Goal: Task Accomplishment & Management: Use online tool/utility

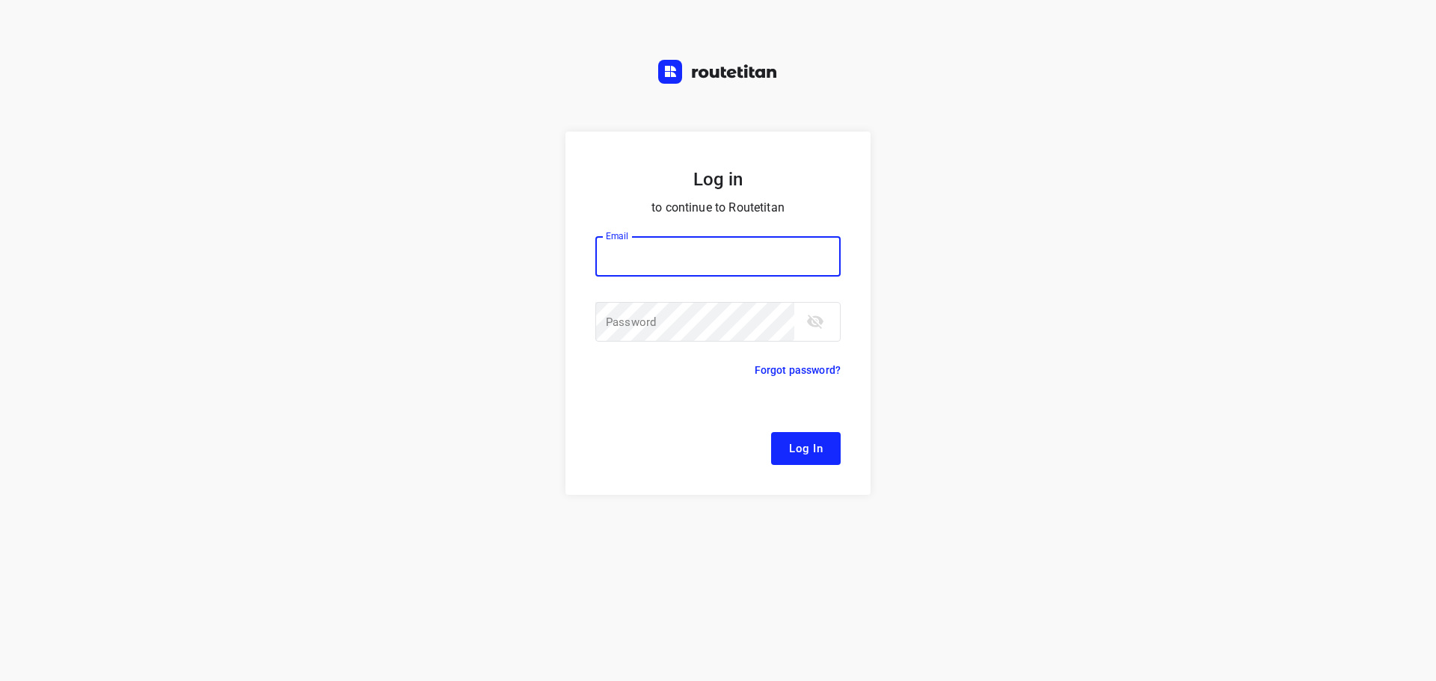
click at [682, 270] on input "email" at bounding box center [717, 256] width 245 height 40
type input "[EMAIL_ADDRESS][DOMAIN_NAME]"
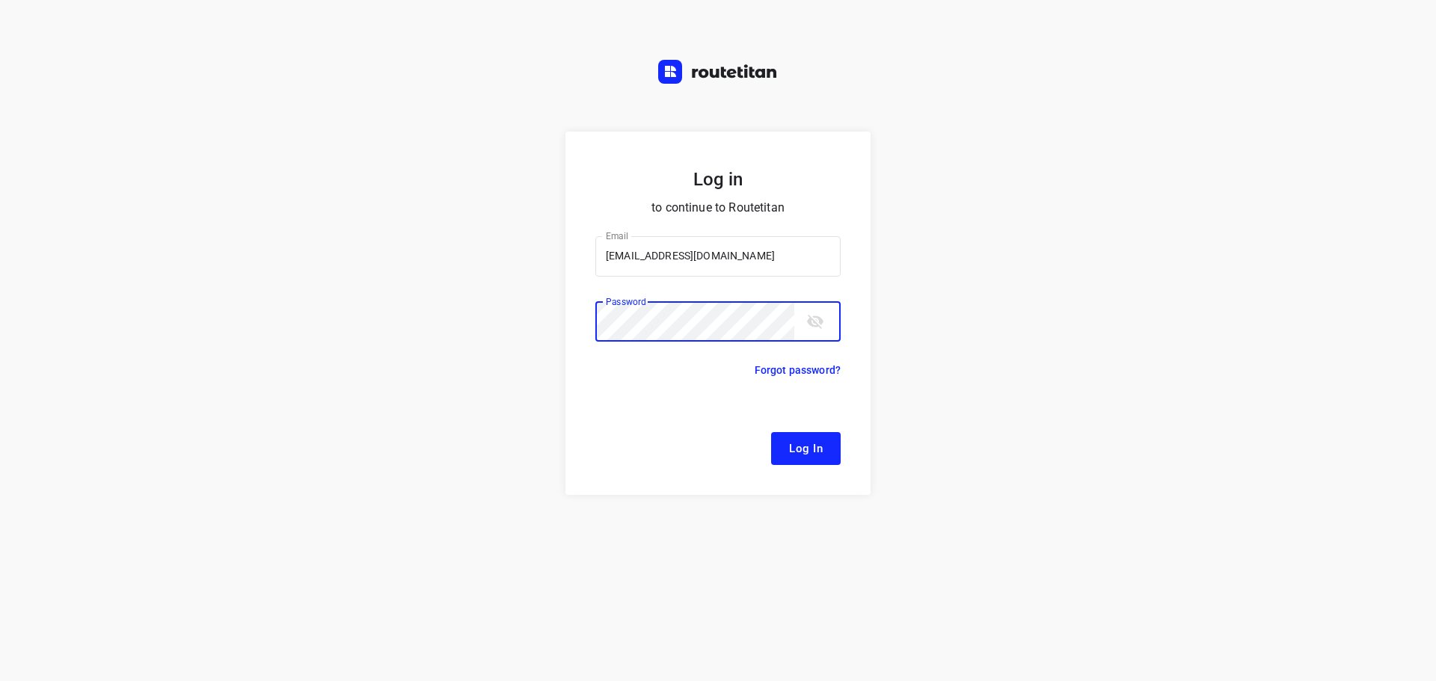
click at [771, 432] on button "Log In" at bounding box center [806, 448] width 70 height 33
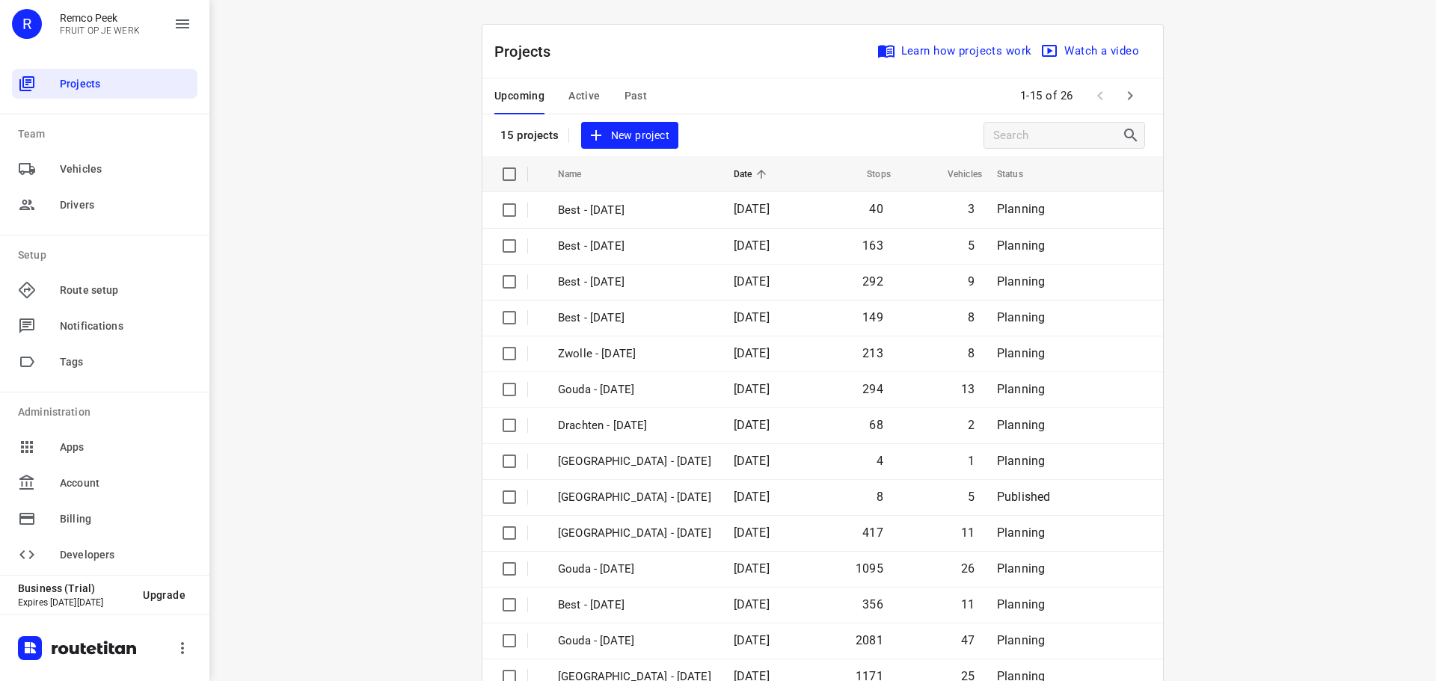
click at [574, 94] on span "Active" at bounding box center [583, 96] width 31 height 19
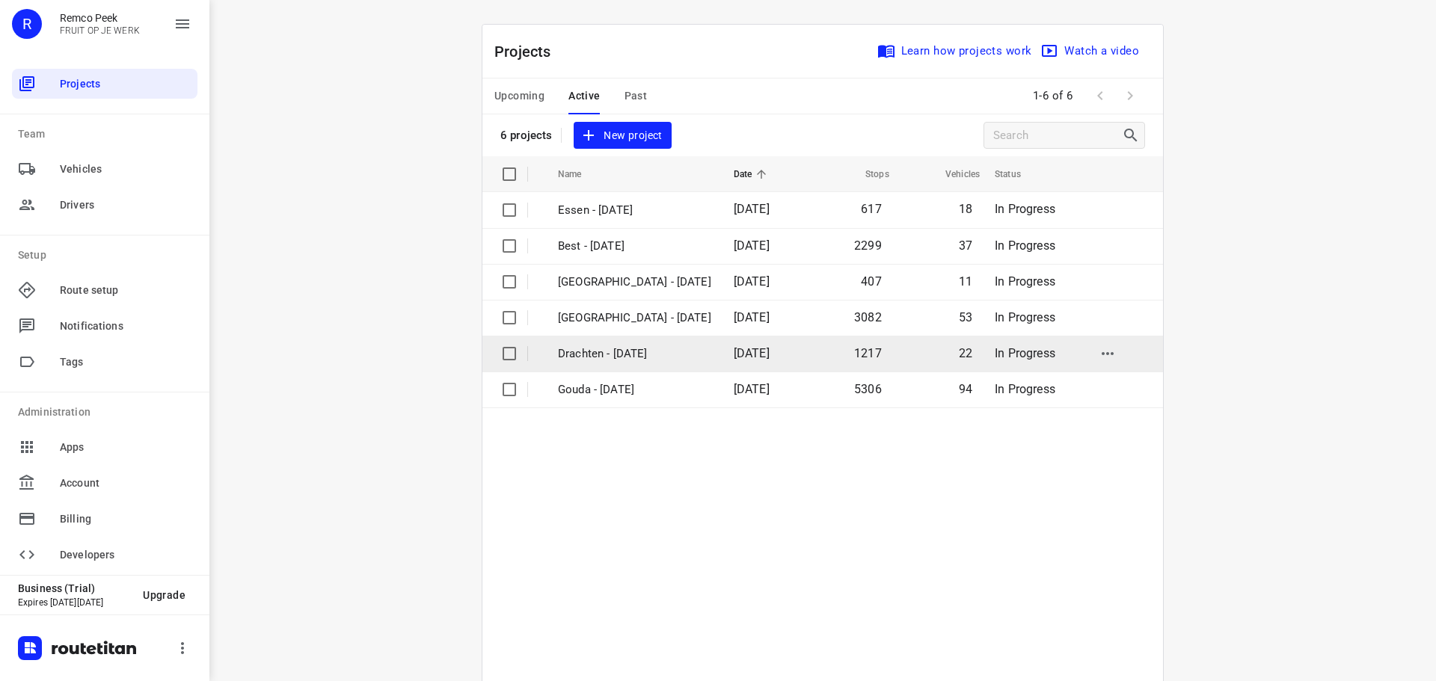
click at [621, 346] on p "Drachten - [DATE]" at bounding box center [634, 354] width 153 height 17
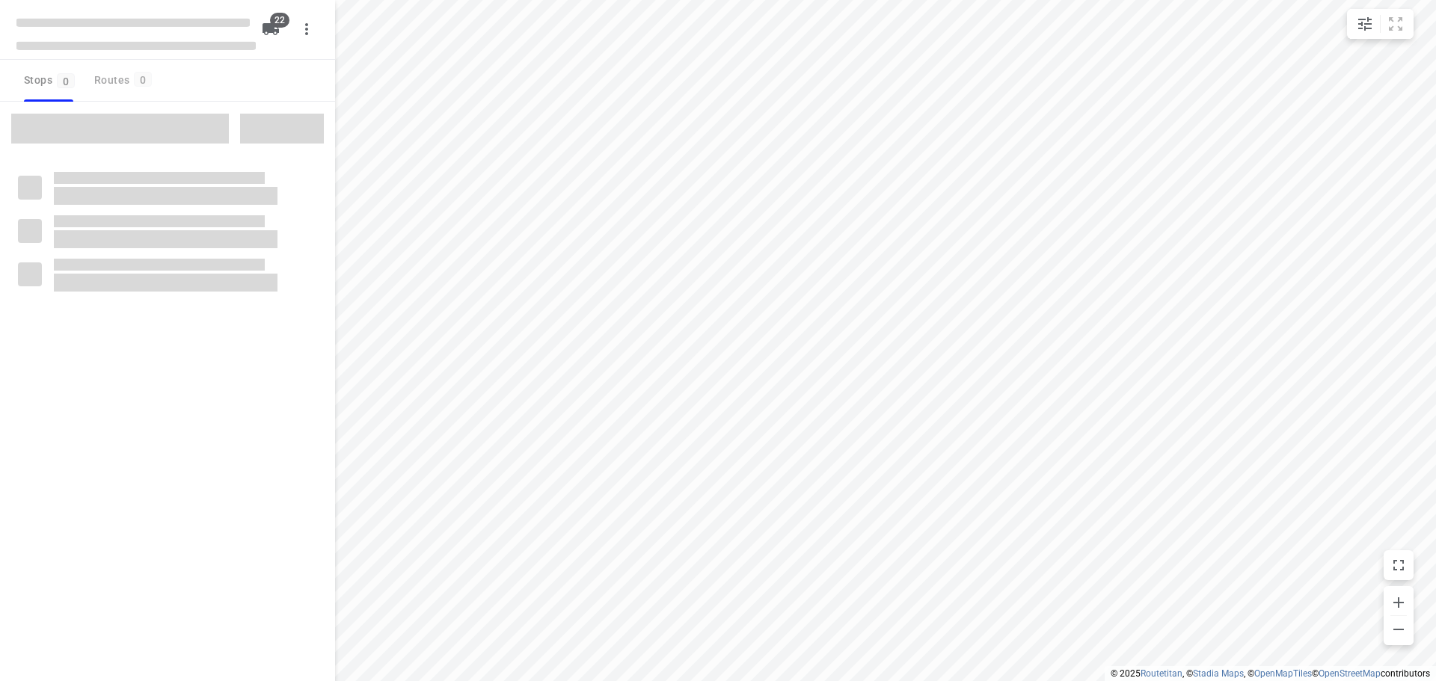
checkbox input "true"
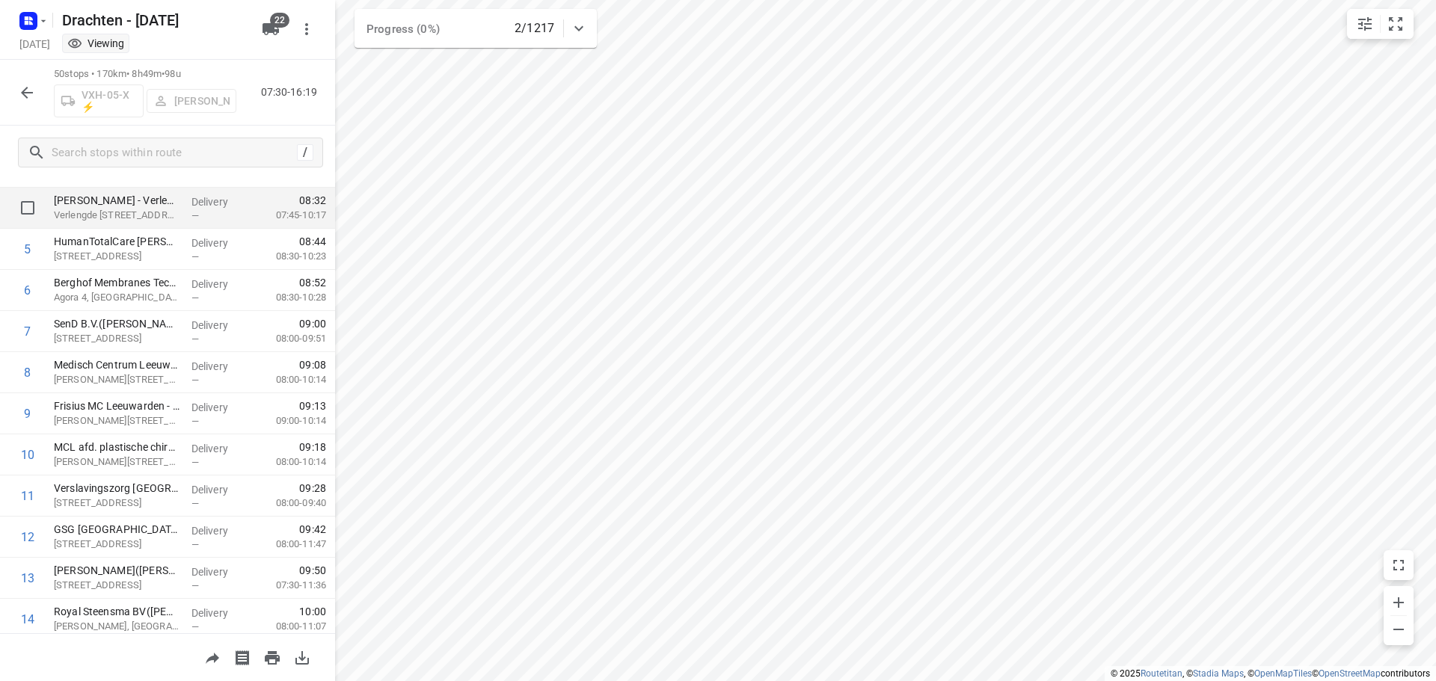
scroll to position [224, 0]
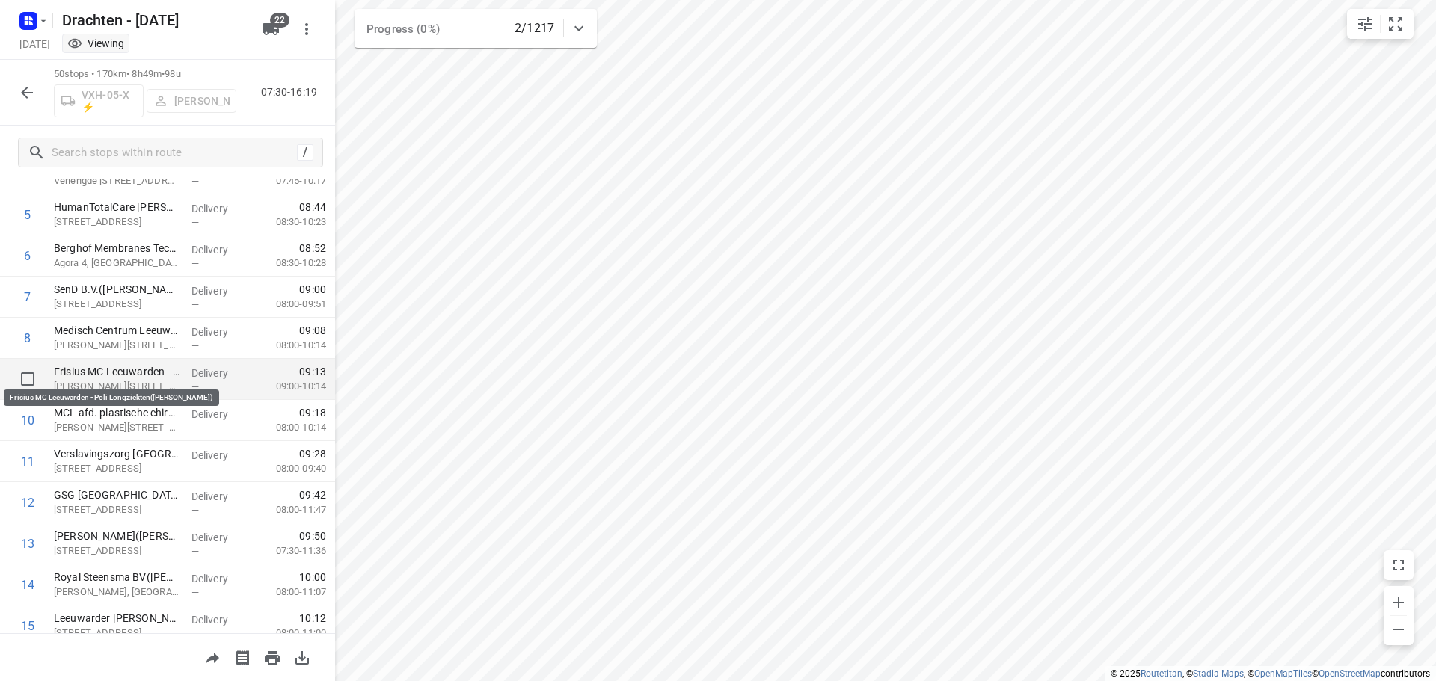
click at [168, 378] on p "Frisius MC Leeuwarden - Poli Longziekten([PERSON_NAME])" at bounding box center [117, 371] width 126 height 15
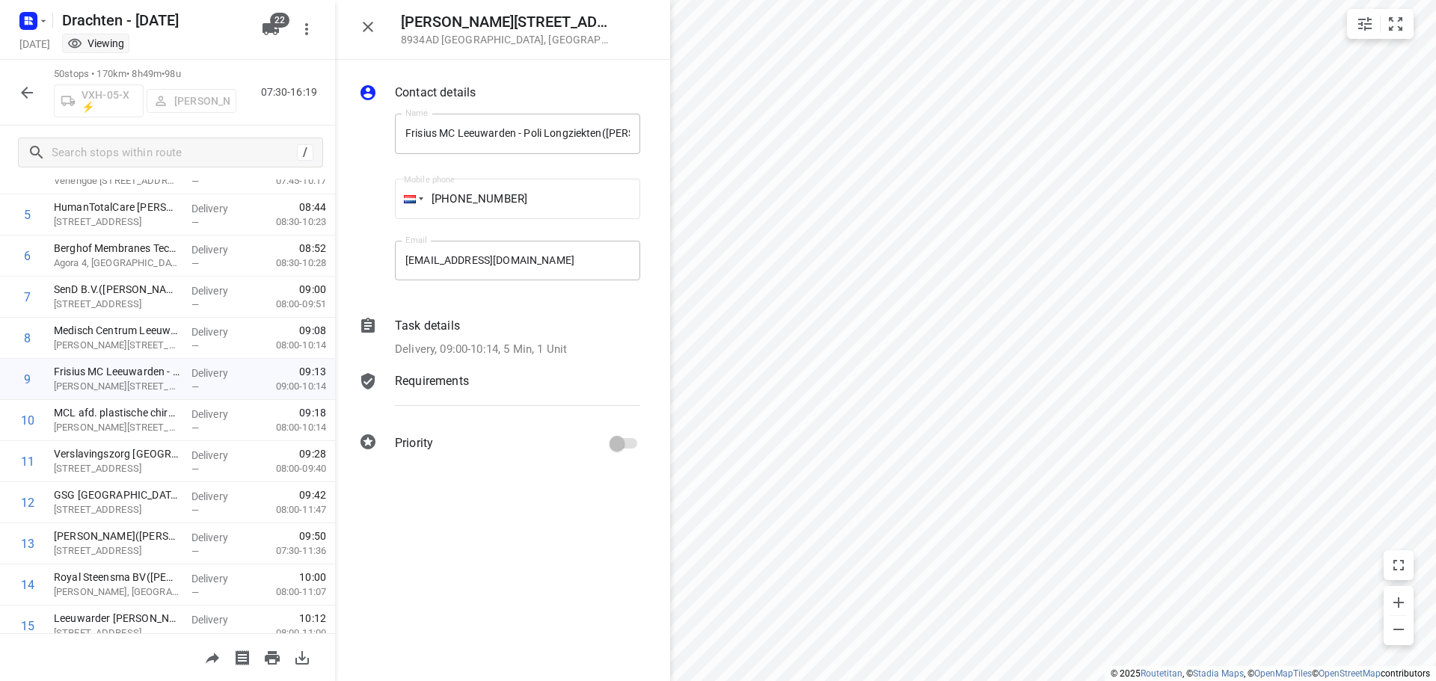
click at [477, 327] on div "Task details" at bounding box center [517, 326] width 245 height 18
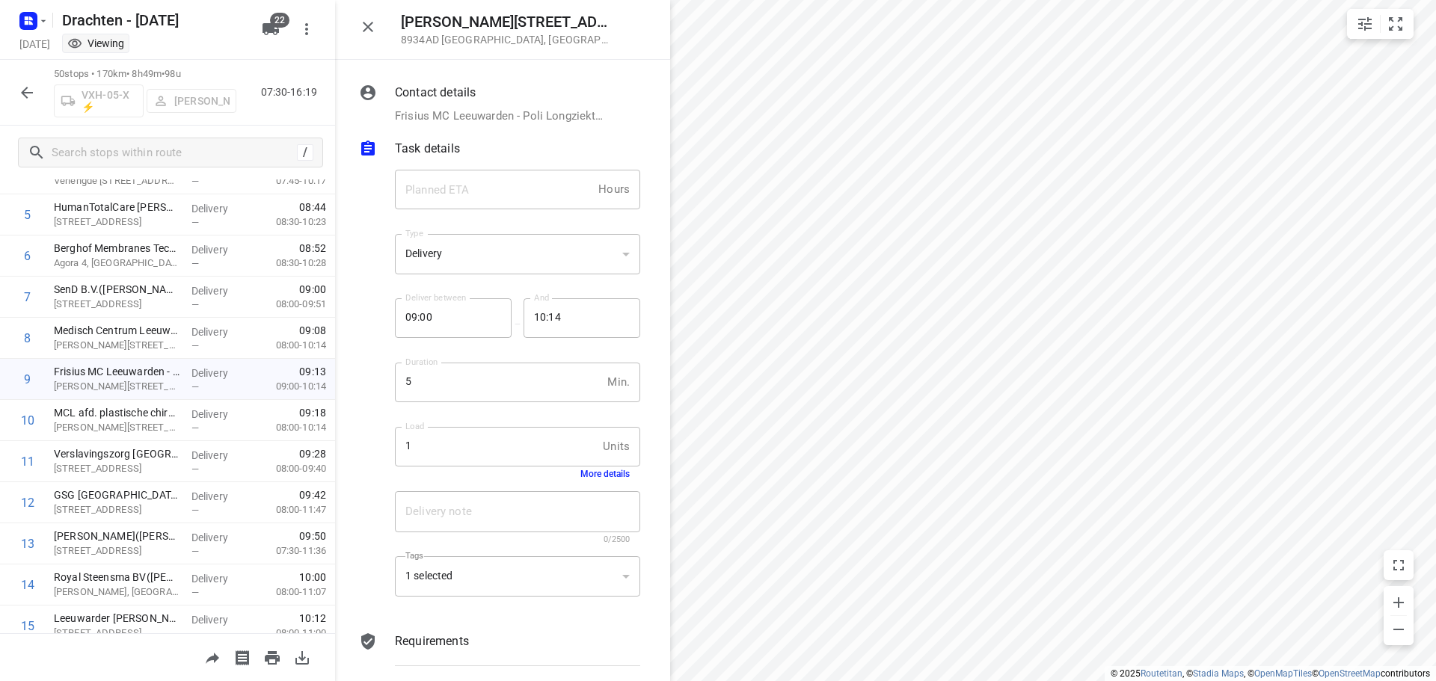
click at [606, 466] on div "1 Units Load" at bounding box center [517, 447] width 245 height 40
click at [605, 472] on button "More details" at bounding box center [604, 474] width 49 height 10
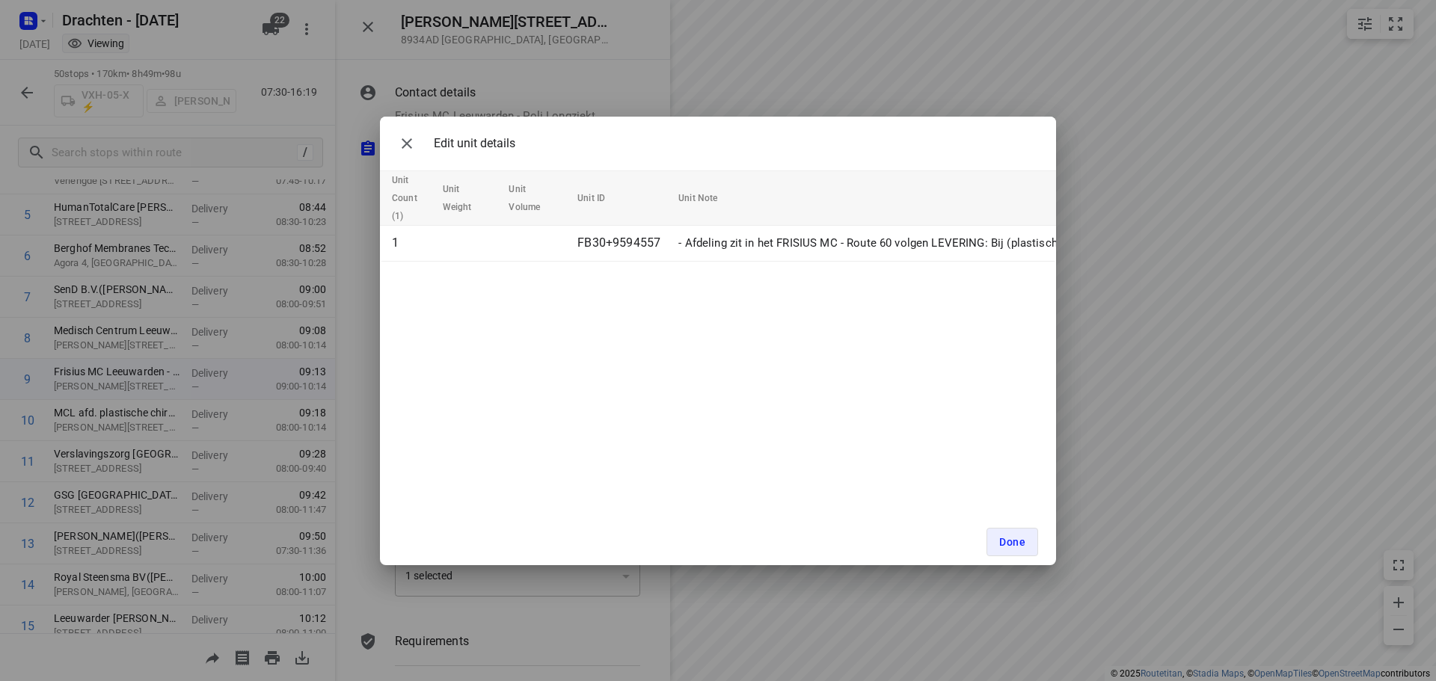
drag, startPoint x: 548, startPoint y: 267, endPoint x: 592, endPoint y: 266, distance: 44.1
click at [592, 262] on div "Unit Count (1) Unit Weight Unit Volume Unit ID Unit Note 1 FB30+9594557 - Afdel…" at bounding box center [718, 216] width 676 height 91
click at [412, 147] on icon "button" at bounding box center [407, 144] width 18 height 18
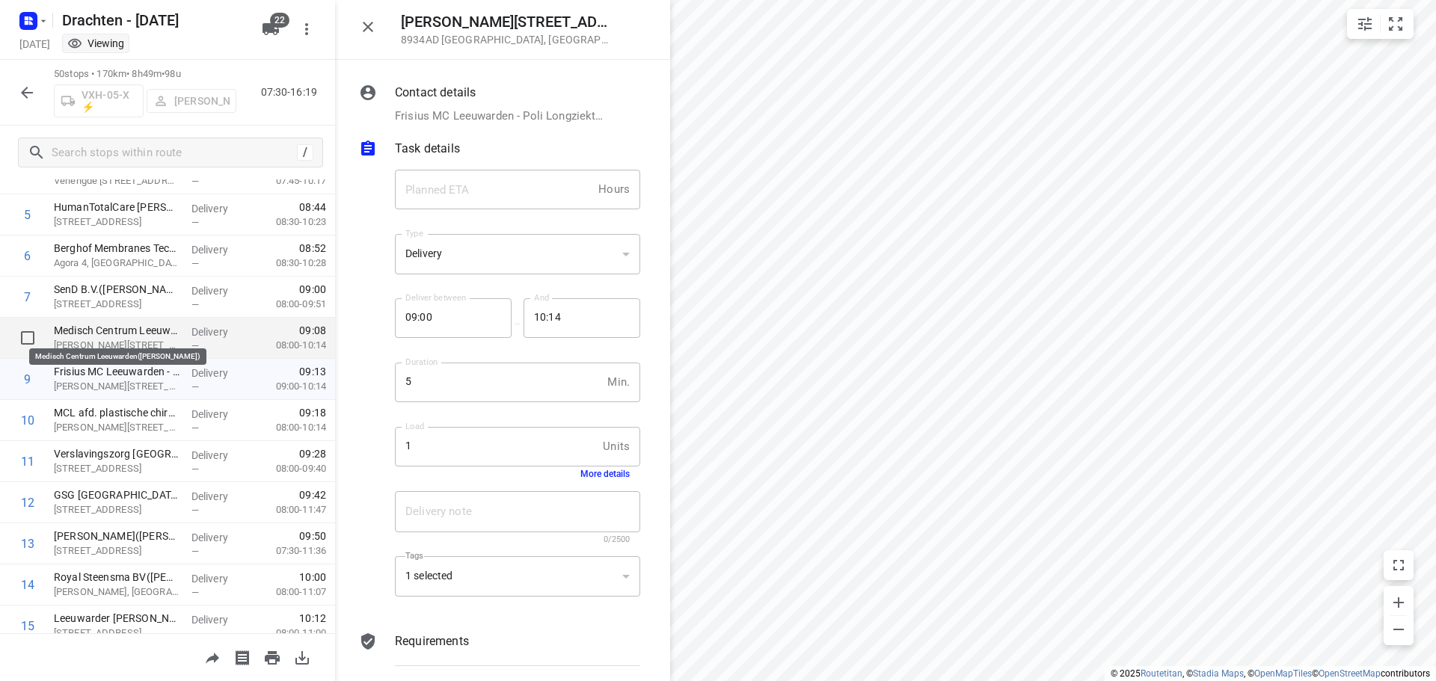
click at [134, 331] on p "Medisch Centrum Leeuwarden(Wypkje Stapert)" at bounding box center [117, 330] width 126 height 15
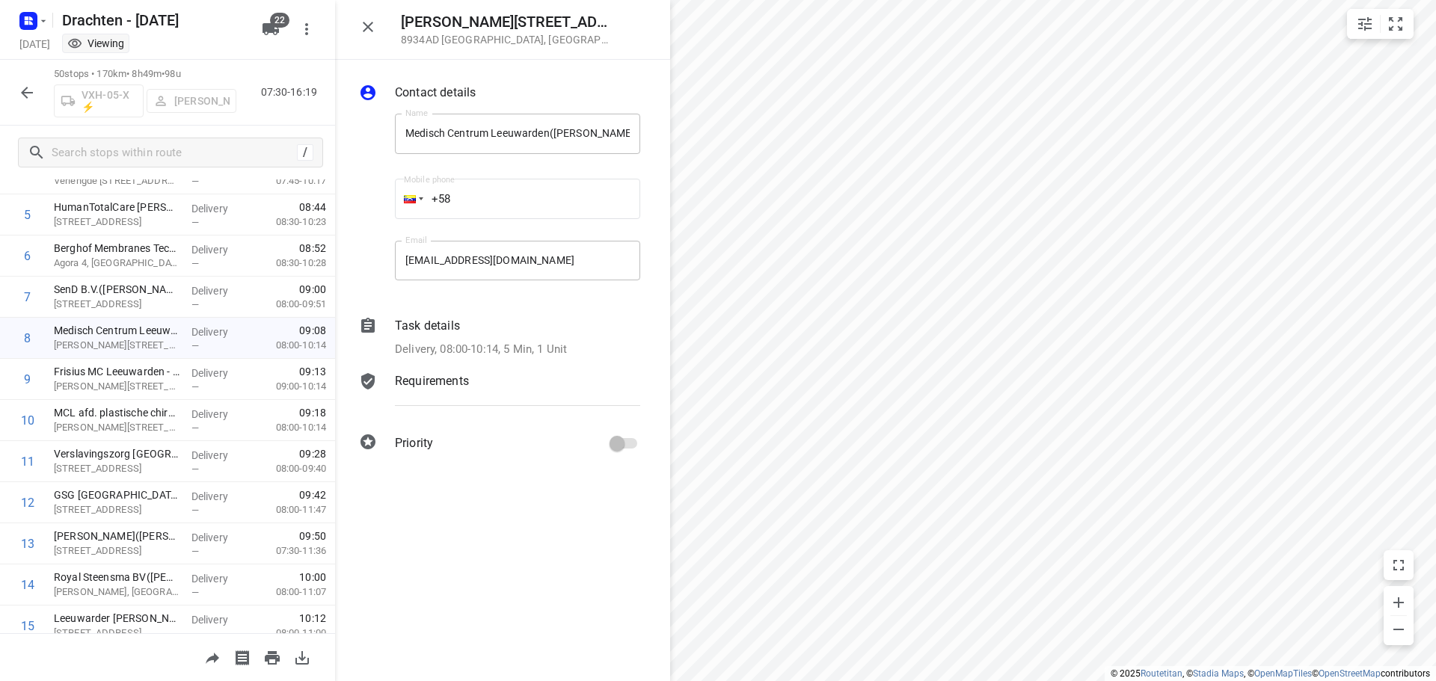
click at [471, 340] on div "Task details Delivery, 08:00-10:14, 5 Min, 1 Unit" at bounding box center [517, 337] width 251 height 47
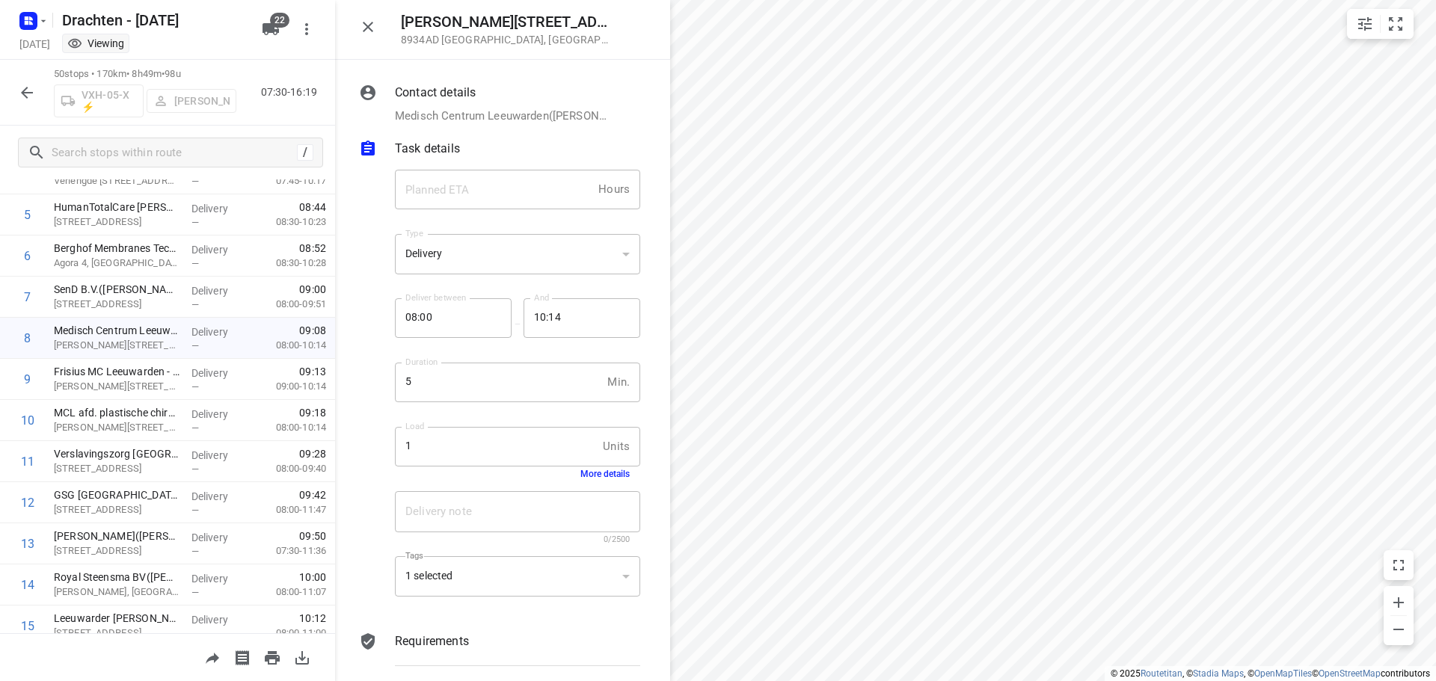
click at [591, 470] on button "More details" at bounding box center [604, 474] width 49 height 10
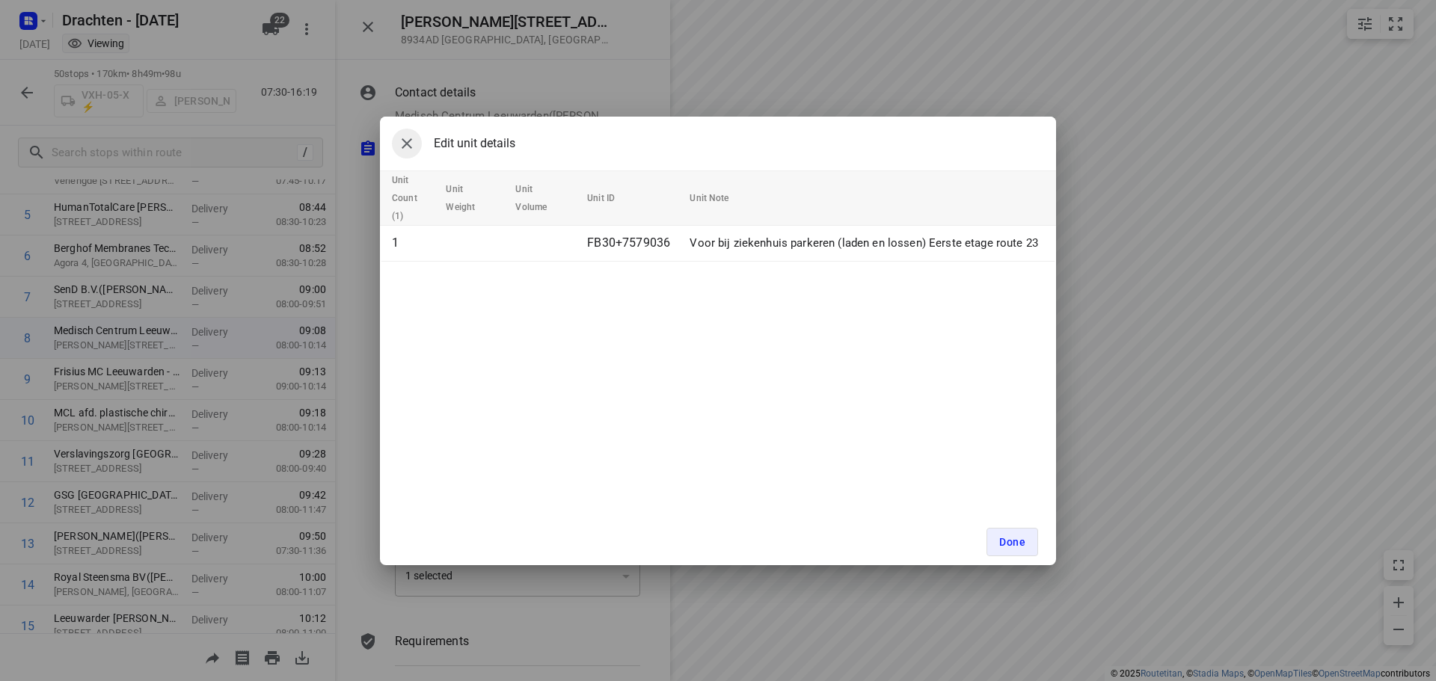
click at [402, 141] on icon "button" at bounding box center [407, 144] width 18 height 18
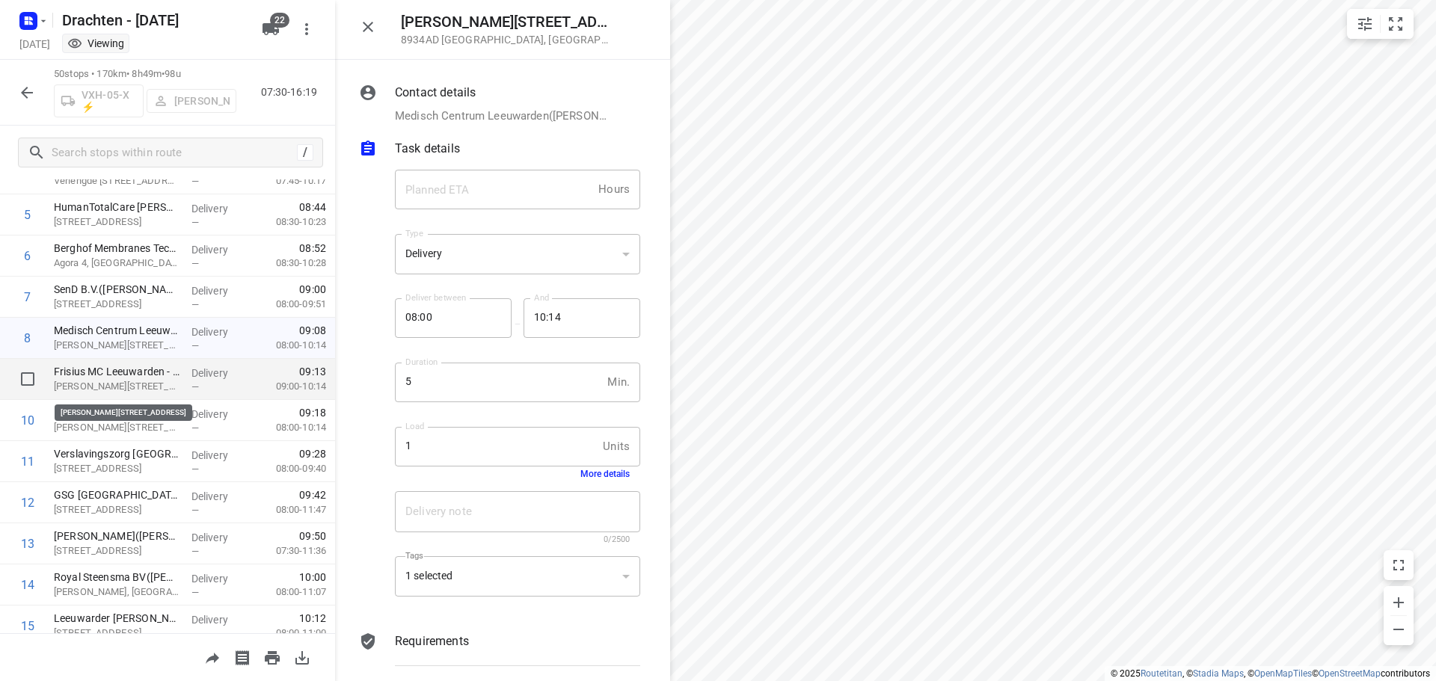
click at [147, 385] on p "Henri Dunantweg 2, Leeuwarden" at bounding box center [117, 386] width 126 height 15
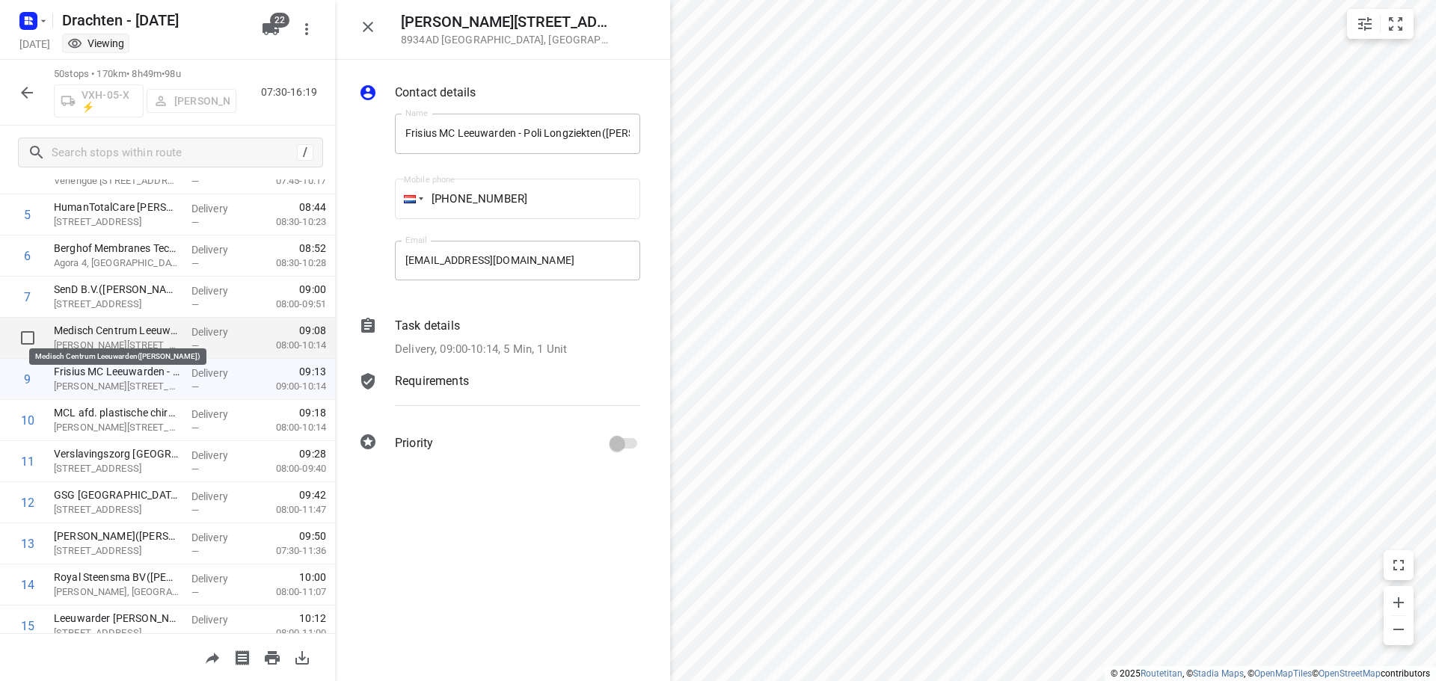
click at [156, 331] on p "Medisch Centrum Leeuwarden(Wypkje Stapert)" at bounding box center [117, 330] width 126 height 15
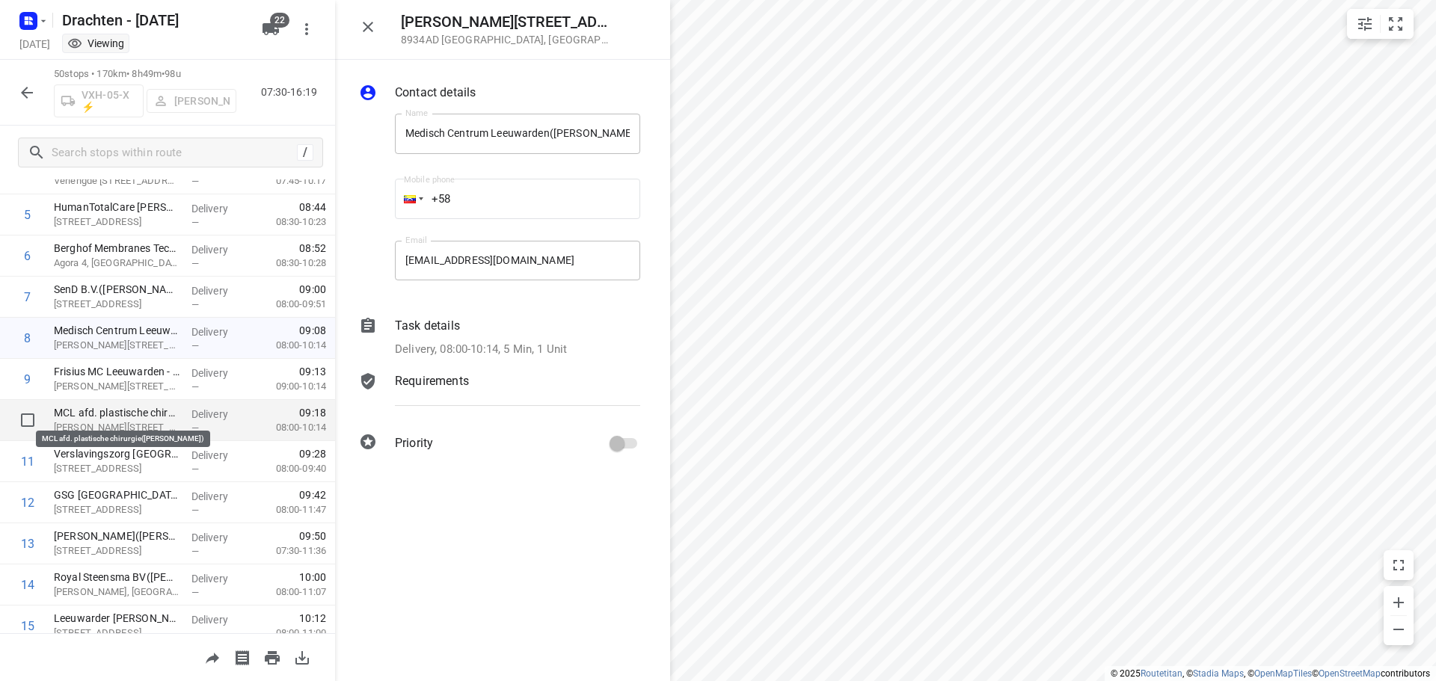
click at [133, 405] on p "MCL afd. plastische chirurgie(Bas Derksen)" at bounding box center [117, 412] width 126 height 15
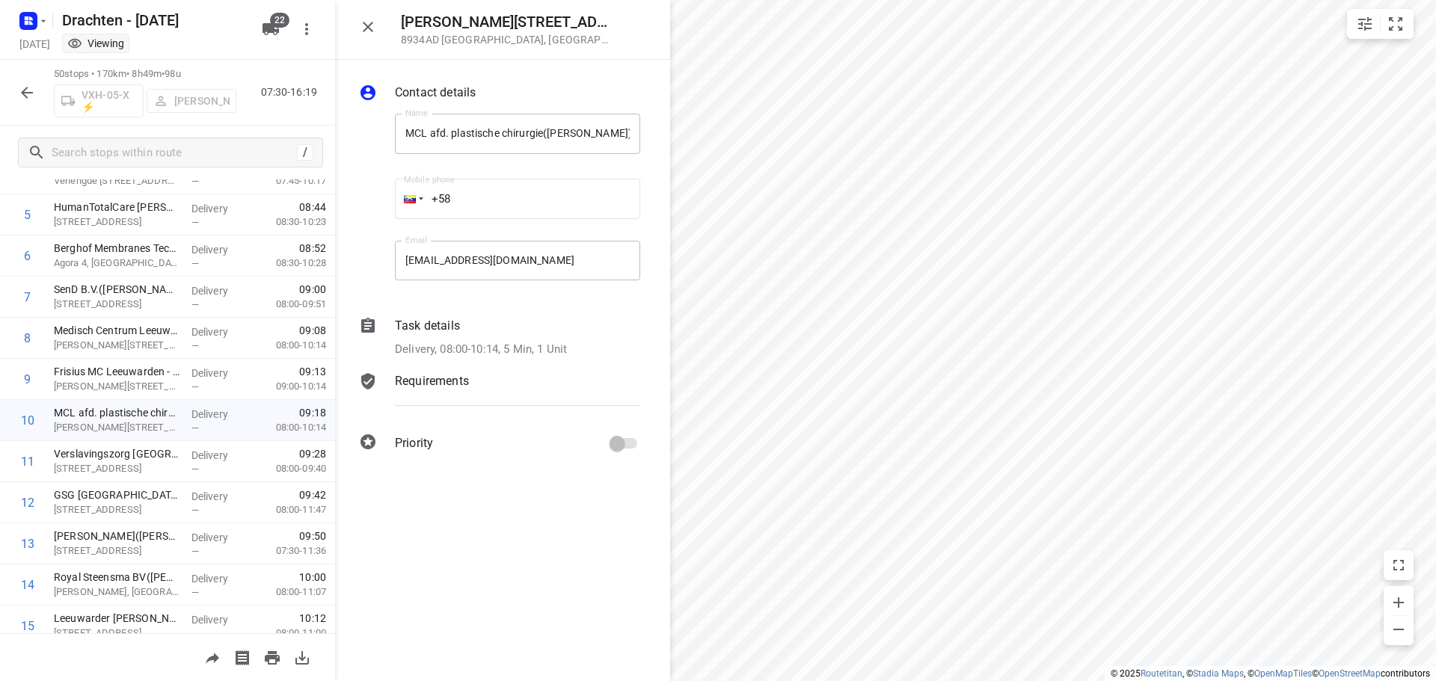
click at [484, 329] on div "Task details" at bounding box center [517, 326] width 245 height 18
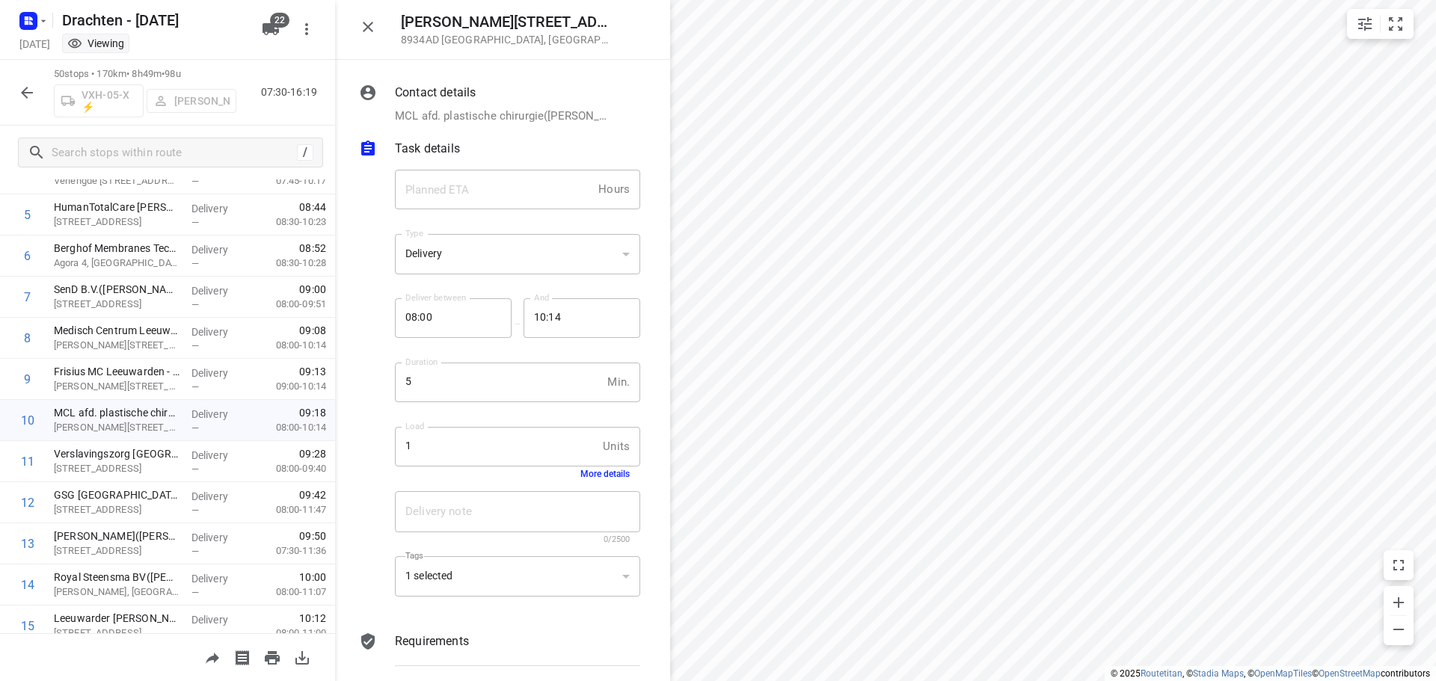
click at [600, 467] on div "Load 1 Units Load More details" at bounding box center [517, 453] width 245 height 52
click at [599, 473] on button "More details" at bounding box center [604, 474] width 49 height 10
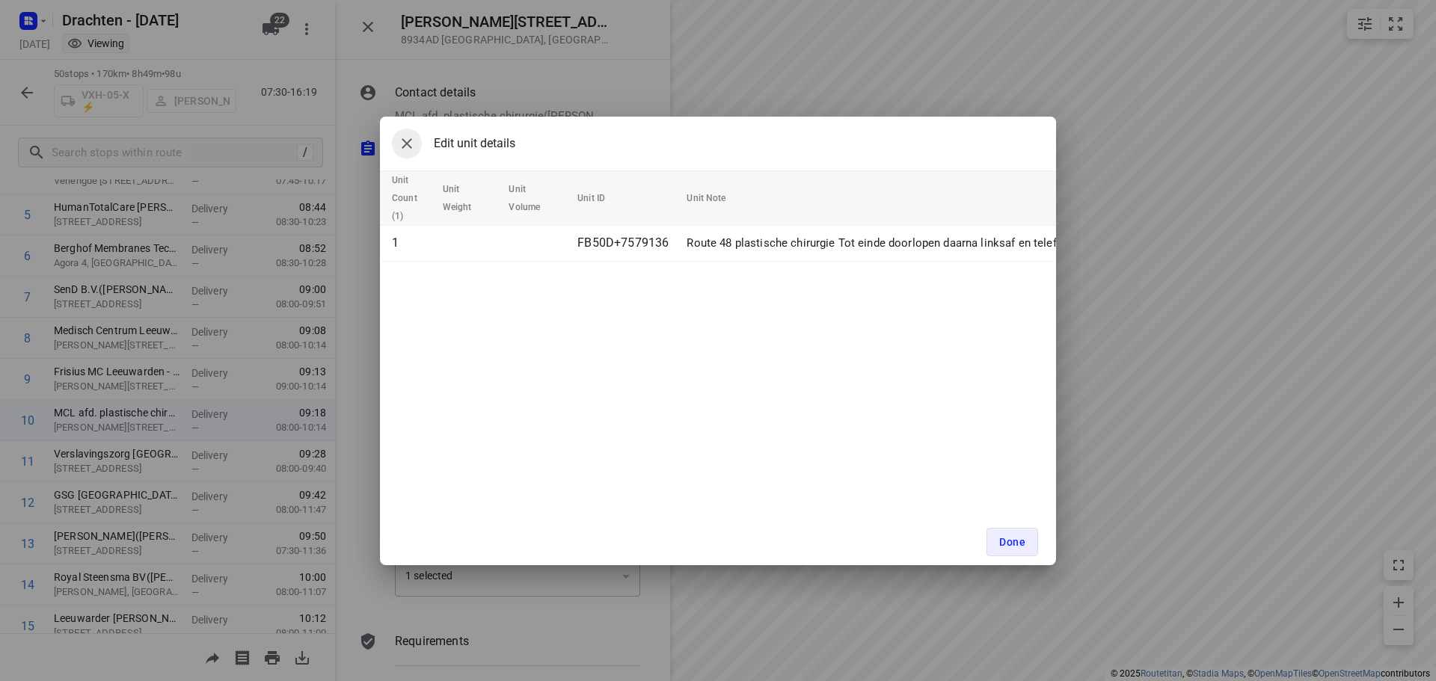
click at [411, 141] on icon "button" at bounding box center [407, 144] width 18 height 18
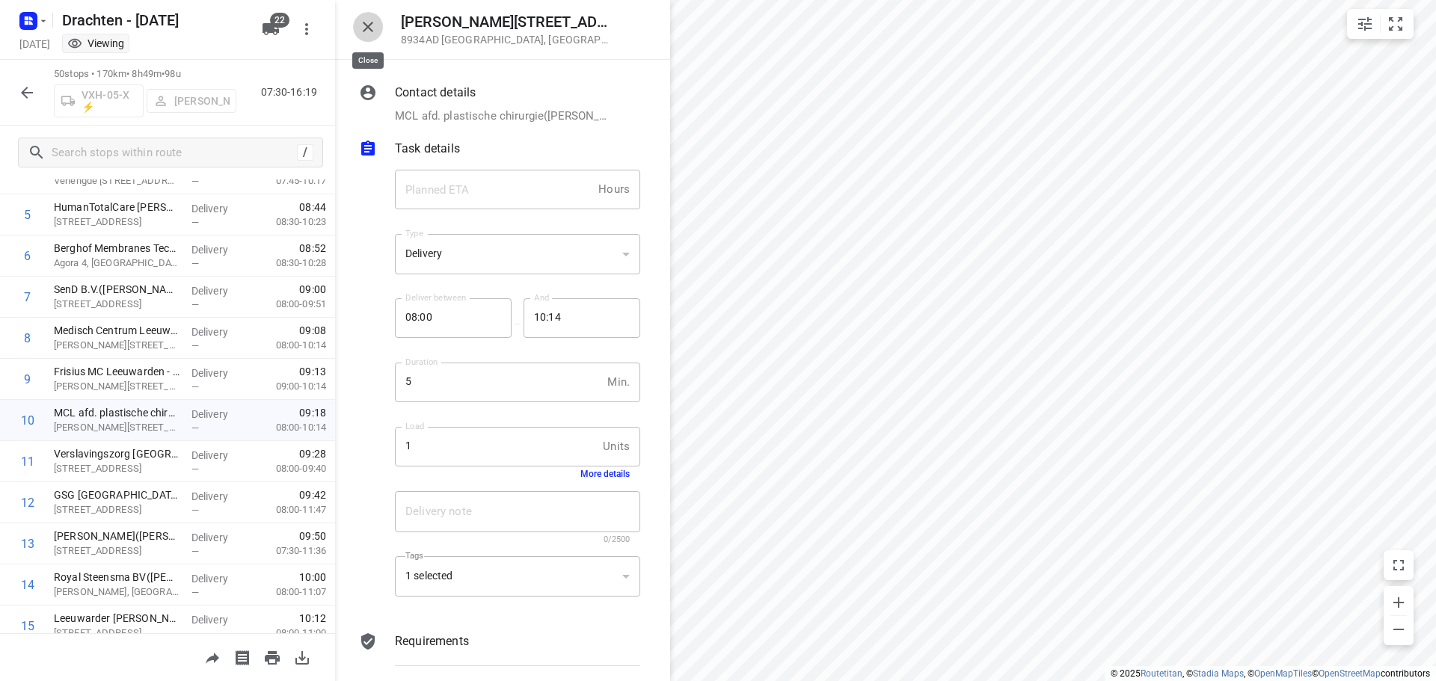
click at [371, 27] on icon "button" at bounding box center [368, 27] width 18 height 18
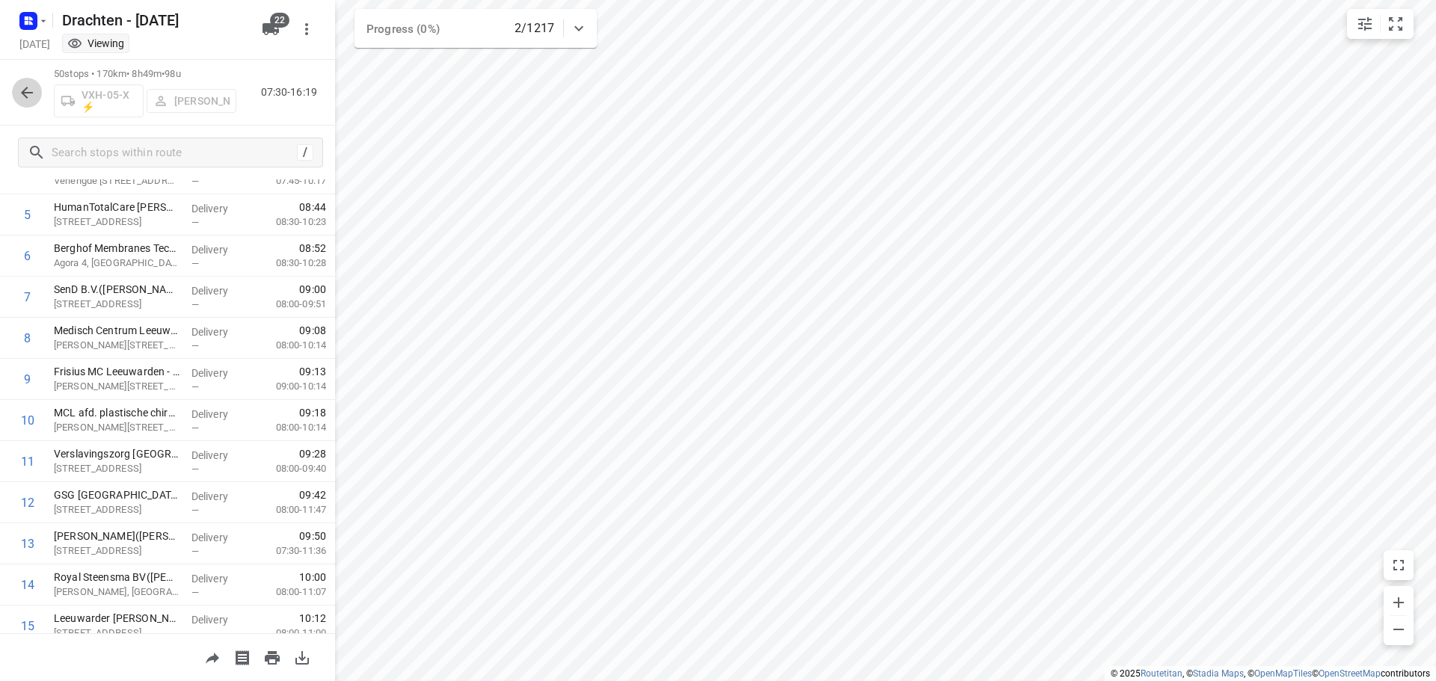
click at [16, 102] on button "button" at bounding box center [27, 93] width 30 height 30
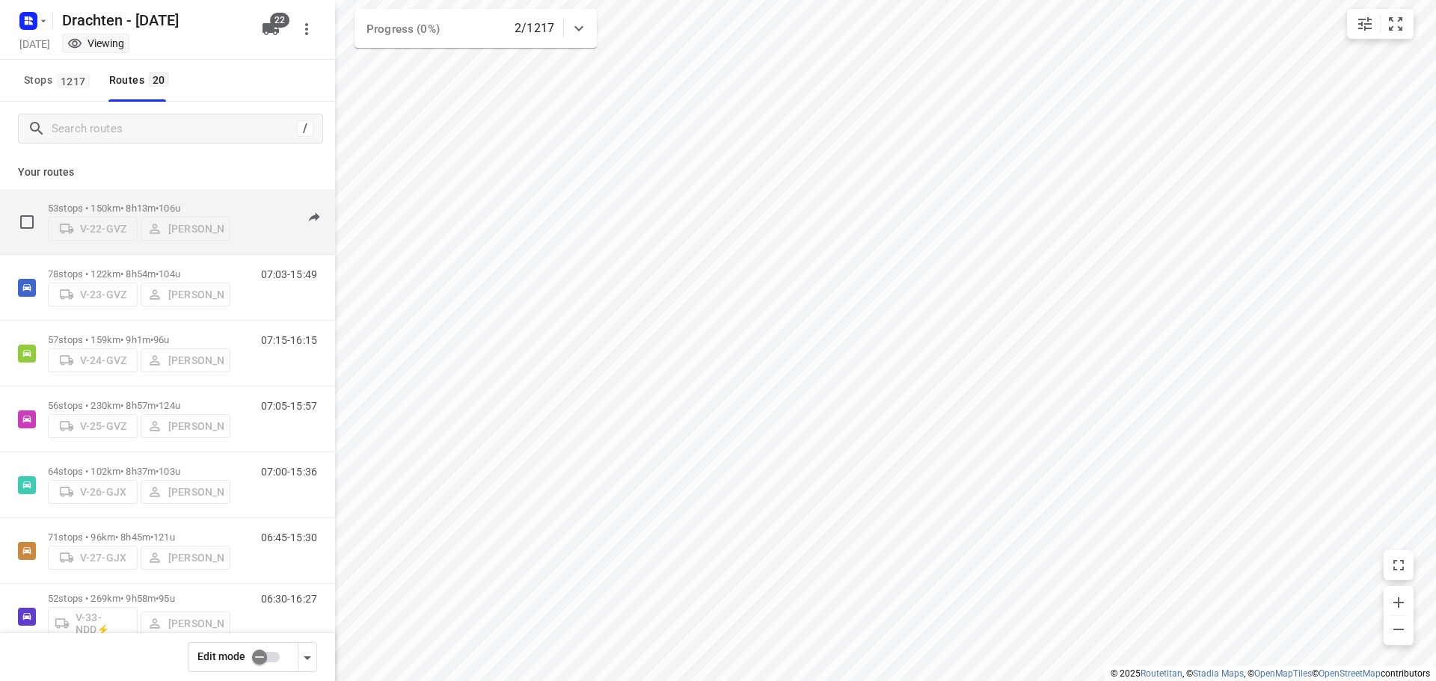
click at [76, 197] on div "53 stops • 150km • 8h13m • 106u V-22-GVZ Jelle Veenstra" at bounding box center [139, 221] width 182 height 53
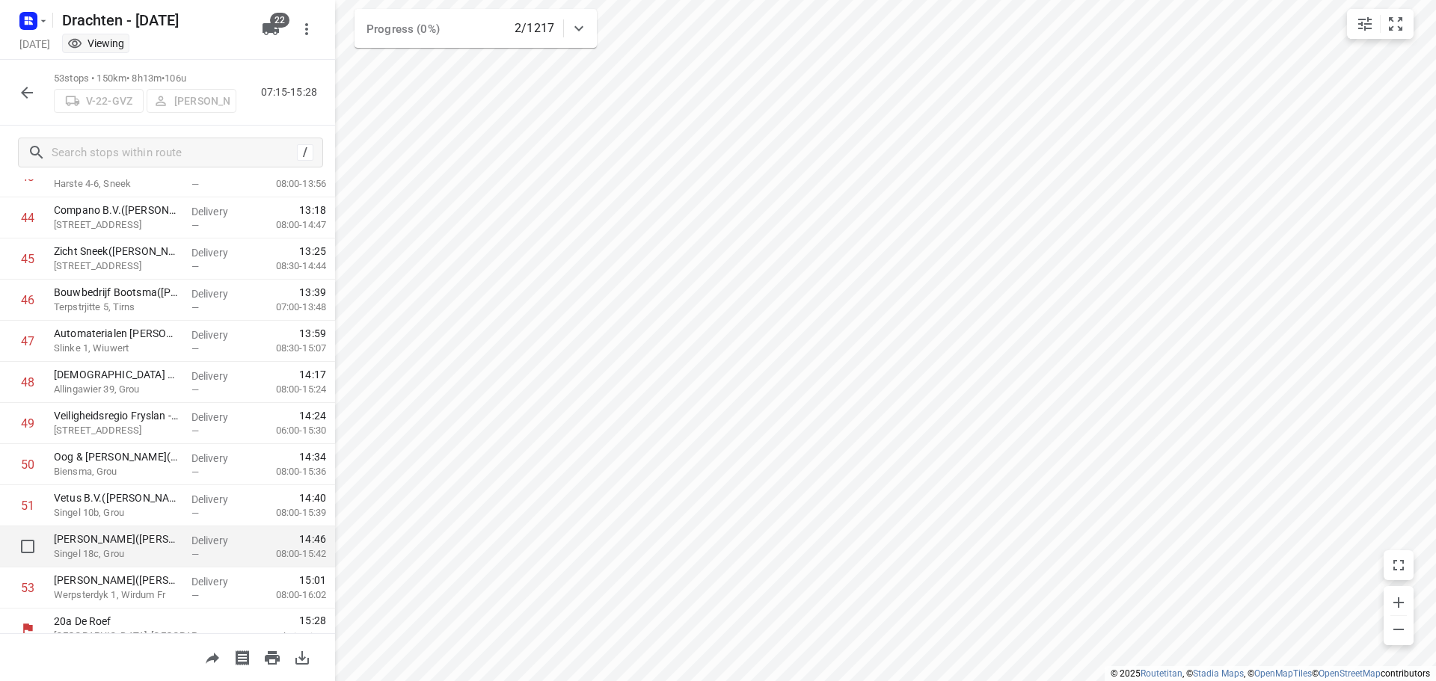
scroll to position [1842, 0]
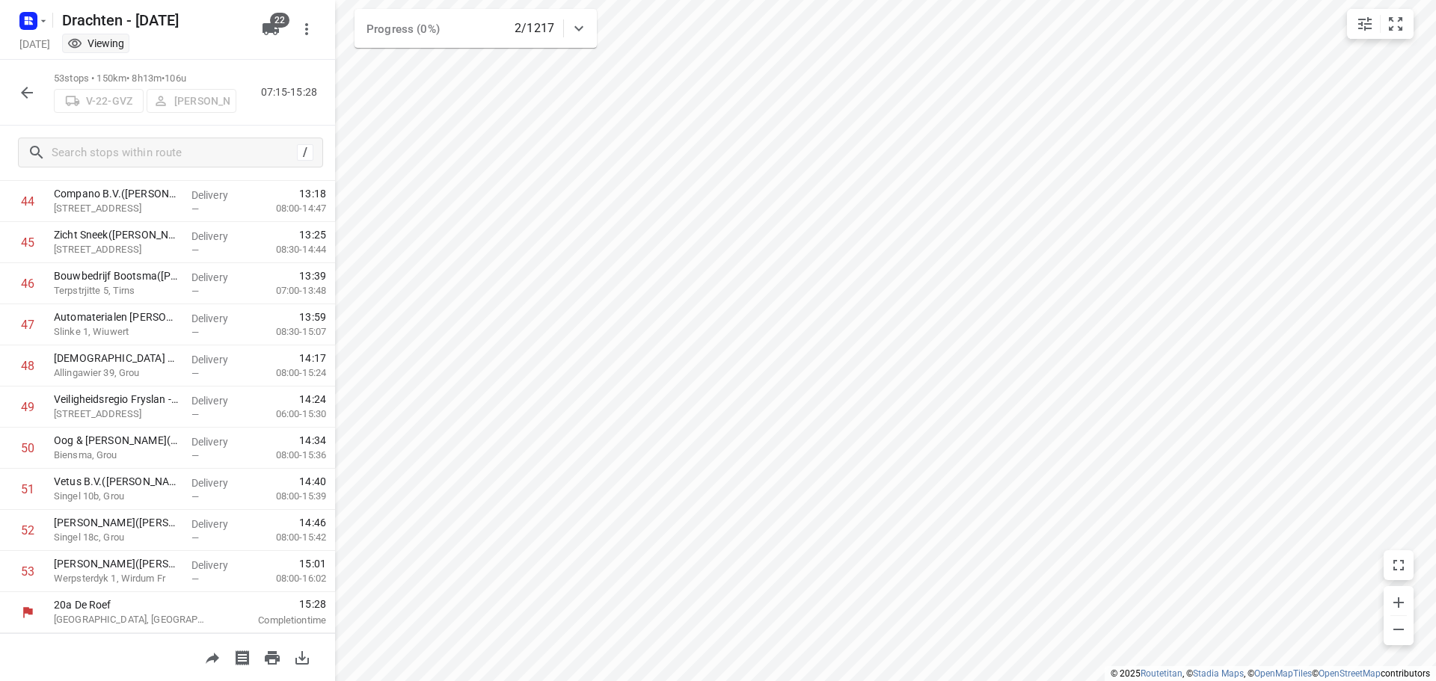
click at [13, 85] on div at bounding box center [27, 93] width 30 height 30
click at [19, 88] on icon "button" at bounding box center [27, 93] width 18 height 18
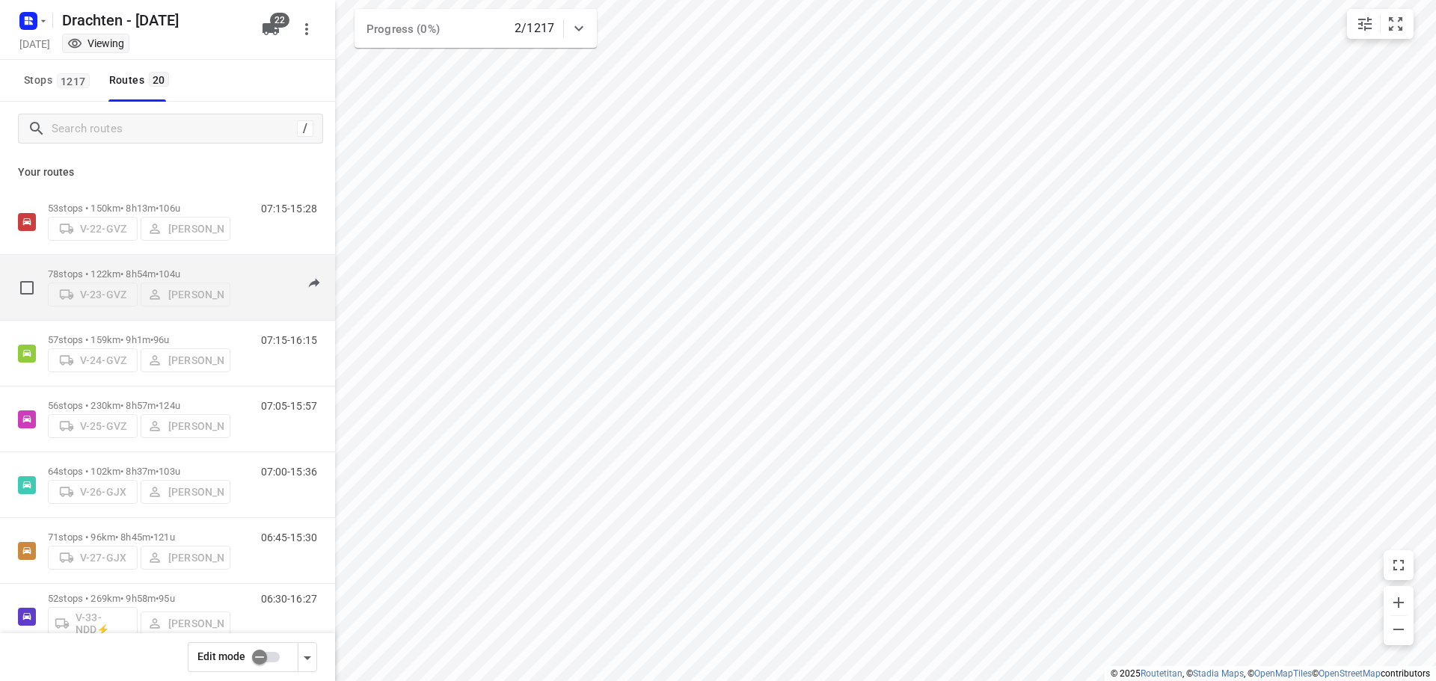
click at [118, 262] on div "78 stops • 122km • 8h54m • 104u V-23-GVZ Wopke de Vries" at bounding box center [139, 287] width 182 height 53
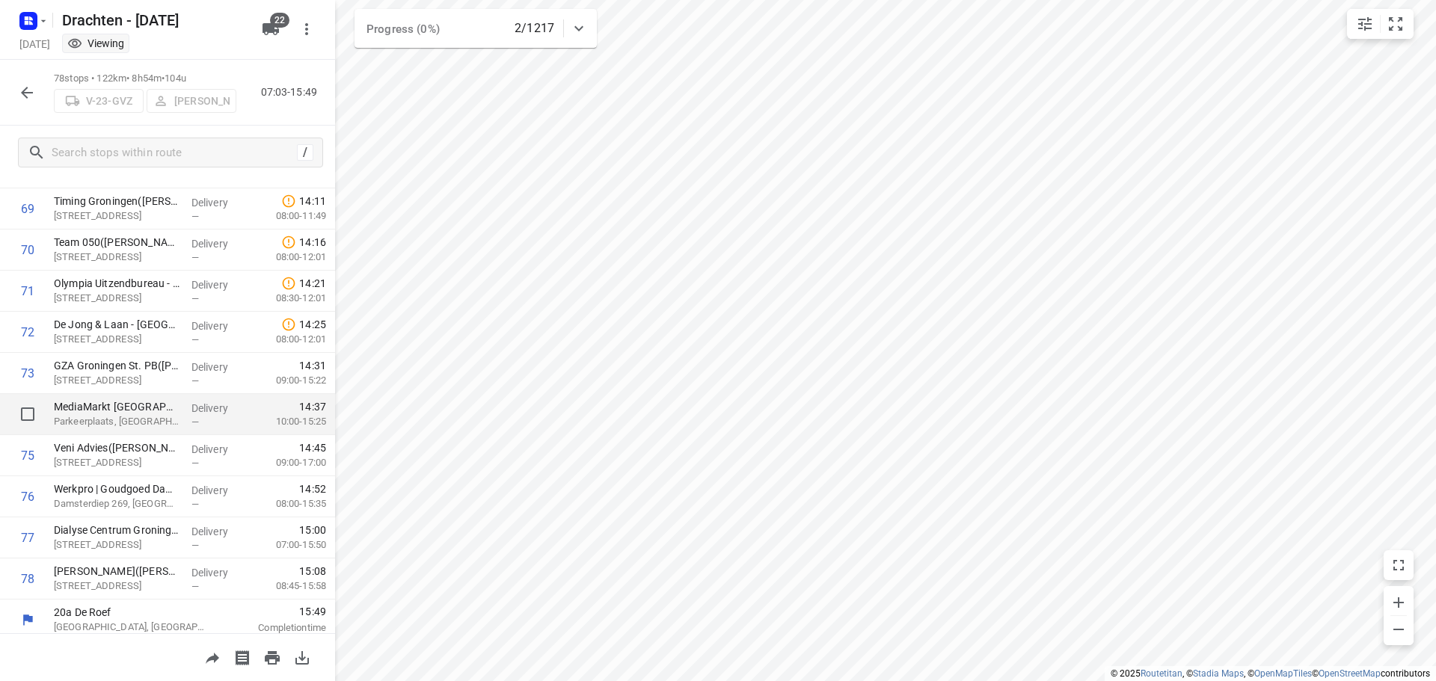
scroll to position [2871, 0]
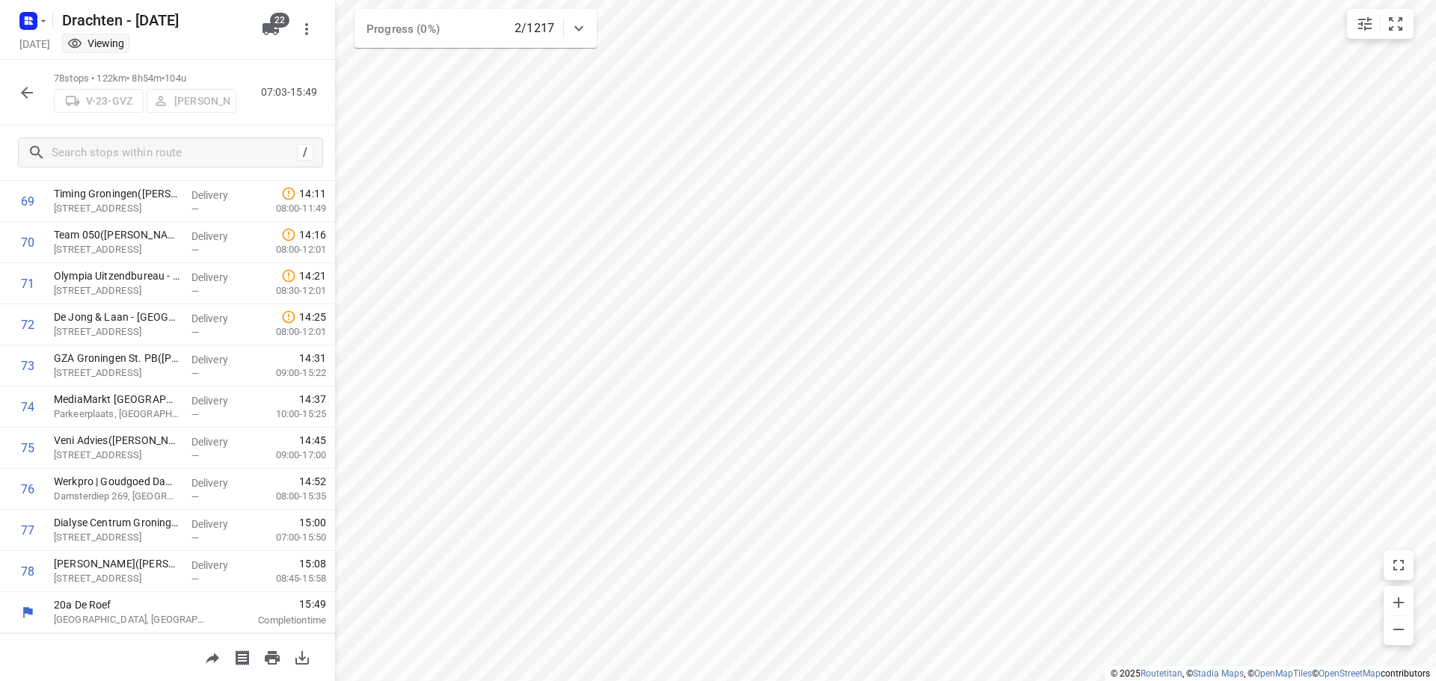
click at [20, 90] on icon "button" at bounding box center [27, 93] width 18 height 18
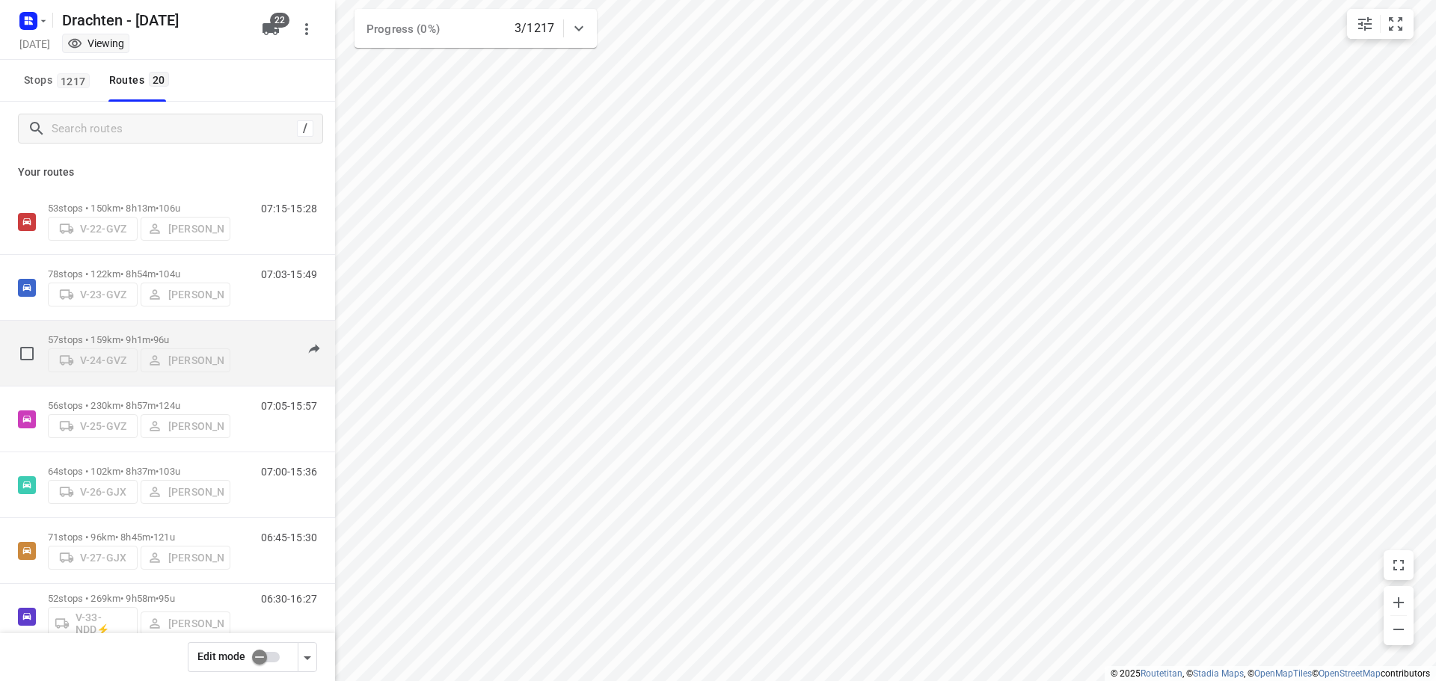
click at [180, 327] on div "57 stops • 159km • 9h1m • 96u V-24-GVZ Steijn Groothof" at bounding box center [139, 353] width 182 height 53
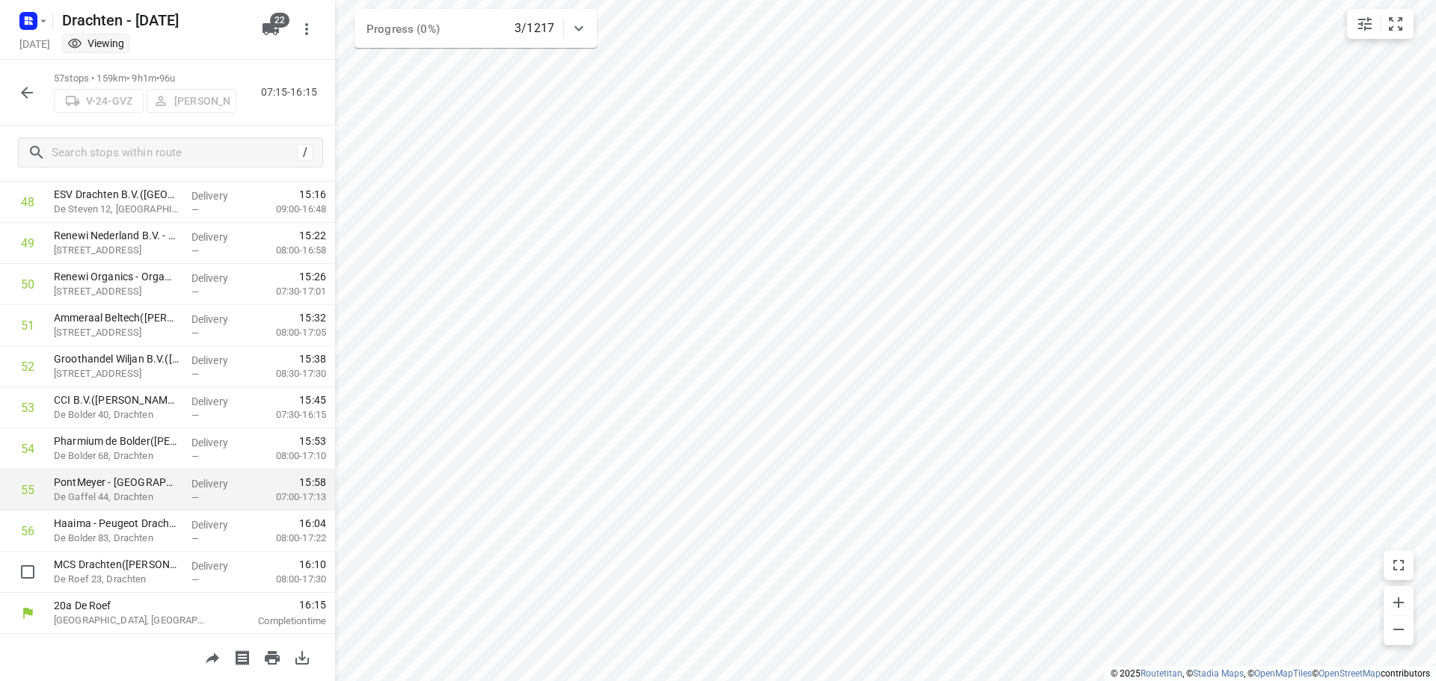
scroll to position [2007, 0]
click at [22, 95] on icon "button" at bounding box center [27, 93] width 18 height 18
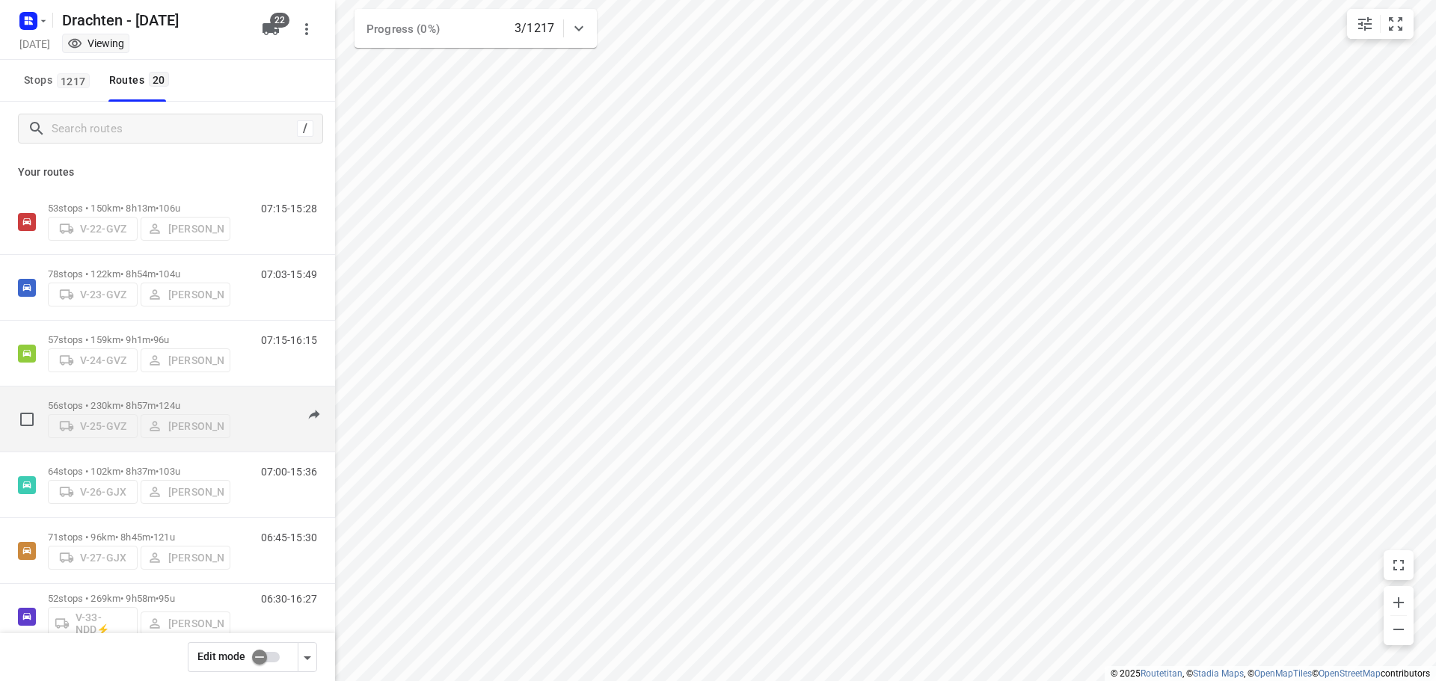
click at [144, 406] on p "56 stops • 230km • 8h57m • 124u" at bounding box center [139, 405] width 182 height 11
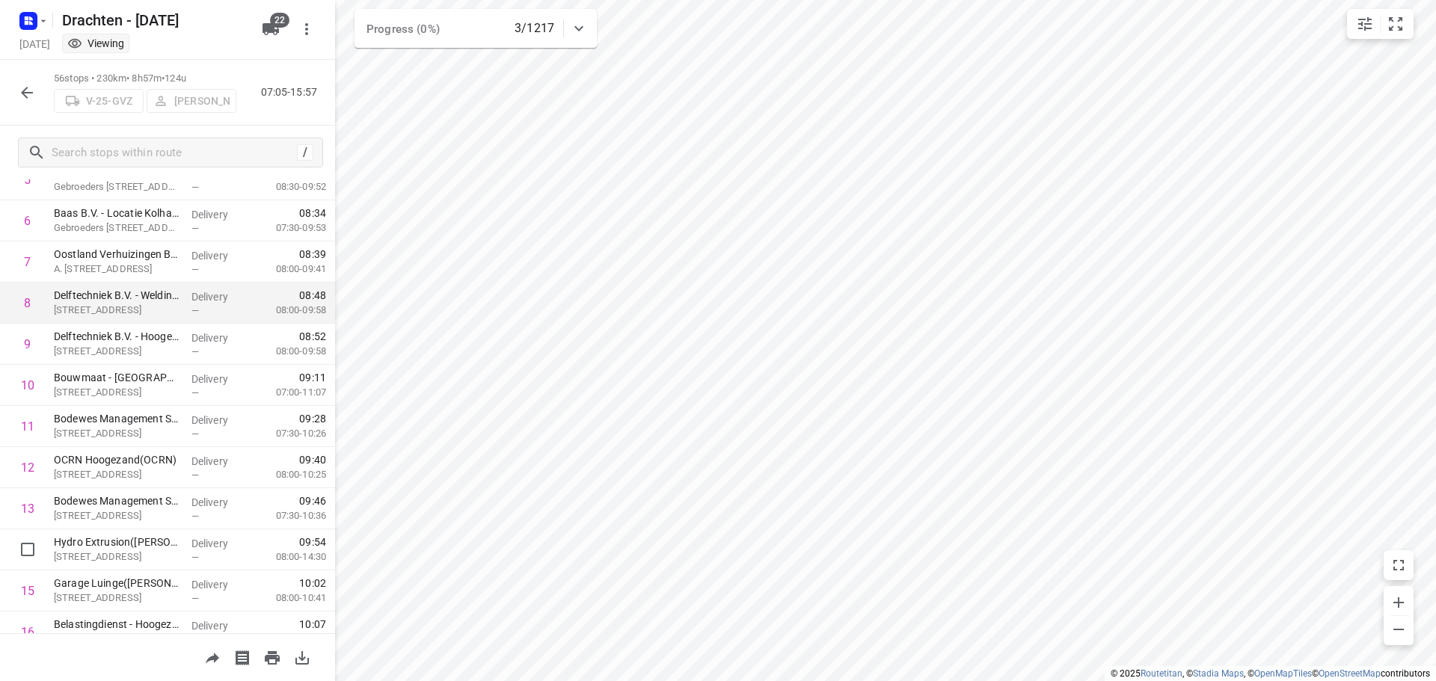
scroll to position [299, 0]
click at [25, 85] on icon "button" at bounding box center [27, 93] width 18 height 18
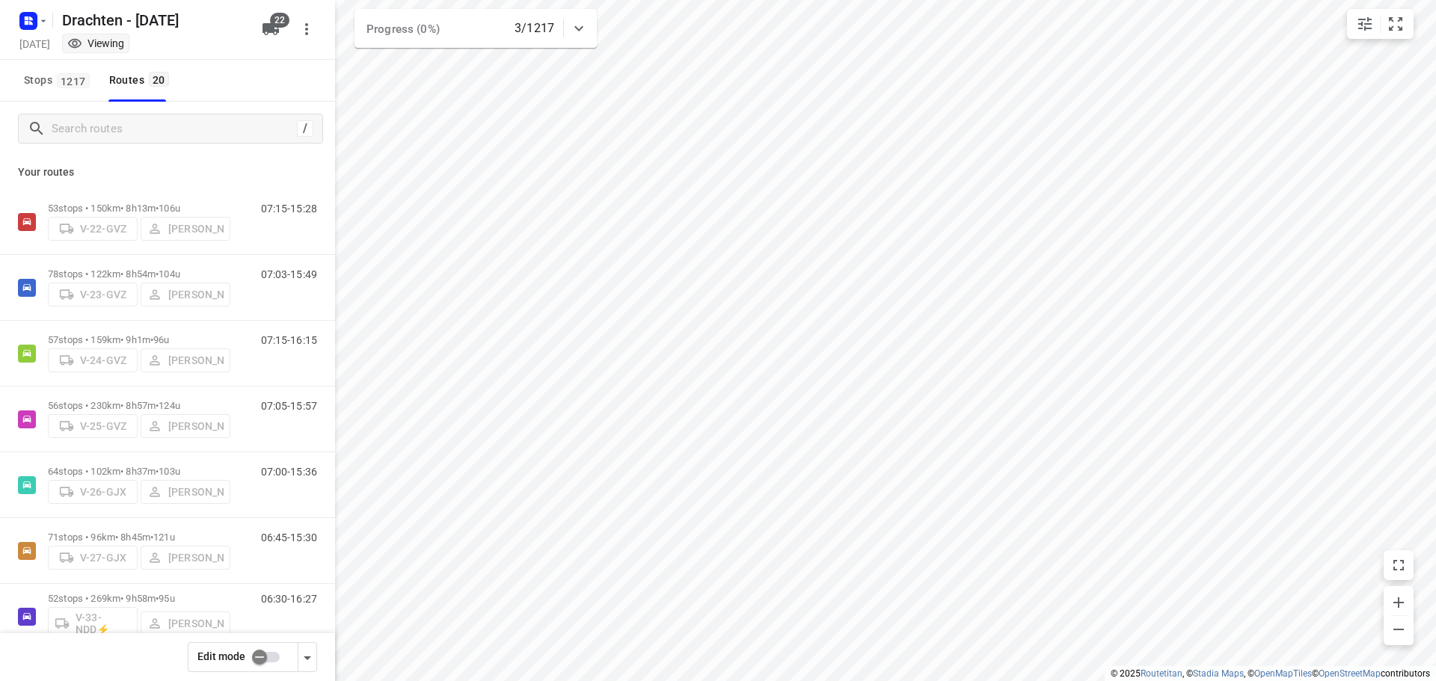
click at [274, 651] on input "checkbox" at bounding box center [259, 657] width 85 height 28
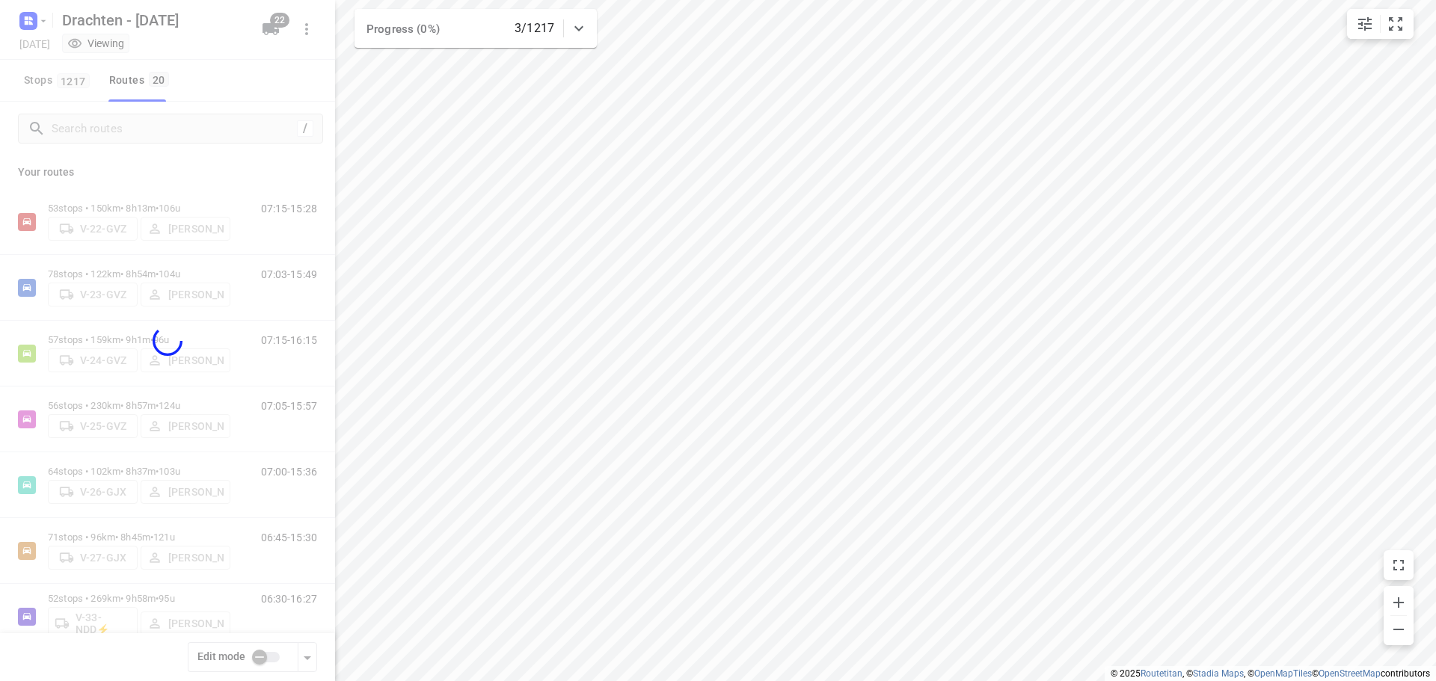
checkbox input "true"
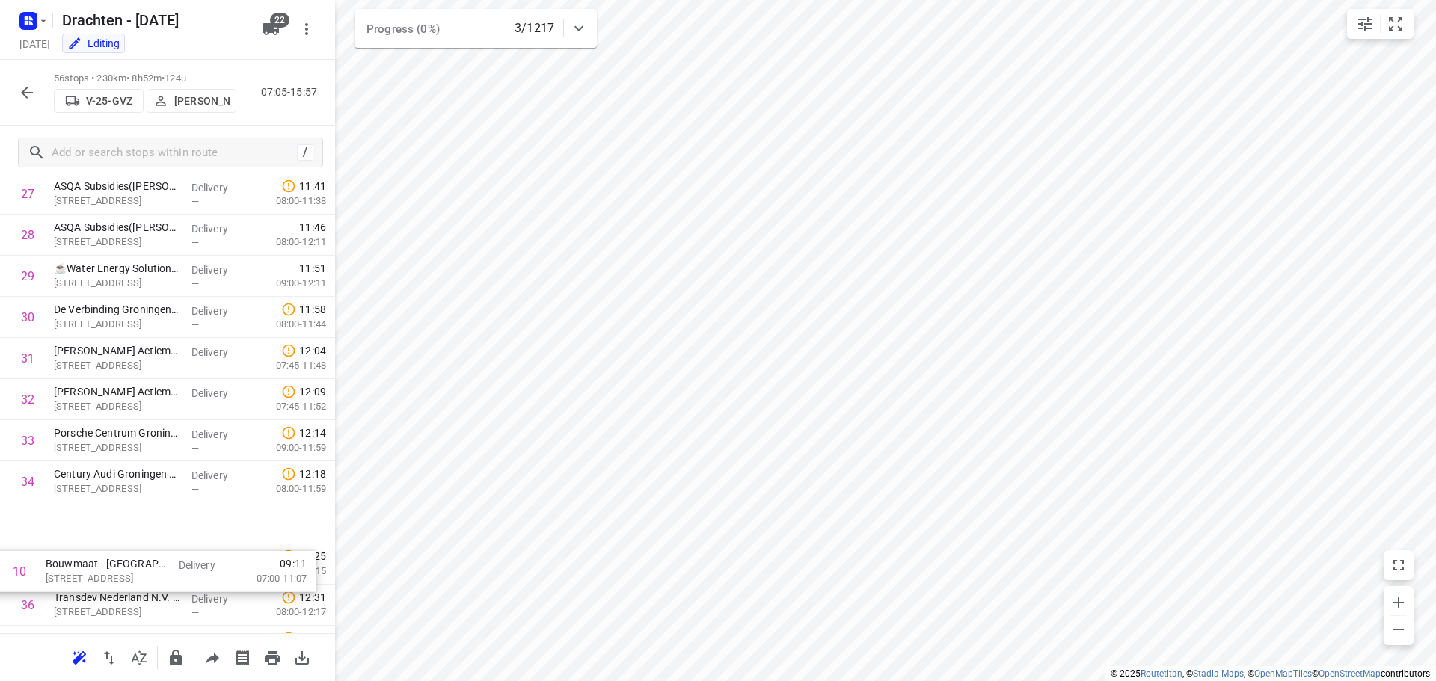
scroll to position [1112, 0]
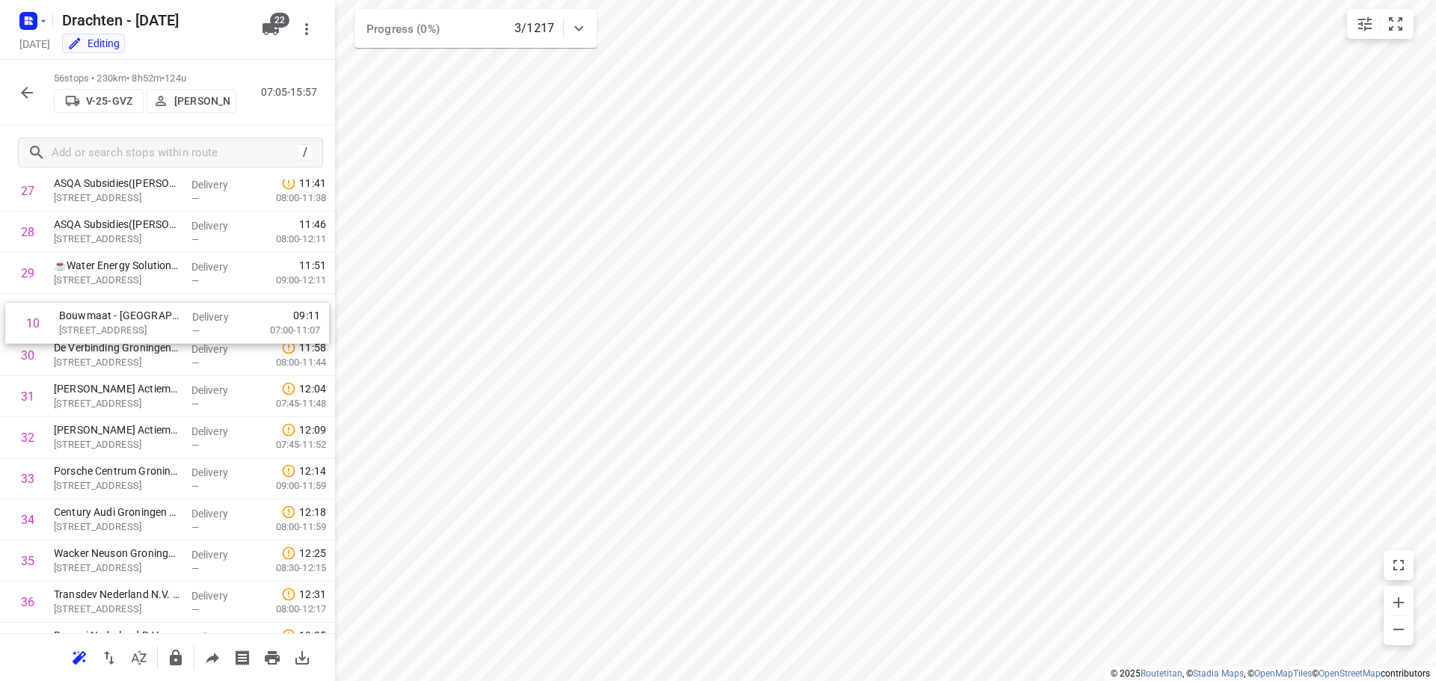
drag, startPoint x: 197, startPoint y: 353, endPoint x: 202, endPoint y: 340, distance: 13.5
click at [202, 340] on div "1 MCS Westerbroek(Attie van Kammen) Madepolderweg 3, Westerbroek Delivery — 07:…" at bounding box center [167, 294] width 335 height 2304
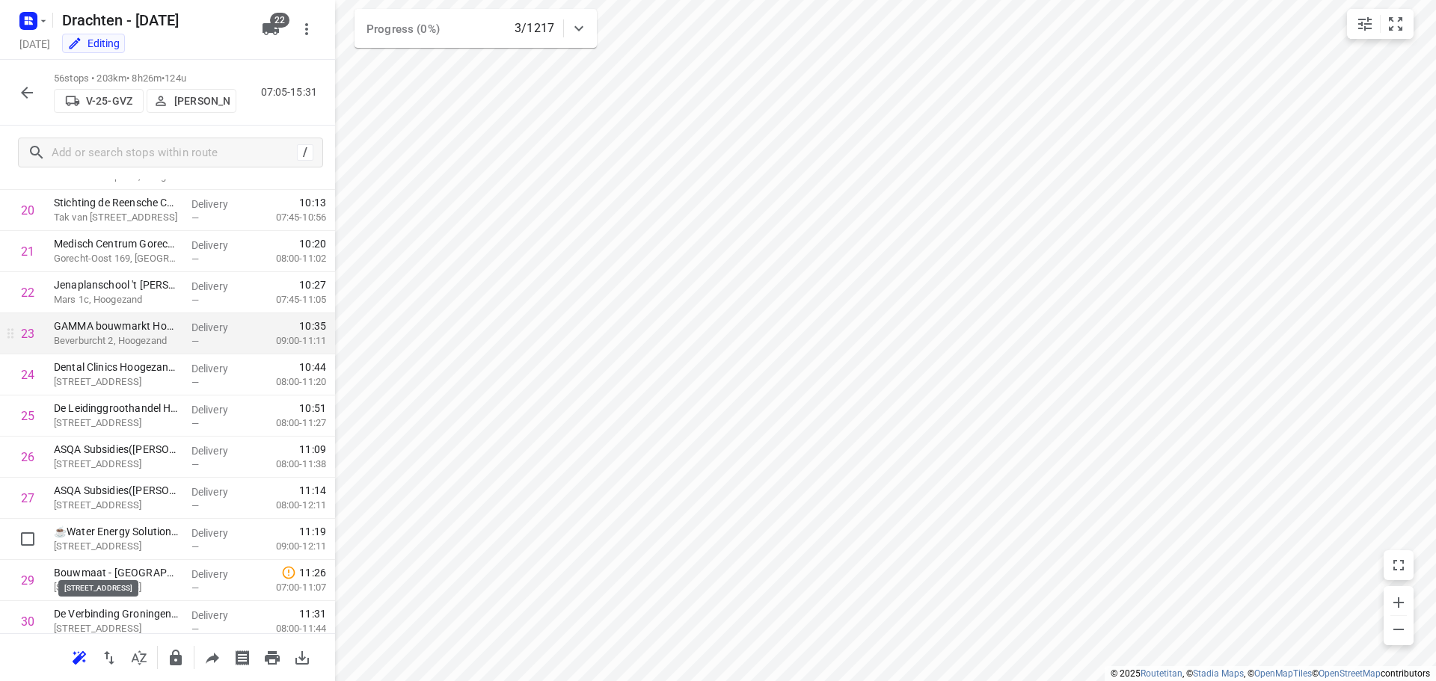
scroll to position [898, 0]
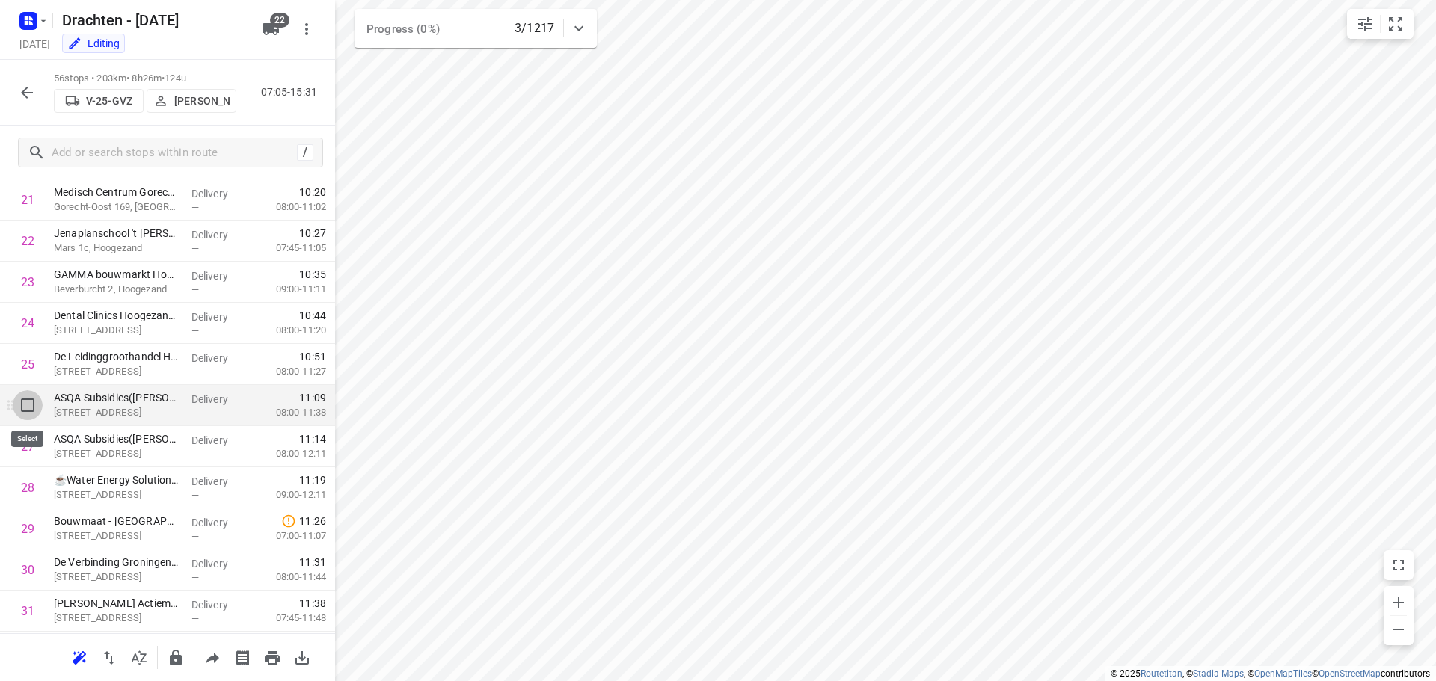
click at [27, 405] on input "checkbox" at bounding box center [28, 405] width 30 height 30
checkbox input "true"
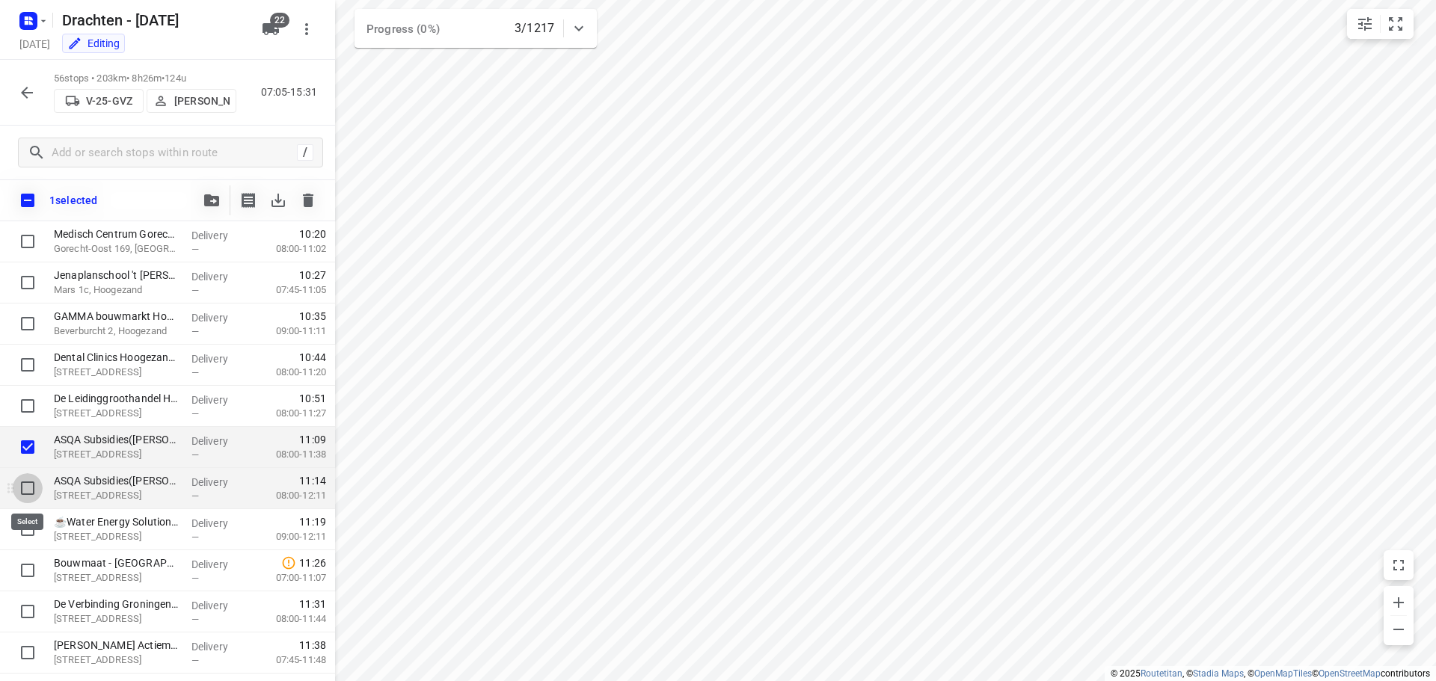
click at [20, 488] on input "checkbox" at bounding box center [28, 488] width 30 height 30
checkbox input "true"
click at [28, 529] on input "checkbox" at bounding box center [28, 530] width 30 height 30
checkbox input "true"
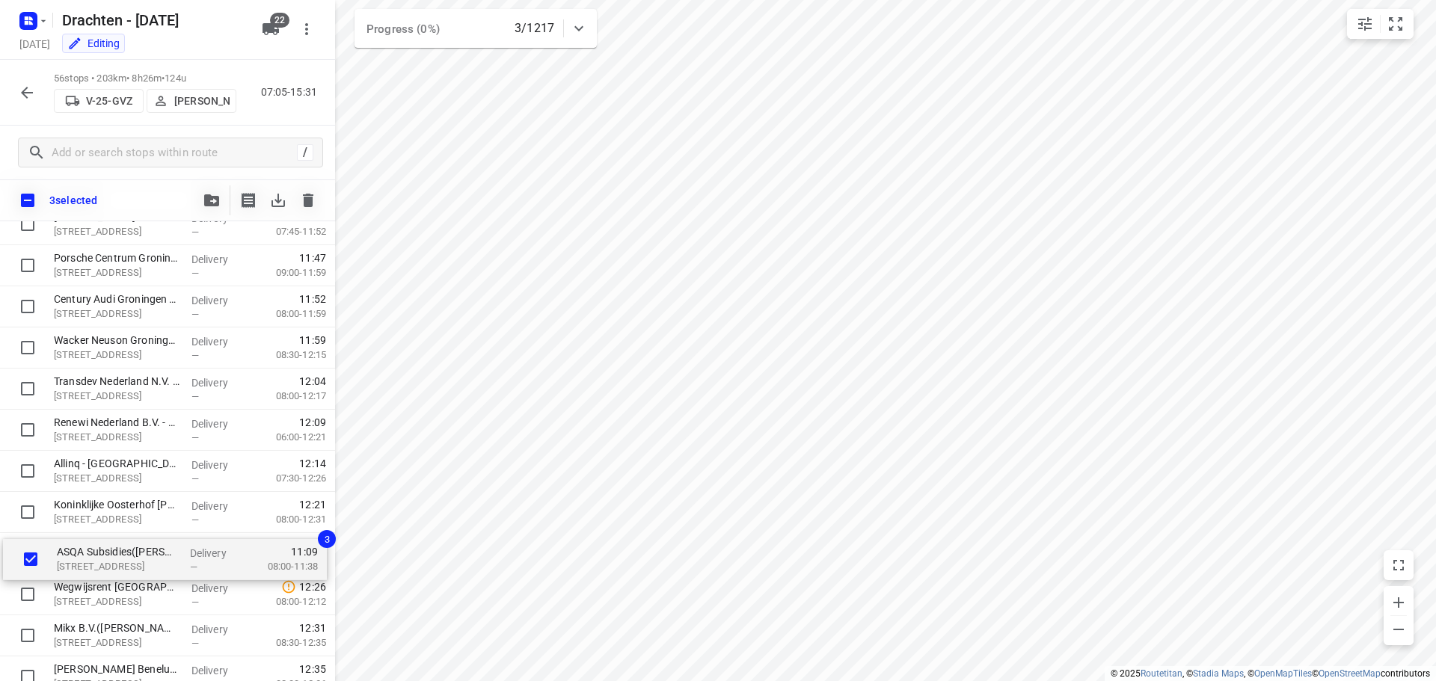
scroll to position [1326, 0]
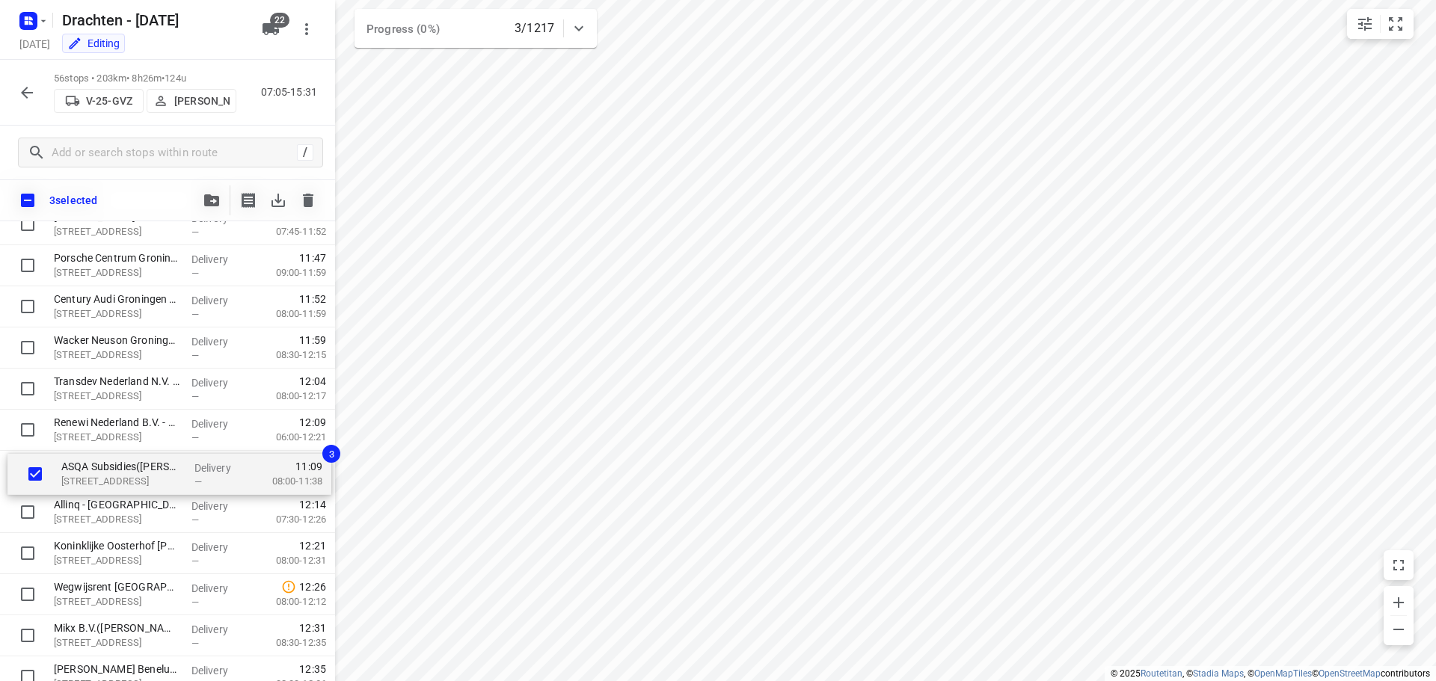
drag, startPoint x: 221, startPoint y: 450, endPoint x: 227, endPoint y: 482, distance: 32.0
click at [227, 482] on div "MCS Westerbroek(Attie van Kammen) Madepolderweg 3, Westerbroek Delivery — 07:53…" at bounding box center [167, 122] width 335 height 2304
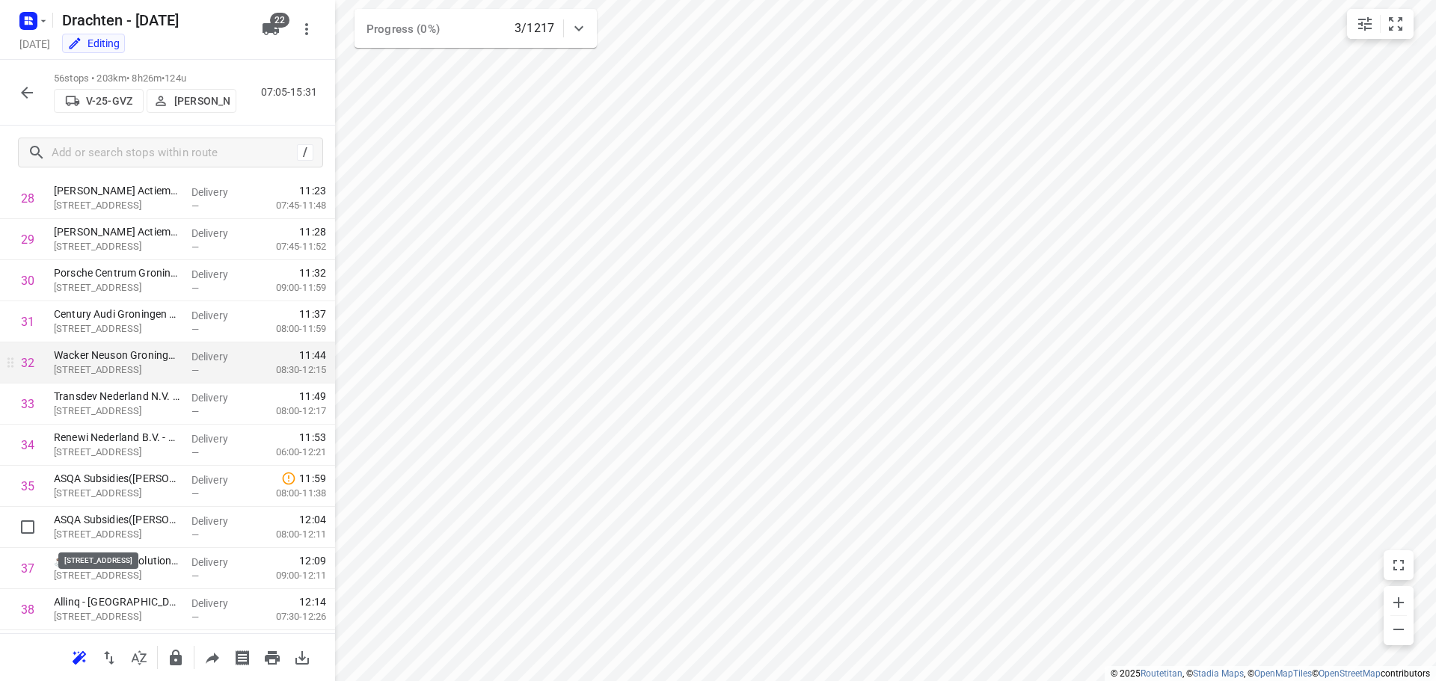
scroll to position [1251, 0]
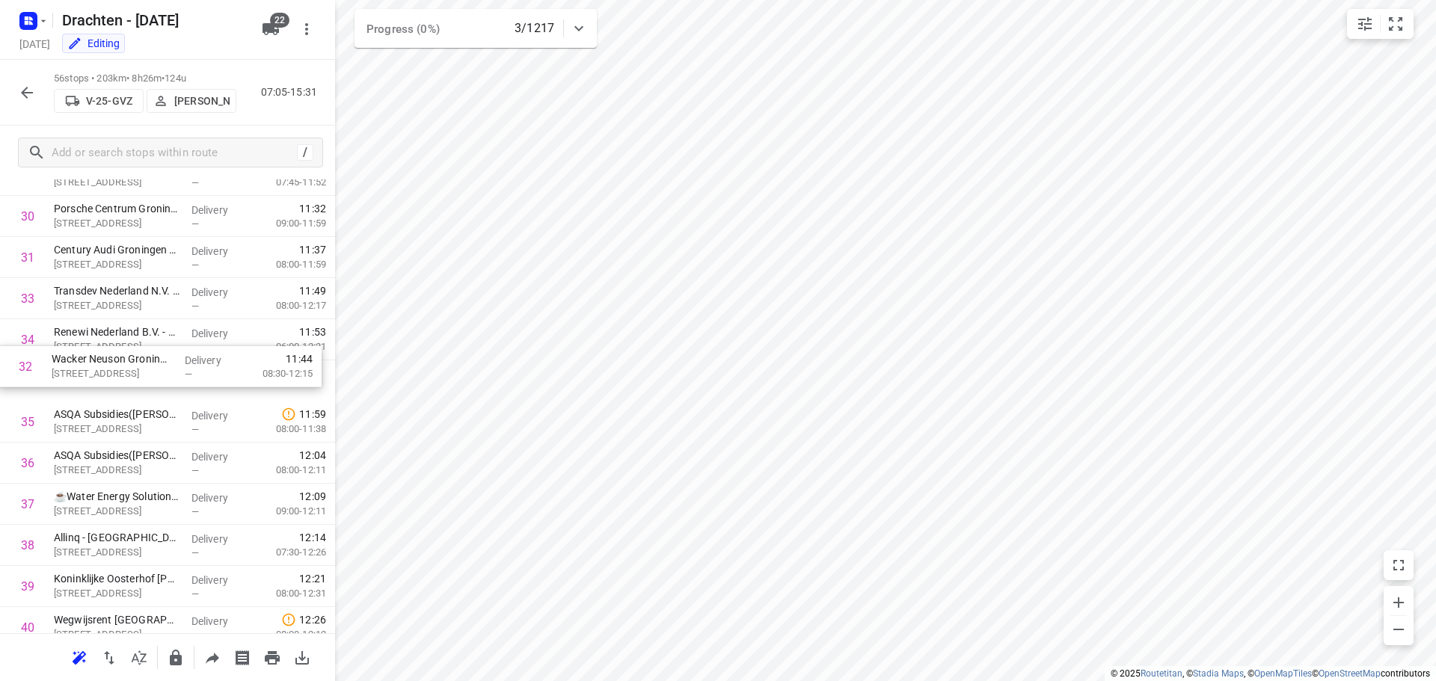
drag, startPoint x: 177, startPoint y: 306, endPoint x: 174, endPoint y: 384, distance: 77.8
click at [174, 384] on div "1 MCS Westerbroek(Attie van Kammen) Madepolderweg 3, Westerbroek Delivery — 07:…" at bounding box center [167, 155] width 335 height 2304
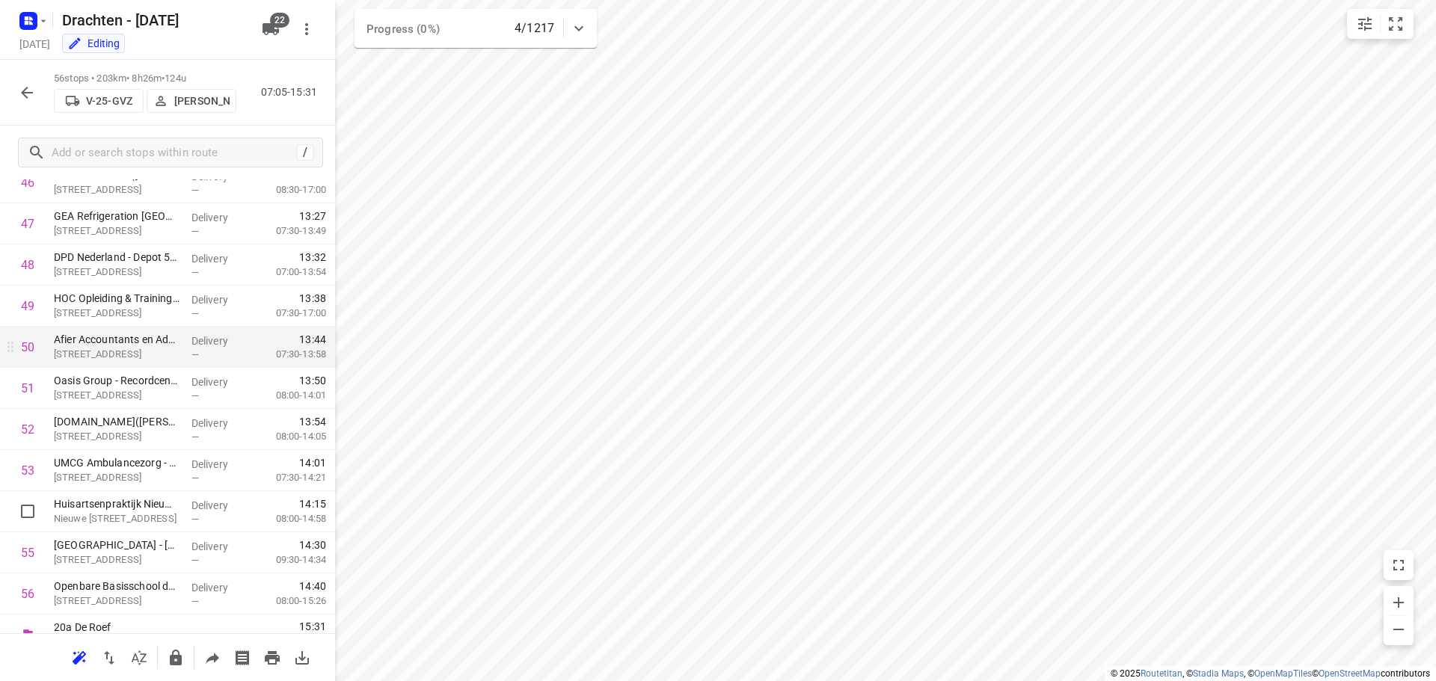
scroll to position [1966, 0]
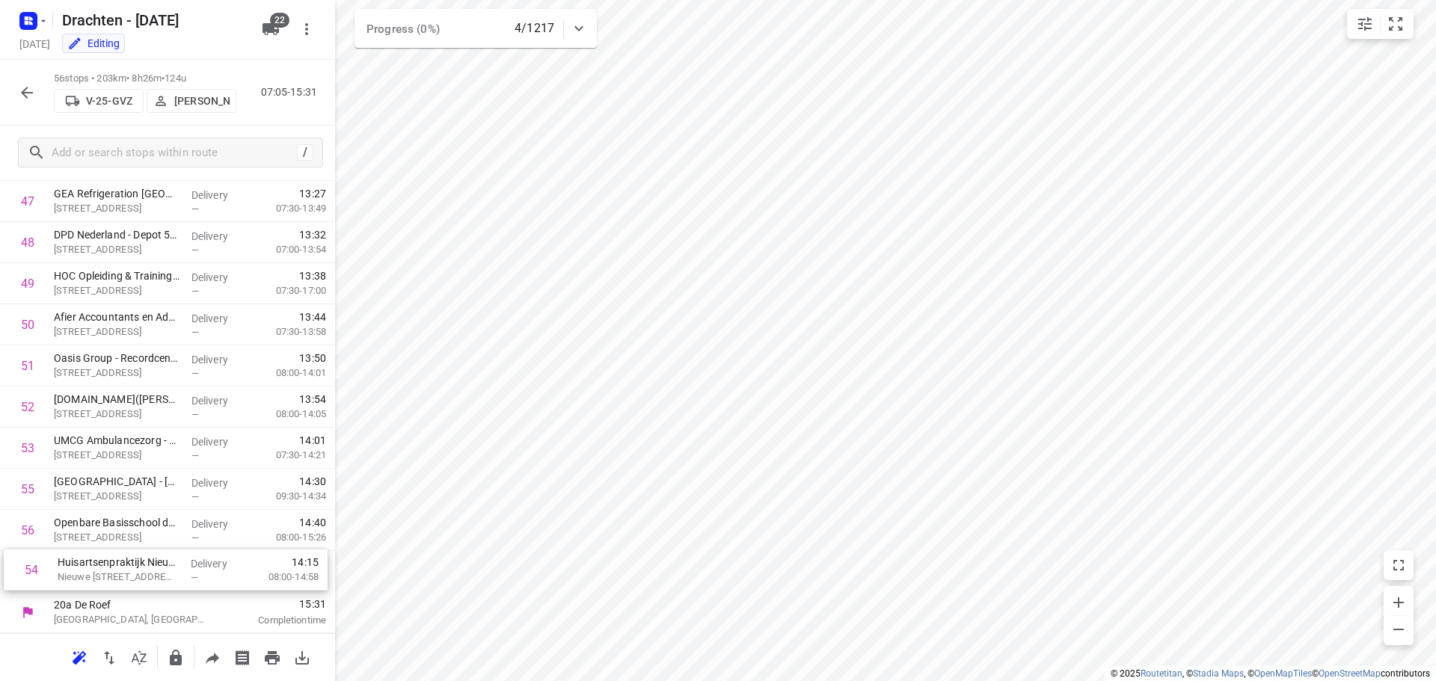
drag, startPoint x: 146, startPoint y: 492, endPoint x: 151, endPoint y: 580, distance: 87.7
drag, startPoint x: 150, startPoint y: 580, endPoint x: 156, endPoint y: 497, distance: 83.2
click at [31, 96] on icon "button" at bounding box center [27, 93] width 18 height 18
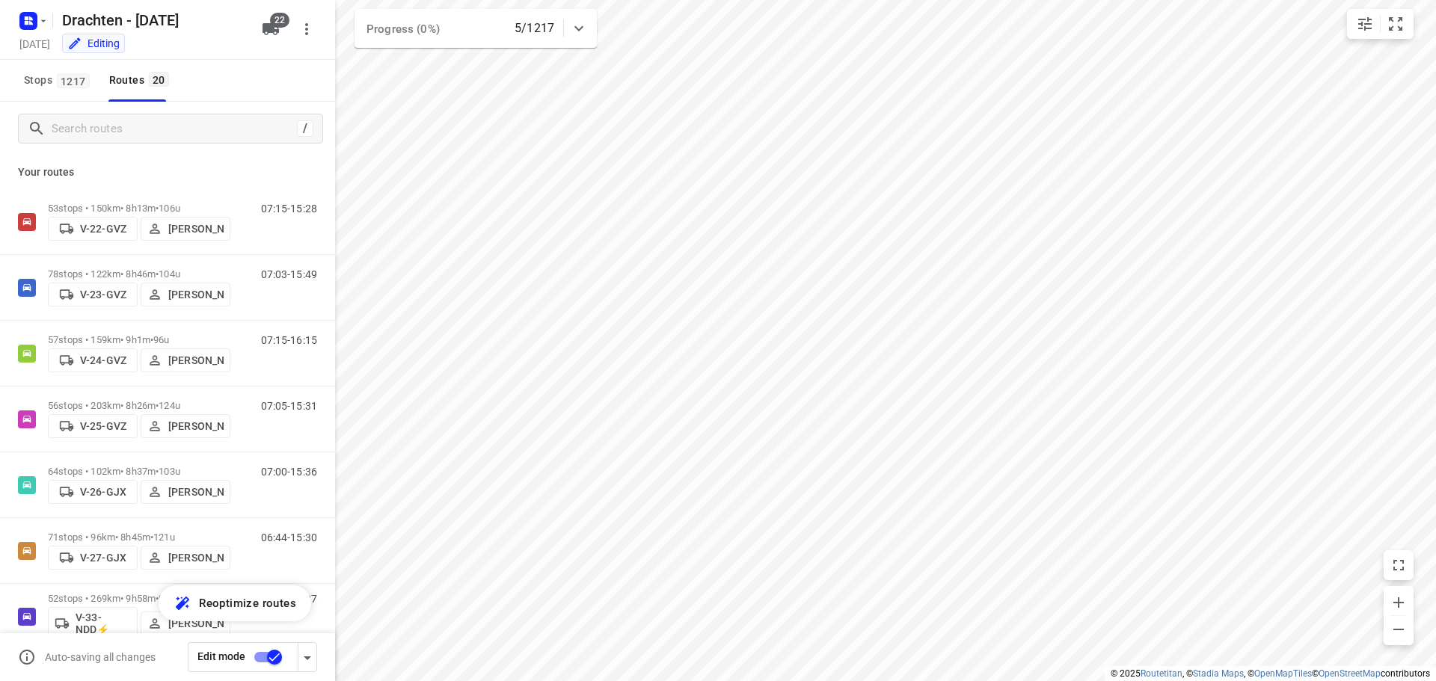
click at [279, 658] on input "checkbox" at bounding box center [274, 657] width 85 height 28
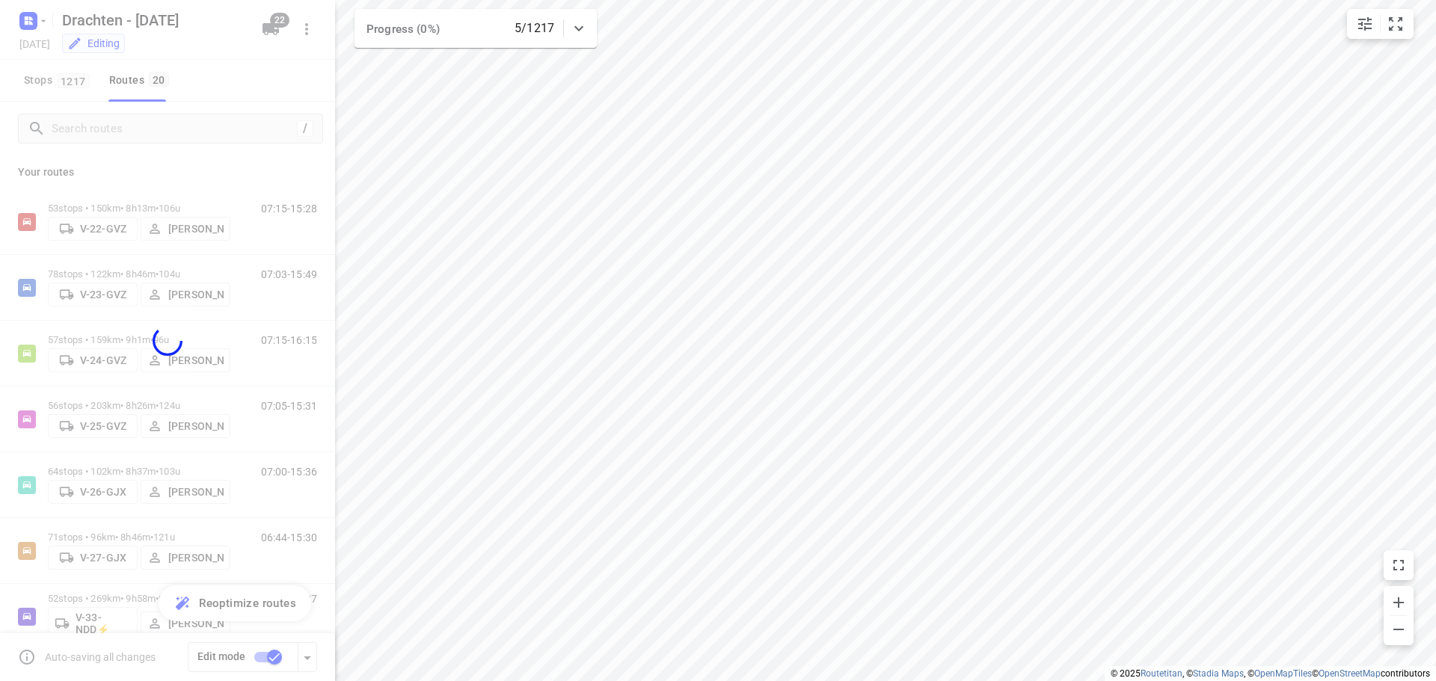
checkbox input "false"
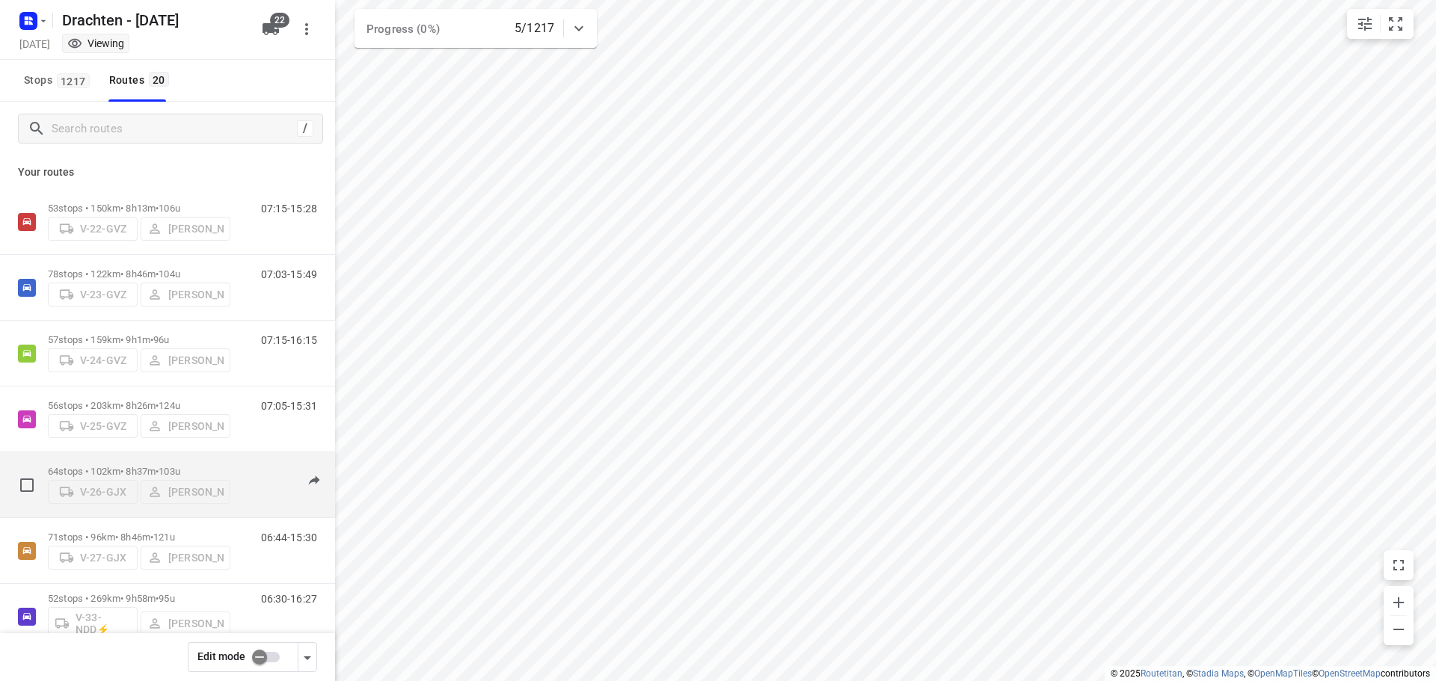
click at [151, 458] on div "64 stops • 102km • 8h37m • 103u V-26-GJX Benny van der Woude" at bounding box center [139, 484] width 182 height 53
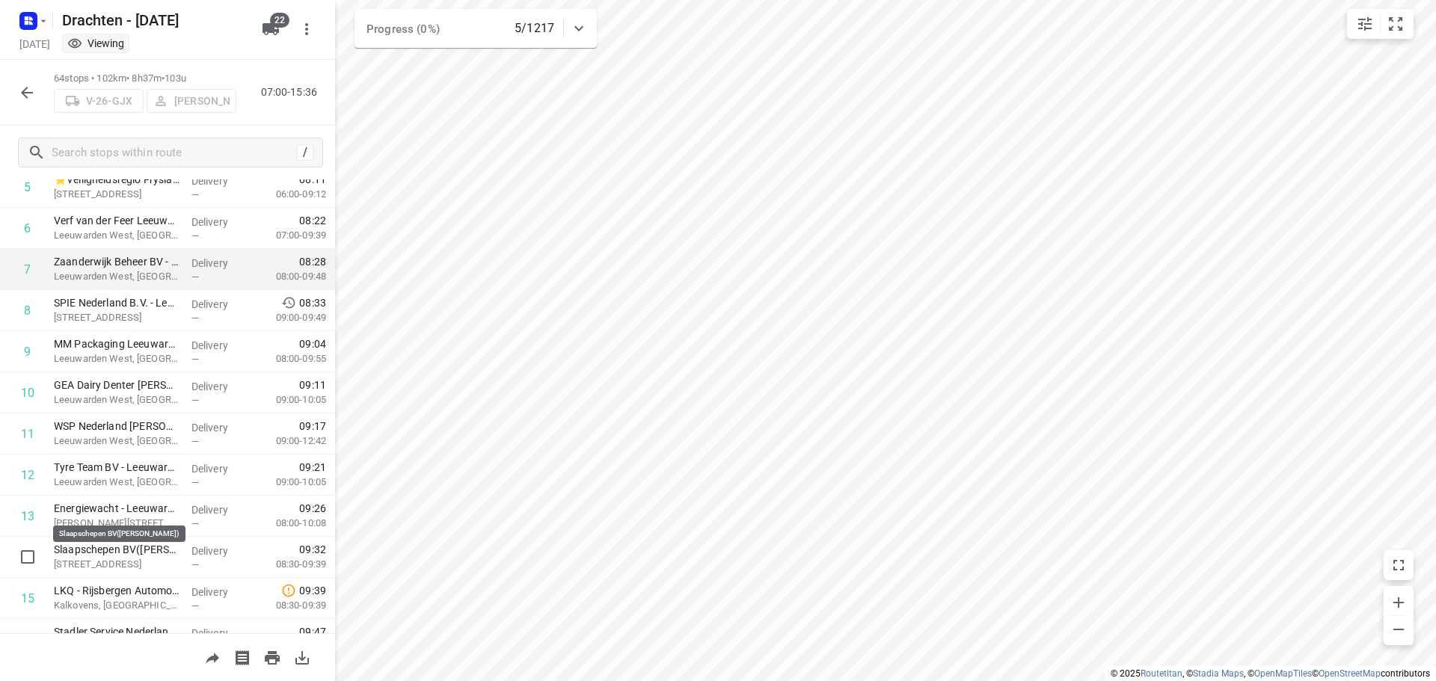
scroll to position [374, 0]
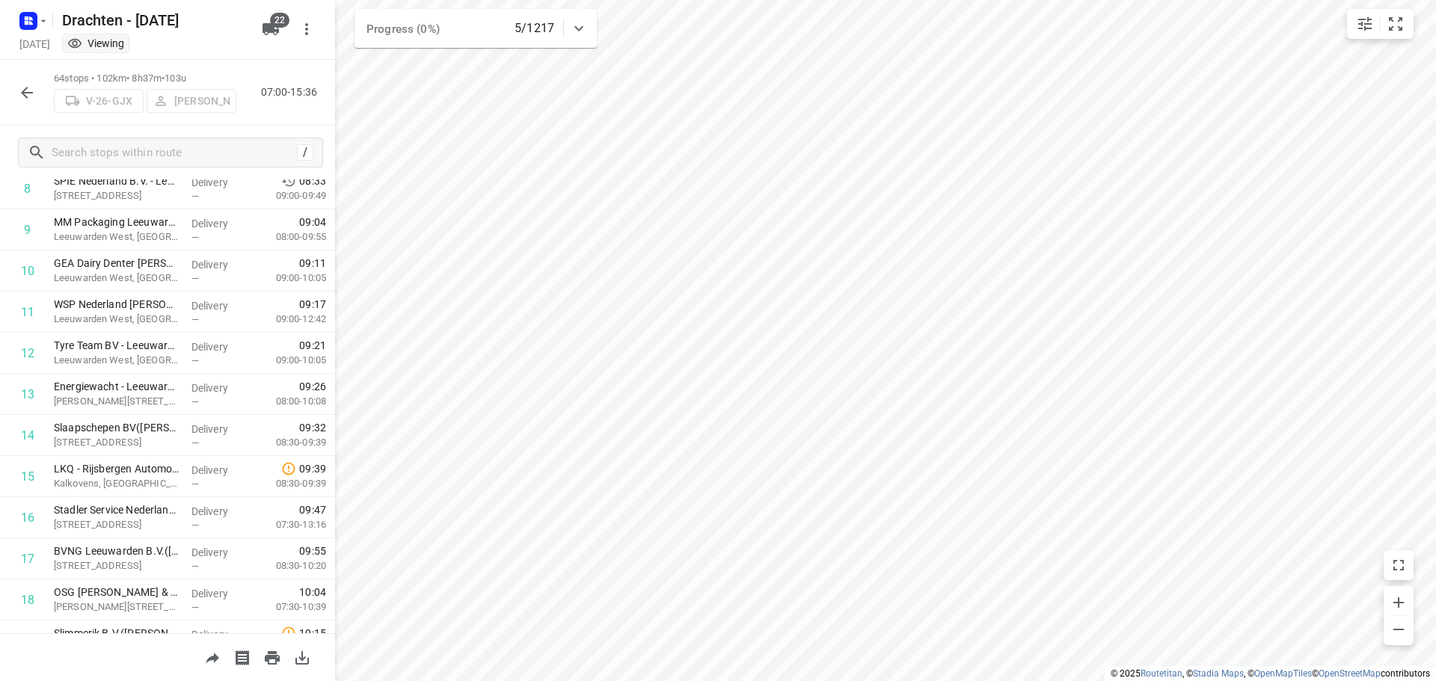
click at [18, 97] on icon "button" at bounding box center [27, 93] width 18 height 18
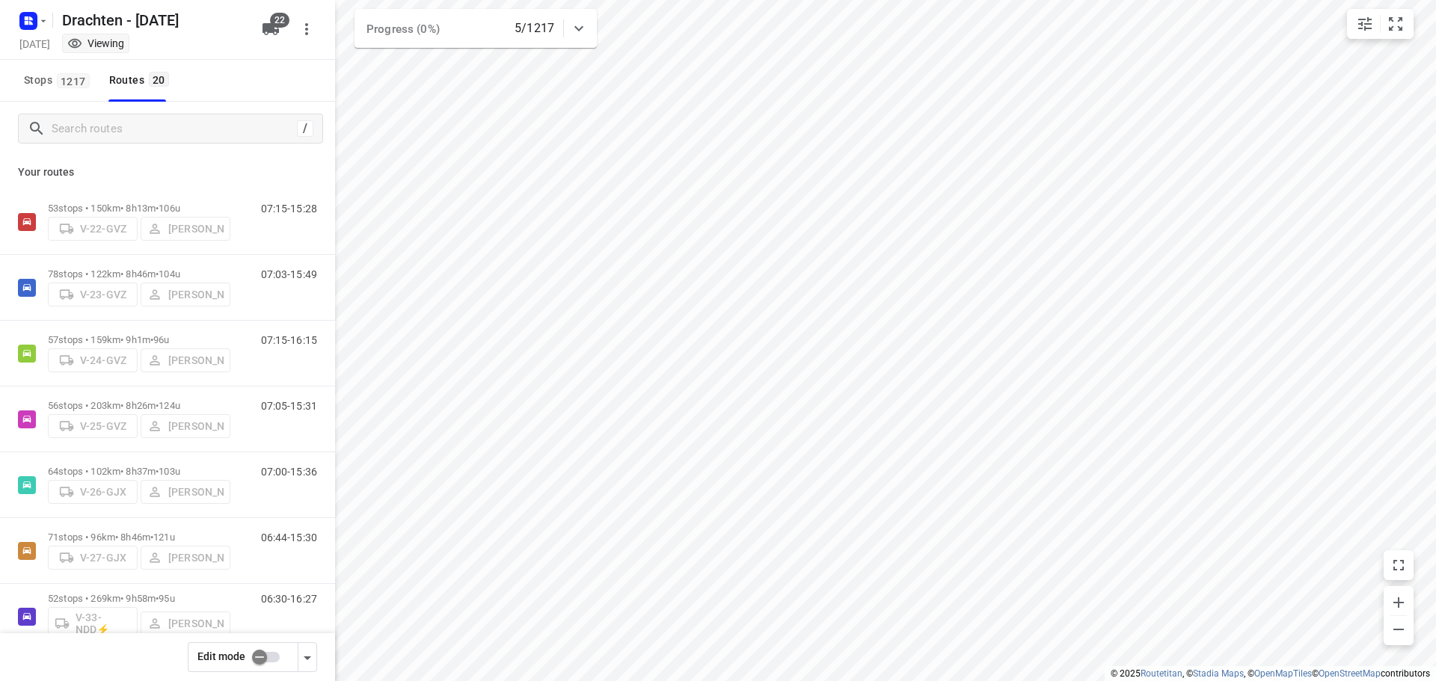
click at [268, 656] on input "checkbox" at bounding box center [259, 657] width 85 height 28
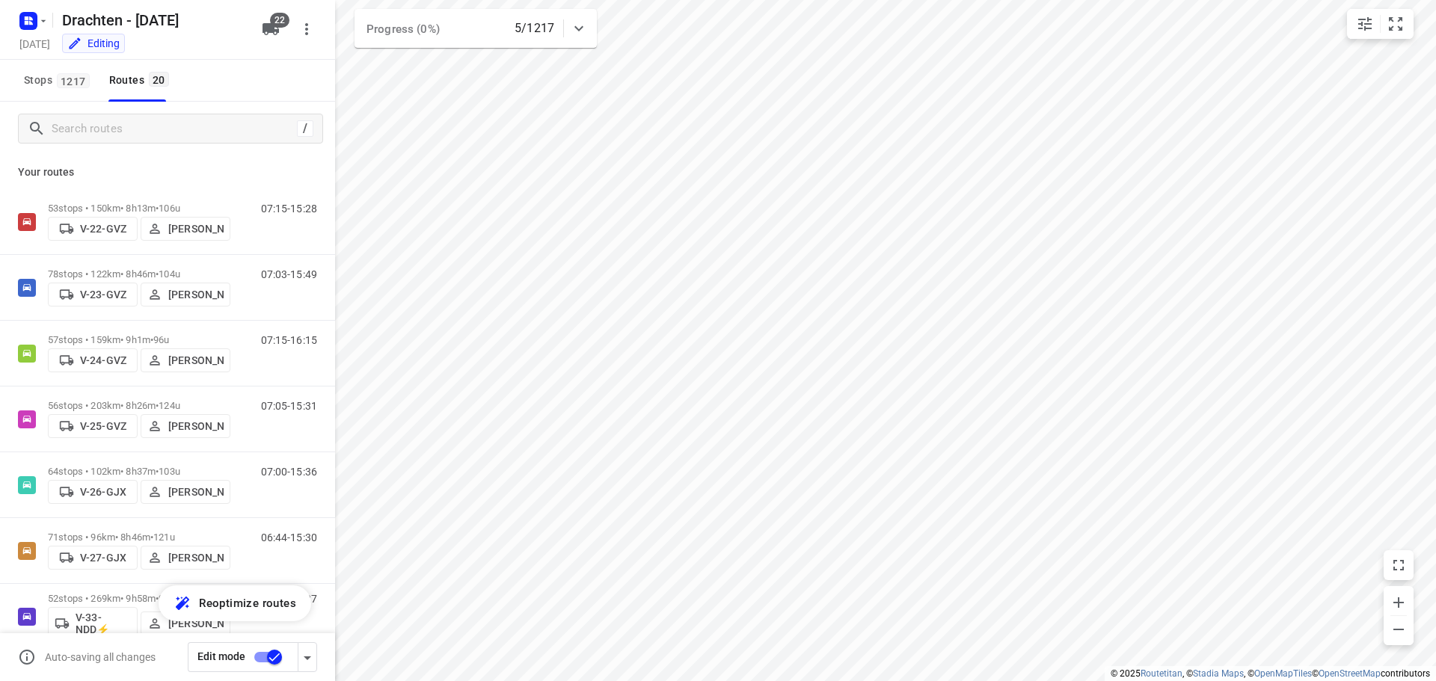
click at [265, 657] on input "checkbox" at bounding box center [274, 657] width 85 height 28
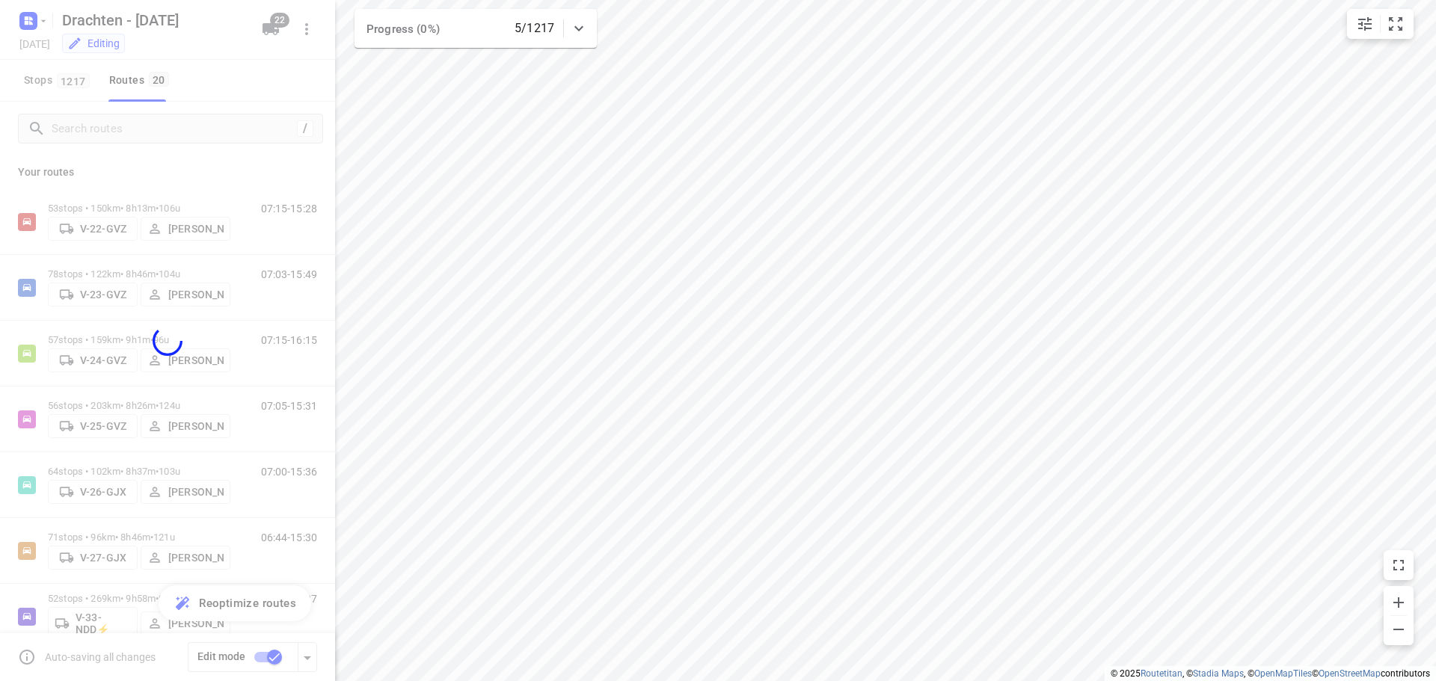
checkbox input "false"
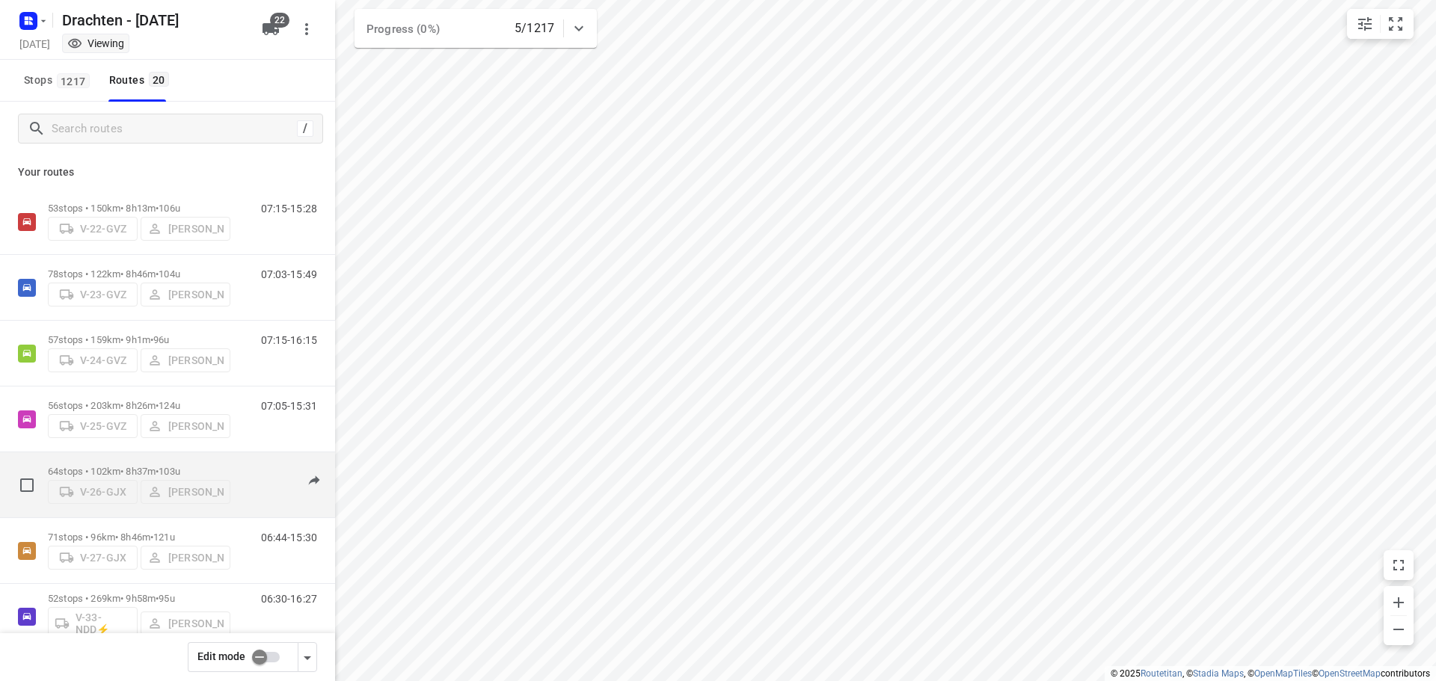
click at [197, 466] on p "64 stops • 102km • 8h37m • 103u" at bounding box center [139, 471] width 182 height 11
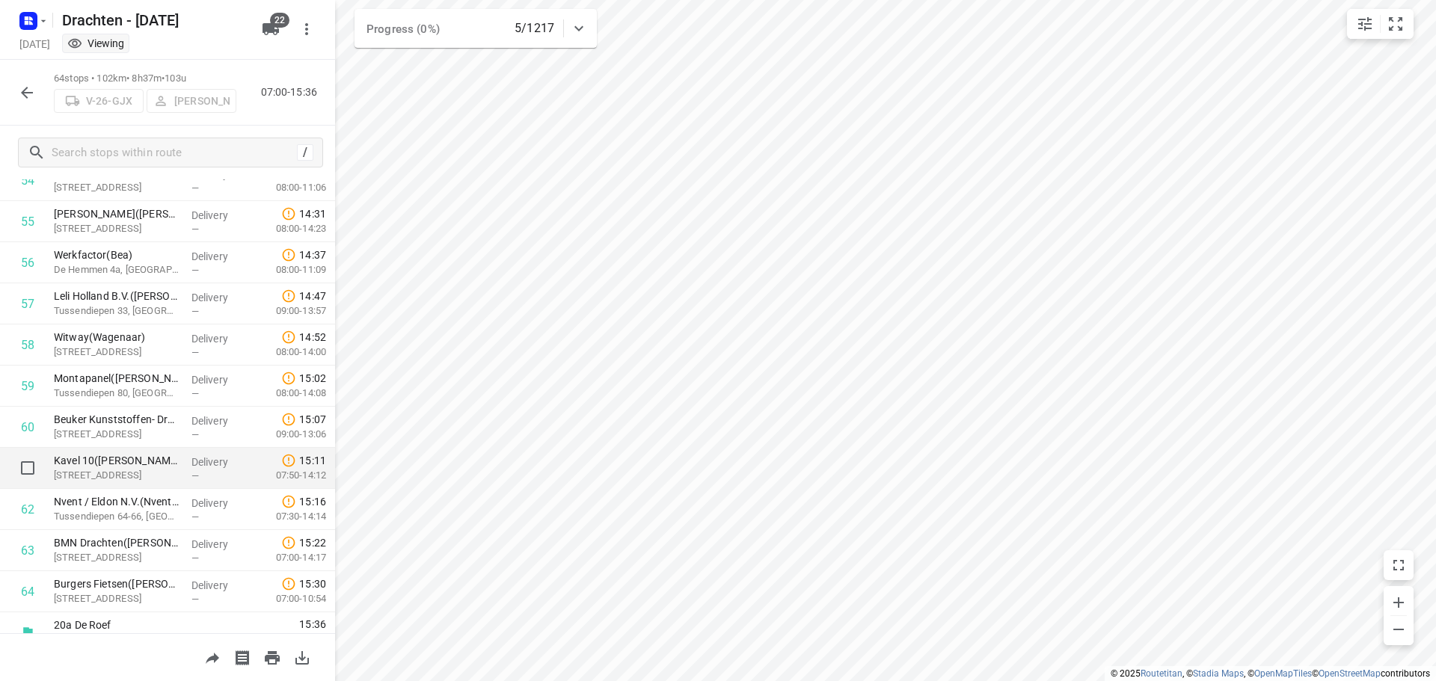
scroll to position [2295, 0]
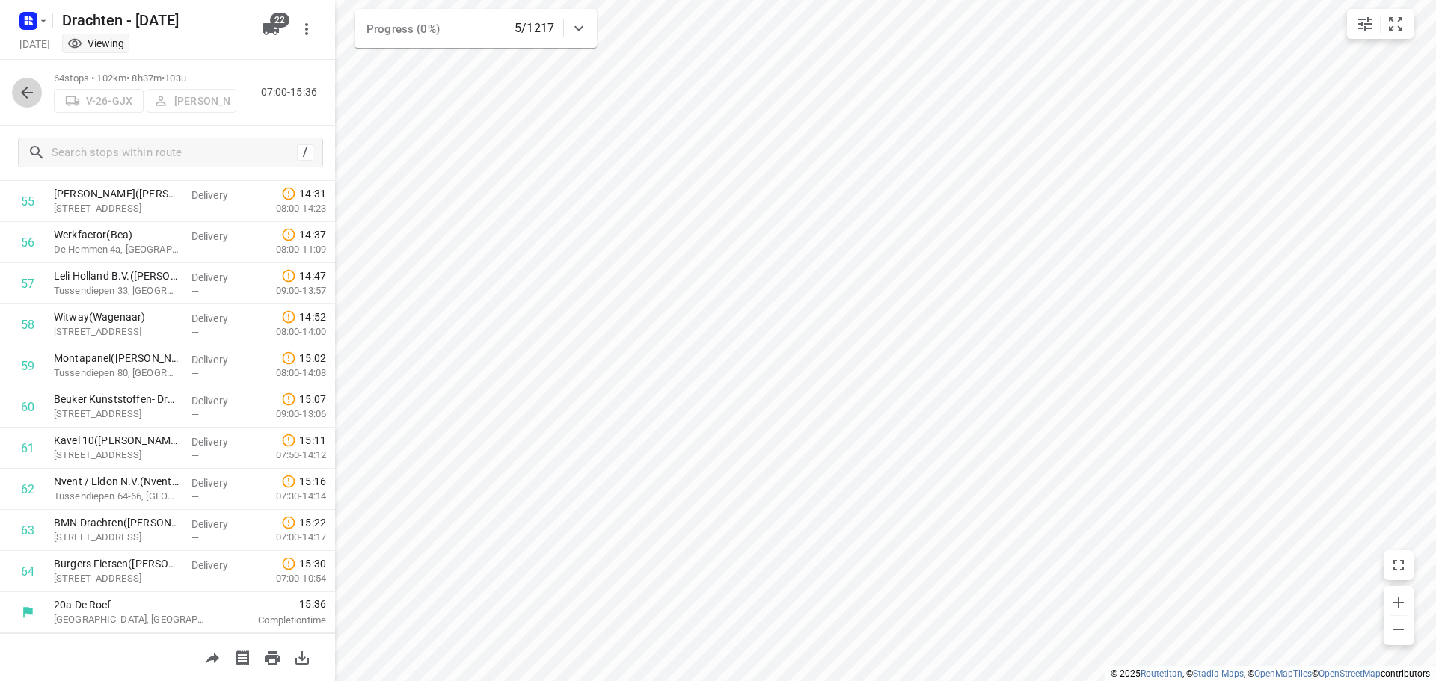
click at [26, 84] on icon "button" at bounding box center [27, 93] width 18 height 18
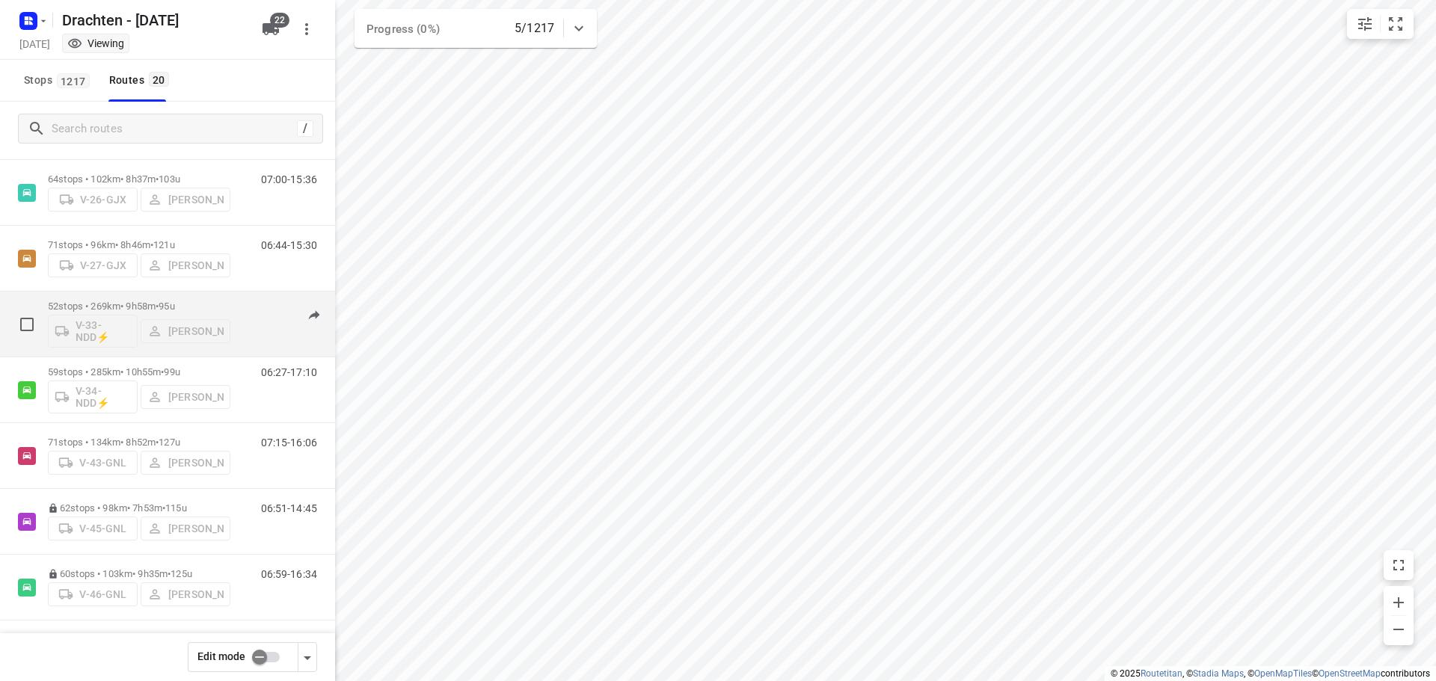
scroll to position [299, 0]
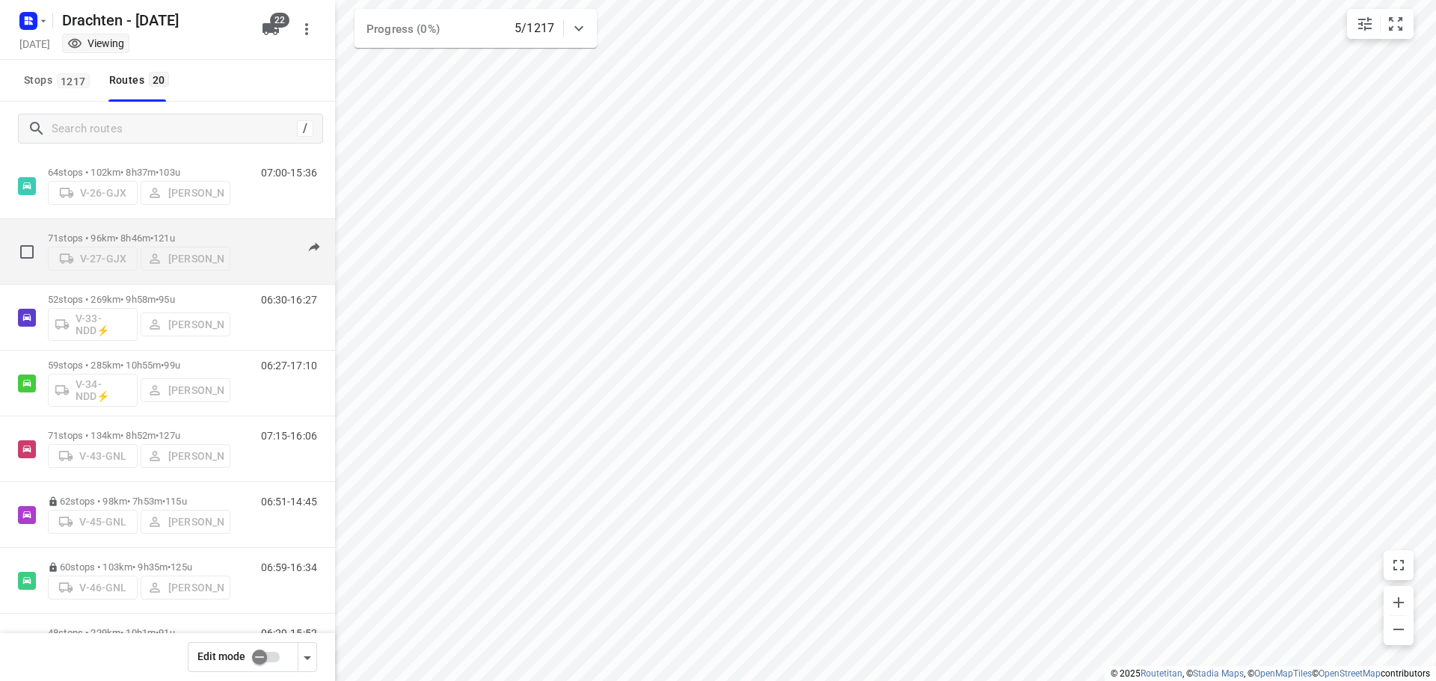
click at [138, 233] on p "71 stops • 96km • 8h46m • 121u" at bounding box center [139, 238] width 182 height 11
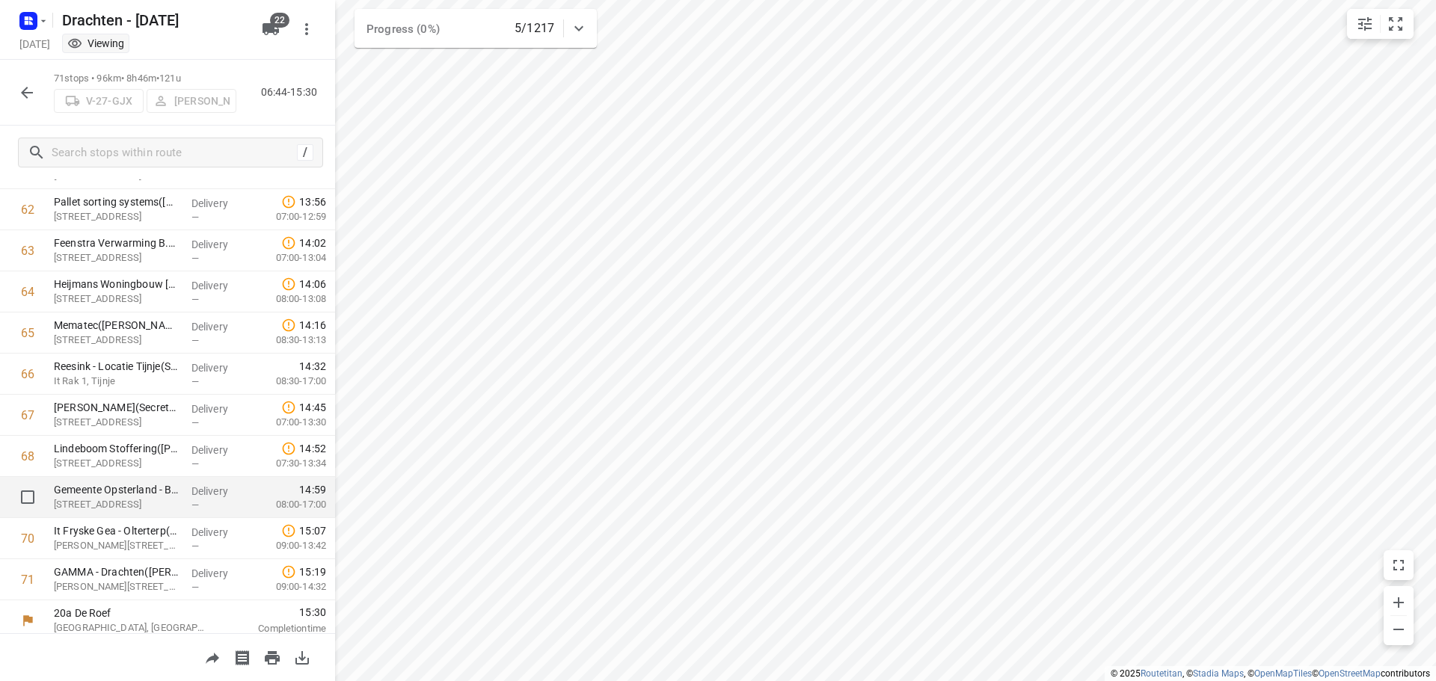
scroll to position [2583, 0]
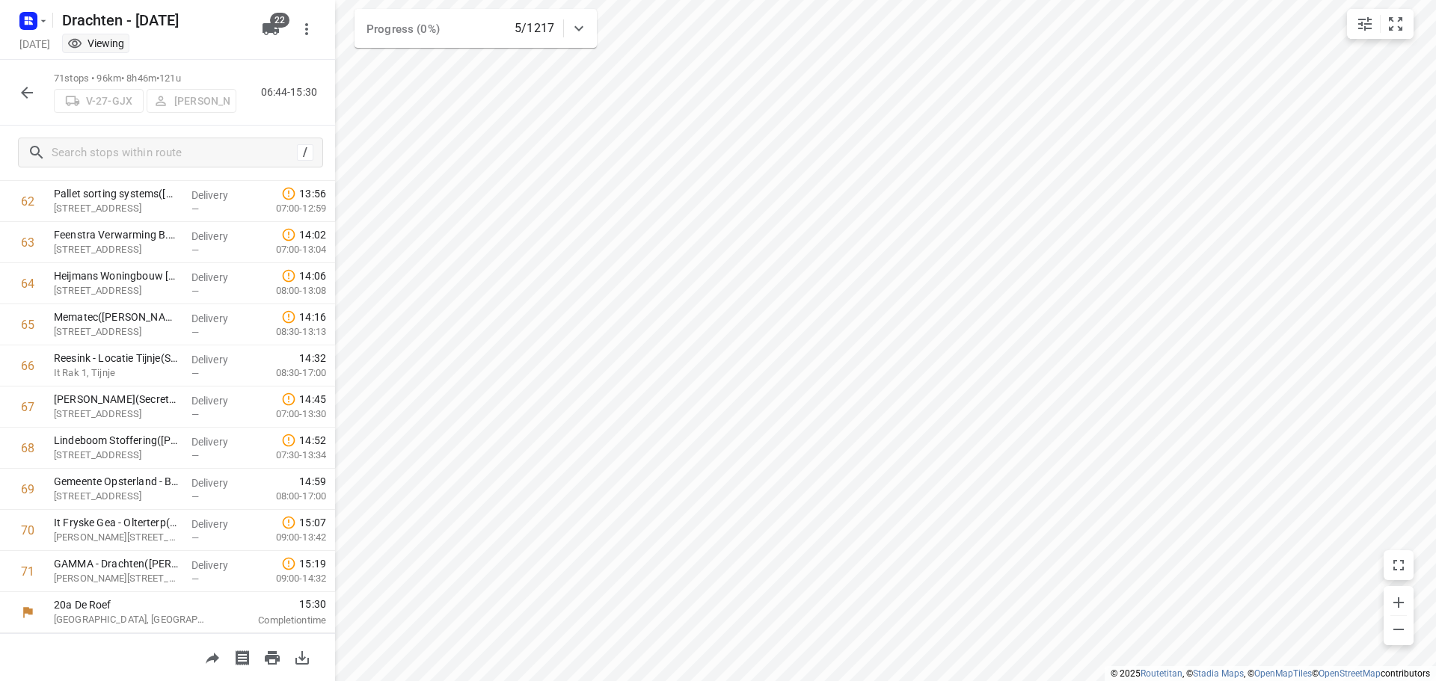
click at [18, 88] on icon "button" at bounding box center [27, 93] width 18 height 18
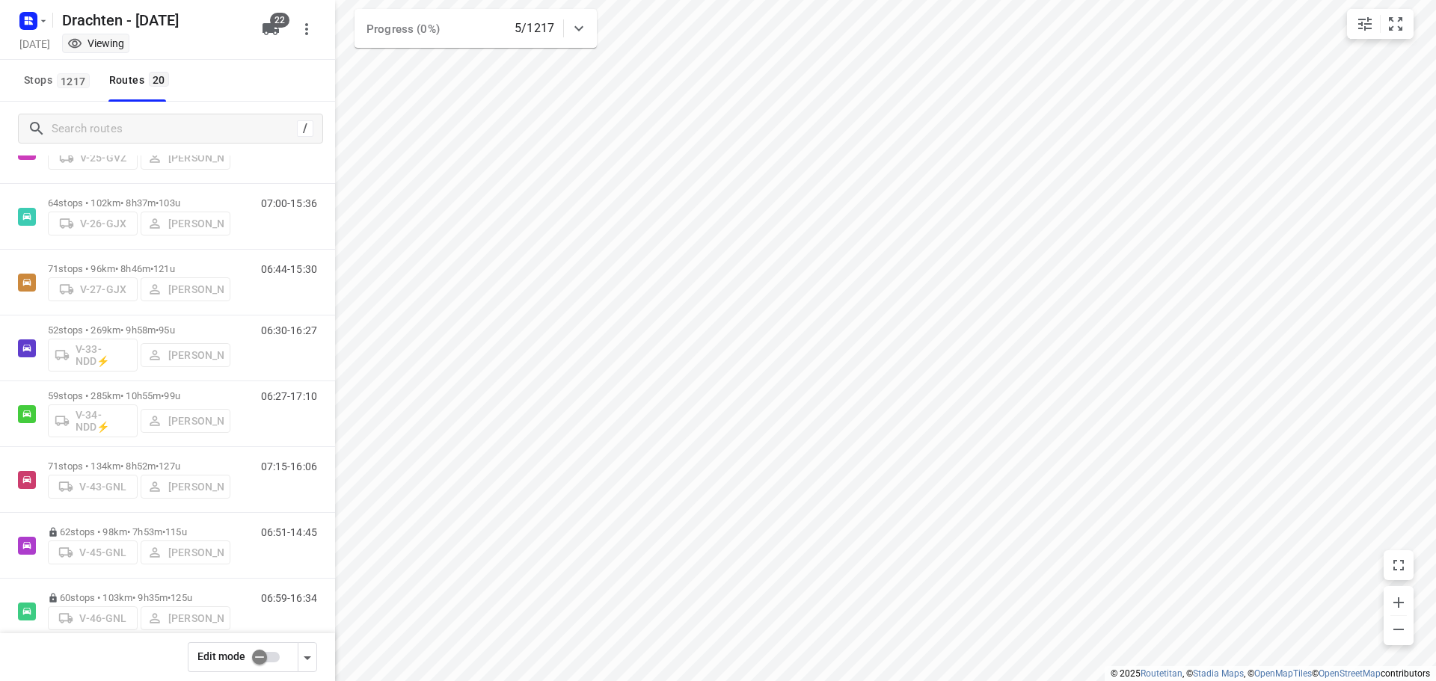
scroll to position [299, 0]
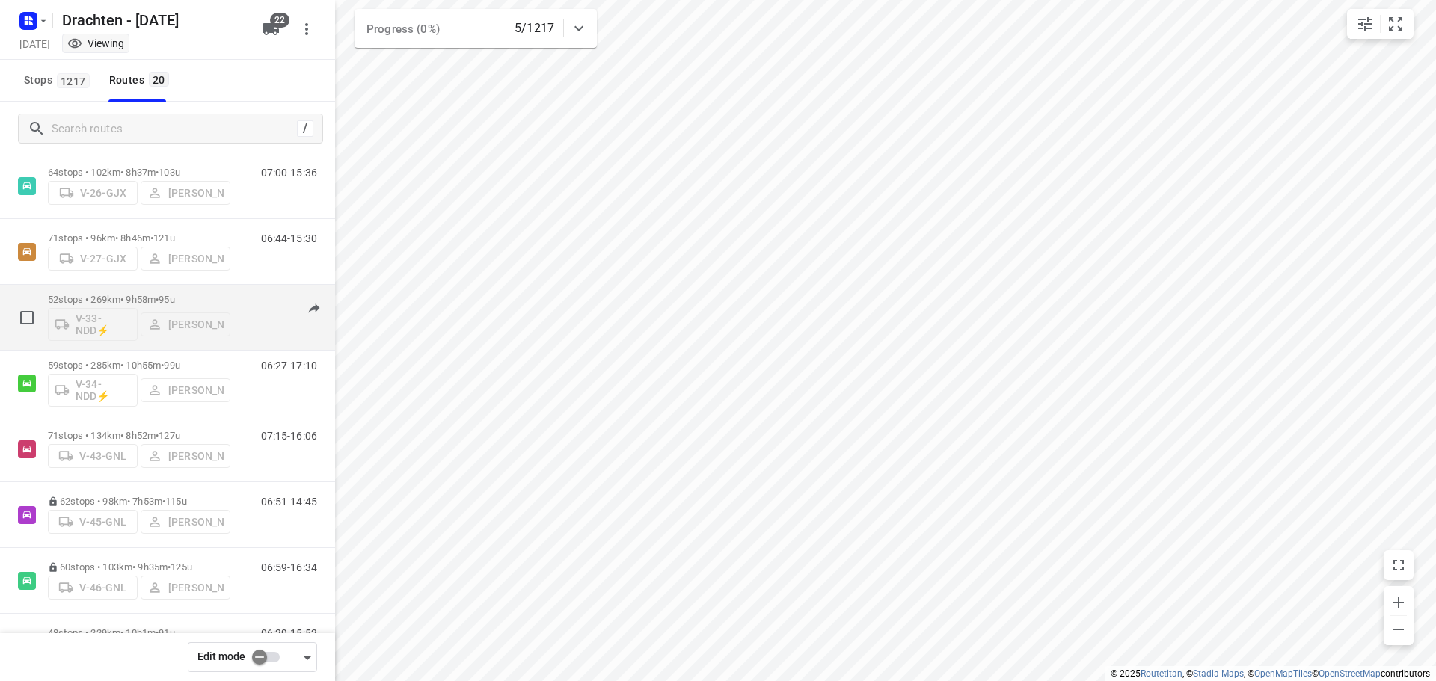
click at [153, 293] on div "52 stops • 269km • 9h58m • 95u V-33-NDD⚡ Janneke Zuur" at bounding box center [139, 317] width 182 height 62
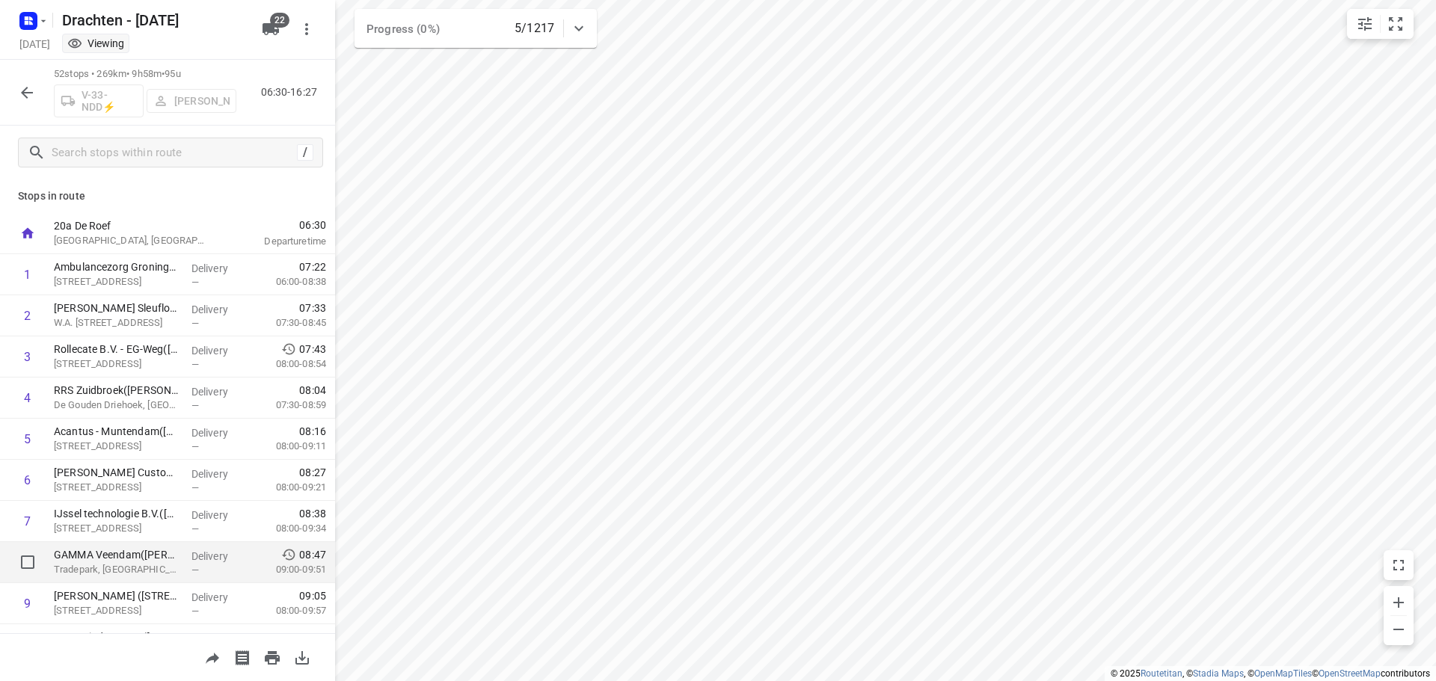
click at [317, 554] on div "i © 2025 Routetitan , © Stadia Maps , © OpenMapTiles © OpenStreetMap contributo…" at bounding box center [718, 340] width 1436 height 681
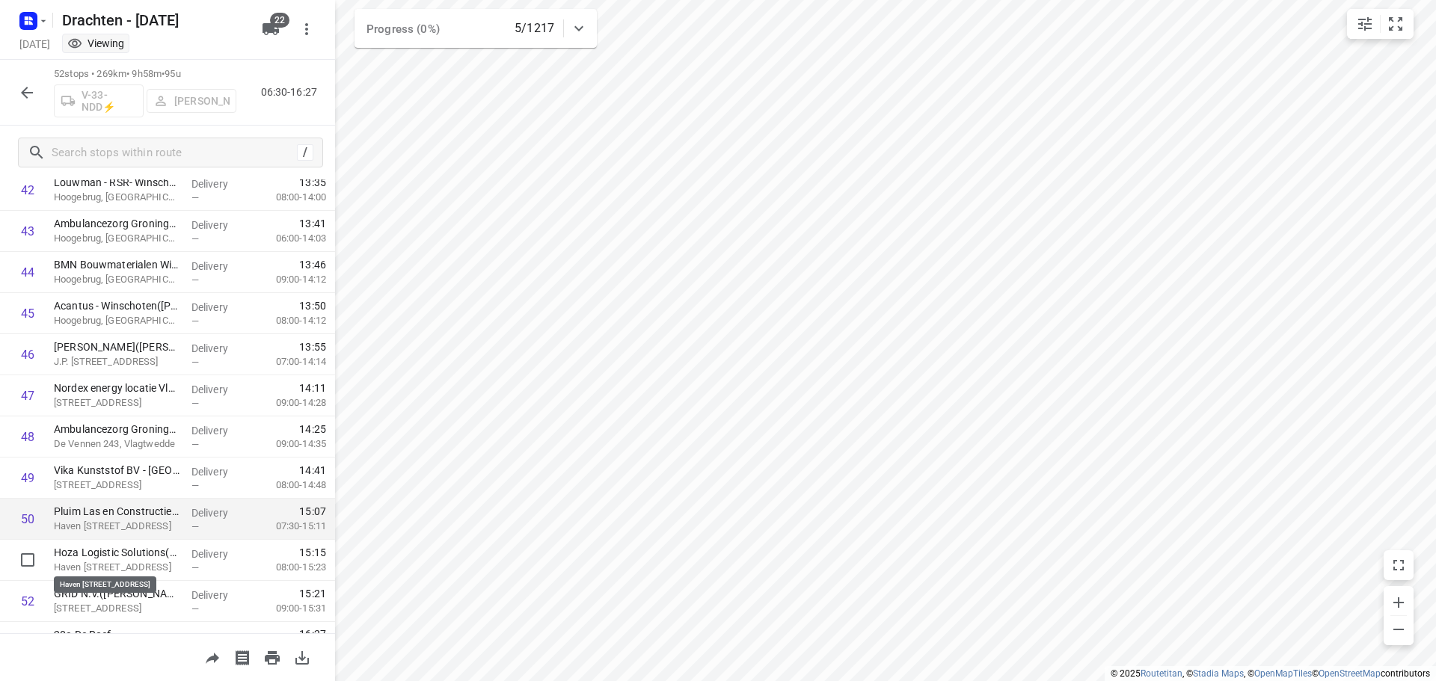
scroll to position [1801, 0]
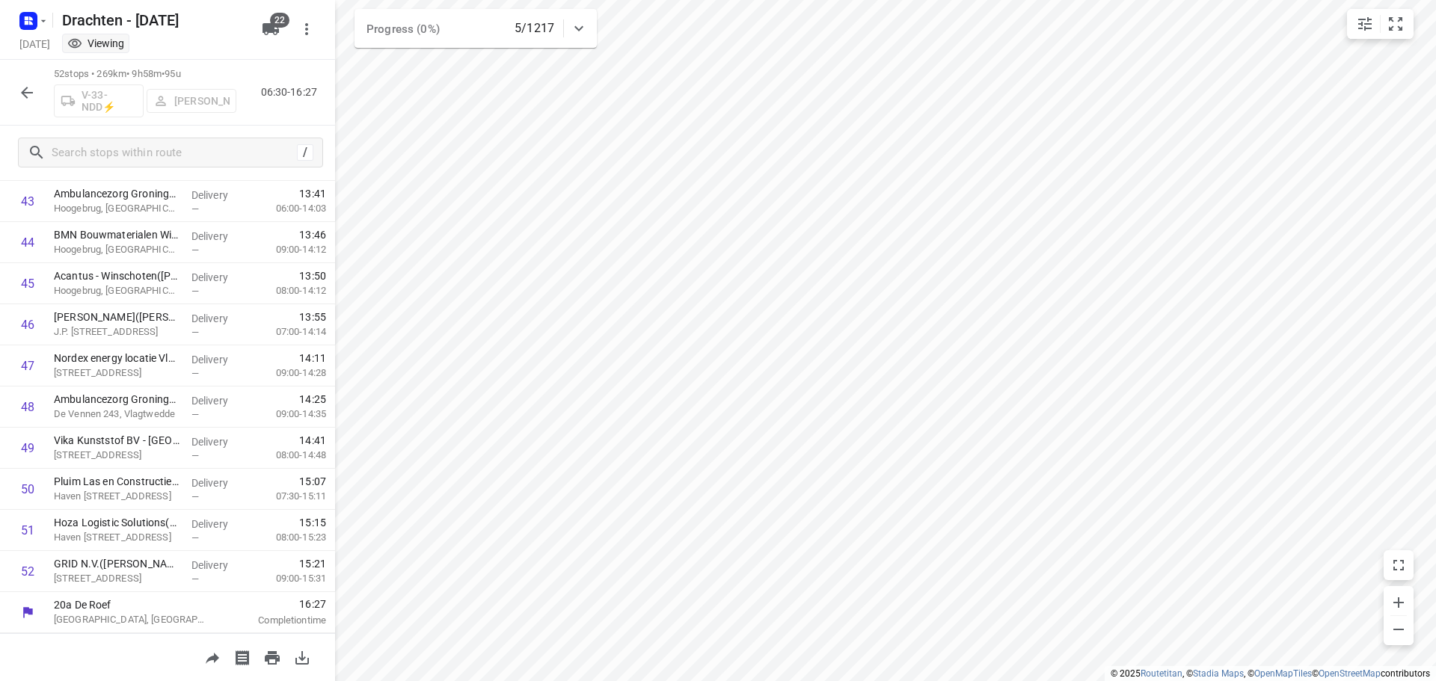
click at [31, 88] on icon "button" at bounding box center [27, 93] width 18 height 18
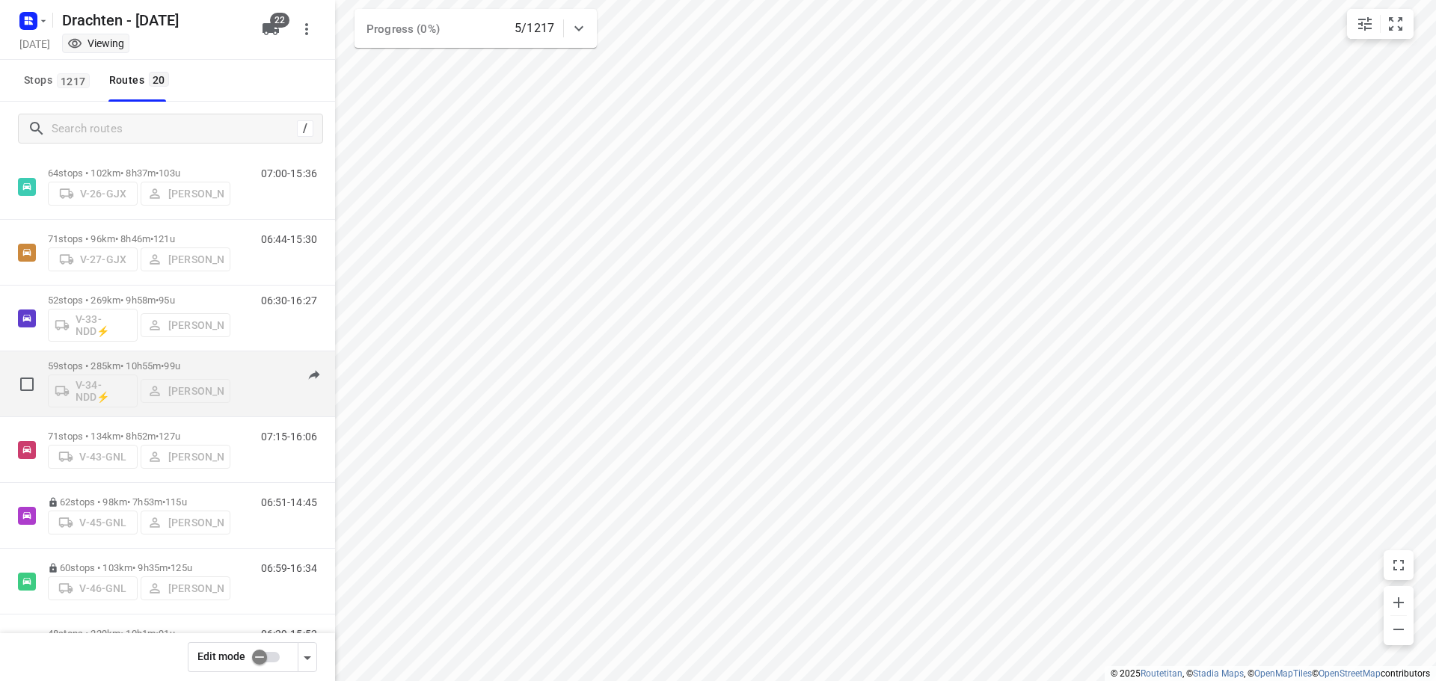
scroll to position [299, 0]
click at [144, 355] on div "59 stops • 285km • 10h55m • 99u V-34-NDD⚡ Jos Kaspers" at bounding box center [139, 383] width 182 height 62
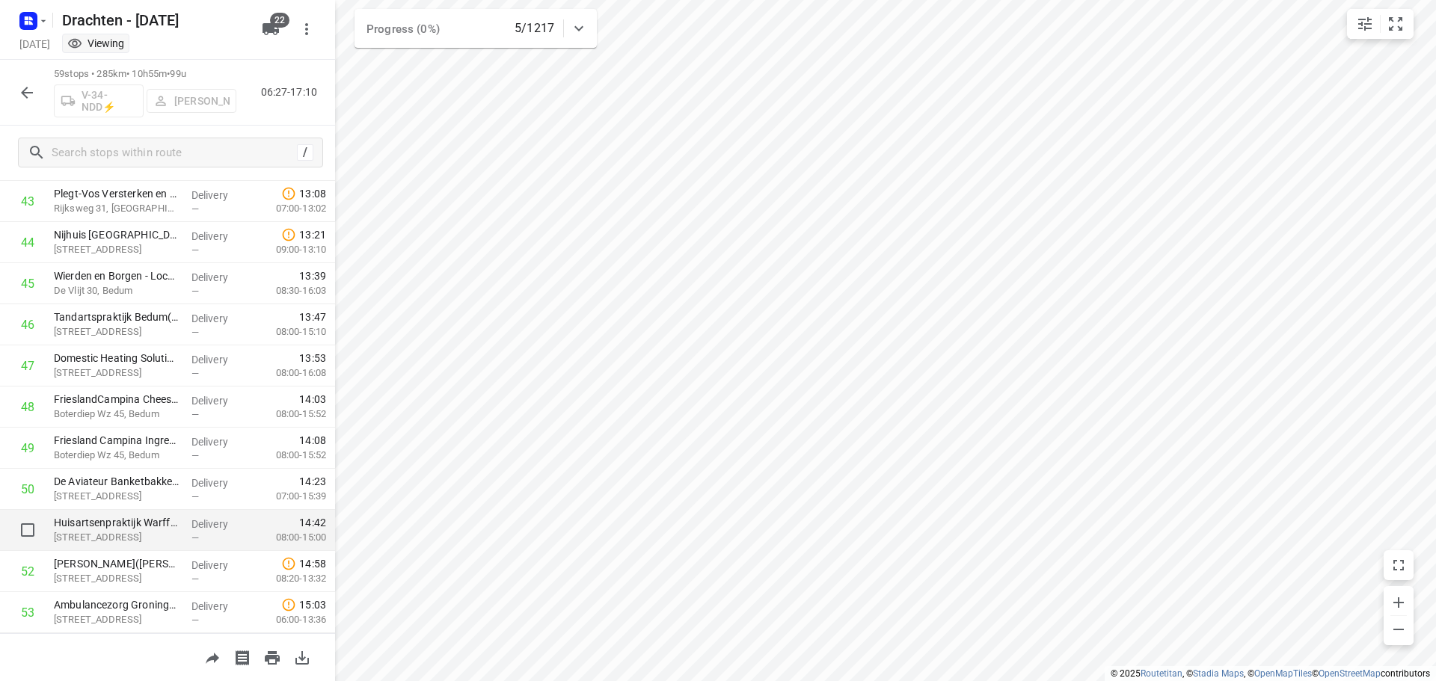
scroll to position [1790, 0]
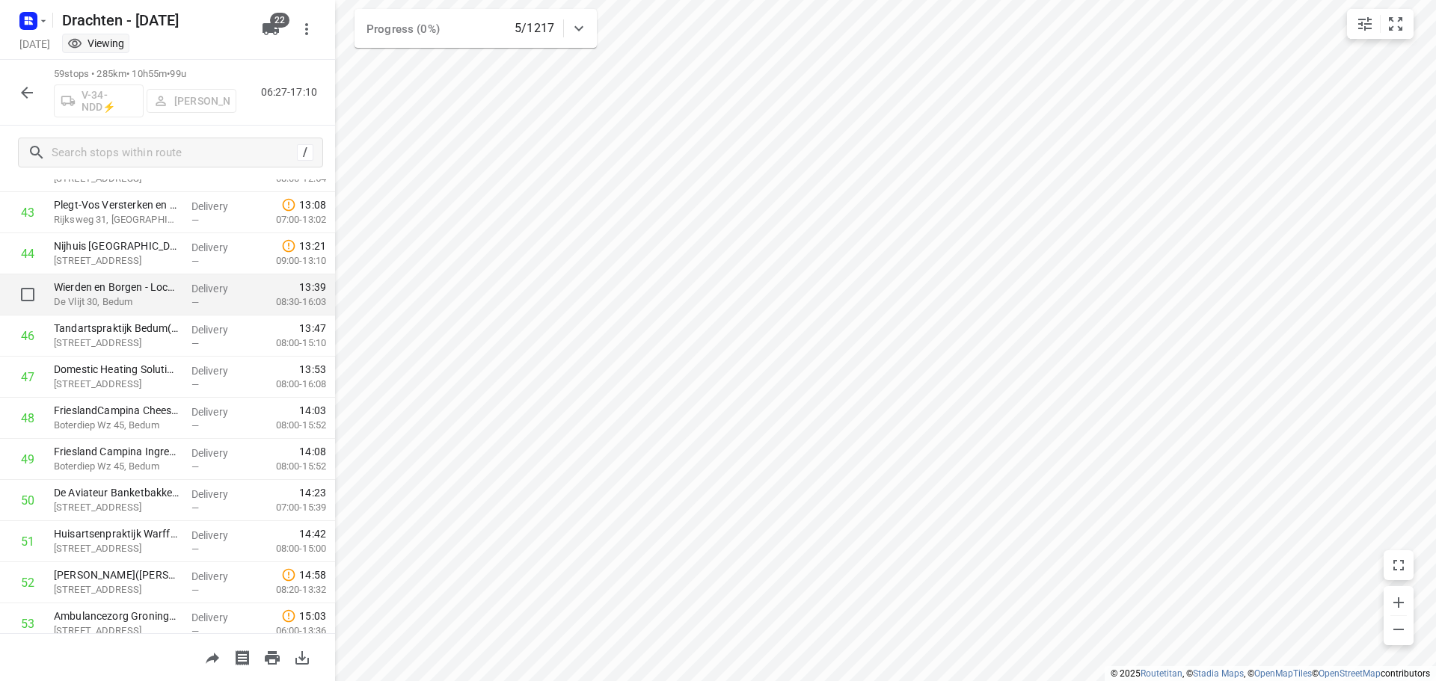
click at [159, 298] on p "De Vlijt 30, Bedum" at bounding box center [117, 302] width 126 height 15
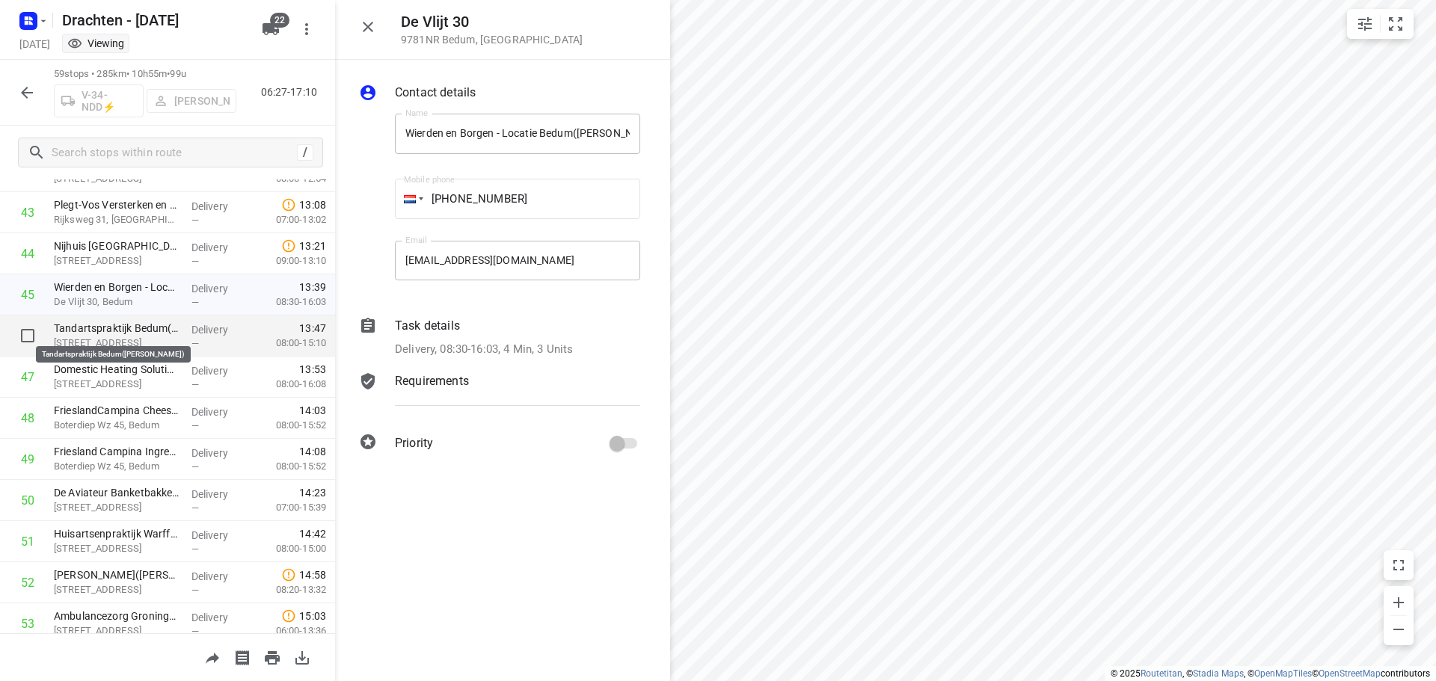
click at [146, 329] on p "Tandartspraktijk Bedum(Marijke Kamphuis)" at bounding box center [117, 328] width 126 height 15
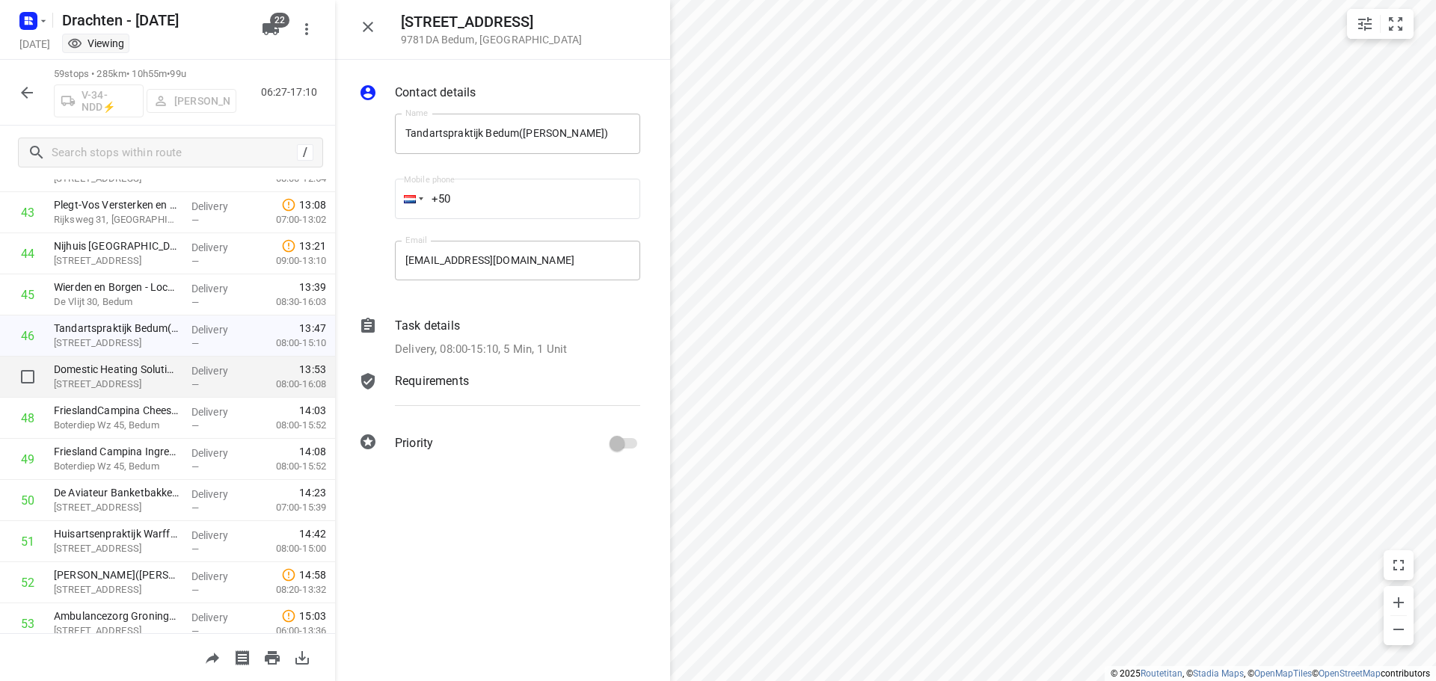
click at [138, 382] on p "Verbindingsweg 17, Bedum" at bounding box center [117, 384] width 126 height 15
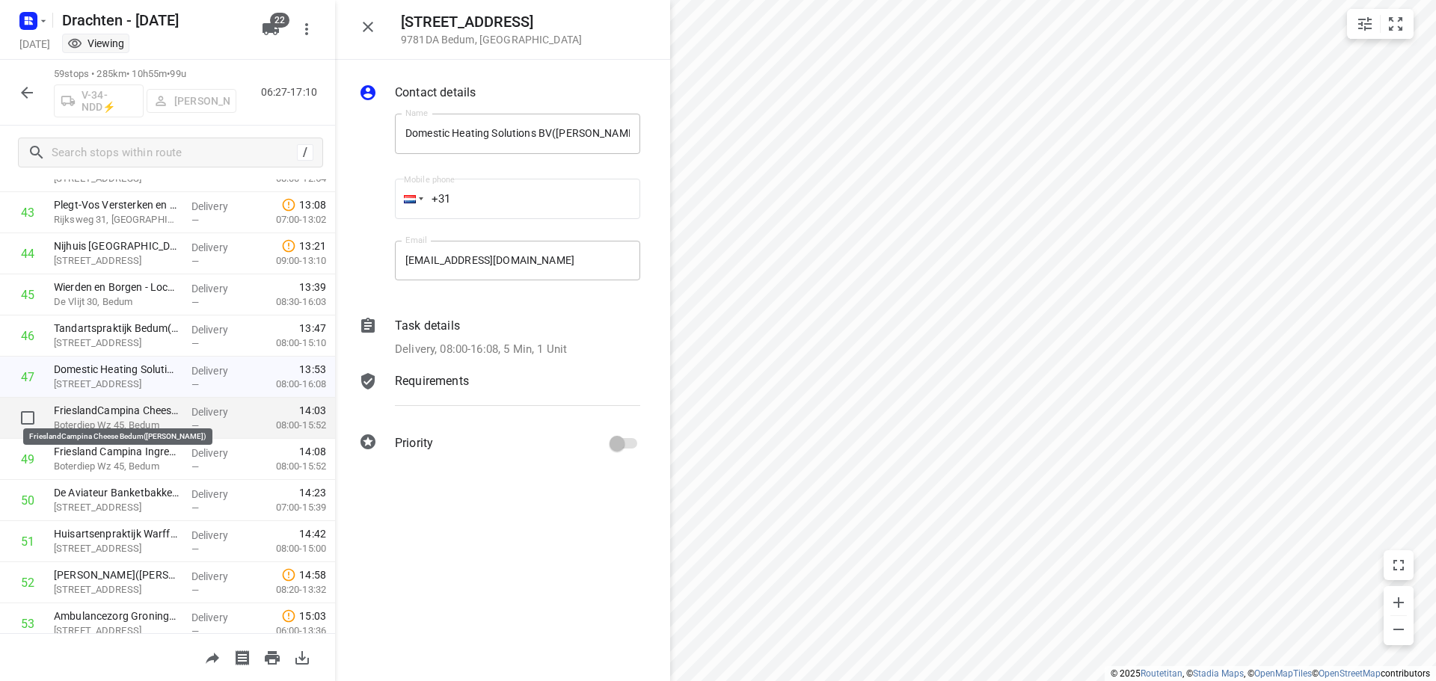
click at [136, 411] on p "FrieslandCampina Cheese Bedum(Emme Balkema)" at bounding box center [117, 410] width 126 height 15
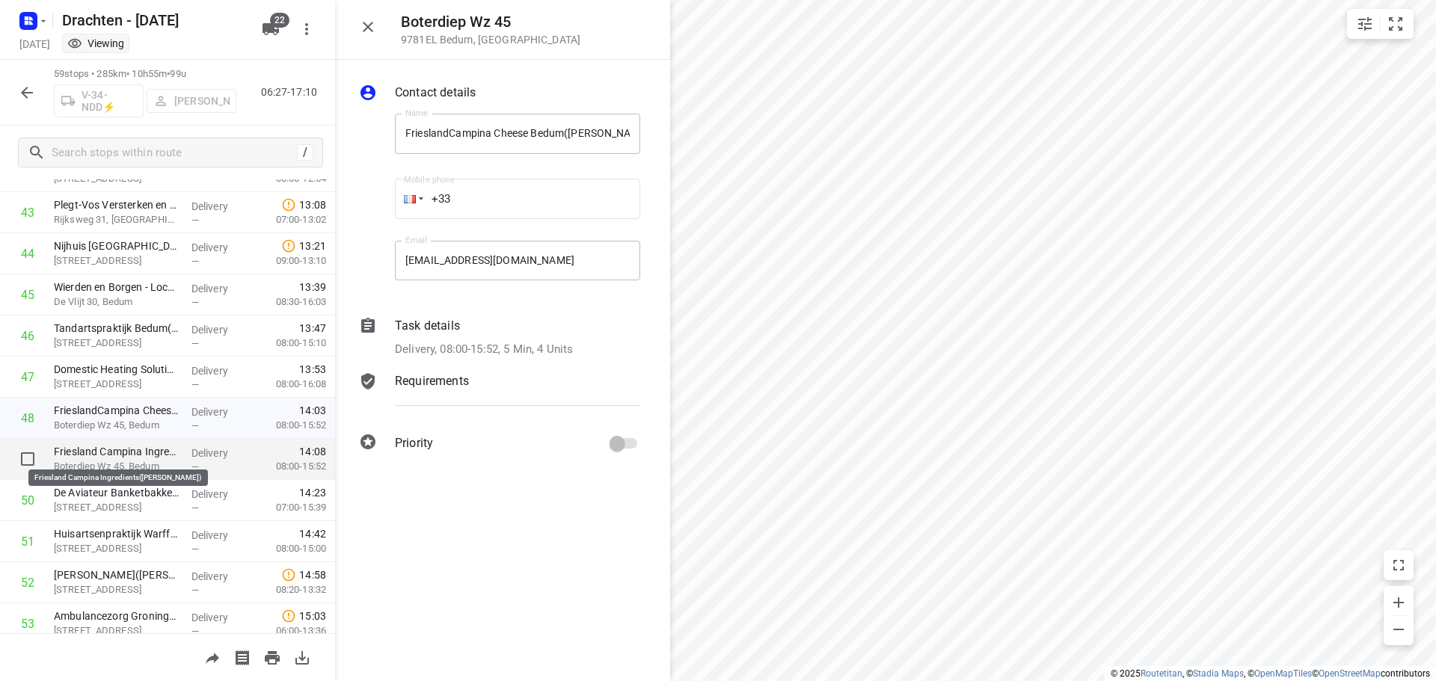
click at [130, 447] on p "Friesland Campina Ingredients(Susanne Koster)" at bounding box center [117, 451] width 126 height 15
click at [367, 30] on icon "button" at bounding box center [368, 27] width 18 height 18
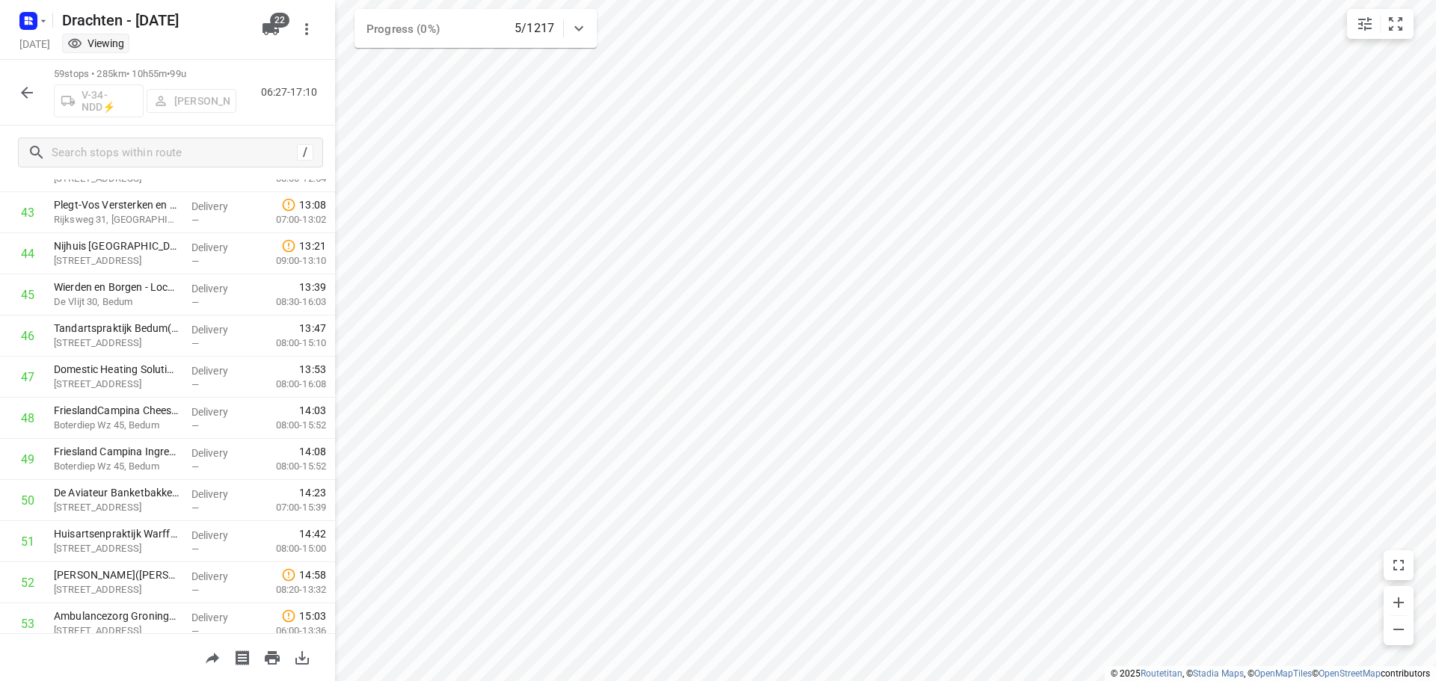
click at [30, 95] on icon "button" at bounding box center [27, 93] width 18 height 18
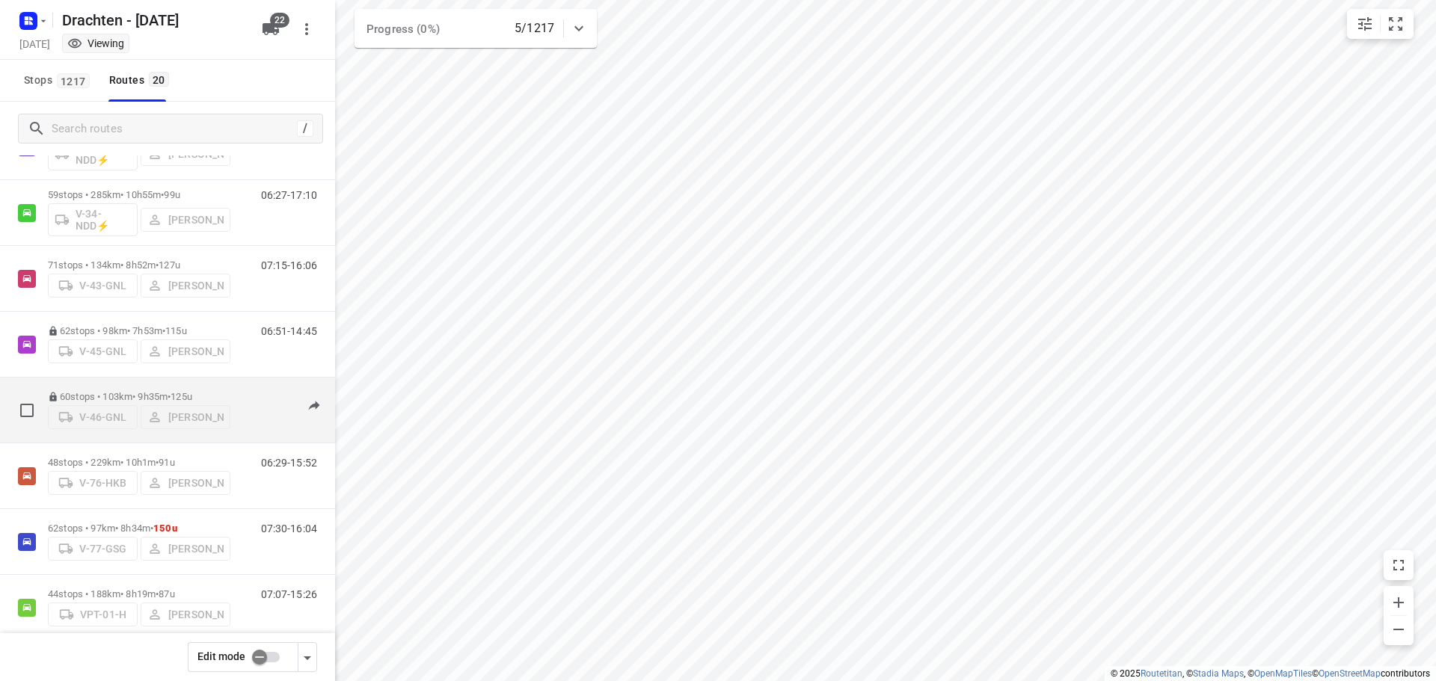
scroll to position [449, 0]
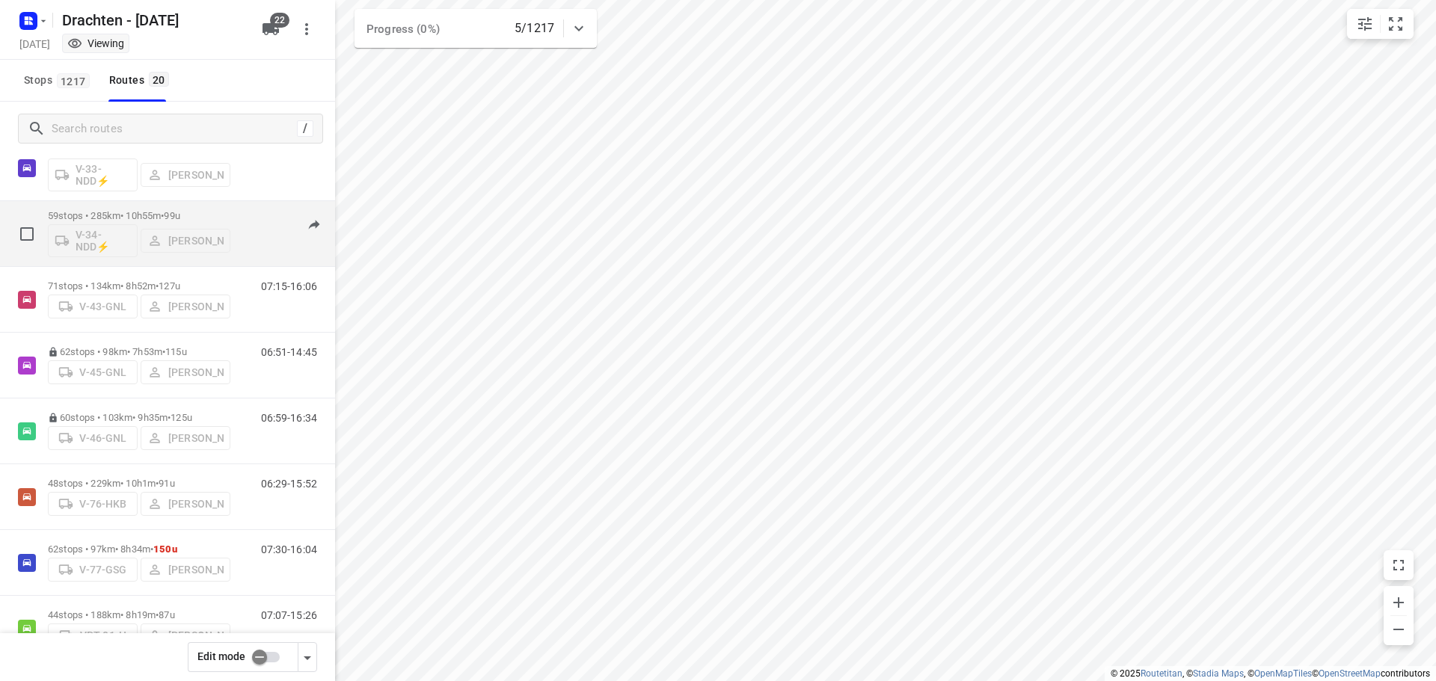
click at [132, 209] on div "59 stops • 285km • 10h55m • 99u V-34-NDD⚡ Jos Kaspers" at bounding box center [139, 234] width 182 height 62
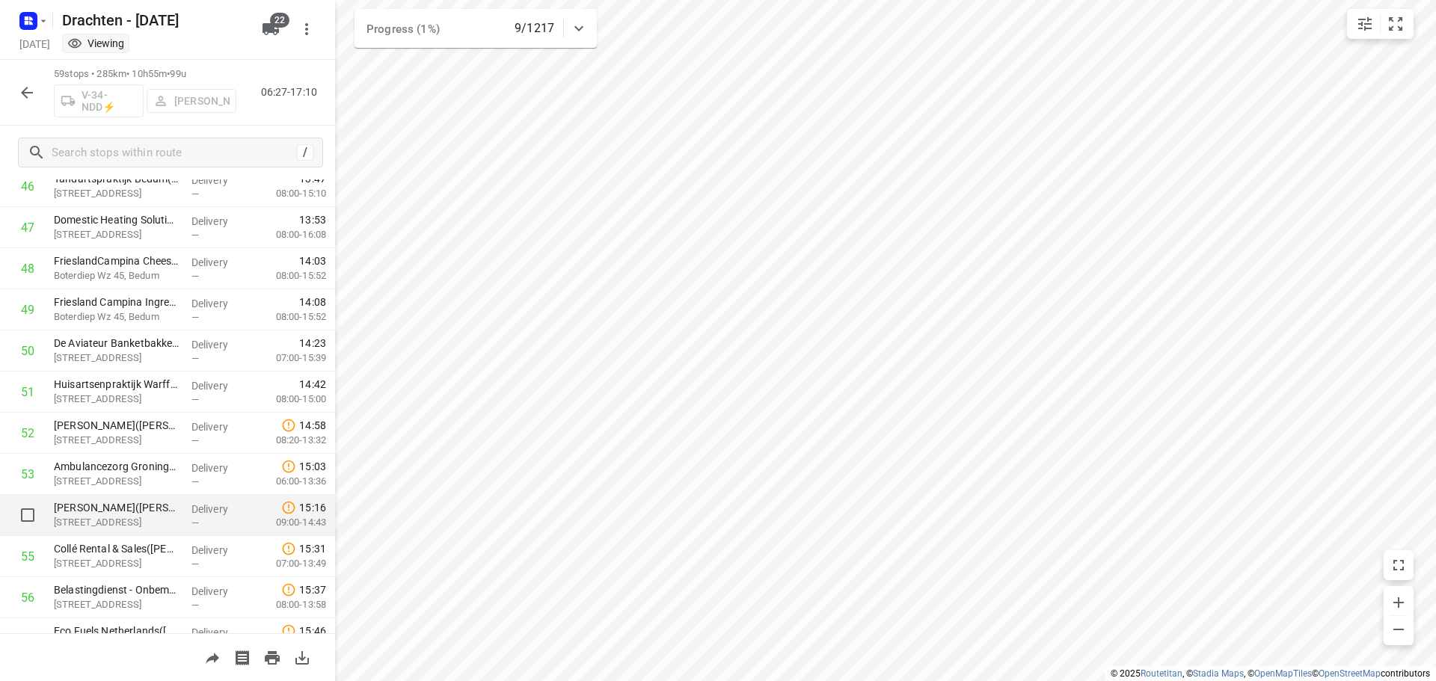
scroll to position [2089, 0]
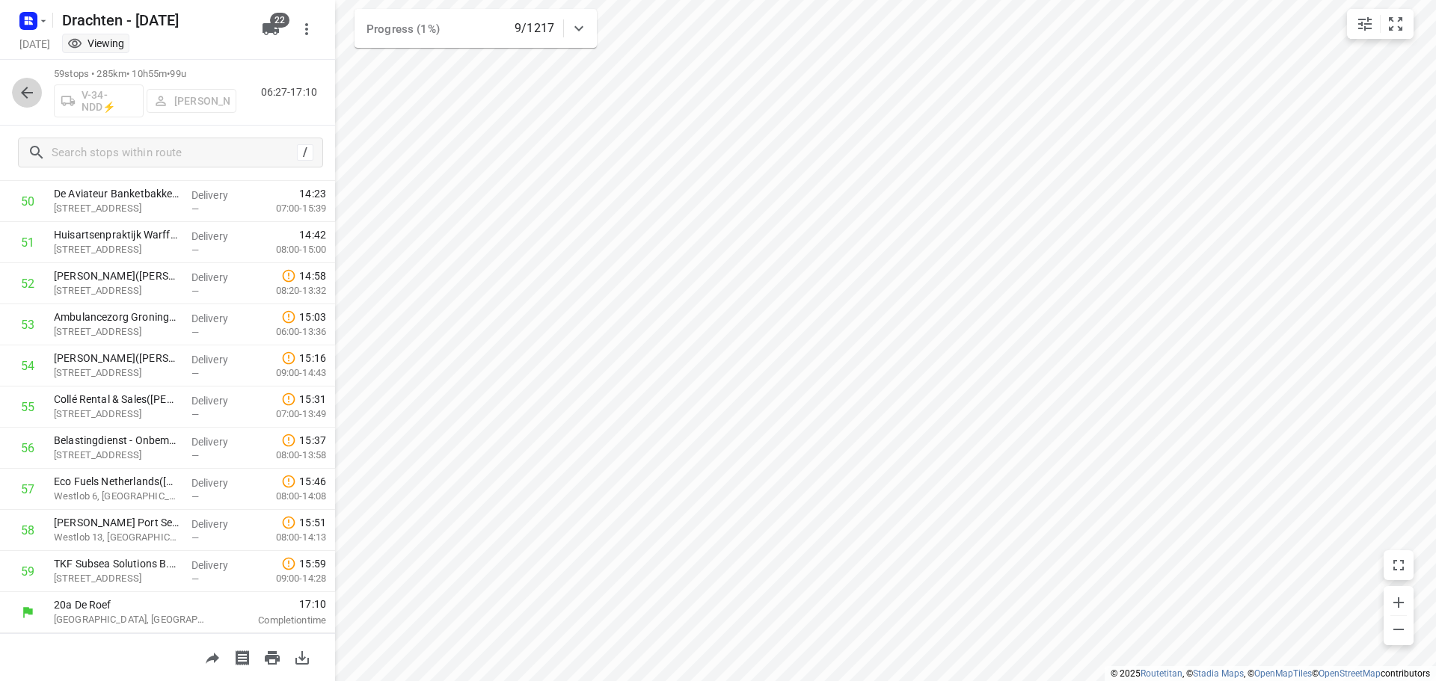
click at [29, 89] on icon "button" at bounding box center [27, 93] width 18 height 18
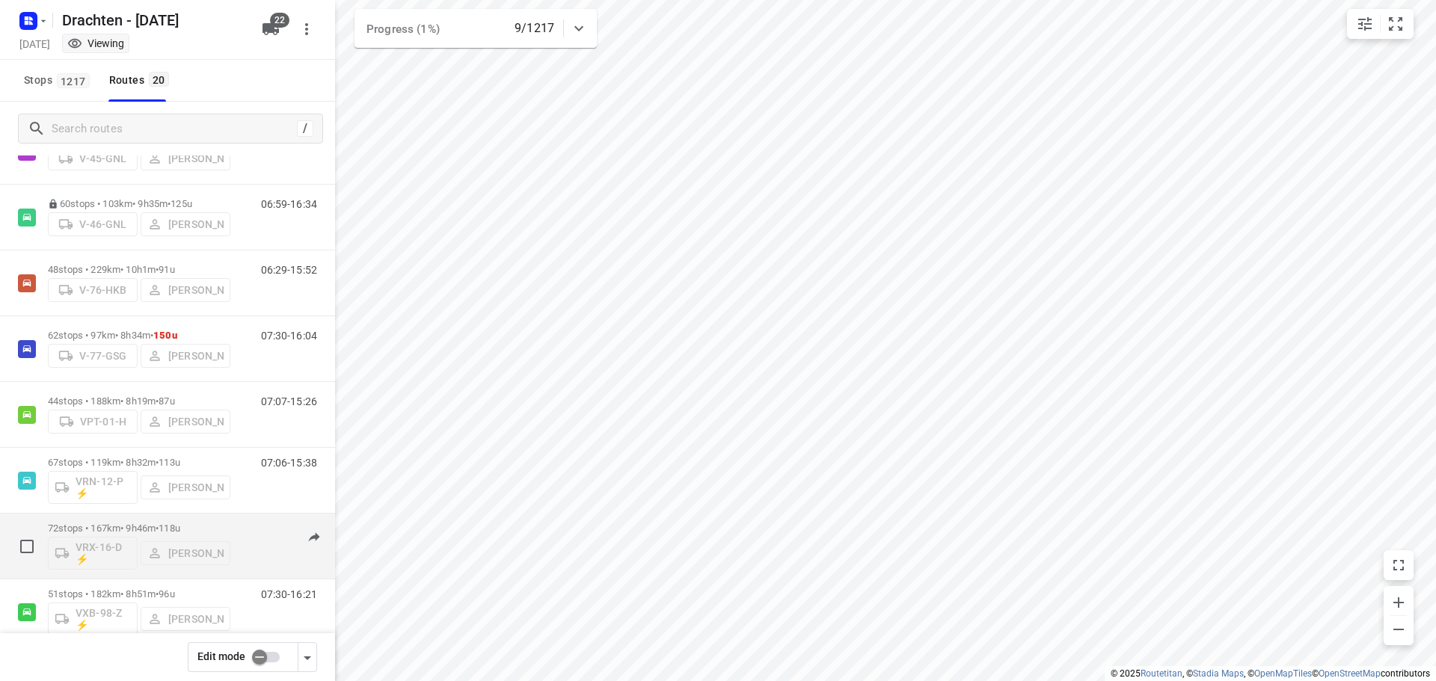
scroll to position [588, 0]
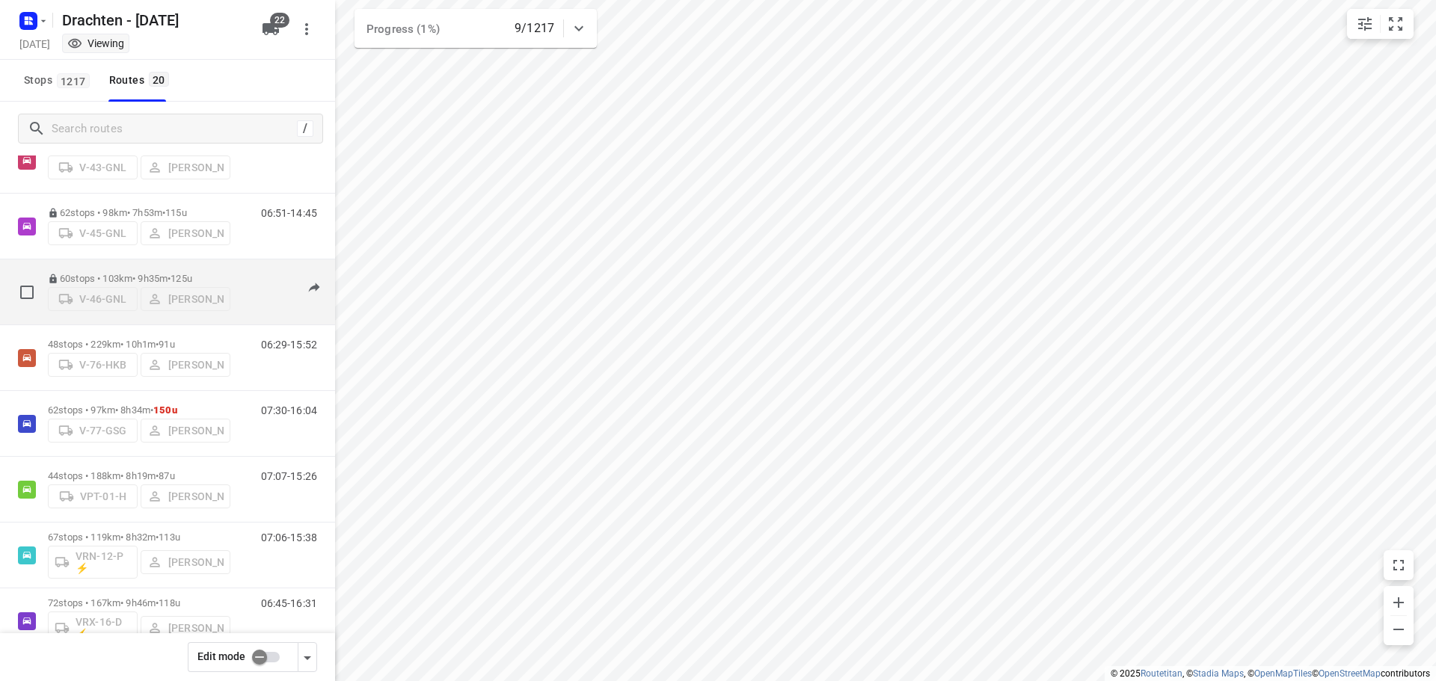
click at [160, 273] on p "60 stops • 103km • 9h35m • 125u" at bounding box center [139, 278] width 182 height 11
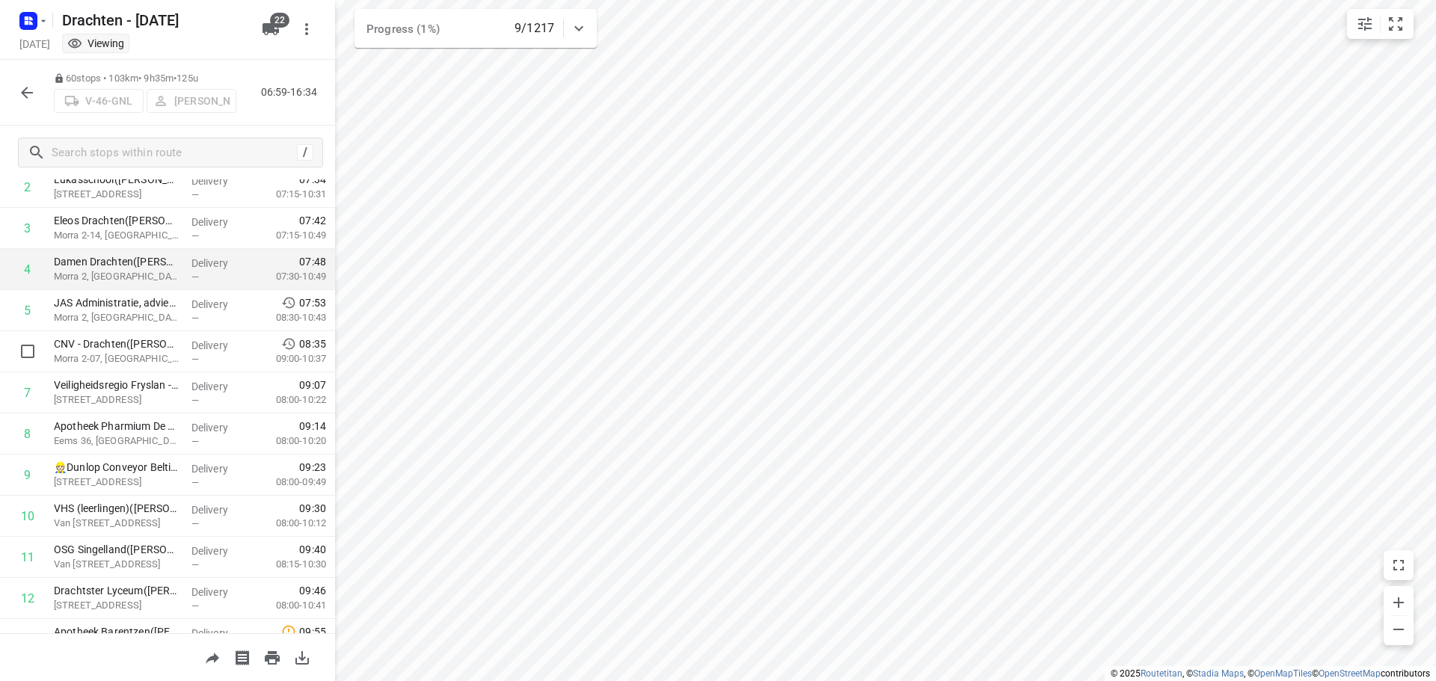
scroll to position [150, 0]
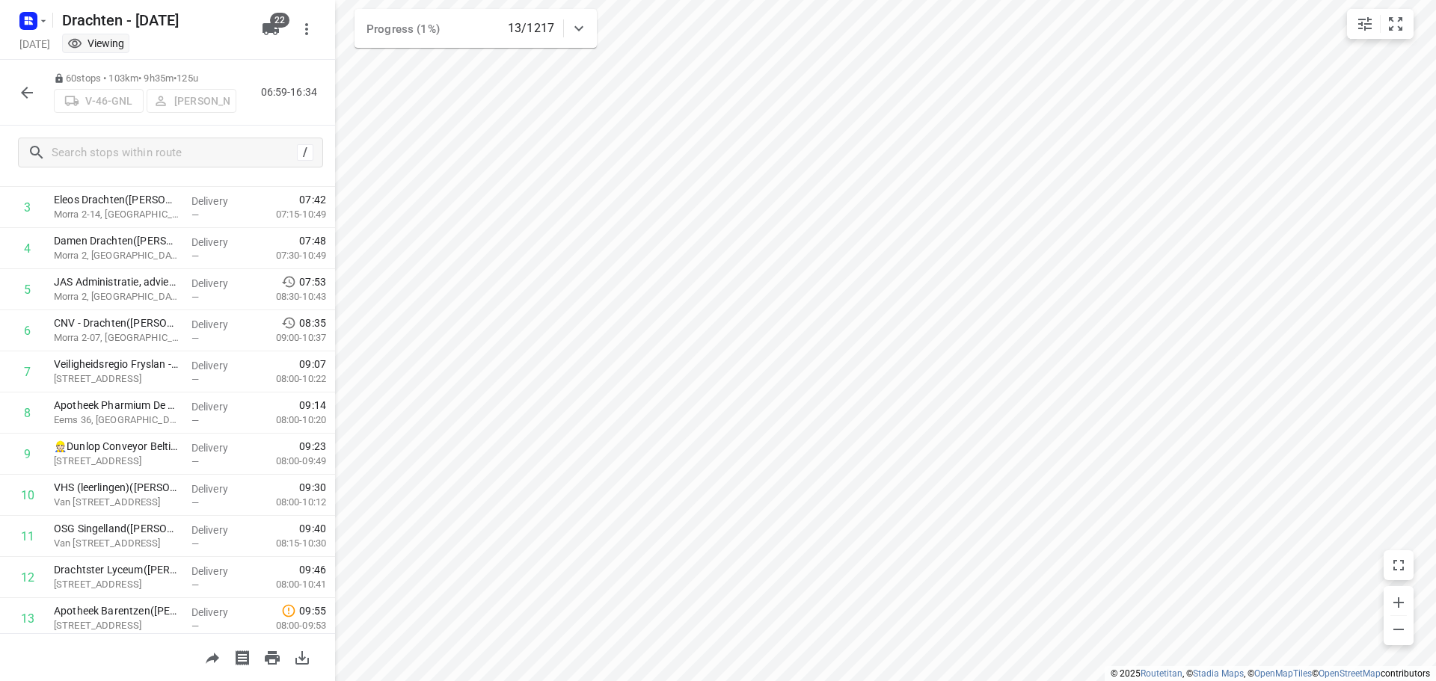
click at [24, 92] on icon "button" at bounding box center [27, 93] width 12 height 12
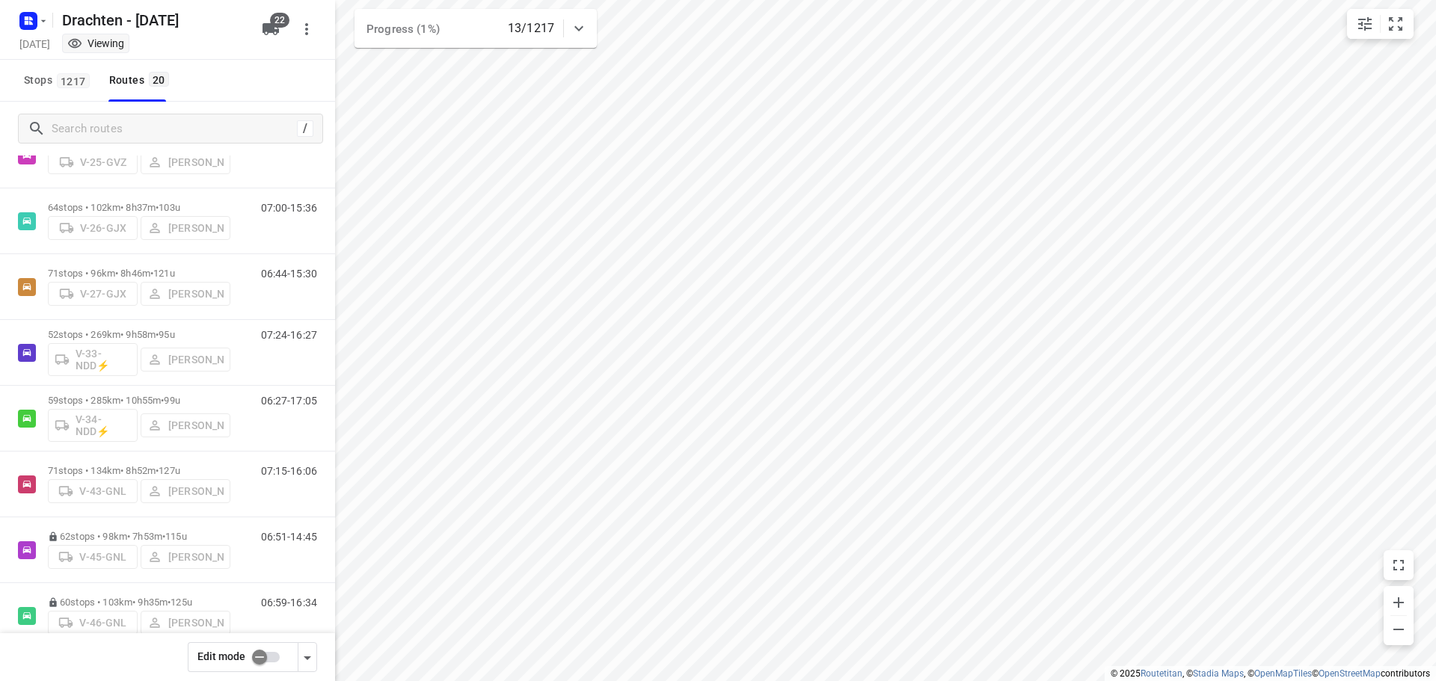
scroll to position [299, 0]
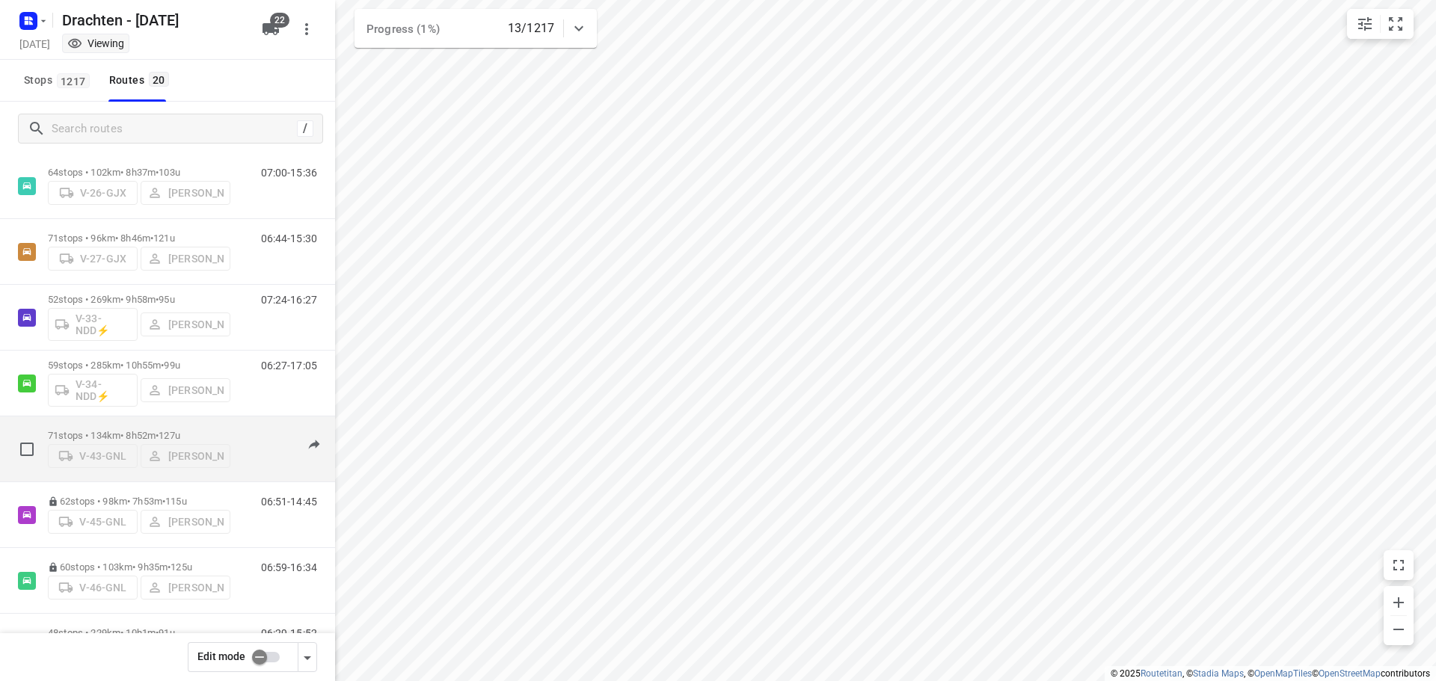
click at [118, 423] on div "71 stops • 134km • 8h52m • 127u V-43-GNL Henk Hooijenga" at bounding box center [139, 449] width 182 height 53
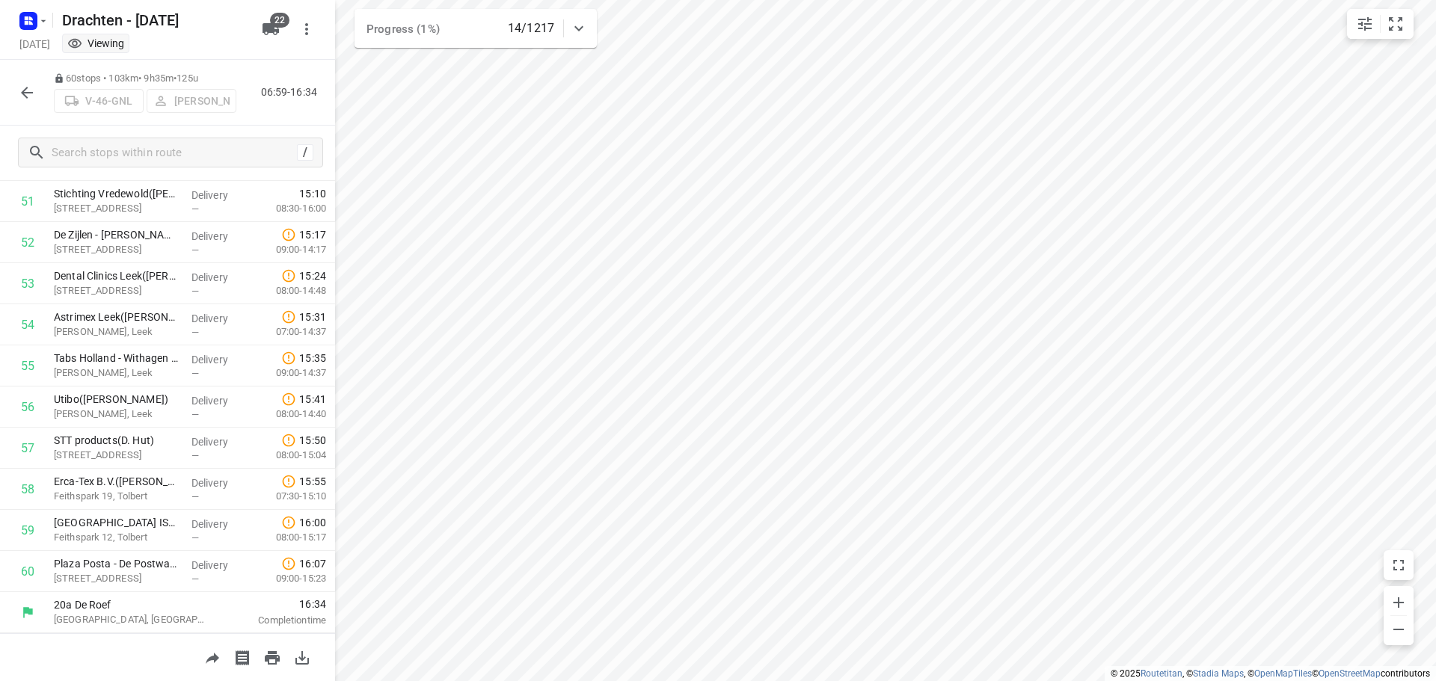
scroll to position [2130, 0]
click at [31, 93] on icon "button" at bounding box center [27, 93] width 18 height 18
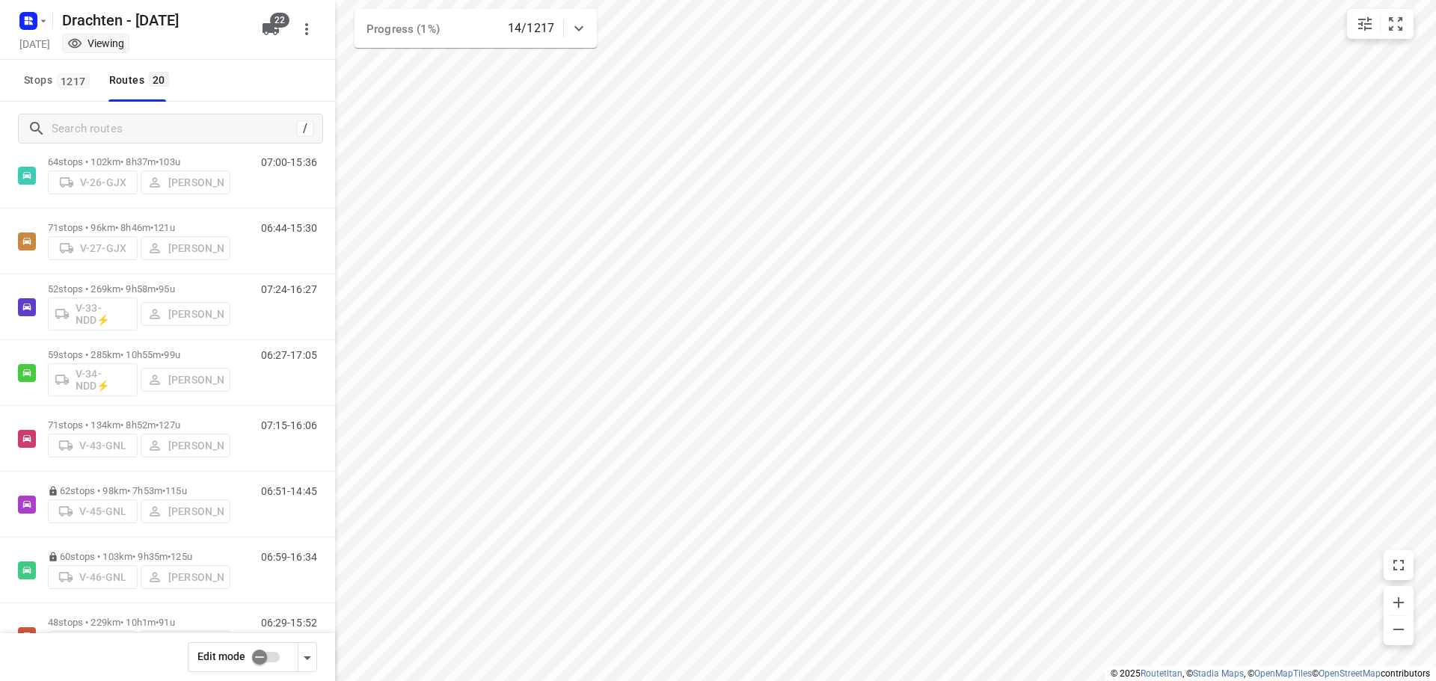
scroll to position [374, 0]
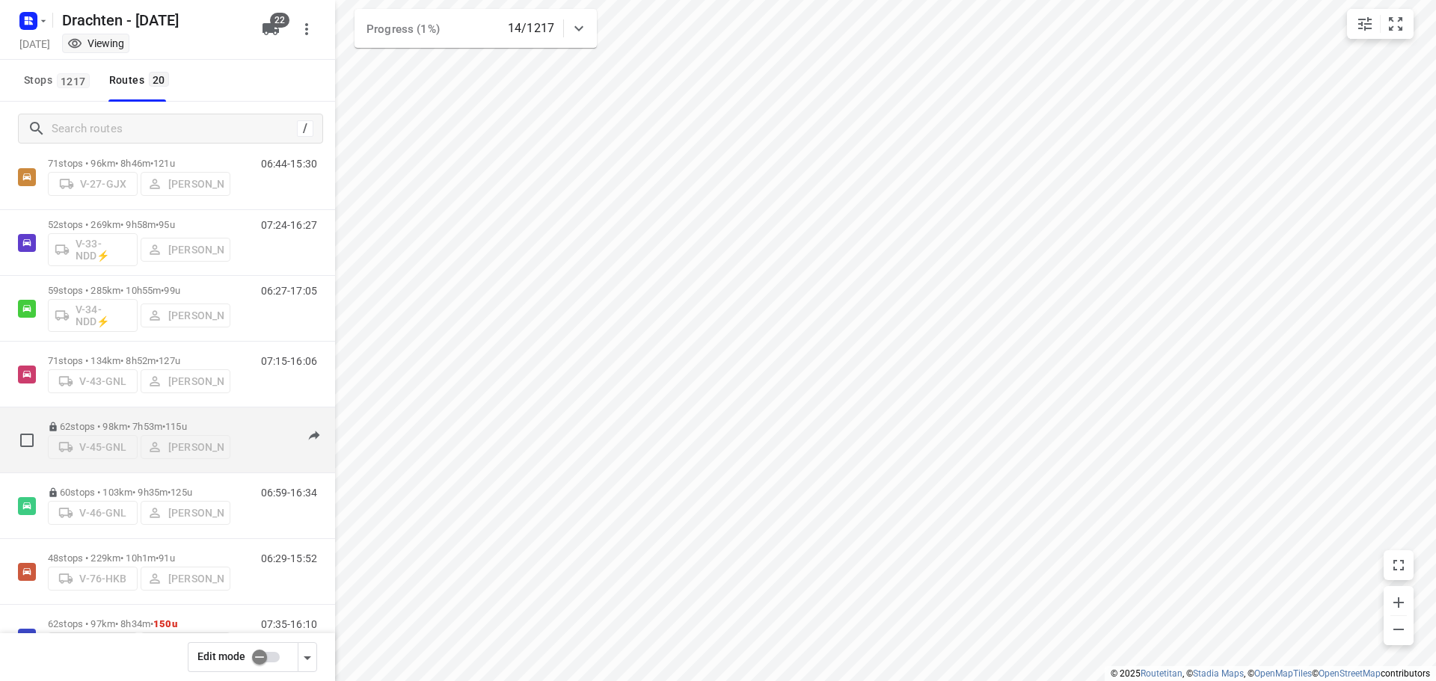
click at [157, 421] on p "62 stops • 98km • 7h53m • 115u" at bounding box center [139, 426] width 182 height 11
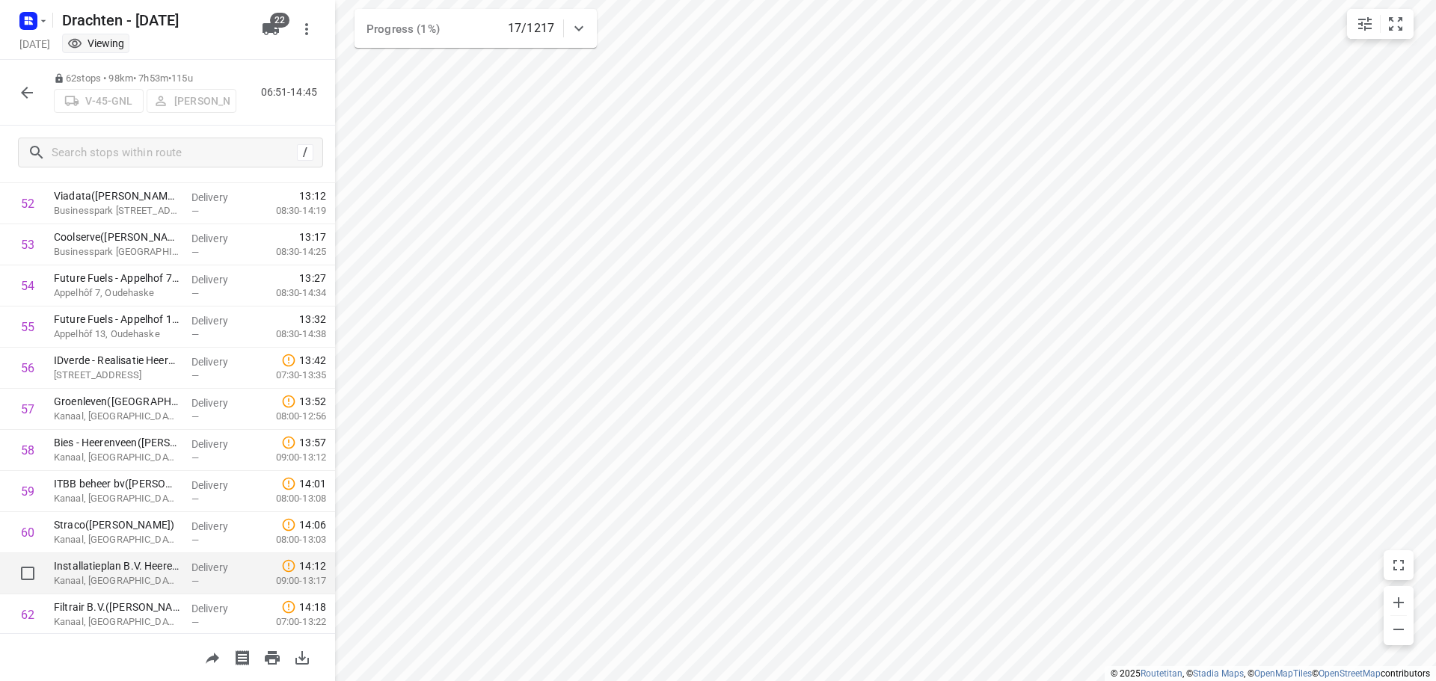
scroll to position [2212, 0]
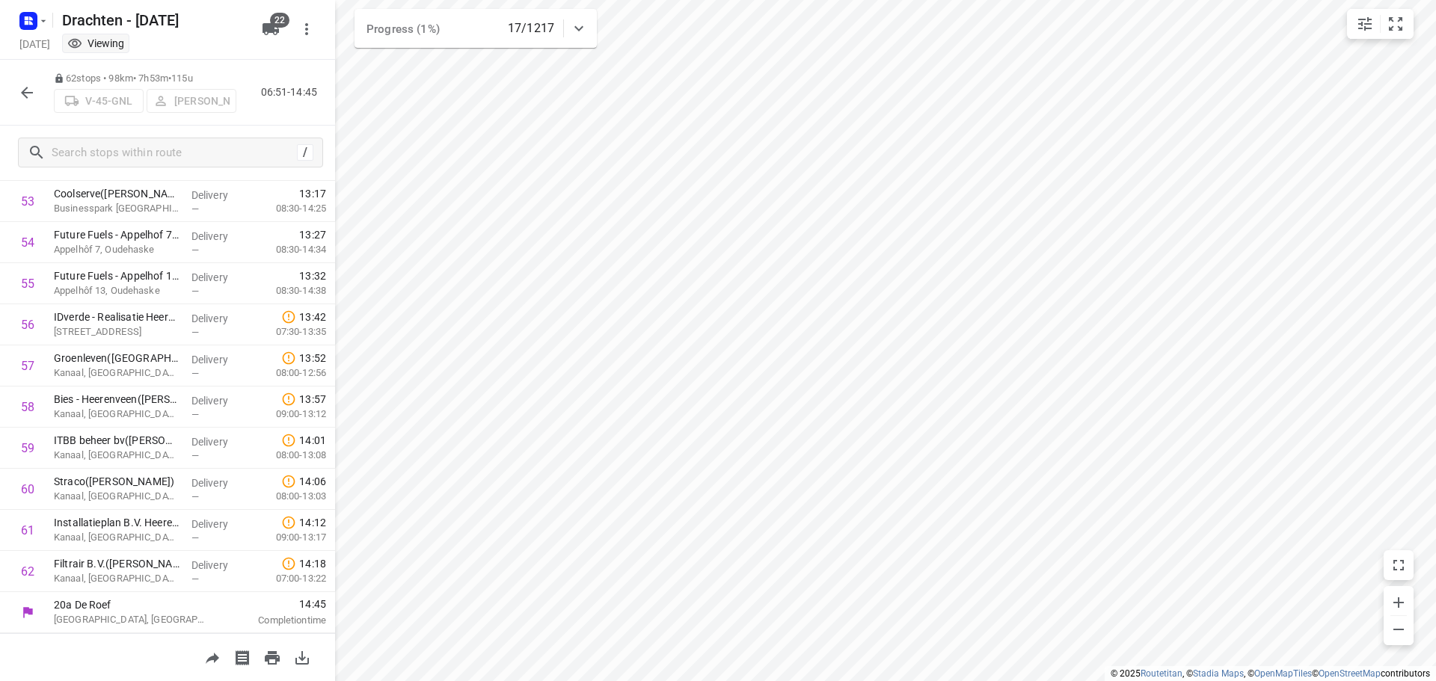
click at [24, 105] on button "button" at bounding box center [27, 93] width 30 height 30
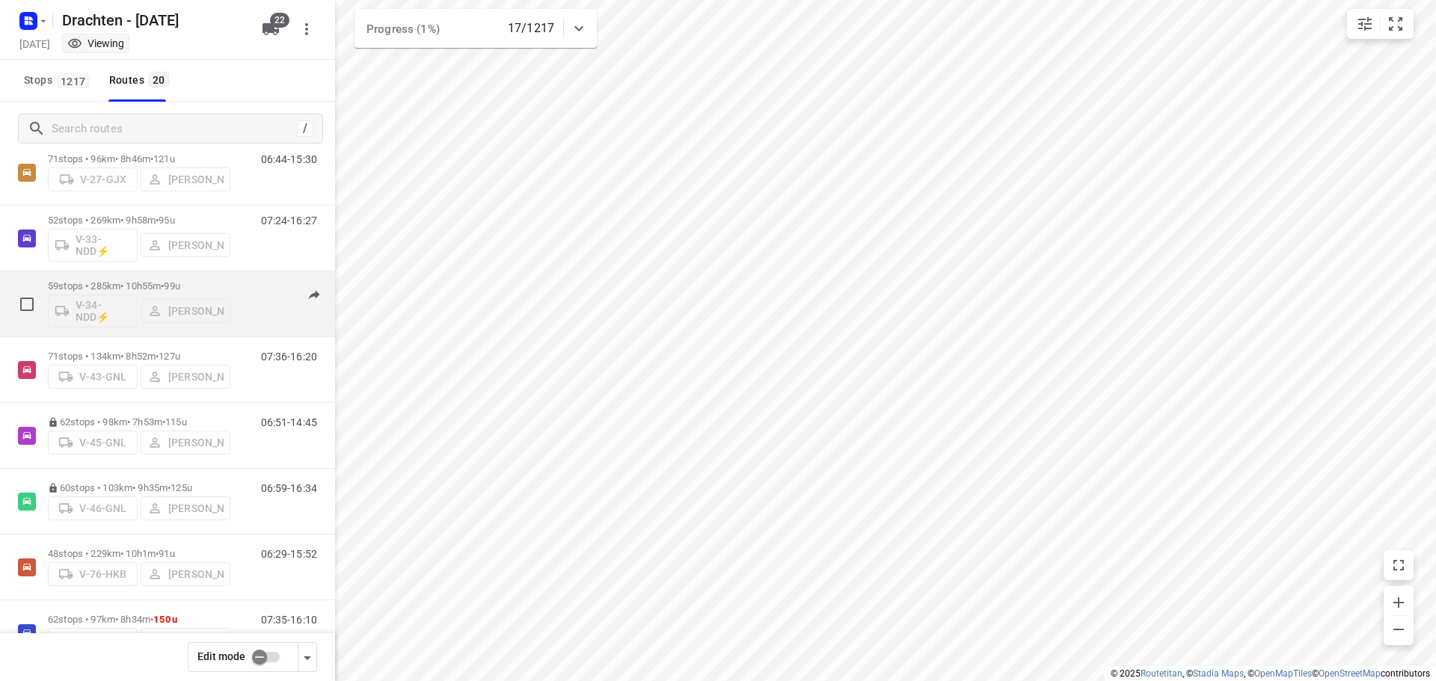
scroll to position [449, 0]
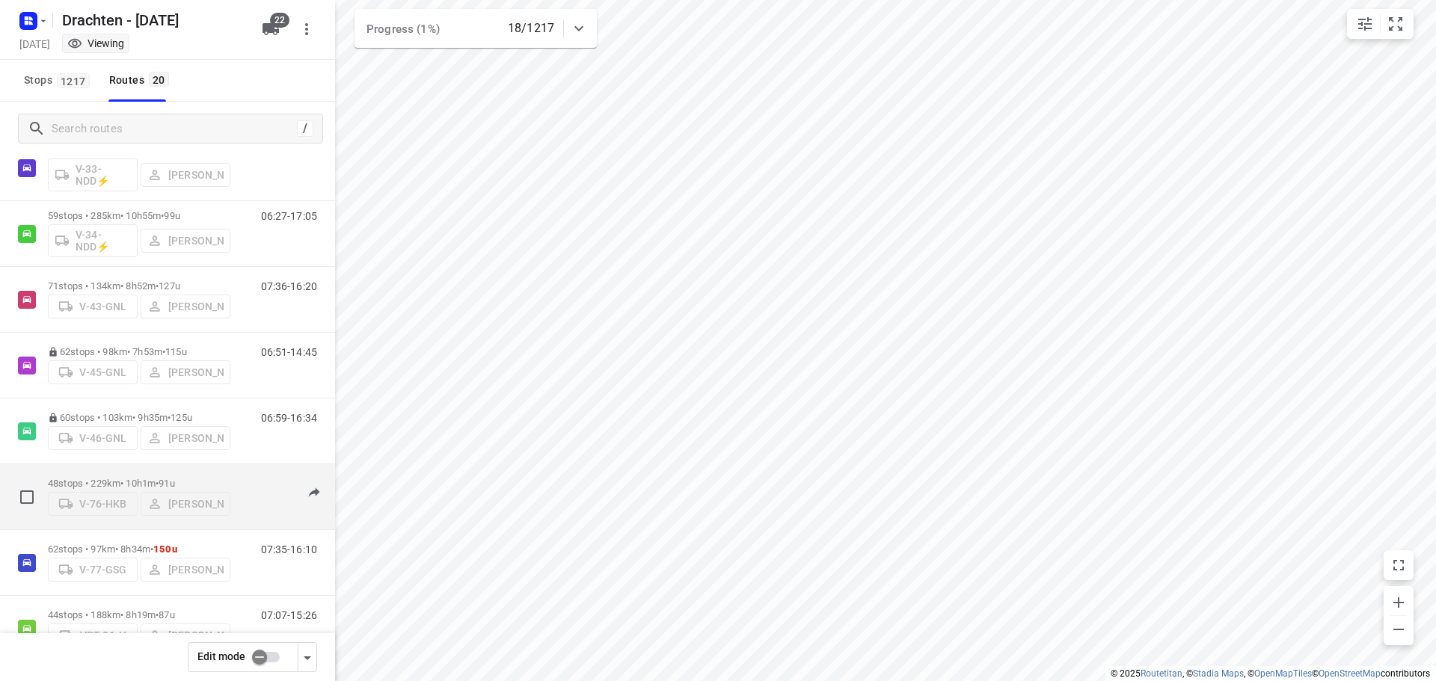
click at [123, 478] on p "48 stops • 229km • 10h1m • 91u" at bounding box center [139, 483] width 182 height 11
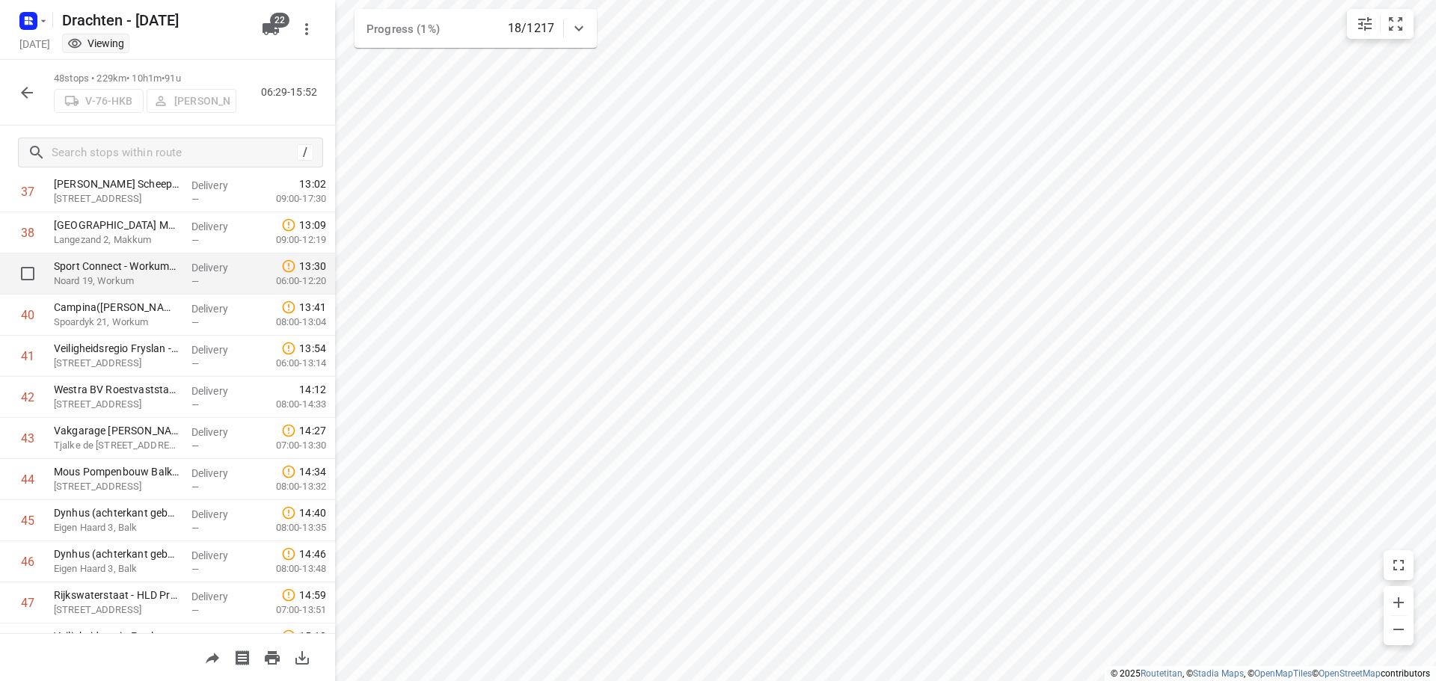
scroll to position [1636, 0]
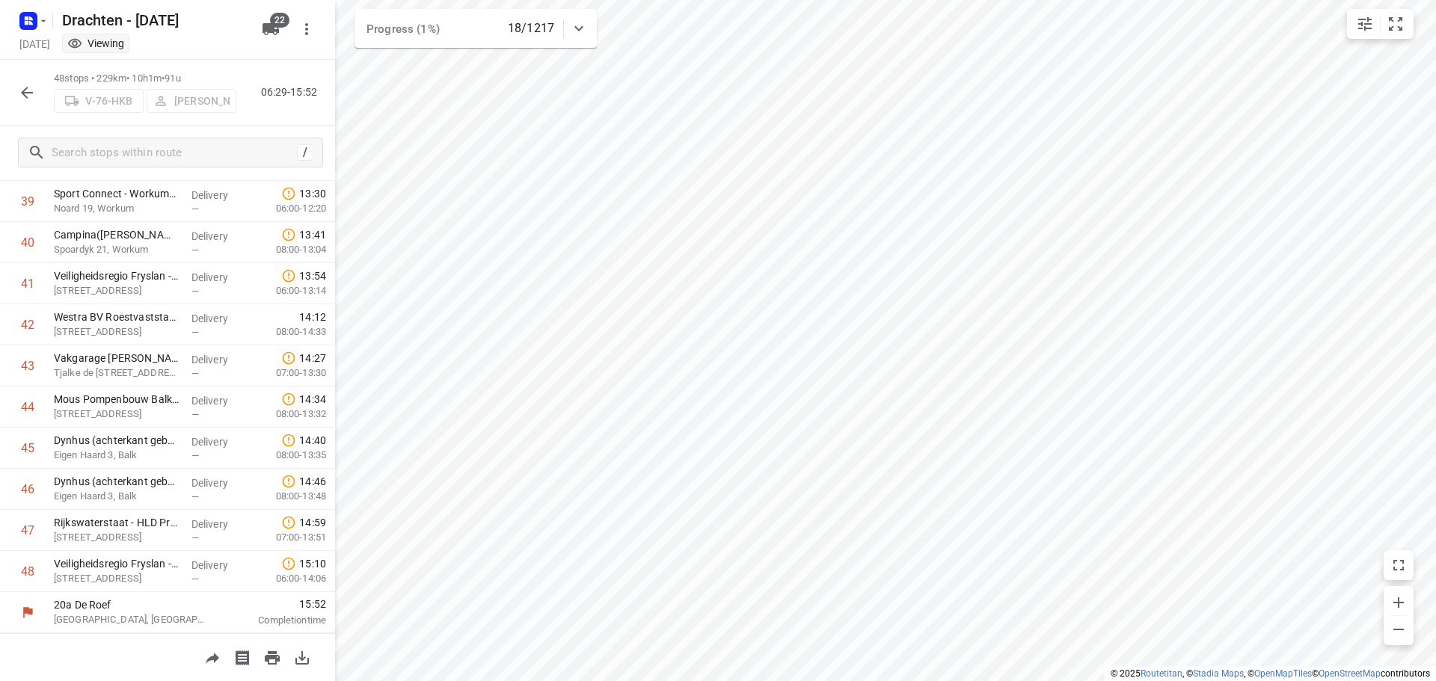
click at [30, 92] on icon "button" at bounding box center [27, 93] width 12 height 12
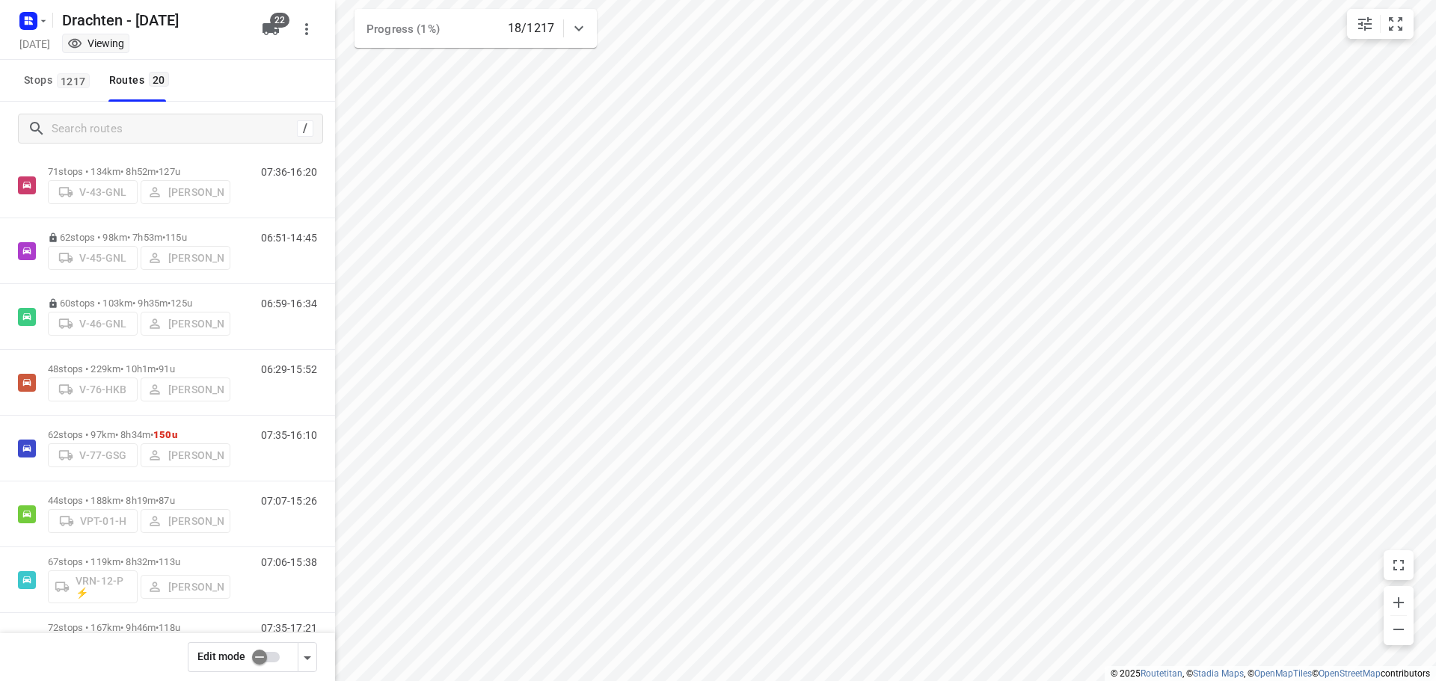
scroll to position [598, 0]
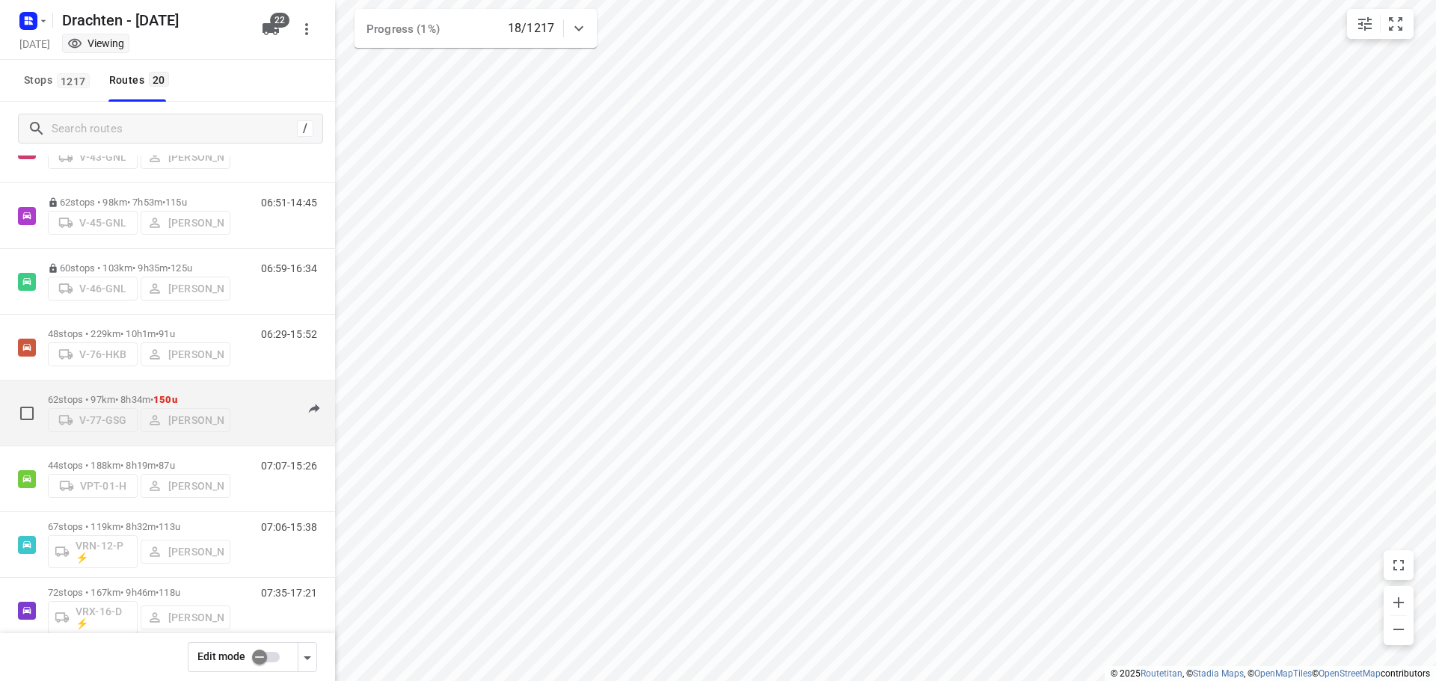
click at [153, 394] on span "•" at bounding box center [151, 399] width 3 height 11
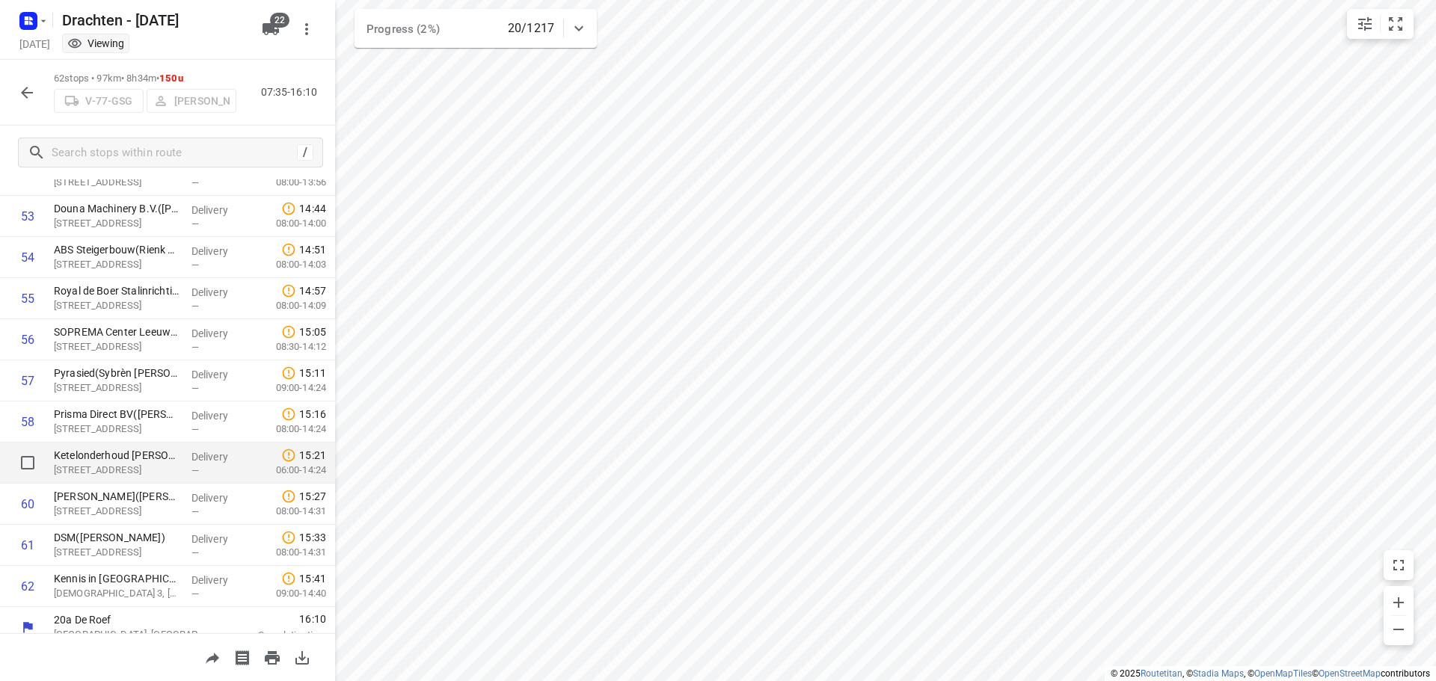
scroll to position [2212, 0]
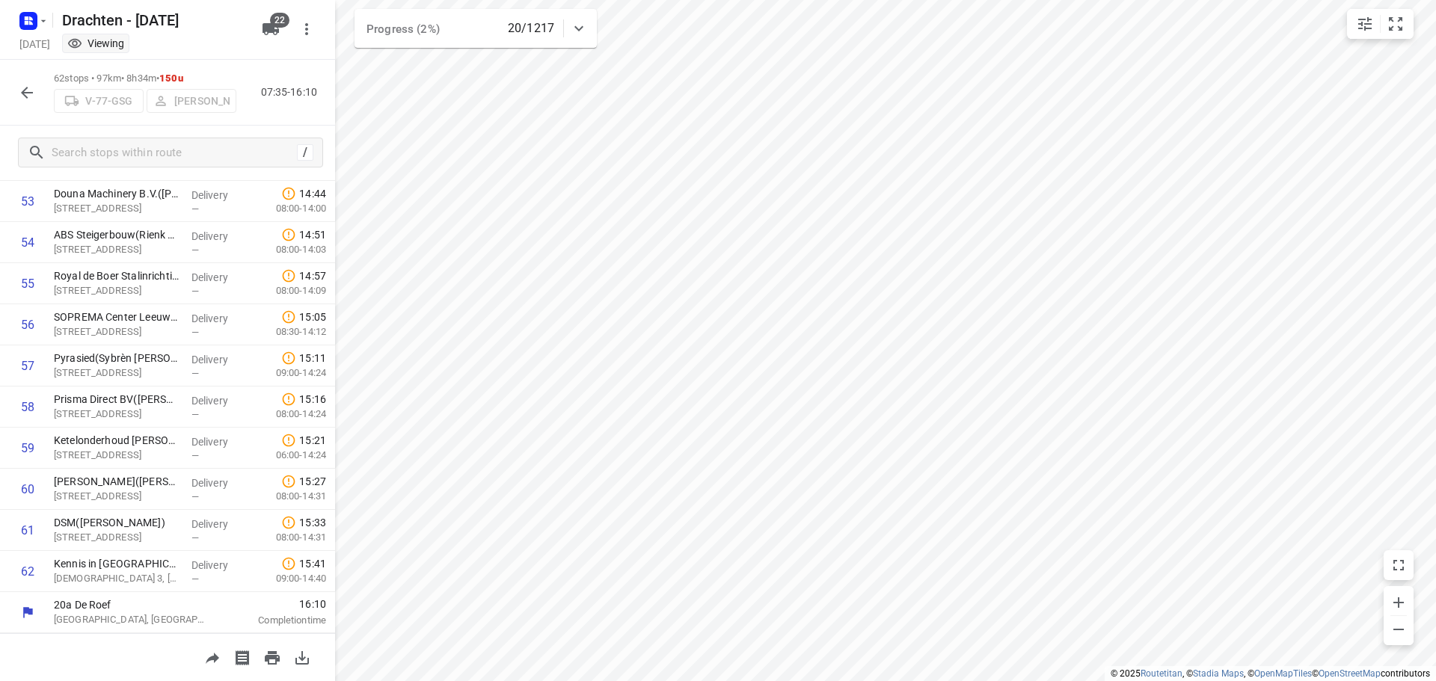
click at [32, 93] on icon "button" at bounding box center [27, 93] width 12 height 12
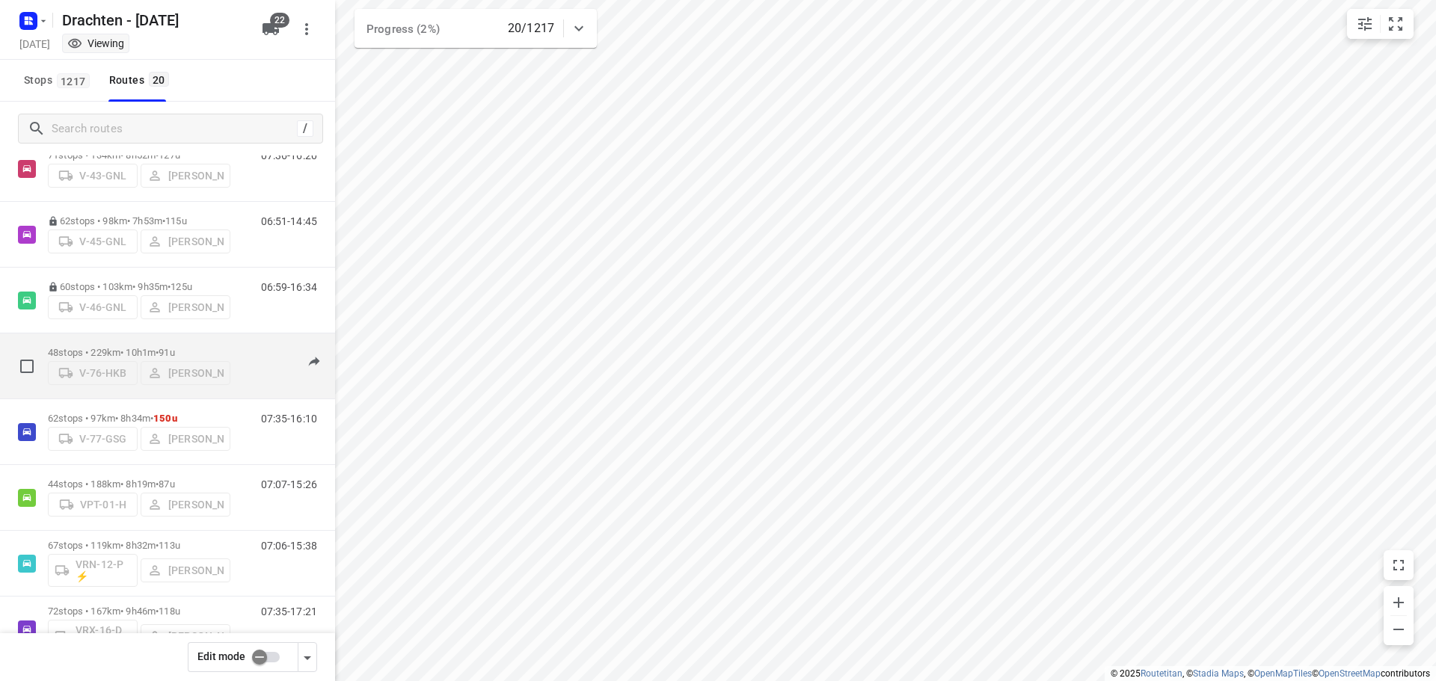
scroll to position [598, 0]
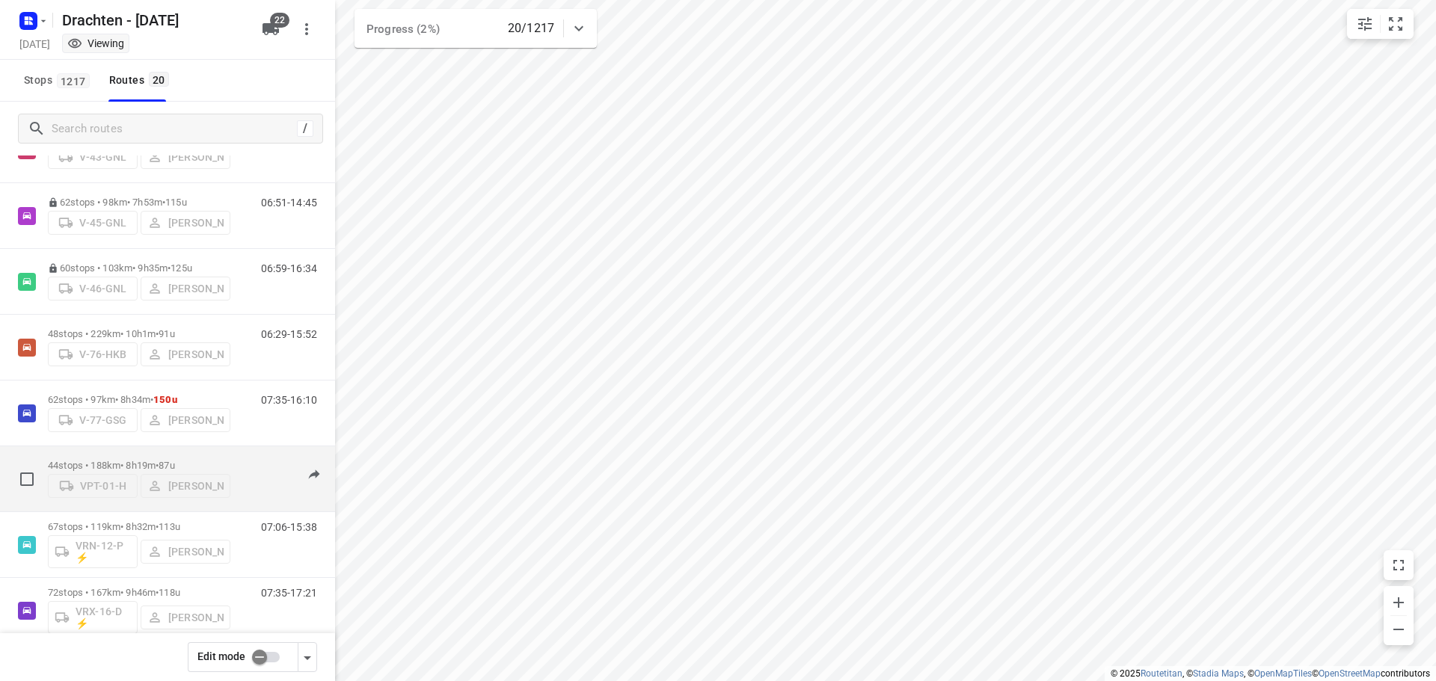
click at [137, 460] on p "44 stops • 188km • 8h19m • 87u" at bounding box center [139, 465] width 182 height 11
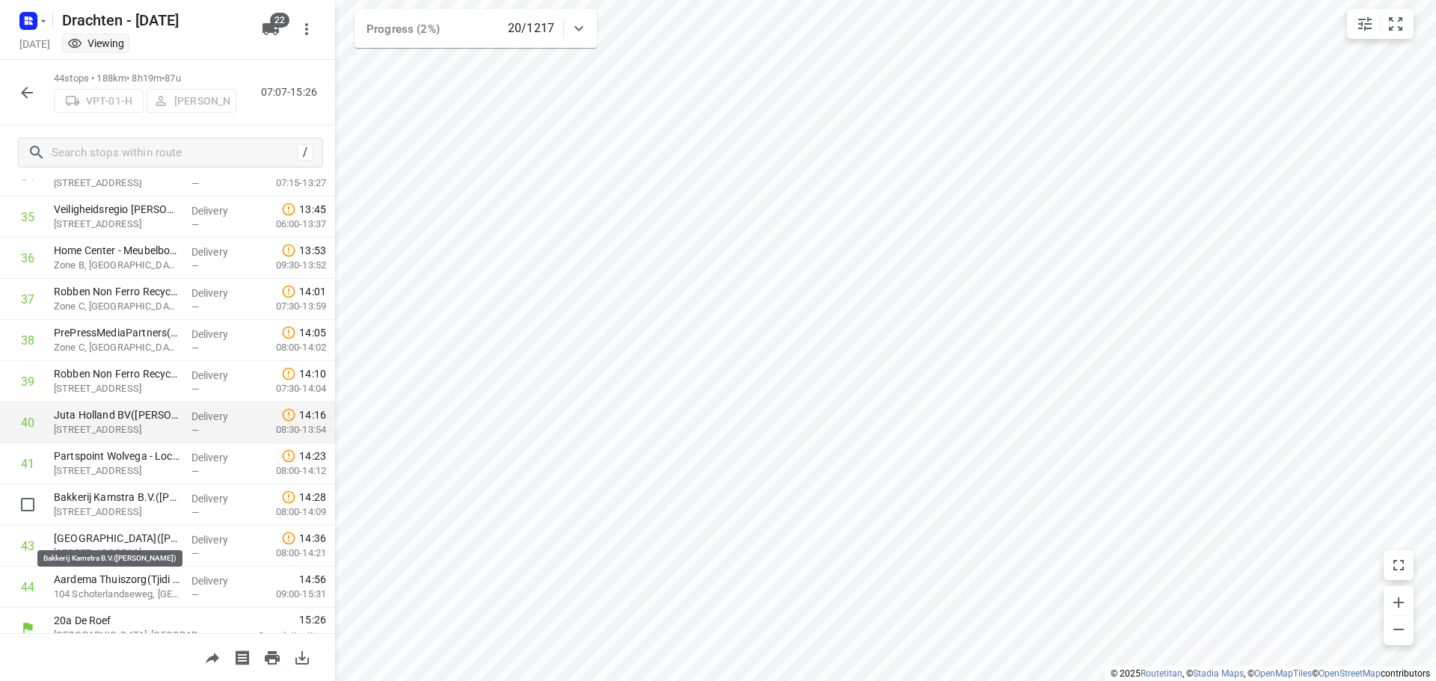
scroll to position [1472, 0]
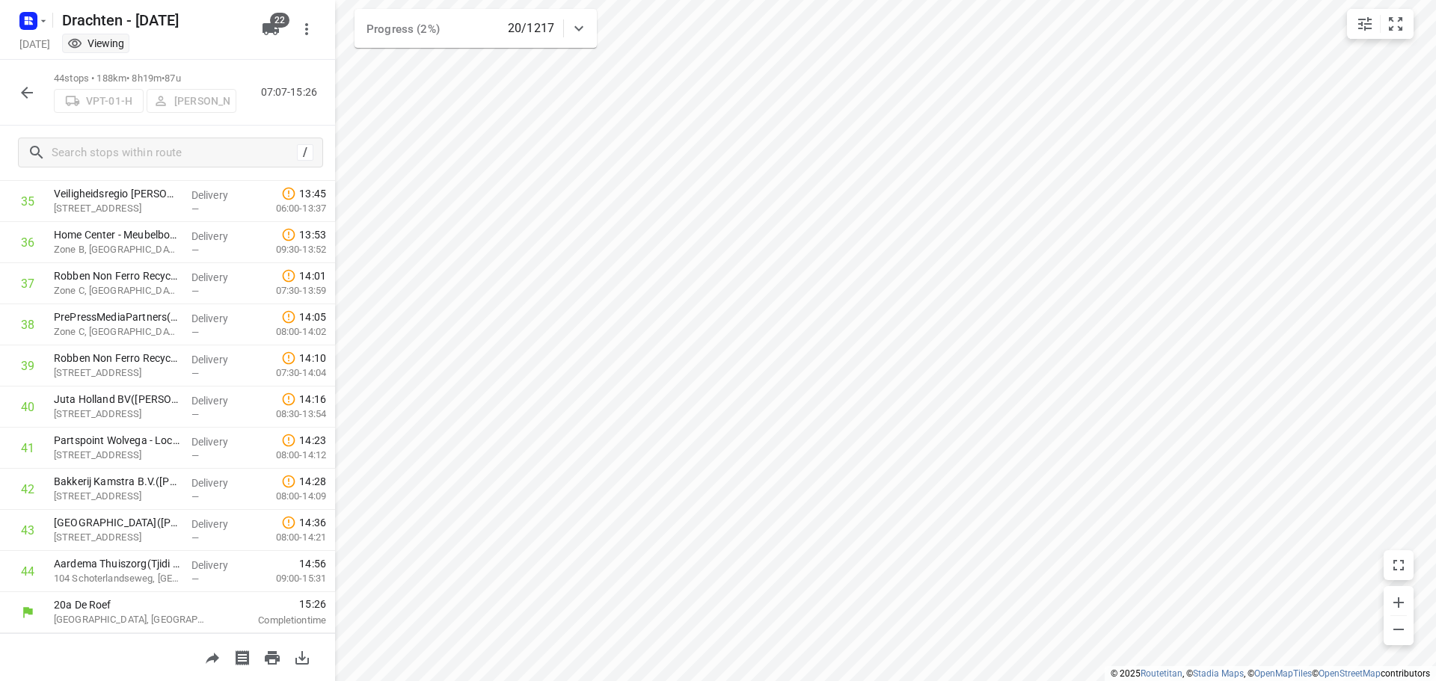
click at [16, 88] on button "button" at bounding box center [27, 93] width 30 height 30
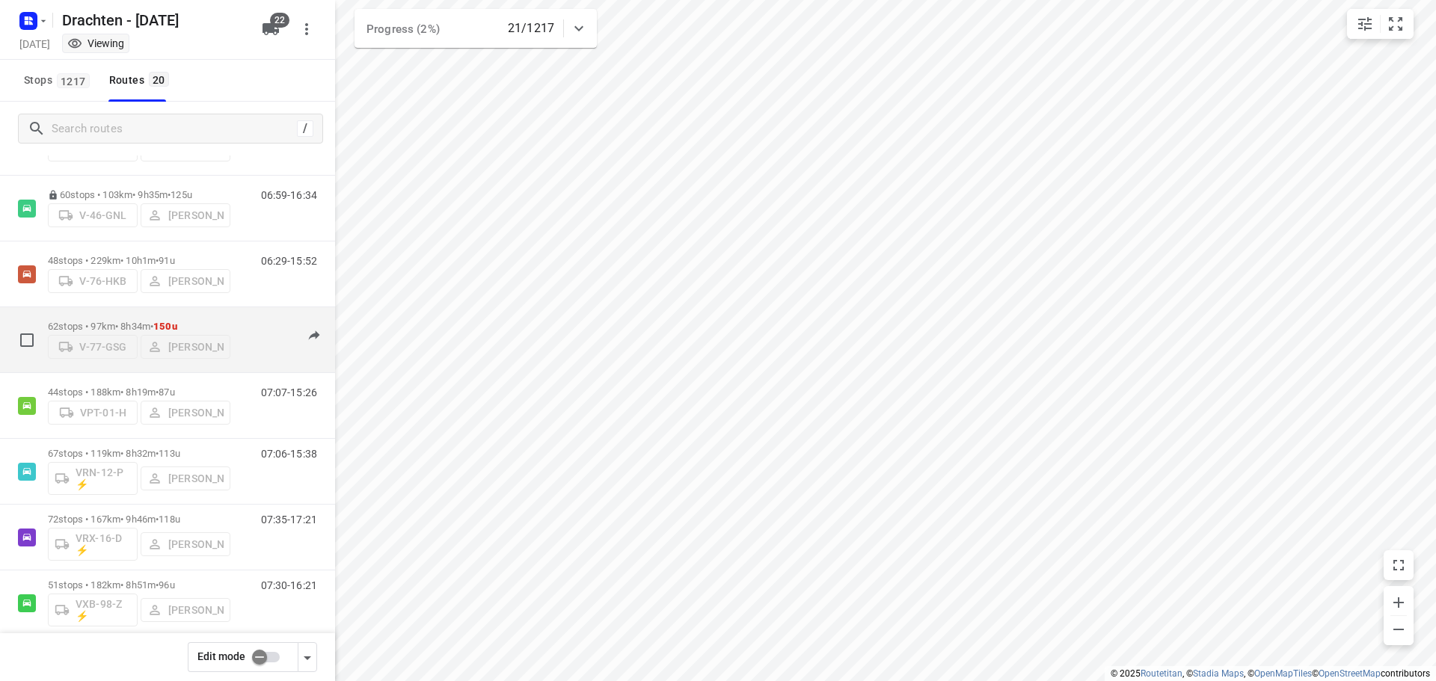
scroll to position [673, 0]
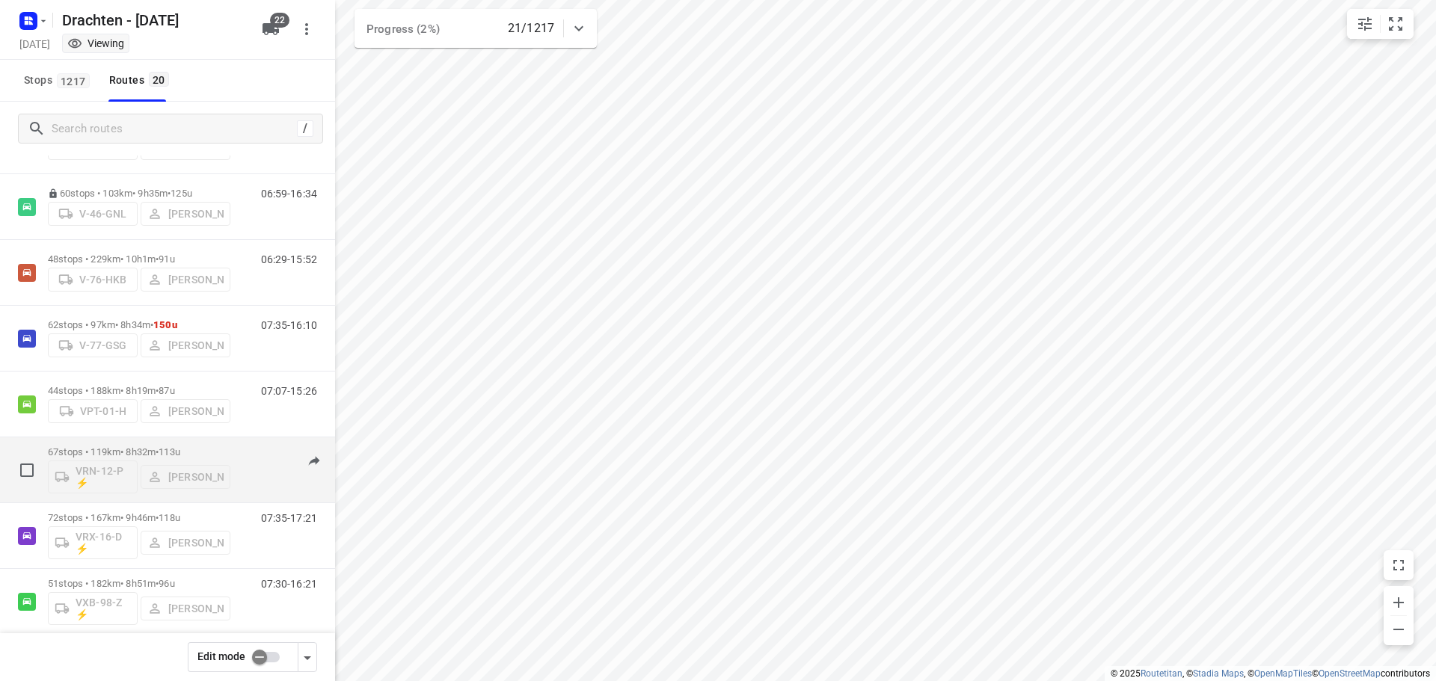
click at [146, 447] on p "67 stops • 119km • 8h32m • 113u" at bounding box center [139, 452] width 182 height 11
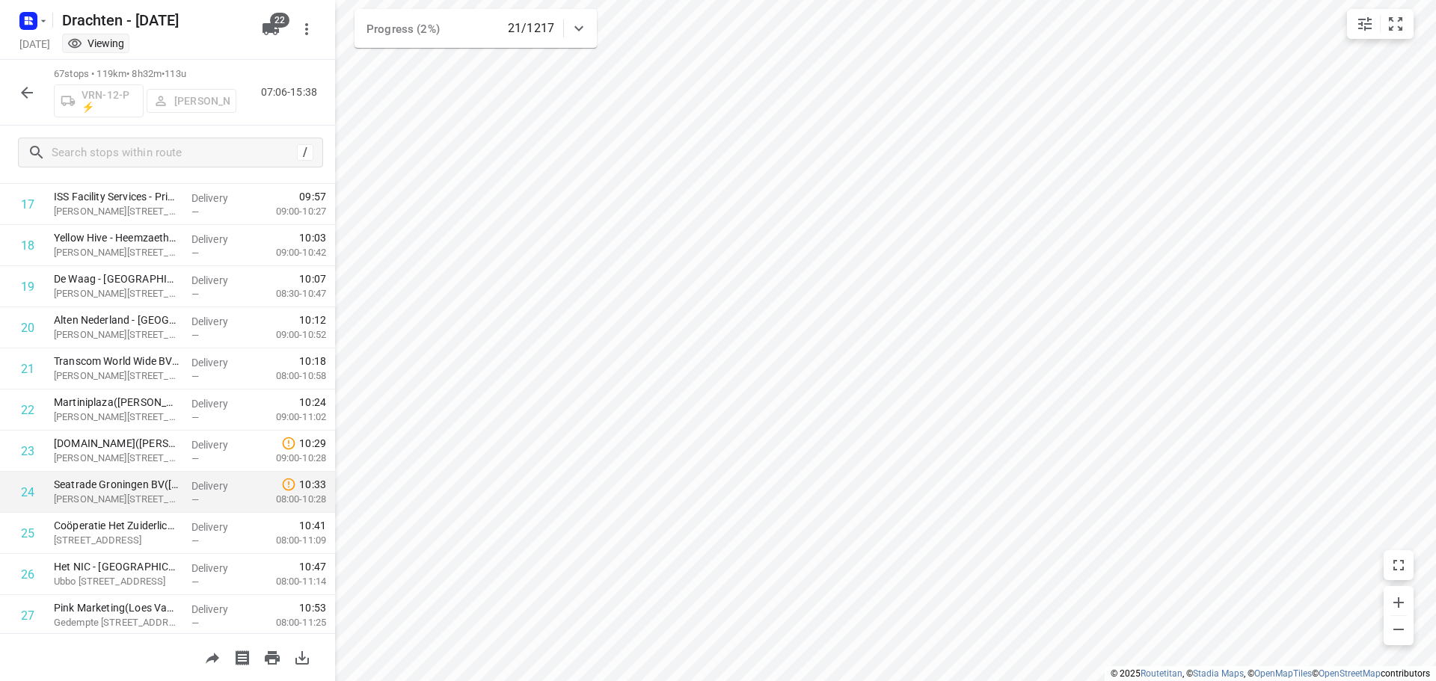
scroll to position [748, 0]
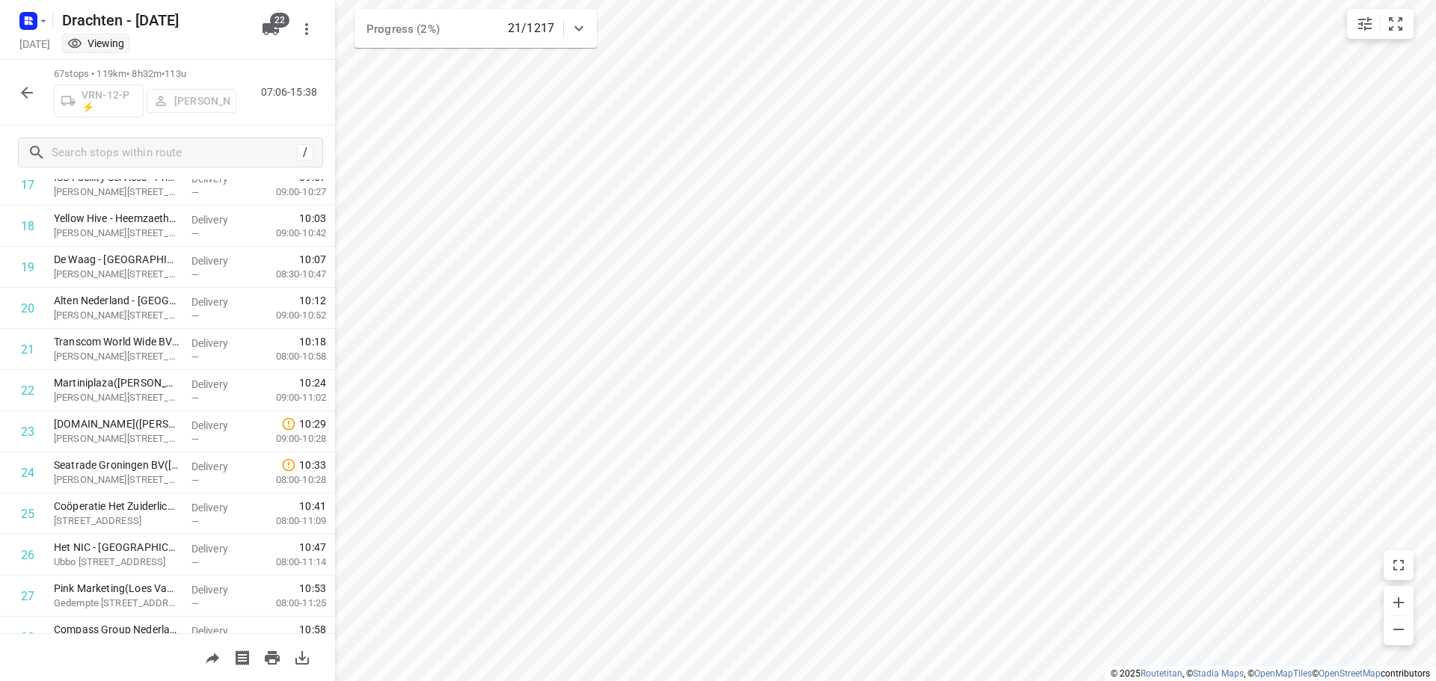
click at [17, 85] on button "button" at bounding box center [27, 93] width 30 height 30
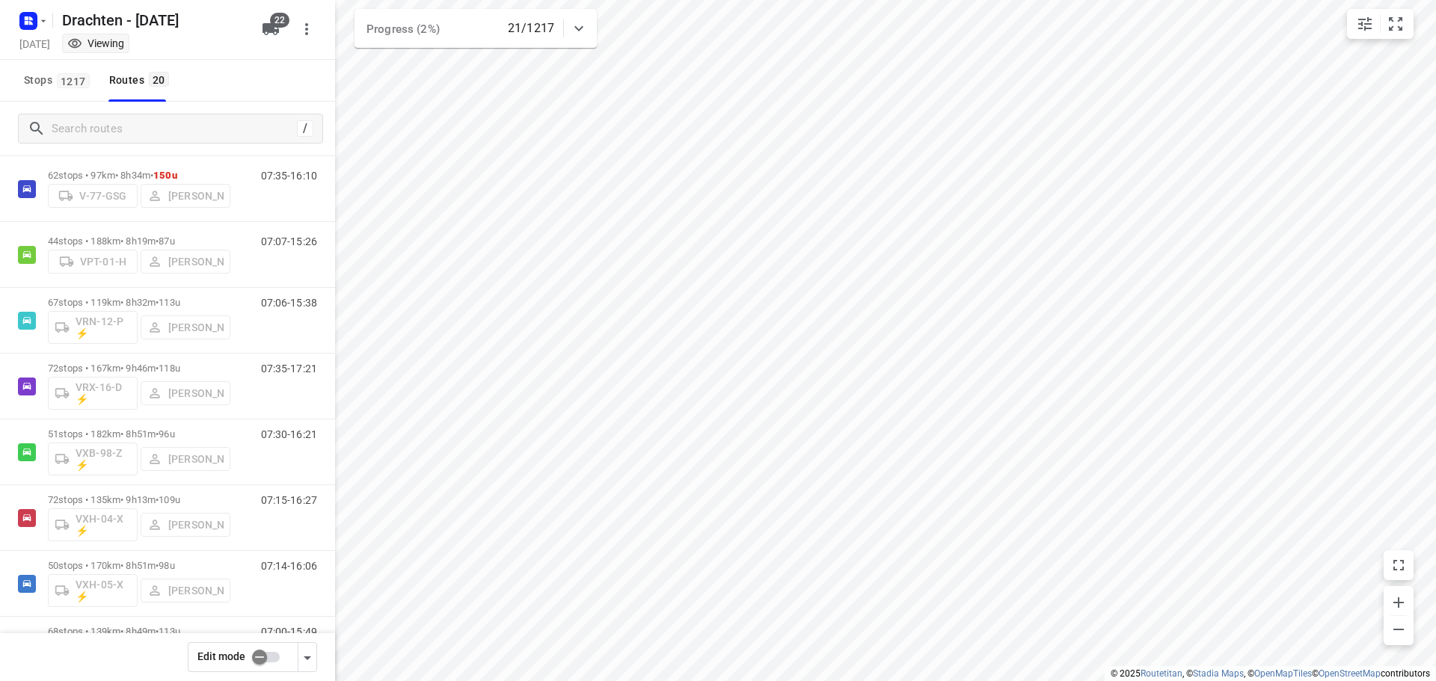
scroll to position [887, 0]
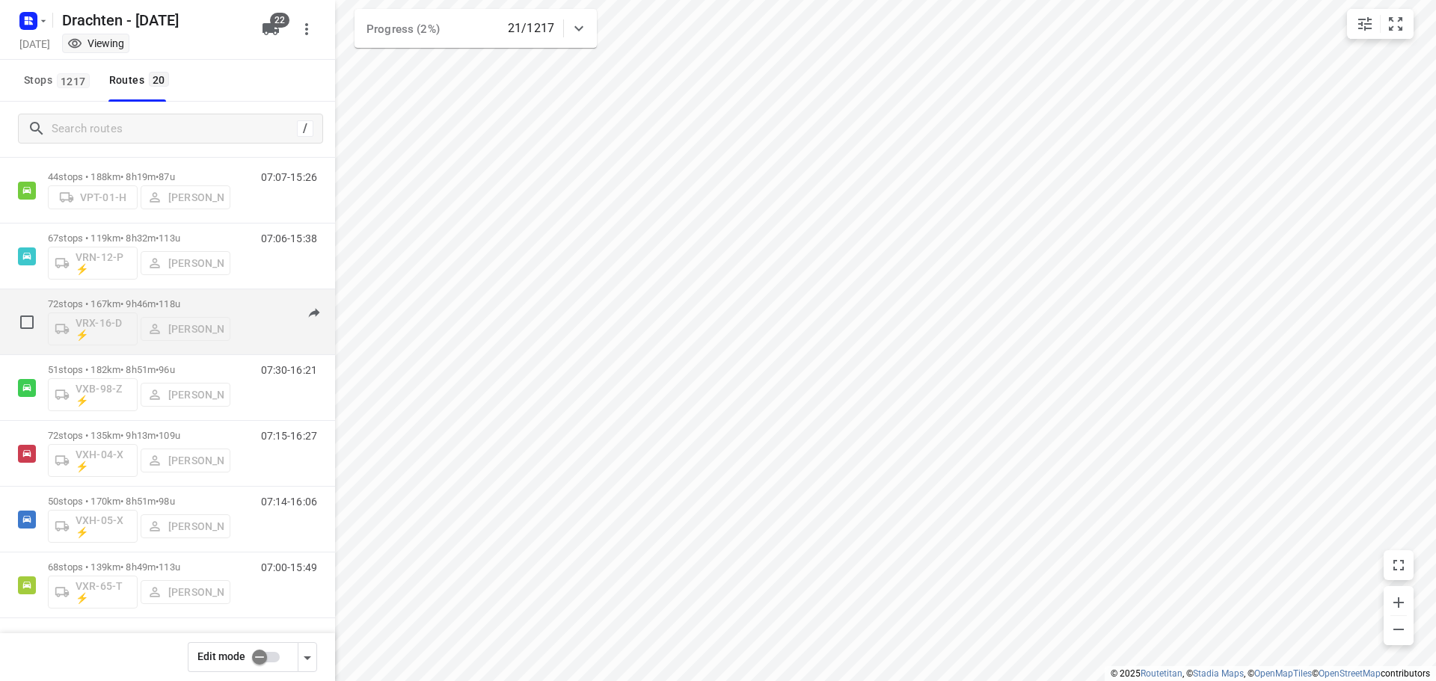
click at [122, 292] on div "72 stops • 167km • 9h46m • 118u VRX-16-D ⚡ Kevin Dijkstra" at bounding box center [139, 322] width 182 height 62
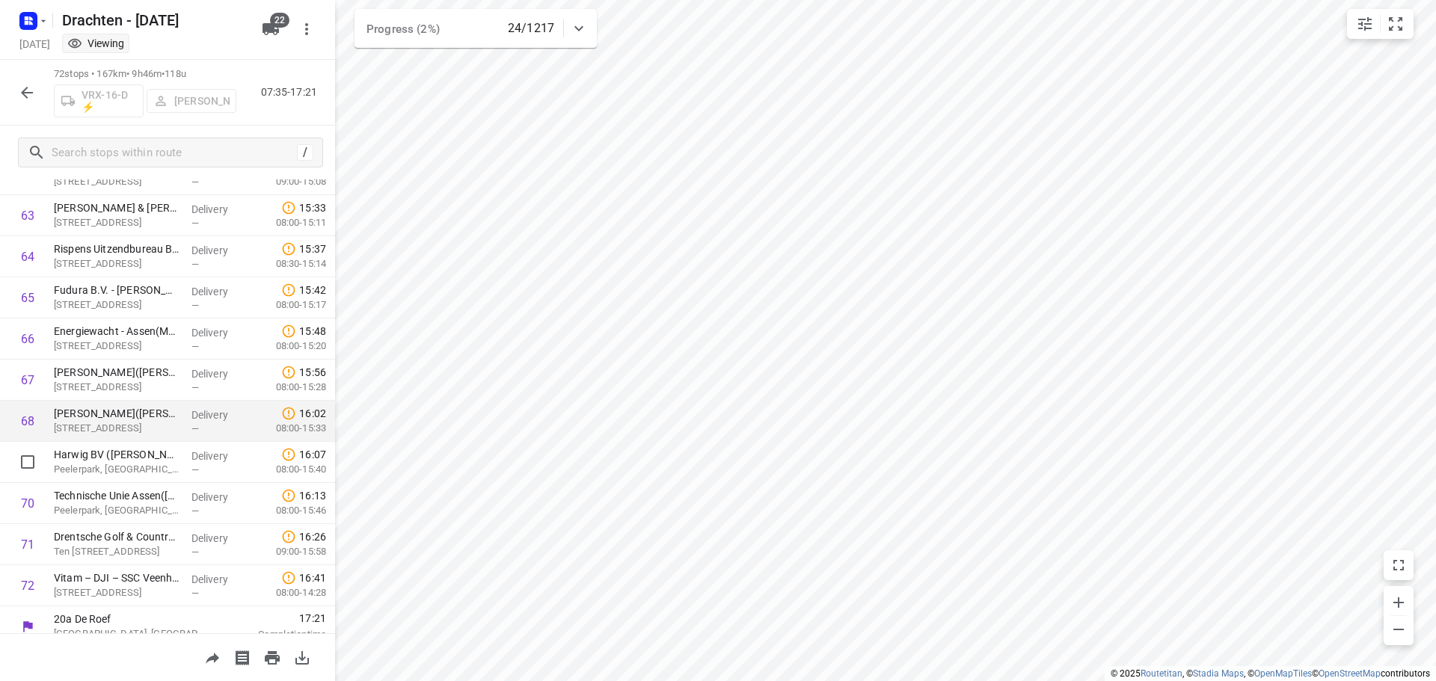
scroll to position [2624, 0]
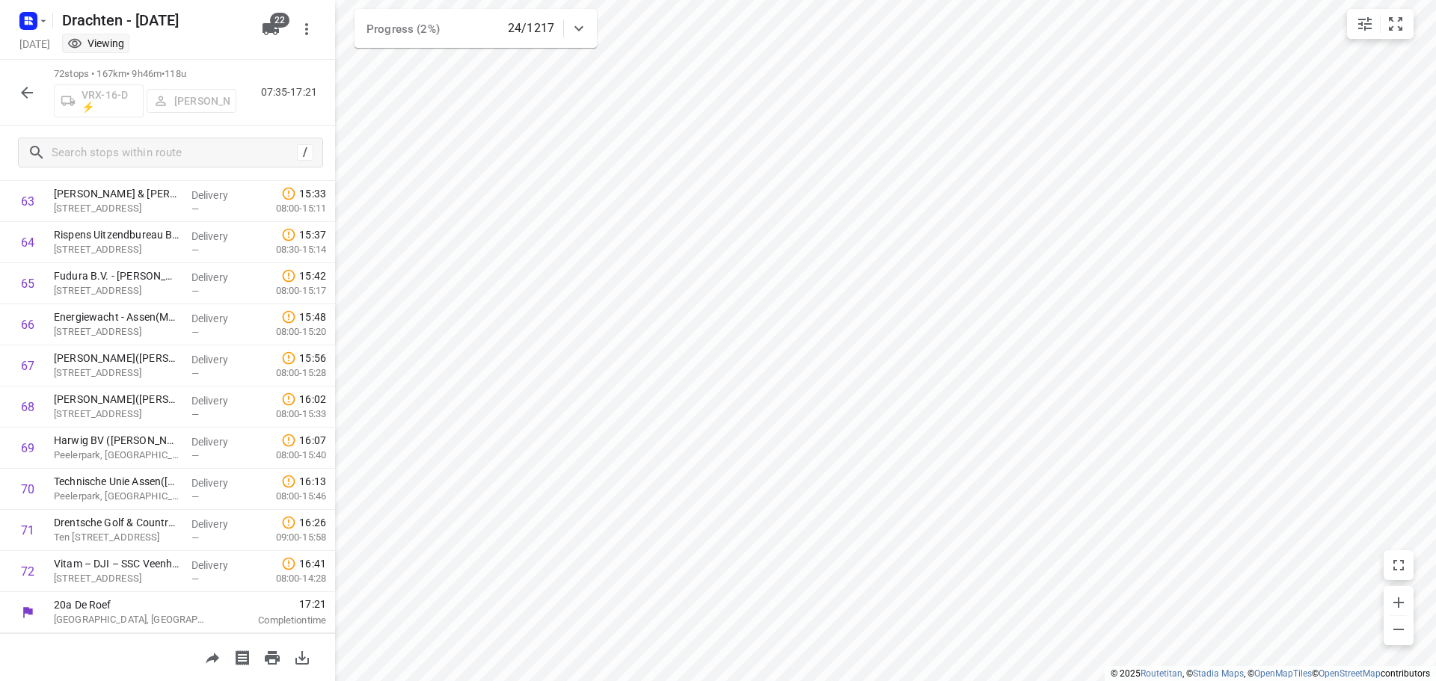
click at [21, 95] on icon "button" at bounding box center [27, 93] width 18 height 18
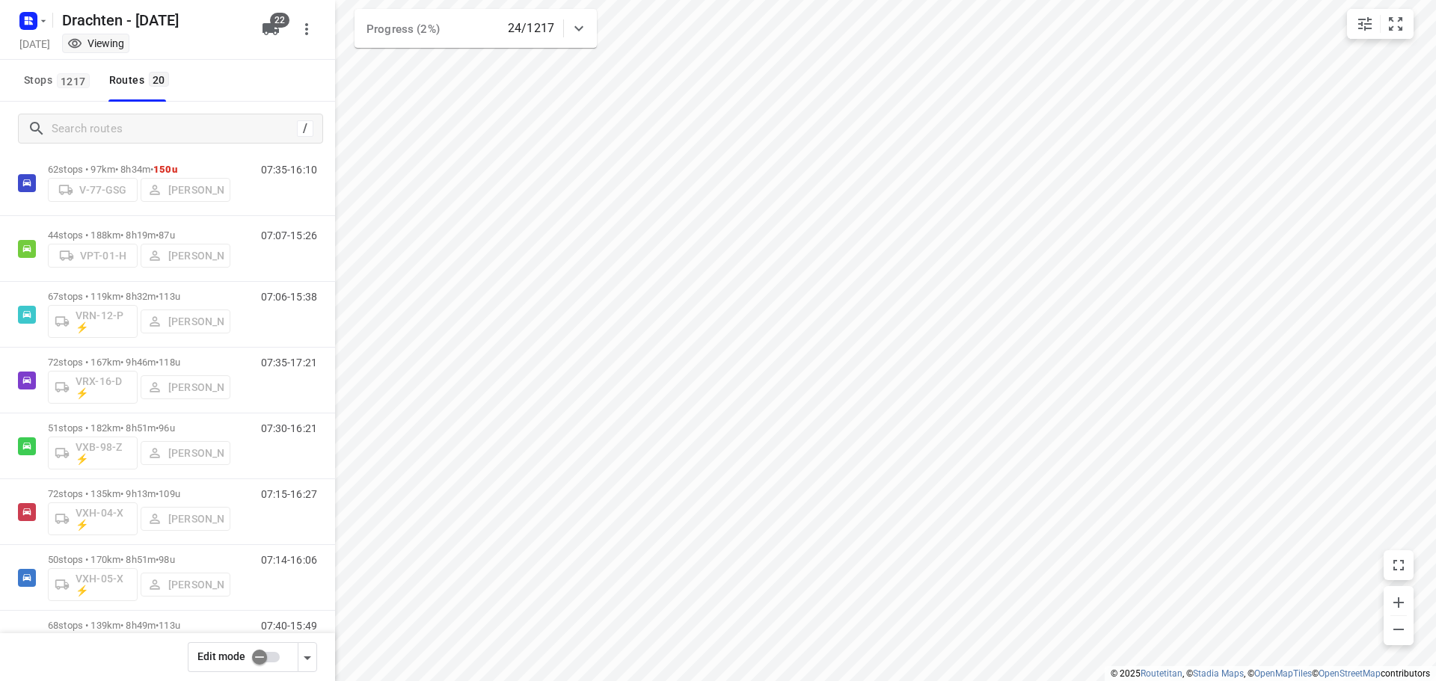
scroll to position [887, 0]
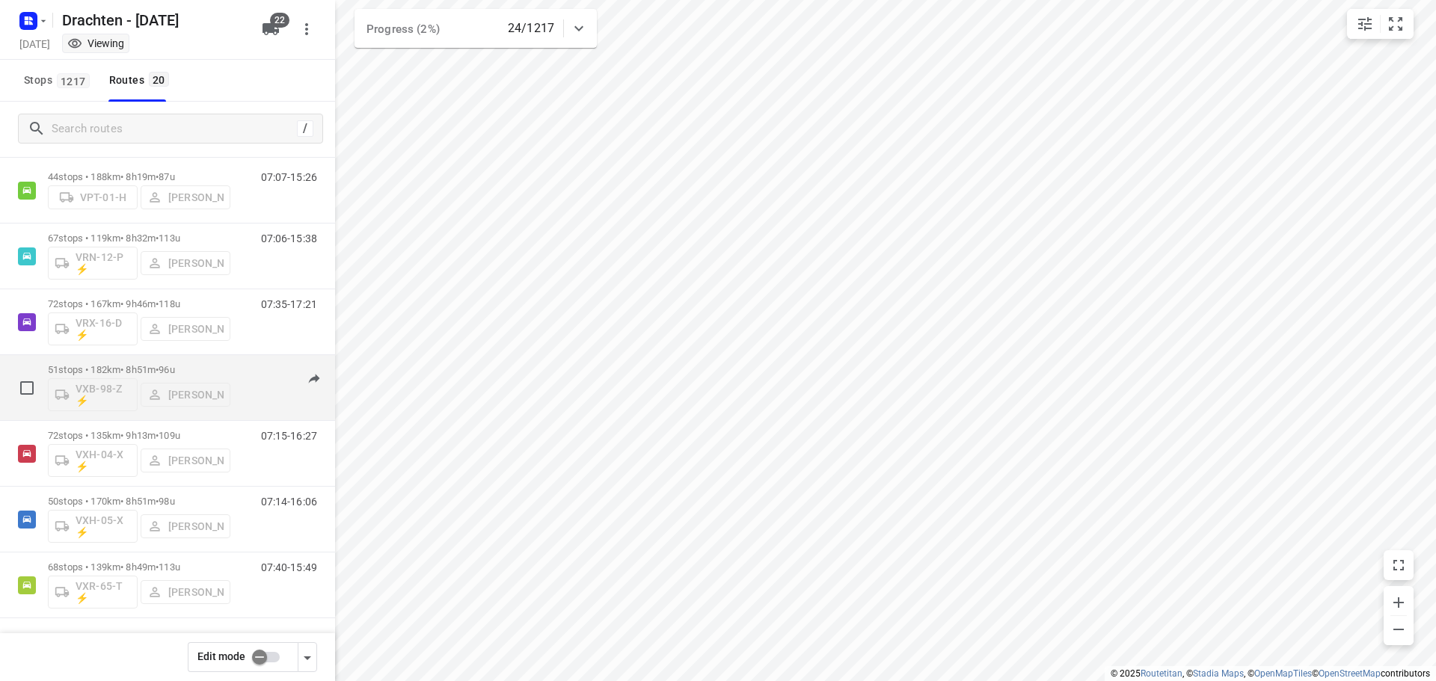
click at [174, 358] on div "51 stops • 182km • 8h51m • 96u VXB-98-Z ⚡ Pascal Bruinsma" at bounding box center [139, 388] width 182 height 62
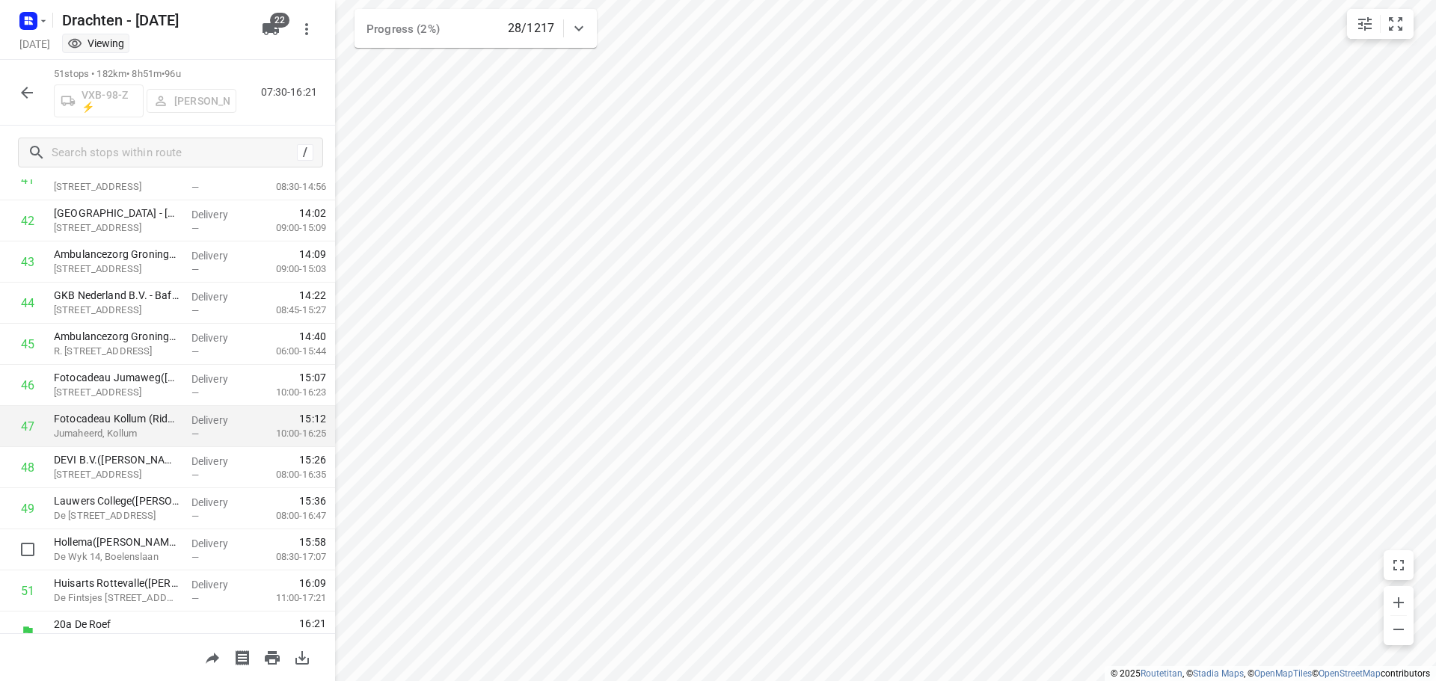
scroll to position [1760, 0]
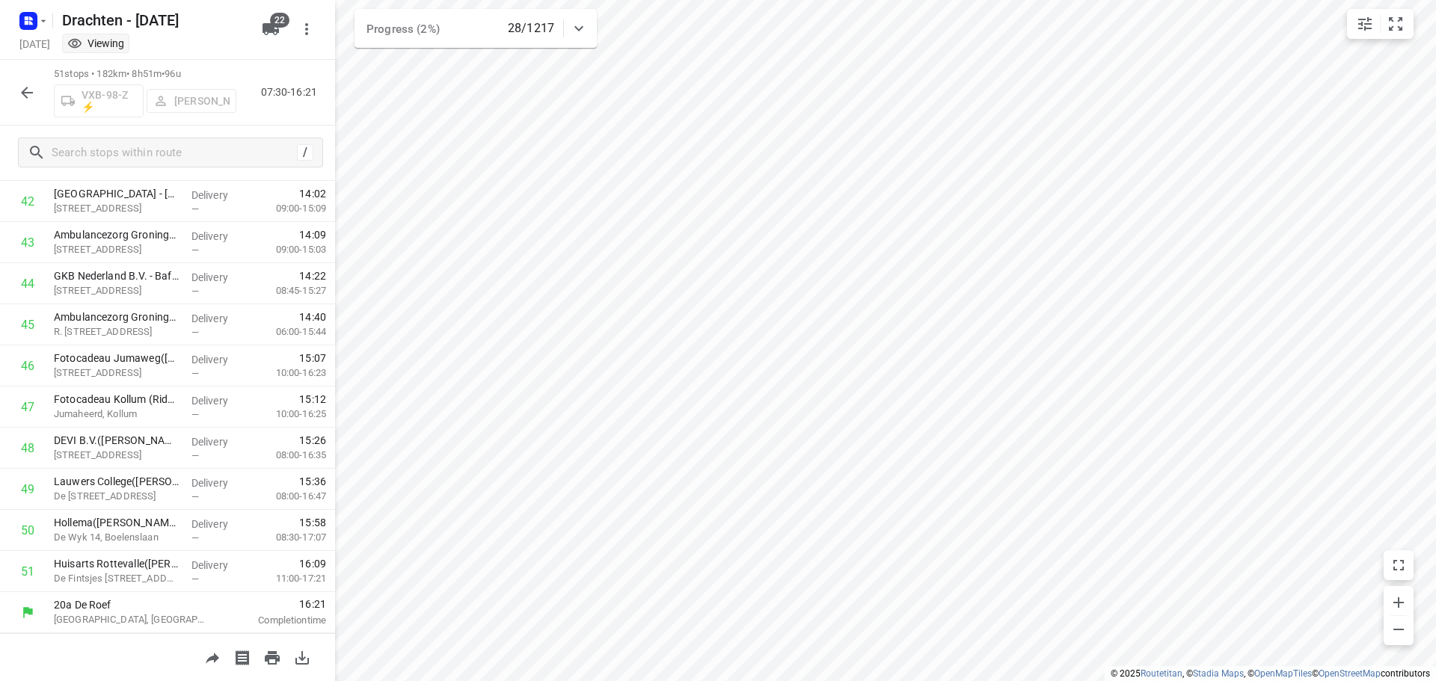
click at [27, 99] on icon "button" at bounding box center [27, 93] width 18 height 18
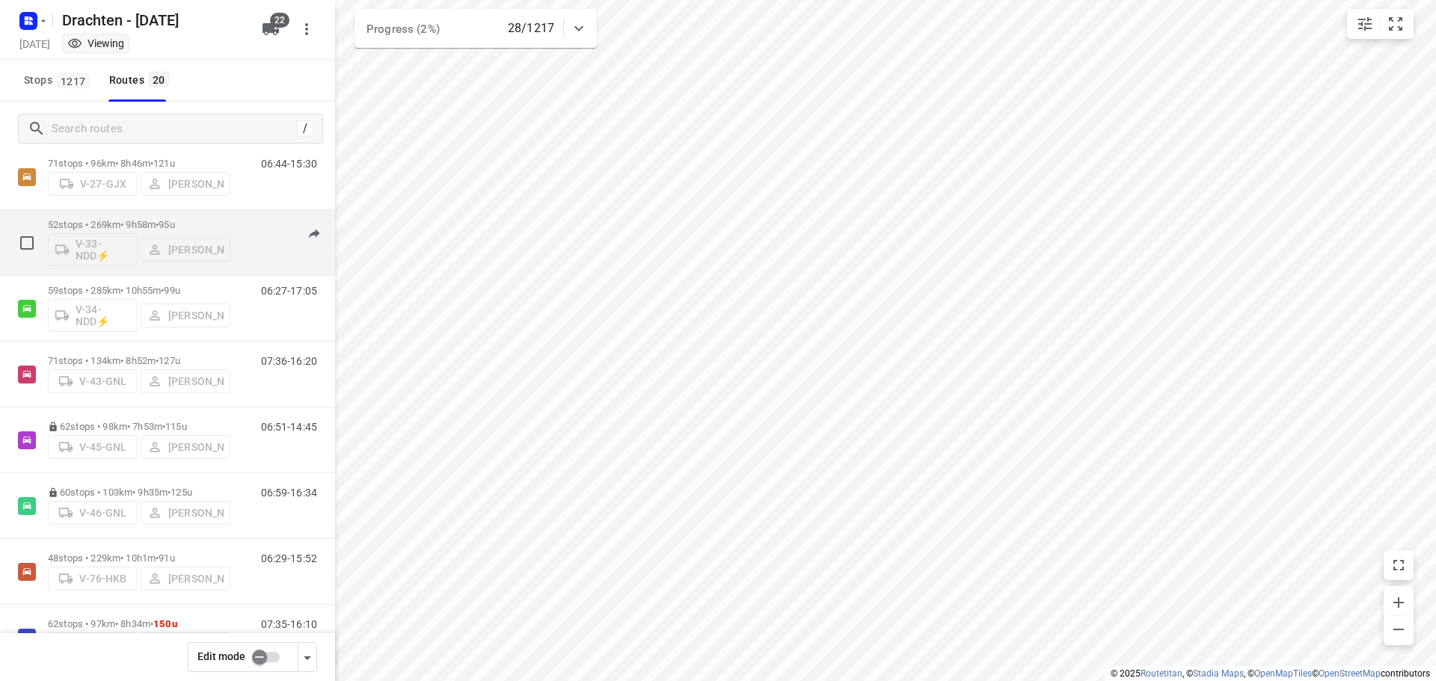
scroll to position [823, 0]
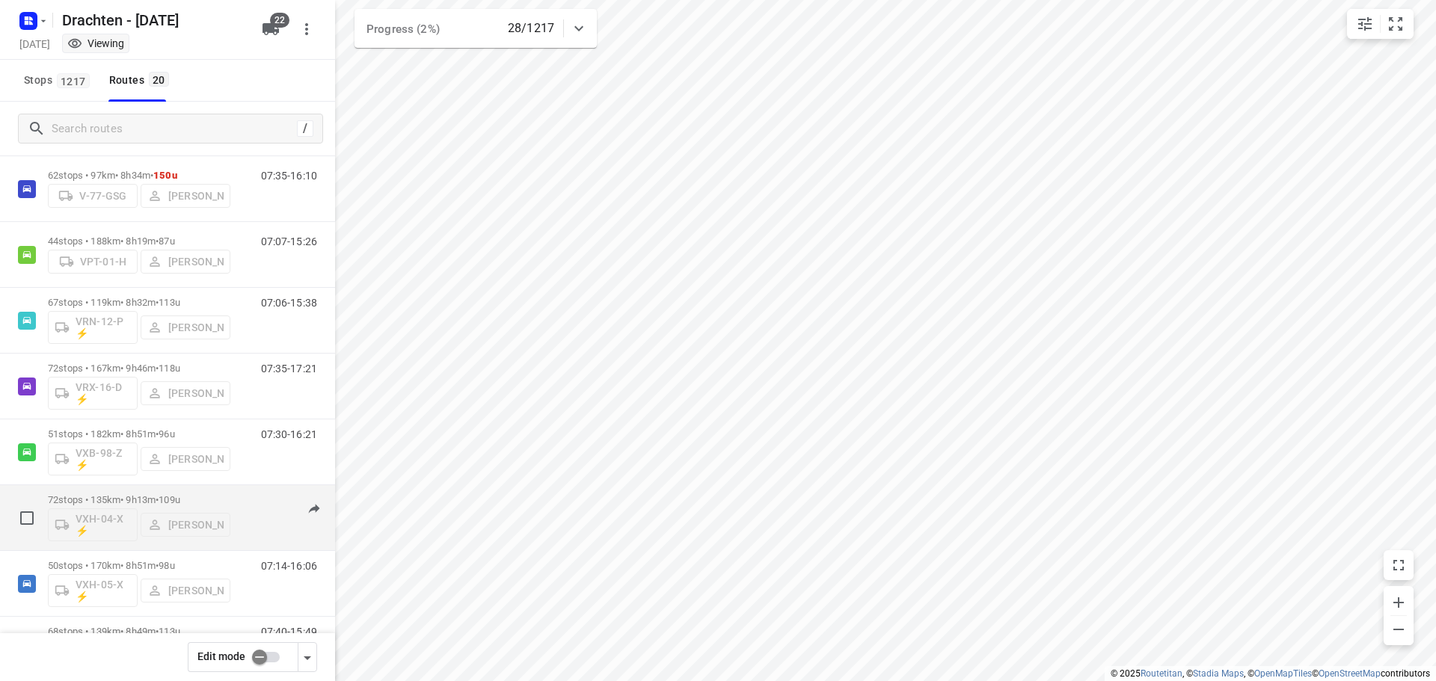
click at [128, 496] on p "72 stops • 135km • 9h13m • 109u" at bounding box center [139, 499] width 182 height 11
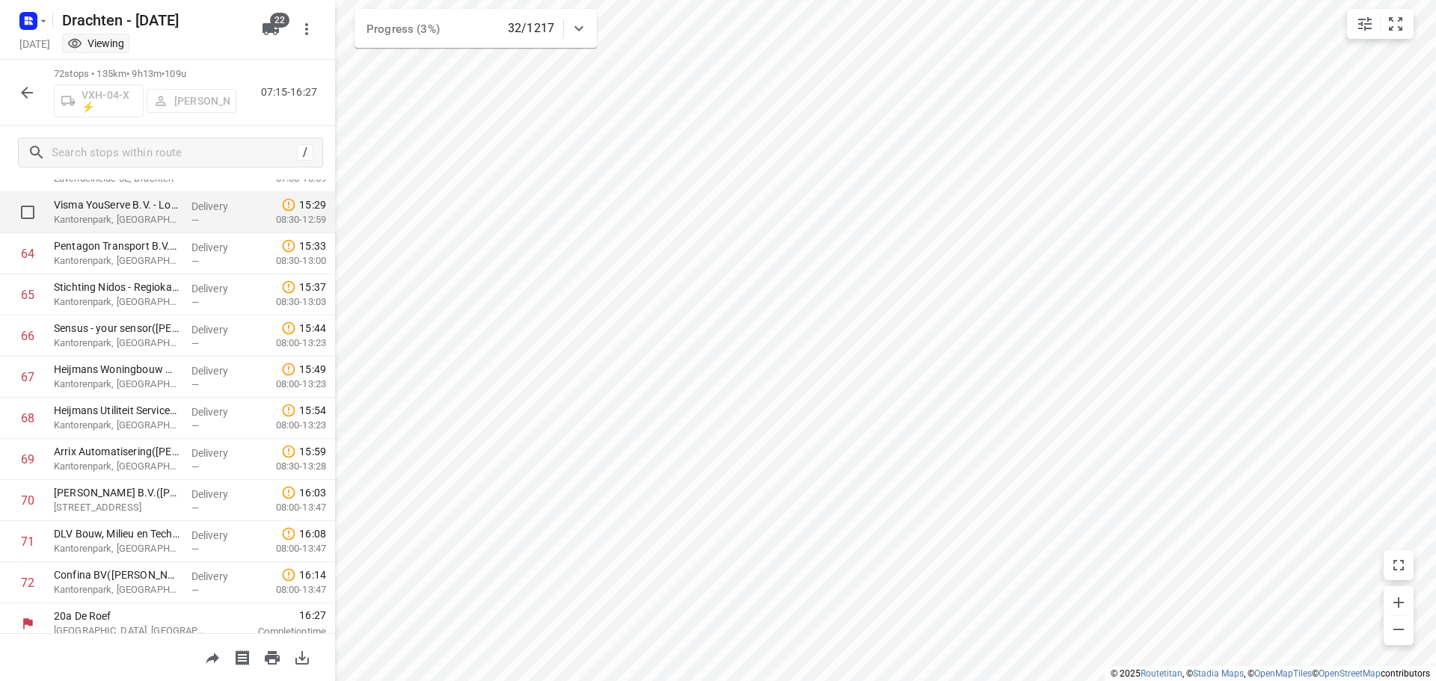
scroll to position [2624, 0]
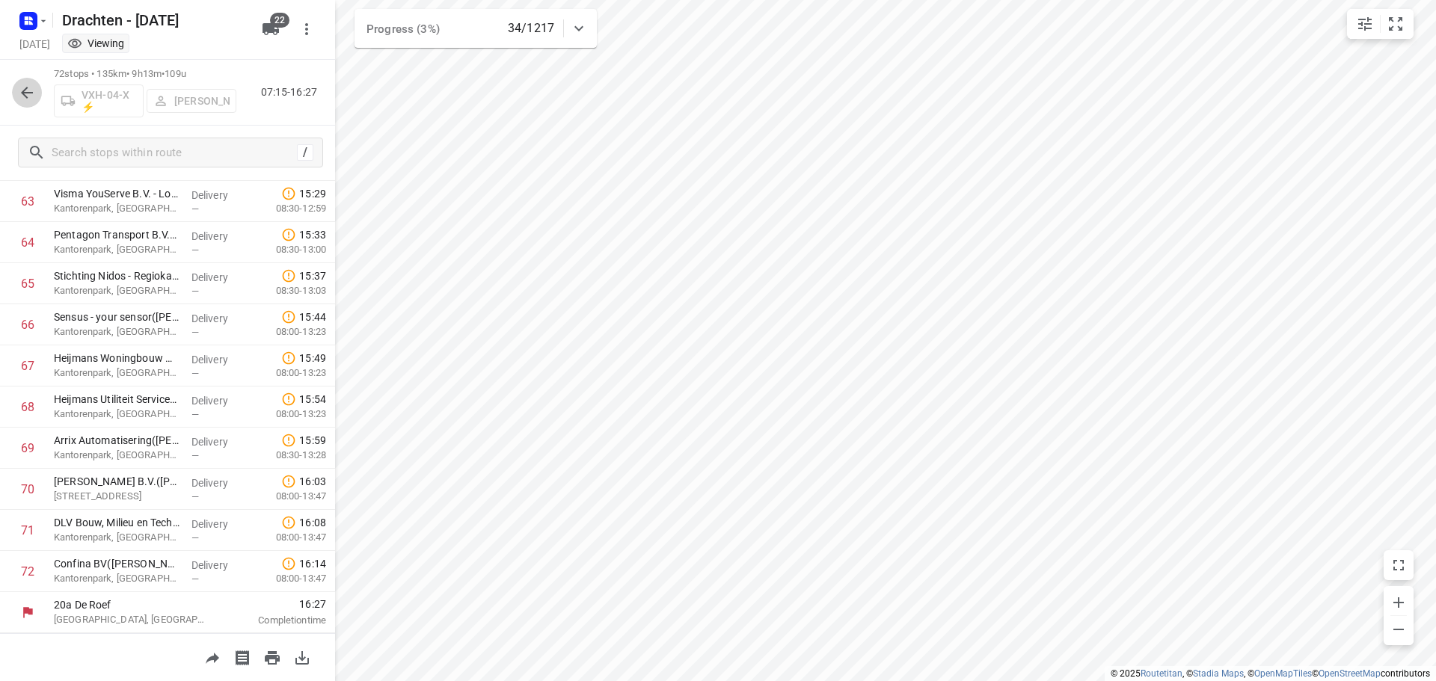
click at [23, 97] on icon "button" at bounding box center [27, 93] width 18 height 18
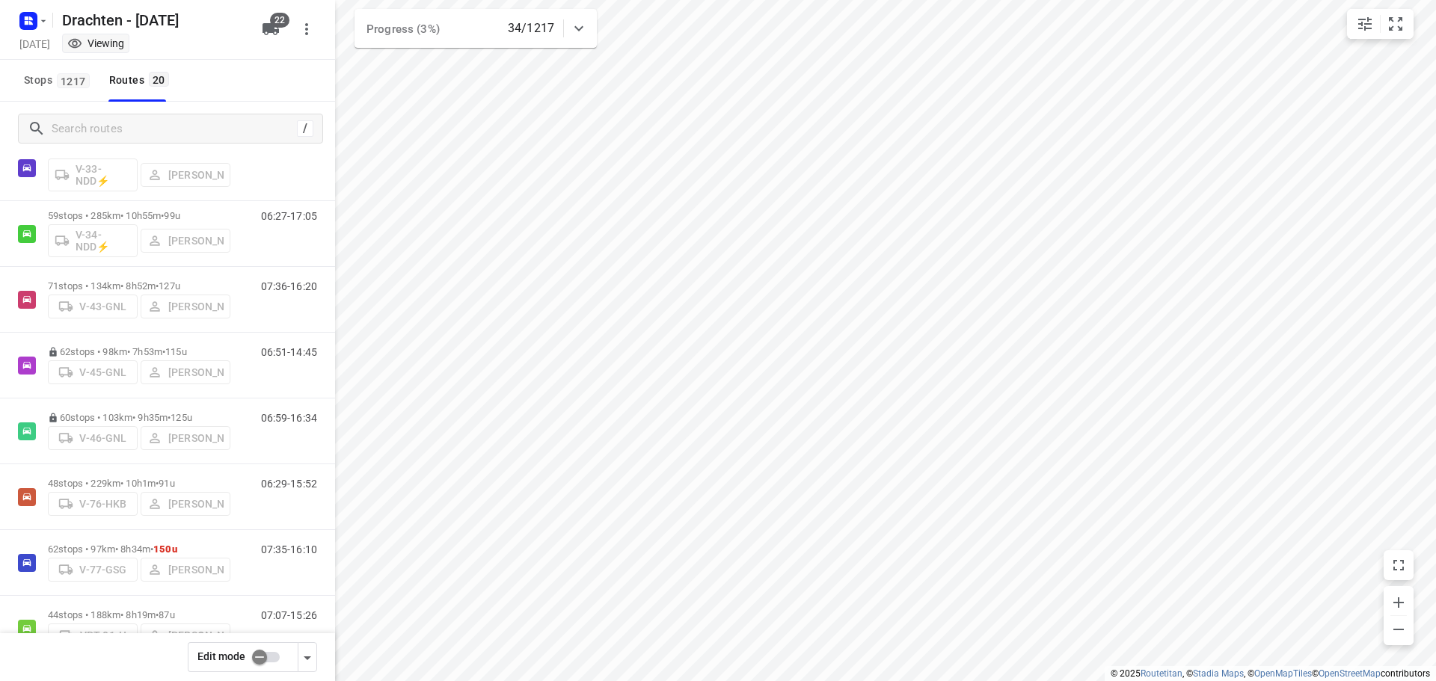
scroll to position [887, 0]
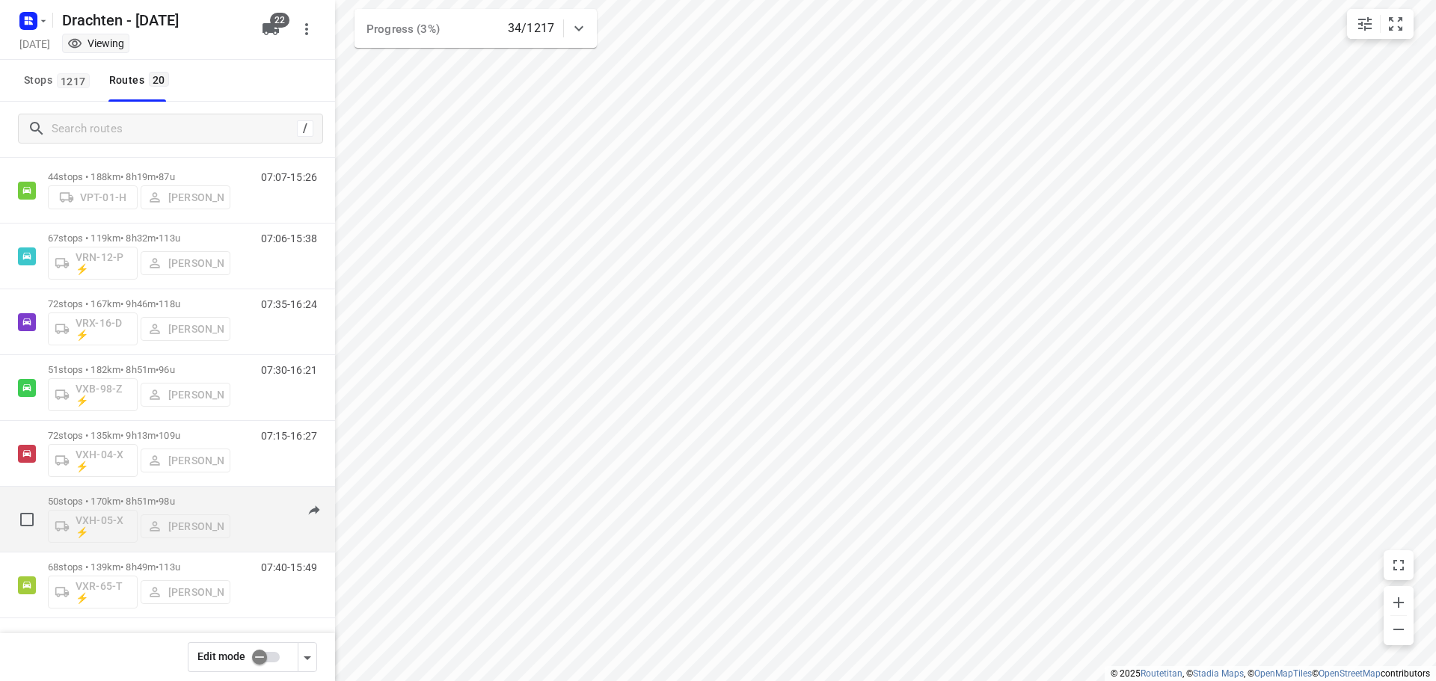
click at [146, 500] on p "50 stops • 170km • 8h51m • 98u" at bounding box center [139, 501] width 182 height 11
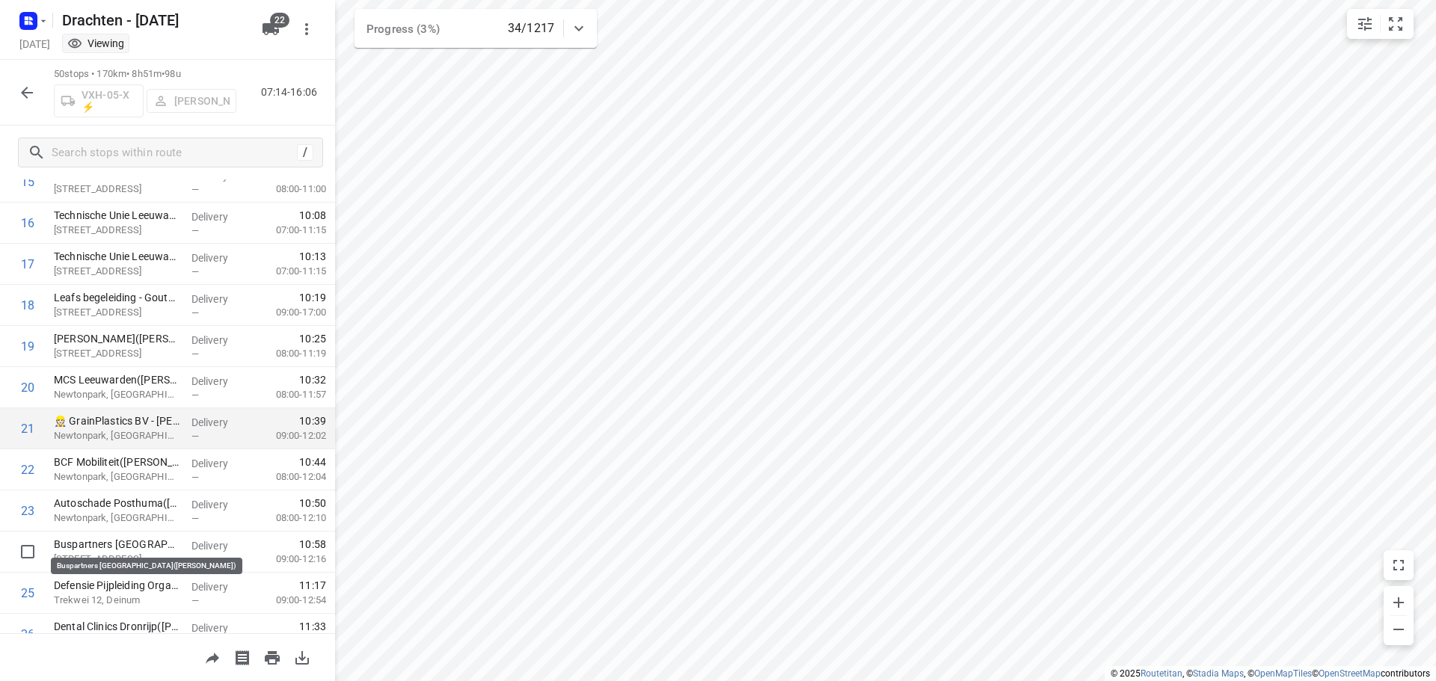
scroll to position [673, 0]
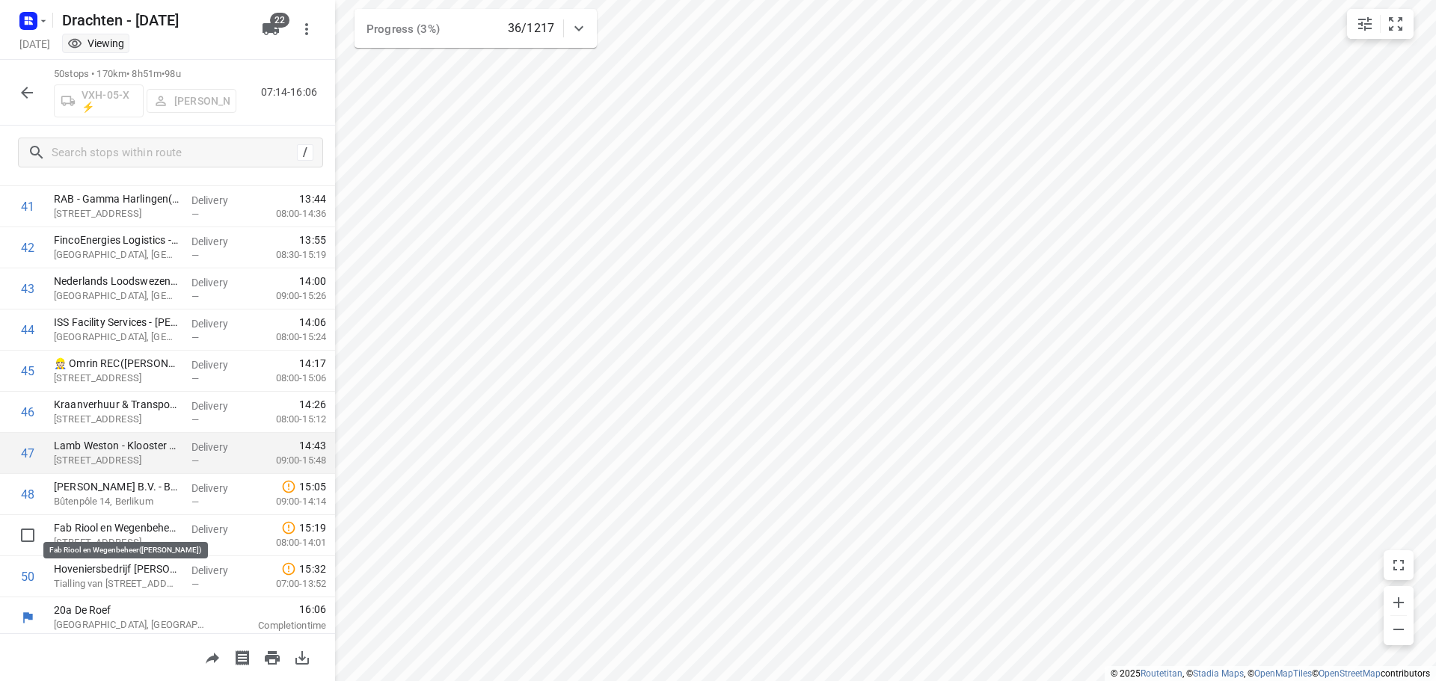
scroll to position [1719, 0]
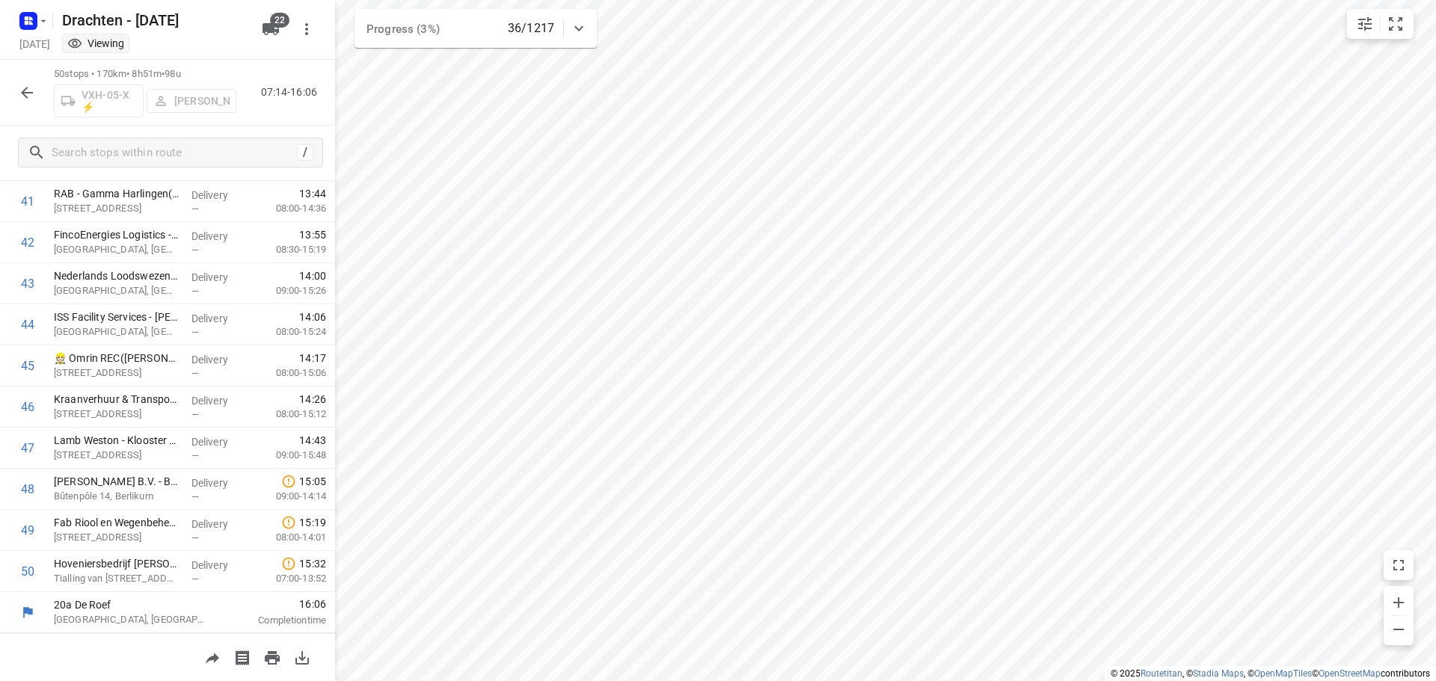
click at [17, 81] on button "button" at bounding box center [27, 93] width 30 height 30
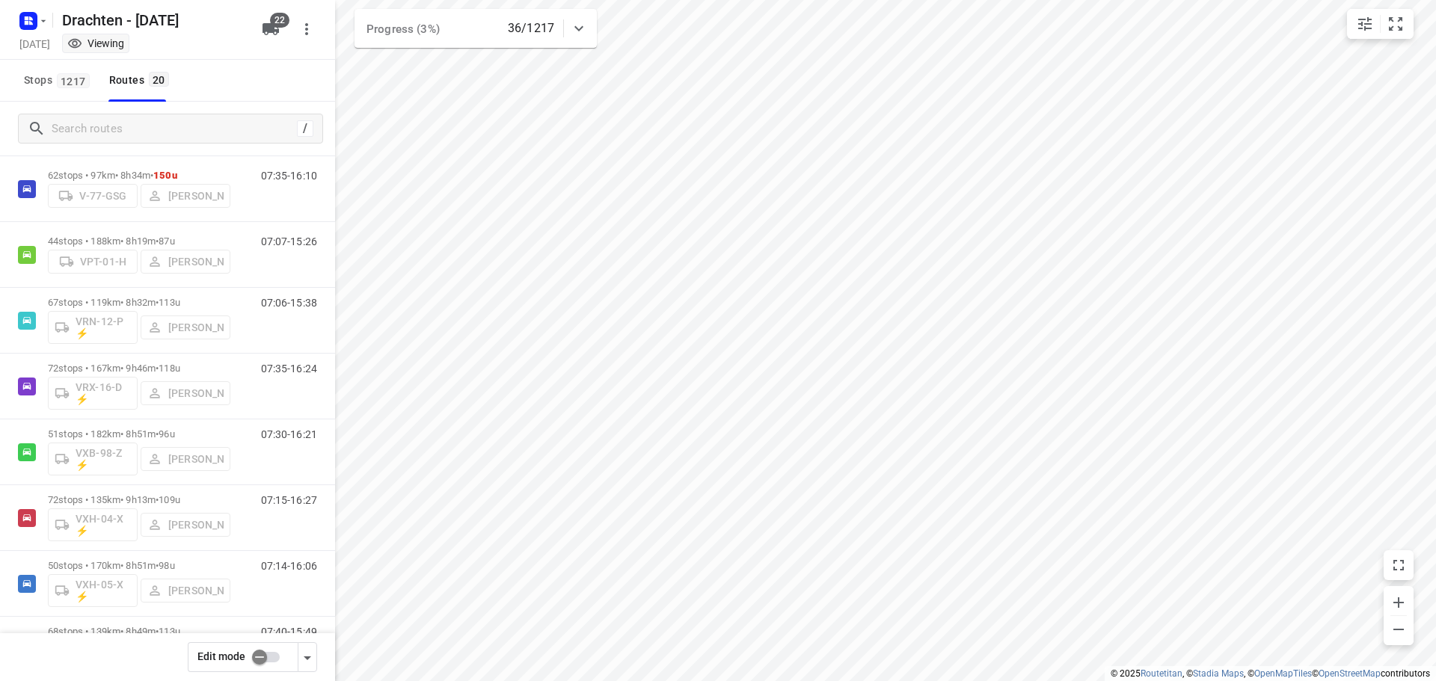
scroll to position [887, 0]
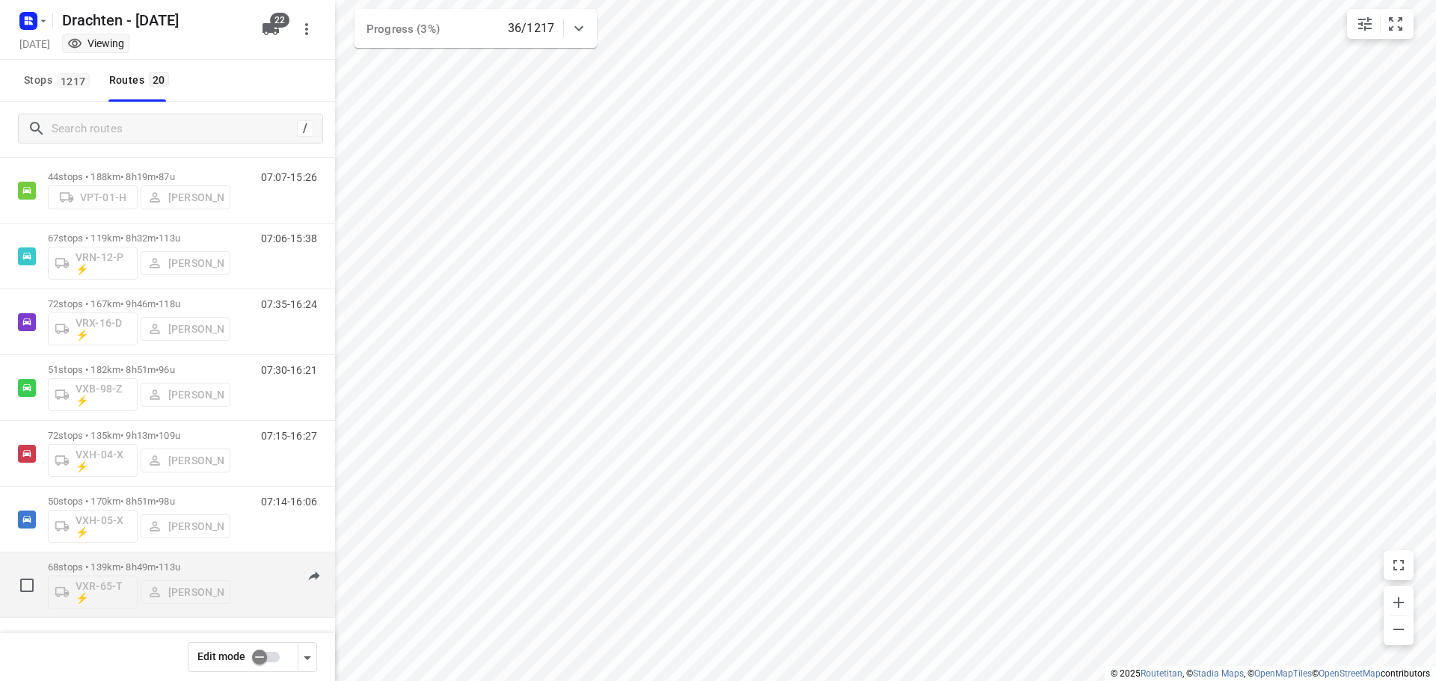
click at [138, 566] on p "68 stops • 139km • 8h49m • 113u" at bounding box center [139, 567] width 182 height 11
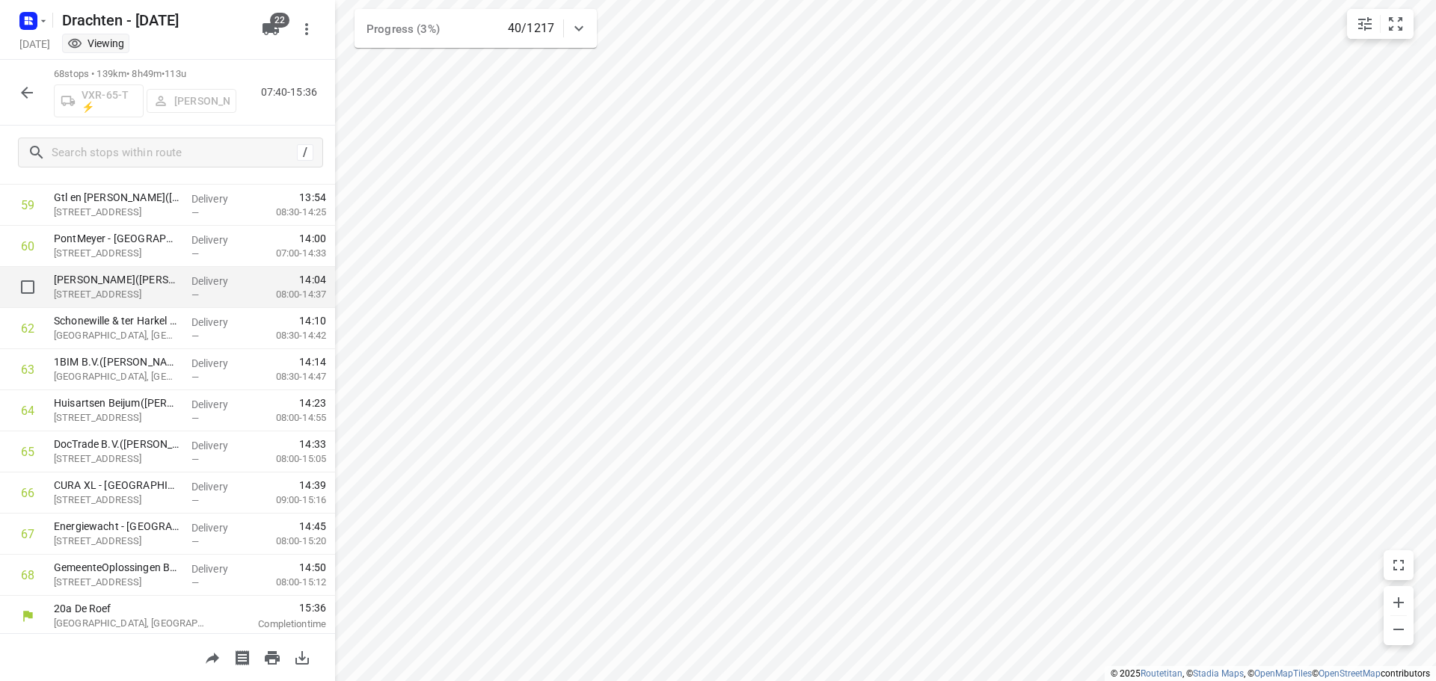
scroll to position [2459, 0]
click at [33, 95] on icon "button" at bounding box center [27, 93] width 18 height 18
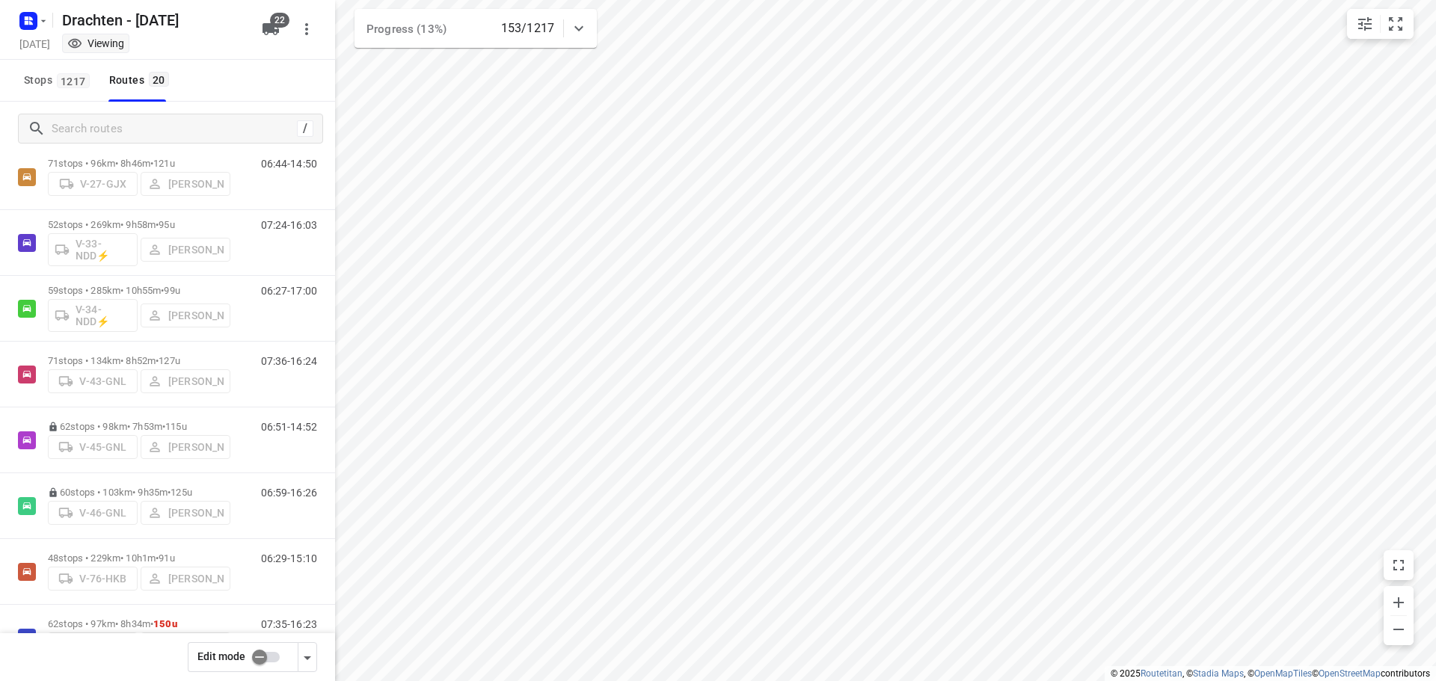
scroll to position [449, 0]
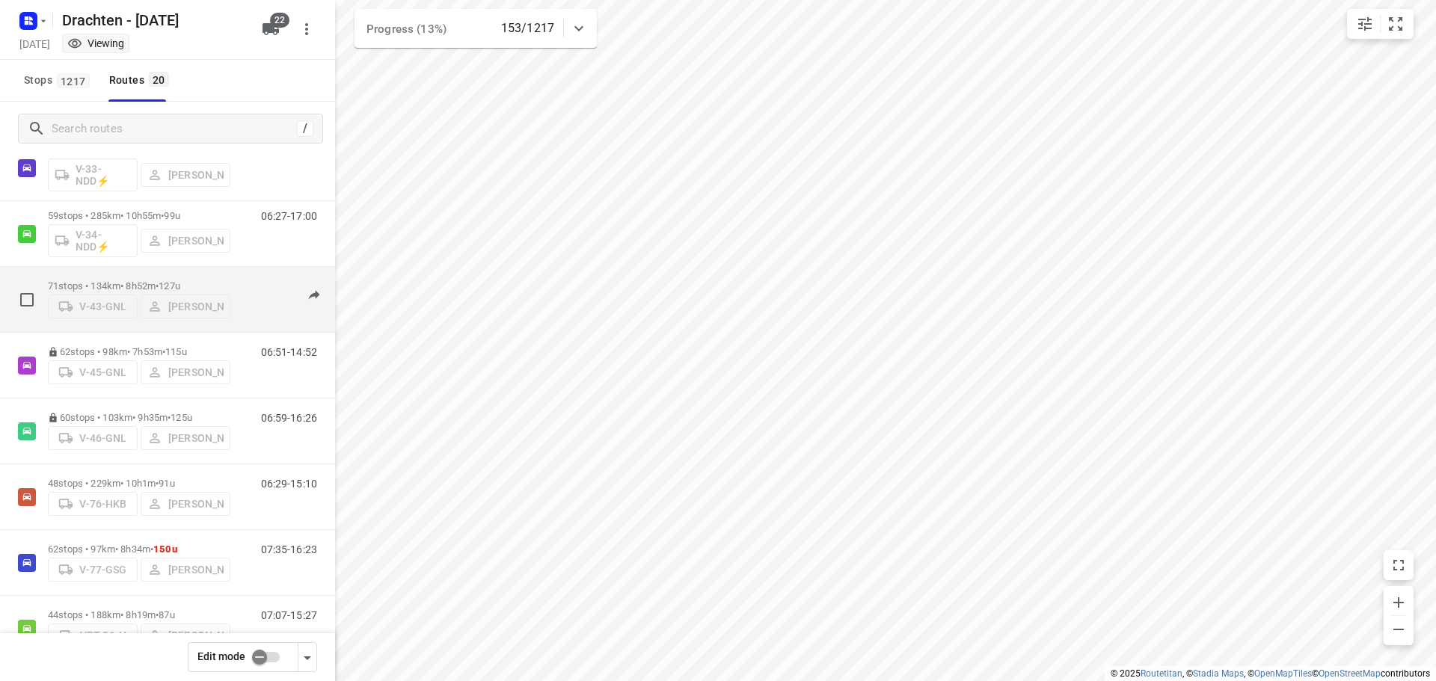
click at [203, 332] on div "71 stops • 134km • 8h52m • 127u V-43-GNL Henk Hooijenga 07:36-16:24" at bounding box center [167, 300] width 335 height 66
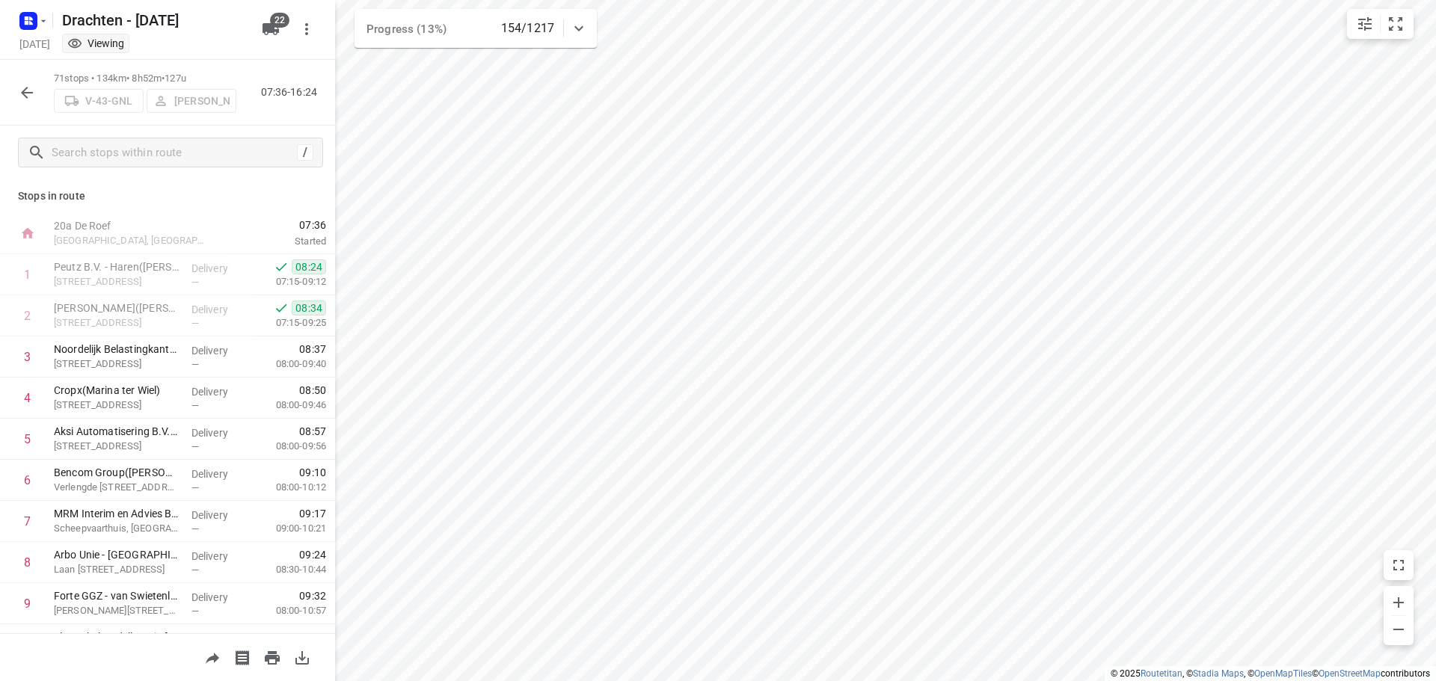
click at [19, 85] on icon "button" at bounding box center [27, 93] width 18 height 18
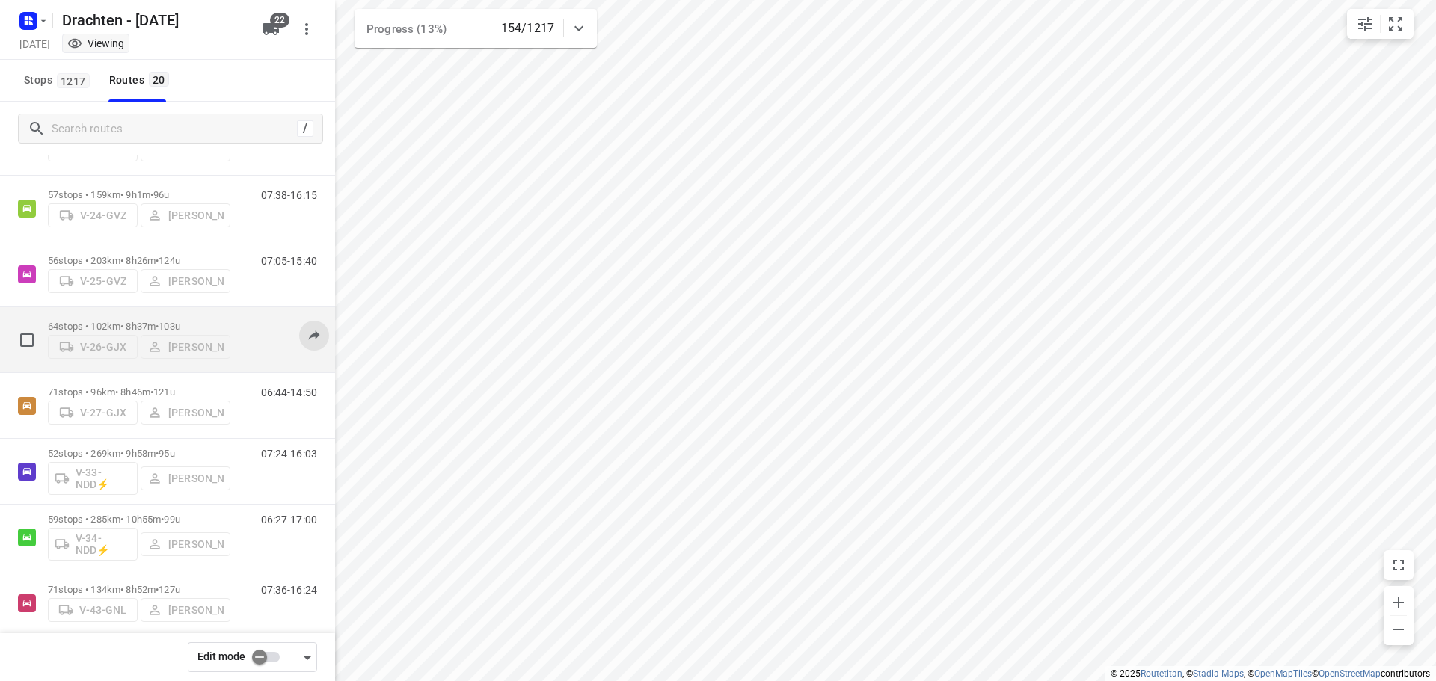
scroll to position [374, 0]
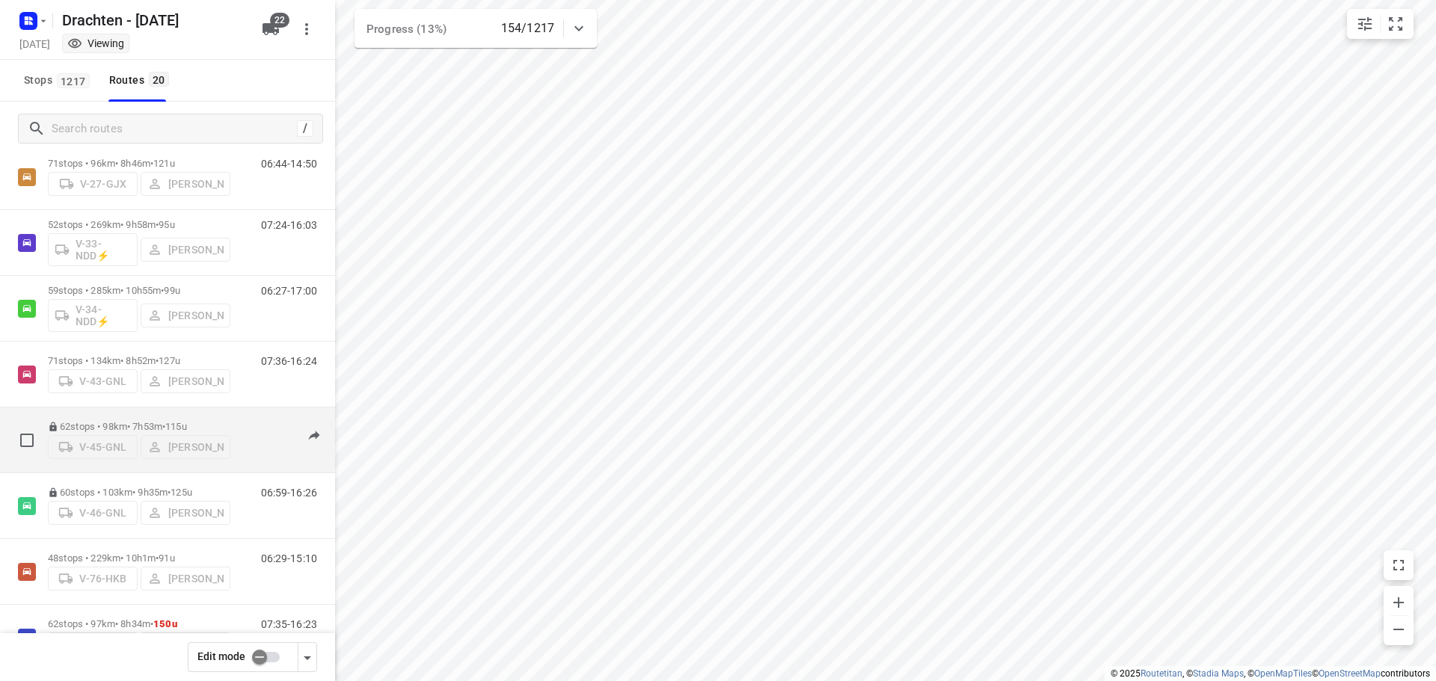
click at [191, 414] on div "62 stops • 98km • 7h53m • 115u V-45-GNL Anne De Vries" at bounding box center [139, 440] width 182 height 53
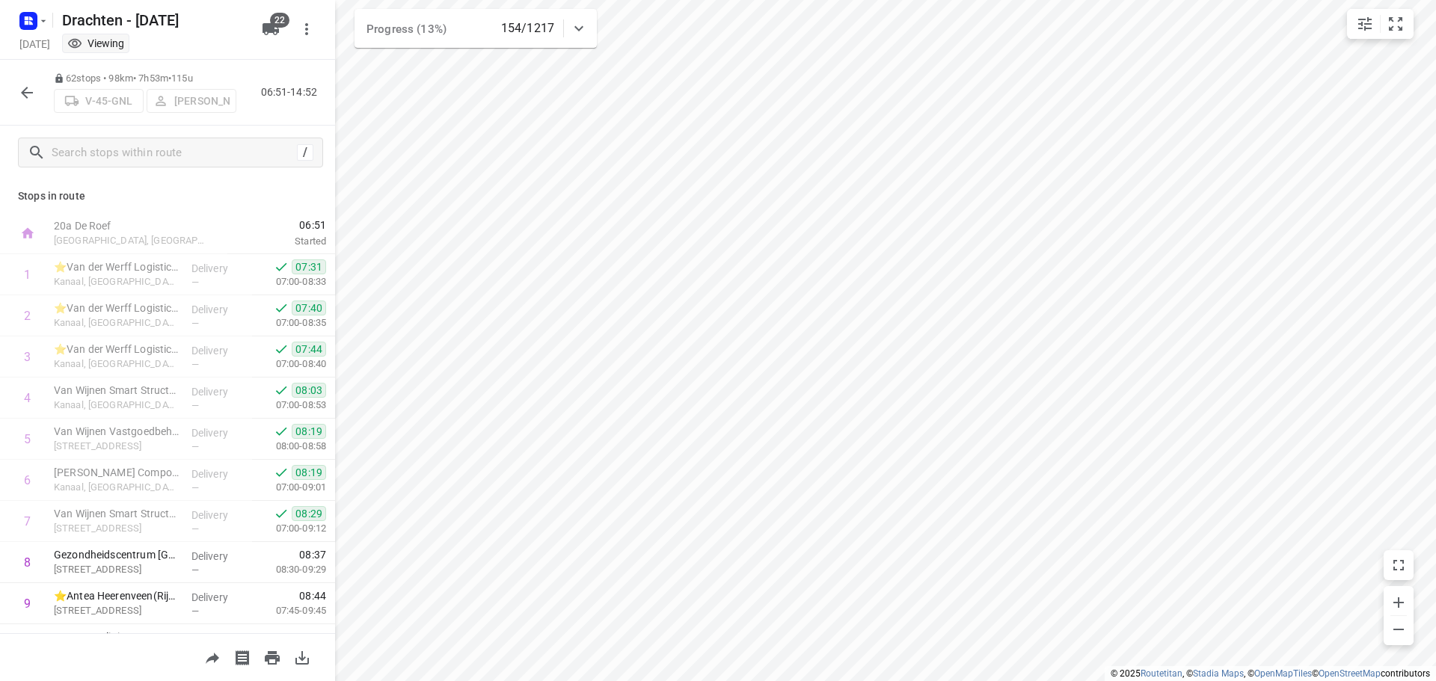
scroll to position [75, 0]
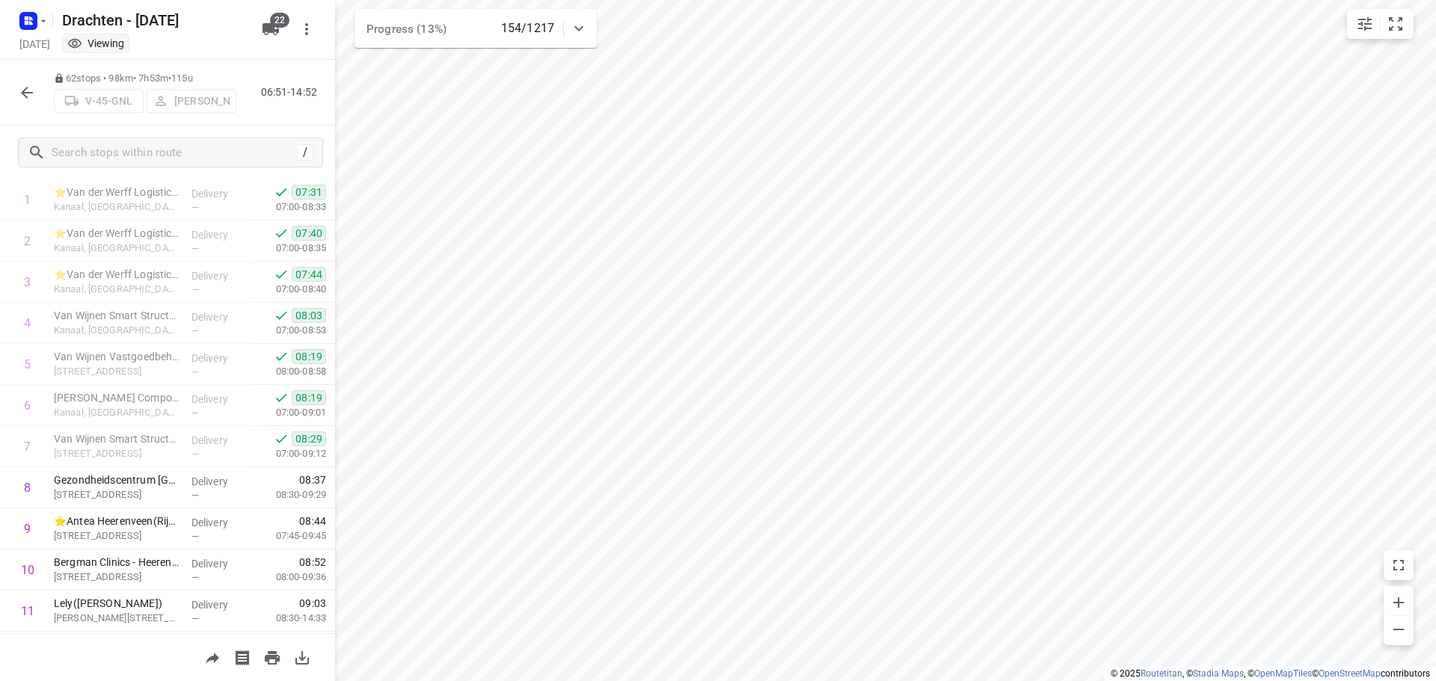
click at [9, 94] on div "62 stops • 98km • 7h53m • 115u V-45-GNL Anne De Vries 06:51-14:52" at bounding box center [167, 93] width 335 height 66
click at [22, 93] on icon "button" at bounding box center [27, 93] width 12 height 12
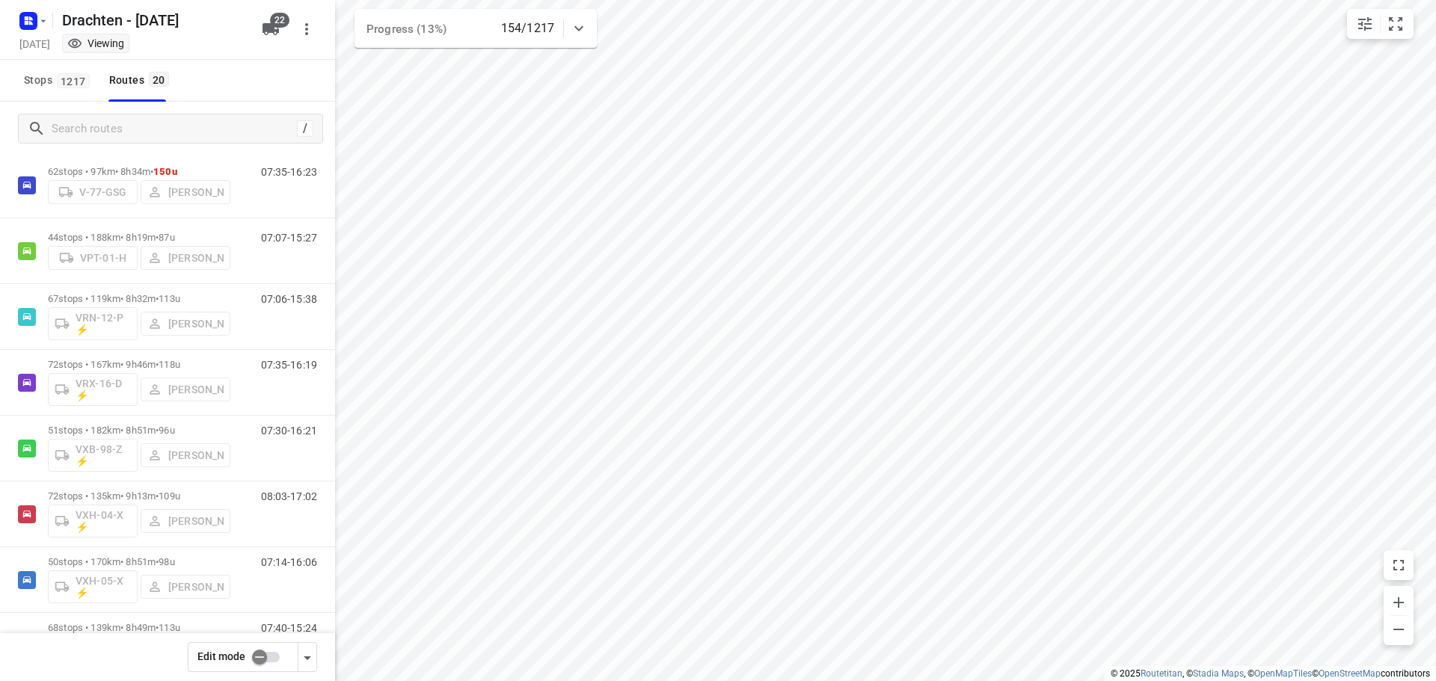
scroll to position [887, 0]
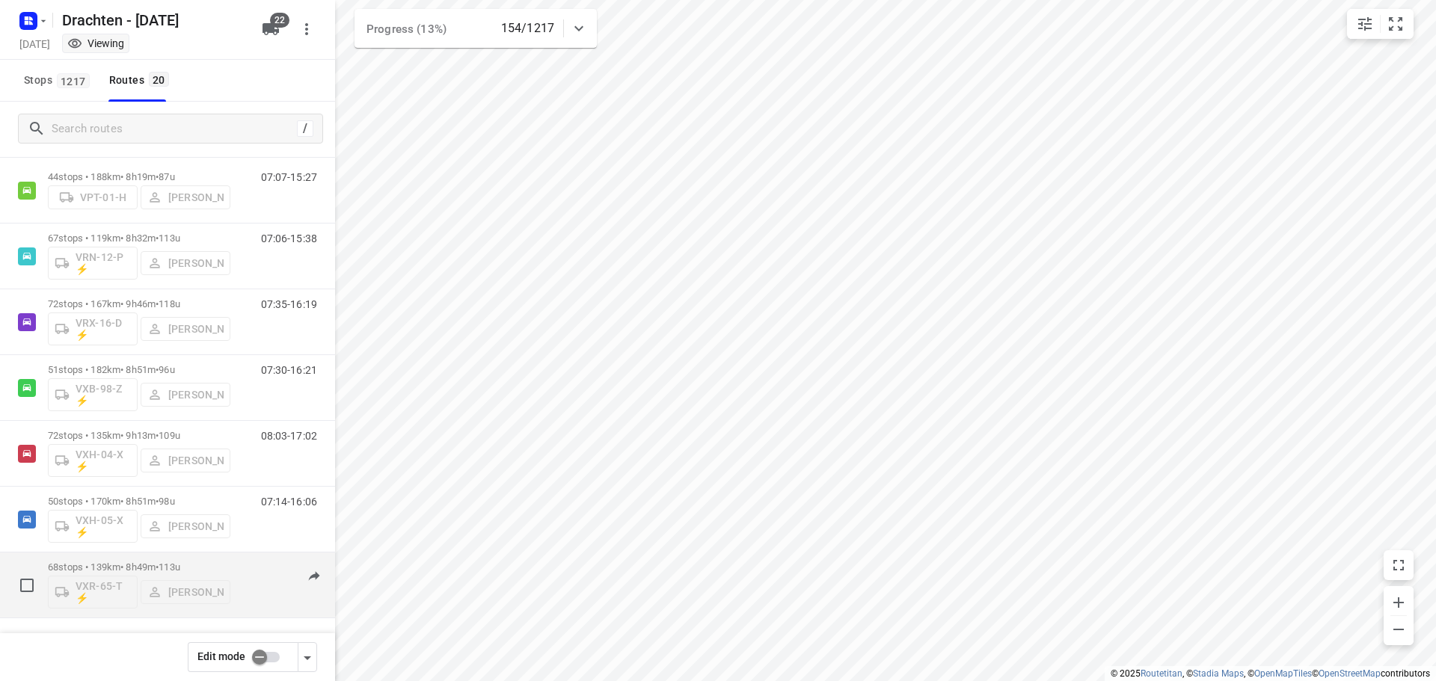
click at [159, 565] on span "•" at bounding box center [157, 567] width 3 height 11
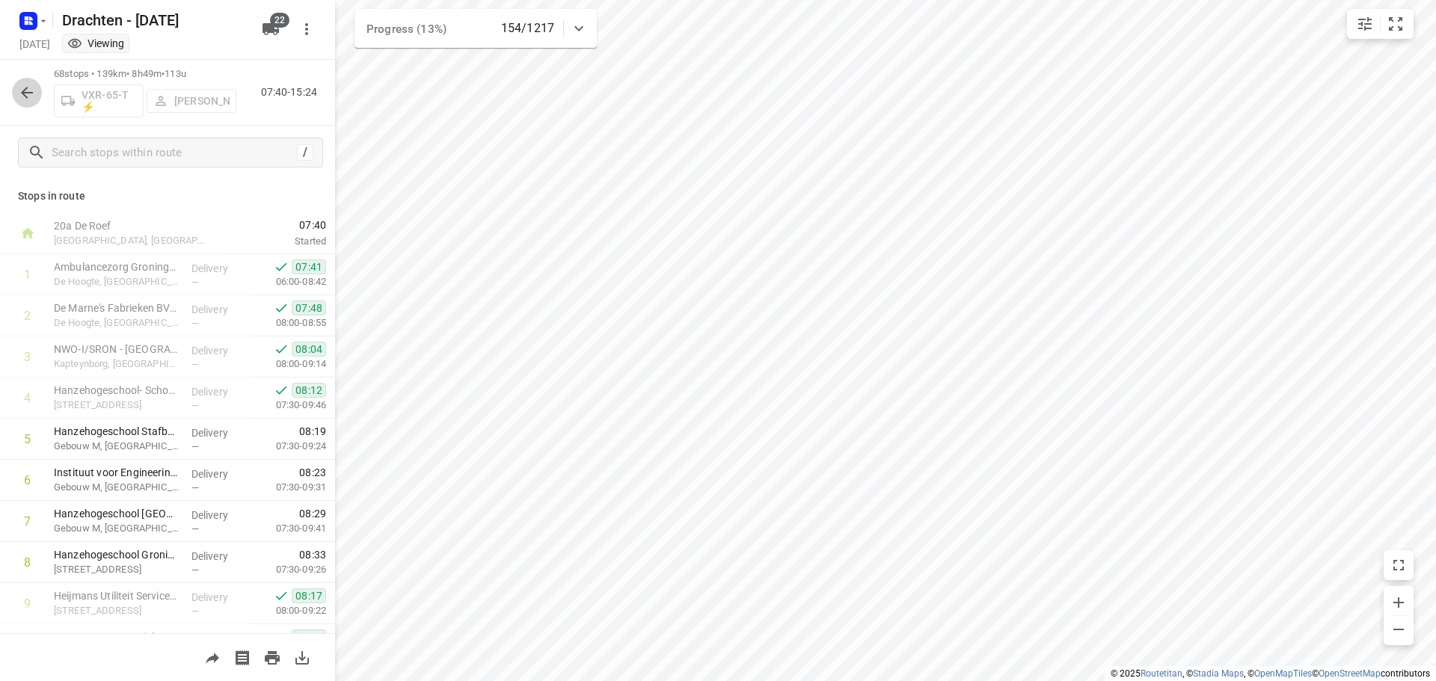
click at [32, 82] on button "button" at bounding box center [27, 93] width 30 height 30
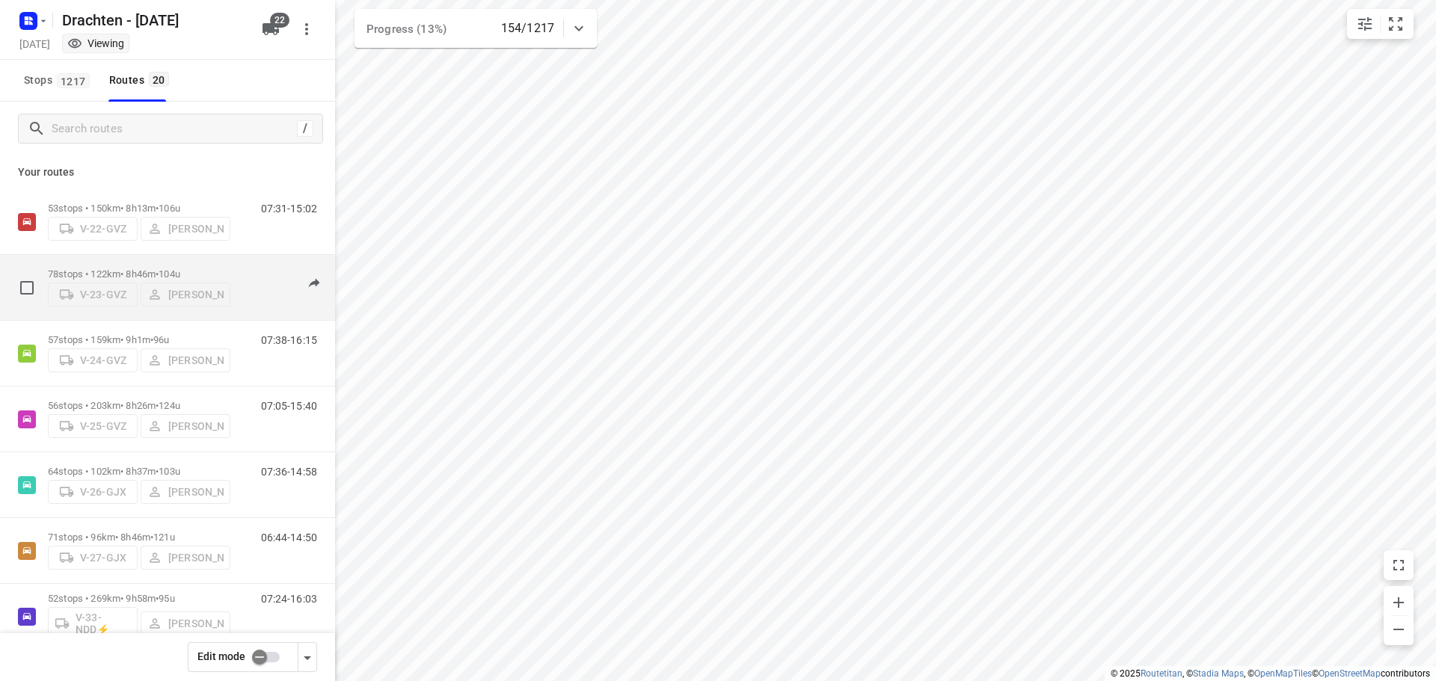
scroll to position [75, 0]
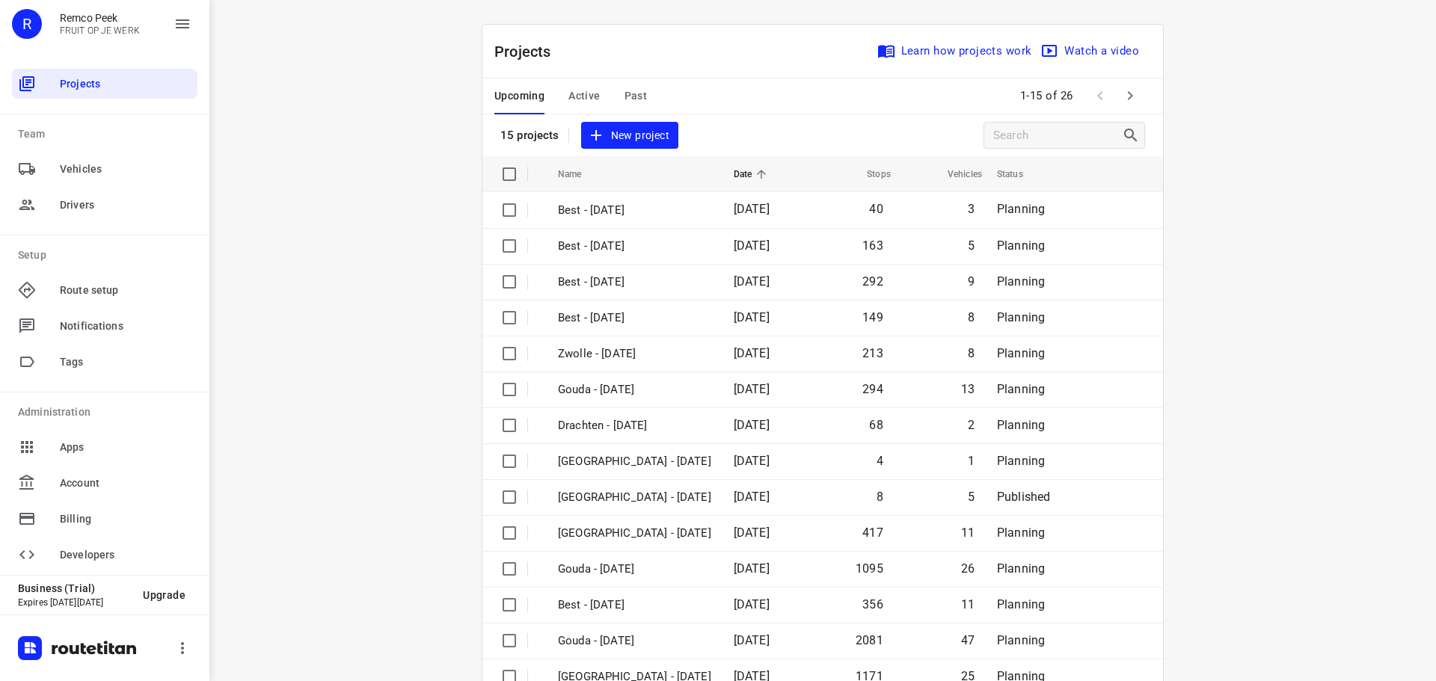
click at [584, 106] on button "Active" at bounding box center [583, 97] width 31 height 36
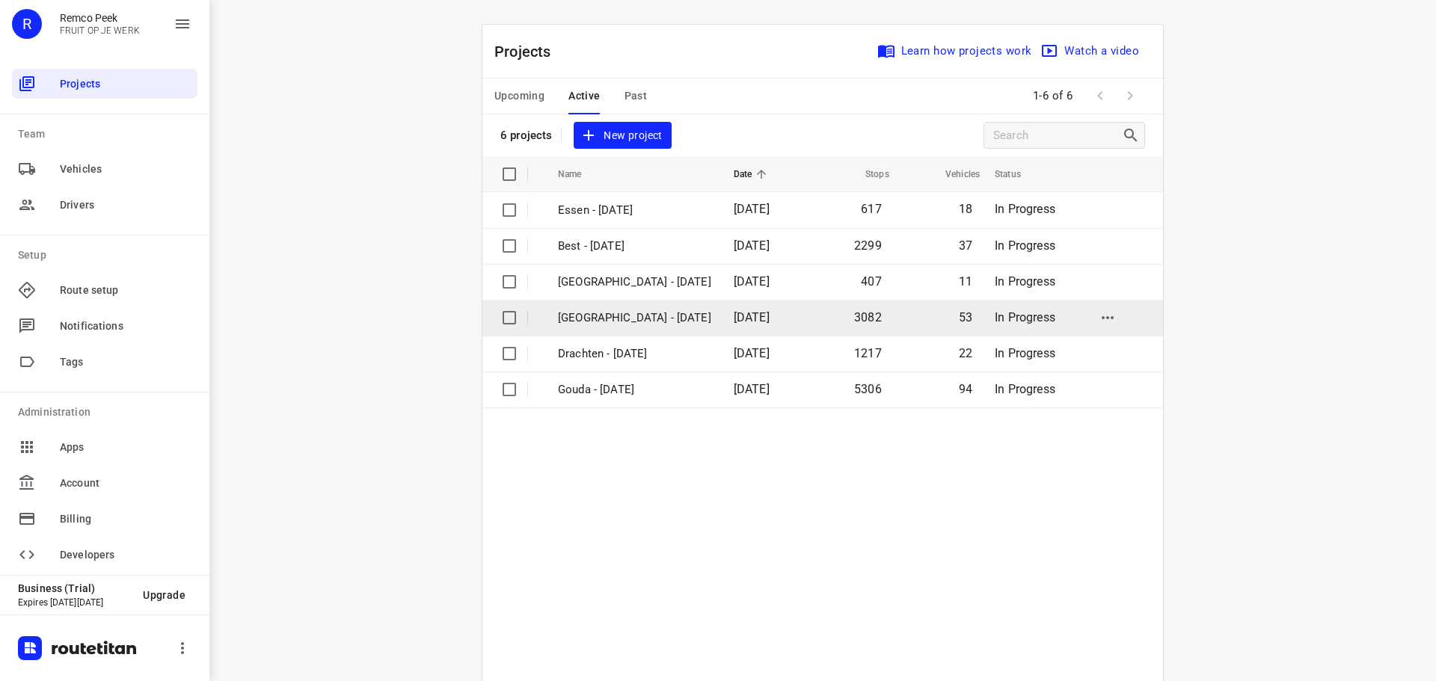
click at [617, 316] on p "[GEOGRAPHIC_DATA] - [DATE]" at bounding box center [634, 318] width 153 height 17
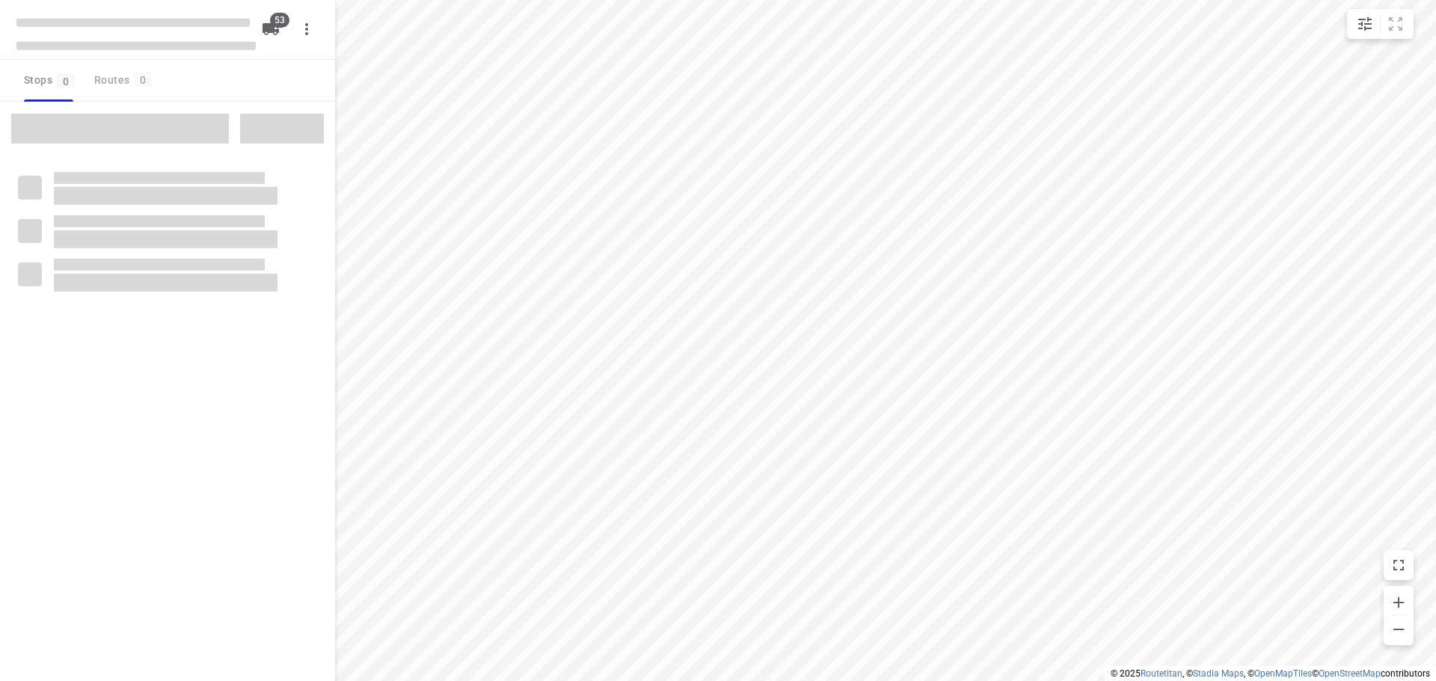
checkbox input "true"
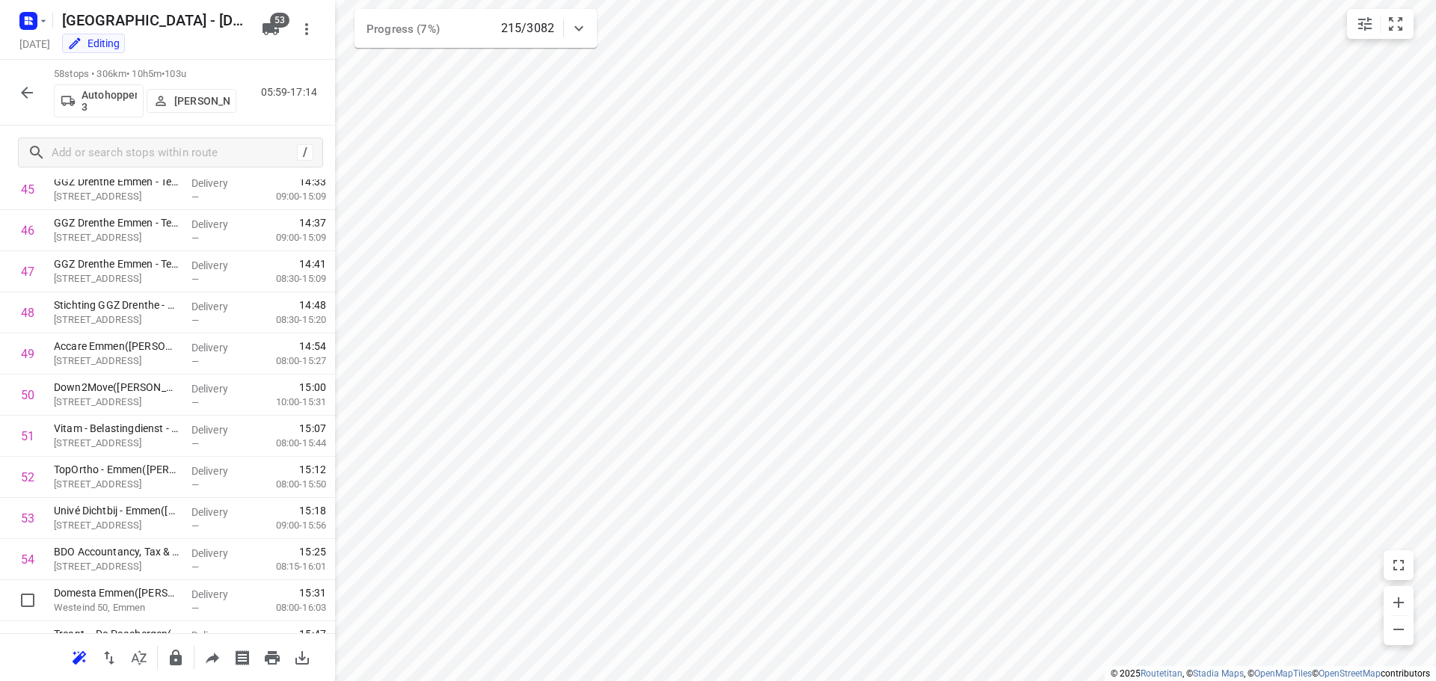
scroll to position [2048, 0]
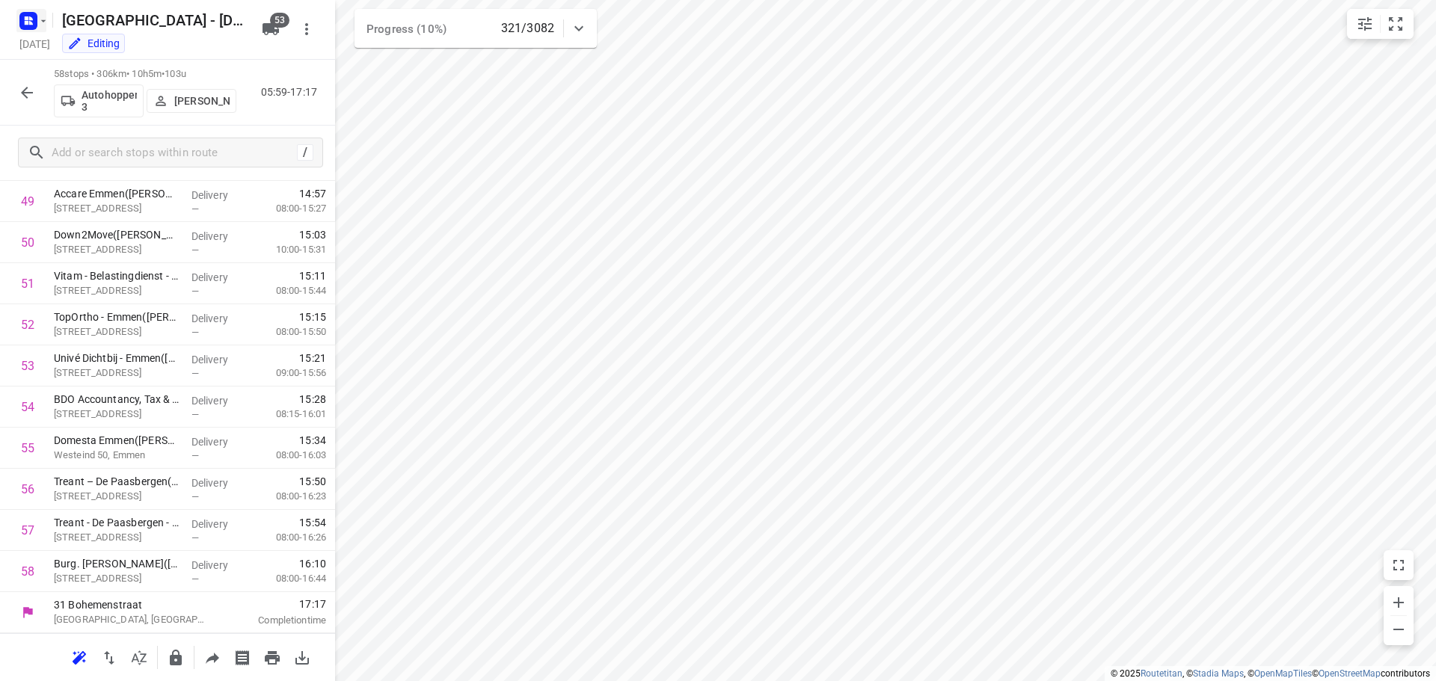
click at [24, 23] on rect "button" at bounding box center [28, 21] width 18 height 18
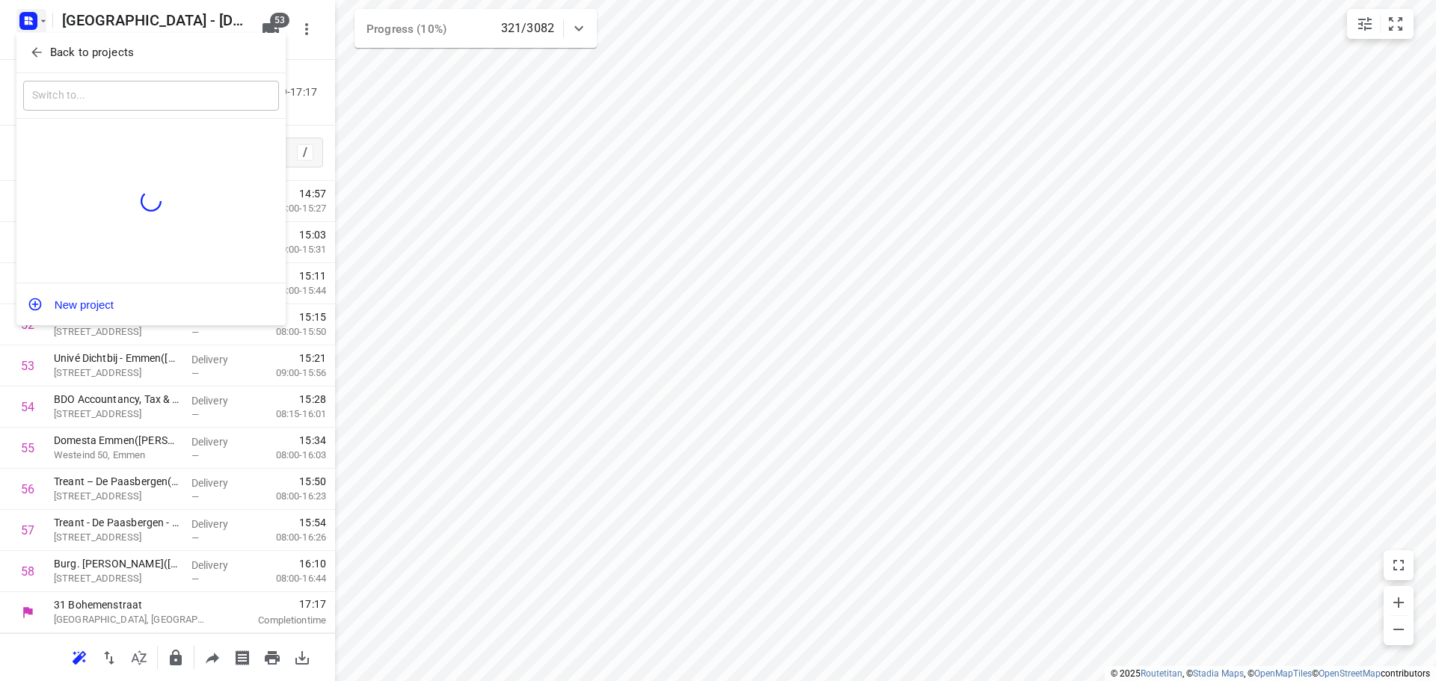
click at [119, 44] on p "Back to projects" at bounding box center [92, 52] width 84 height 17
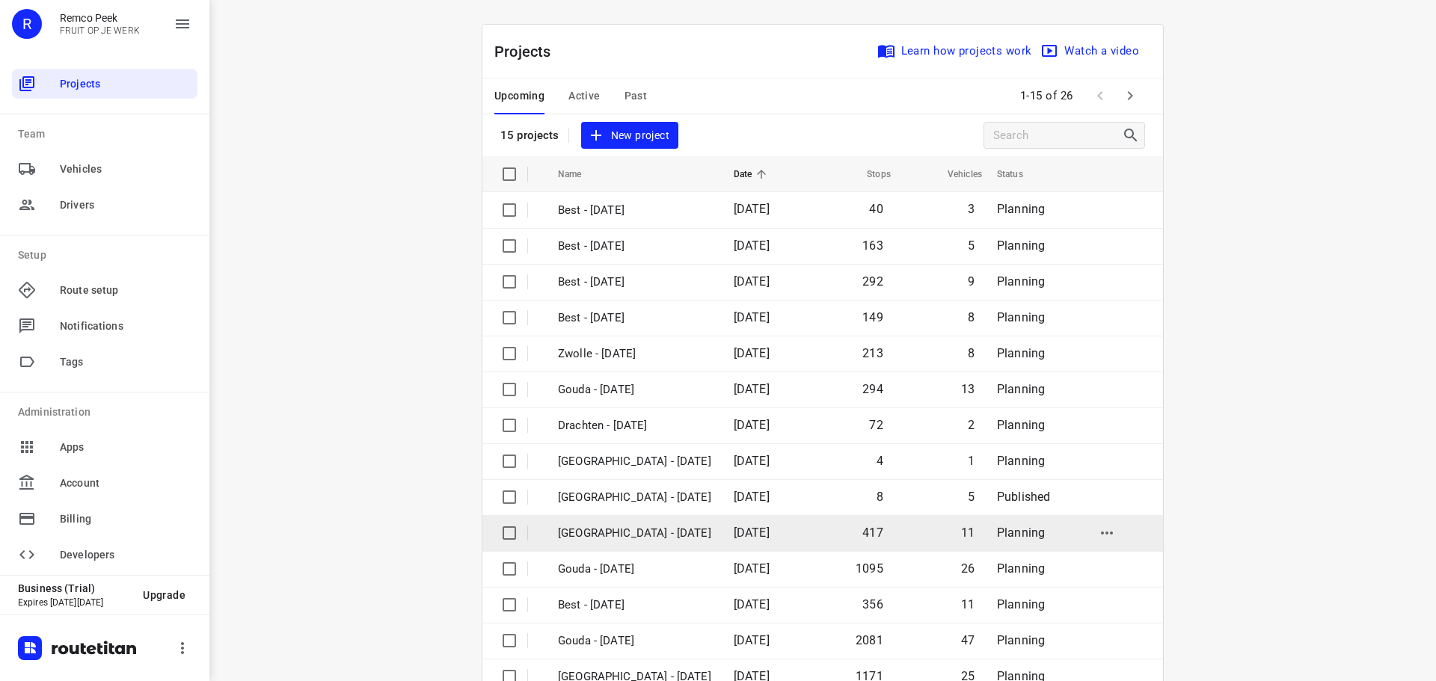
click at [589, 530] on p "[GEOGRAPHIC_DATA] - [DATE]" at bounding box center [634, 533] width 153 height 17
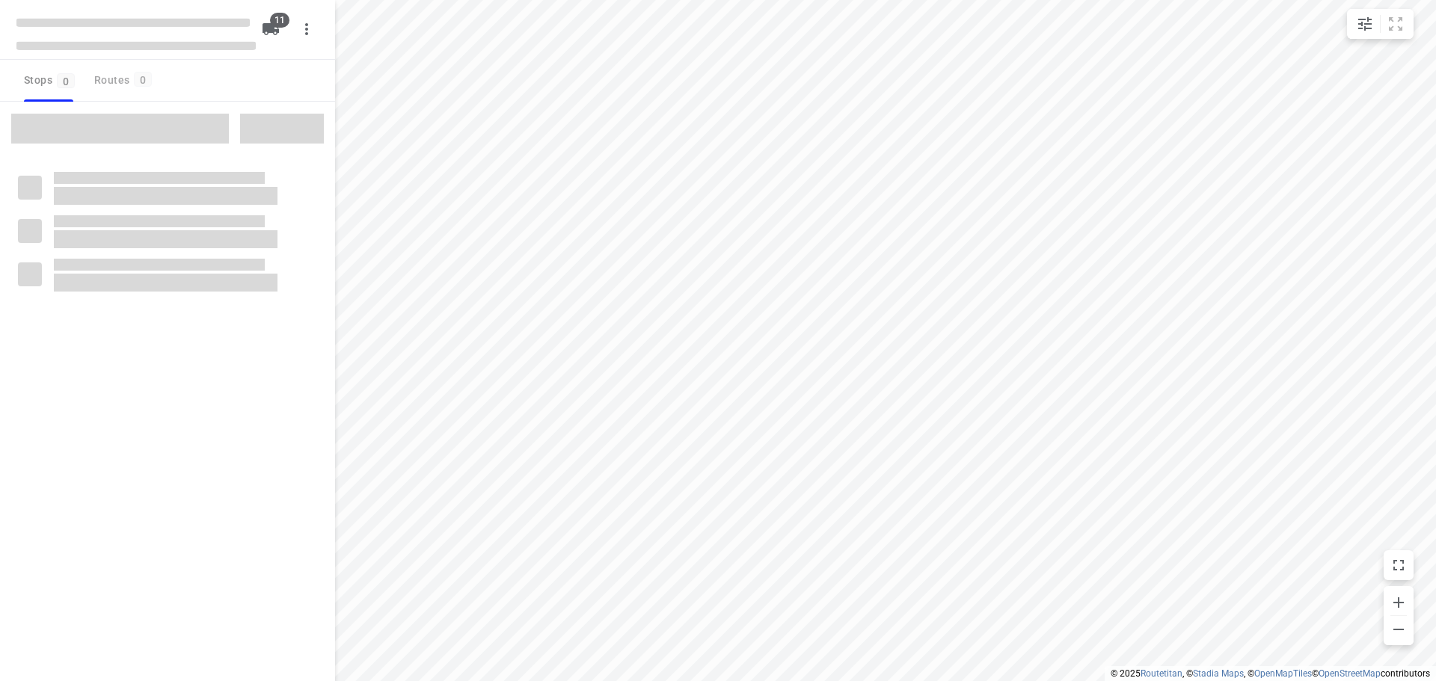
checkbox input "true"
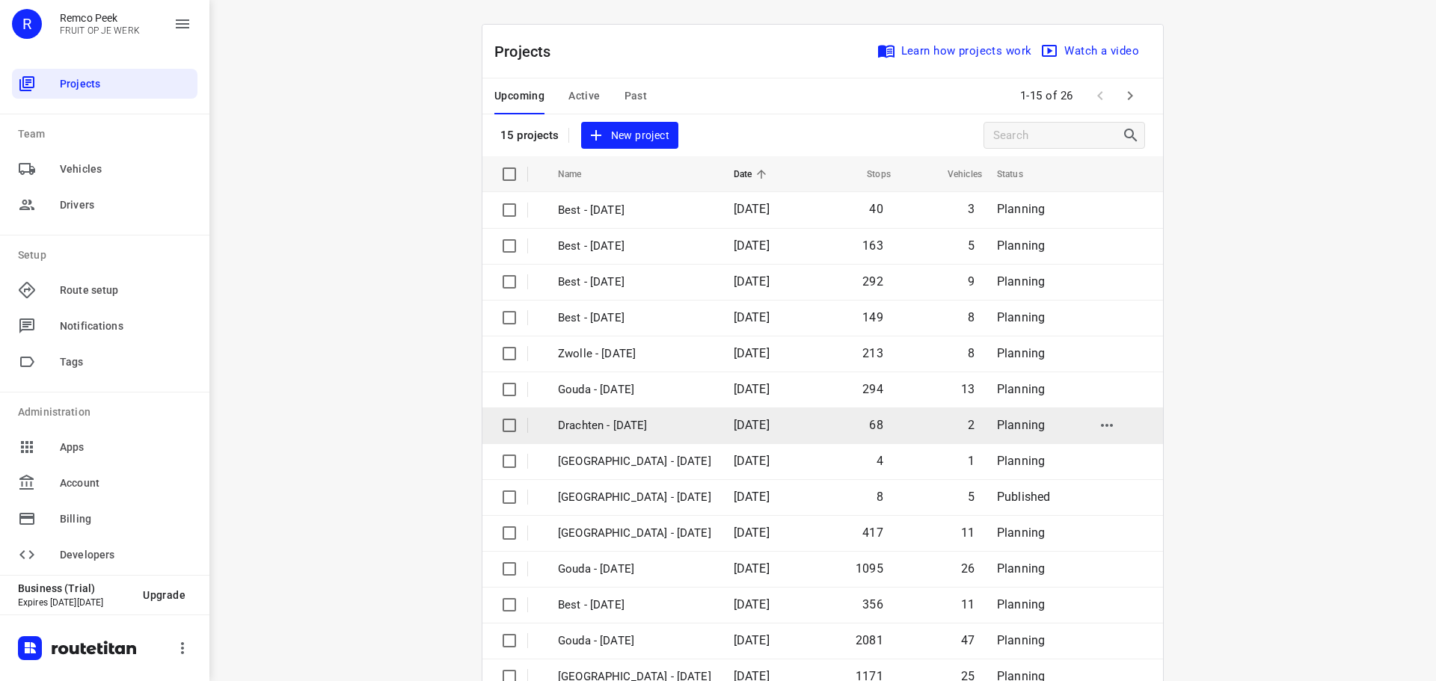
click at [648, 426] on p "Drachten - [DATE]" at bounding box center [634, 425] width 153 height 17
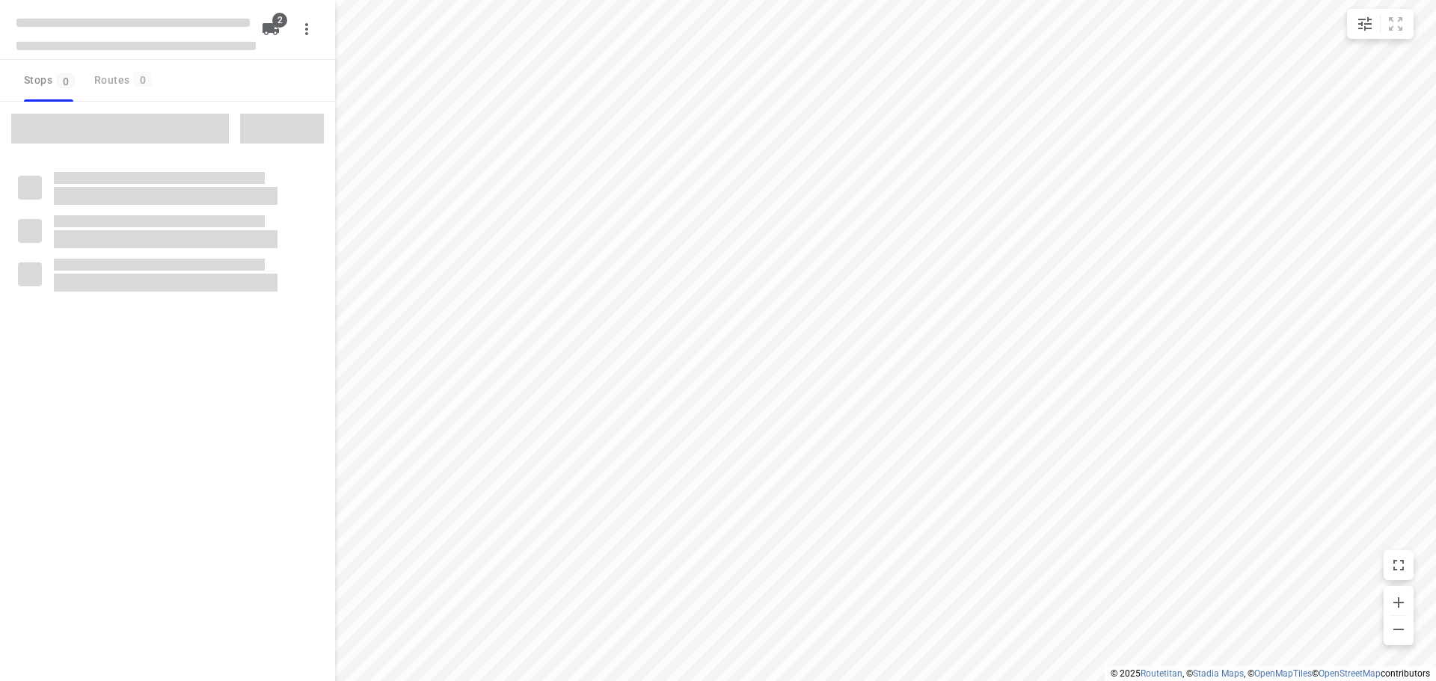
checkbox input "true"
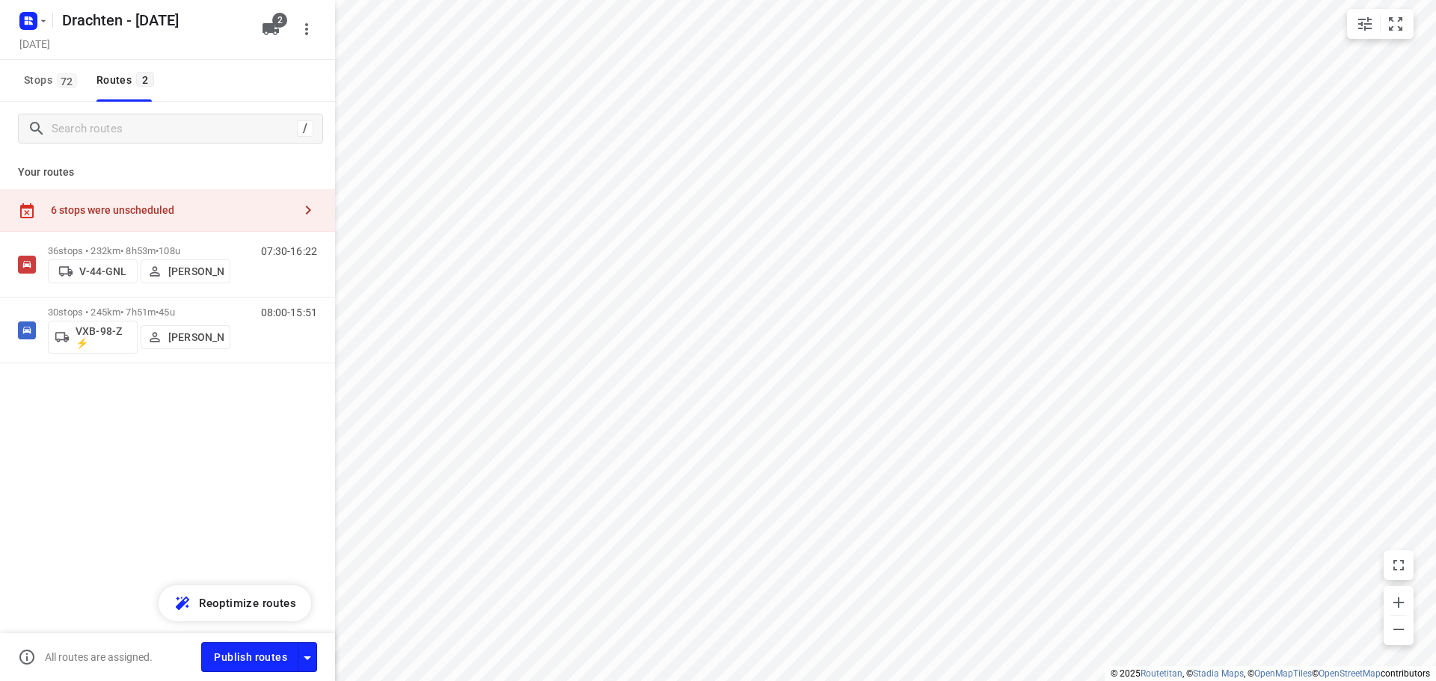
click at [212, 212] on div "6 stops were unscheduled" at bounding box center [172, 210] width 242 height 12
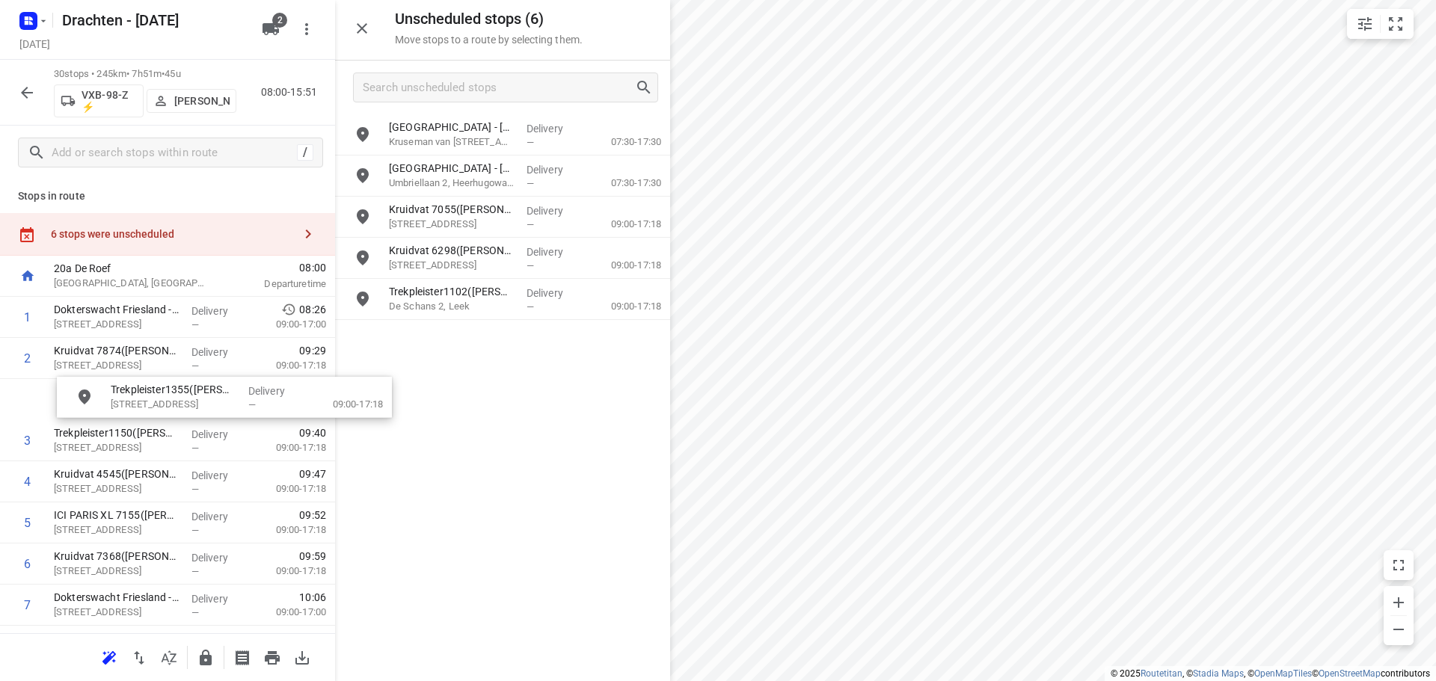
drag, startPoint x: 488, startPoint y: 337, endPoint x: 177, endPoint y: 396, distance: 317.4
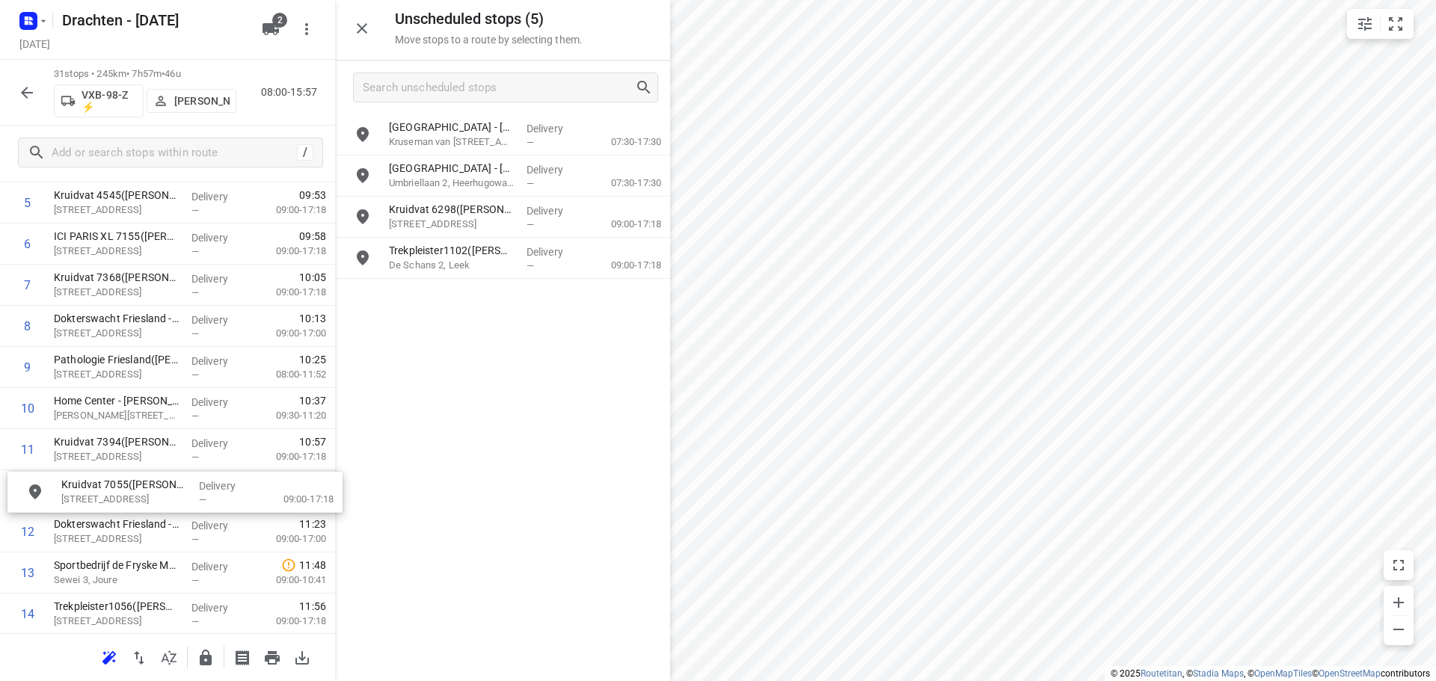
scroll to position [281, 0]
drag, startPoint x: 495, startPoint y: 212, endPoint x: 150, endPoint y: 370, distance: 379.9
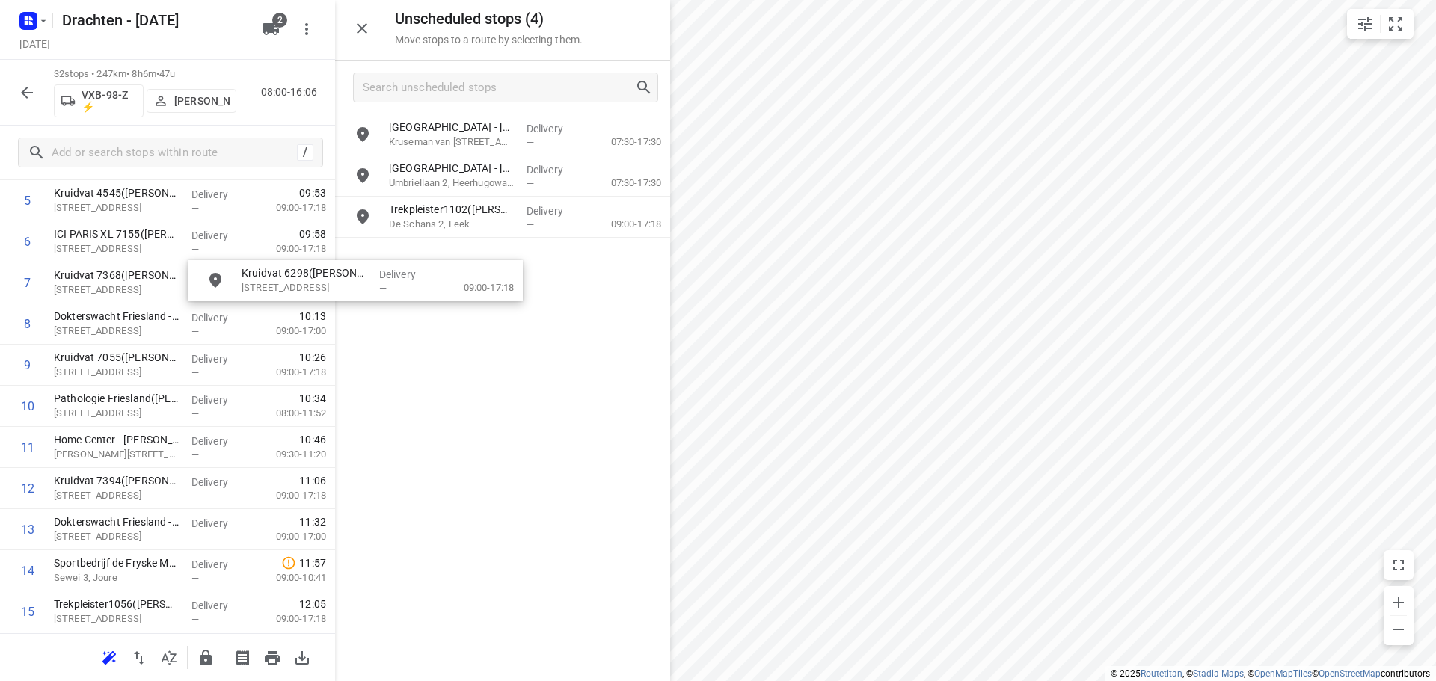
scroll to position [280, 0]
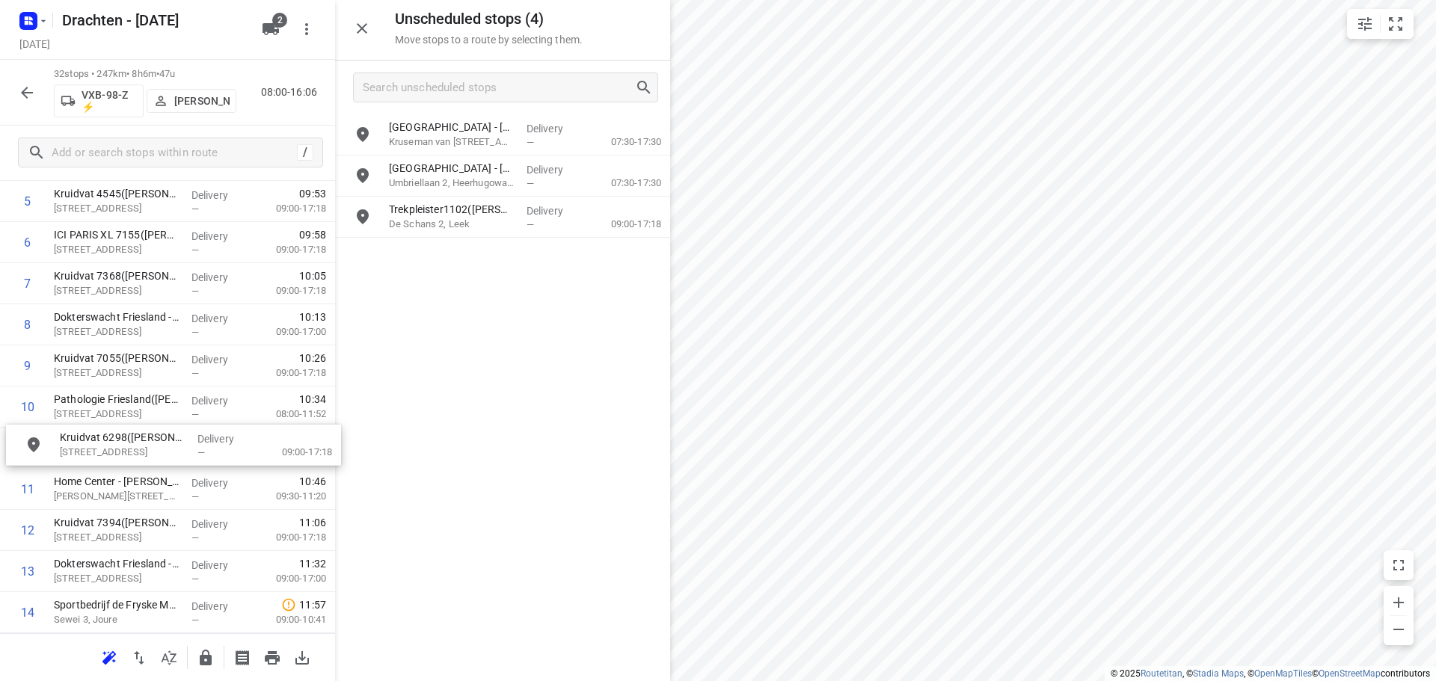
drag, startPoint x: 491, startPoint y: 215, endPoint x: 158, endPoint y: 449, distance: 407.1
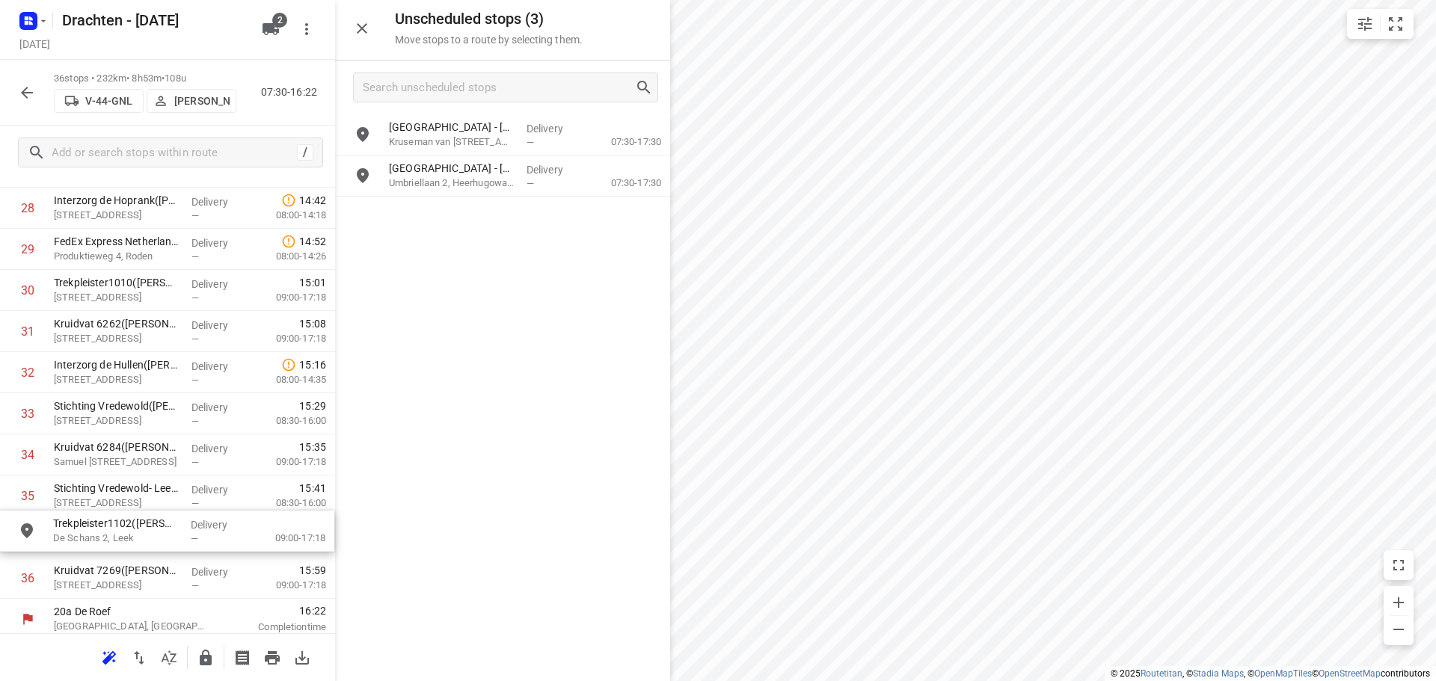
scroll to position [1221, 0]
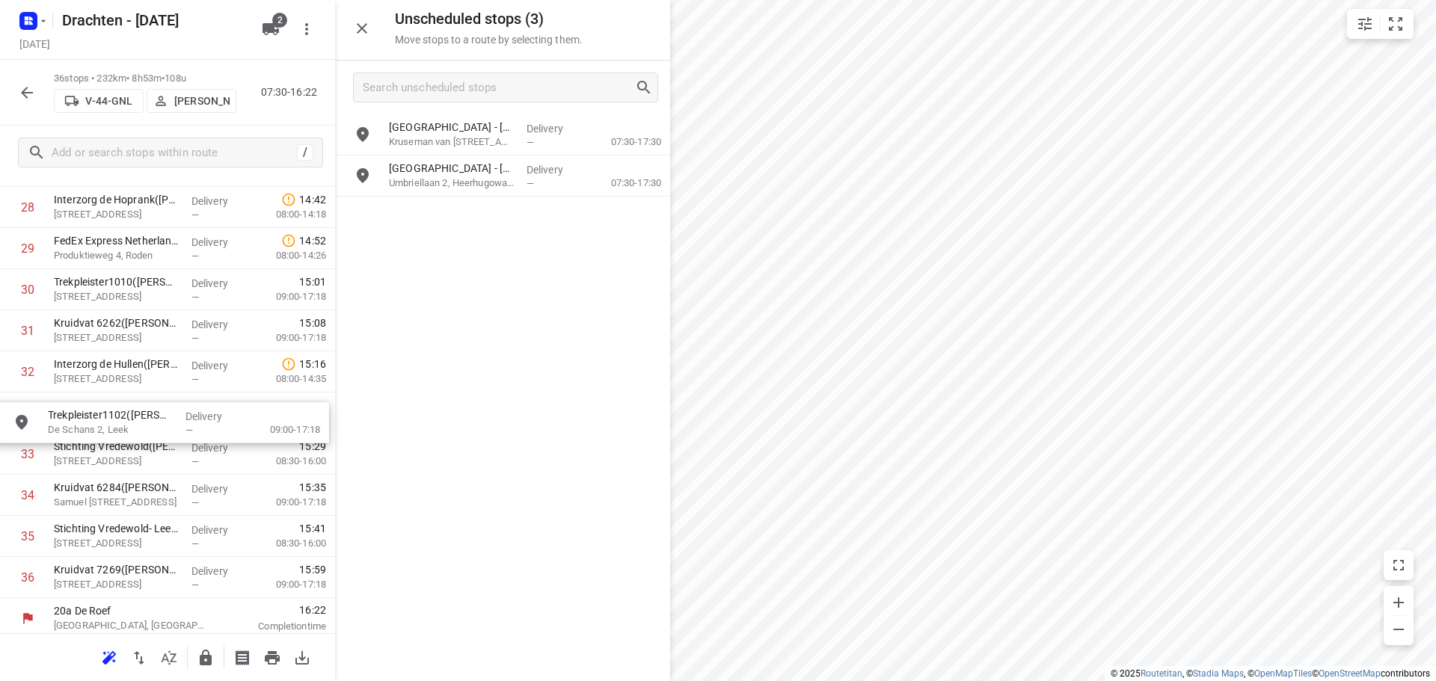
drag, startPoint x: 474, startPoint y: 203, endPoint x: 126, endPoint y: 415, distance: 407.5
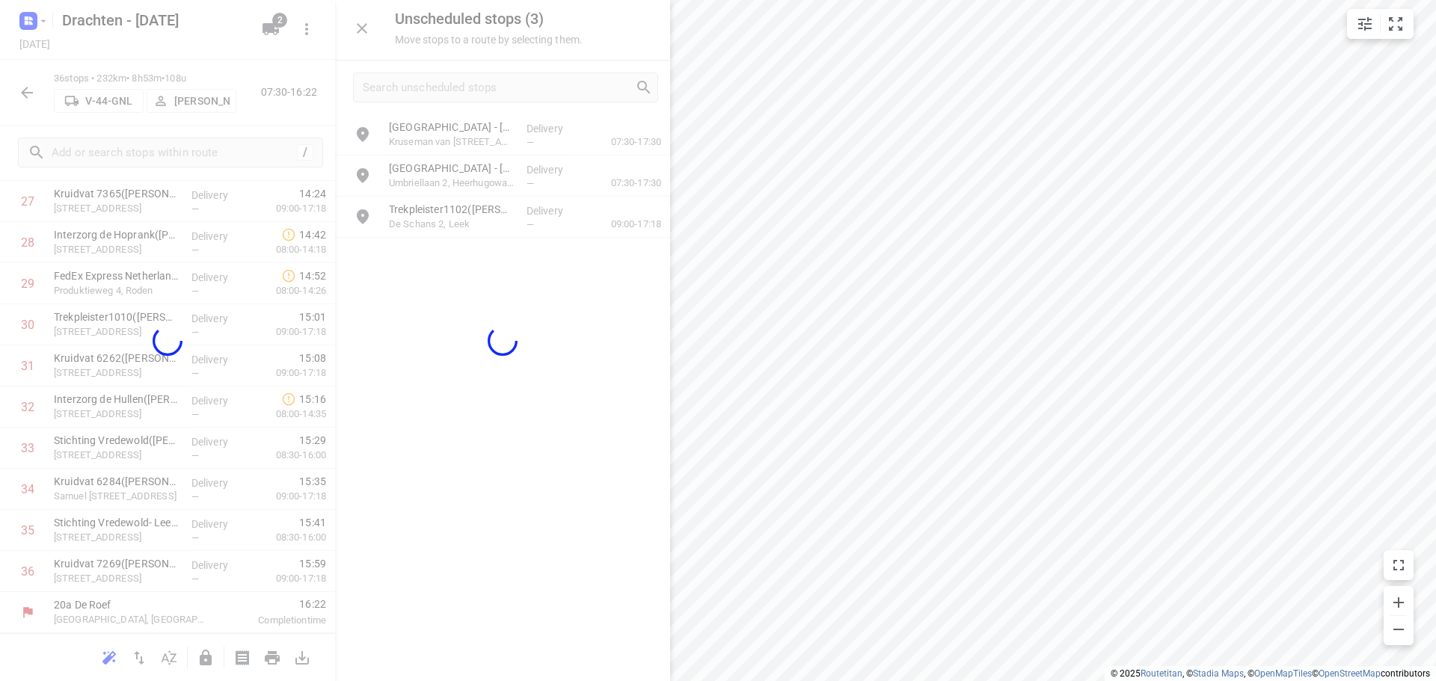
scroll to position [1185, 0]
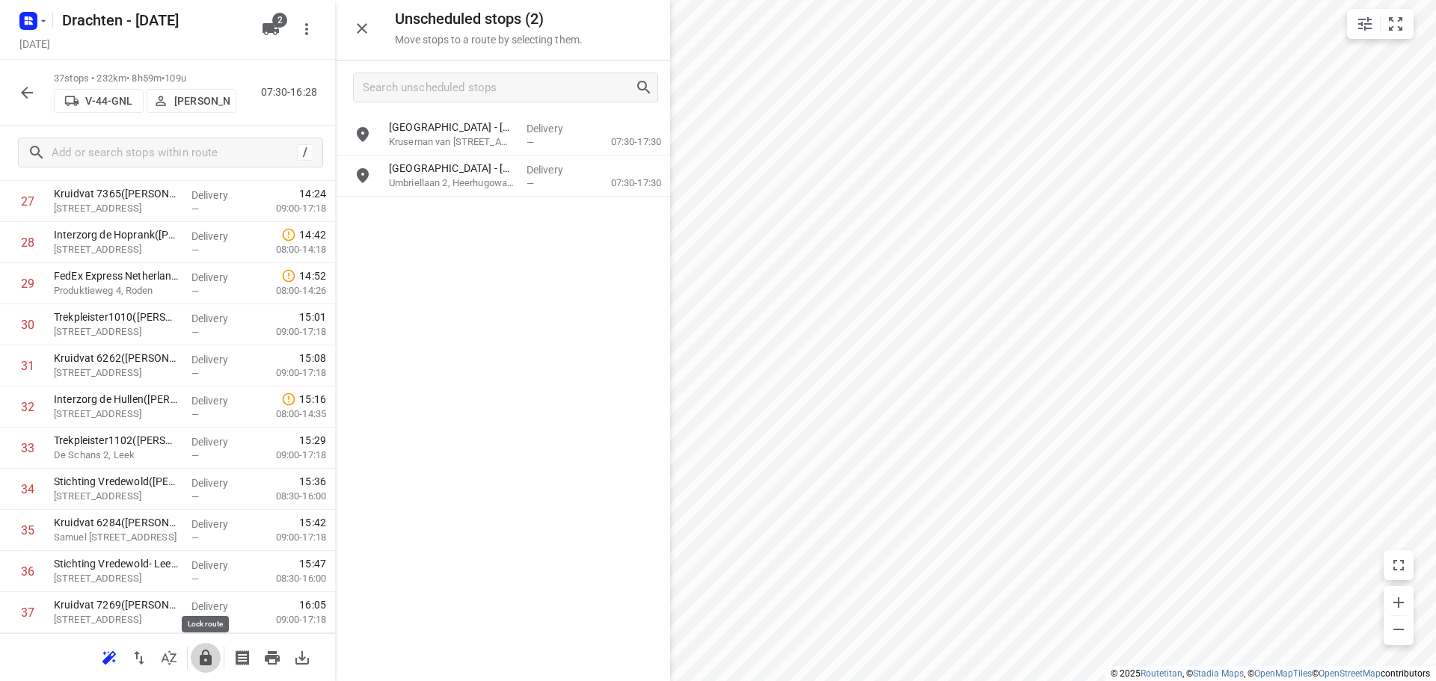
click at [200, 653] on icon "button" at bounding box center [206, 658] width 18 height 18
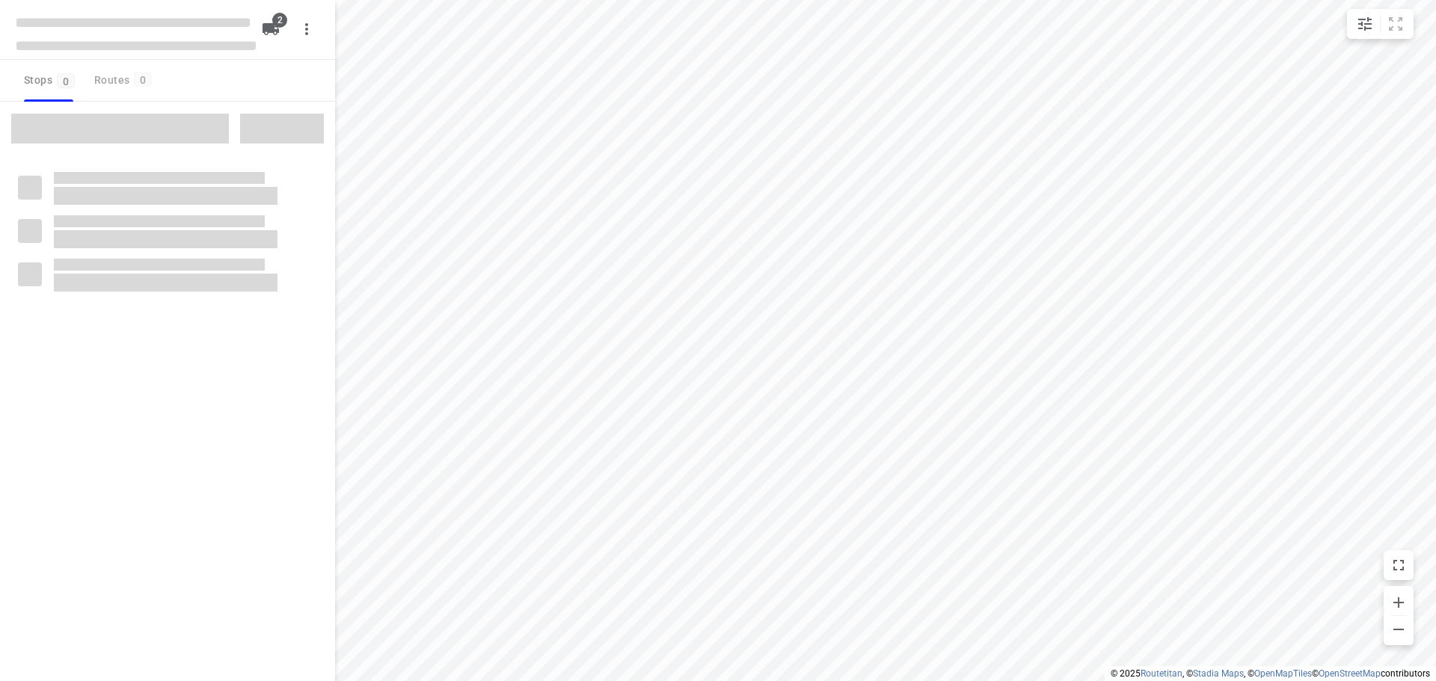
checkbox input "true"
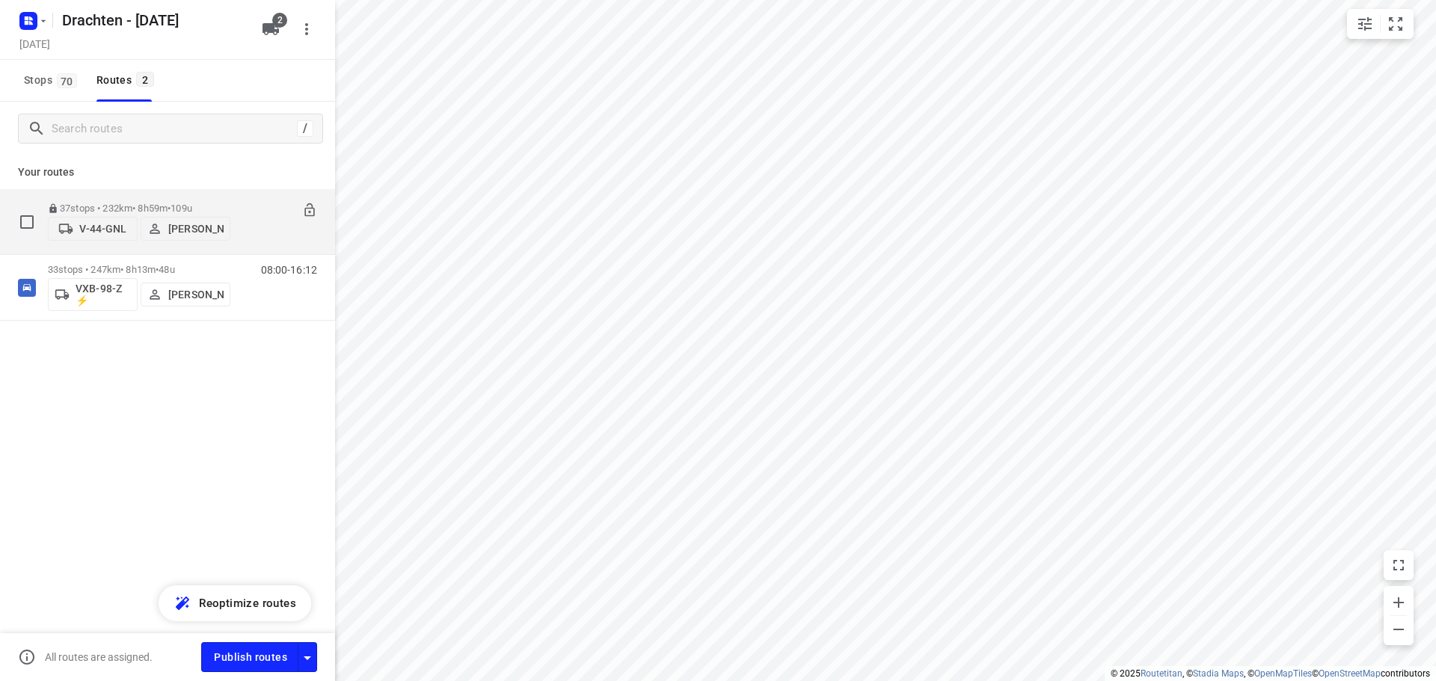
click at [88, 203] on p "37 stops • 232km • 8h59m • 109u" at bounding box center [139, 208] width 182 height 11
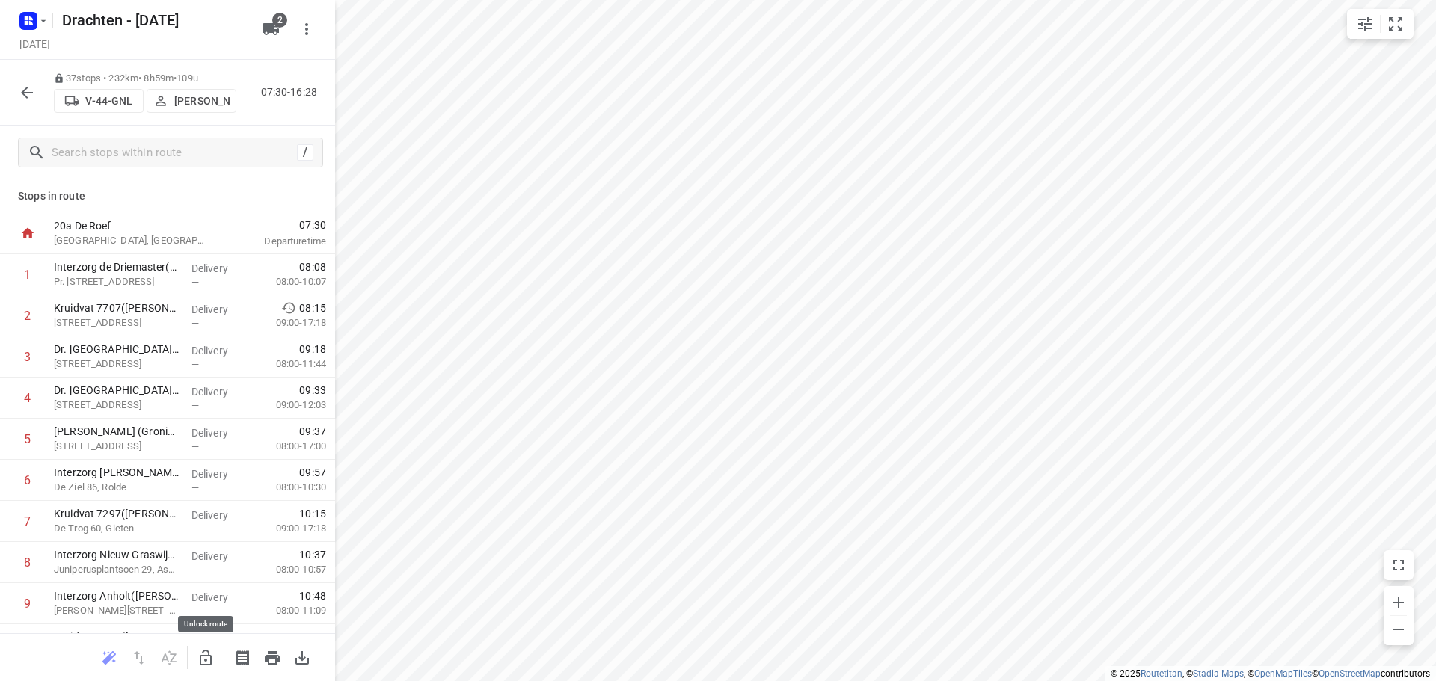
click at [199, 660] on icon "button" at bounding box center [206, 658] width 18 height 18
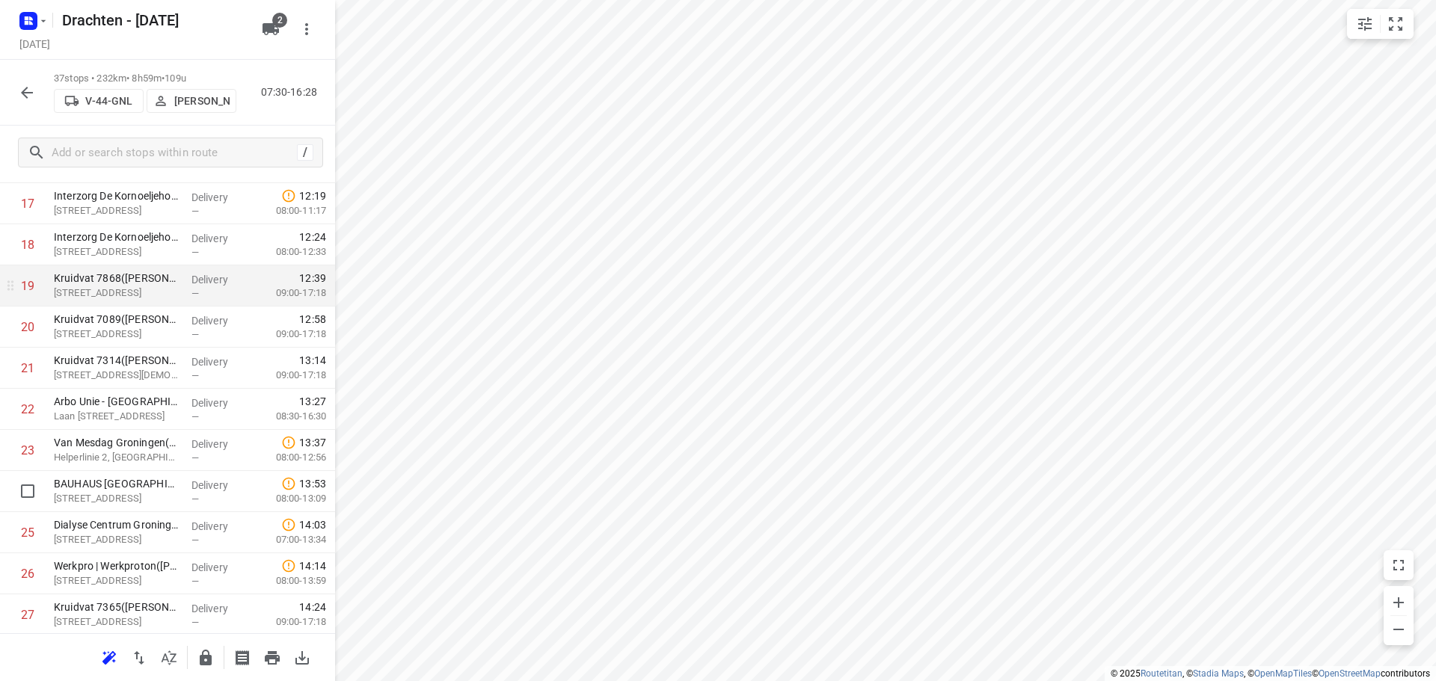
scroll to position [748, 0]
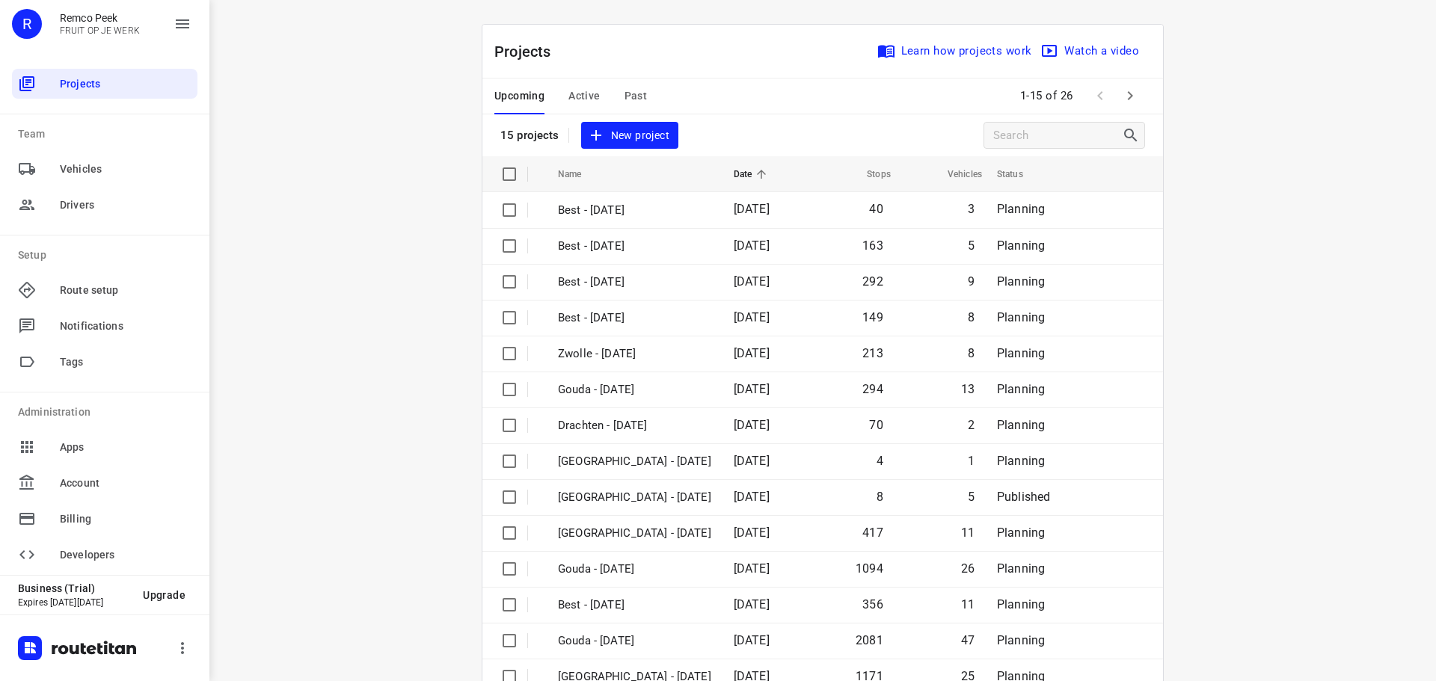
click at [586, 86] on button "Active" at bounding box center [583, 97] width 31 height 36
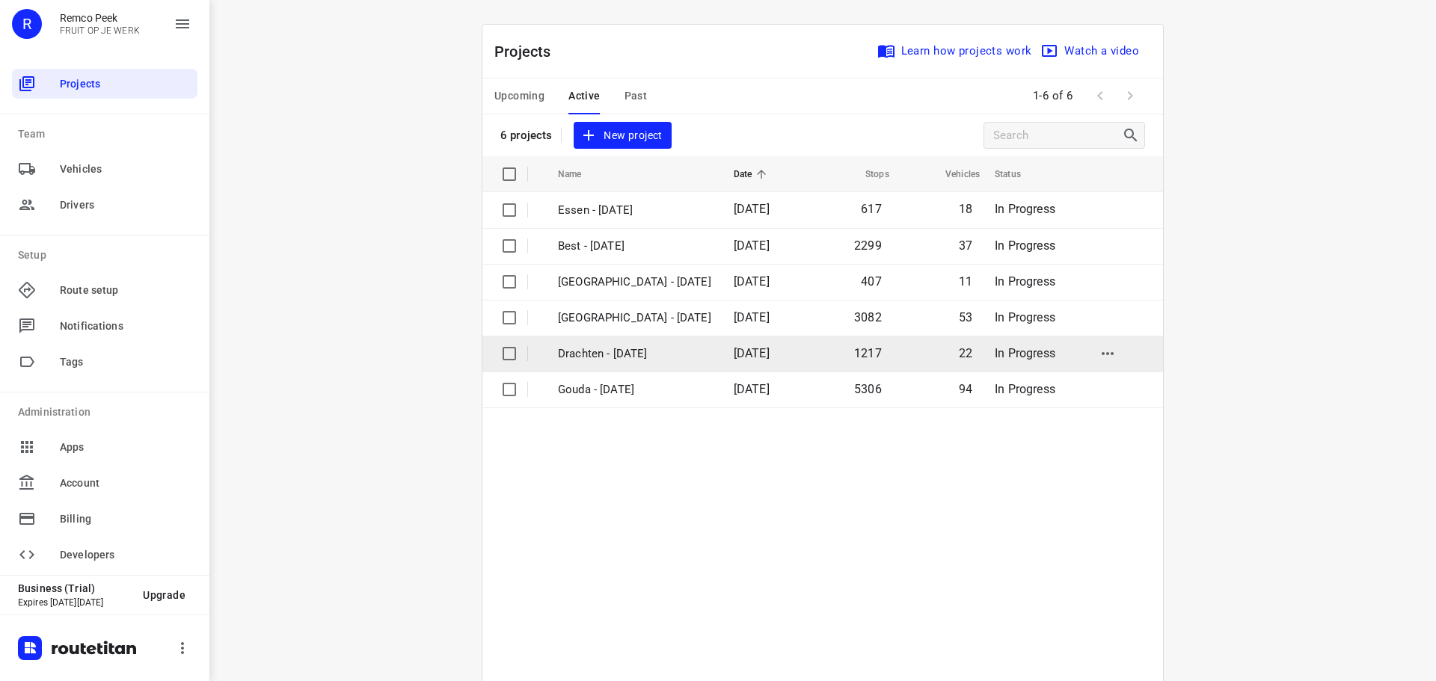
click at [598, 363] on td "Drachten - [DATE]" at bounding box center [632, 354] width 179 height 36
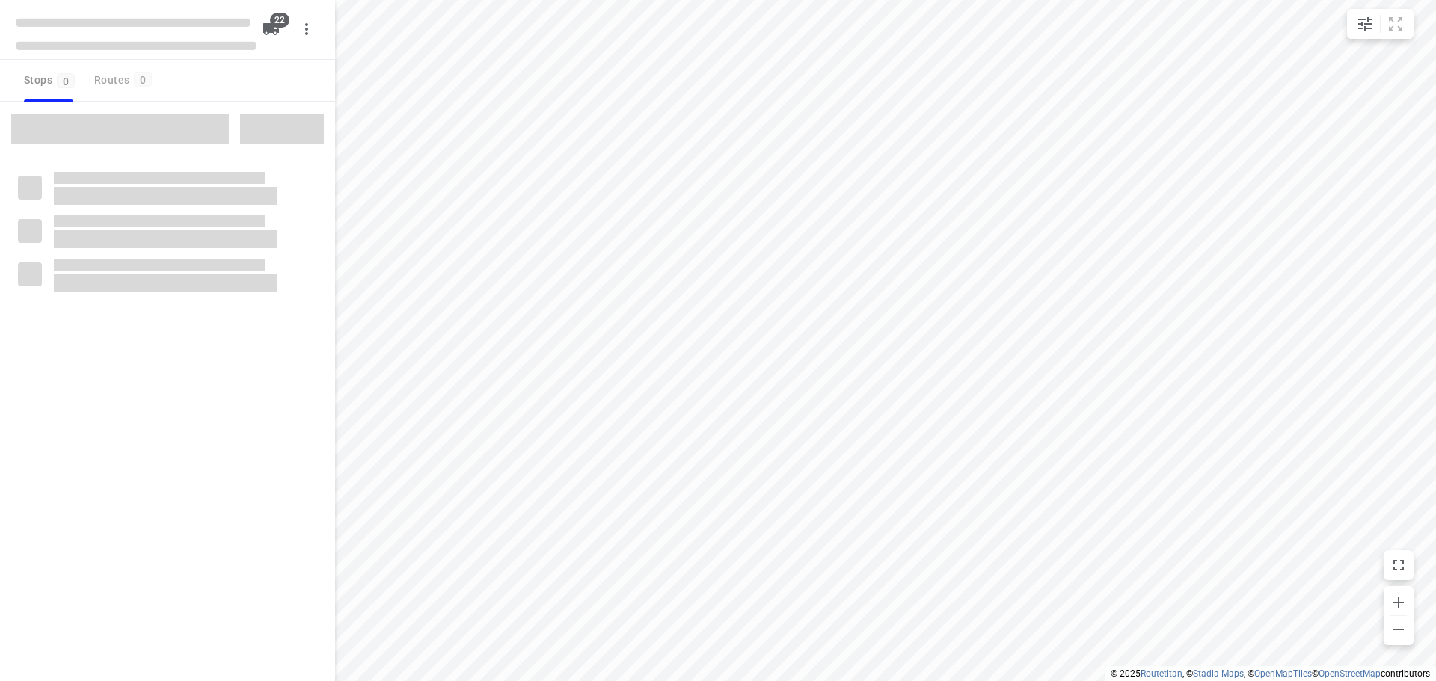
checkbox input "true"
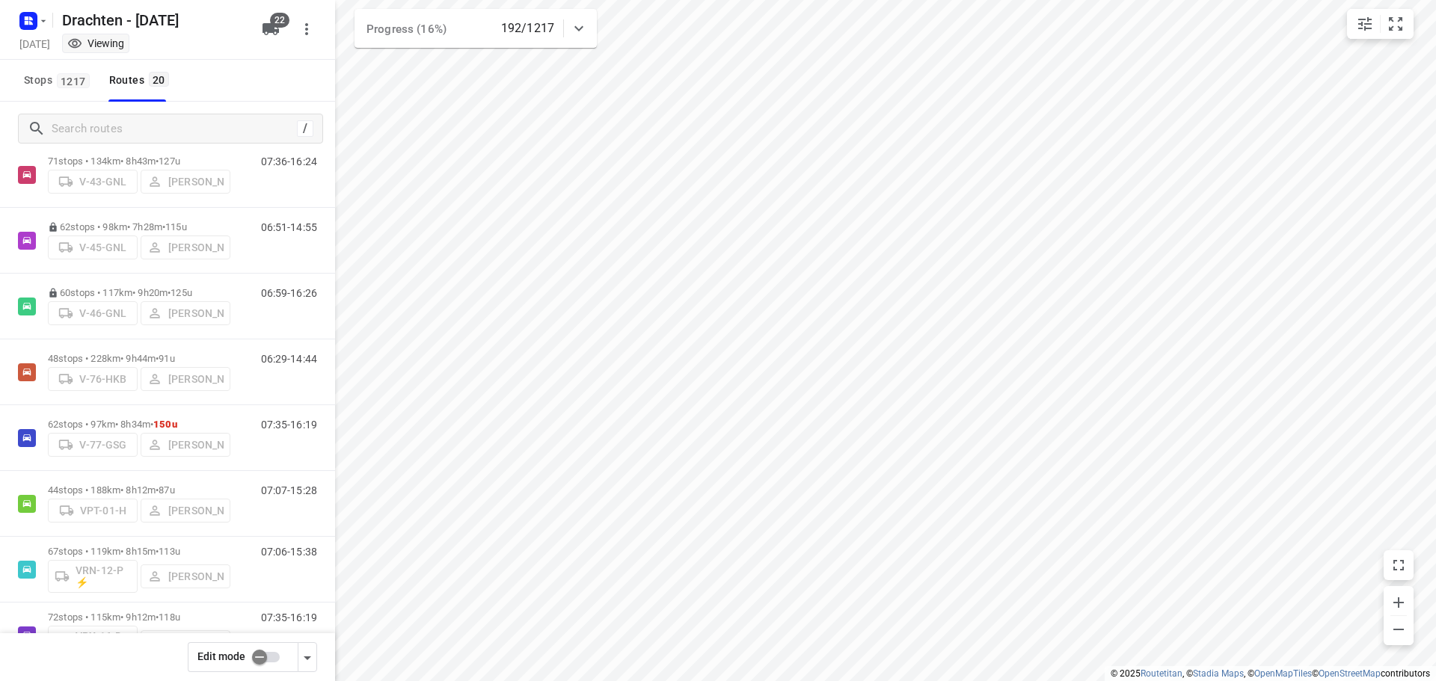
scroll to position [598, 0]
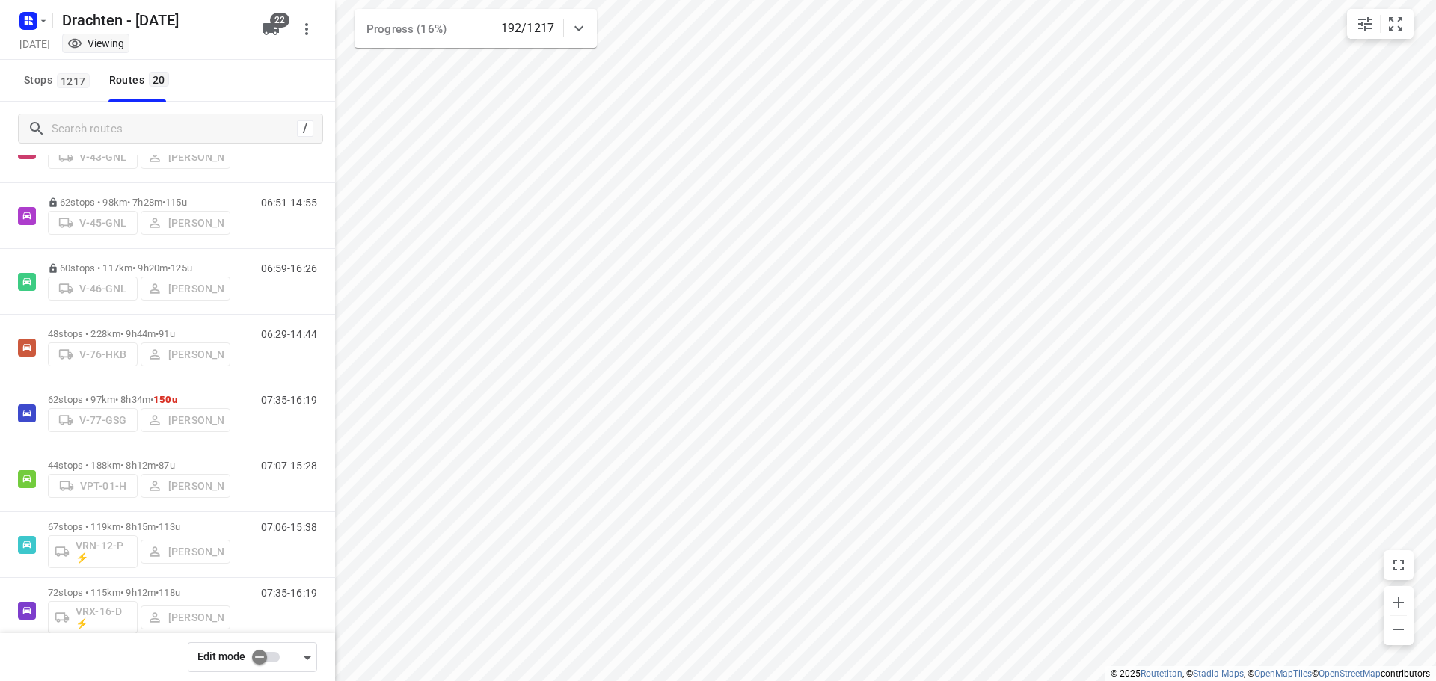
click at [154, 255] on div "60 stops • 117km • 9h20m • 125u V-46-GNL Sietse Bouma" at bounding box center [139, 281] width 182 height 53
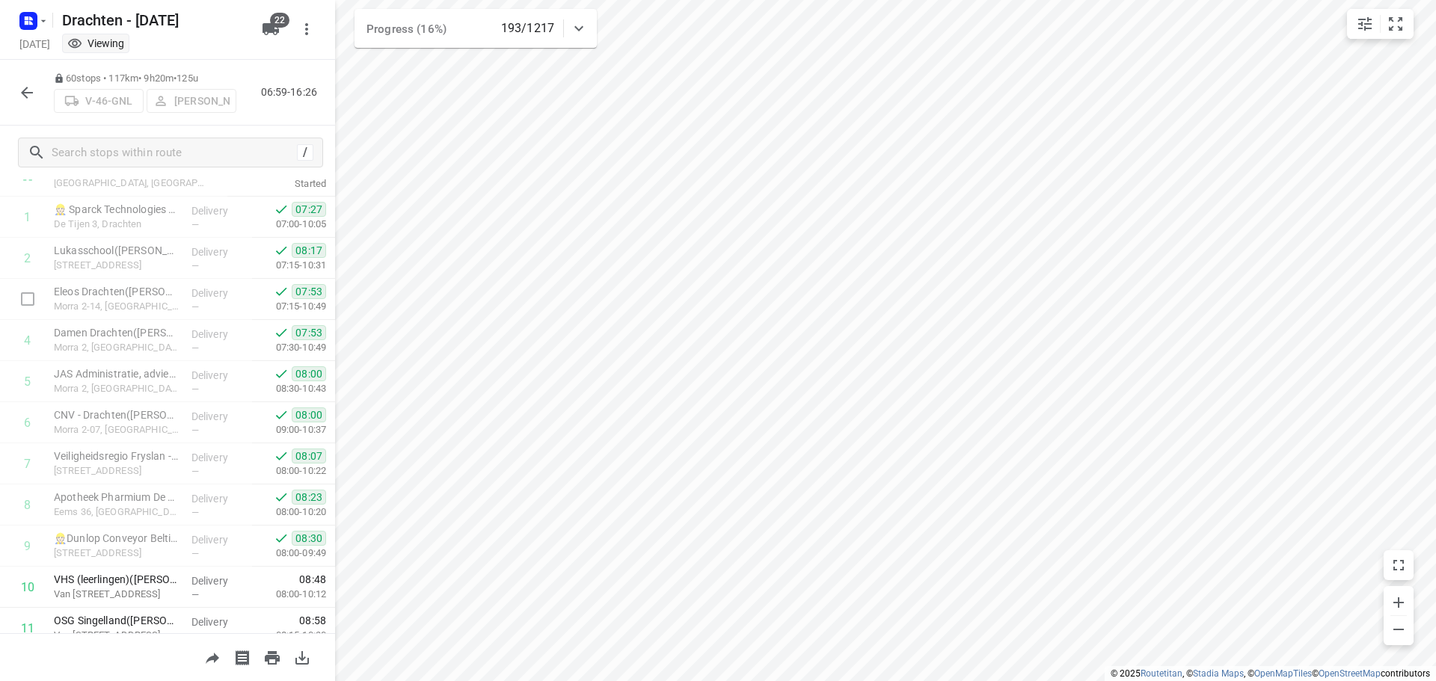
scroll to position [0, 0]
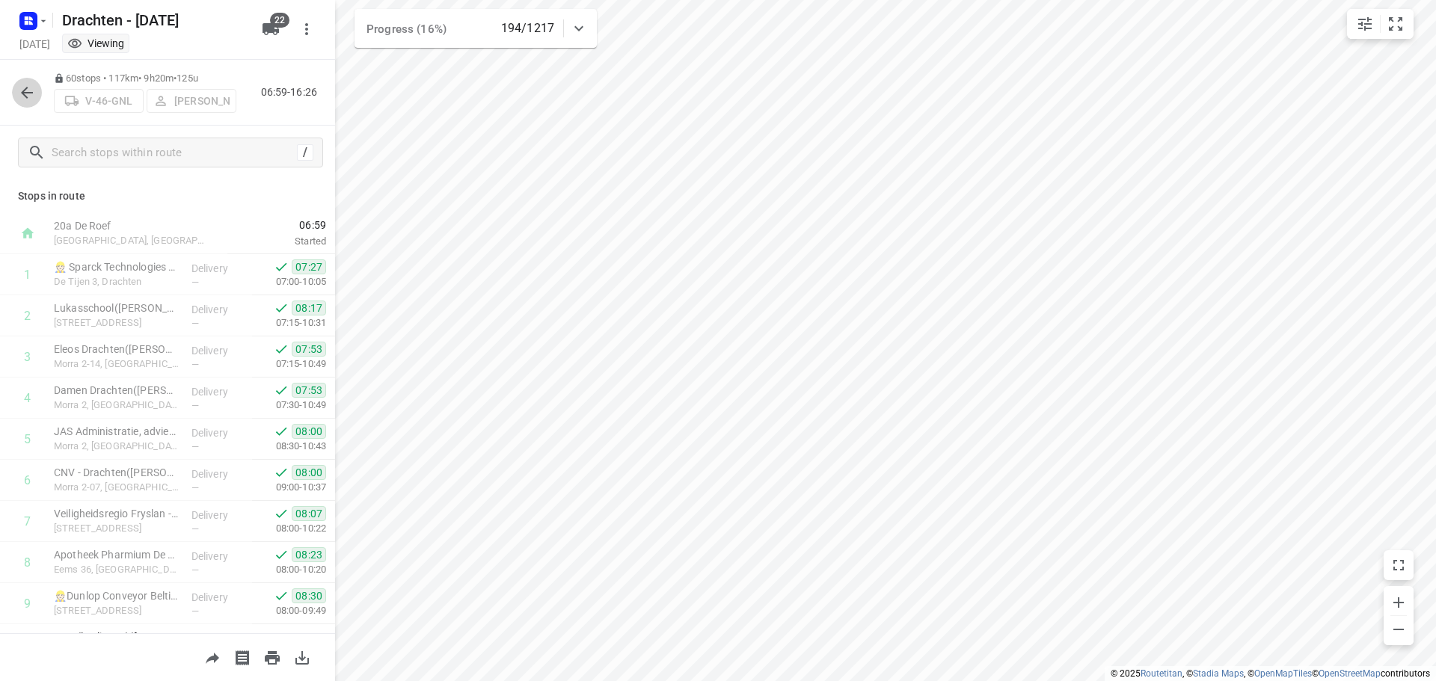
click at [27, 101] on icon "button" at bounding box center [27, 93] width 18 height 18
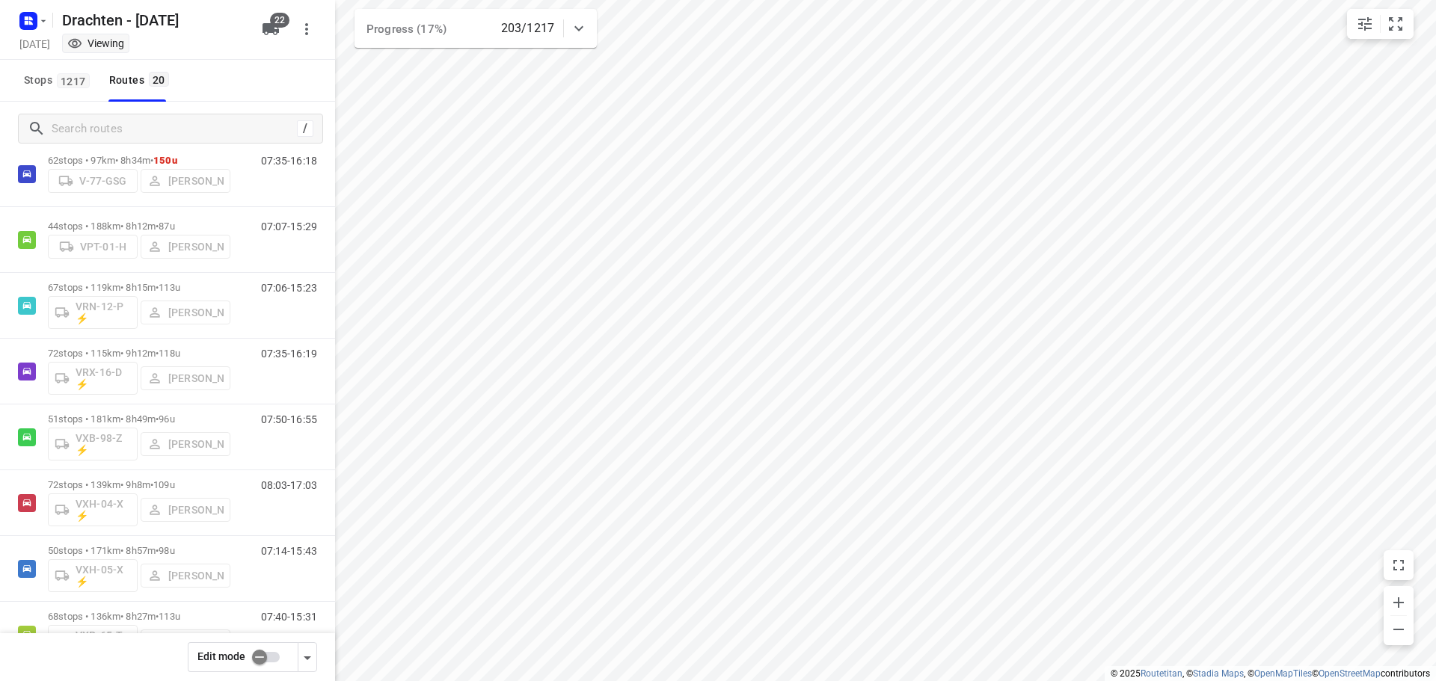
scroll to position [887, 0]
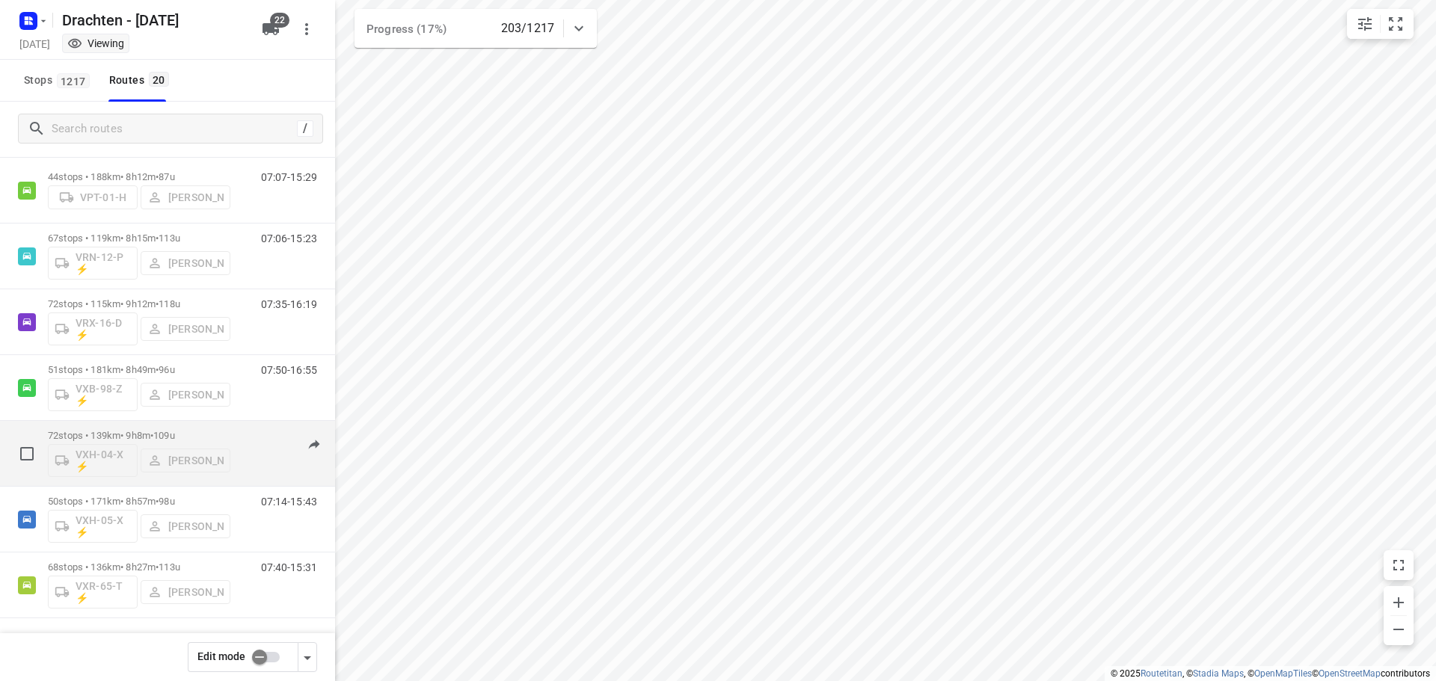
click at [169, 432] on span "109u" at bounding box center [164, 435] width 22 height 11
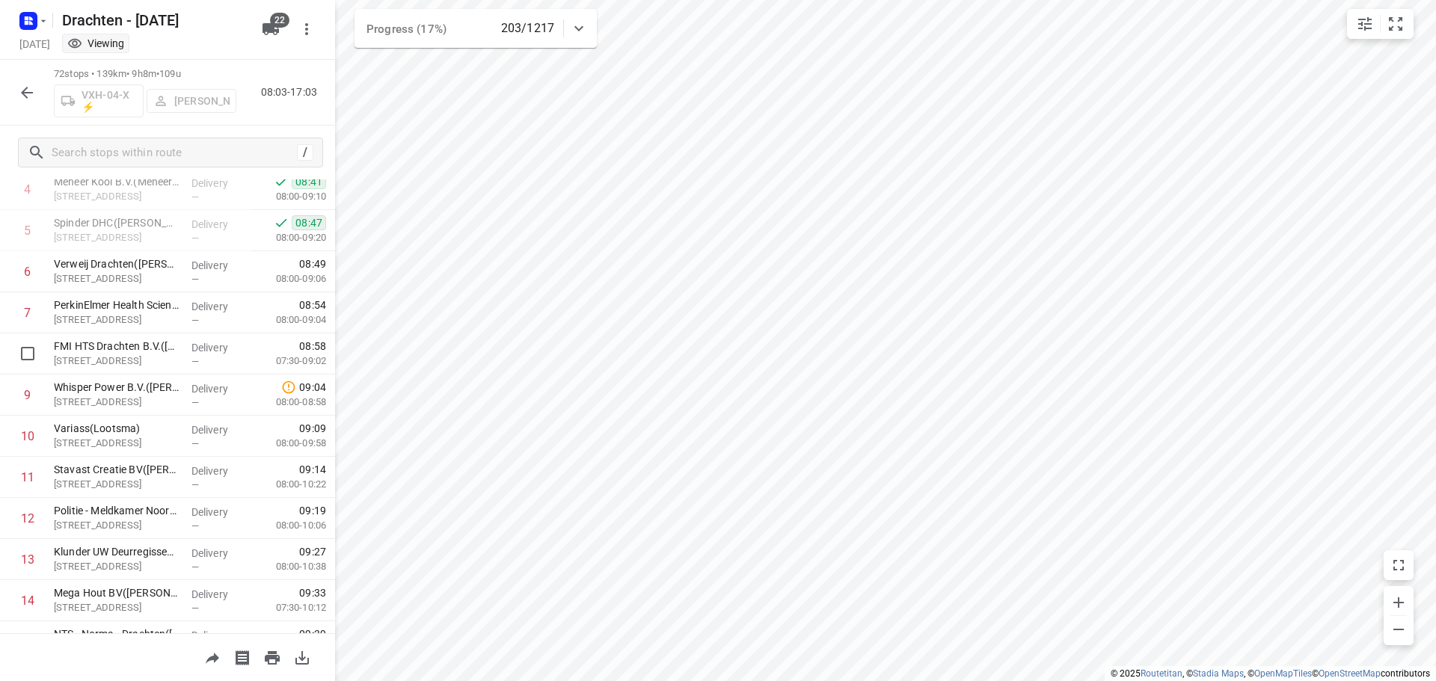
scroll to position [224, 0]
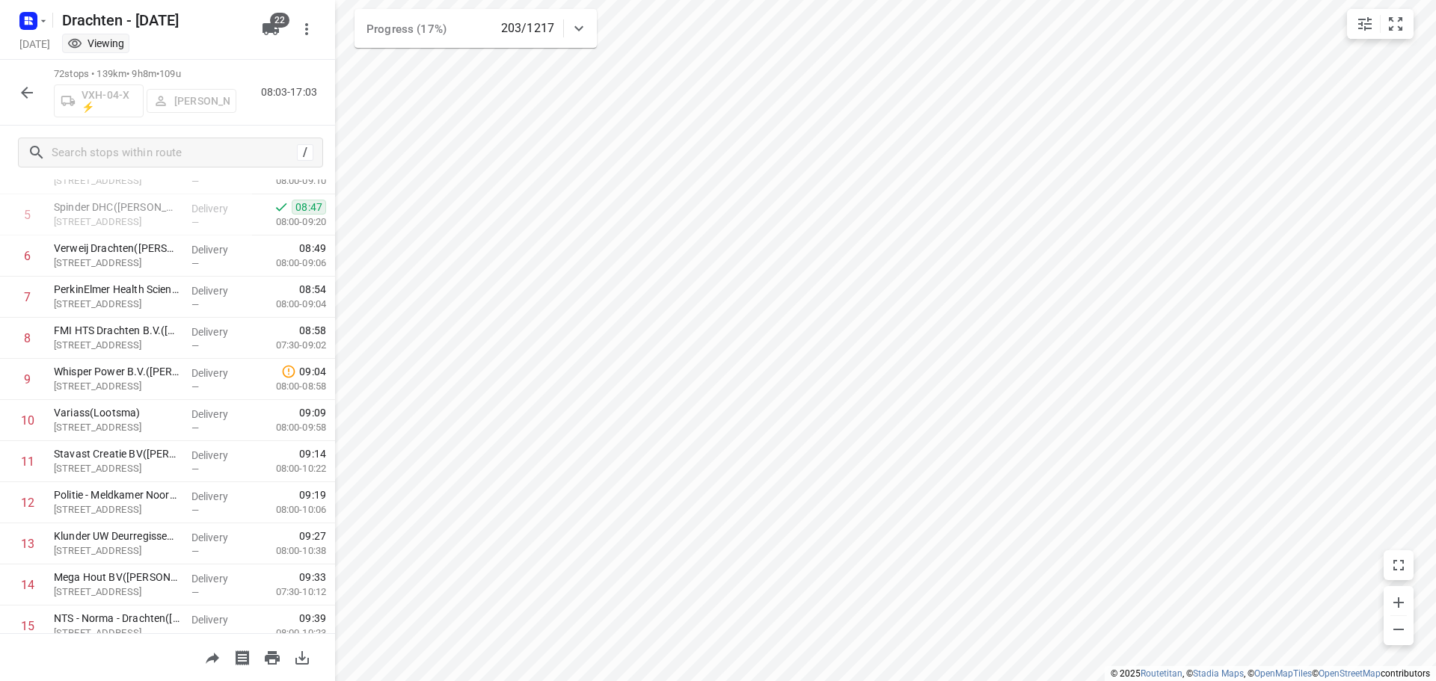
click at [28, 90] on icon "button" at bounding box center [27, 93] width 18 height 18
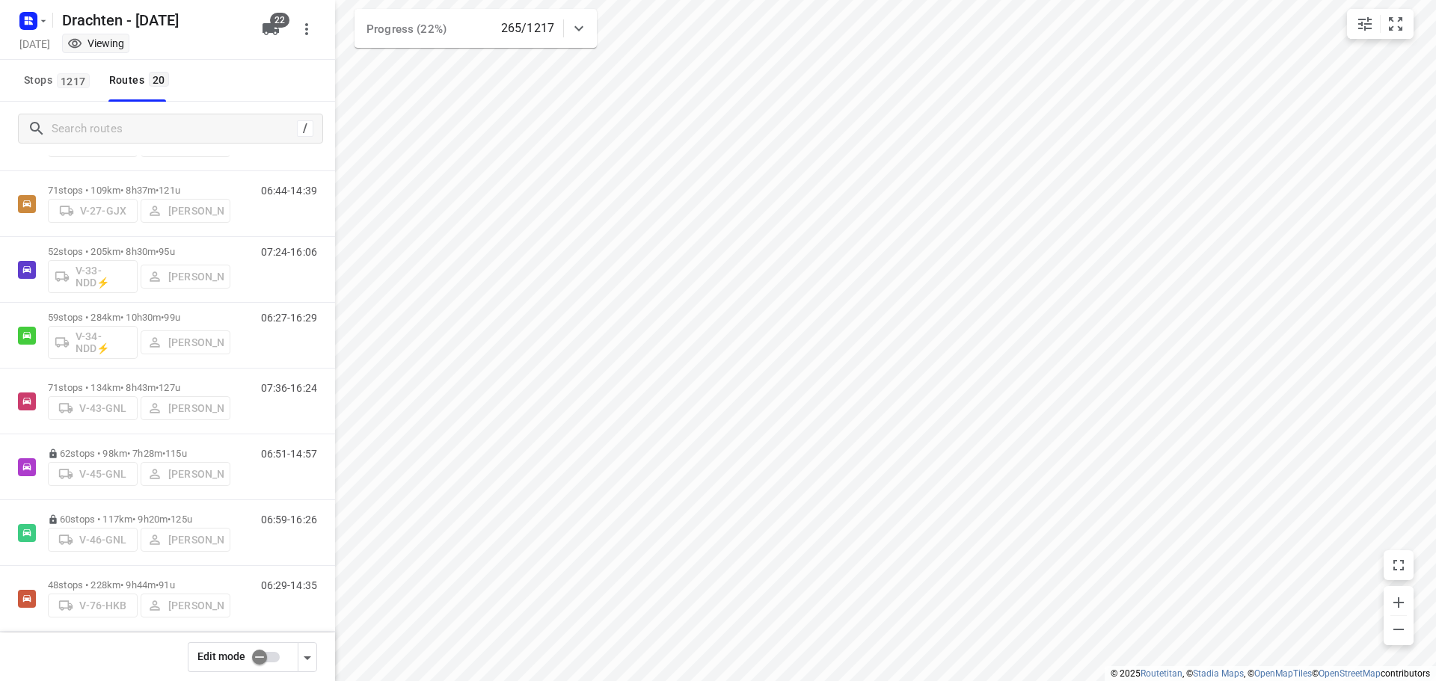
scroll to position [374, 0]
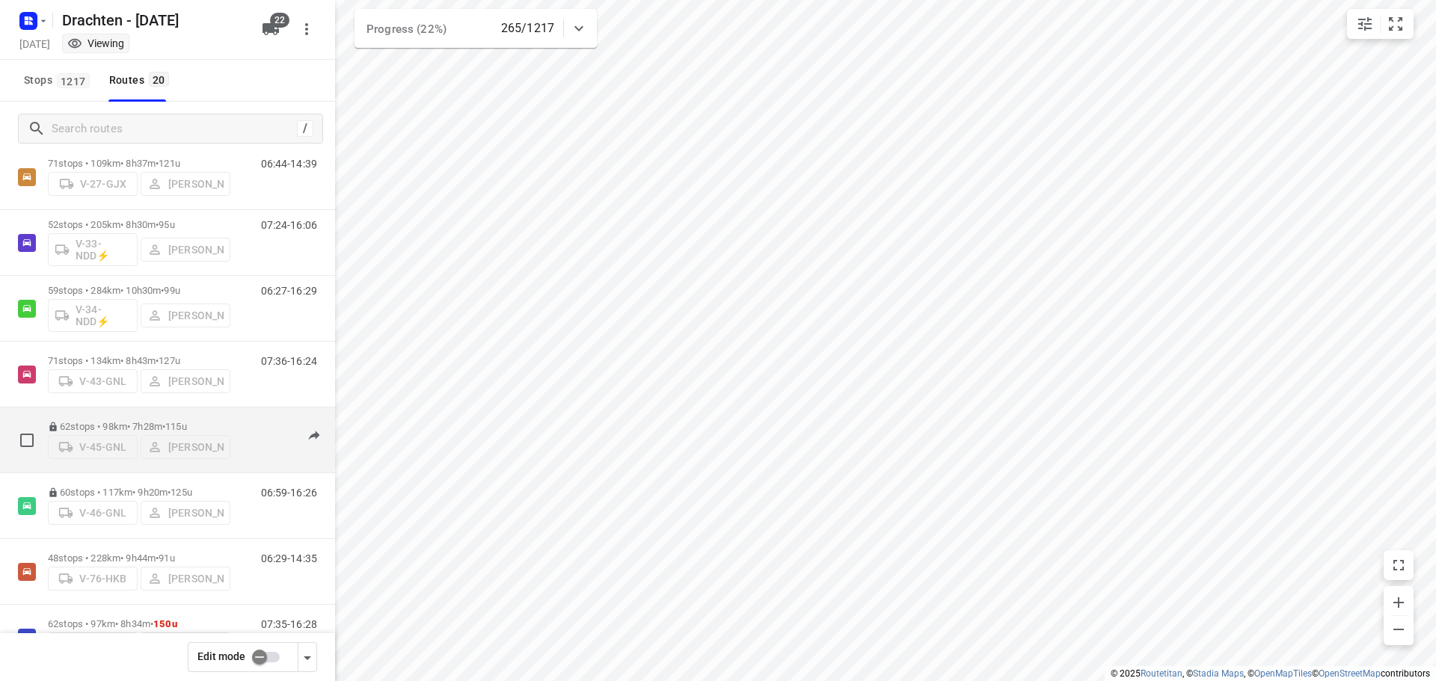
click at [123, 416] on div "62 stops • 98km • 7h28m • 115u V-45-GNL Anne De Vries" at bounding box center [139, 440] width 182 height 53
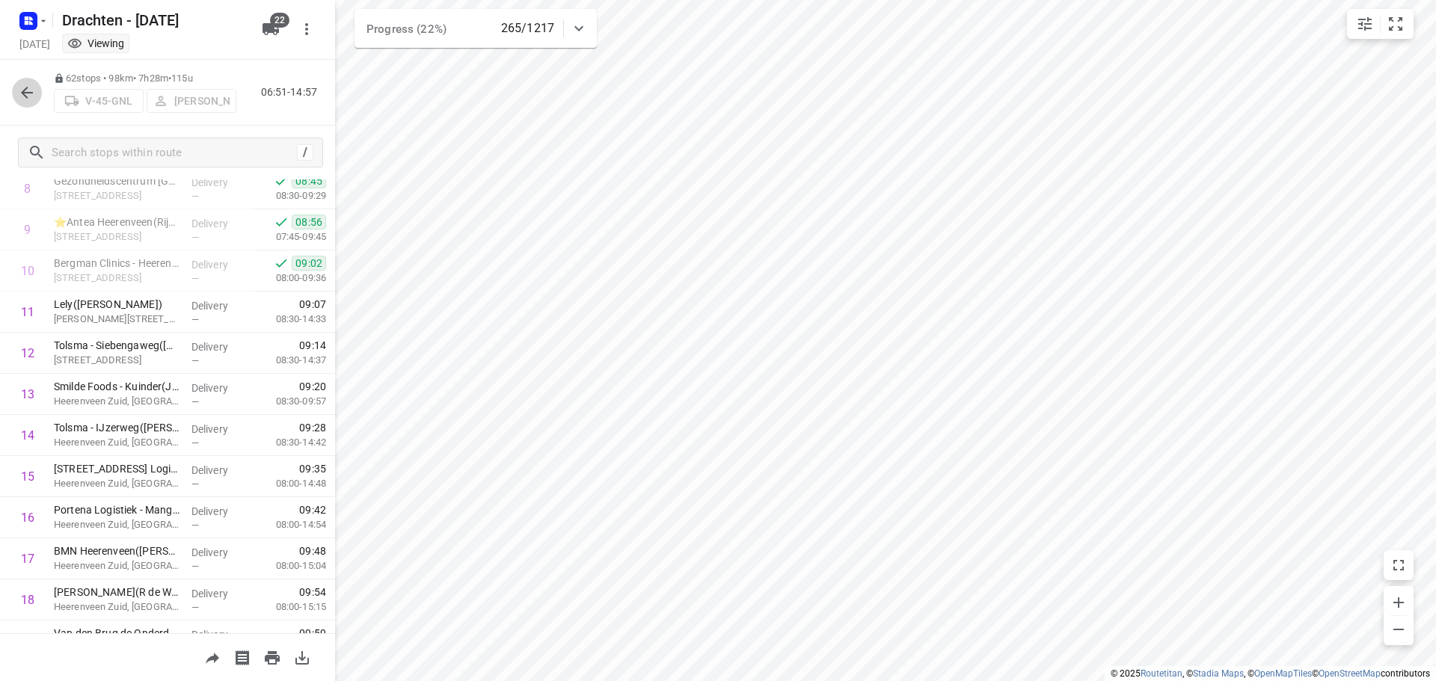
click at [35, 80] on button "button" at bounding box center [27, 93] width 30 height 30
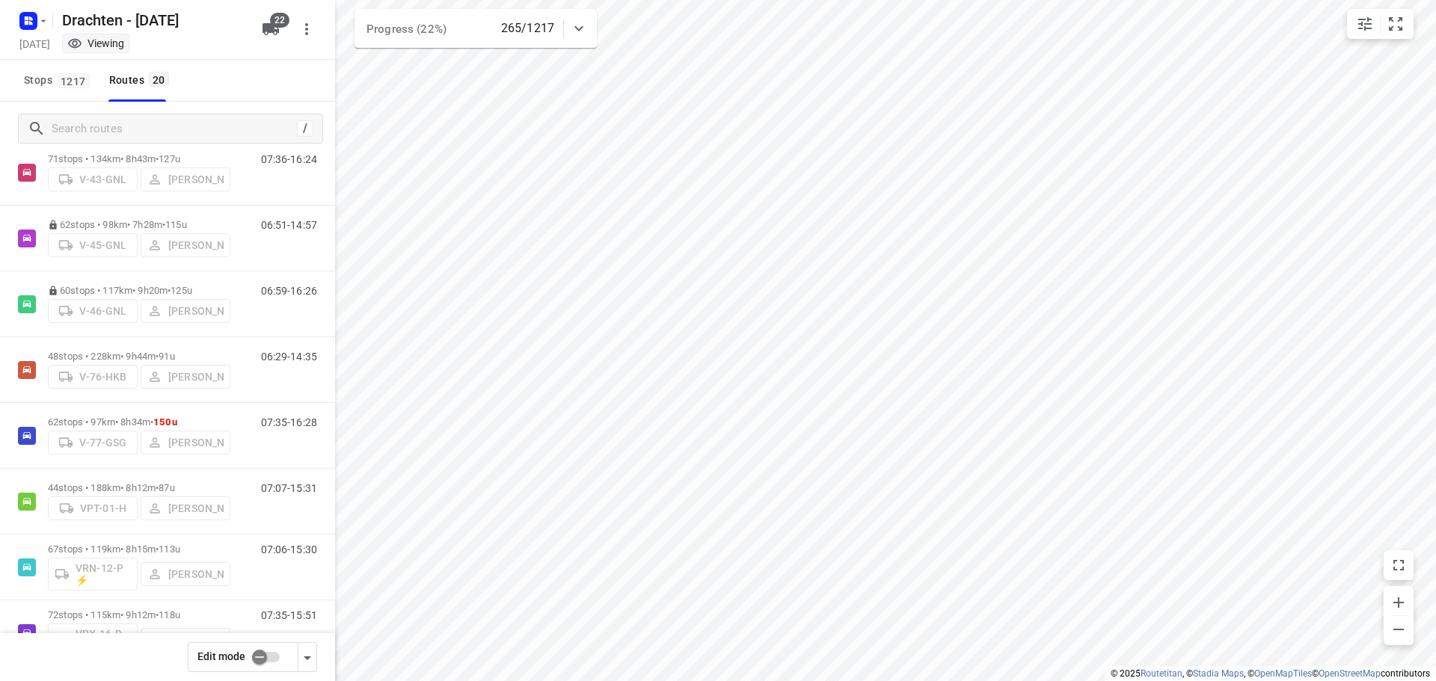
scroll to position [598, 0]
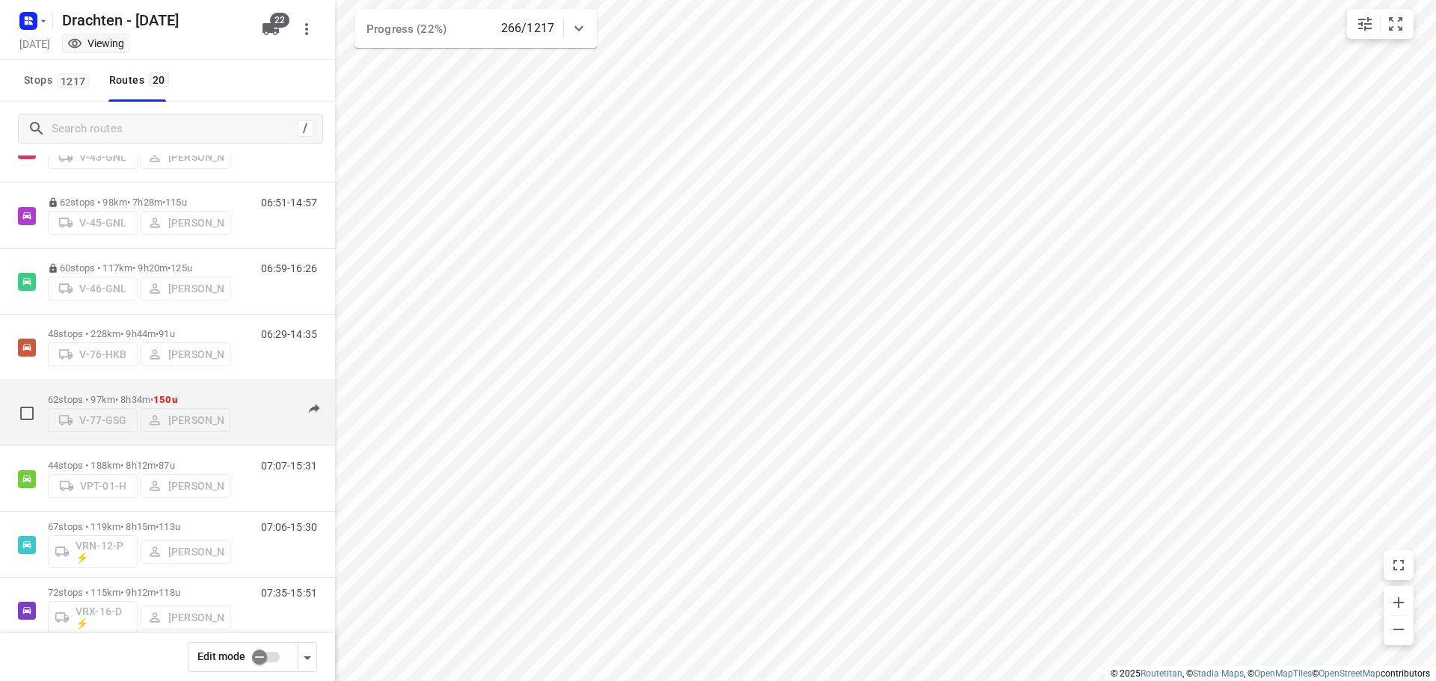
click at [131, 394] on p "62 stops • 97km • 8h34m • 150u" at bounding box center [139, 399] width 182 height 11
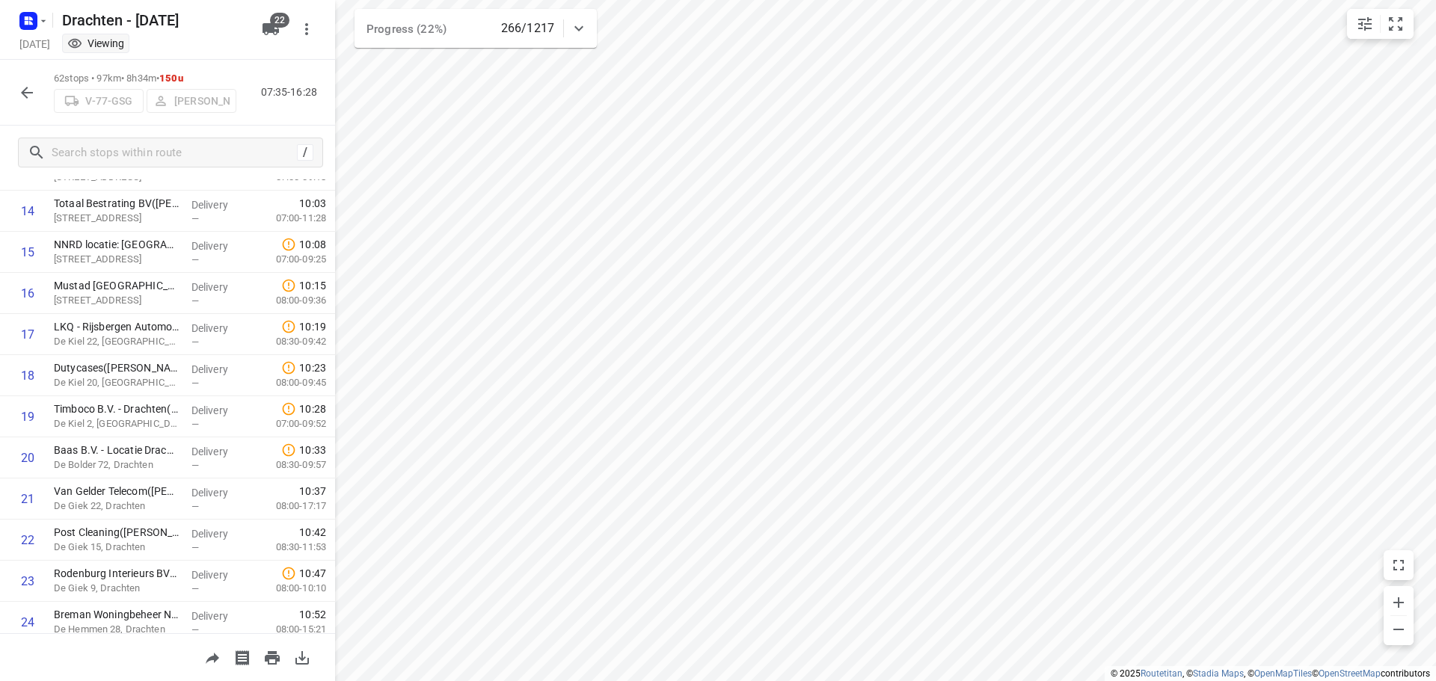
click at [19, 92] on icon "button" at bounding box center [27, 93] width 18 height 18
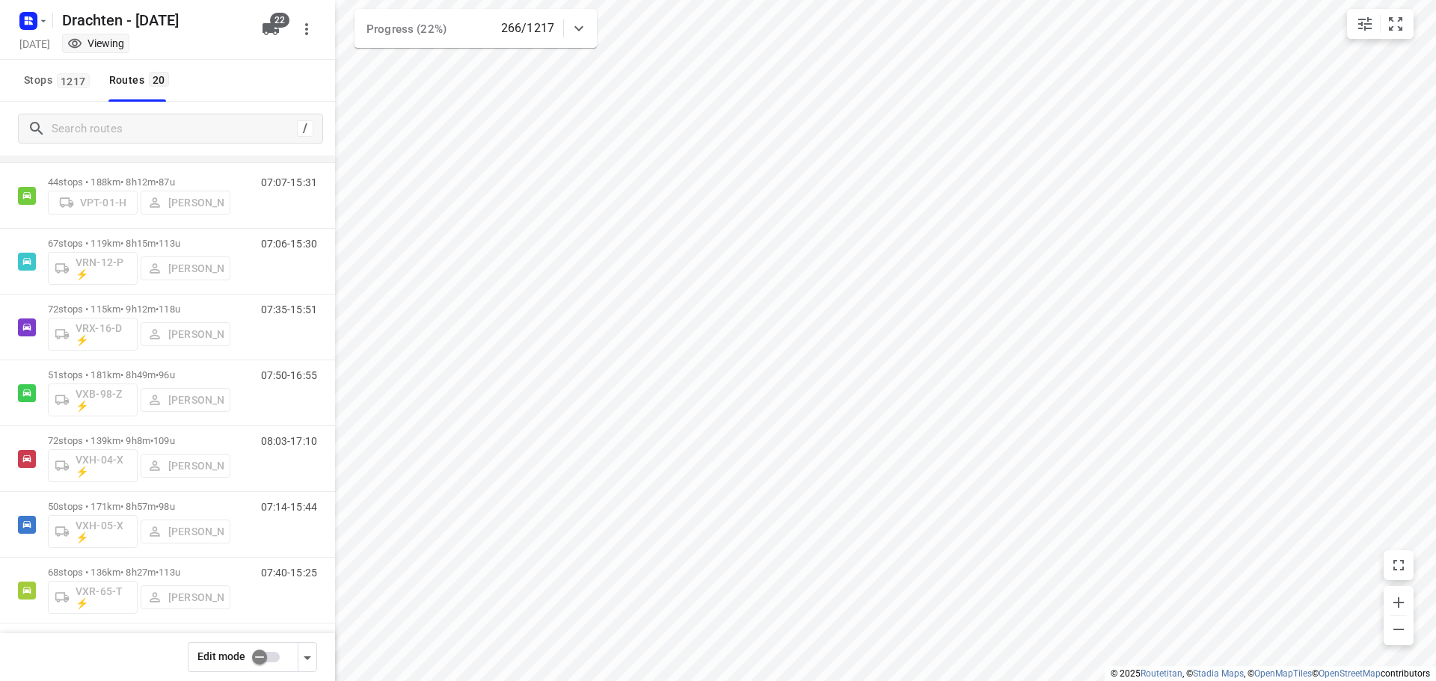
scroll to position [887, 0]
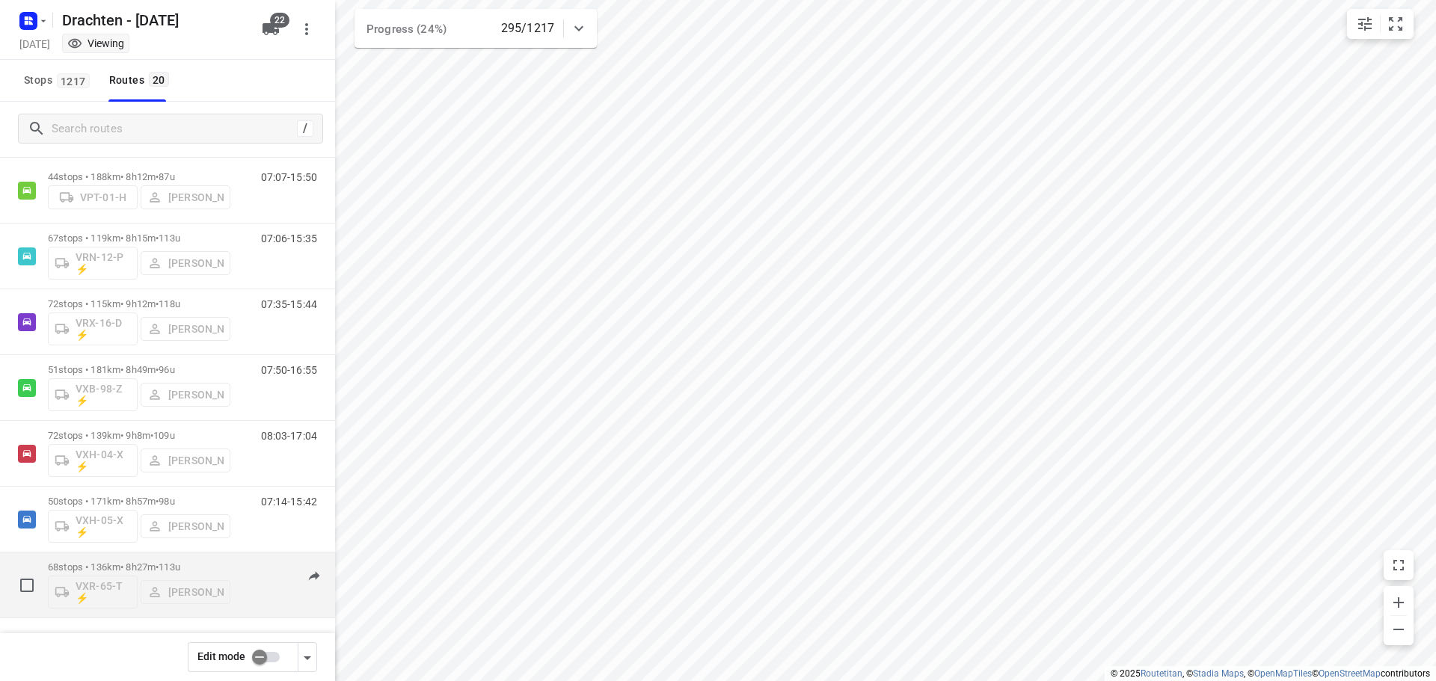
click at [169, 556] on div "68 stops • 136km • 8h27m • 113u VXR-65-T ⚡ Harry Van der Laan" at bounding box center [139, 585] width 182 height 62
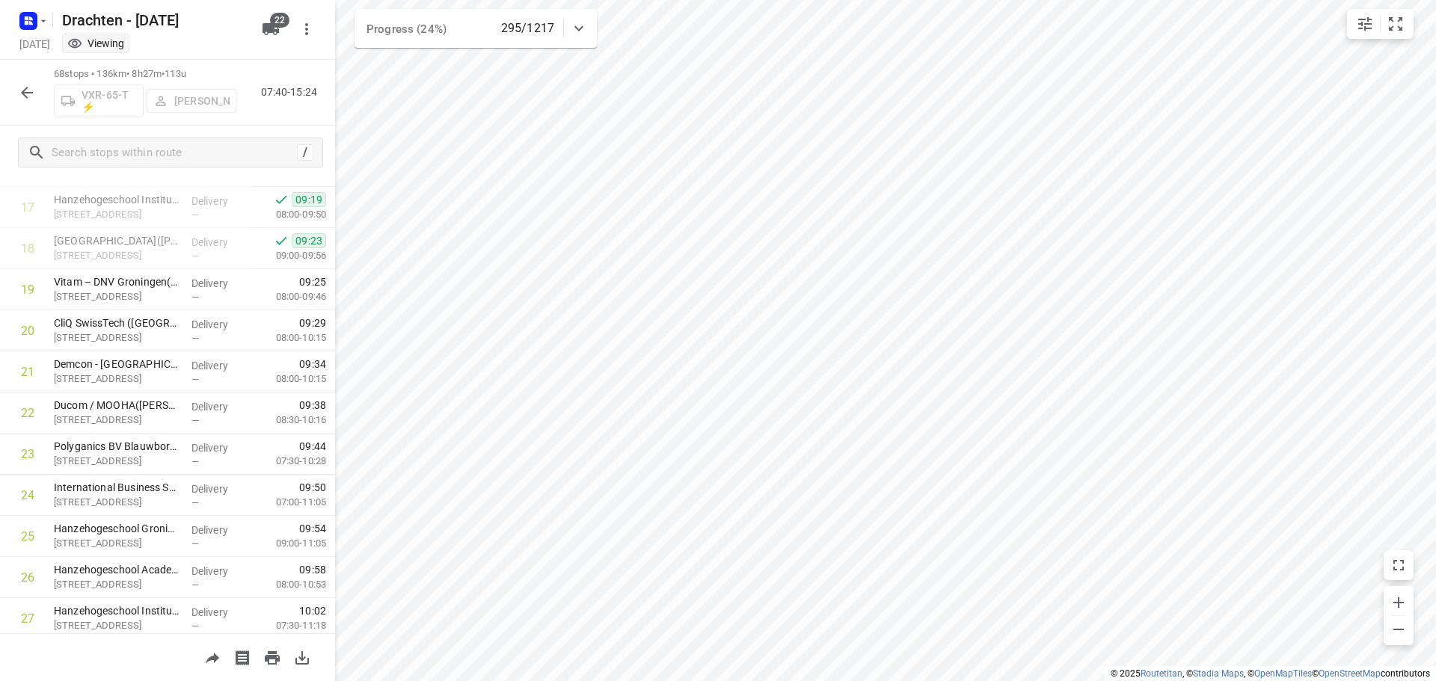
scroll to position [823, 0]
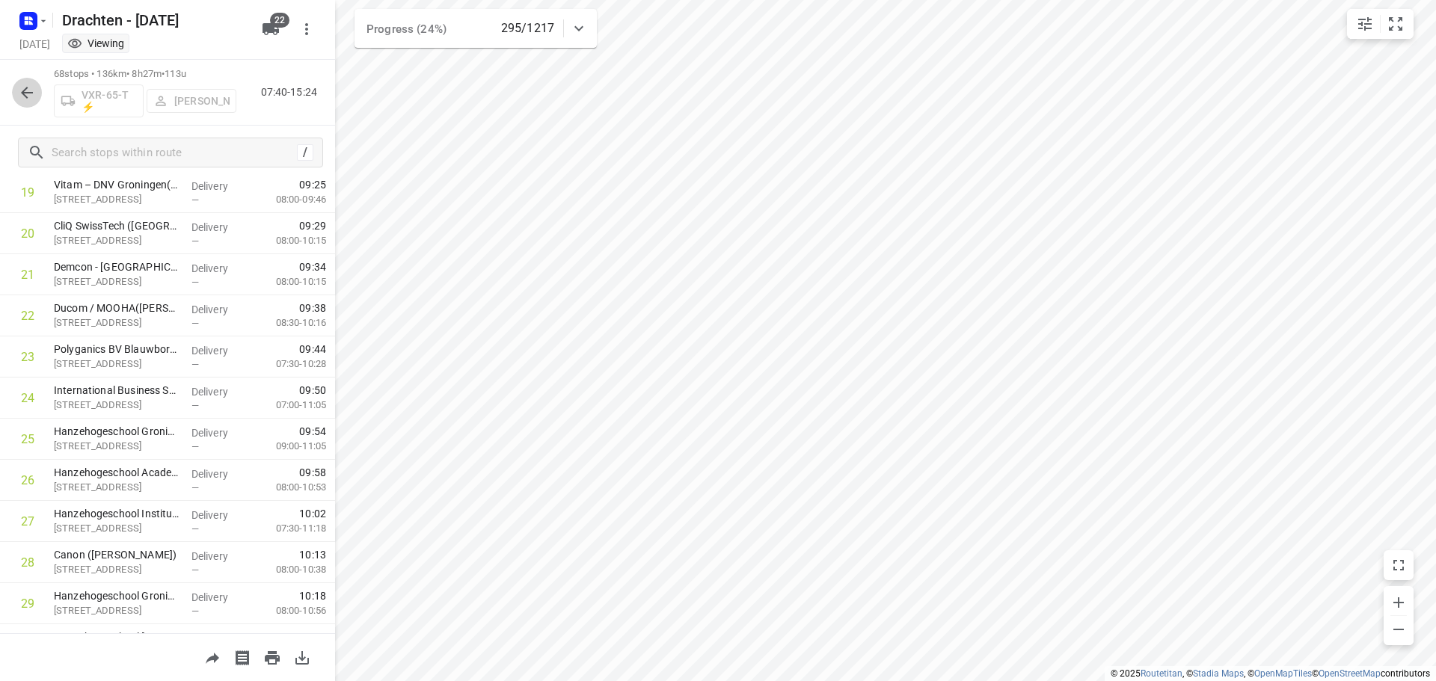
click at [25, 87] on icon "button" at bounding box center [27, 93] width 18 height 18
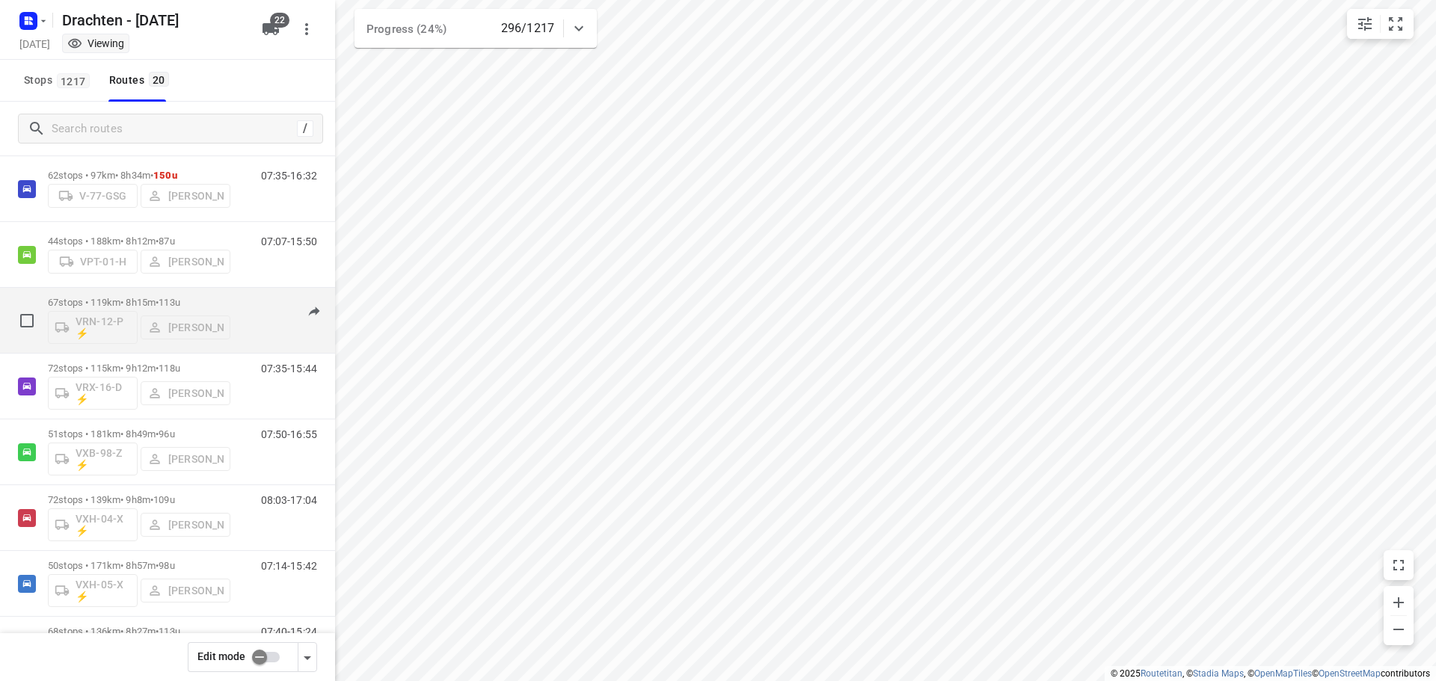
click at [219, 300] on p "67 stops • 119km • 8h15m • 113u" at bounding box center [139, 302] width 182 height 11
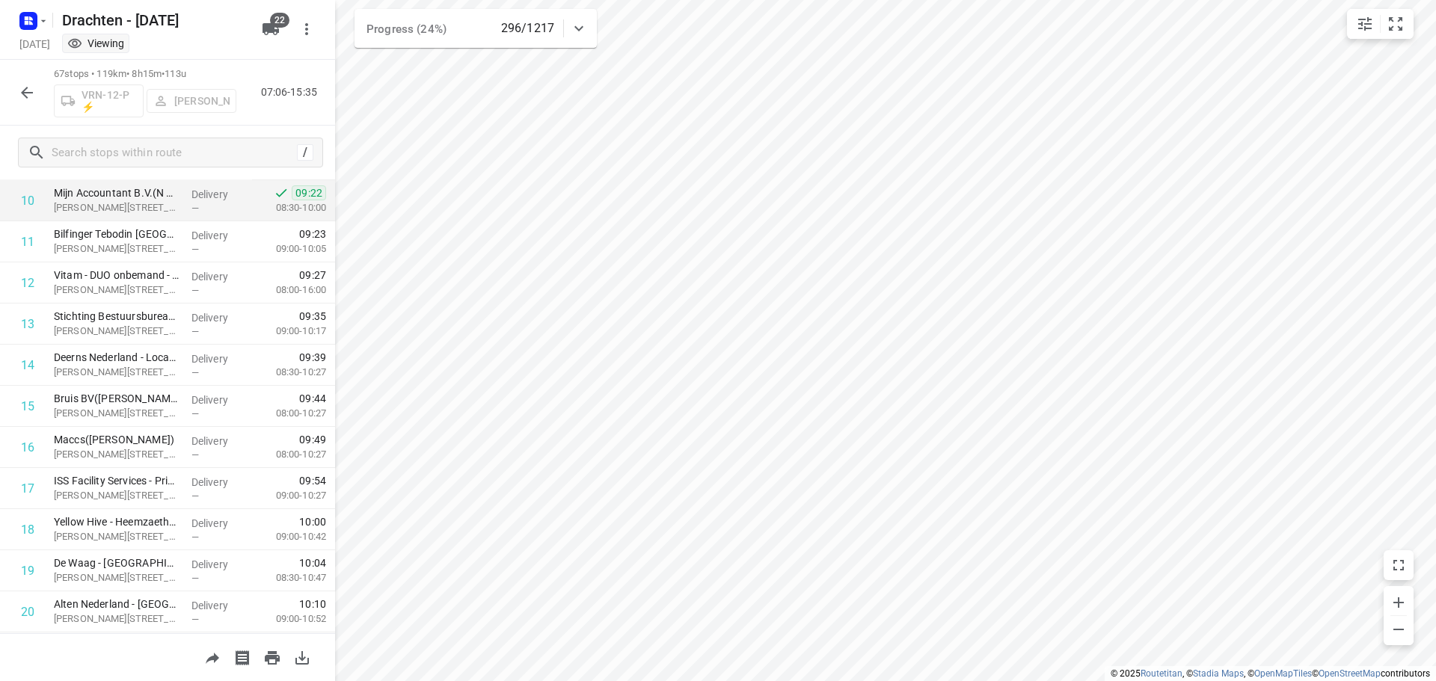
scroll to position [449, 0]
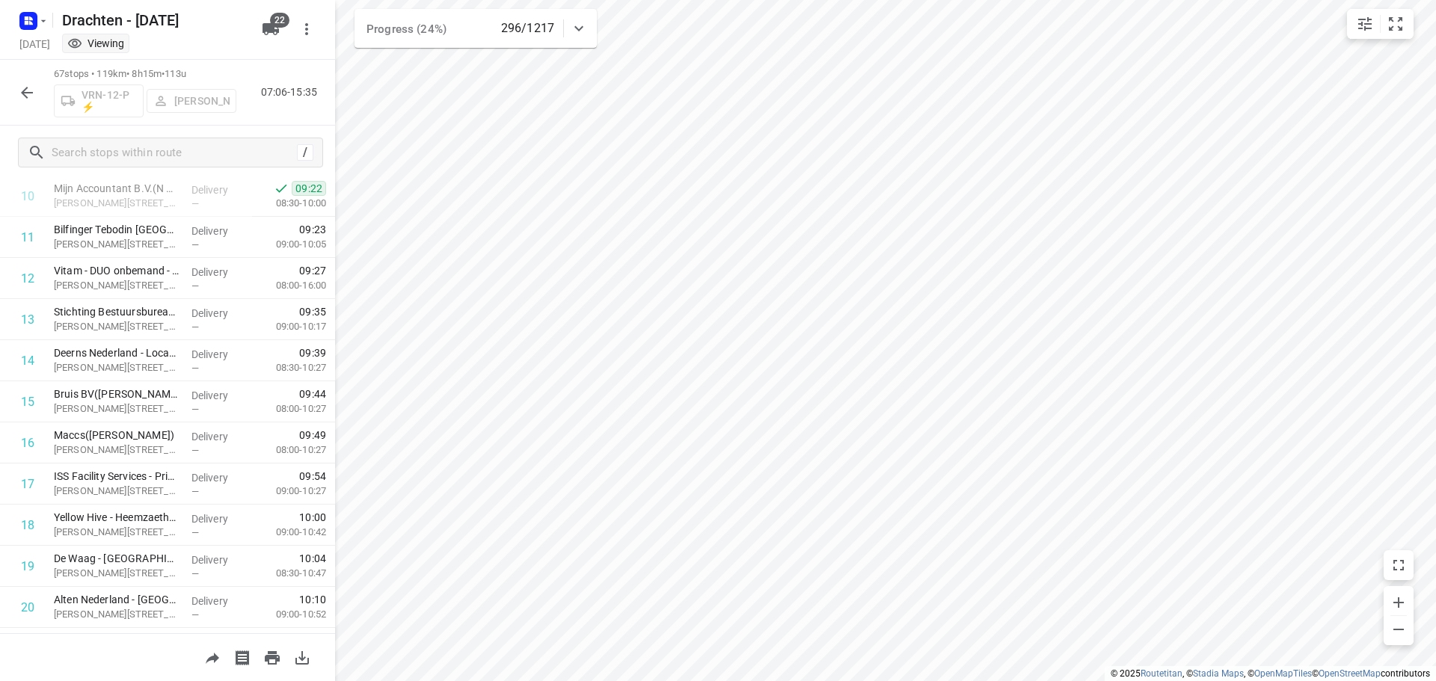
click at [22, 82] on button "button" at bounding box center [27, 93] width 30 height 30
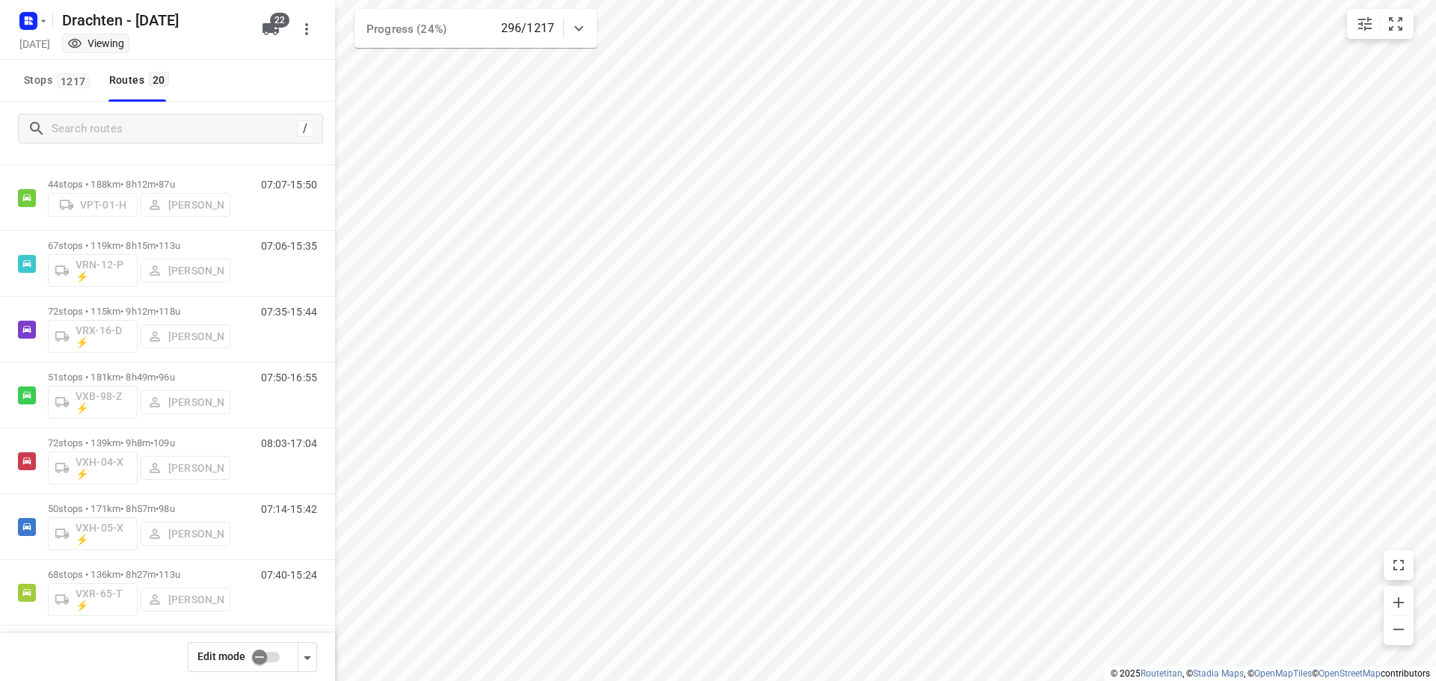
scroll to position [887, 0]
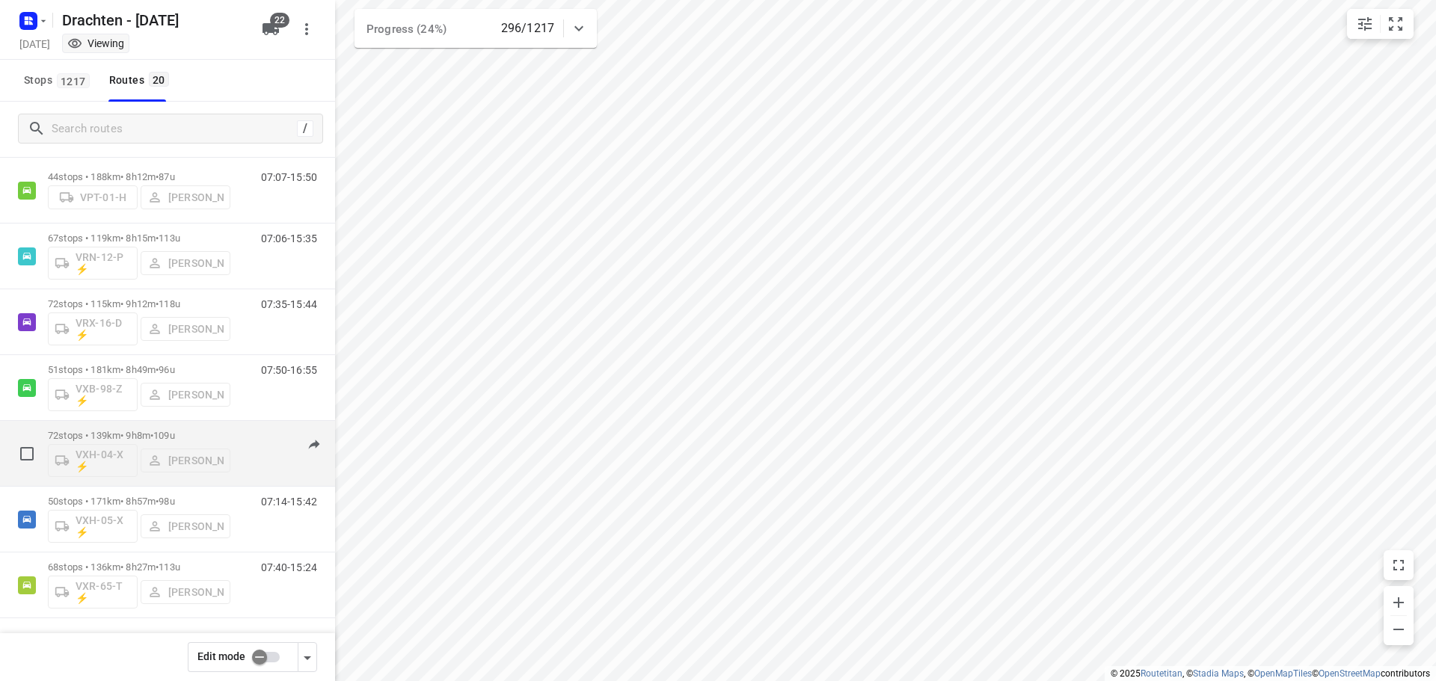
click at [200, 426] on div "72 stops • 139km • 9h8m • 109u VXH-04-X ⚡ Jelmer Knol" at bounding box center [139, 454] width 182 height 62
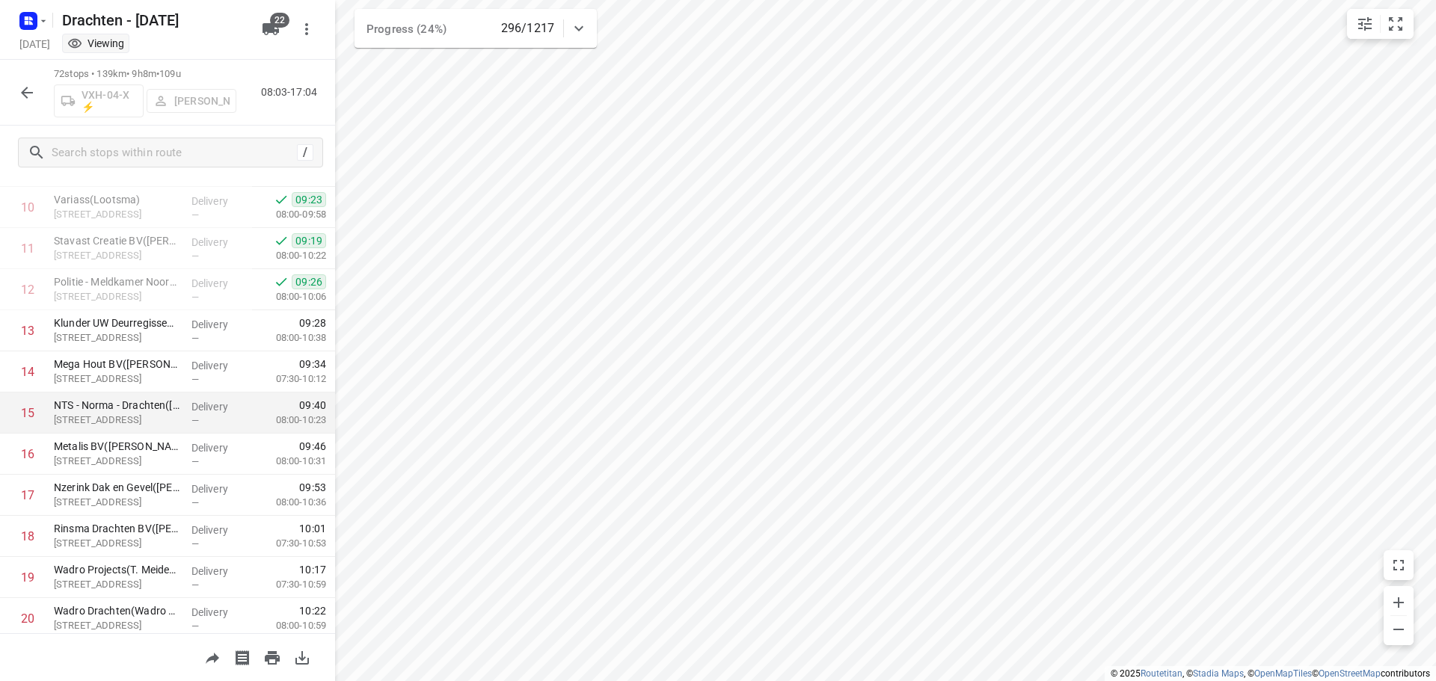
scroll to position [449, 0]
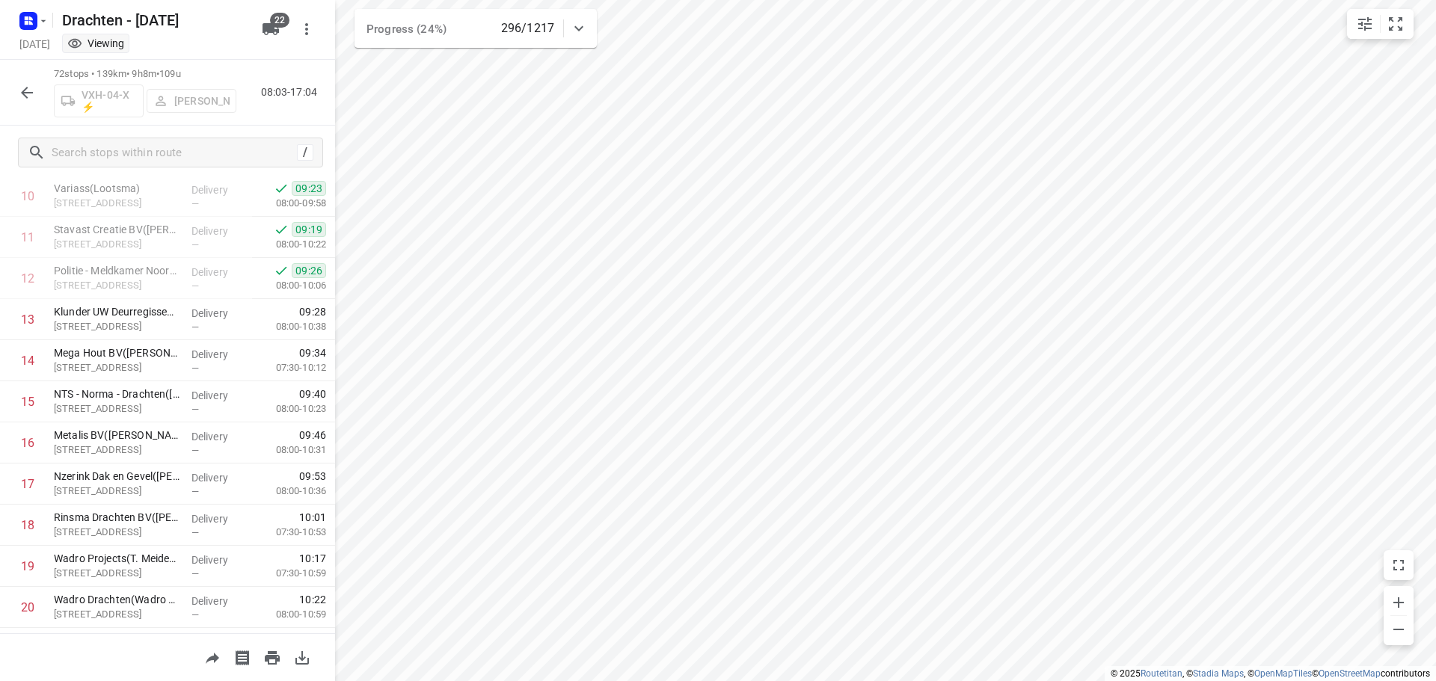
click at [27, 93] on icon "button" at bounding box center [27, 93] width 18 height 18
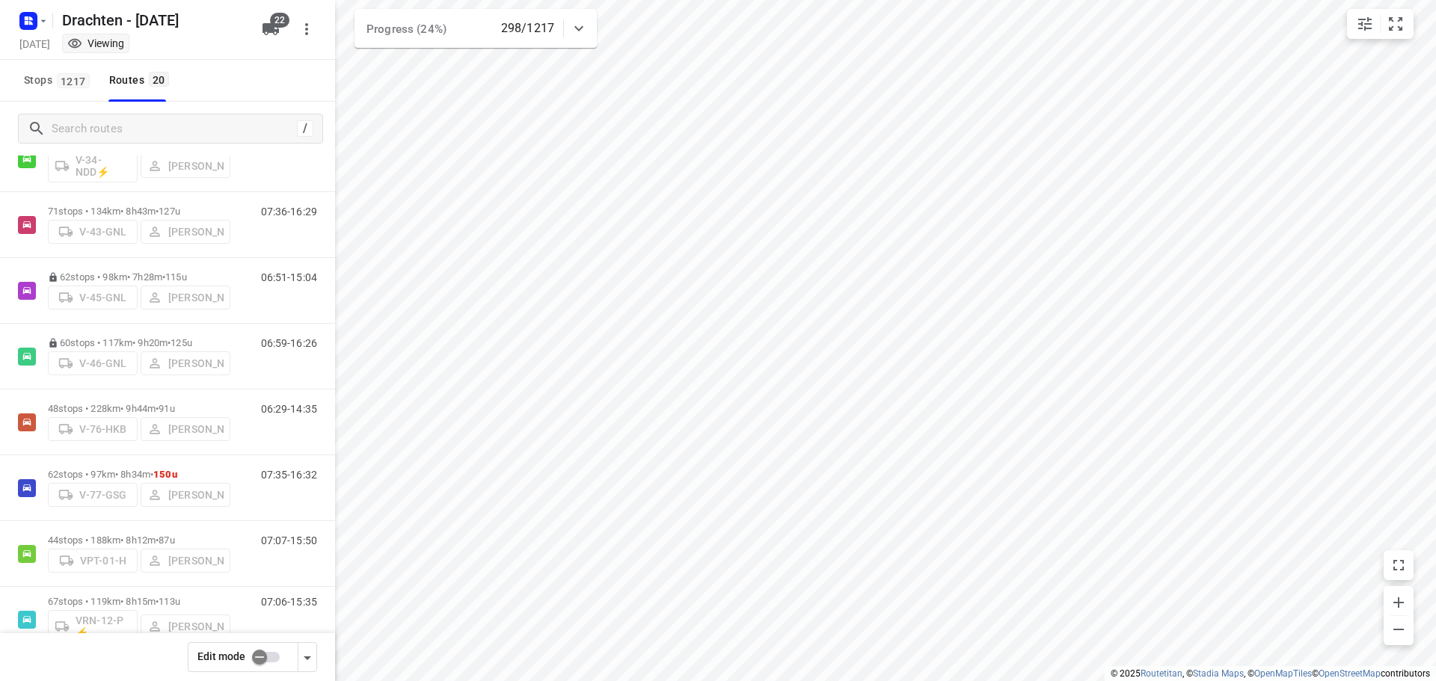
scroll to position [598, 0]
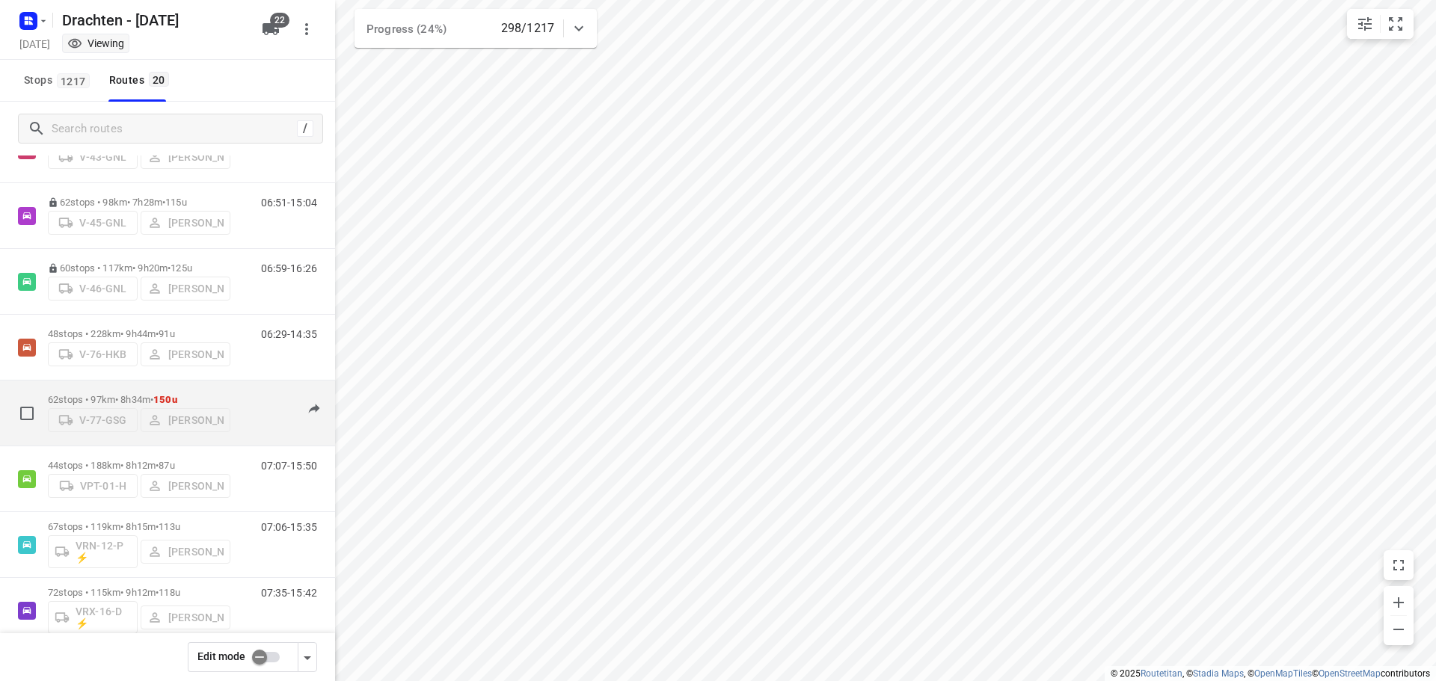
click at [138, 387] on div "62 stops • 97km • 8h34m • 150u V-77-GSG Harm Jongsma" at bounding box center [139, 413] width 182 height 53
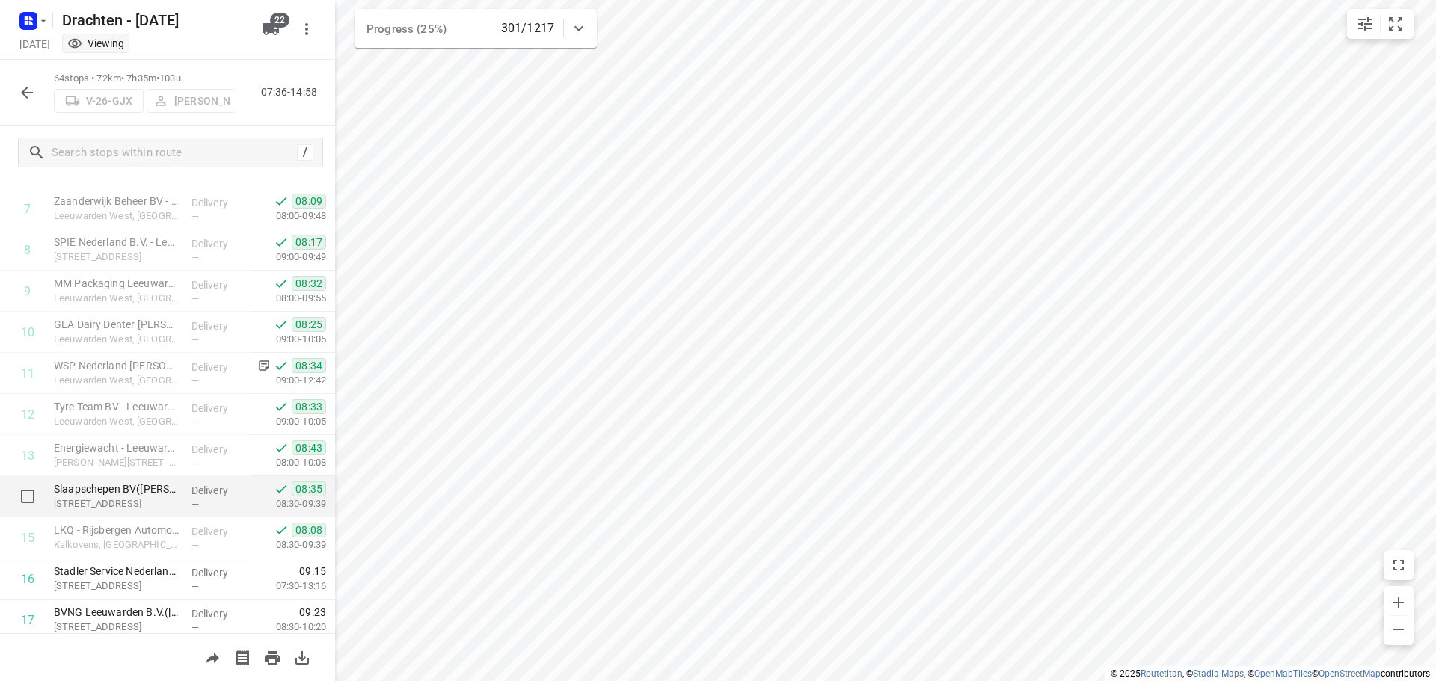
scroll to position [0, 0]
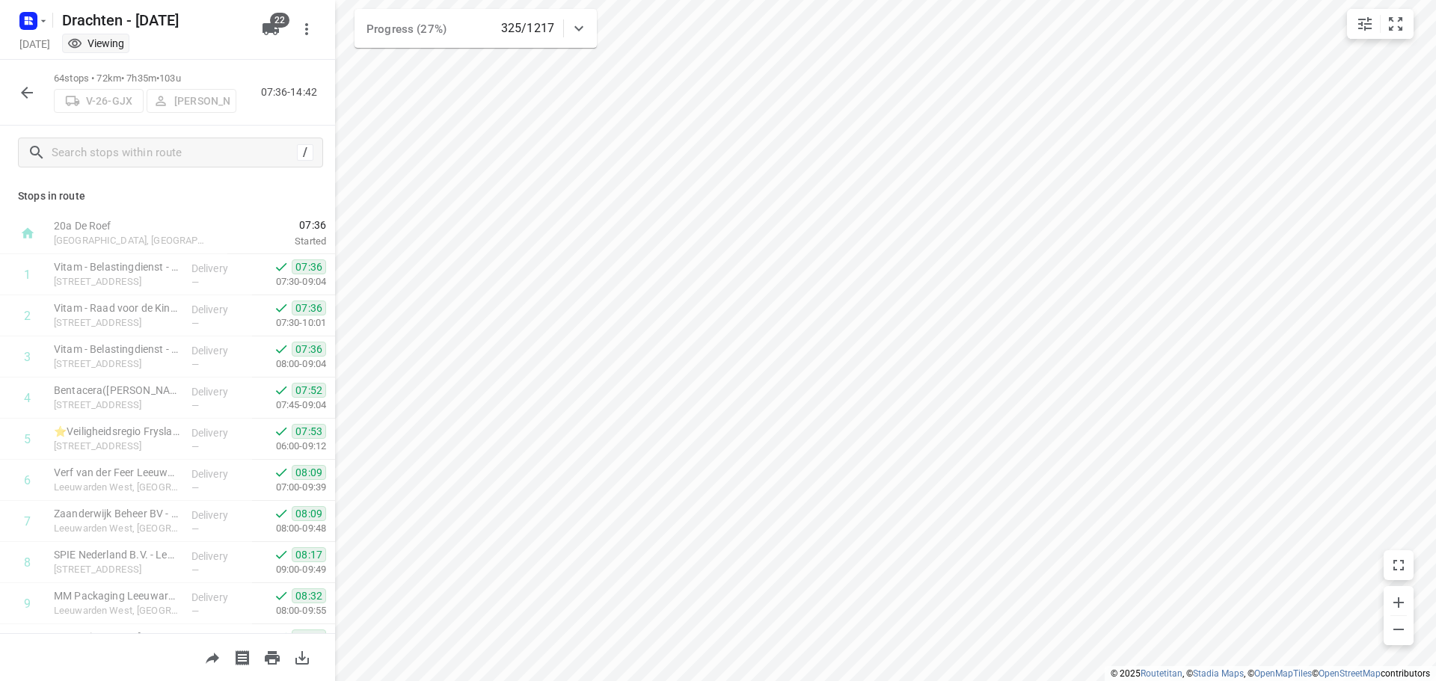
click at [23, 89] on icon "button" at bounding box center [27, 93] width 18 height 18
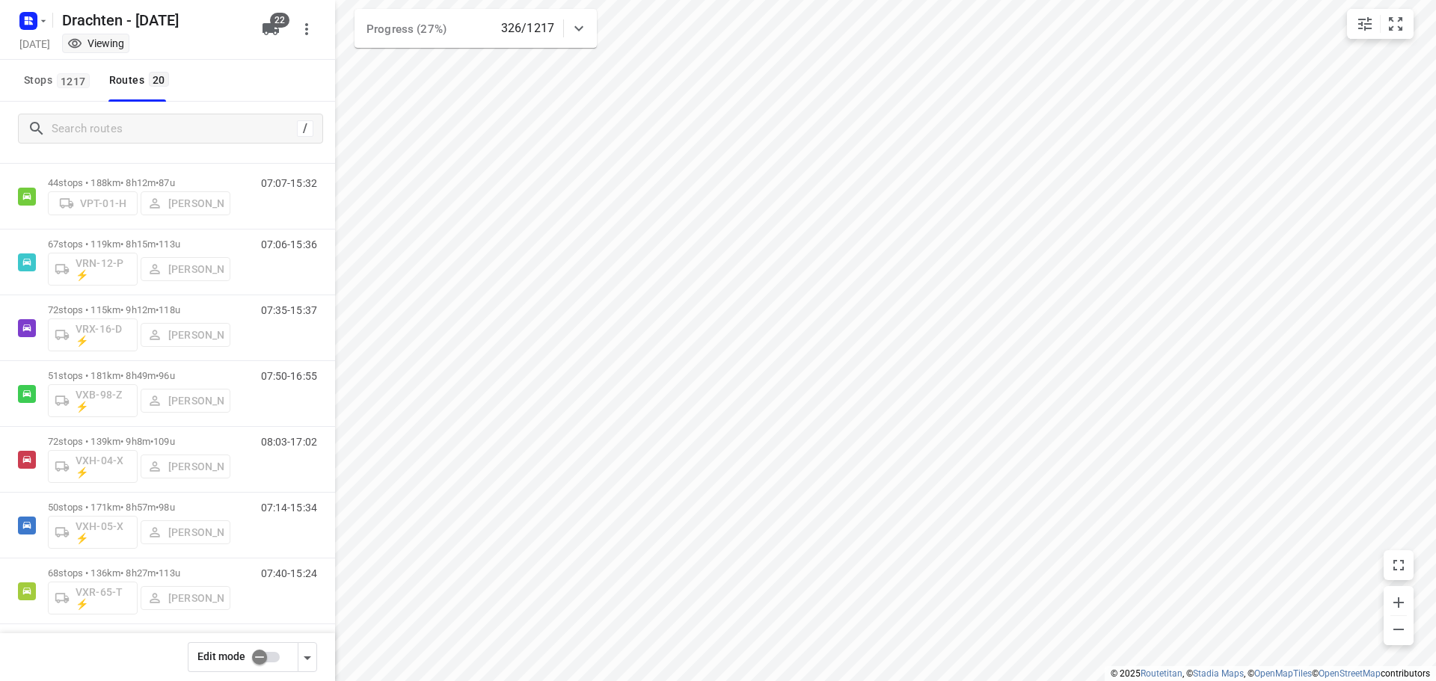
scroll to position [887, 0]
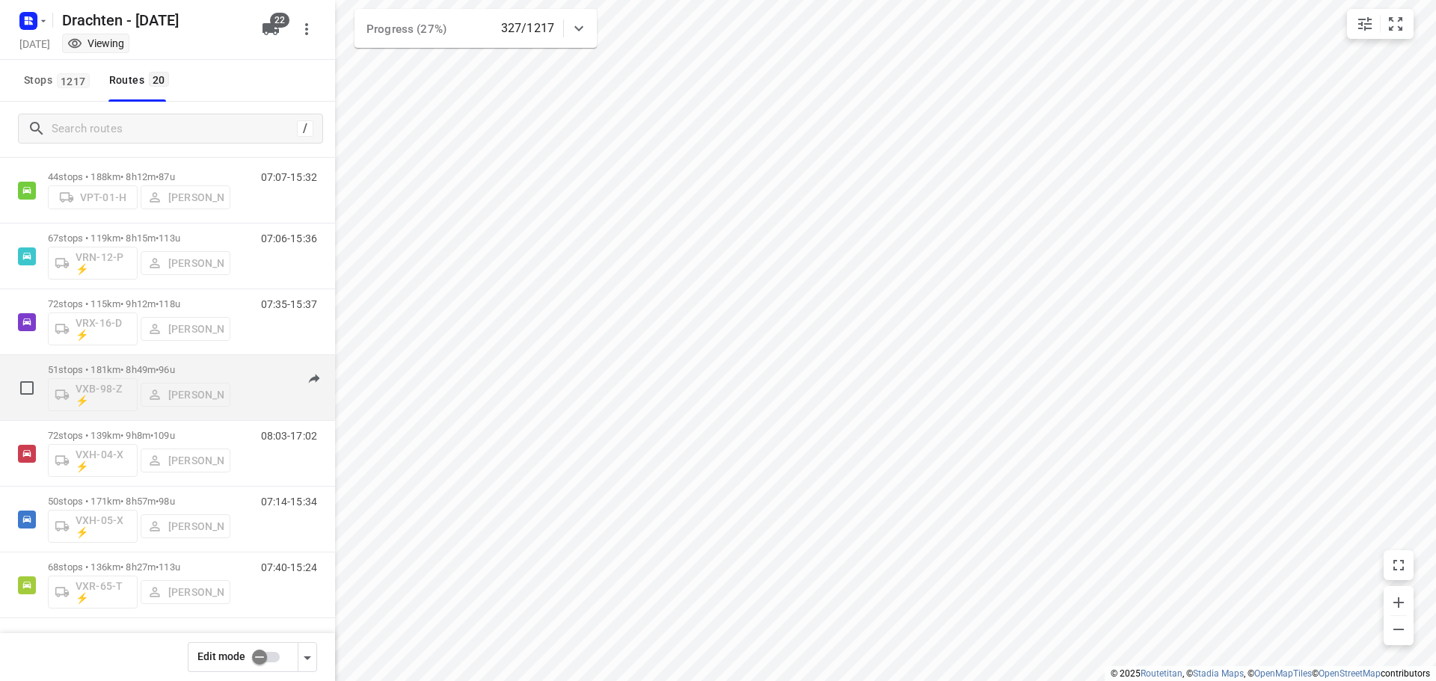
click at [180, 362] on div "51 stops • 181km • 8h49m • 96u VXB-98-Z ⚡ Pascal Bruinsma" at bounding box center [139, 388] width 182 height 62
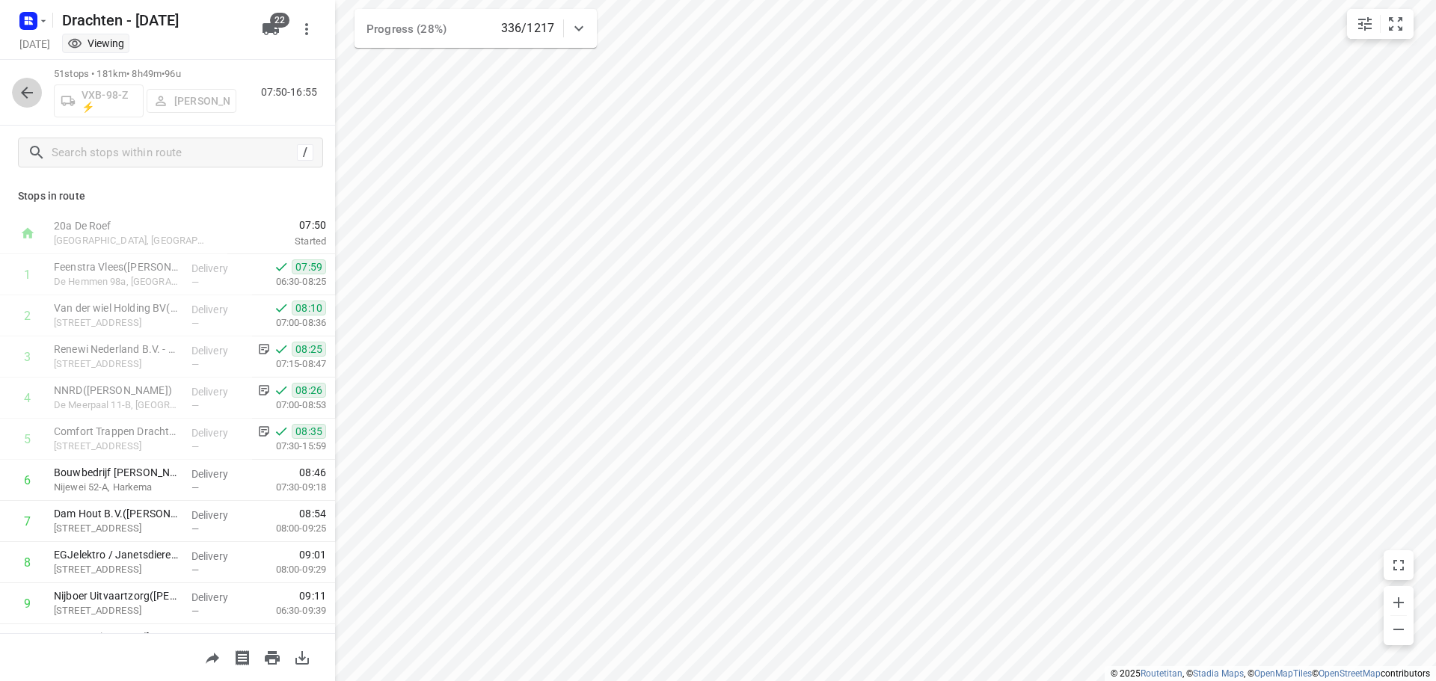
click at [17, 91] on button "button" at bounding box center [27, 93] width 30 height 30
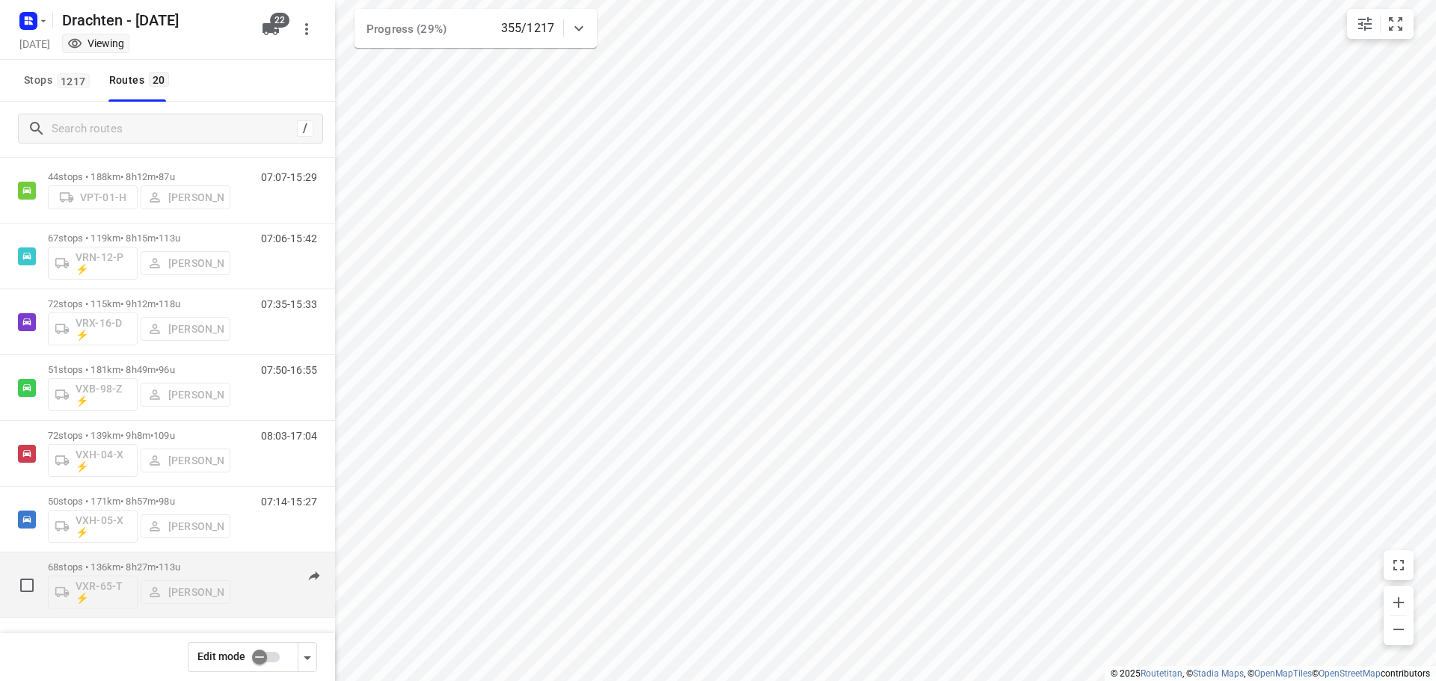
click at [155, 561] on div "68 stops • 136km • 8h27m • 113u VXR-65-T ⚡ Harry Van der Laan" at bounding box center [139, 585] width 182 height 62
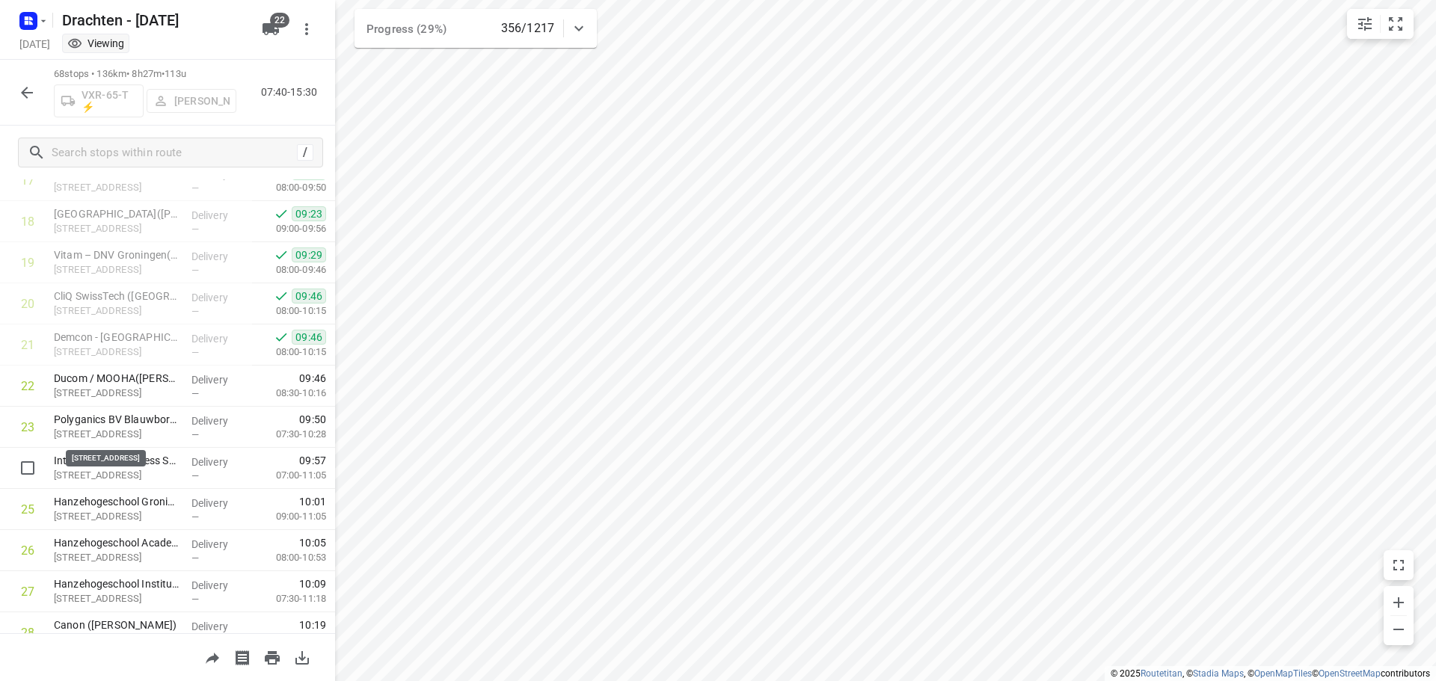
scroll to position [823, 0]
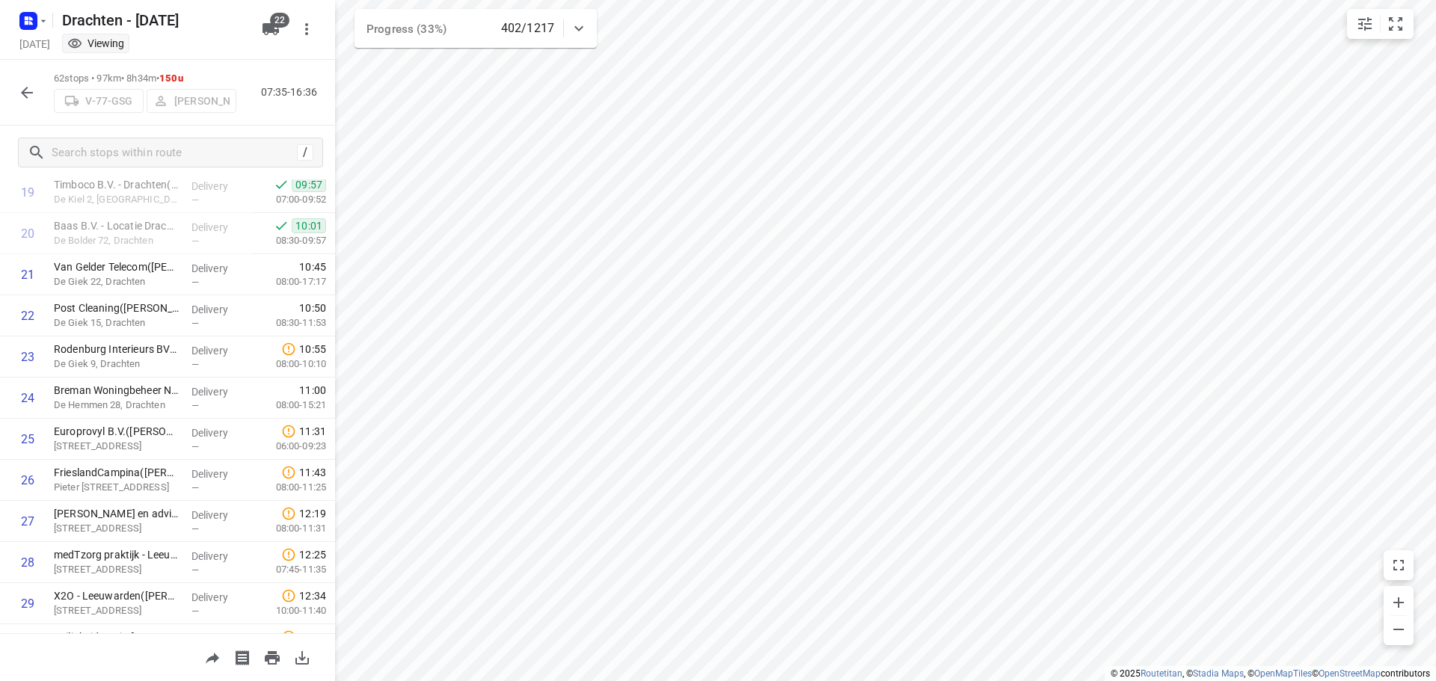
click at [40, 90] on button "button" at bounding box center [27, 93] width 30 height 30
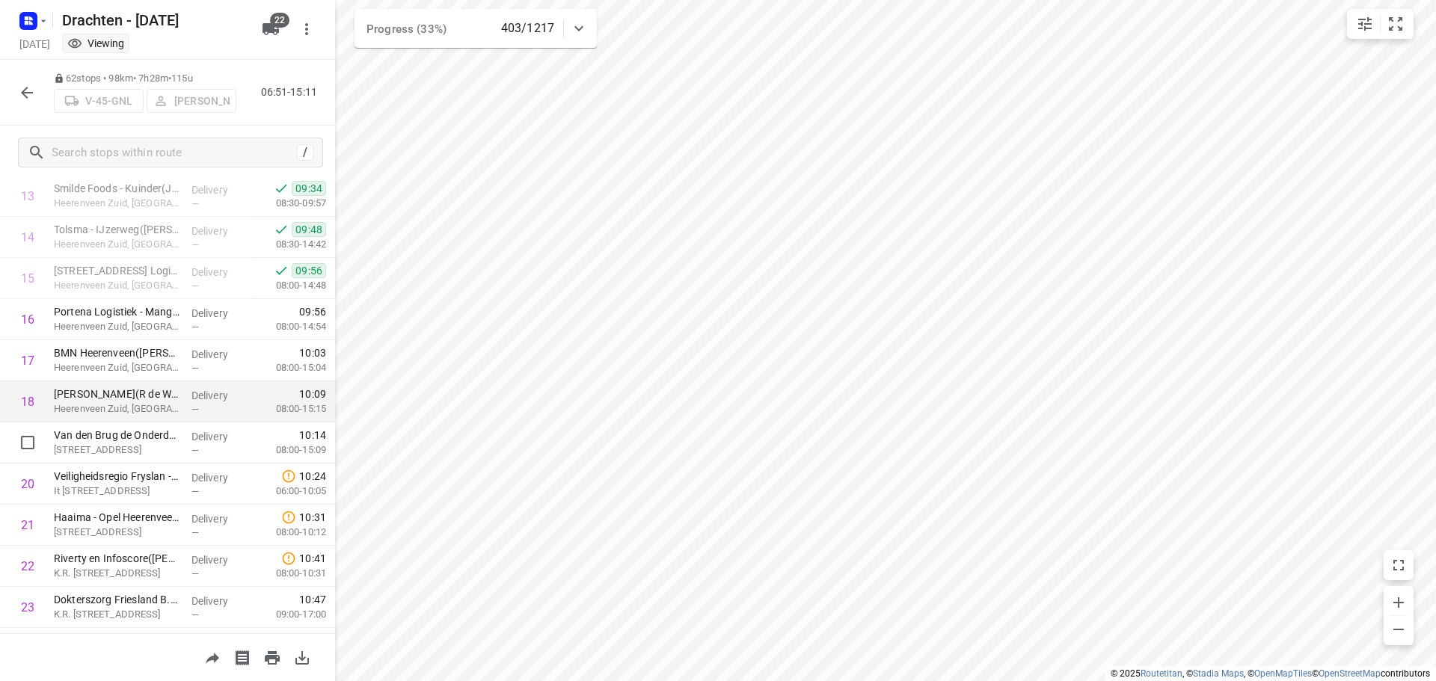
scroll to position [673, 0]
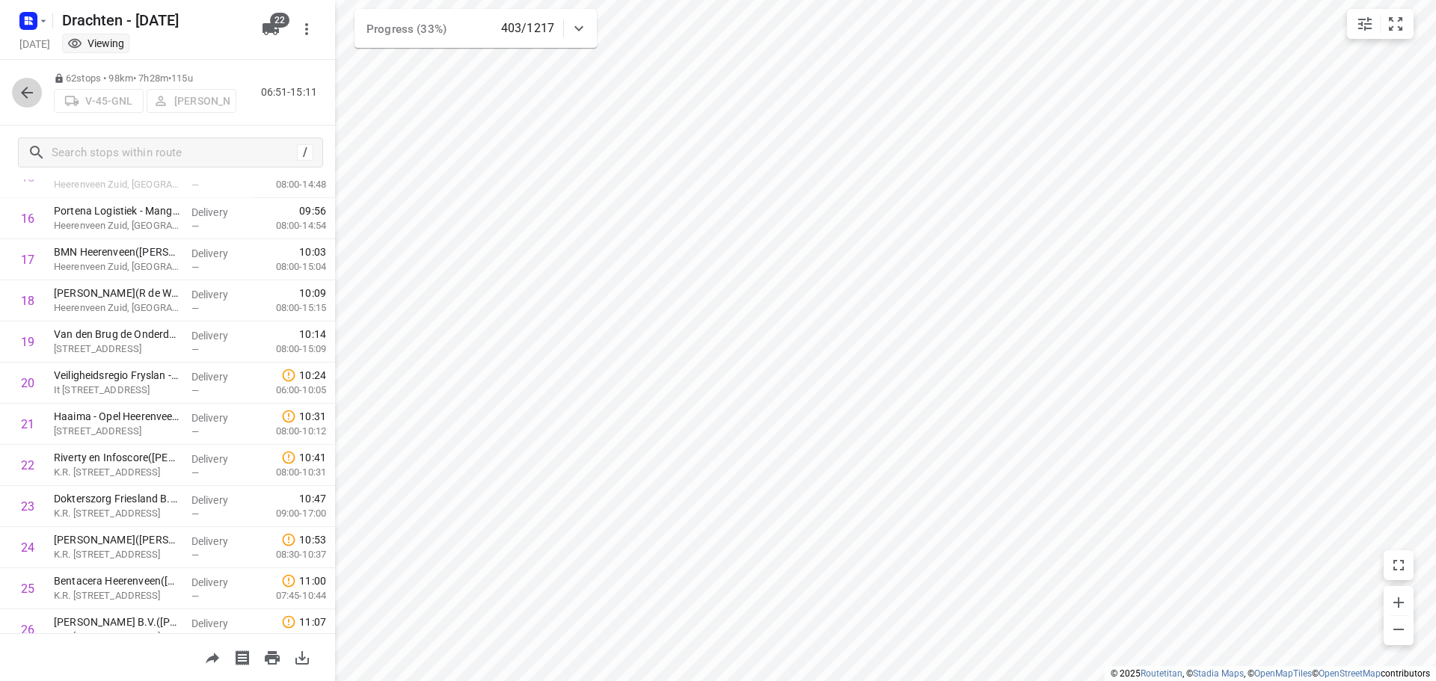
click at [16, 96] on button "button" at bounding box center [27, 93] width 30 height 30
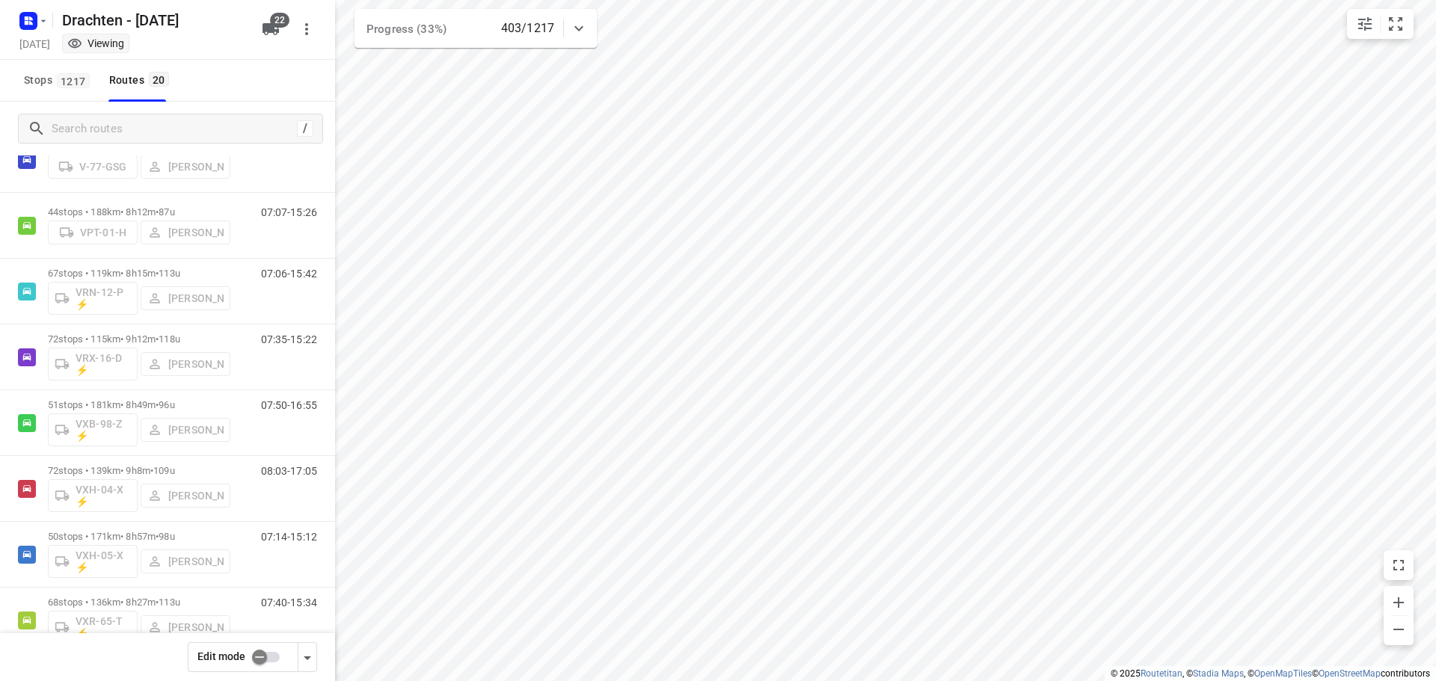
scroll to position [887, 0]
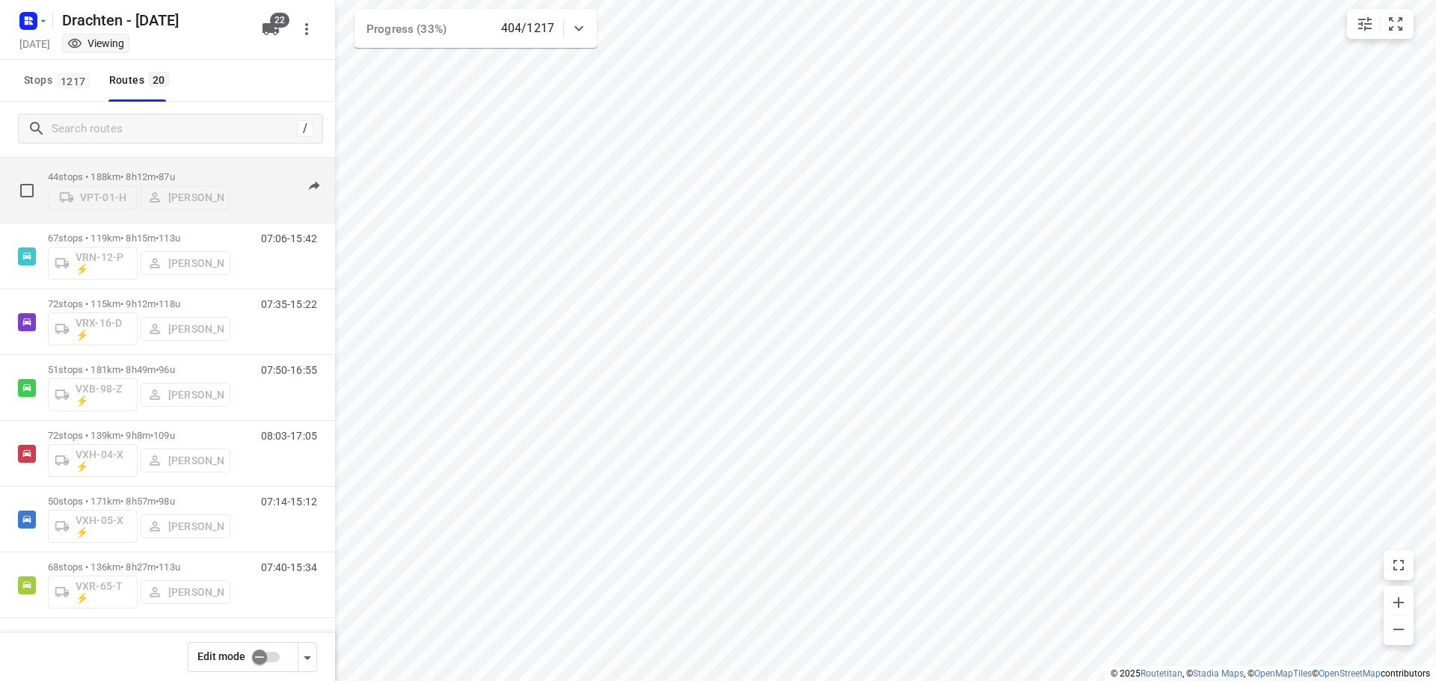
click at [153, 171] on p "44 stops • 188km • 8h12m • 87u" at bounding box center [139, 176] width 182 height 11
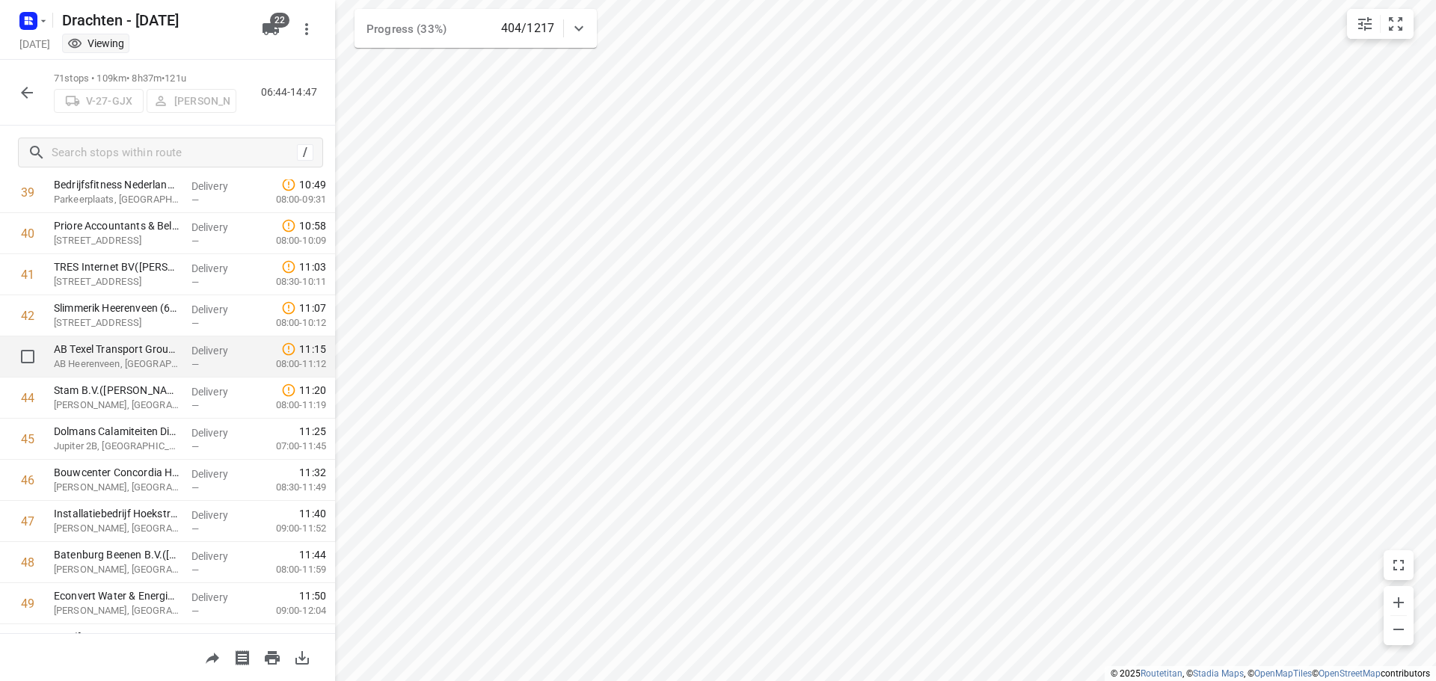
scroll to position [1720, 0]
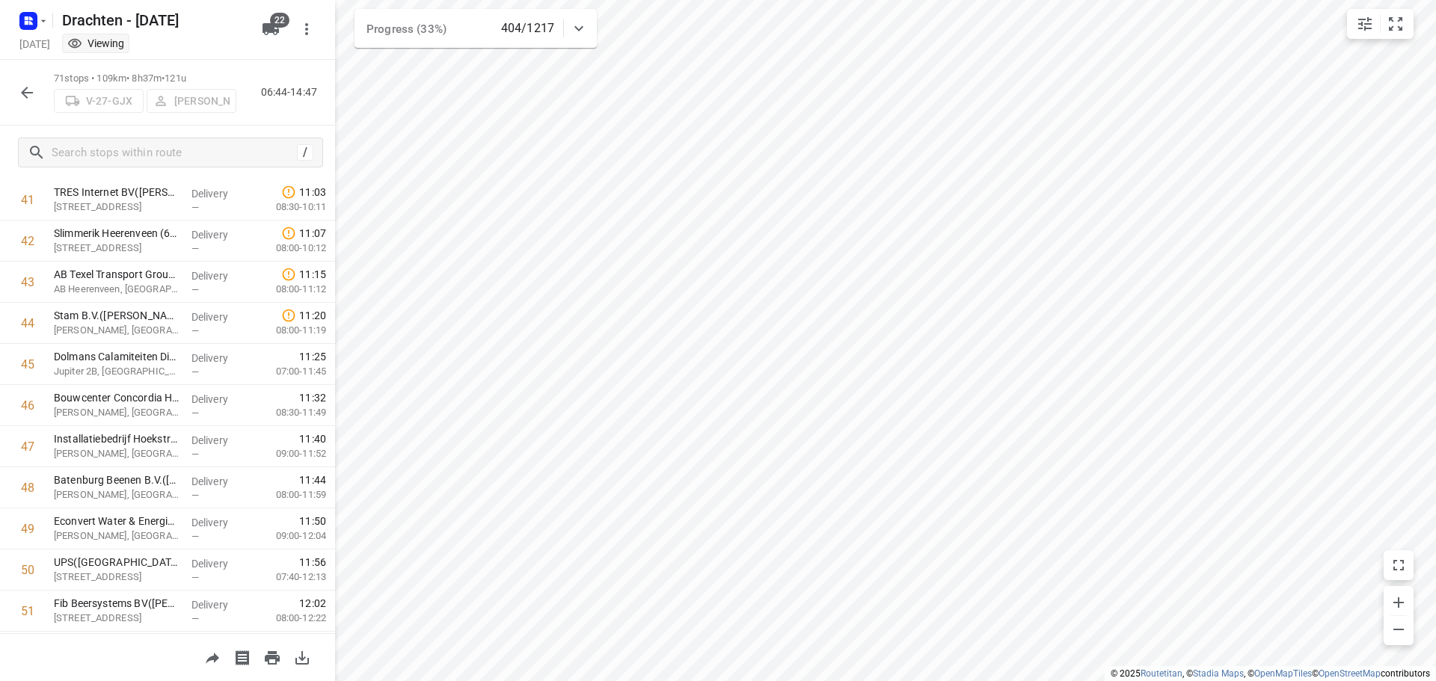
click at [20, 104] on button "button" at bounding box center [27, 93] width 30 height 30
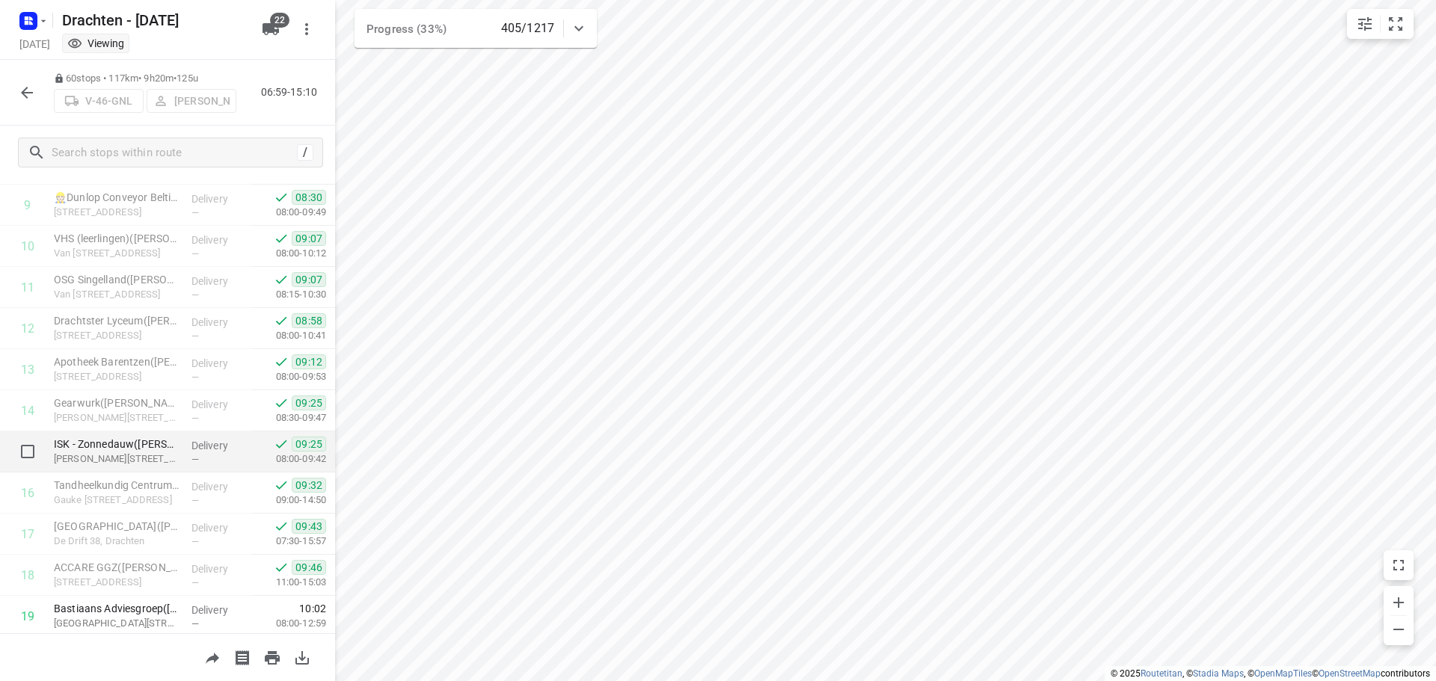
scroll to position [449, 0]
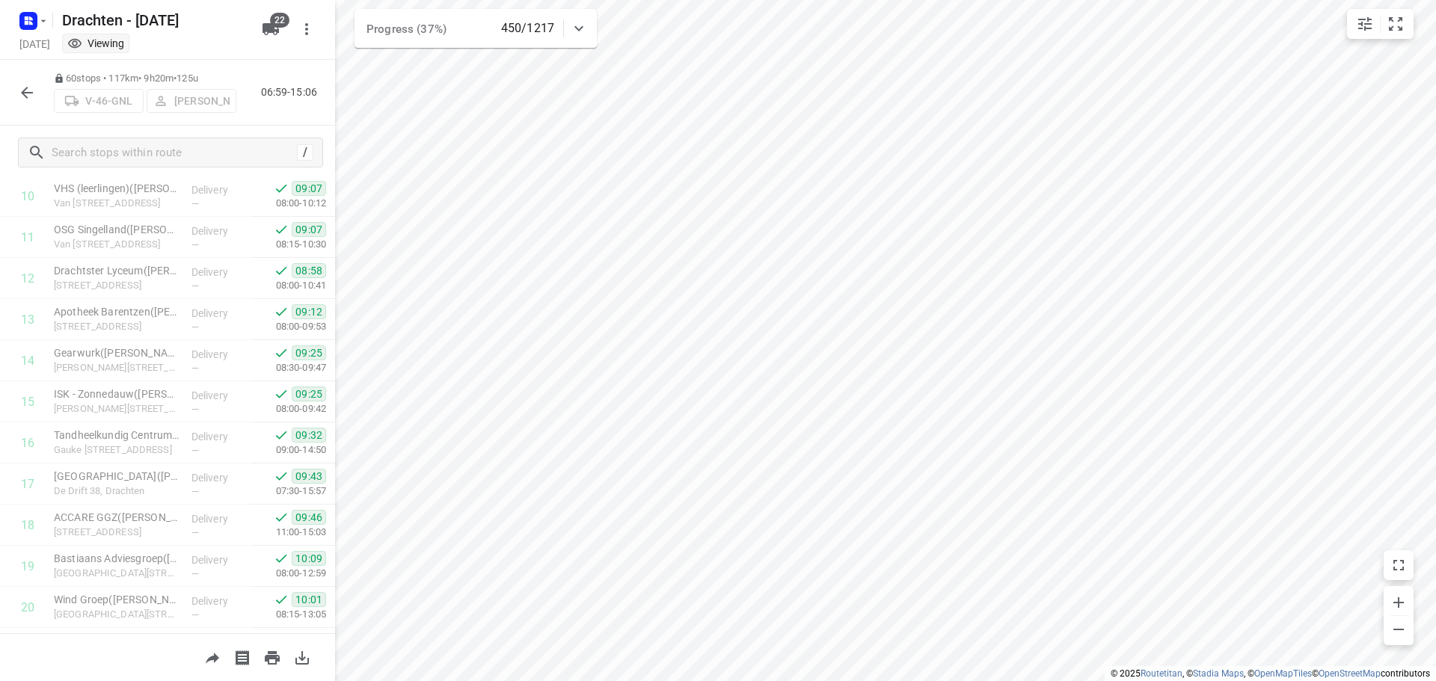
click at [31, 103] on button "button" at bounding box center [27, 93] width 30 height 30
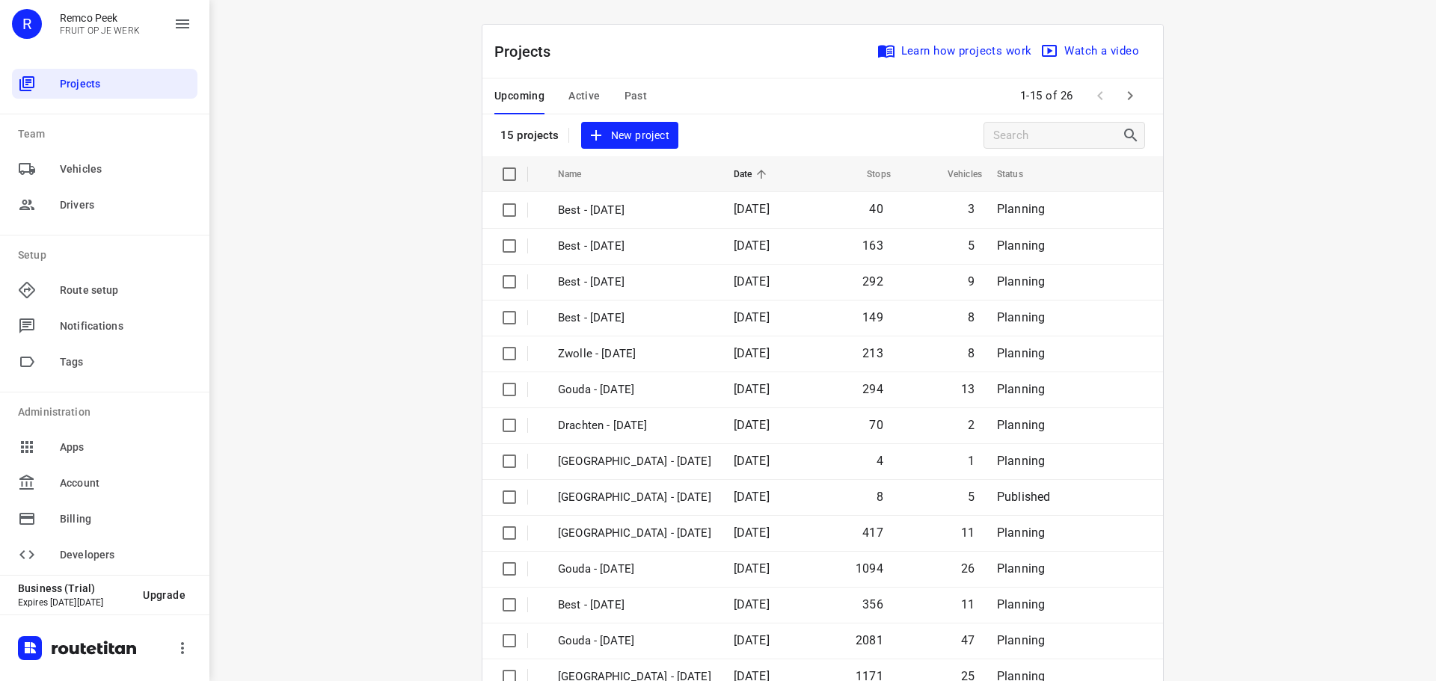
click at [587, 96] on span "Active" at bounding box center [583, 96] width 31 height 19
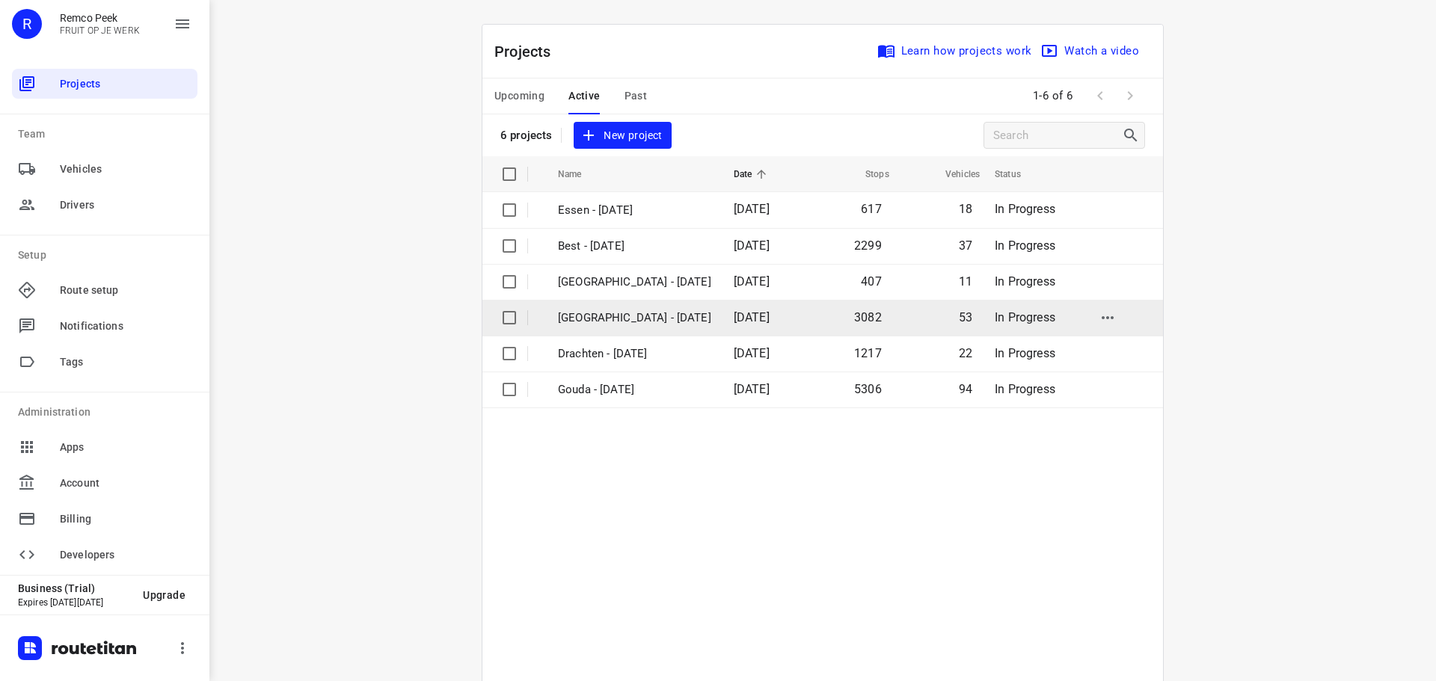
click at [599, 313] on p "Zwolle - Monday" at bounding box center [634, 318] width 153 height 17
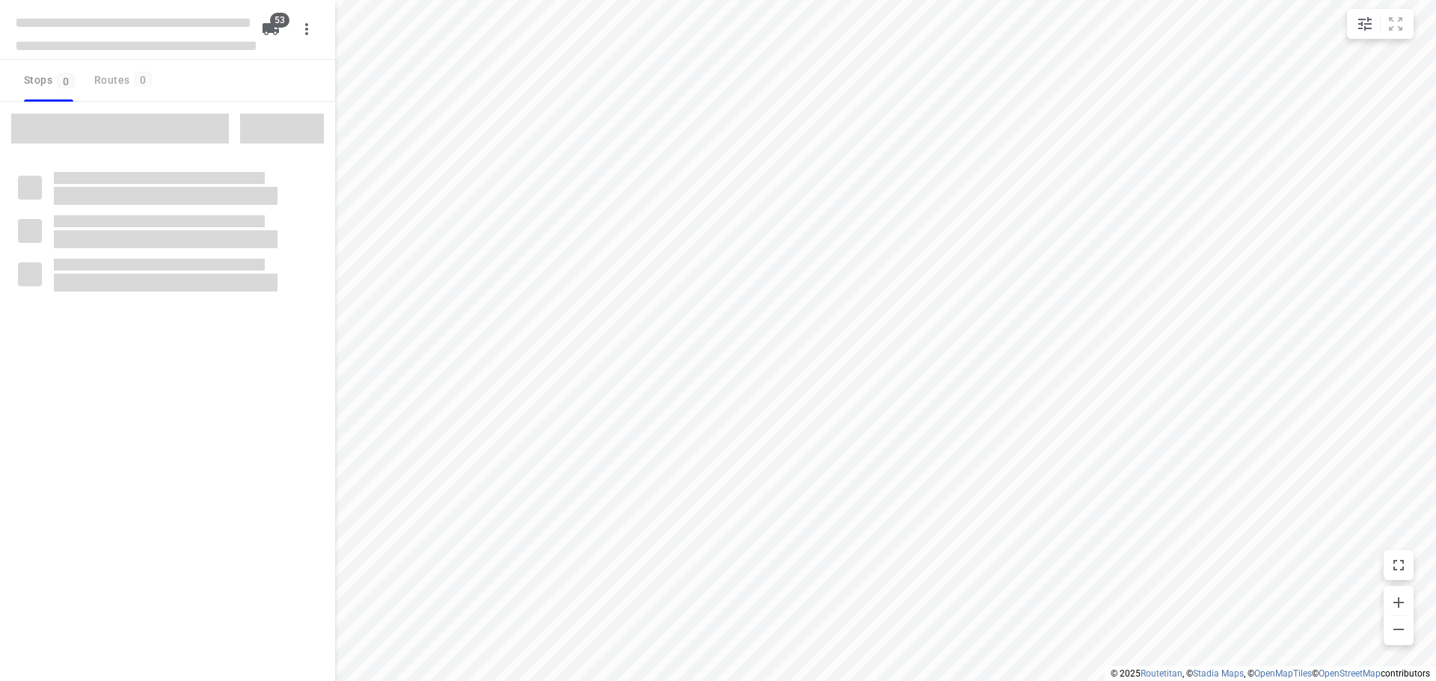
checkbox input "true"
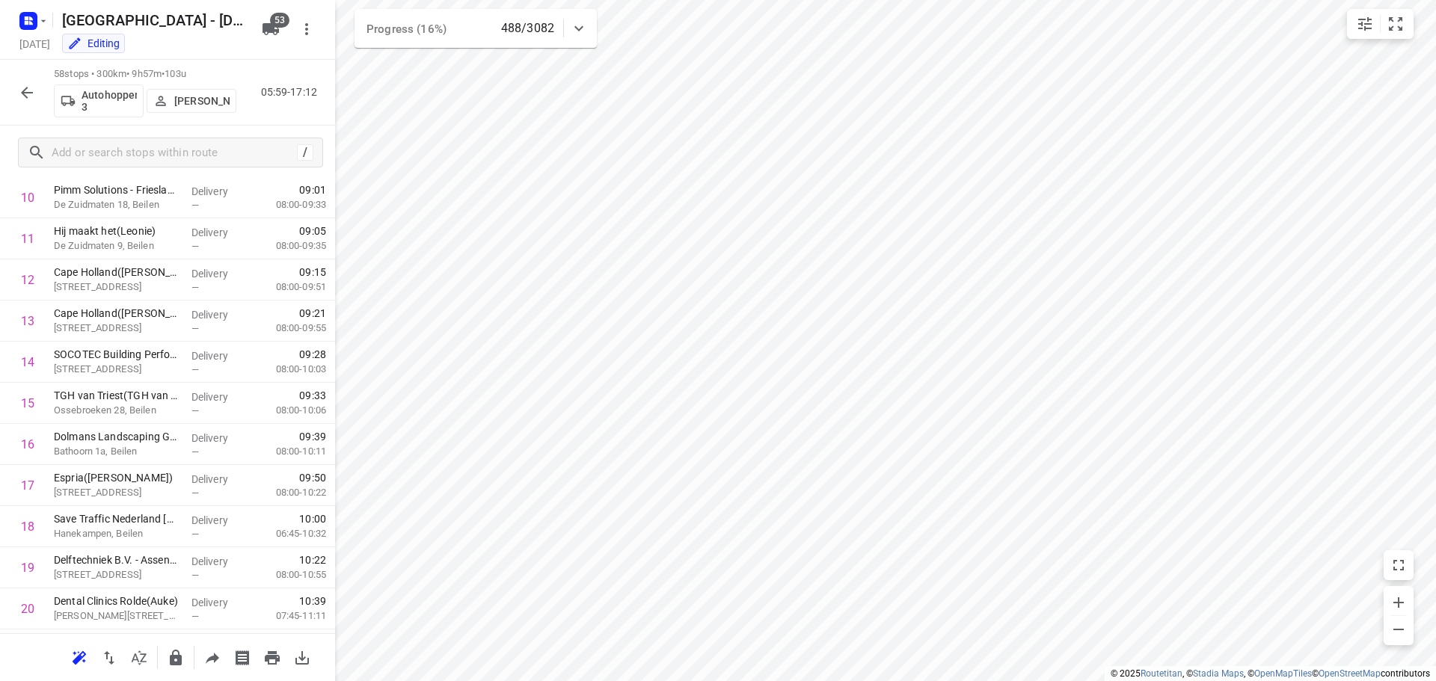
scroll to position [449, 0]
click at [31, 105] on button "button" at bounding box center [27, 93] width 30 height 30
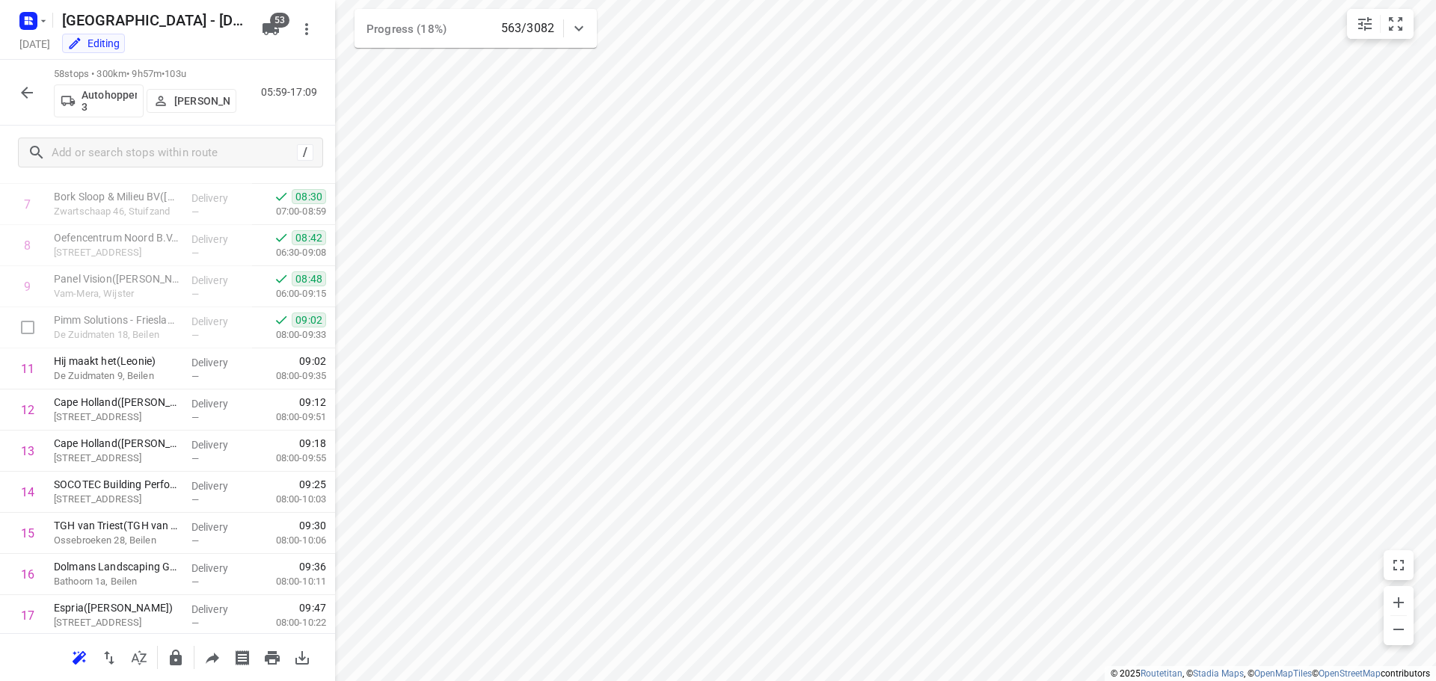
scroll to position [374, 0]
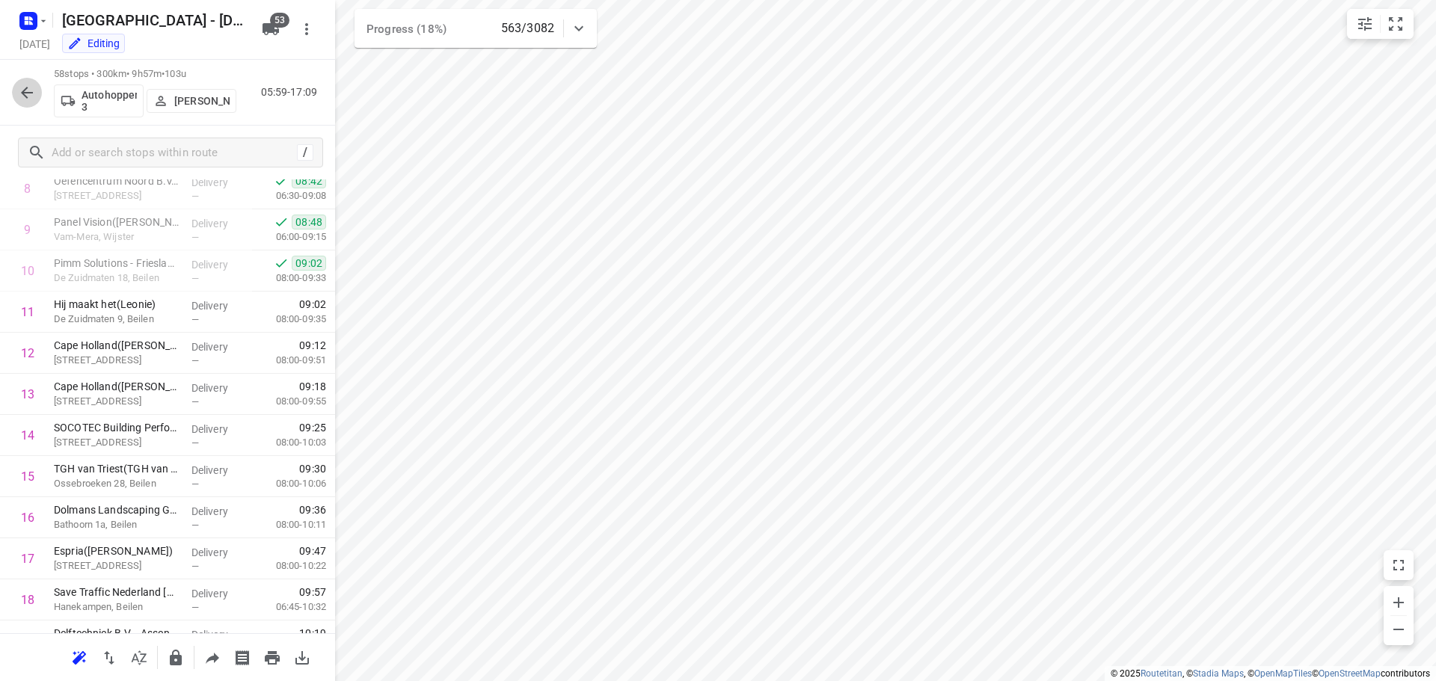
click at [21, 102] on button "button" at bounding box center [27, 93] width 30 height 30
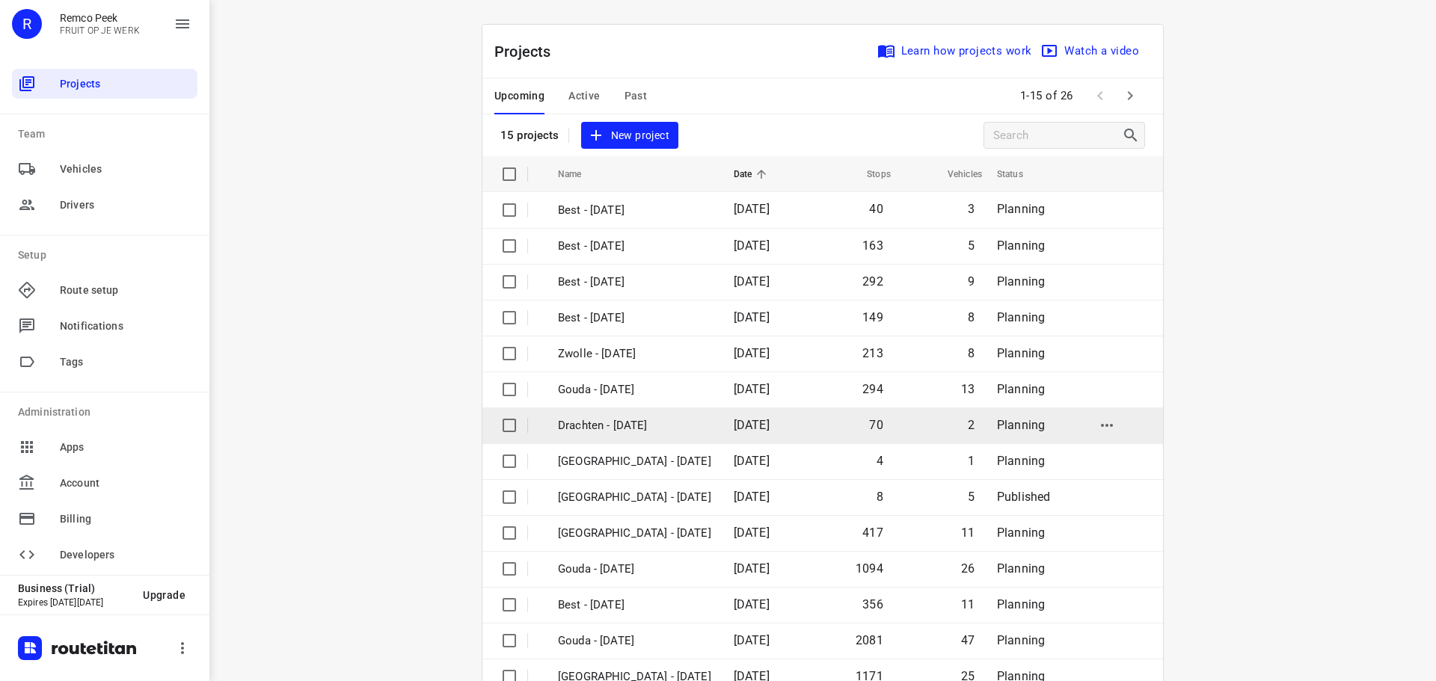
click at [601, 432] on p "Drachten - [DATE]" at bounding box center [634, 425] width 153 height 17
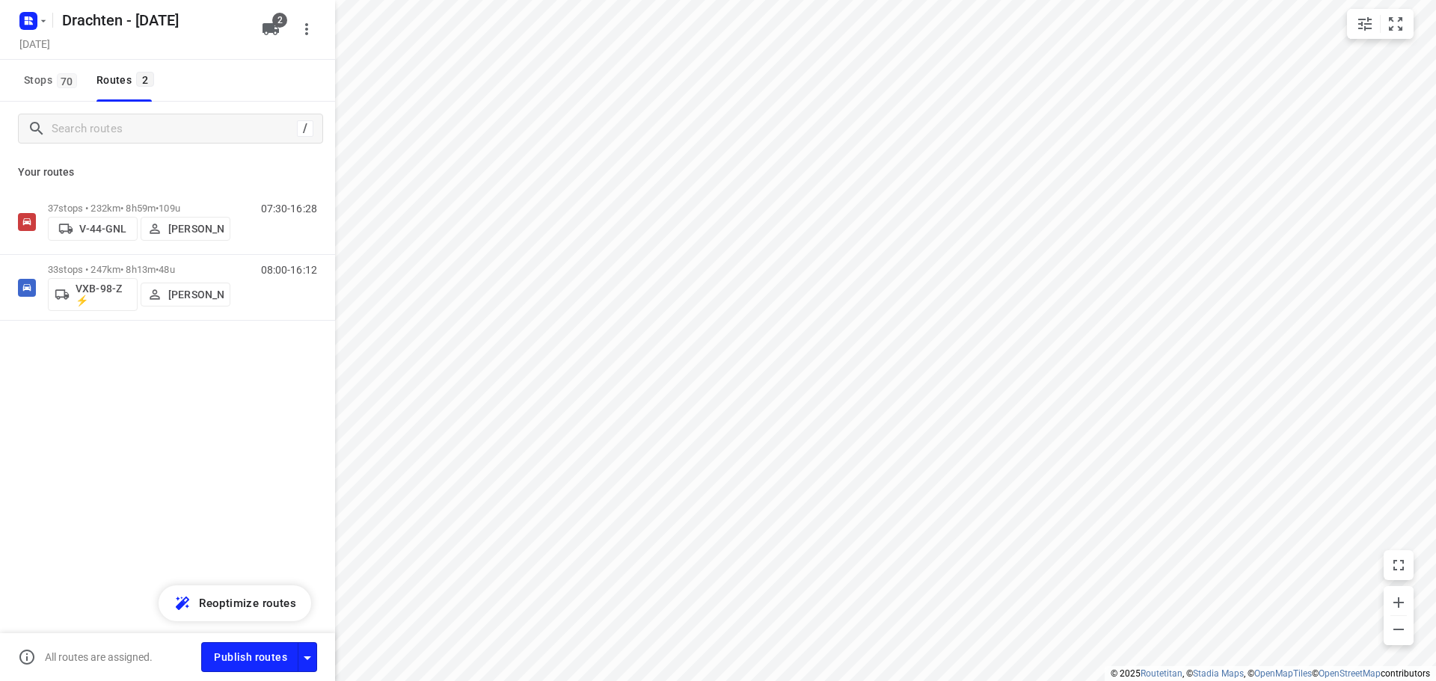
checkbox input "true"
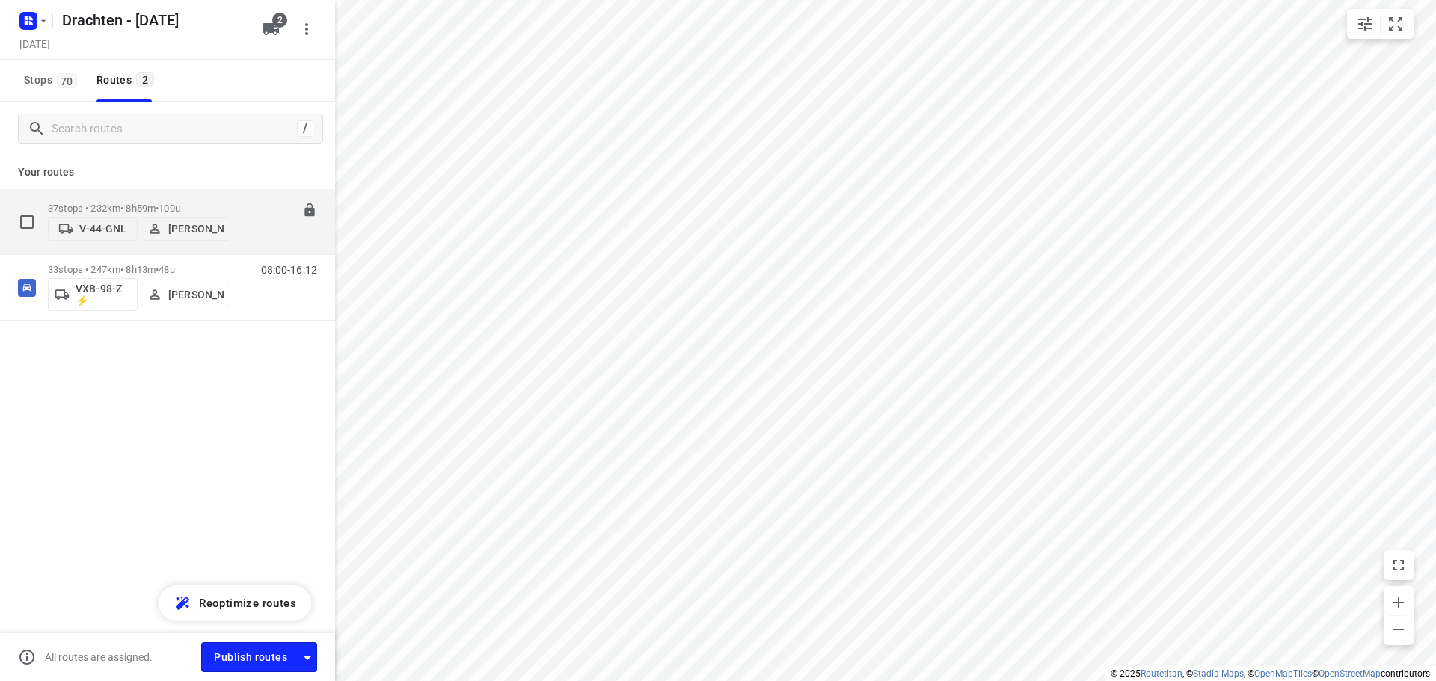
click at [218, 195] on div "37 stops • 232km • 8h59m • 109u V-44-GNL [PERSON_NAME]" at bounding box center [139, 221] width 182 height 53
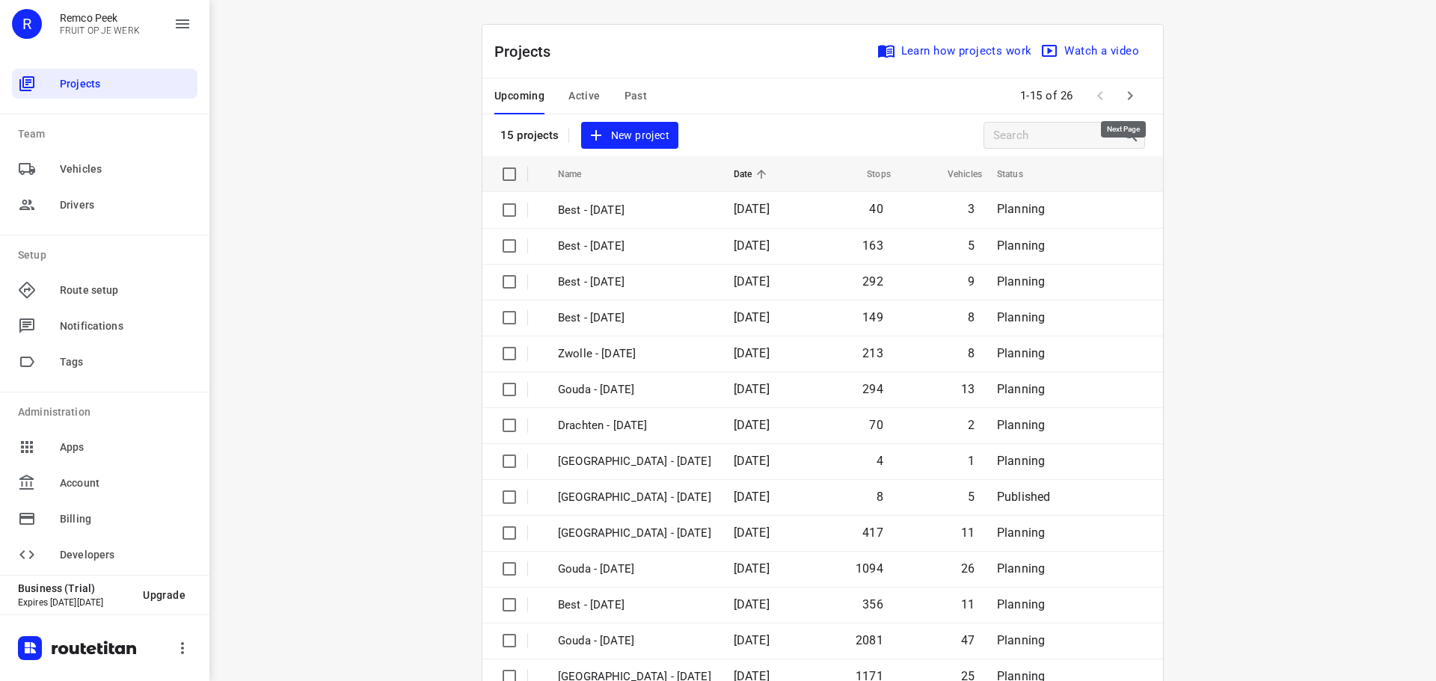
click at [1129, 97] on icon "button" at bounding box center [1130, 96] width 18 height 18
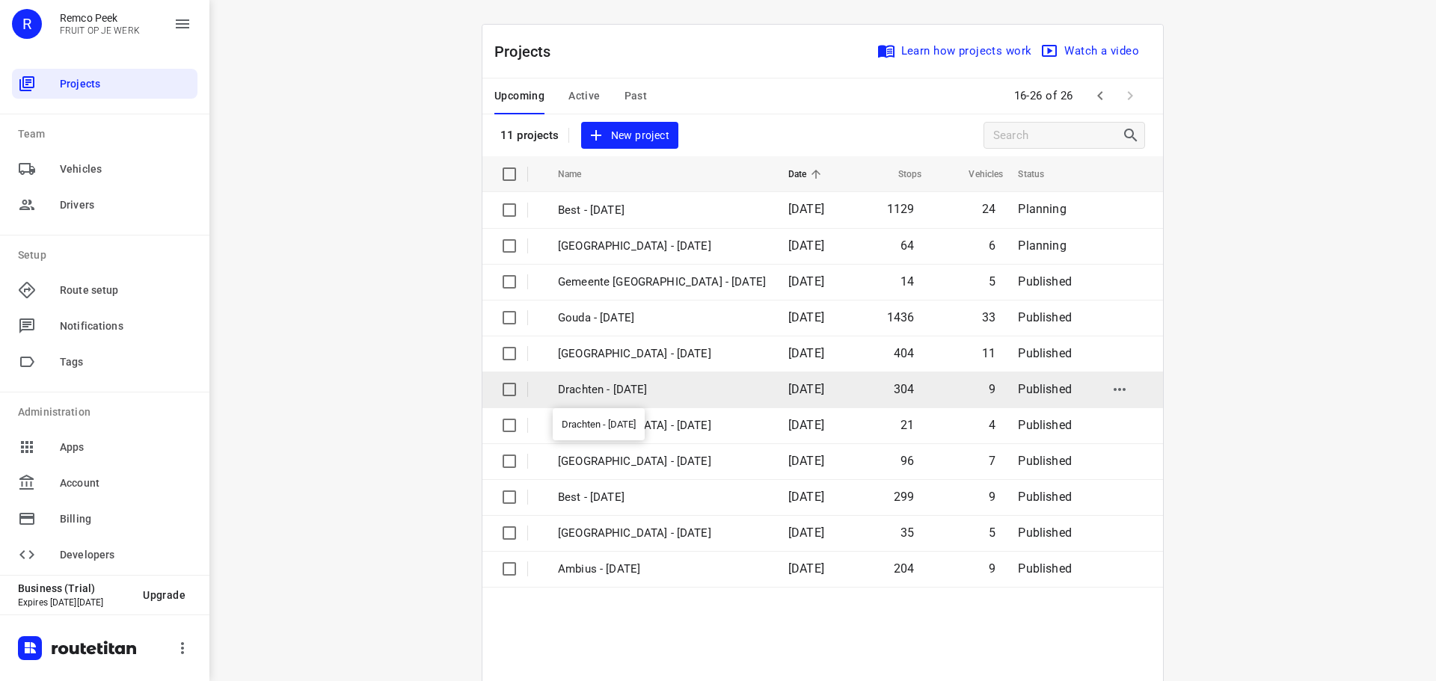
click at [600, 382] on p "Drachten - Tuesday" at bounding box center [662, 389] width 208 height 17
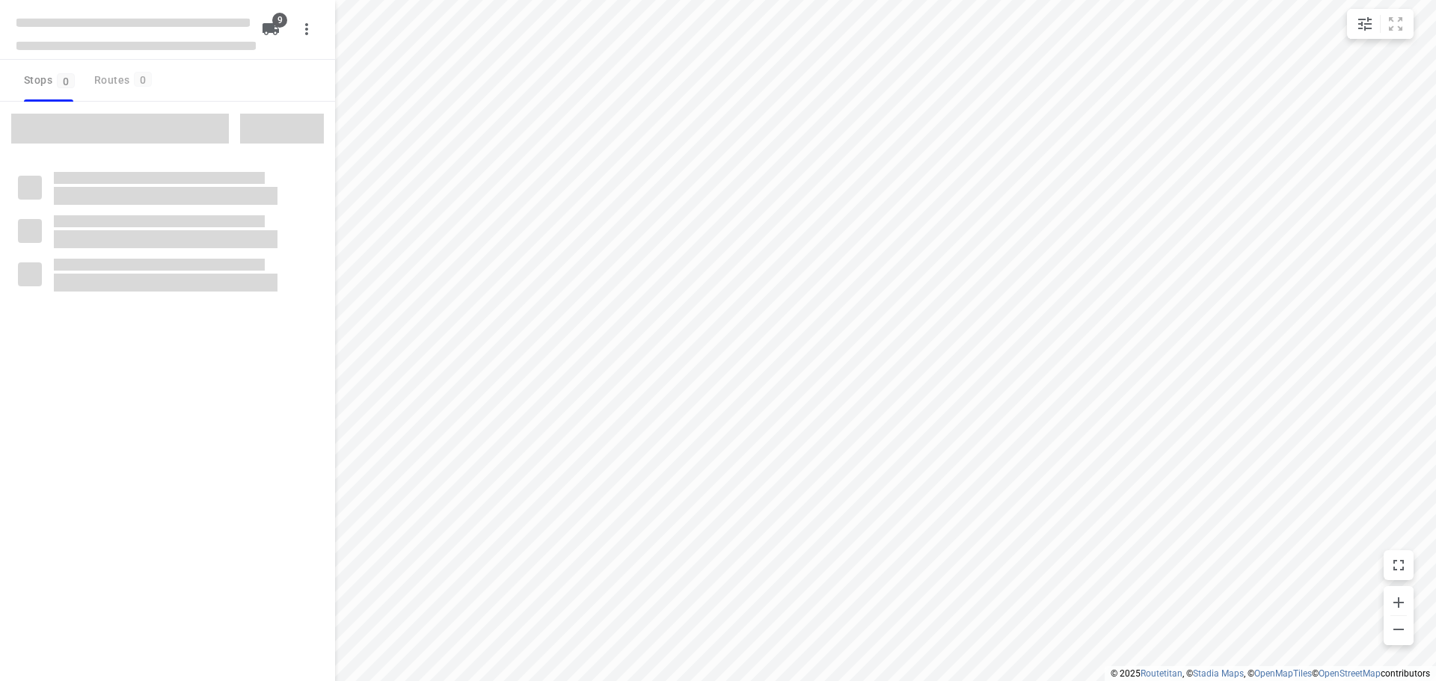
checkbox input "true"
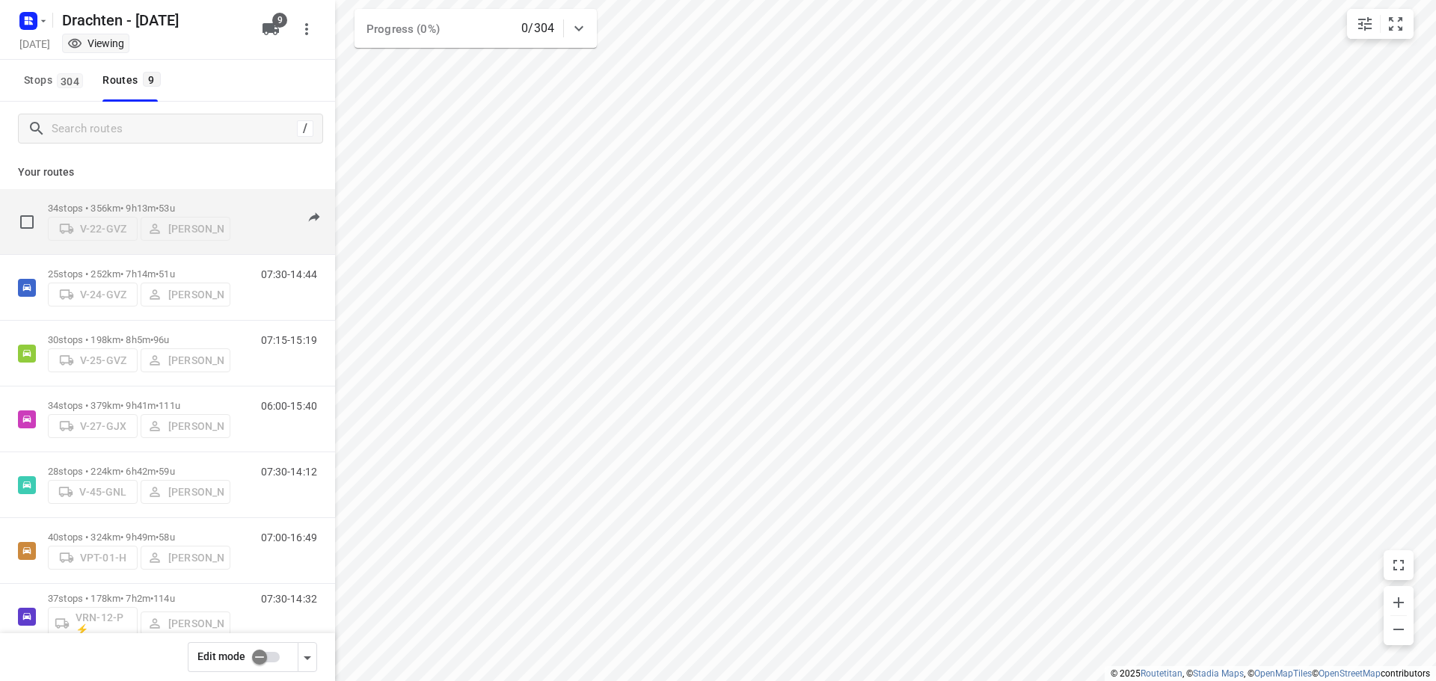
click at [159, 203] on span "•" at bounding box center [157, 208] width 3 height 11
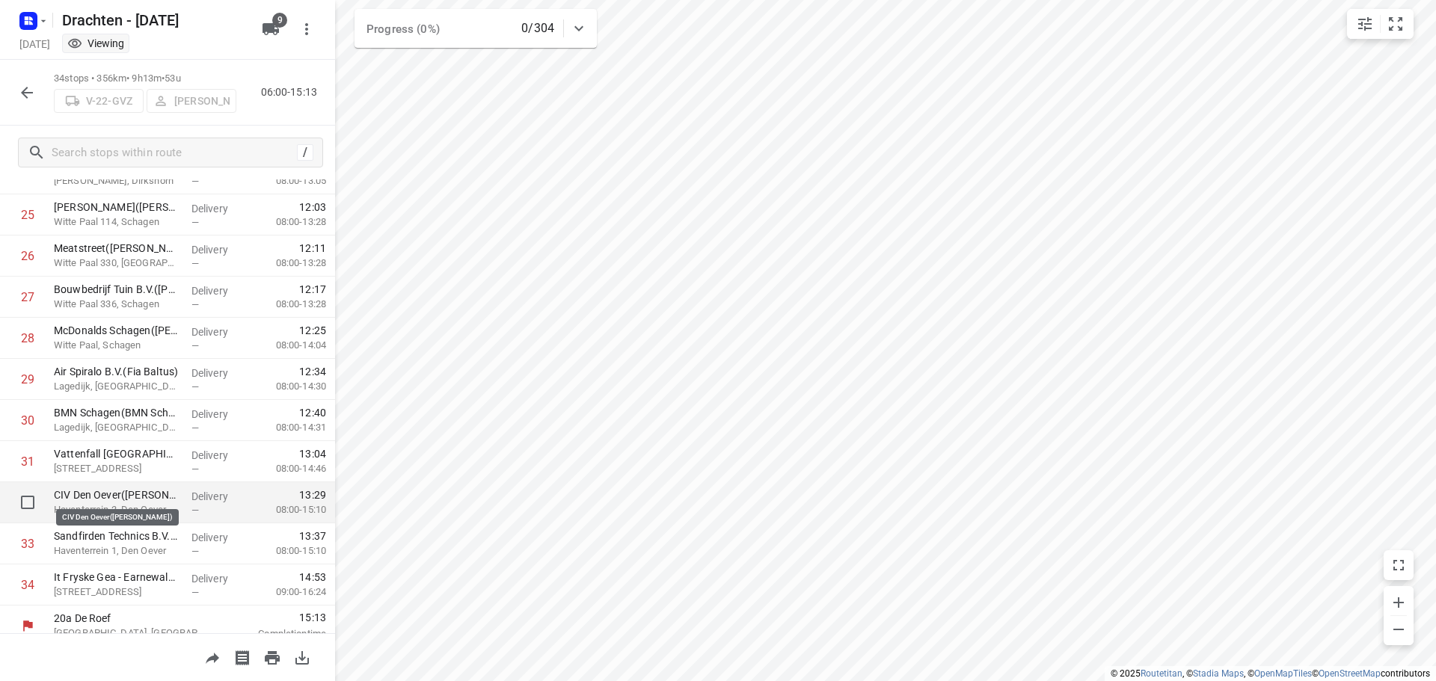
scroll to position [1061, 0]
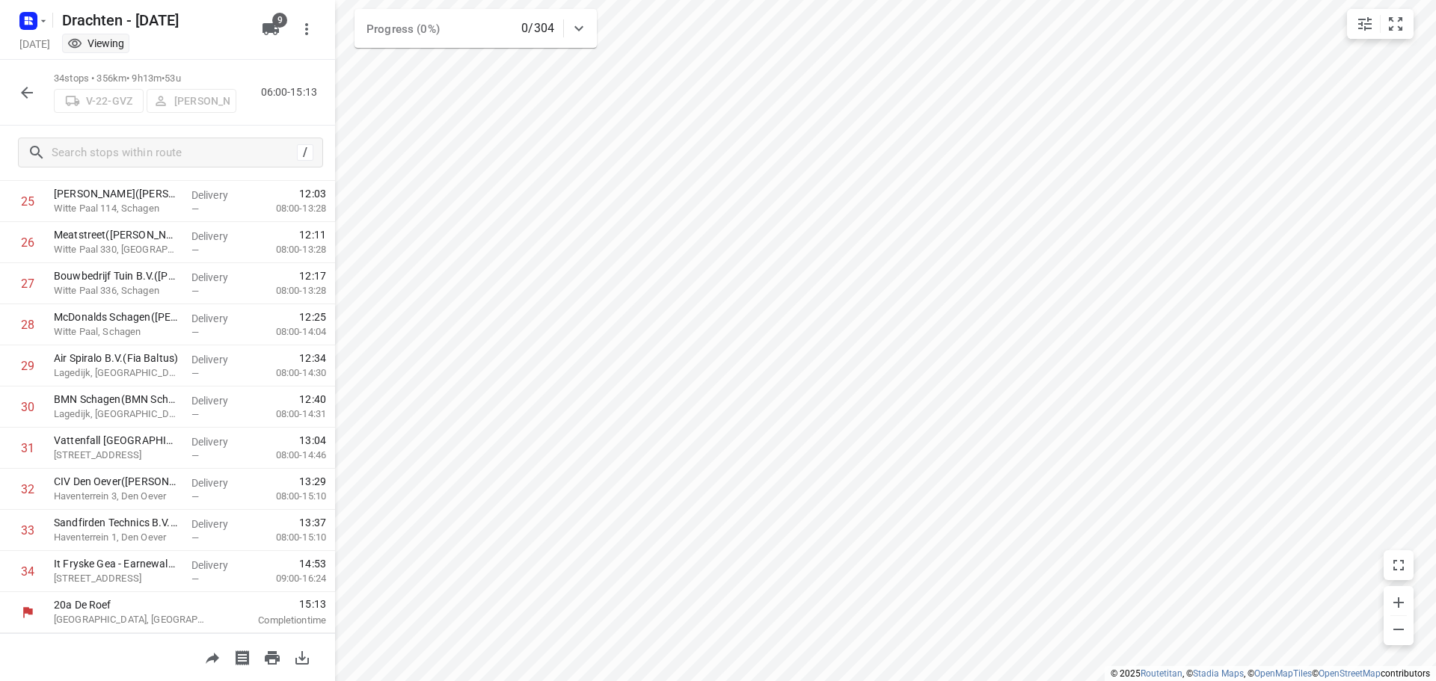
click at [27, 98] on icon "button" at bounding box center [27, 93] width 12 height 12
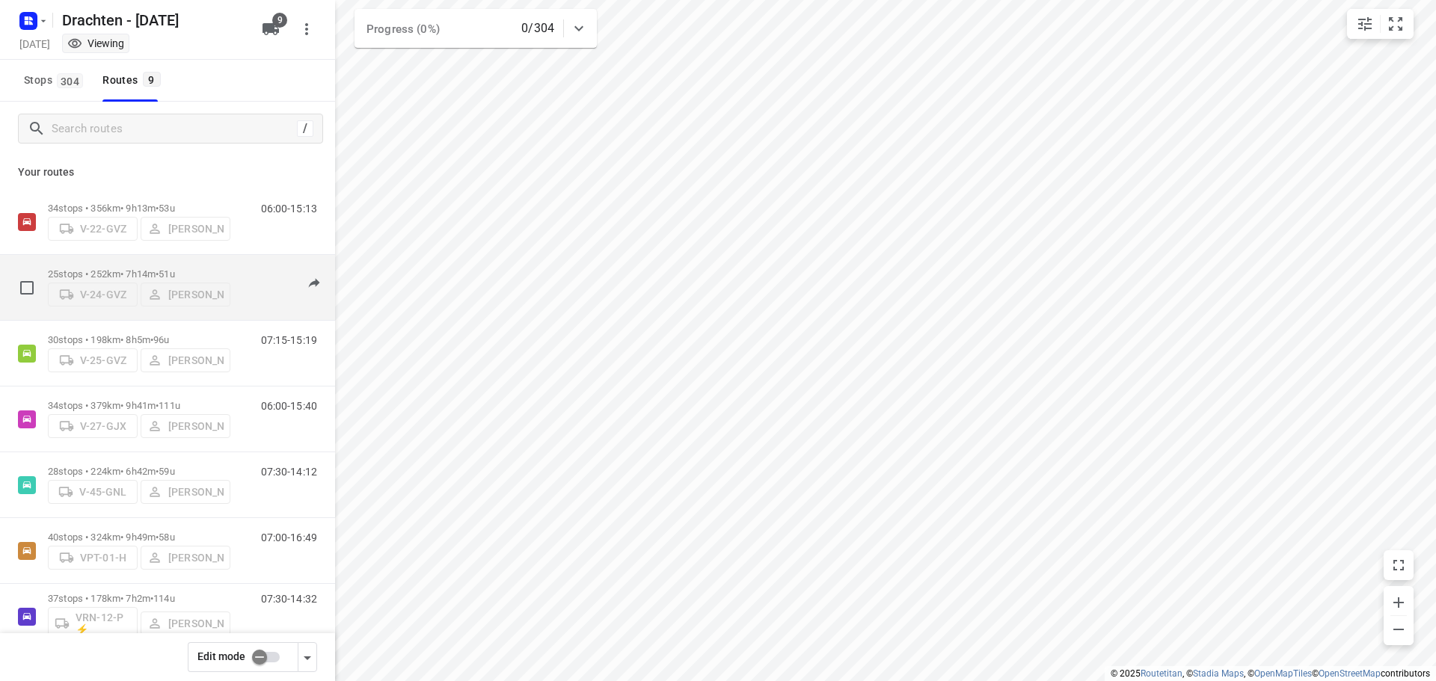
click at [174, 269] on span "51u" at bounding box center [167, 274] width 16 height 11
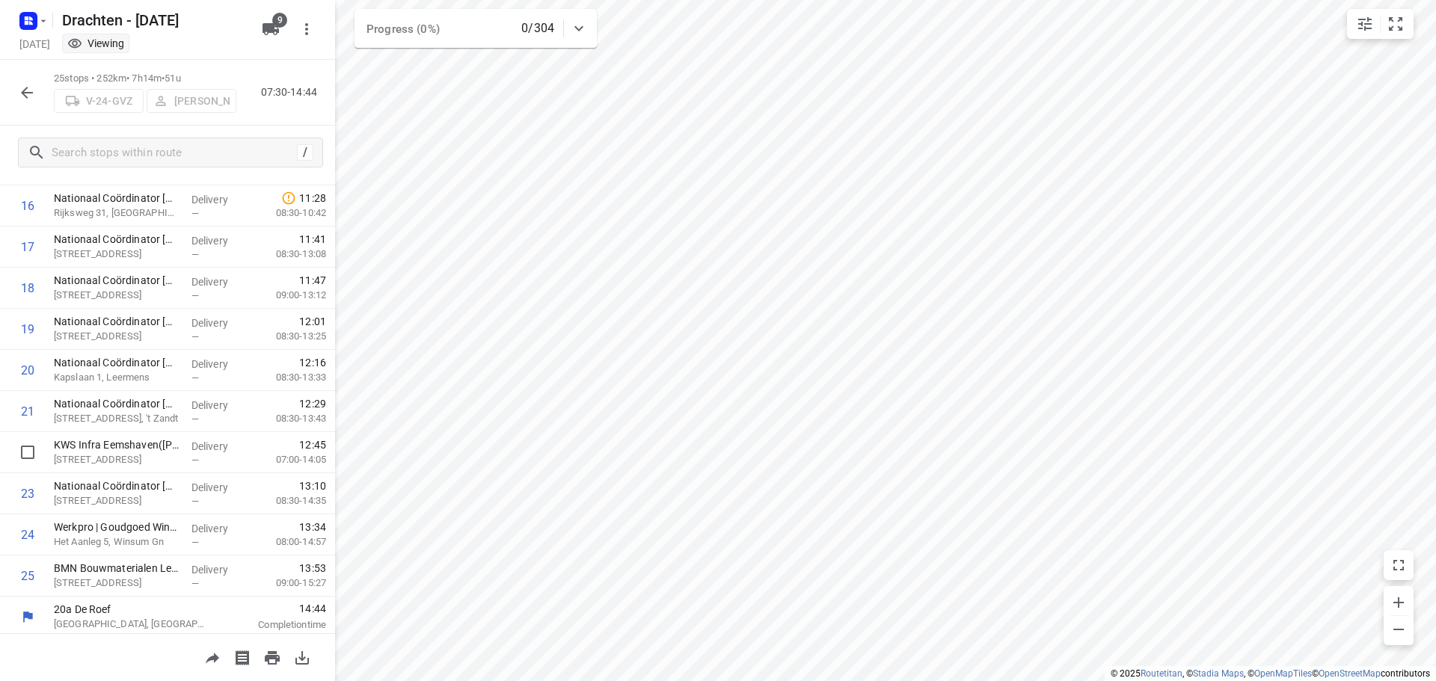
scroll to position [690, 0]
click at [31, 99] on icon "button" at bounding box center [27, 93] width 18 height 18
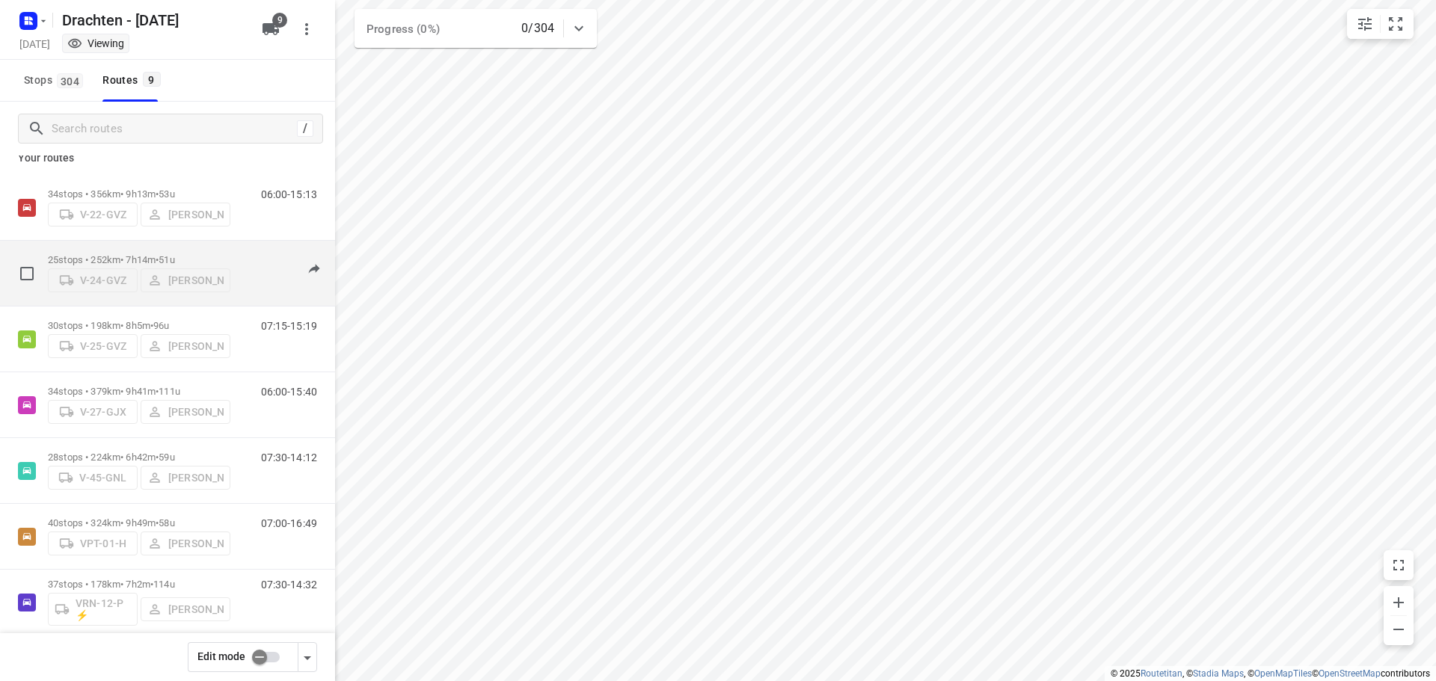
scroll to position [0, 0]
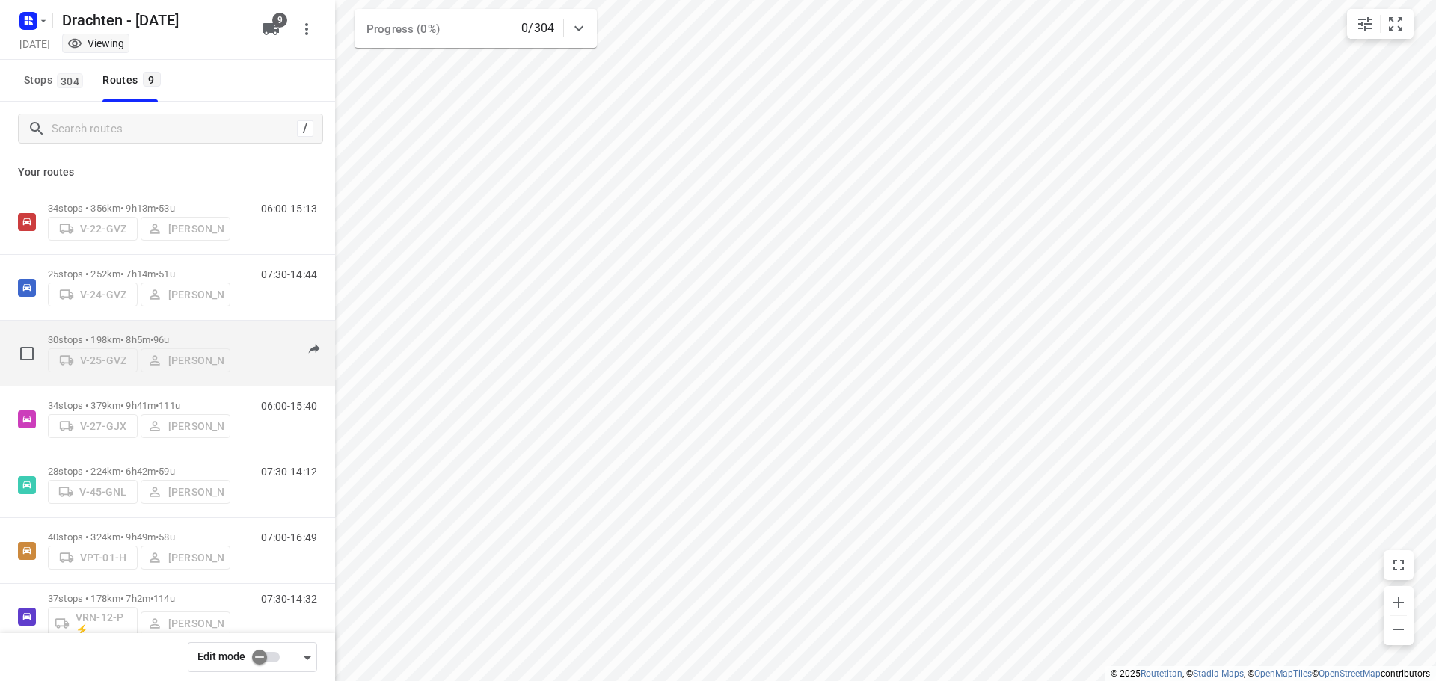
click at [195, 334] on p "30 stops • 198km • 8h5m • 96u" at bounding box center [139, 339] width 182 height 11
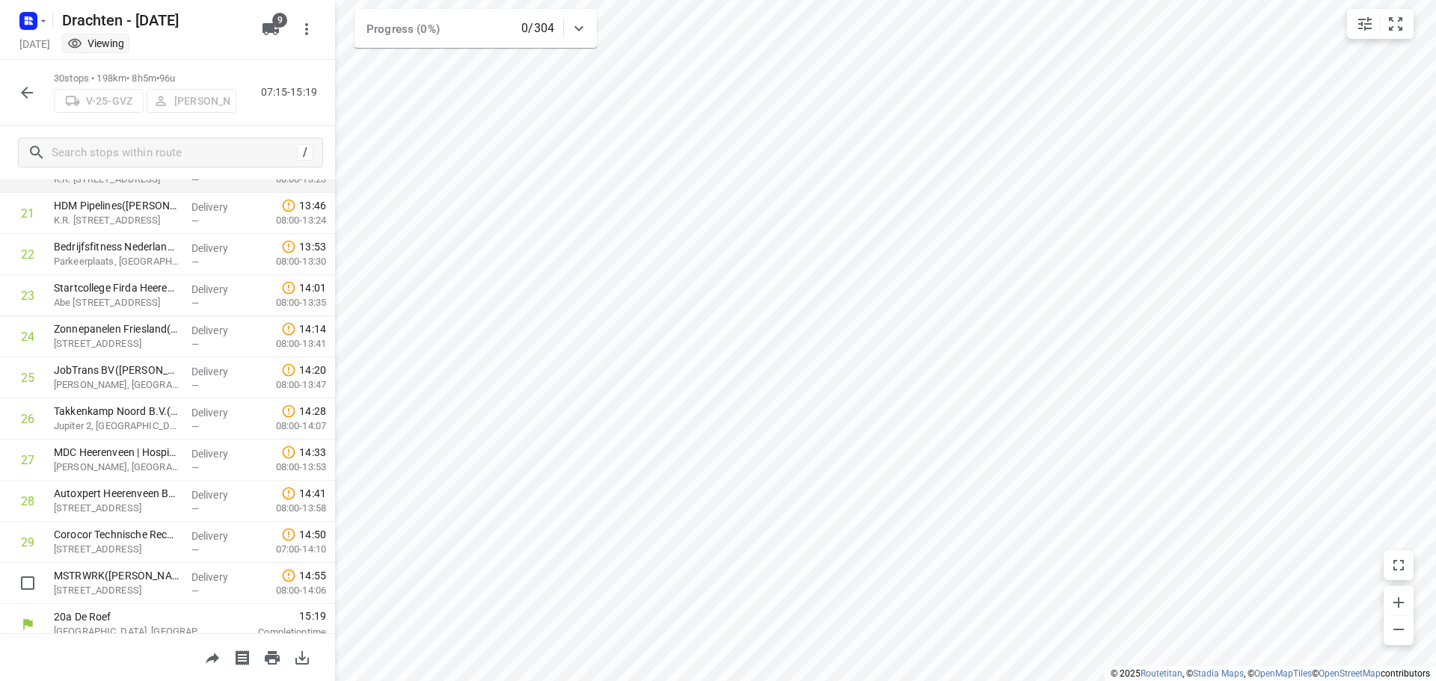
scroll to position [896, 0]
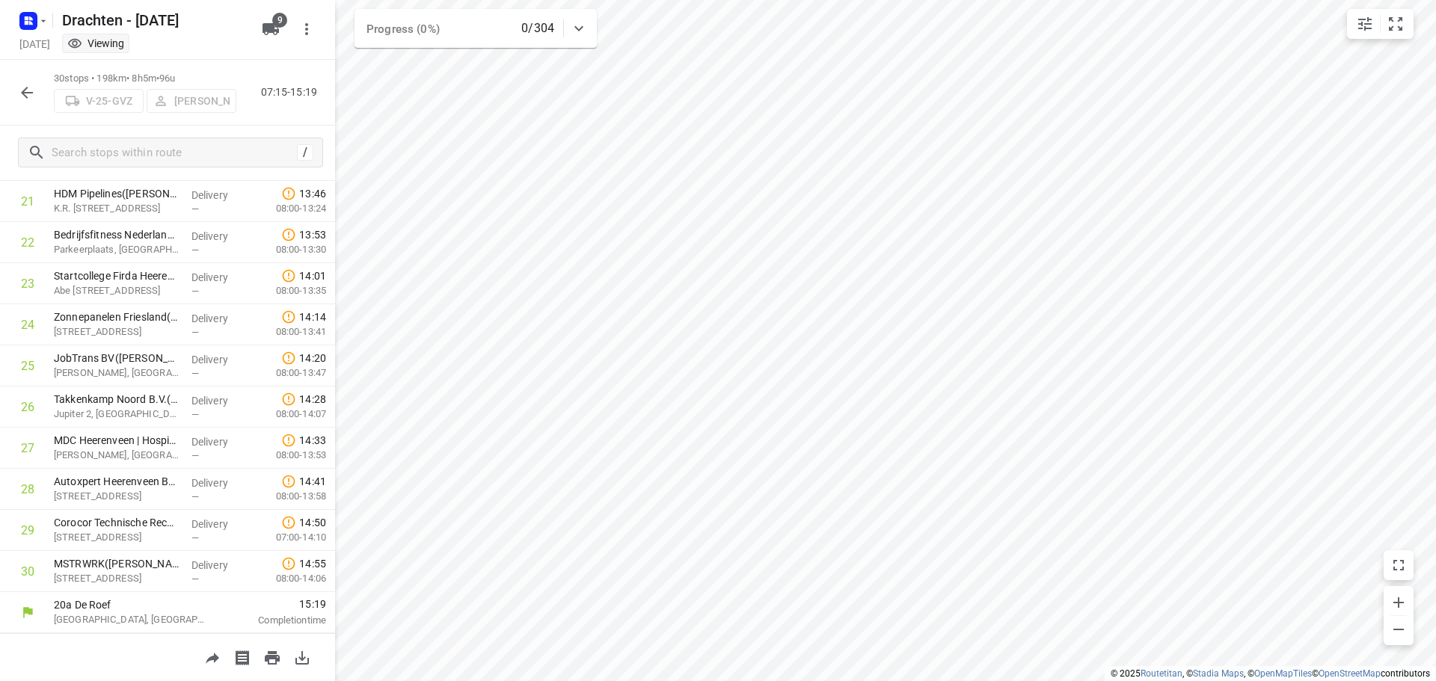
click at [30, 96] on icon "button" at bounding box center [27, 93] width 18 height 18
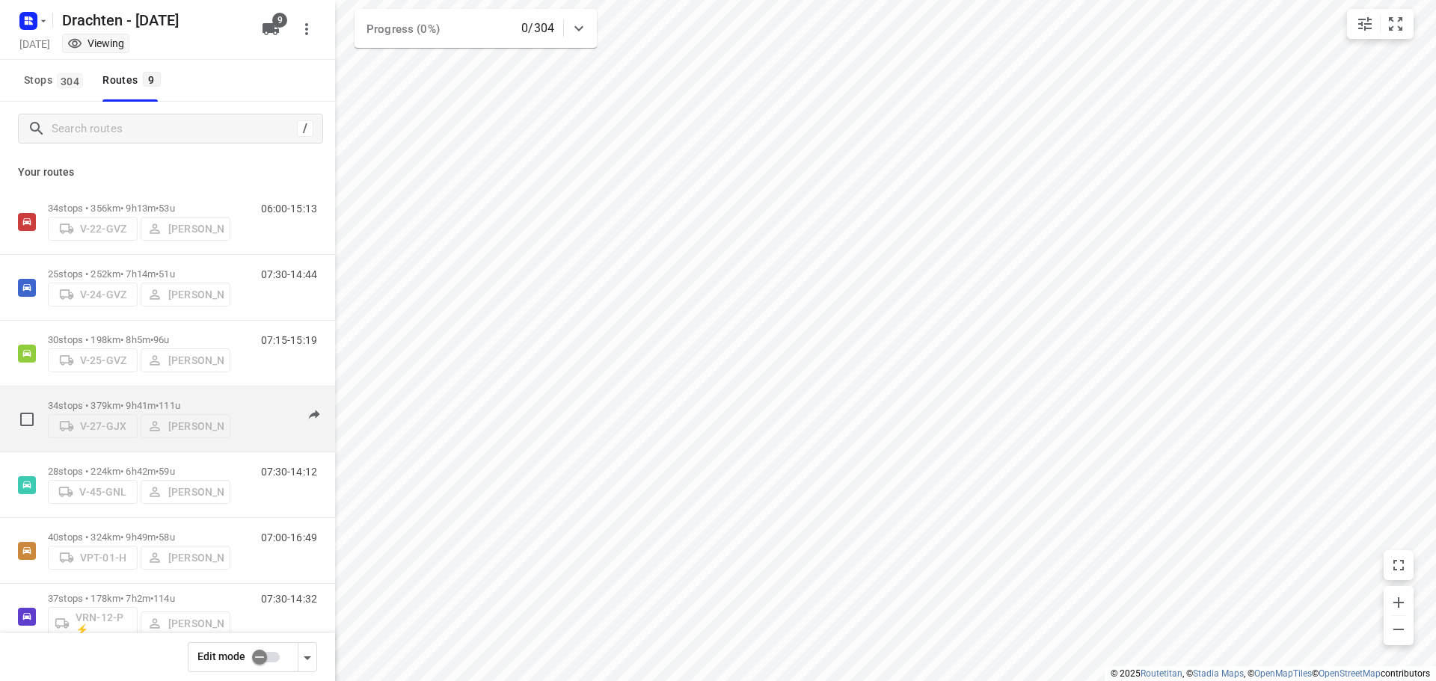
click at [153, 400] on p "34 stops • 379km • 9h41m • 111u" at bounding box center [139, 405] width 182 height 11
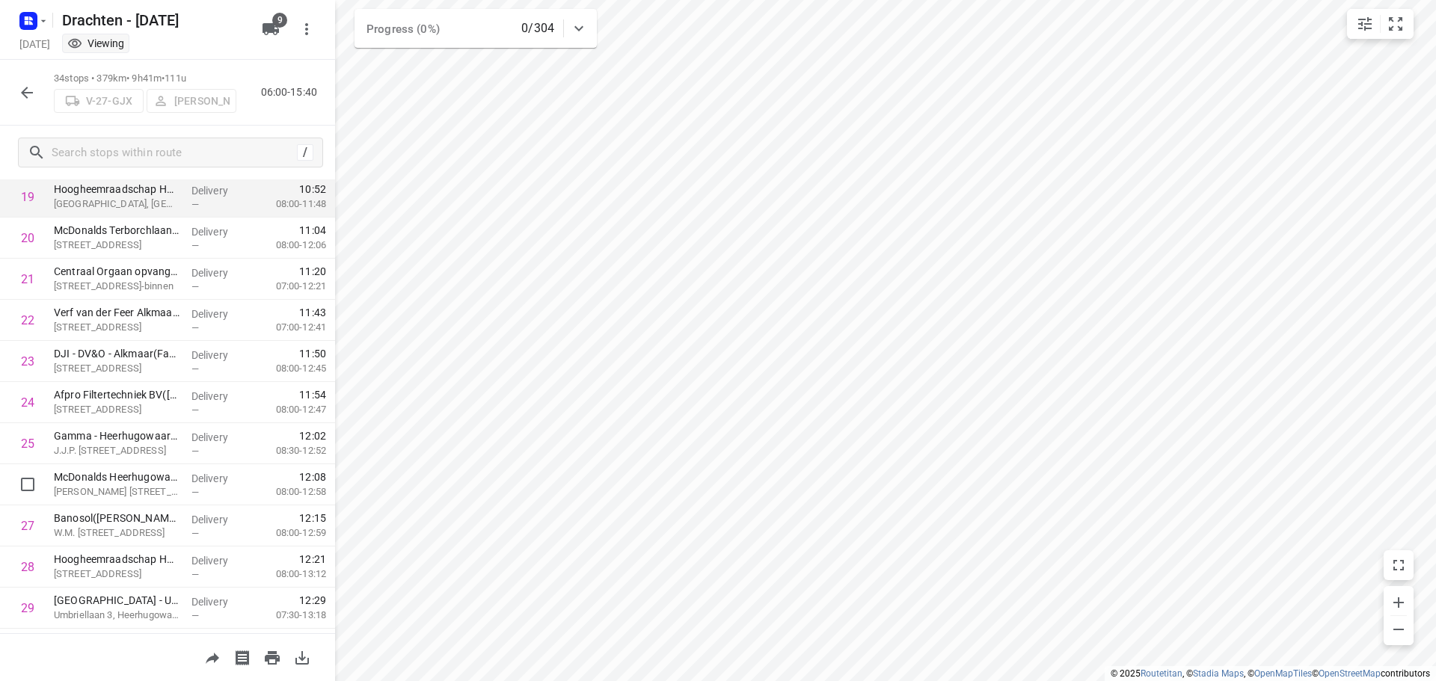
scroll to position [823, 0]
click at [34, 93] on icon "button" at bounding box center [27, 93] width 18 height 18
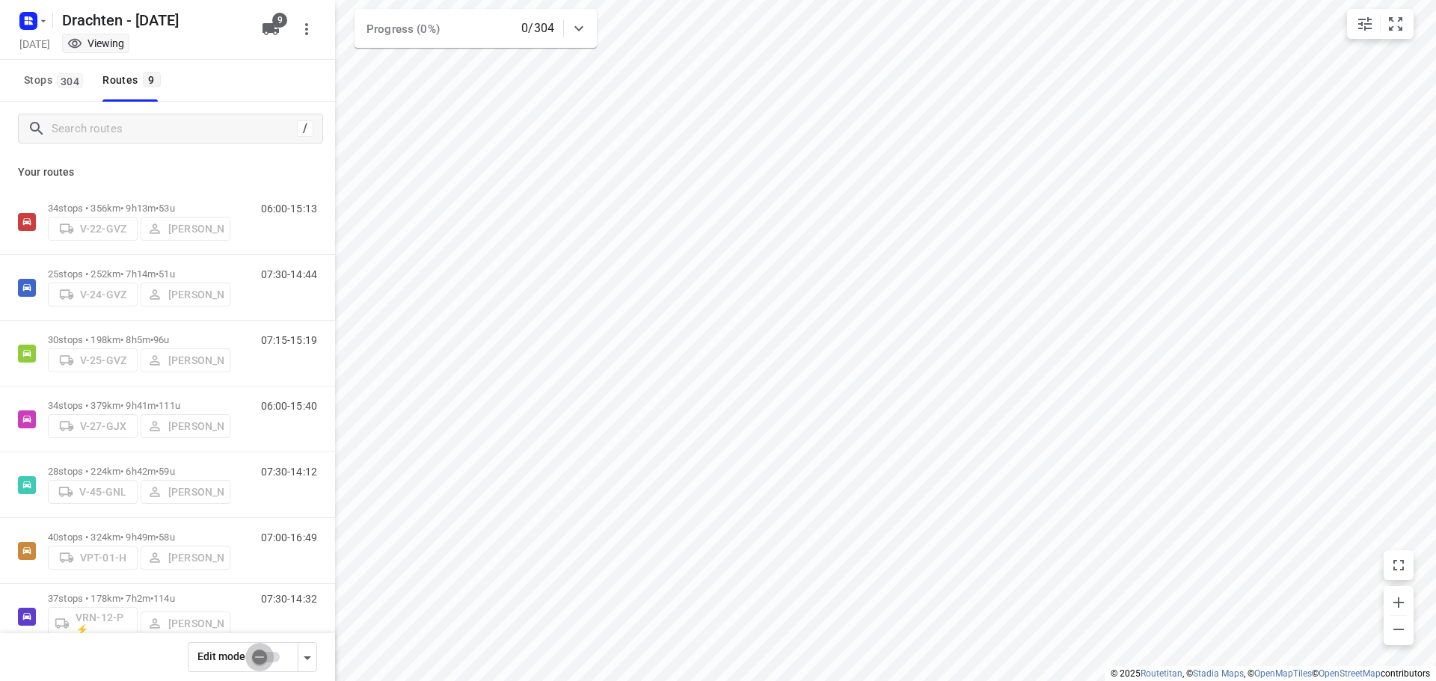
click at [257, 656] on input "checkbox" at bounding box center [259, 657] width 85 height 28
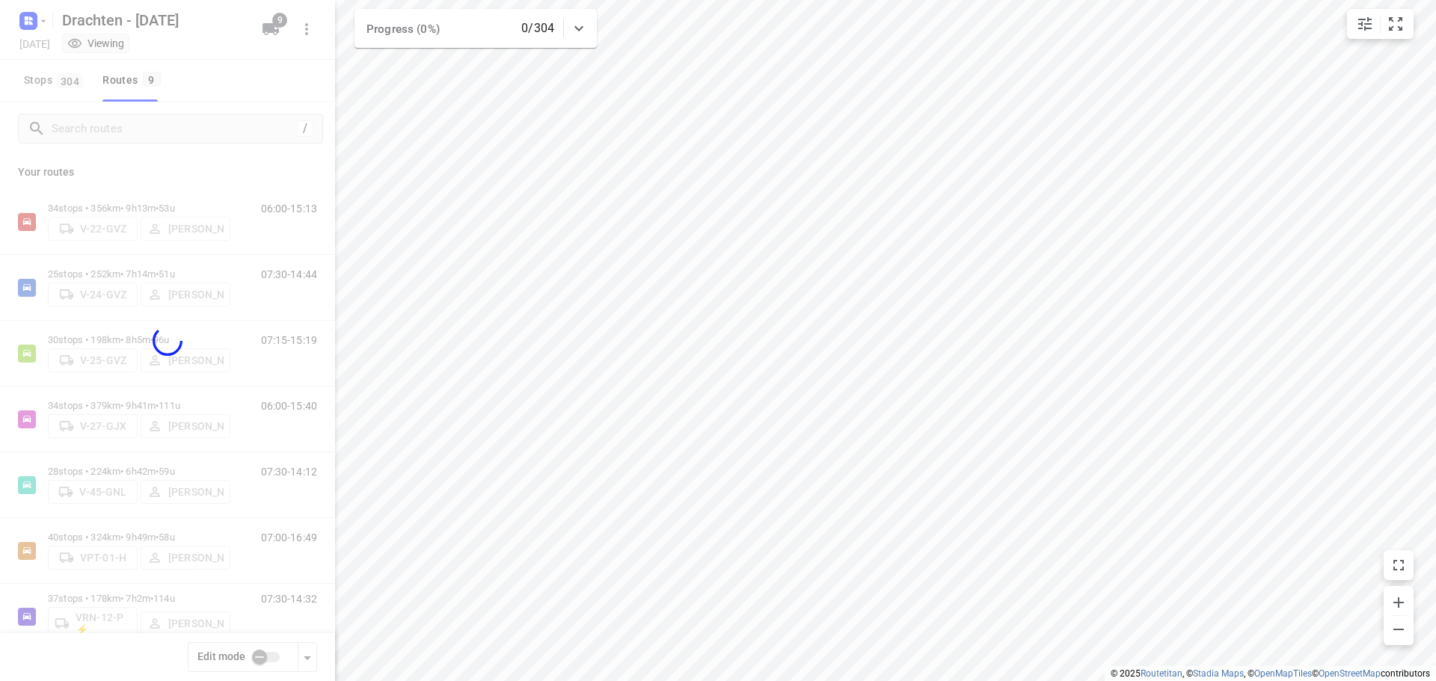
checkbox input "true"
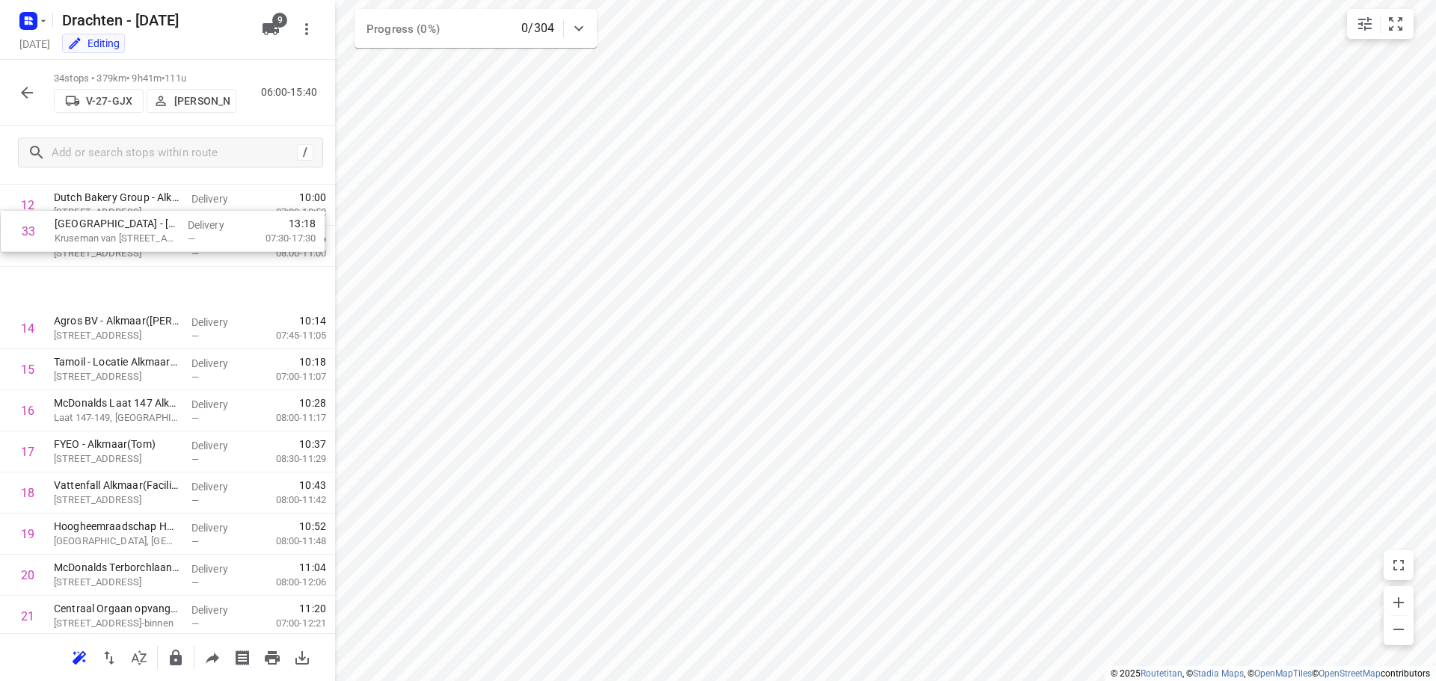
scroll to position [512, 0]
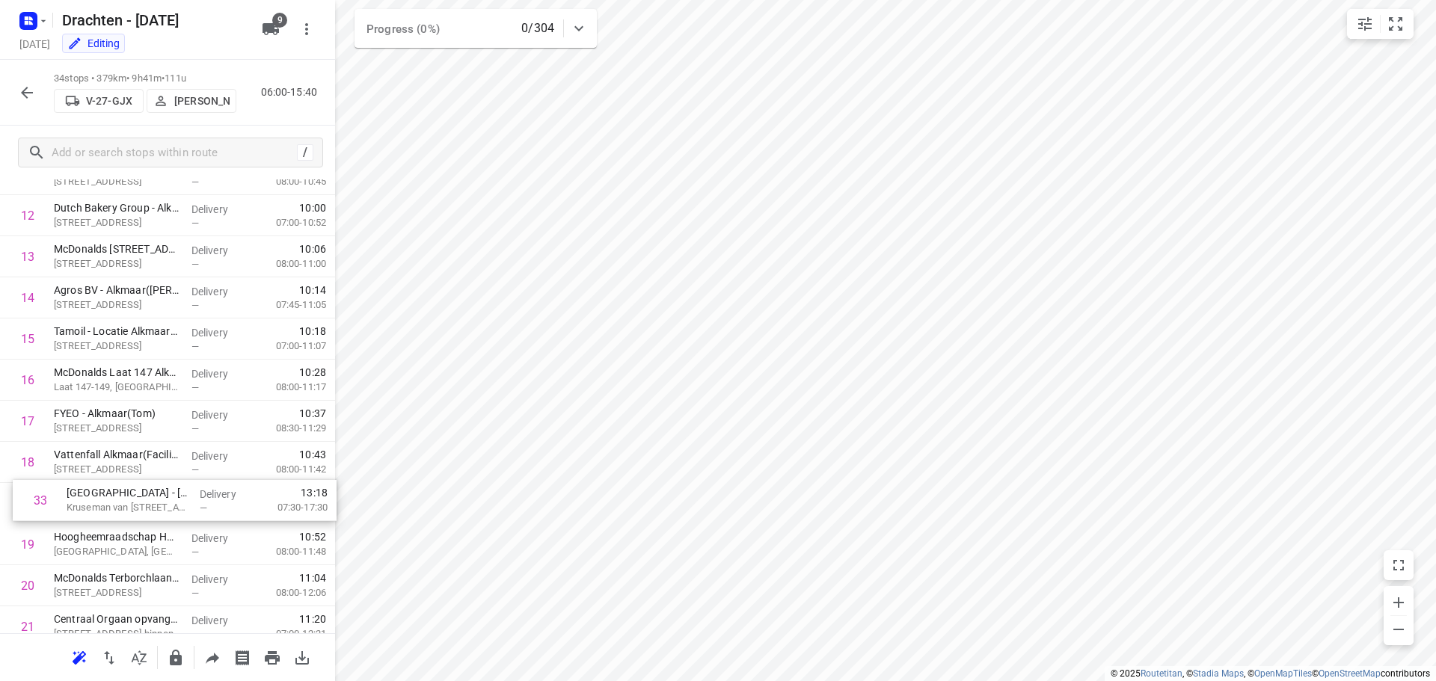
drag, startPoint x: 110, startPoint y: 534, endPoint x: 122, endPoint y: 501, distance: 35.0
click at [122, 501] on div "1 Koedooder Gevelrenovatie BV(Robert) Gildenweg 17, Blokker Delivery — 07:43 07…" at bounding box center [167, 442] width 335 height 1399
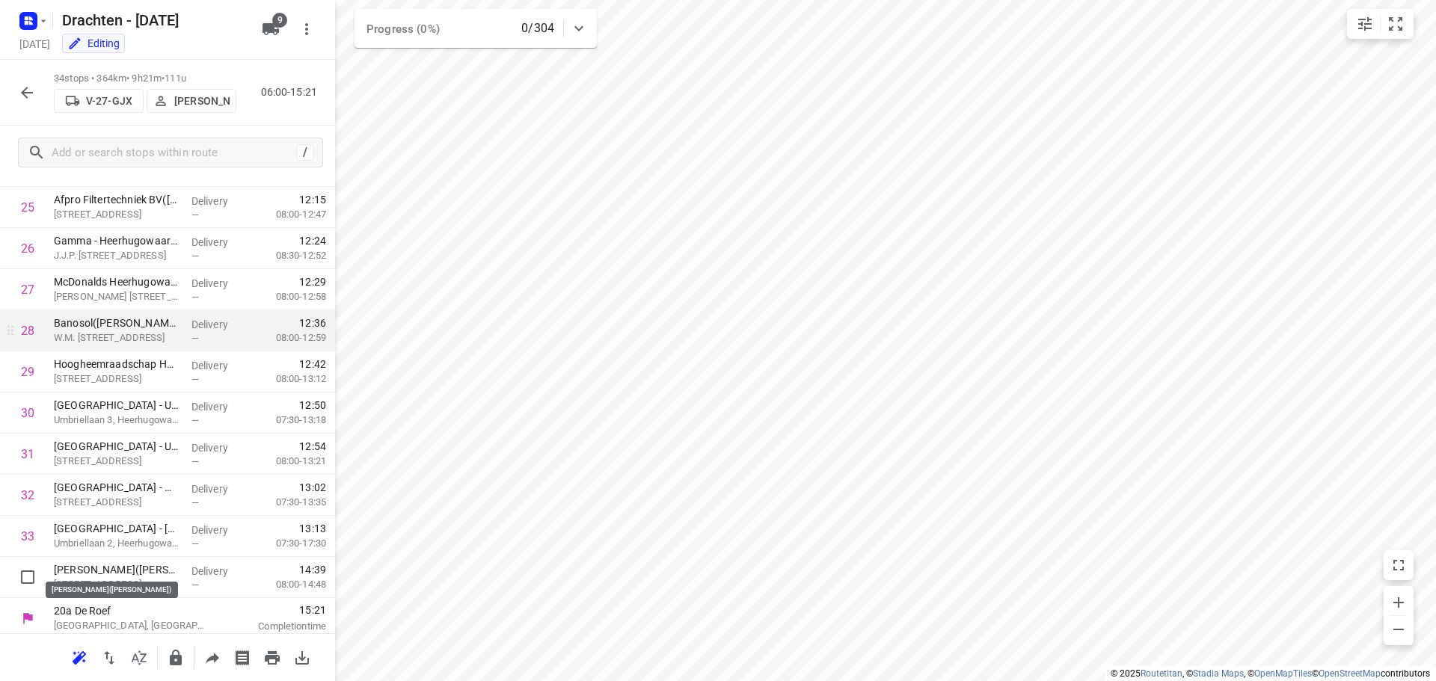
scroll to position [1061, 0]
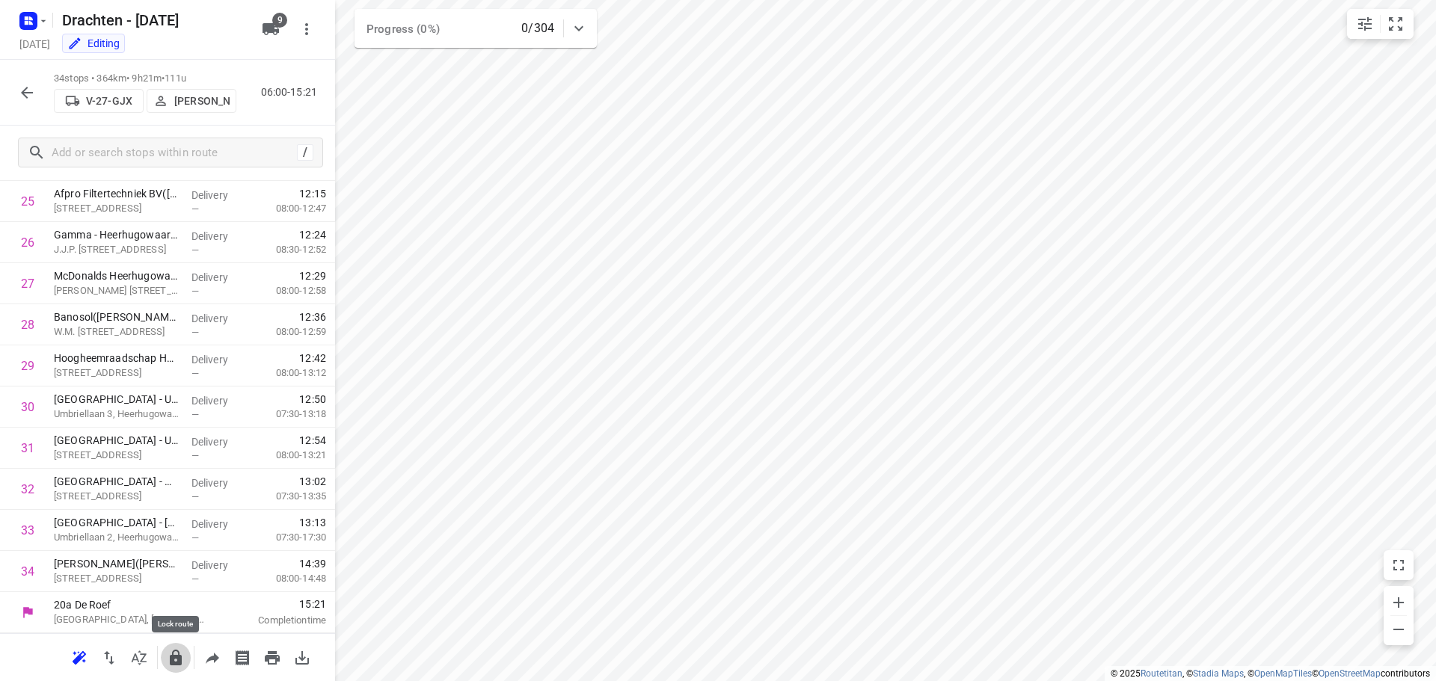
click at [177, 657] on icon "button" at bounding box center [176, 658] width 12 height 16
click at [29, 84] on icon "button" at bounding box center [27, 93] width 18 height 18
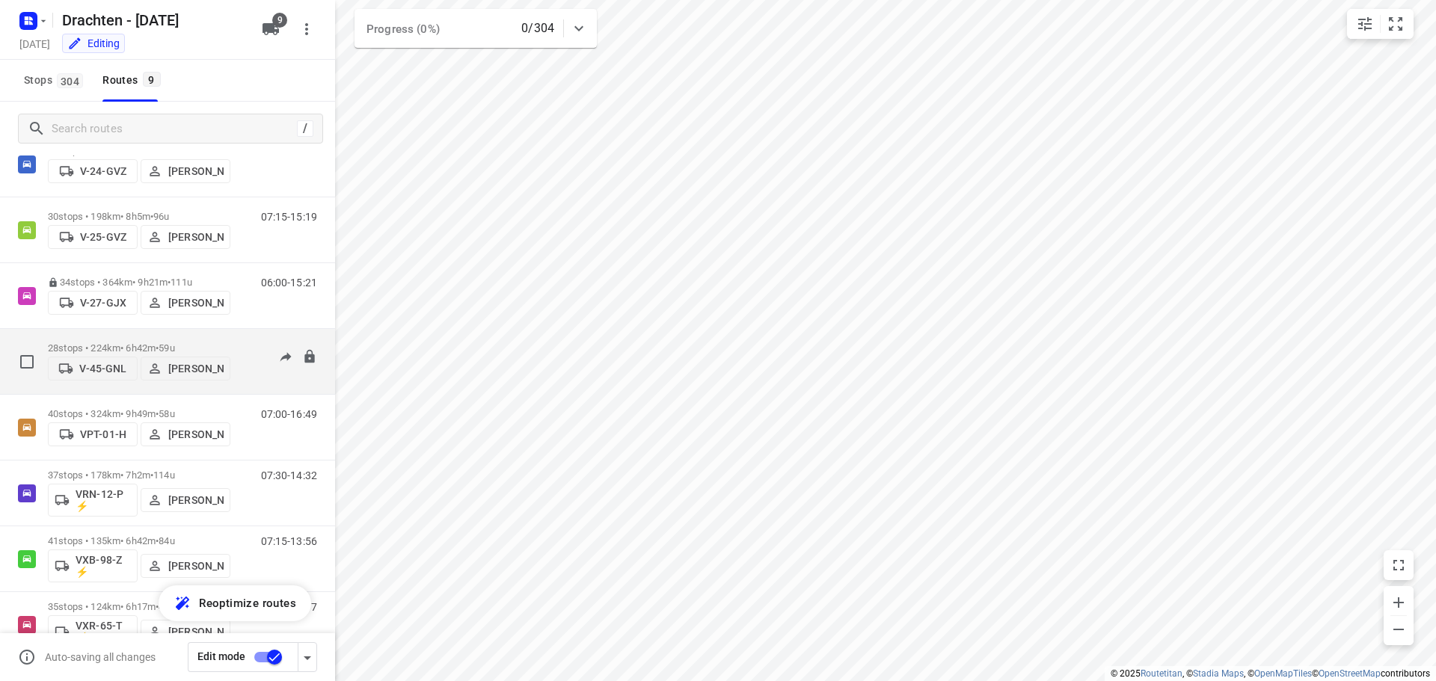
scroll to position [150, 0]
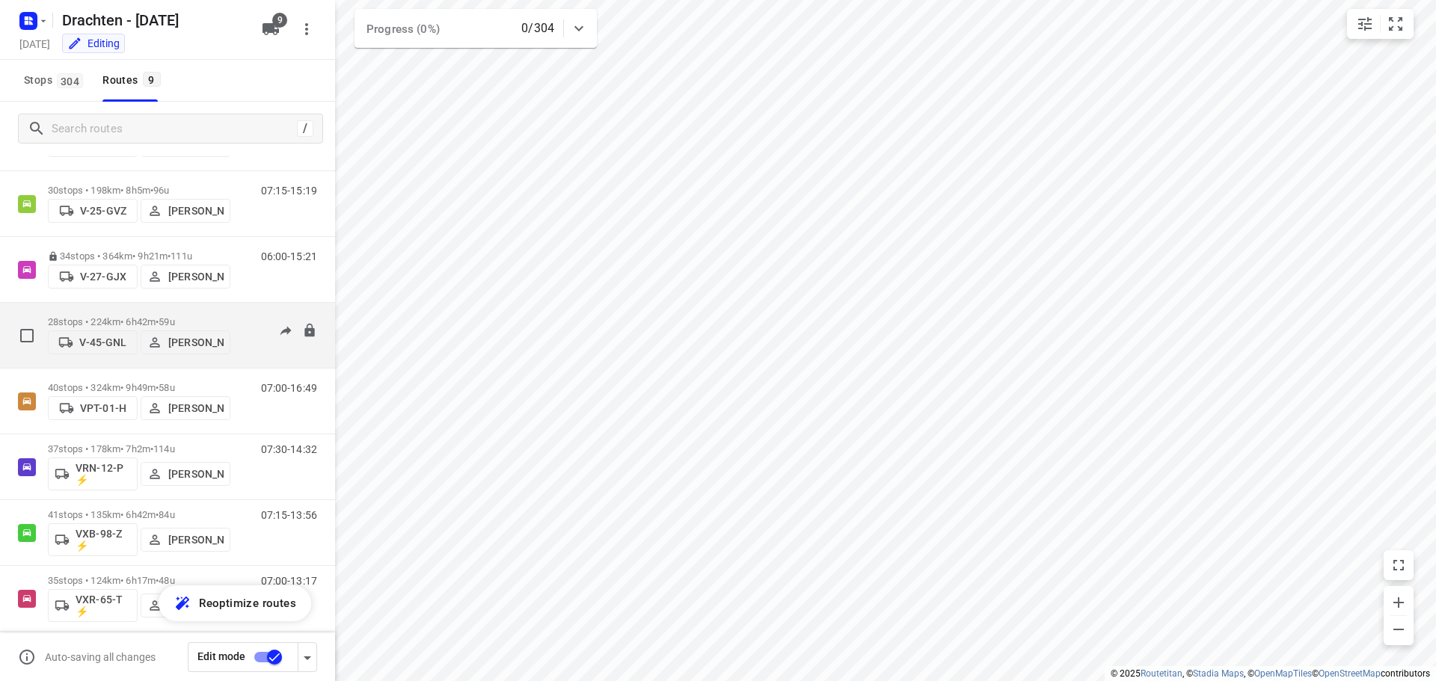
click at [173, 318] on span "59u" at bounding box center [167, 321] width 16 height 11
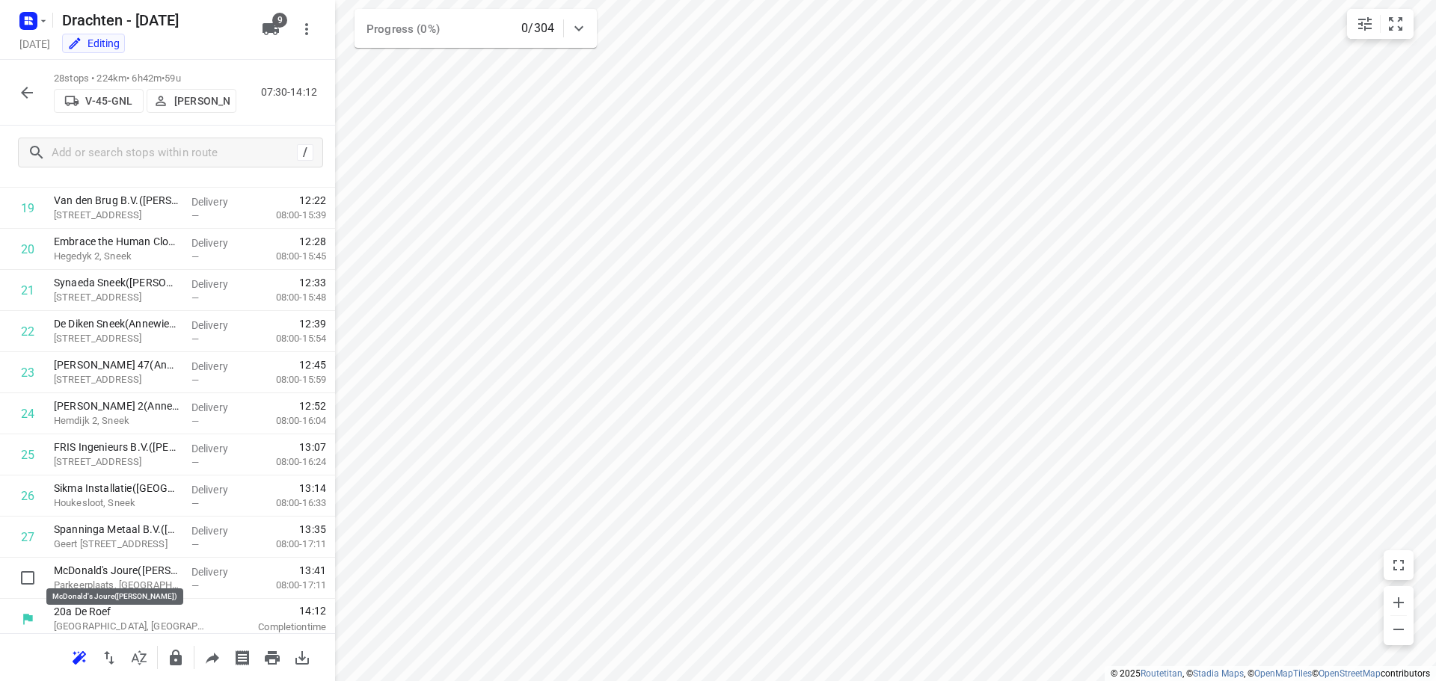
scroll to position [814, 0]
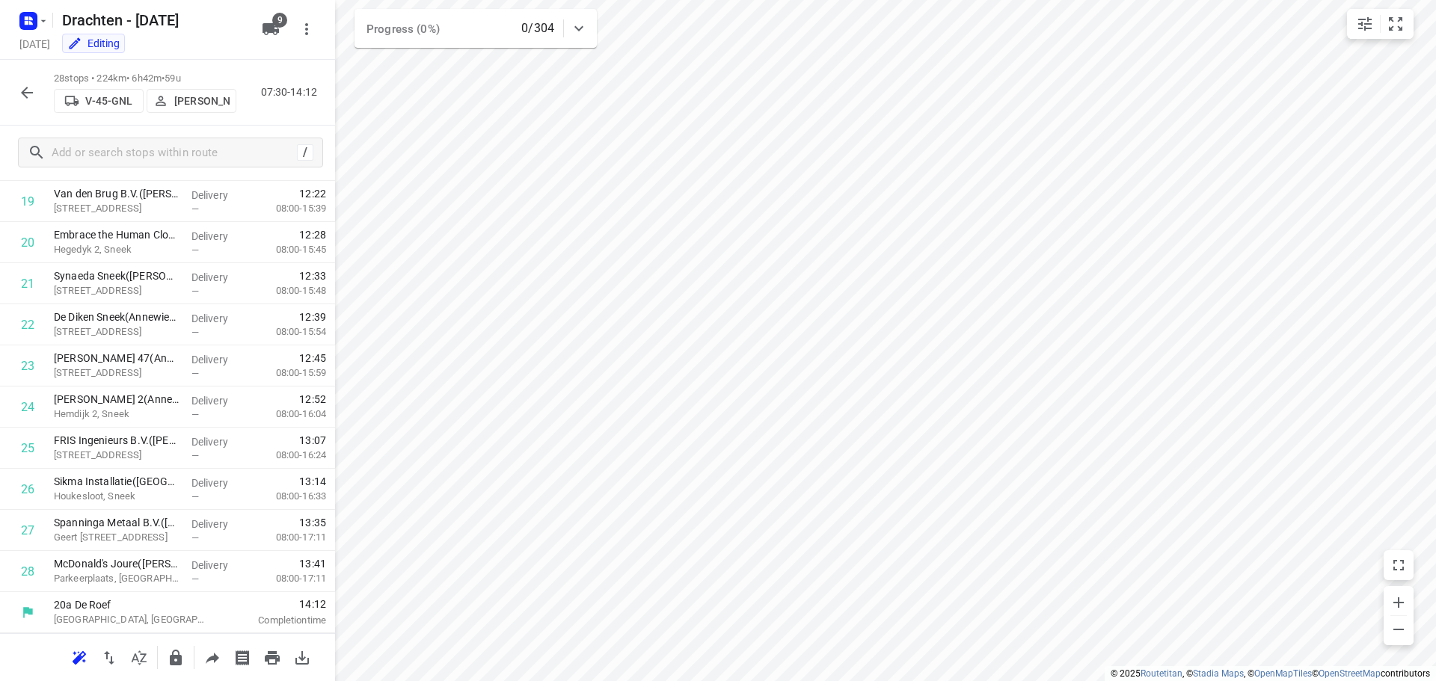
click at [31, 93] on icon "button" at bounding box center [27, 93] width 18 height 18
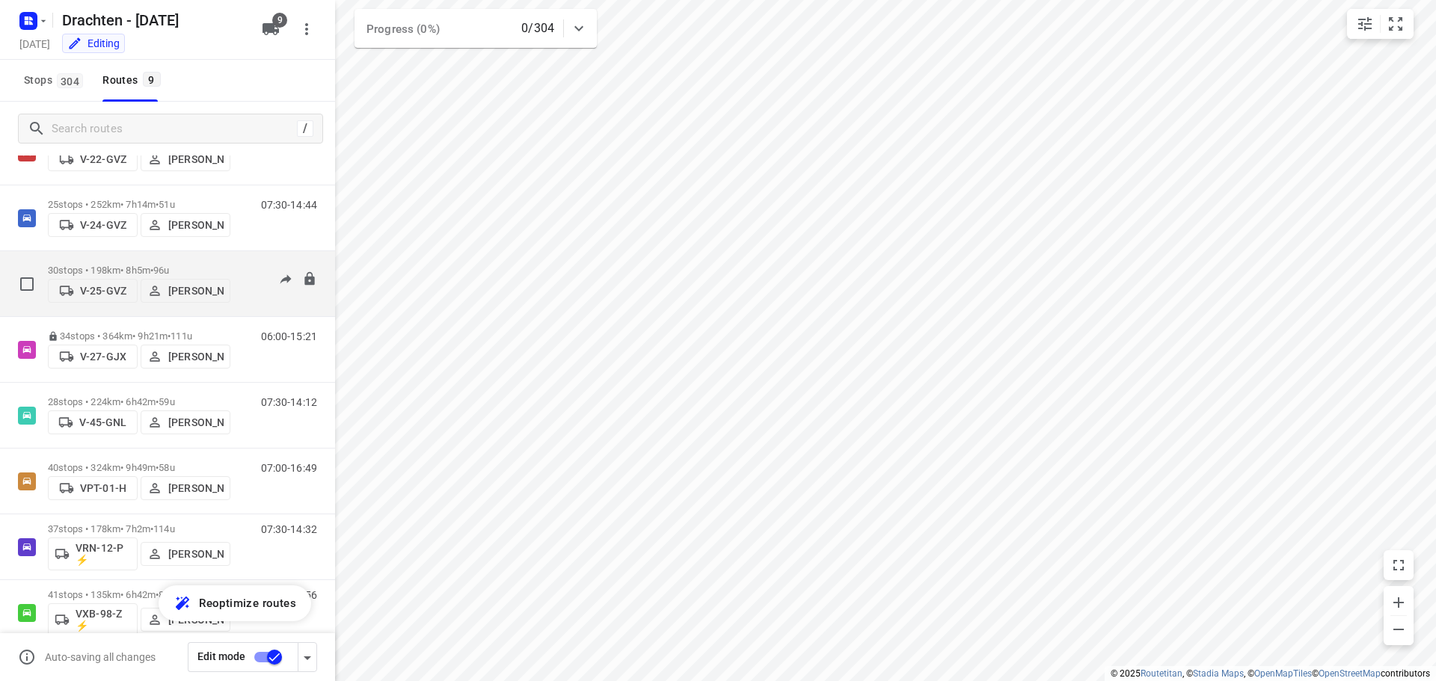
scroll to position [163, 0]
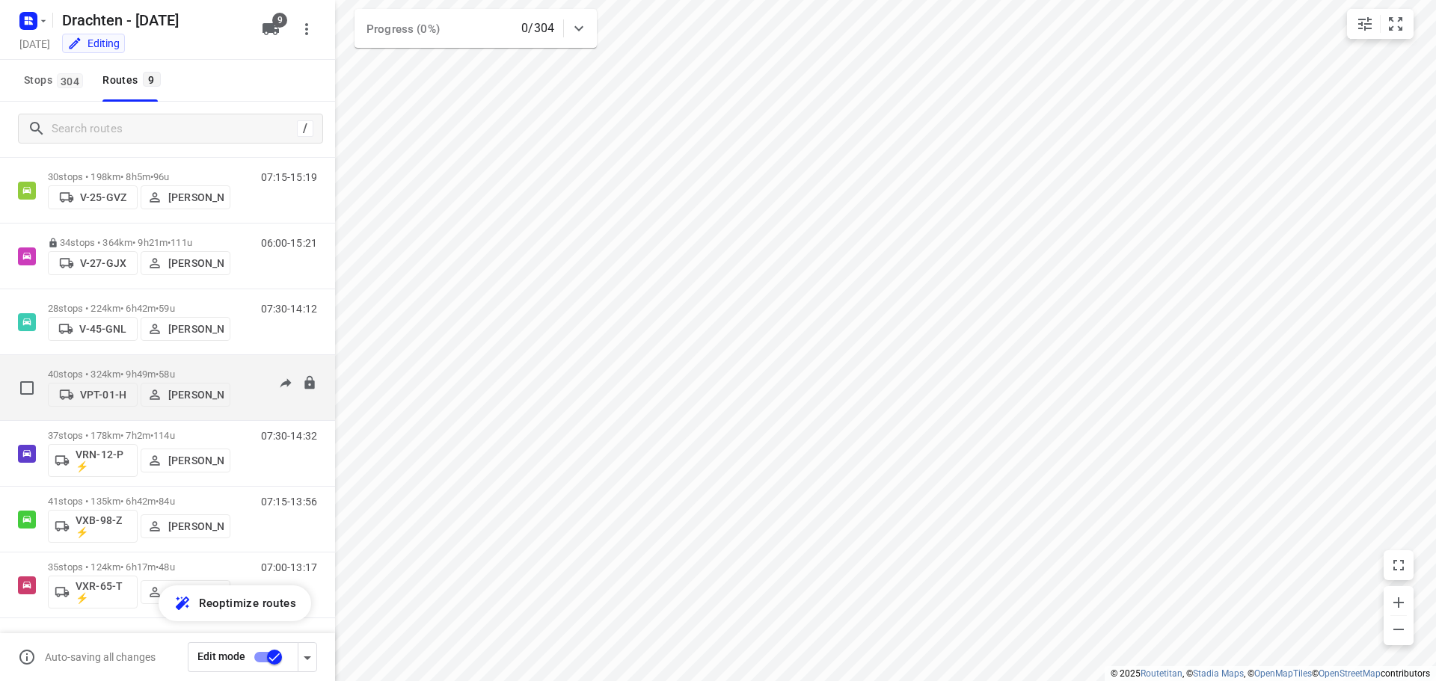
click at [139, 369] on p "40 stops • 324km • 9h49m • 58u" at bounding box center [139, 374] width 182 height 11
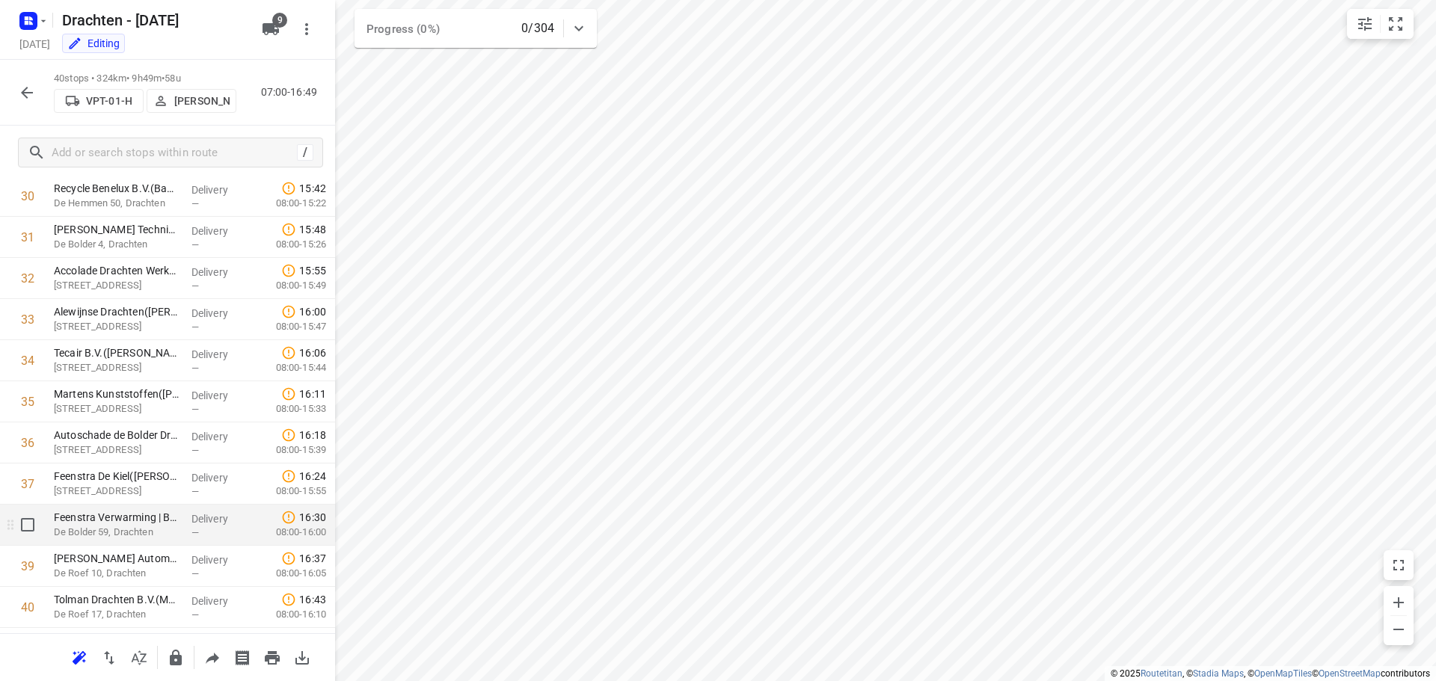
scroll to position [1307, 0]
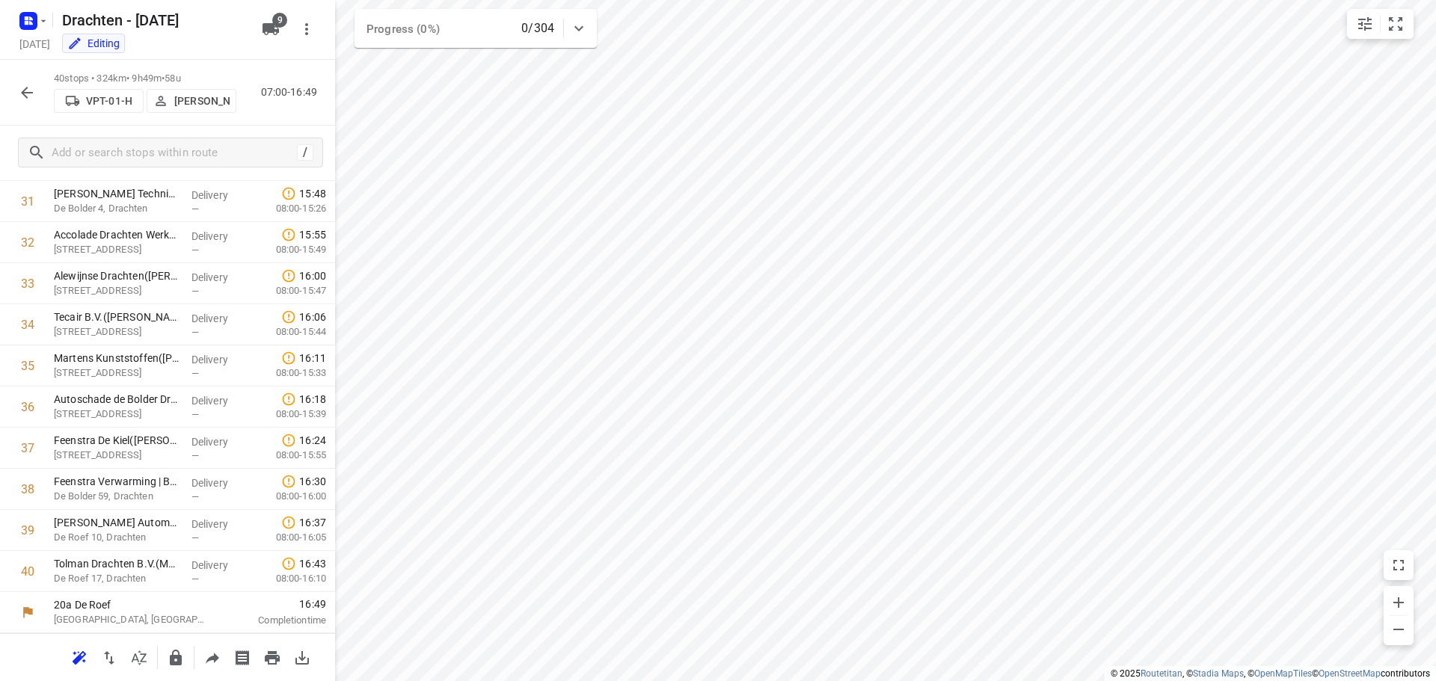
click at [25, 99] on icon "button" at bounding box center [27, 93] width 18 height 18
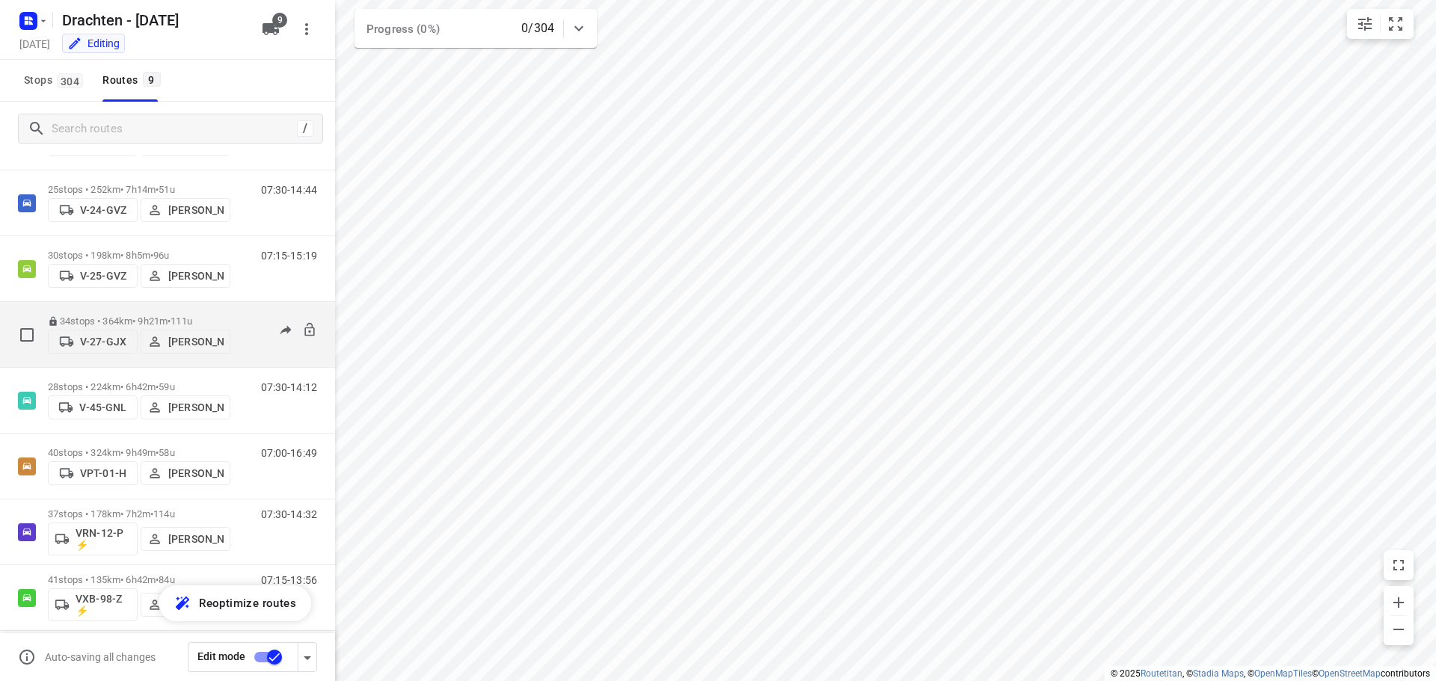
scroll to position [163, 0]
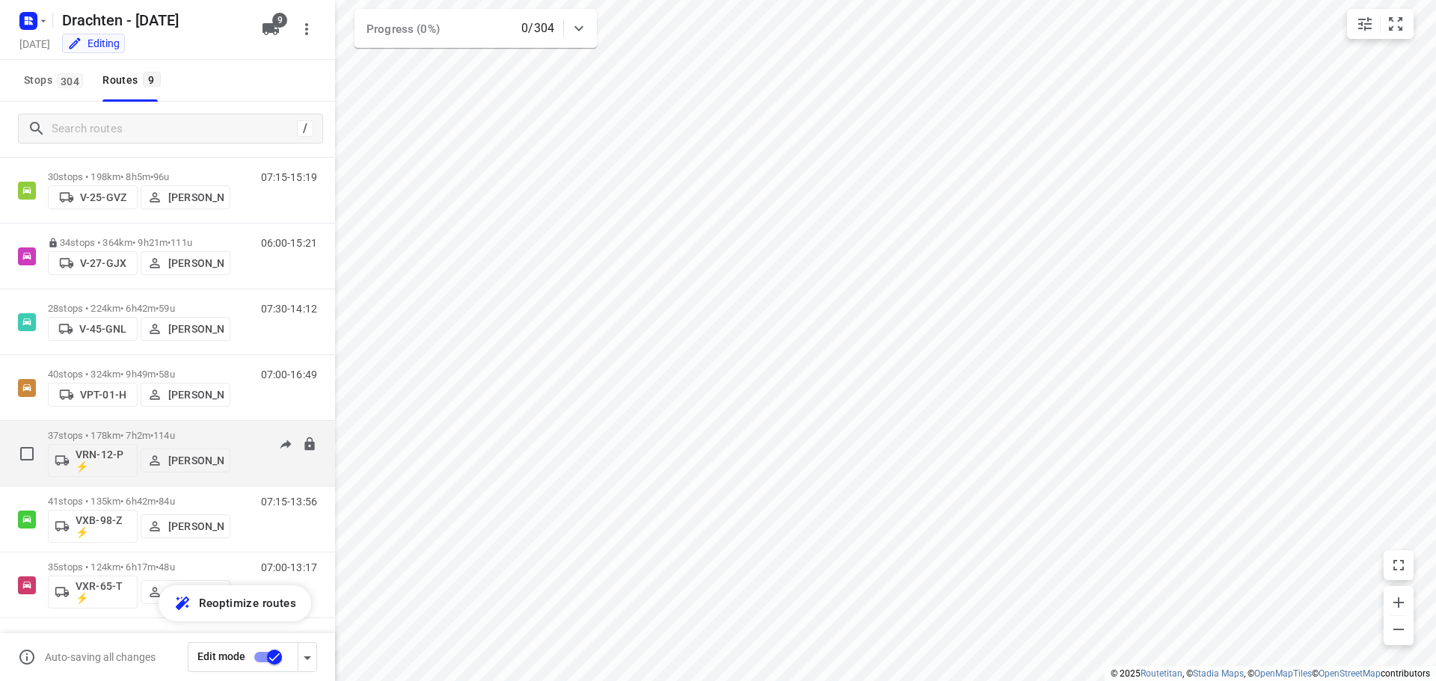
click at [146, 423] on div "37 stops • 178km • 7h2m • 114u VRN-12-P ⚡ Jos Kaspers" at bounding box center [139, 454] width 182 height 62
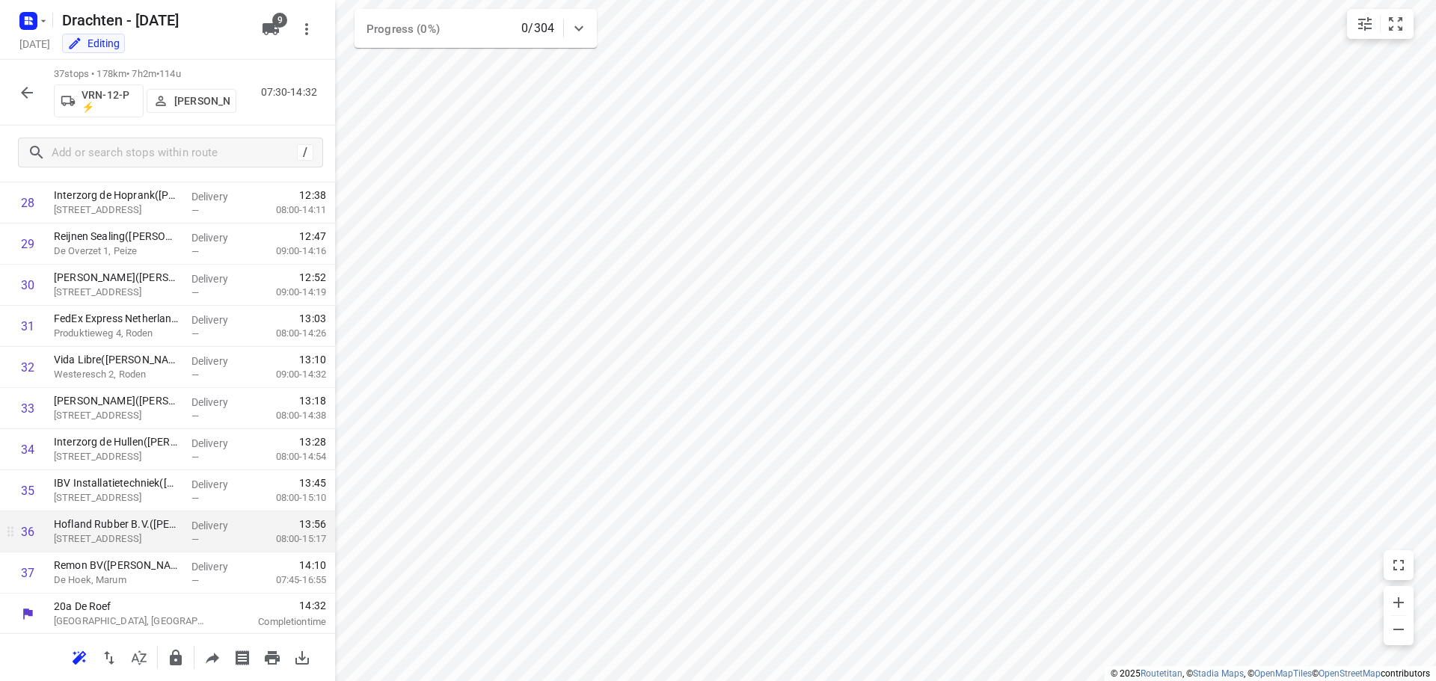
scroll to position [1184, 0]
click at [22, 97] on icon "button" at bounding box center [27, 93] width 18 height 18
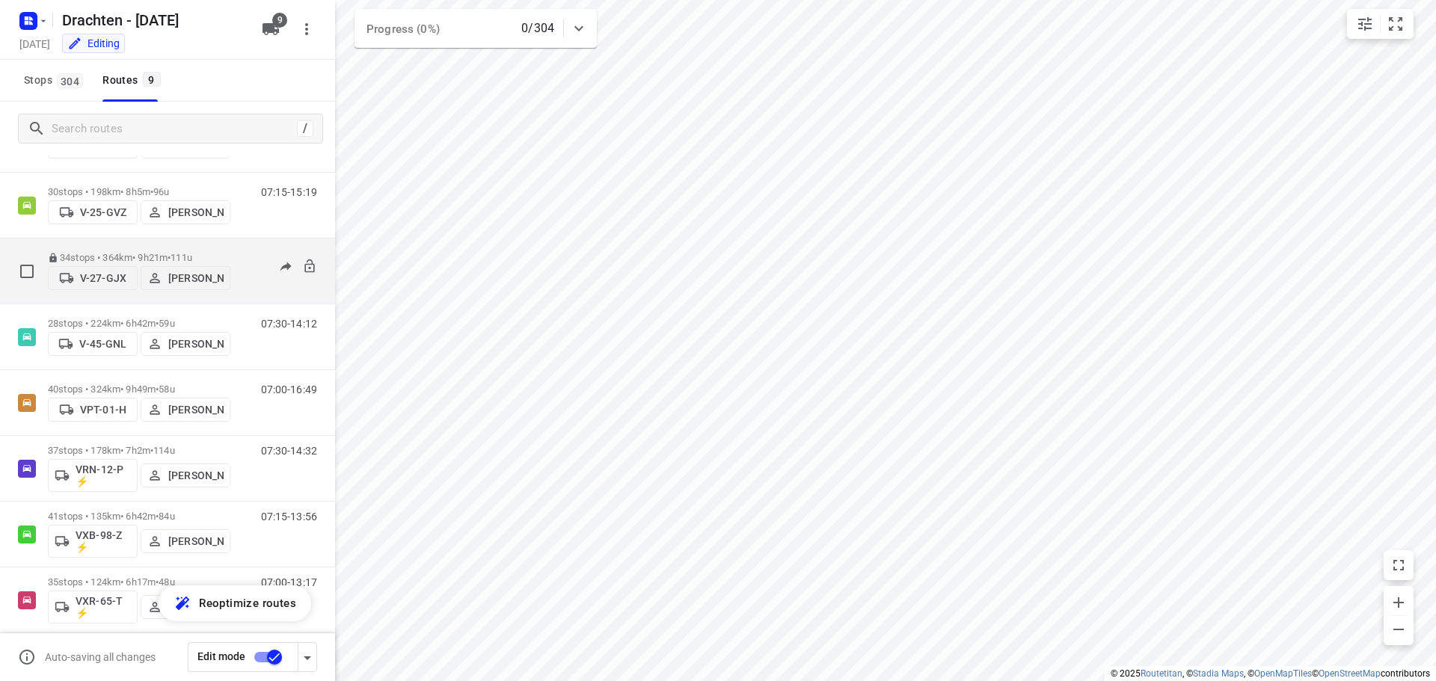
scroll to position [163, 0]
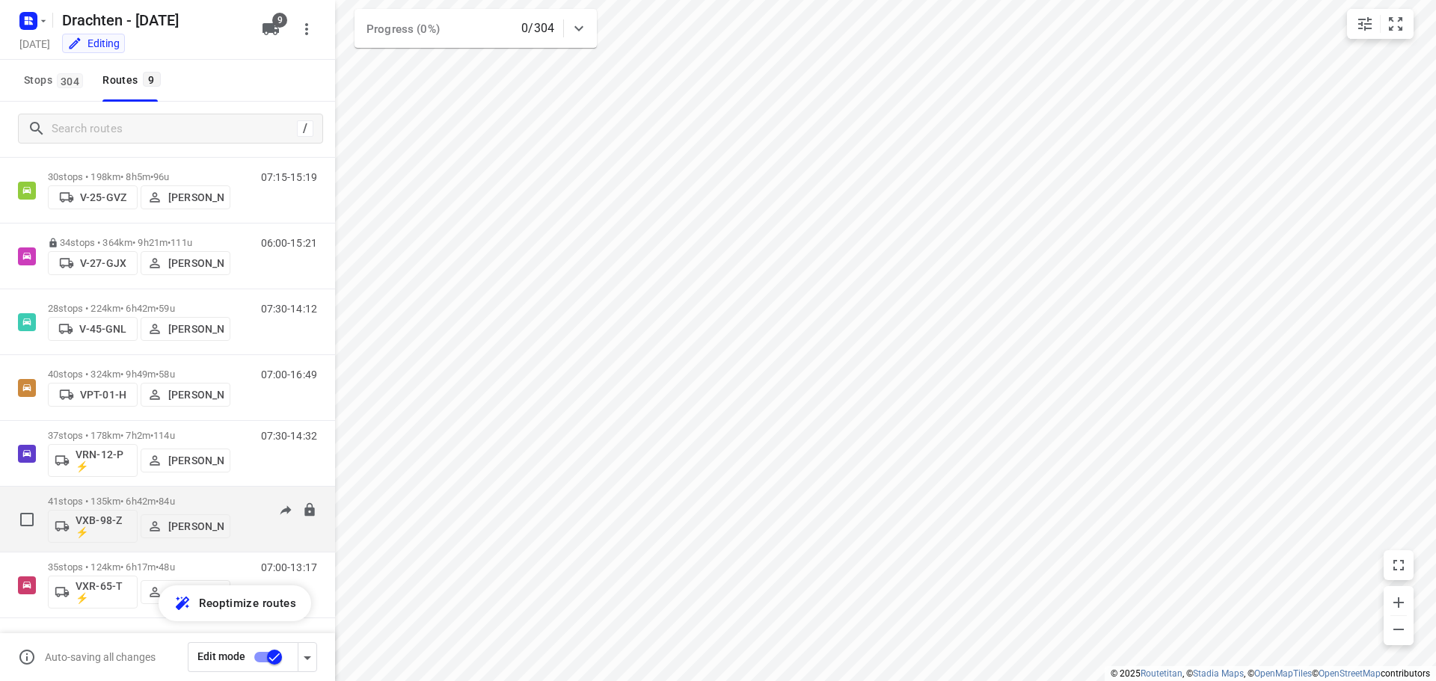
click at [154, 500] on p "41 stops • 135km • 6h42m • 84u" at bounding box center [139, 501] width 182 height 11
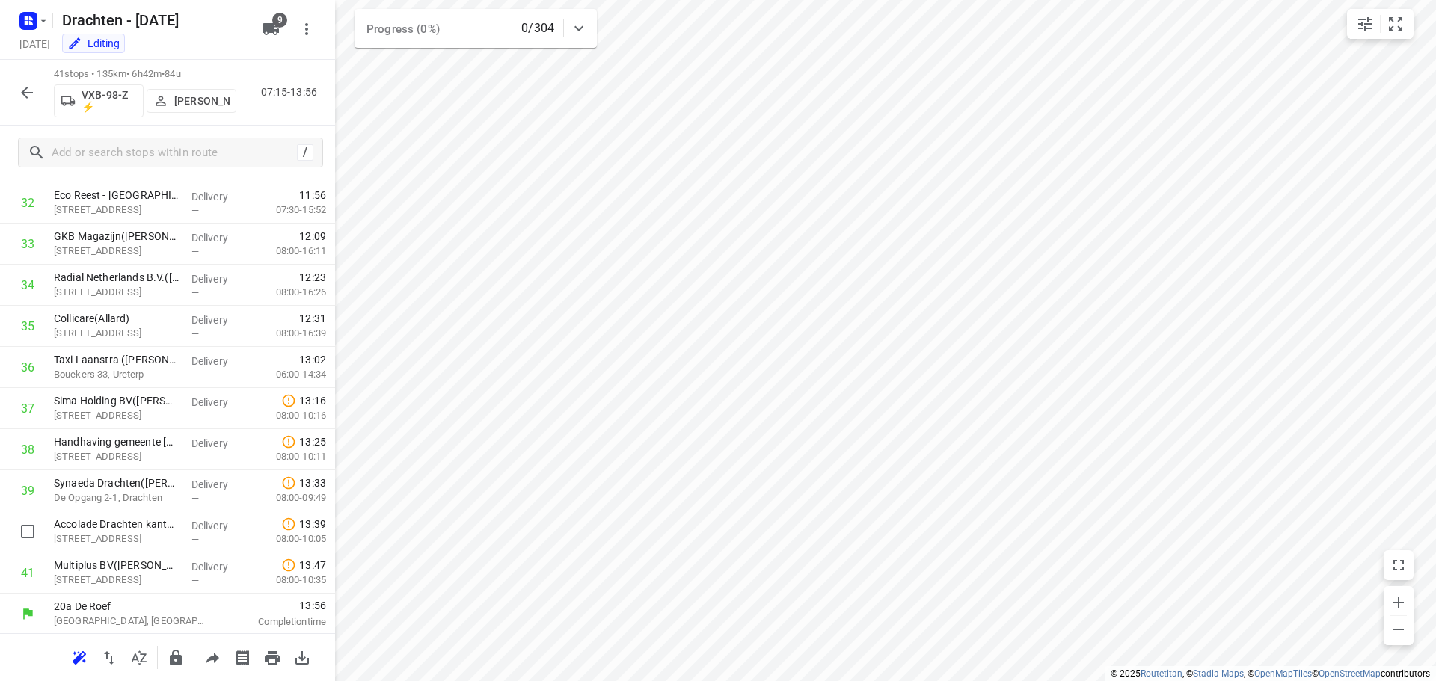
scroll to position [1348, 0]
click at [24, 90] on icon "button" at bounding box center [27, 93] width 12 height 12
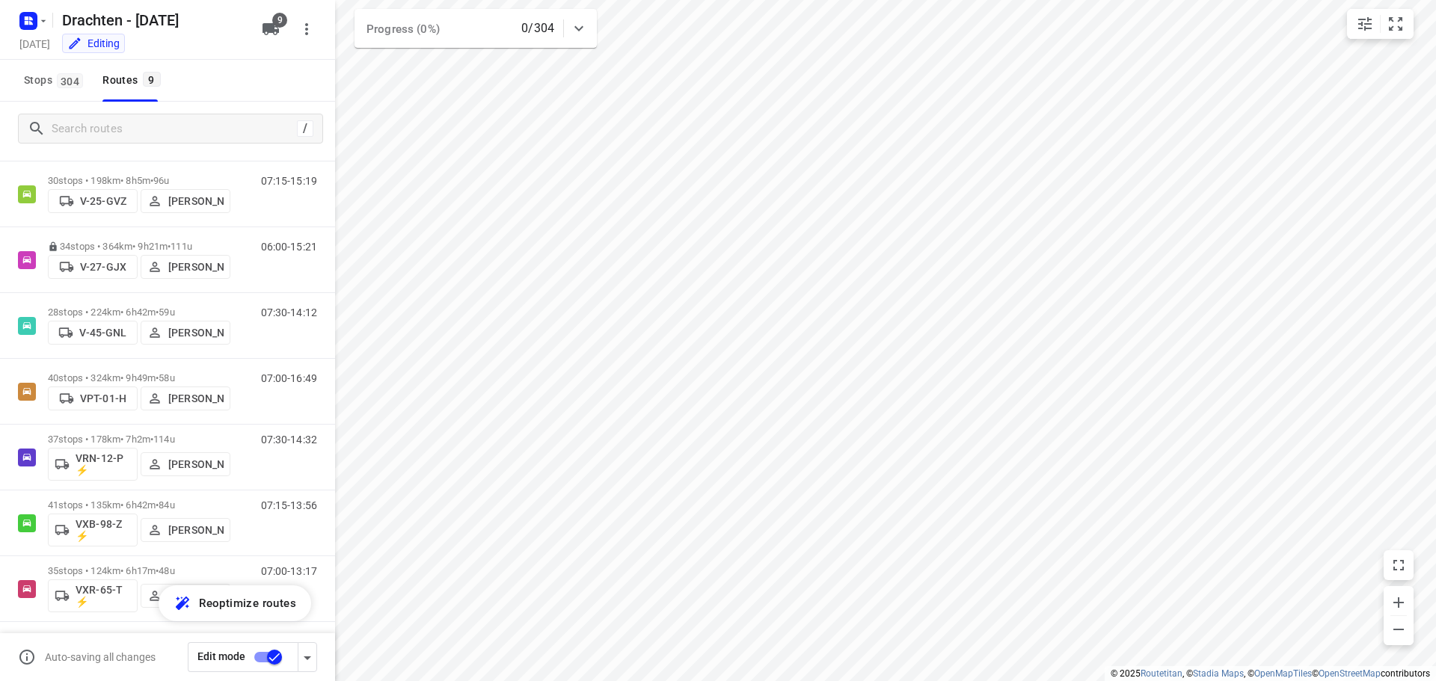
scroll to position [163, 0]
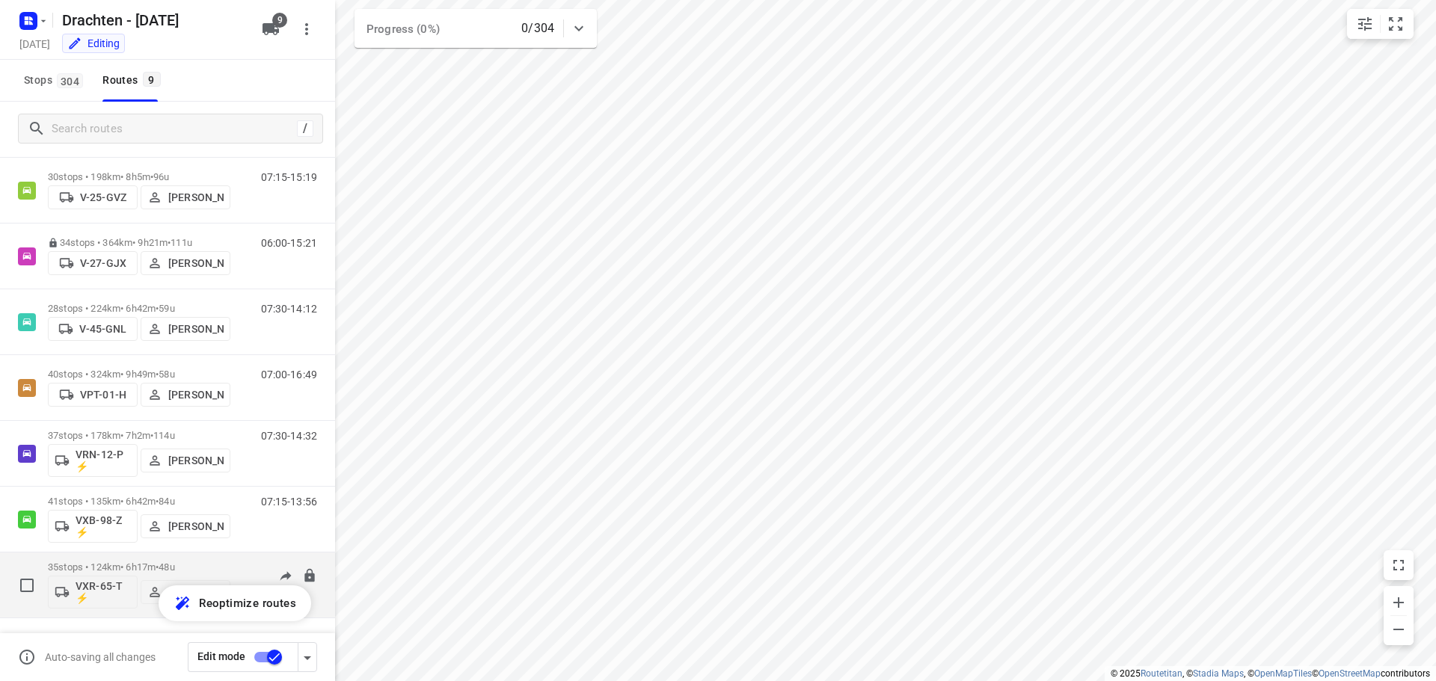
click at [115, 563] on p "35 stops • 124km • 6h17m • 48u" at bounding box center [139, 567] width 182 height 11
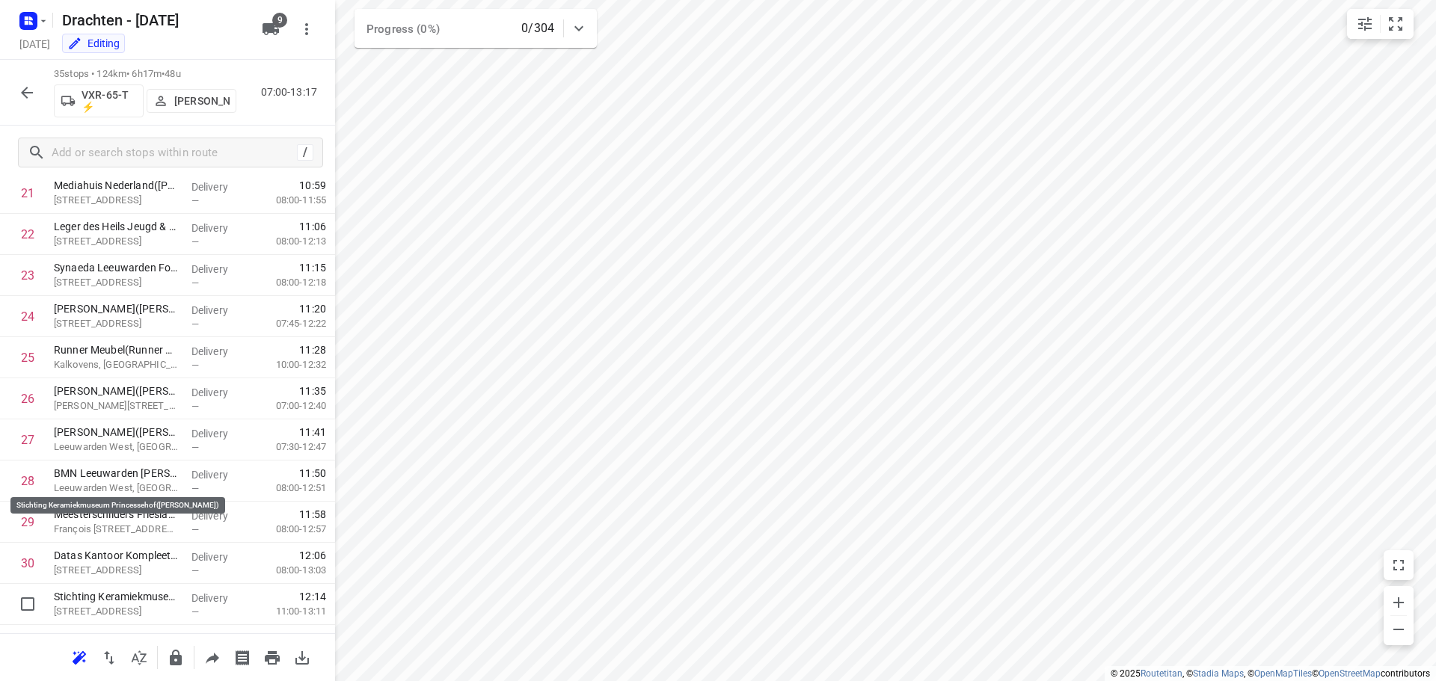
scroll to position [1102, 0]
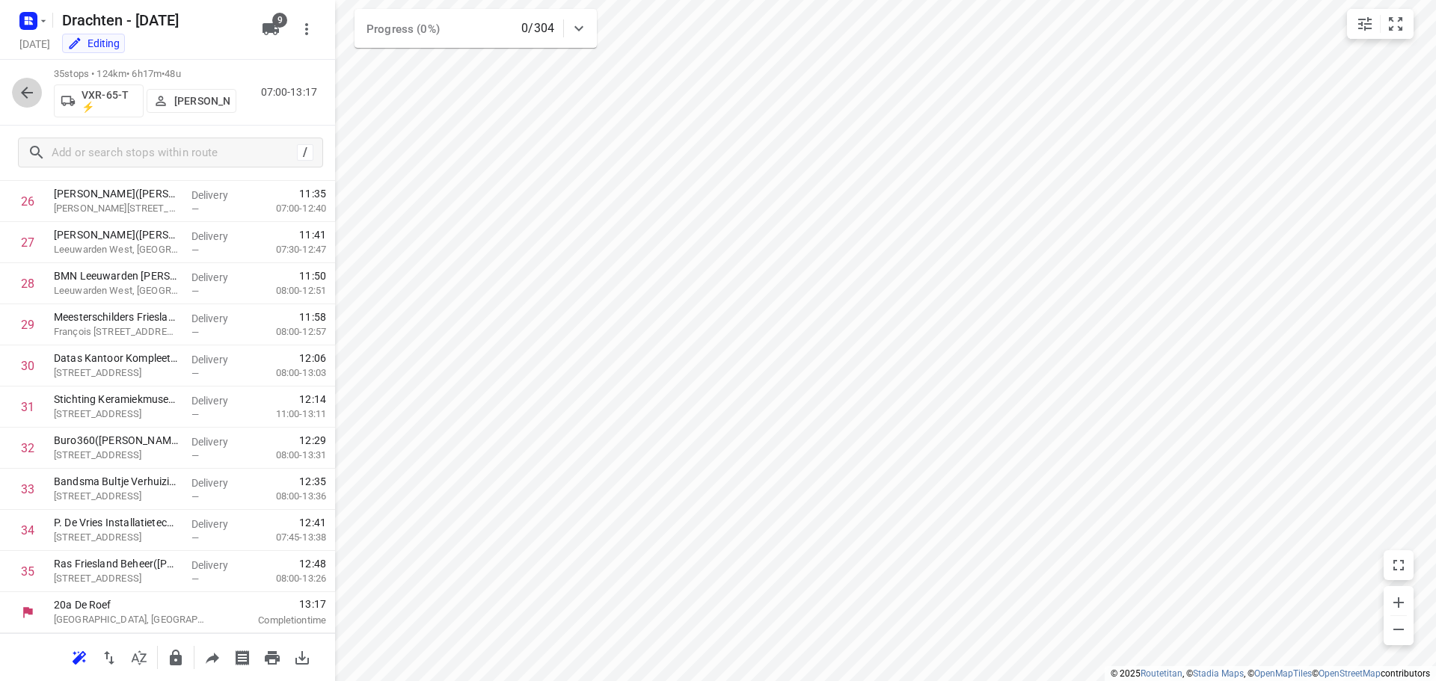
click at [37, 85] on button "button" at bounding box center [27, 93] width 30 height 30
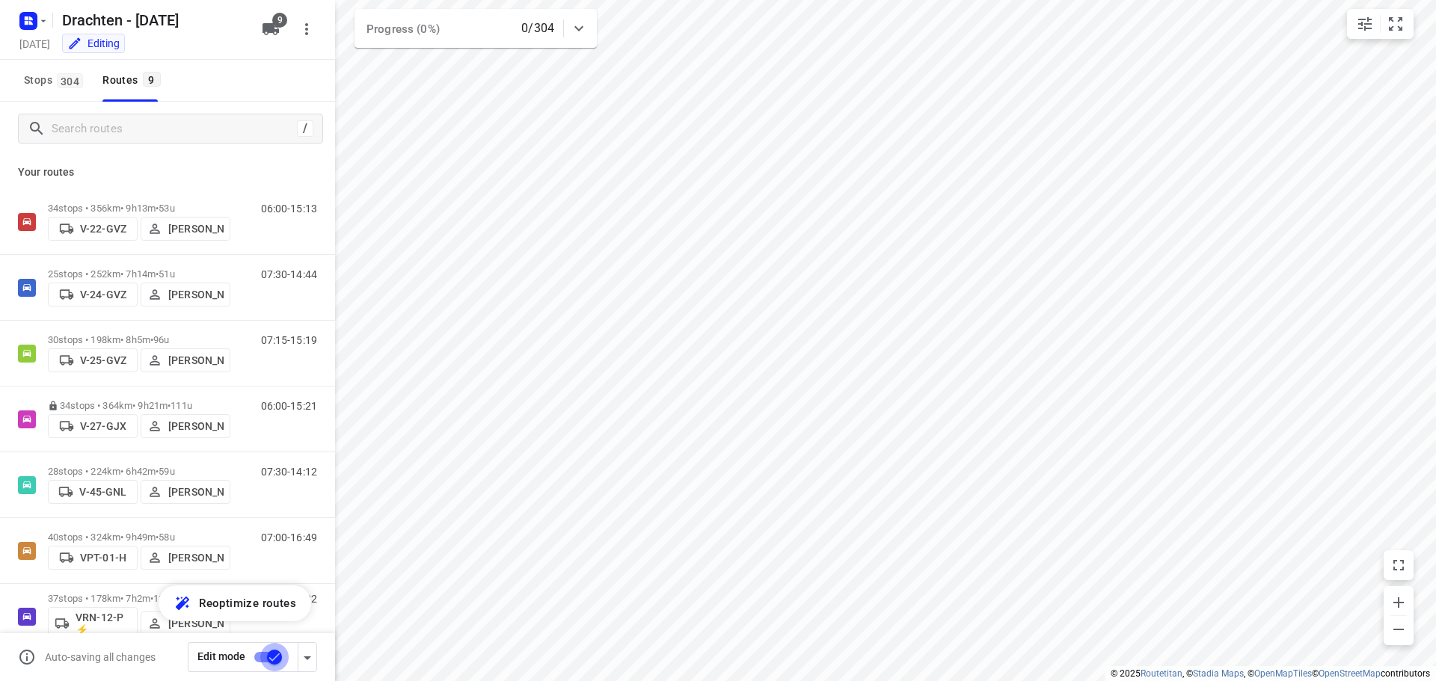
click at [277, 666] on input "checkbox" at bounding box center [274, 657] width 85 height 28
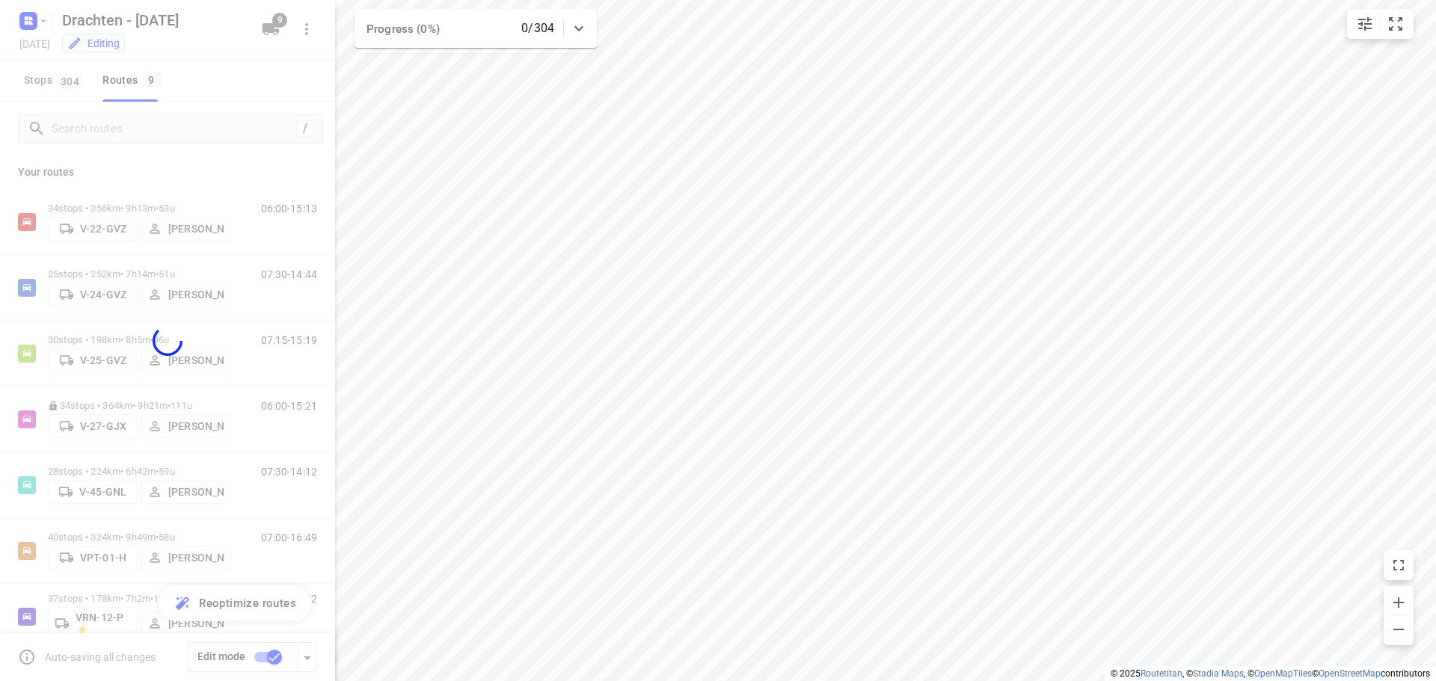
checkbox input "false"
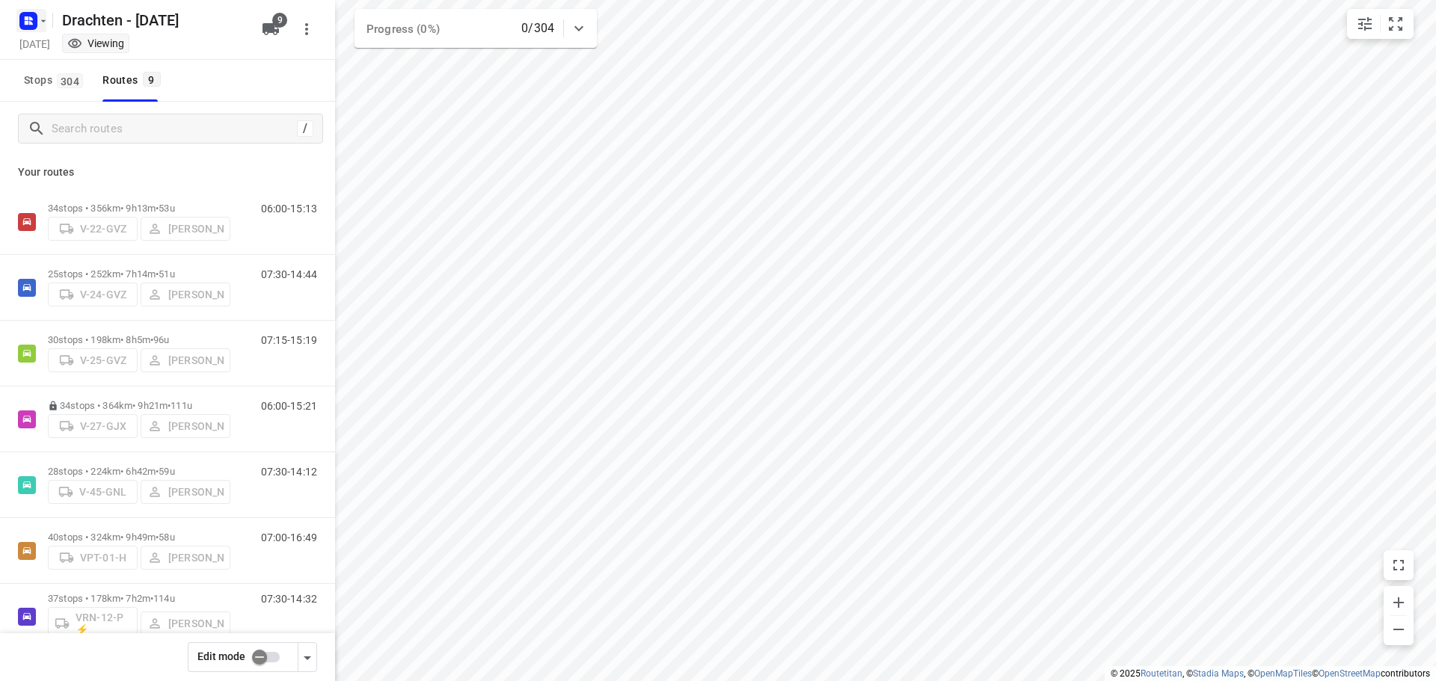
click at [38, 19] on button "button" at bounding box center [31, 21] width 30 height 24
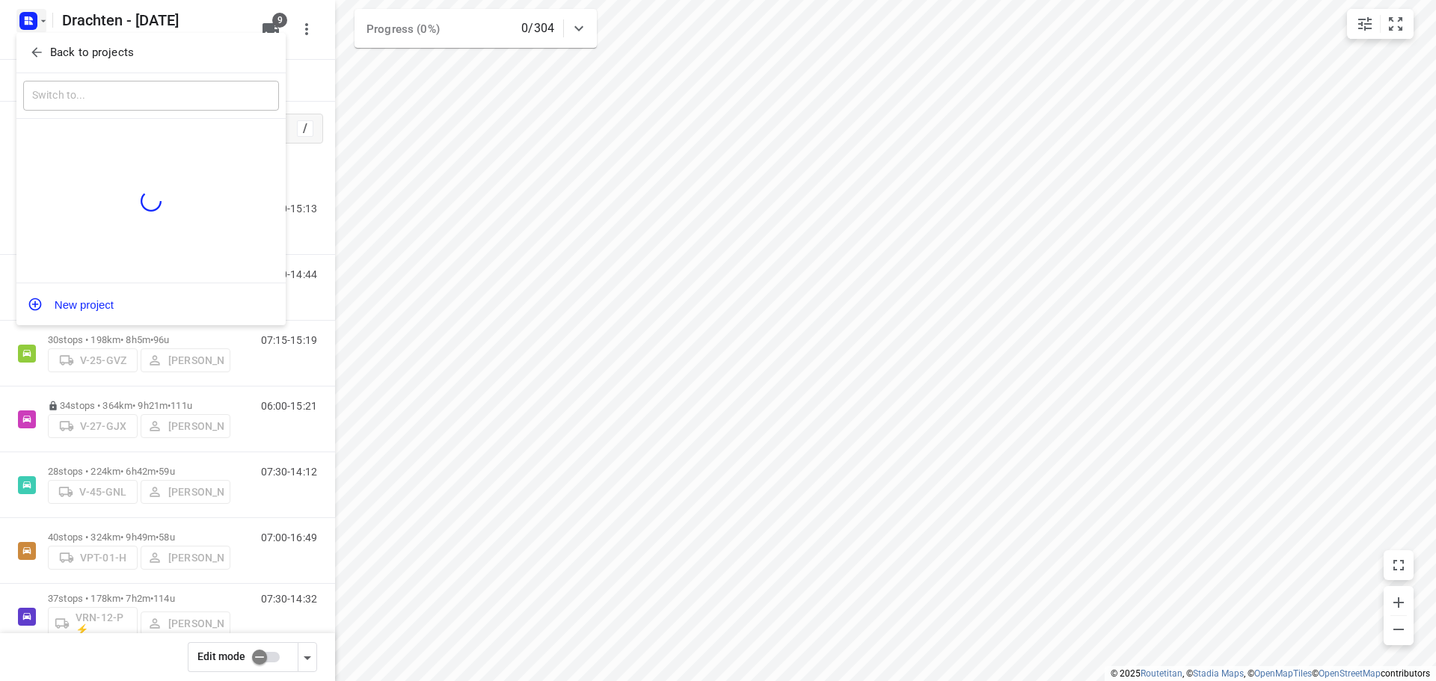
click at [80, 39] on div "Back to projects" at bounding box center [150, 53] width 269 height 40
click at [84, 46] on p "Back to projects" at bounding box center [92, 52] width 84 height 17
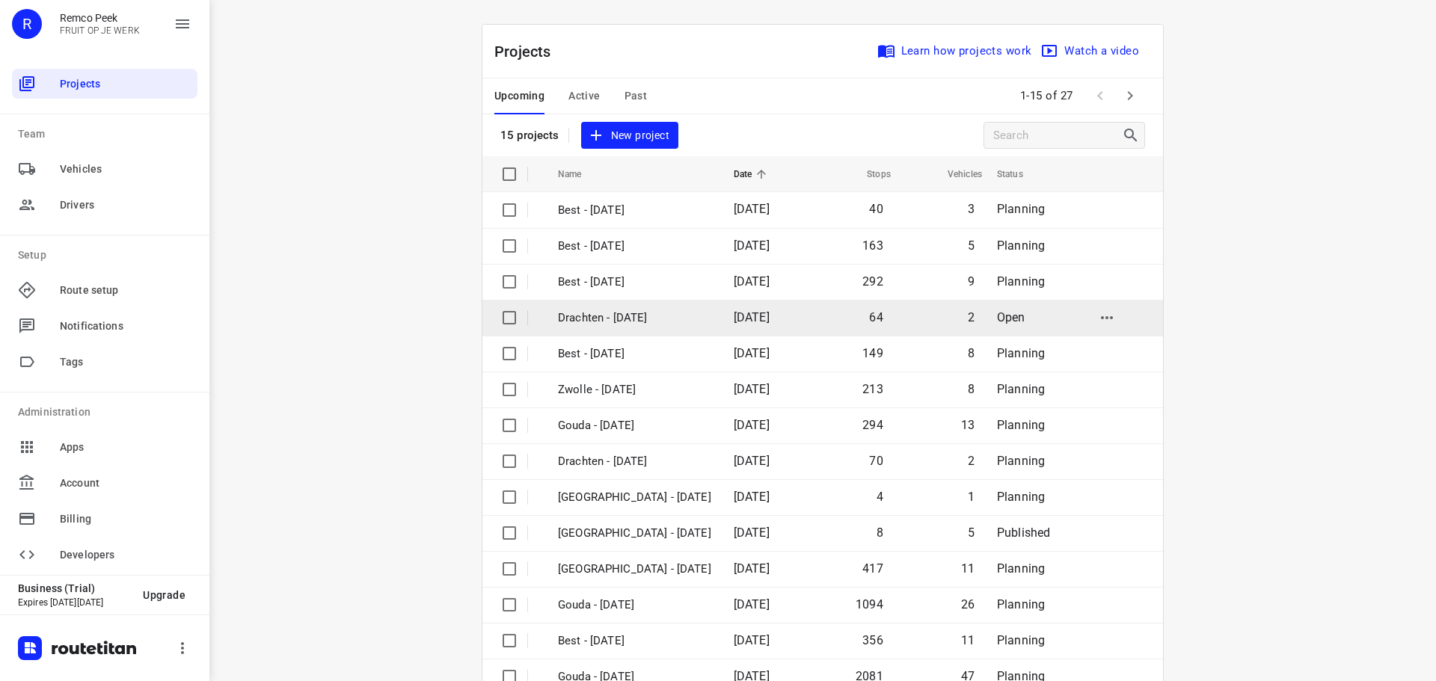
click at [583, 312] on p "Drachten - [DATE]" at bounding box center [634, 318] width 153 height 17
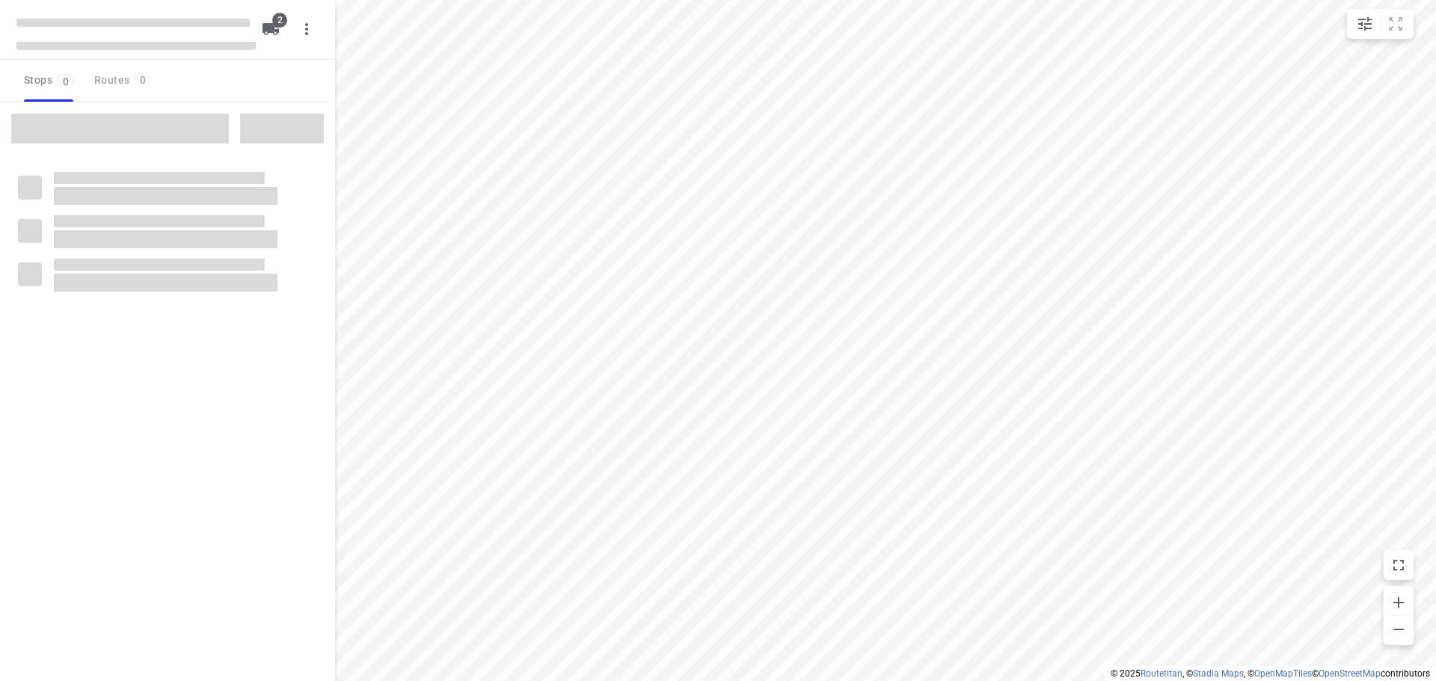
checkbox input "true"
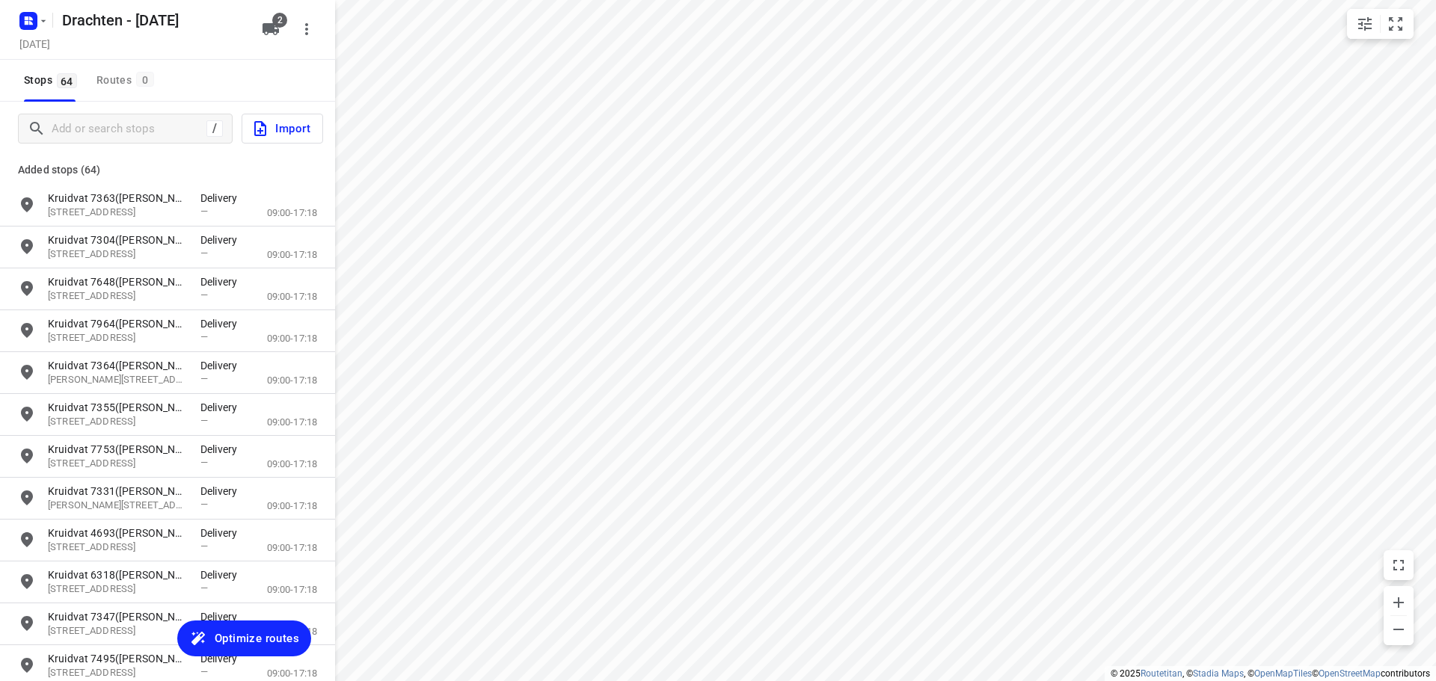
click at [272, 638] on span "Optimize routes" at bounding box center [257, 638] width 85 height 19
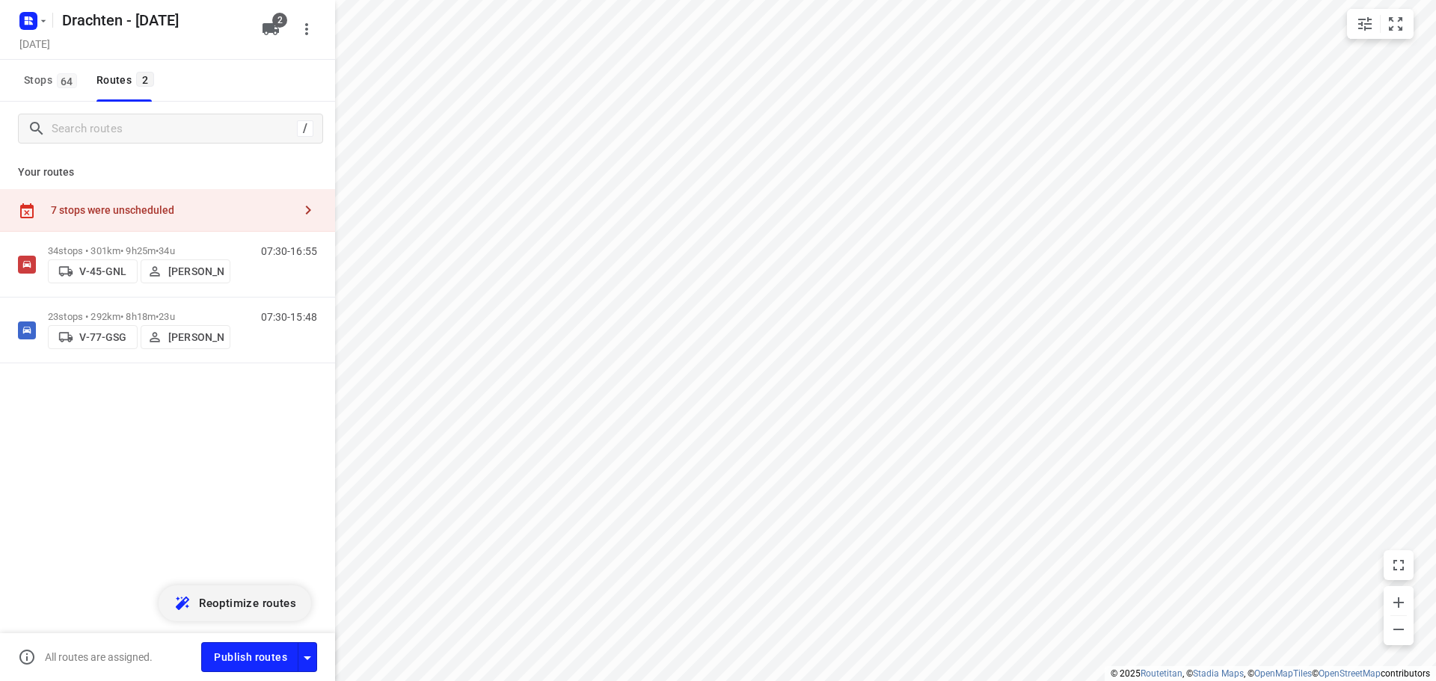
click at [180, 210] on div "7 stops were unscheduled" at bounding box center [172, 210] width 242 height 12
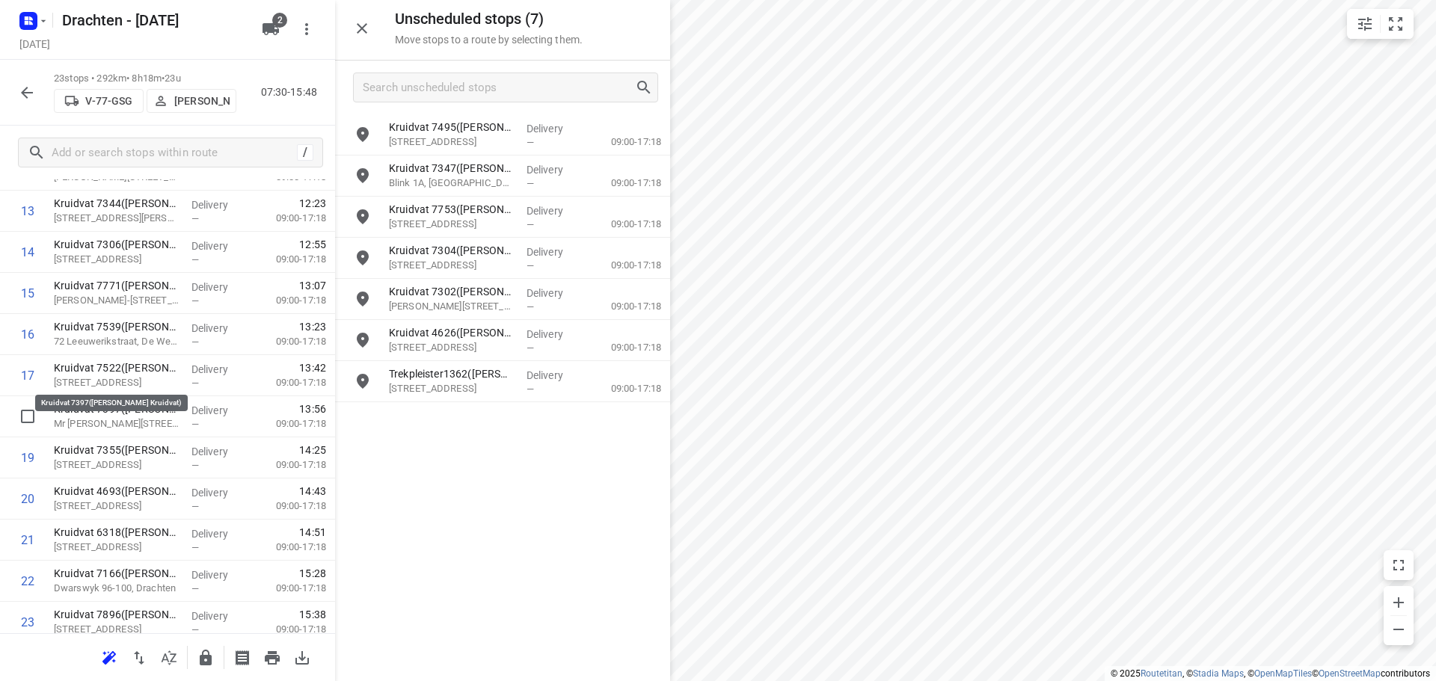
scroll to position [651, 0]
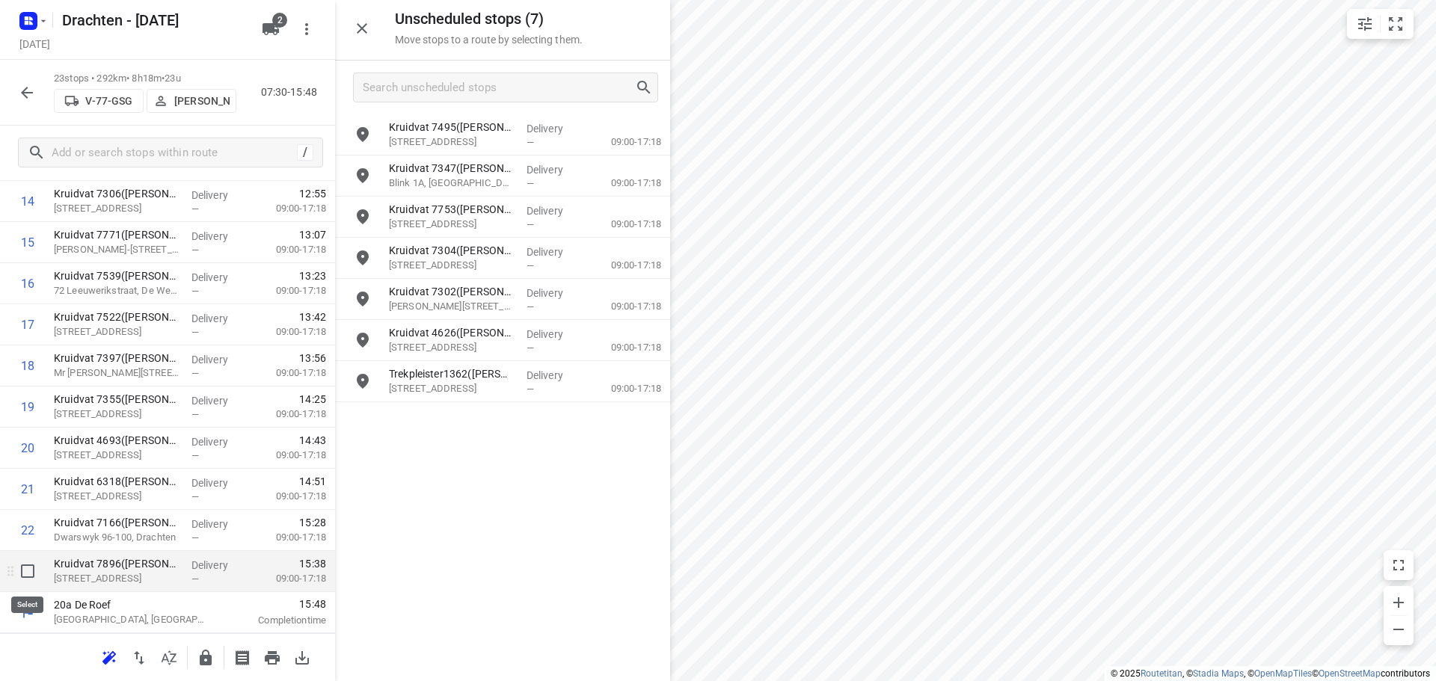
click at [27, 575] on input "checkbox" at bounding box center [28, 571] width 30 height 30
checkbox input "true"
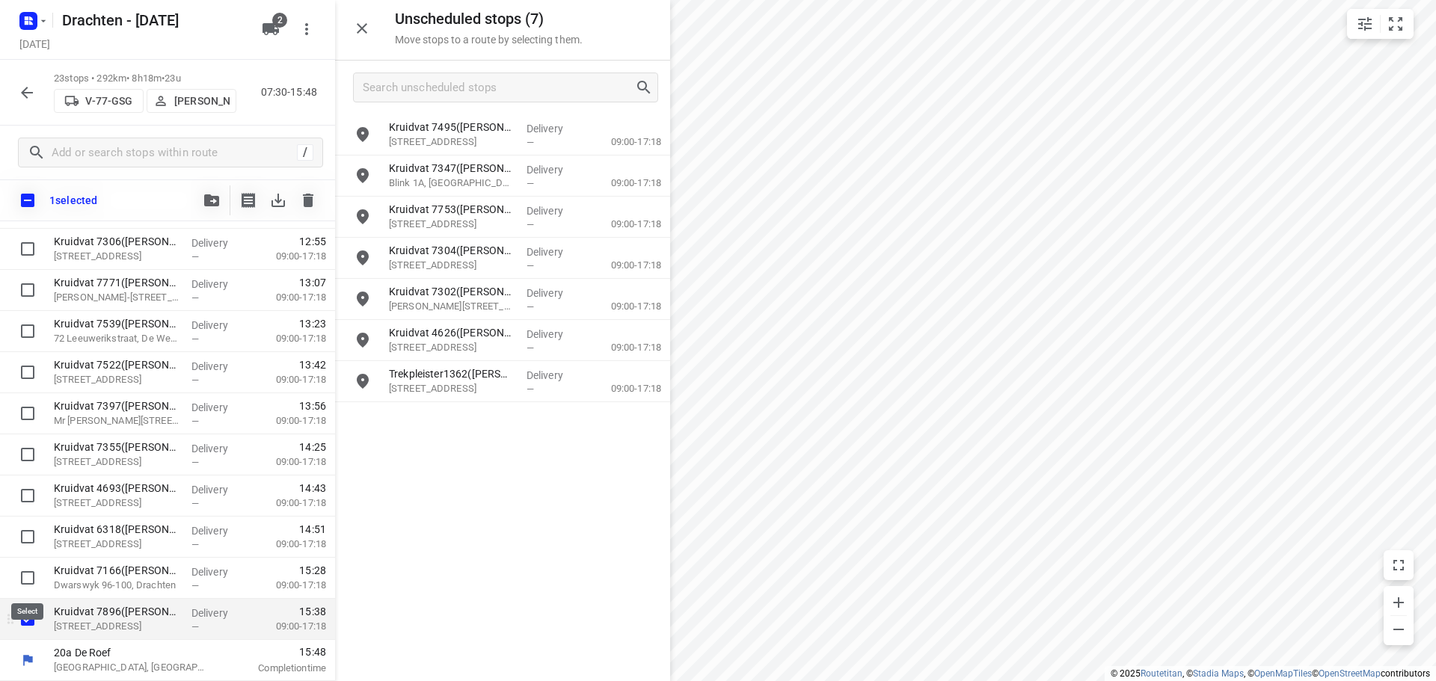
scroll to position [645, 0]
click at [25, 616] on input "checkbox" at bounding box center [28, 619] width 30 height 30
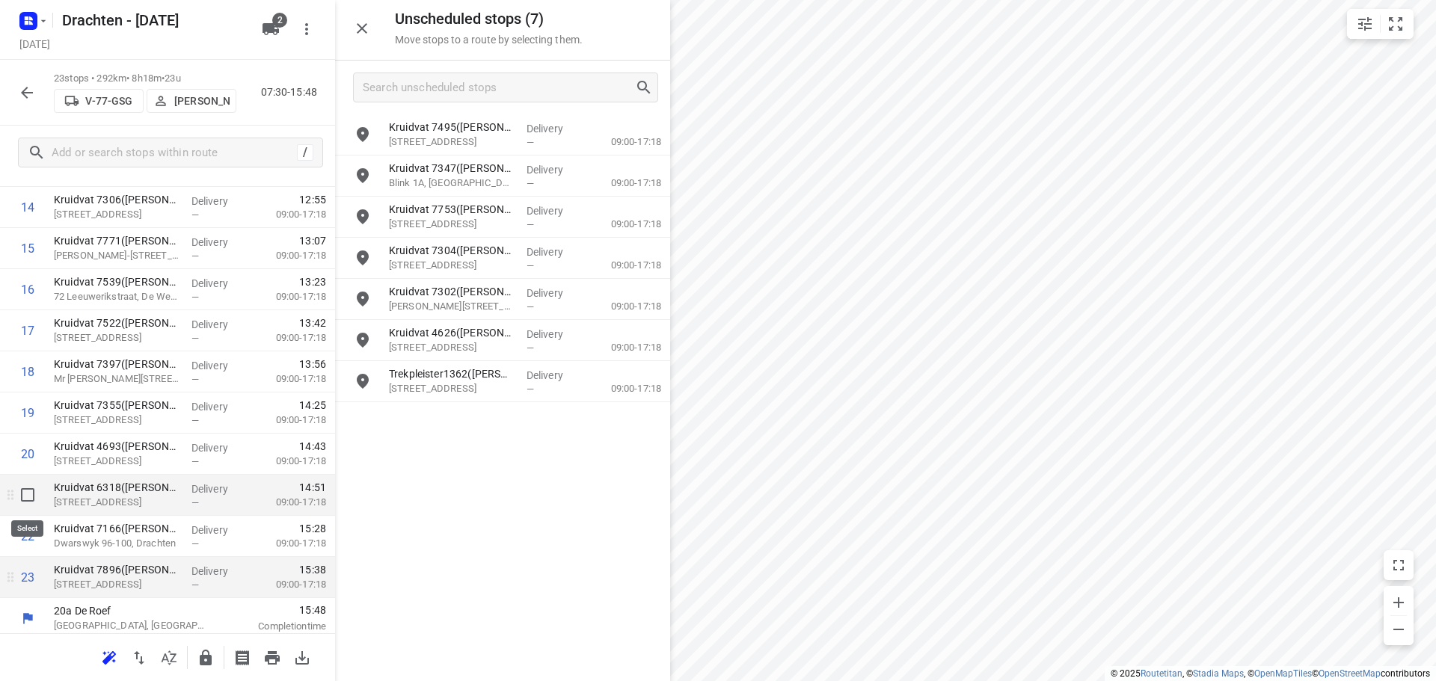
click at [26, 498] on input "checkbox" at bounding box center [28, 495] width 30 height 30
checkbox input "true"
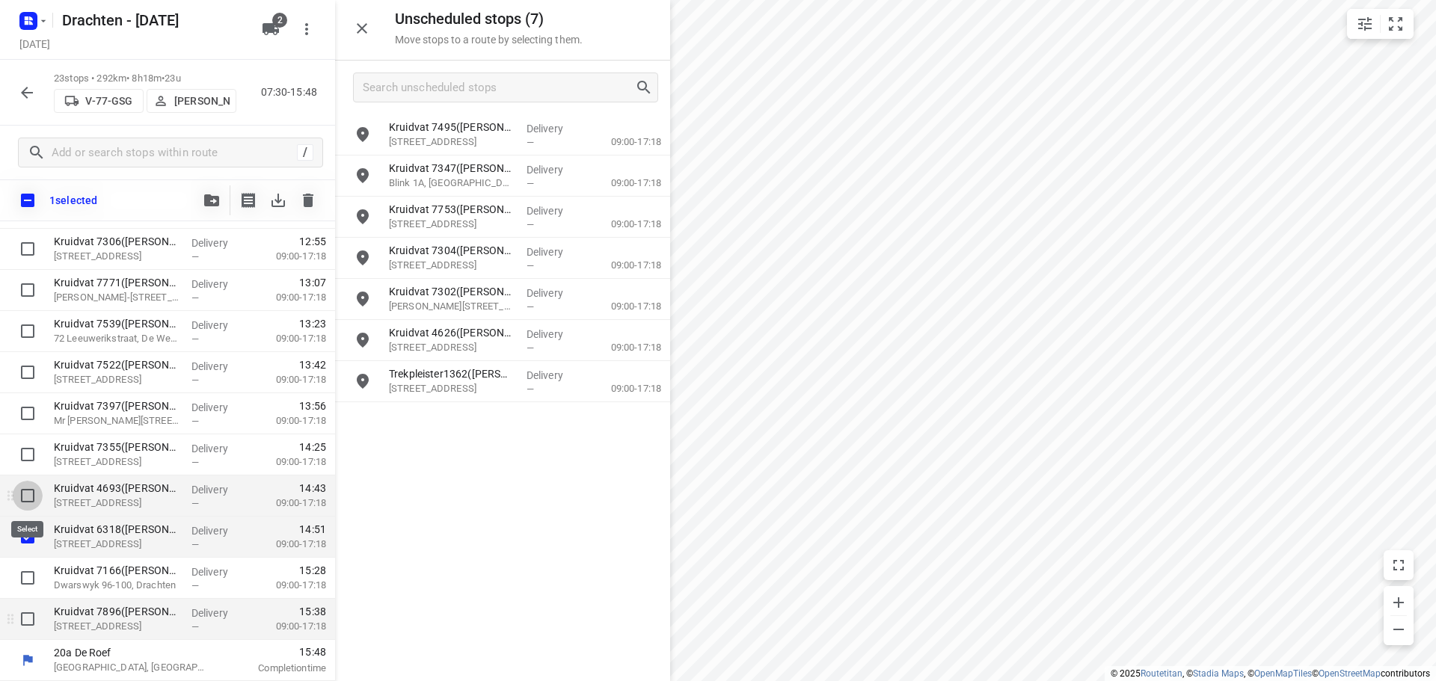
click at [28, 496] on input "checkbox" at bounding box center [28, 496] width 30 height 30
checkbox input "true"
click at [28, 447] on input "checkbox" at bounding box center [28, 455] width 30 height 30
checkbox input "true"
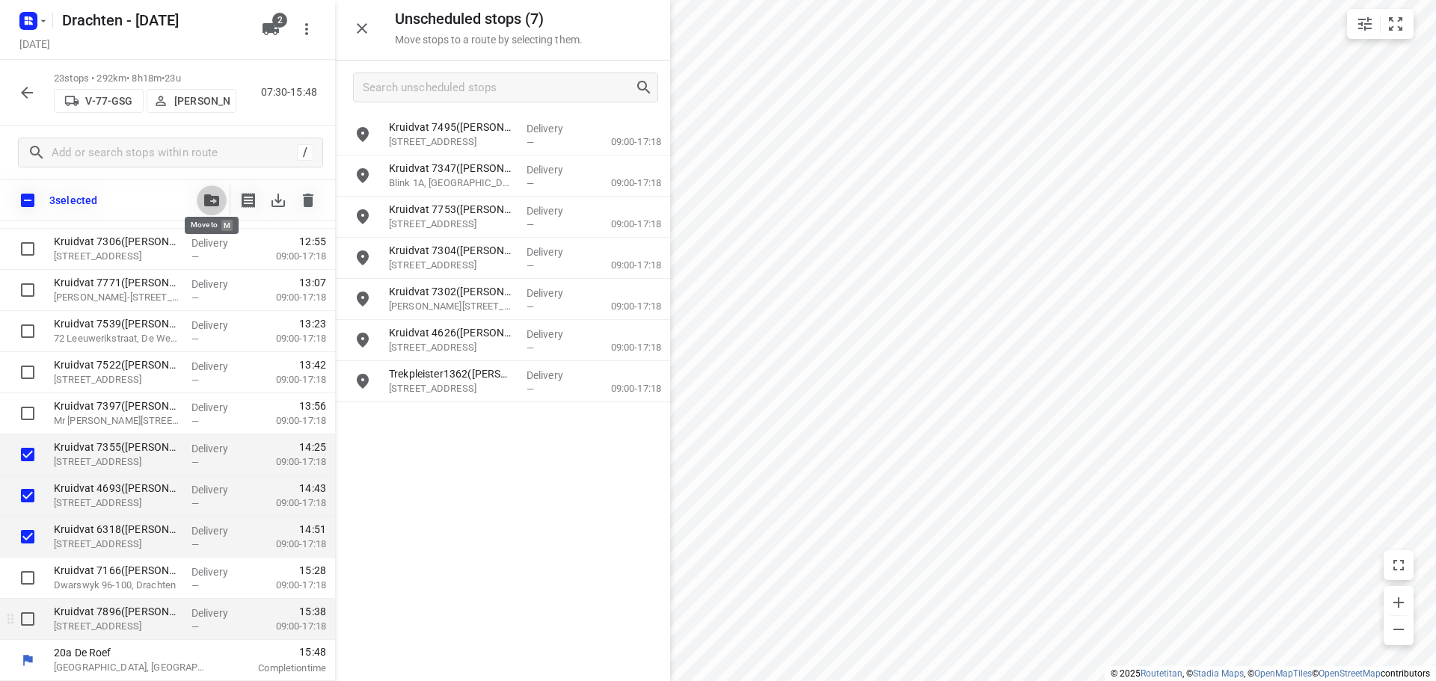
click at [201, 198] on button "button" at bounding box center [212, 200] width 30 height 30
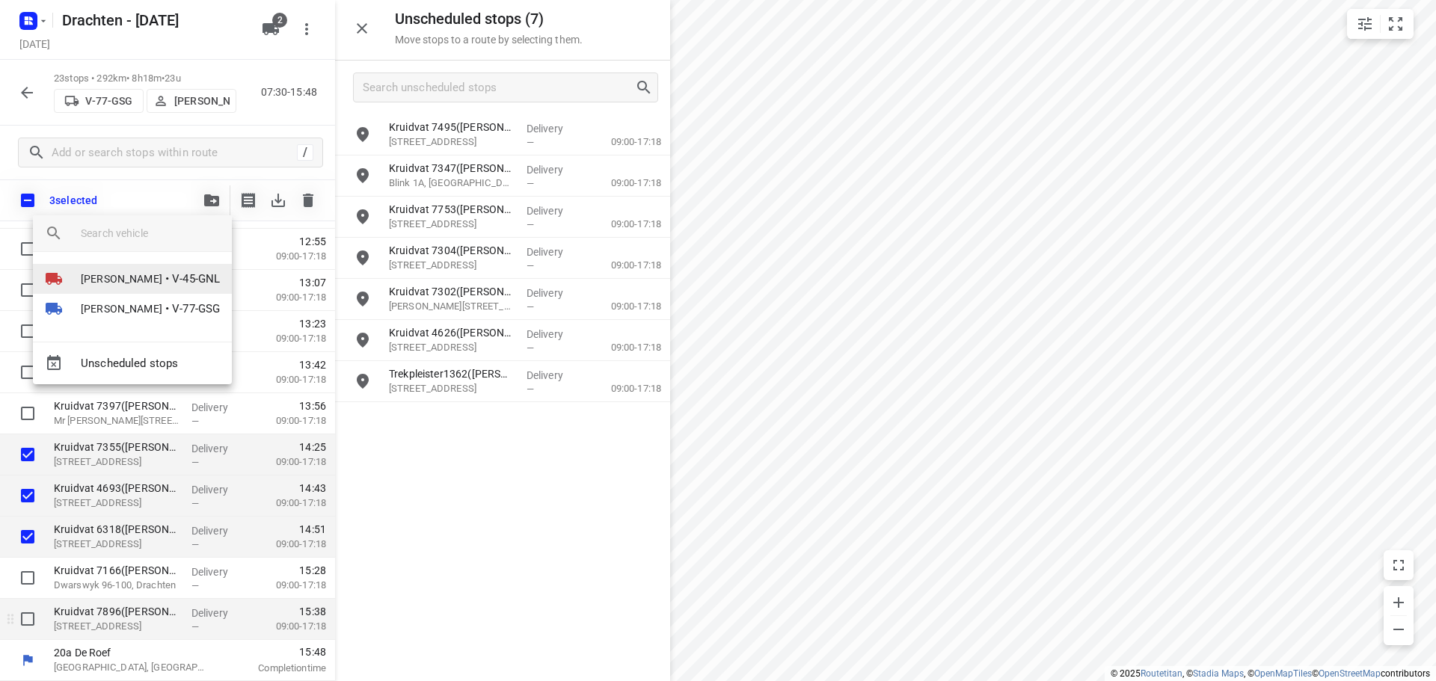
click at [182, 284] on span "V-45-GNL" at bounding box center [196, 279] width 48 height 17
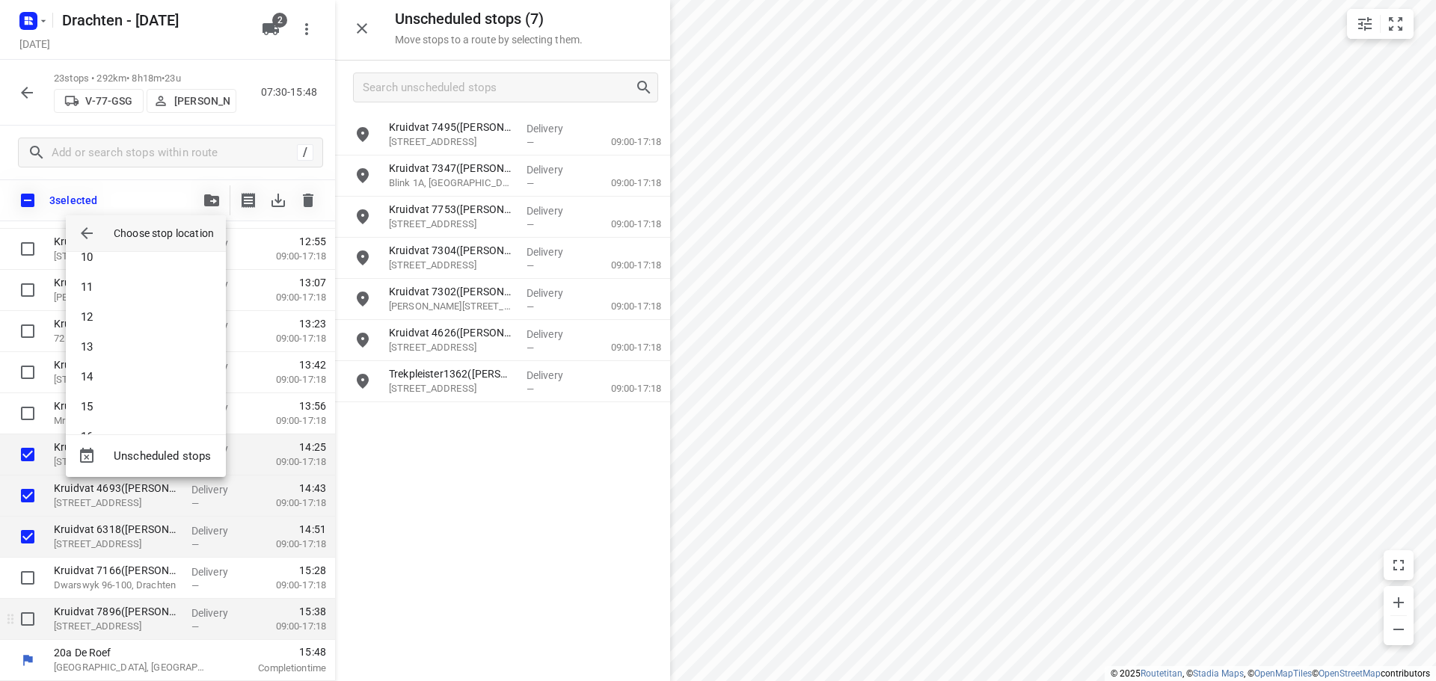
scroll to position [598, 0]
click at [135, 383] on li "25" at bounding box center [146, 393] width 160 height 30
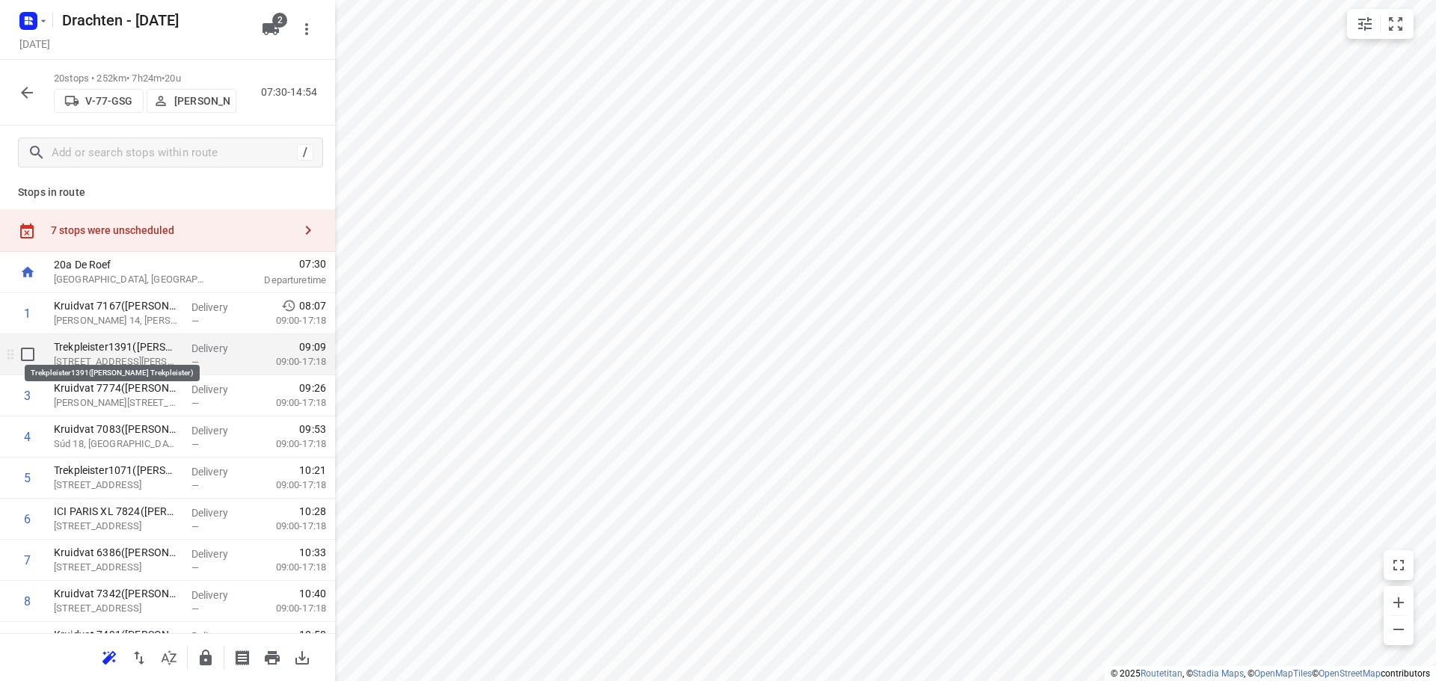
scroll to position [0, 0]
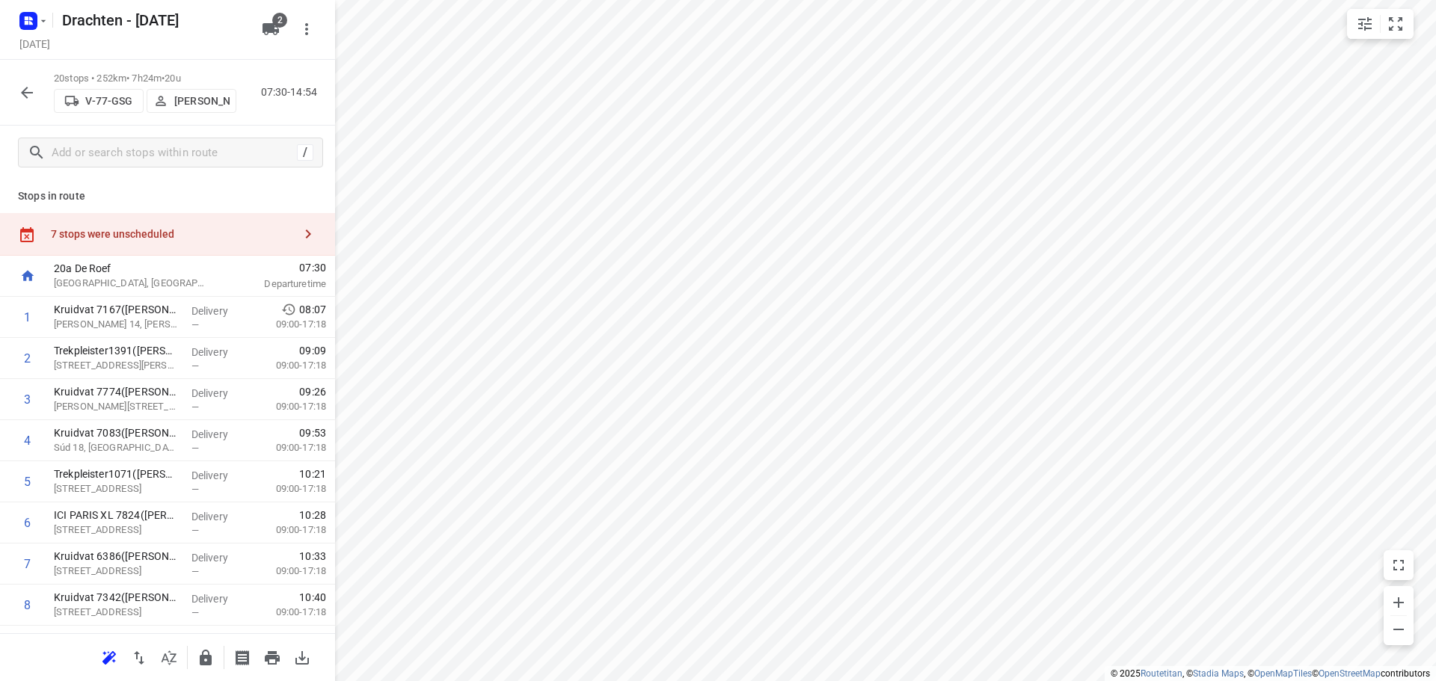
click at [159, 232] on div "7 stops were unscheduled" at bounding box center [172, 234] width 242 height 12
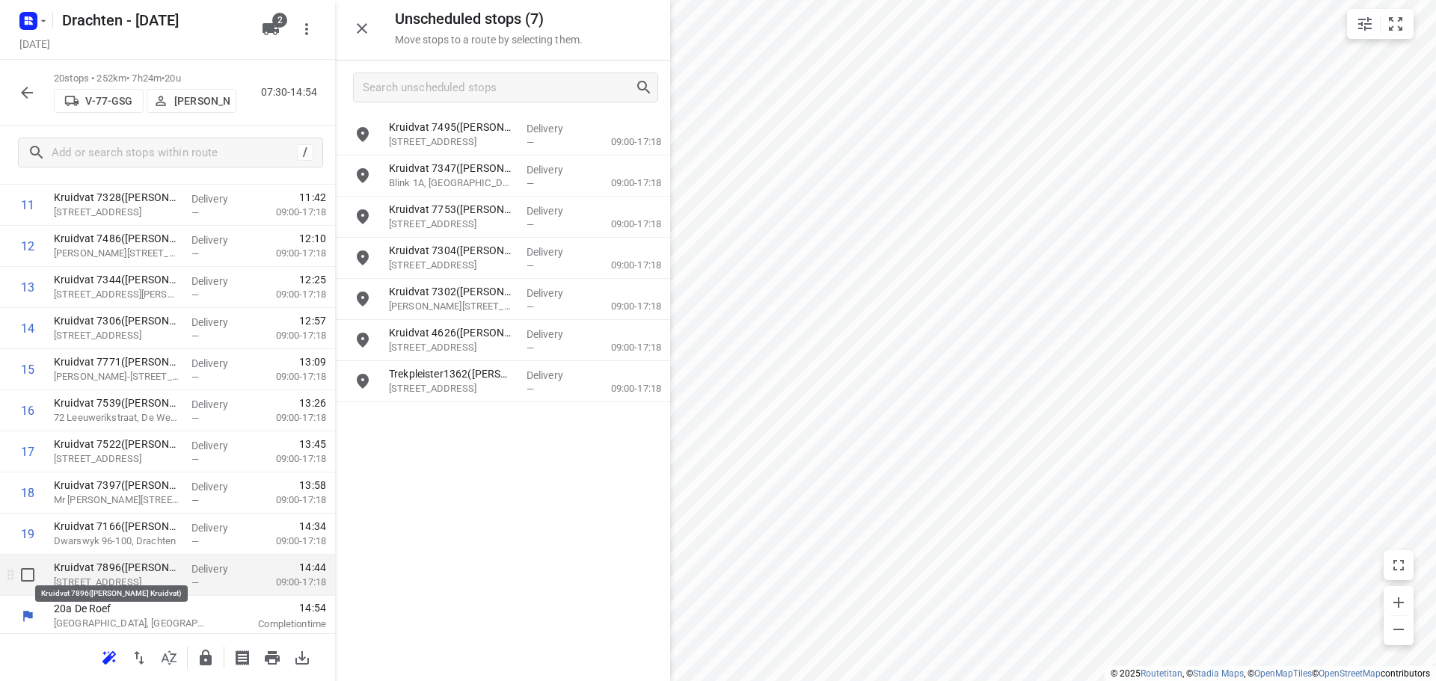
scroll to position [527, 0]
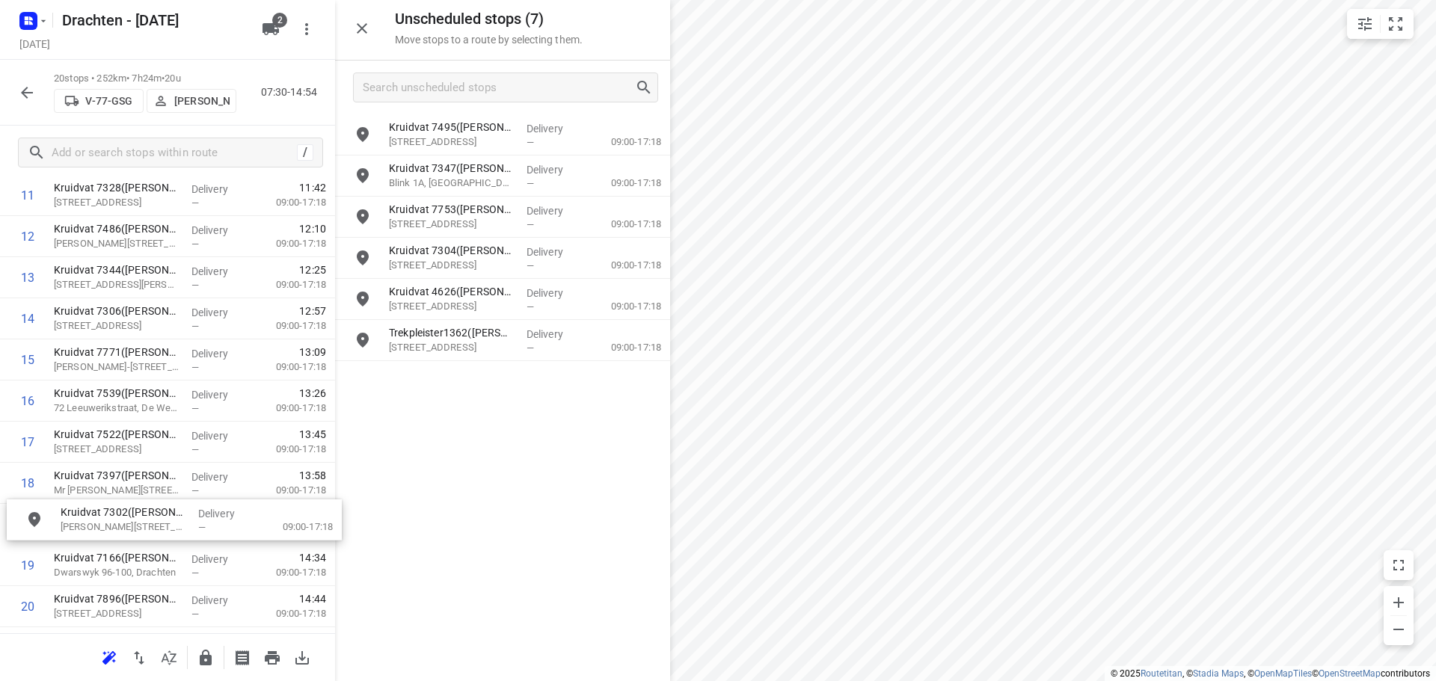
drag, startPoint x: 458, startPoint y: 297, endPoint x: 126, endPoint y: 521, distance: 401.4
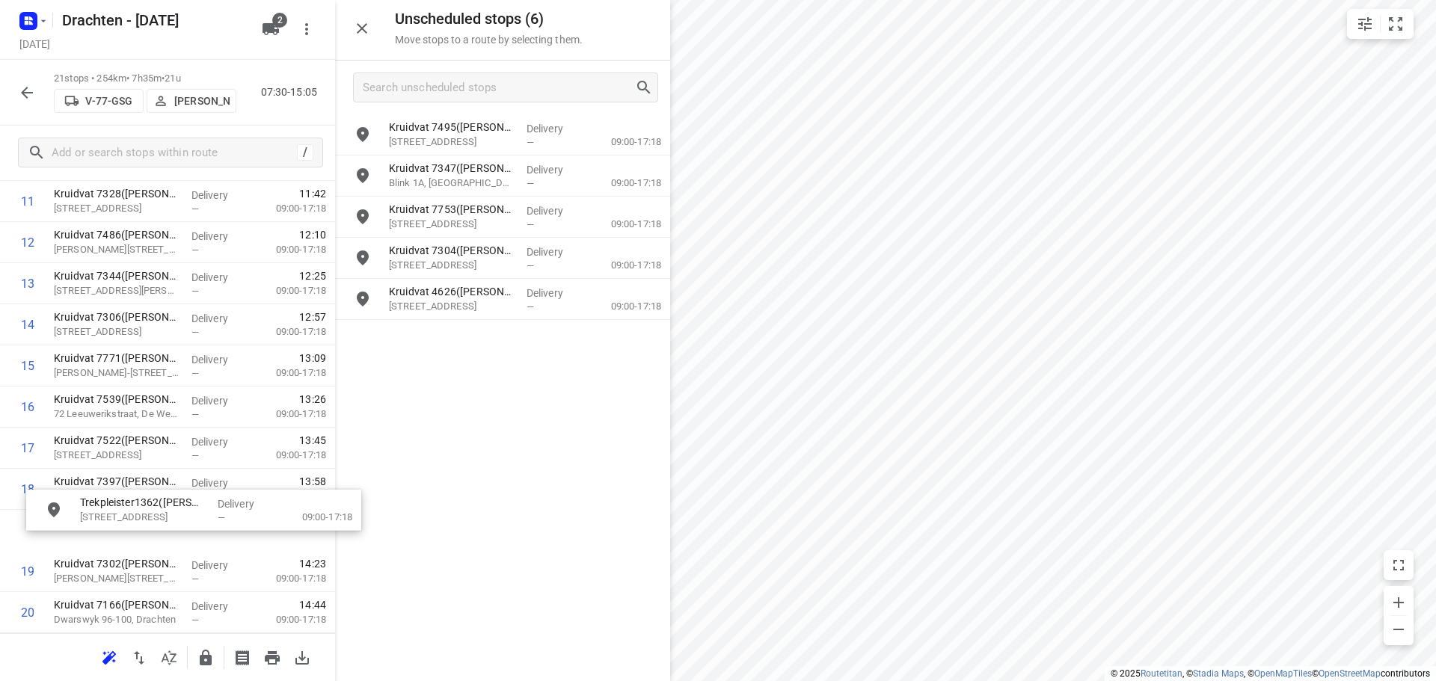
drag, startPoint x: 467, startPoint y: 355, endPoint x: 136, endPoint y: 534, distance: 375.8
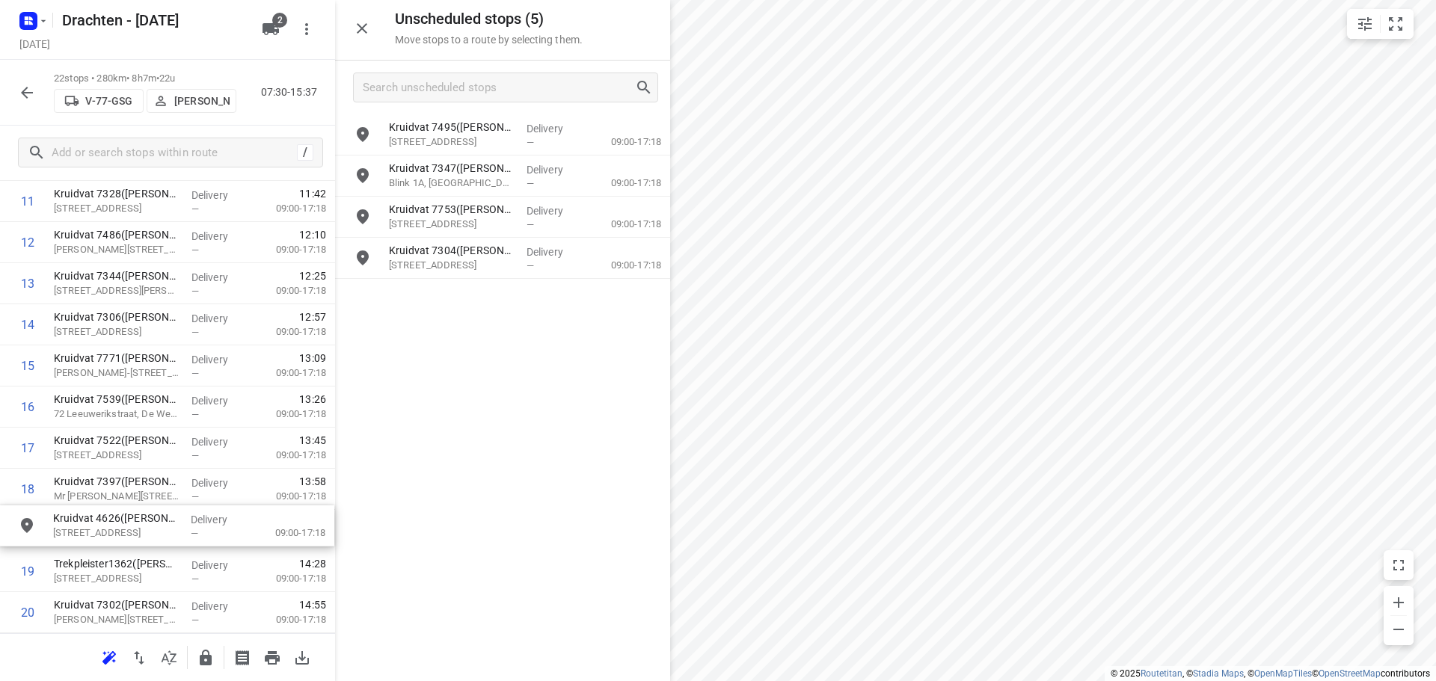
scroll to position [536, 0]
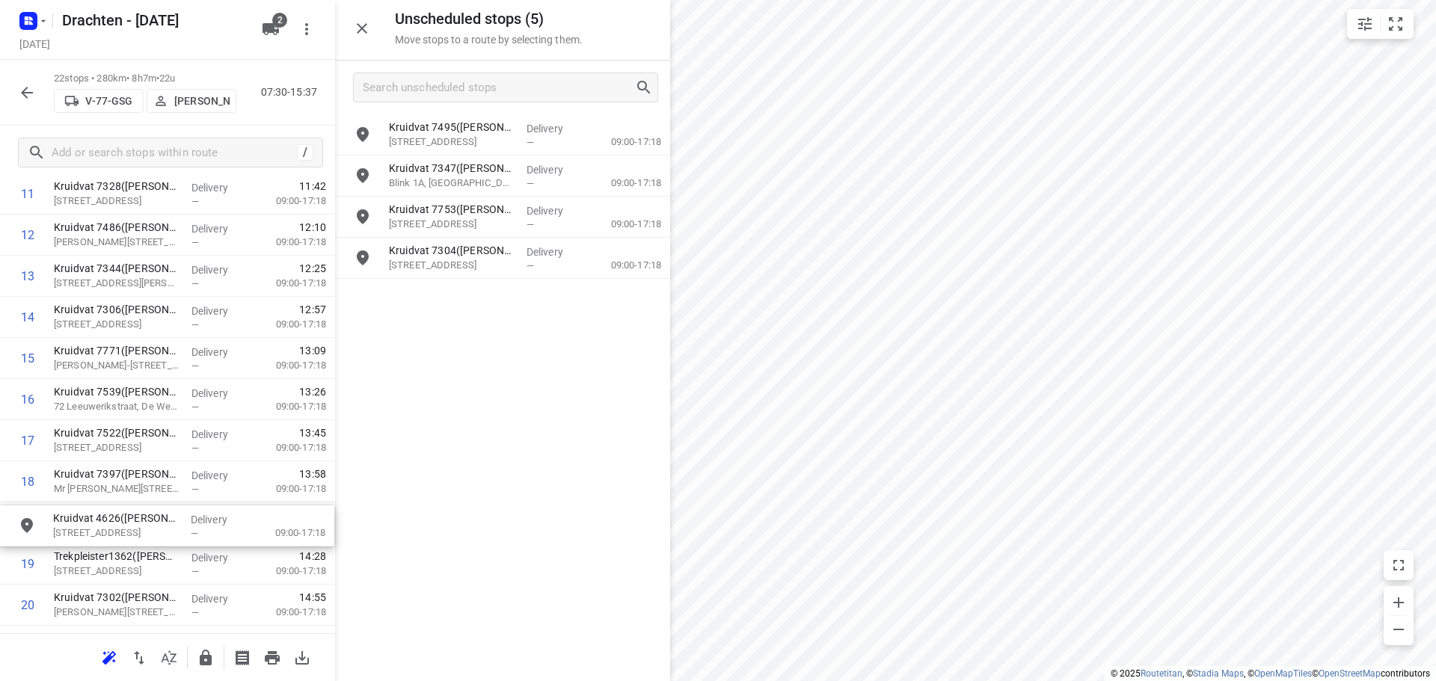
drag, startPoint x: 475, startPoint y: 301, endPoint x: 127, endPoint y: 541, distance: 422.6
click at [366, 38] on button "button" at bounding box center [362, 28] width 30 height 30
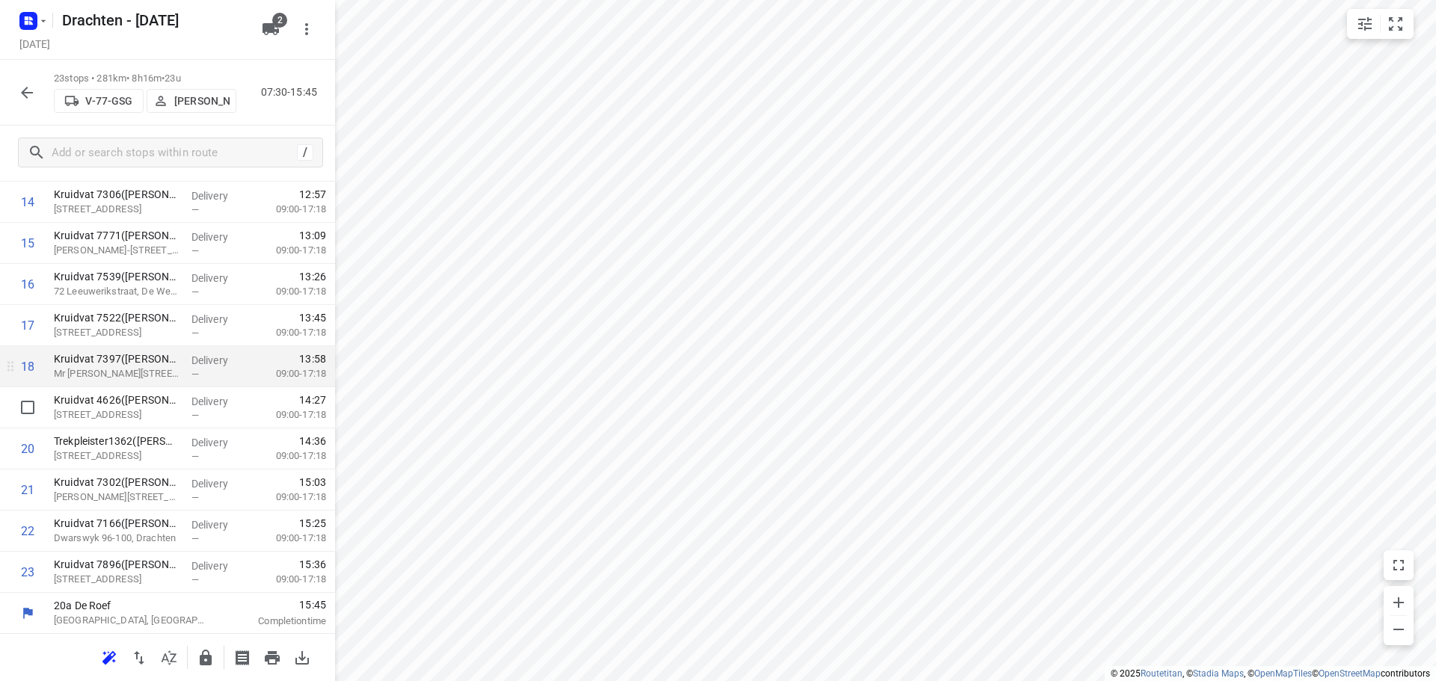
scroll to position [651, 0]
drag, startPoint x: 133, startPoint y: 376, endPoint x: 150, endPoint y: 337, distance: 42.2
click at [150, 337] on div "1 Kruidvat 7167([PERSON_NAME] Kruidvat) [PERSON_NAME] 14, [PERSON_NAME] Deliver…" at bounding box center [167, 119] width 335 height 946
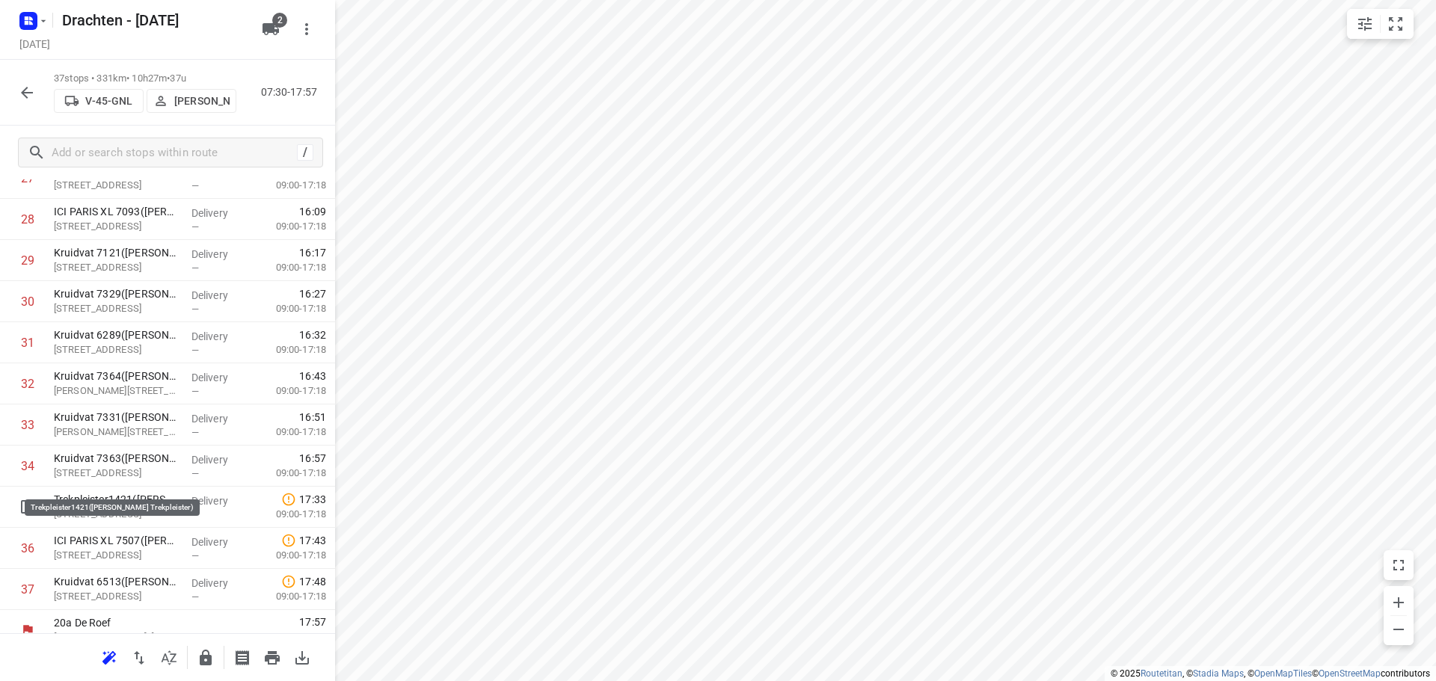
scroll to position [1227, 0]
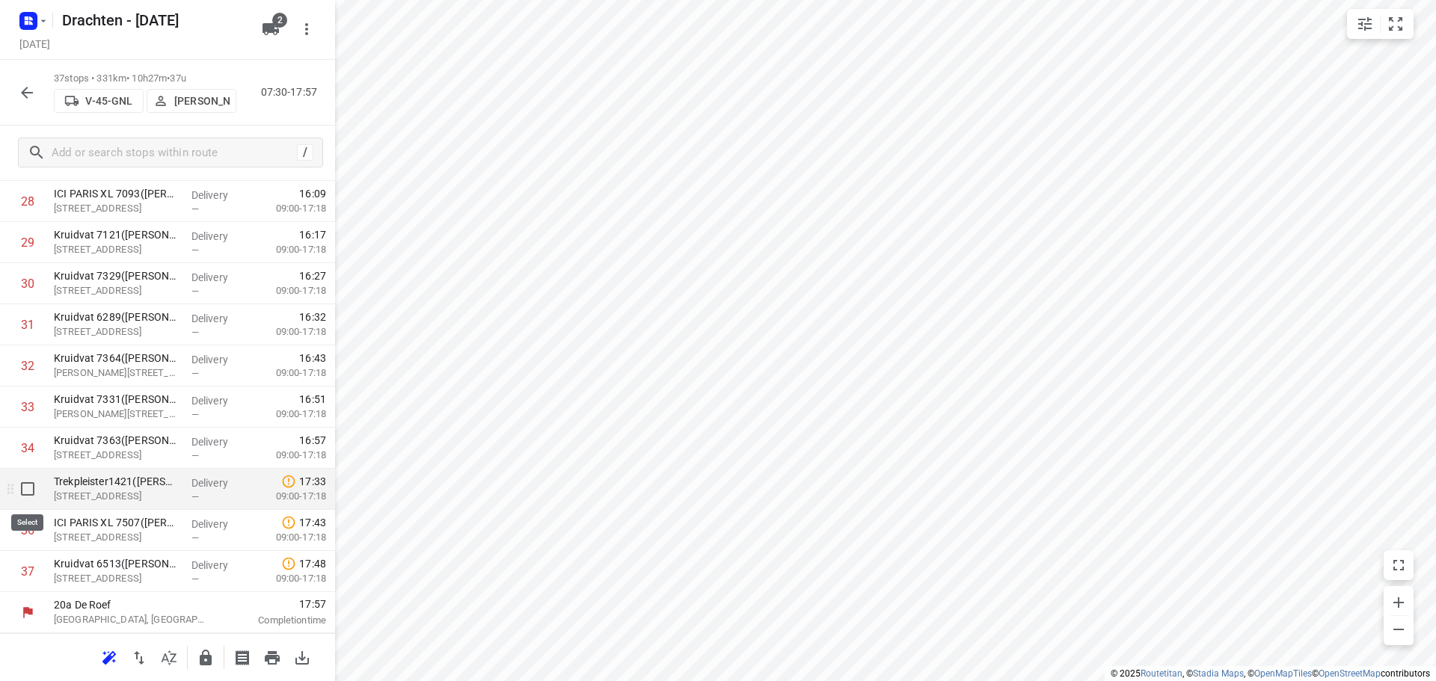
click at [32, 493] on input "checkbox" at bounding box center [28, 489] width 30 height 30
checkbox input "true"
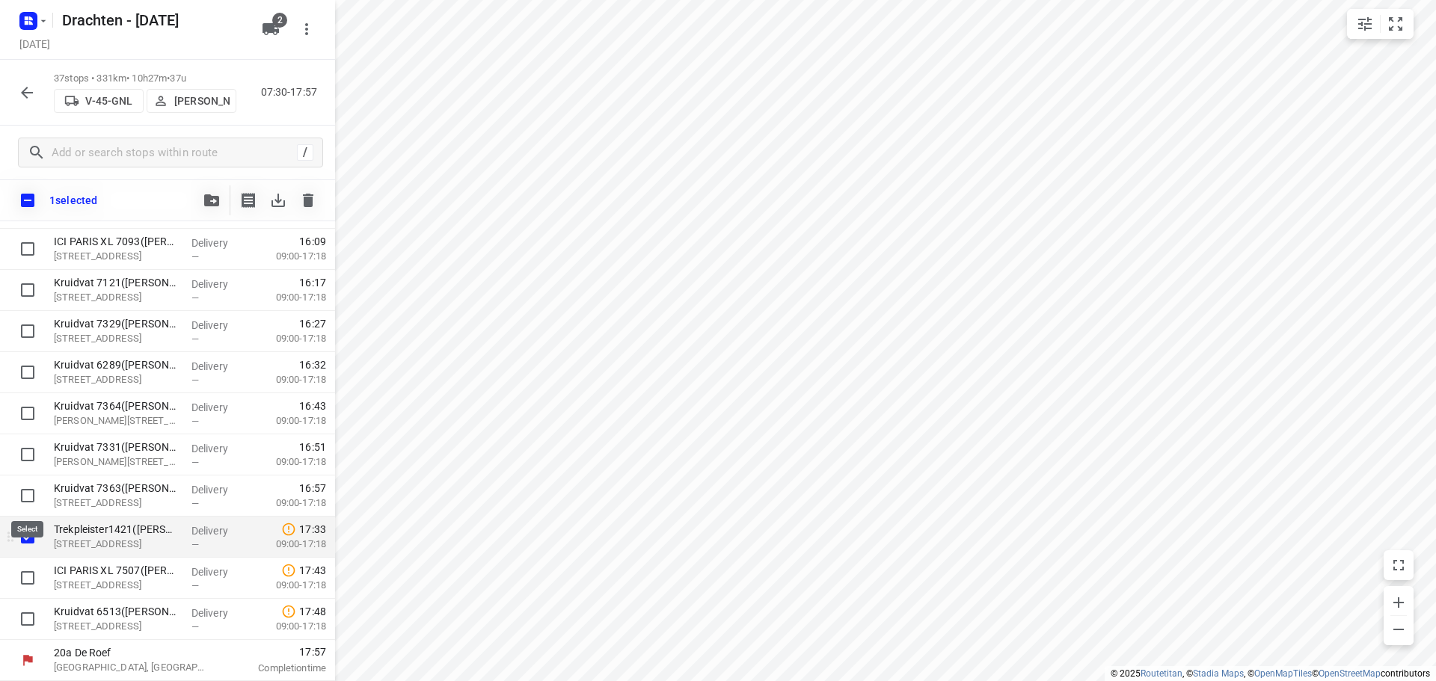
scroll to position [1221, 0]
click at [29, 570] on input "checkbox" at bounding box center [28, 578] width 30 height 30
checkbox input "true"
click at [218, 193] on button "button" at bounding box center [212, 200] width 30 height 30
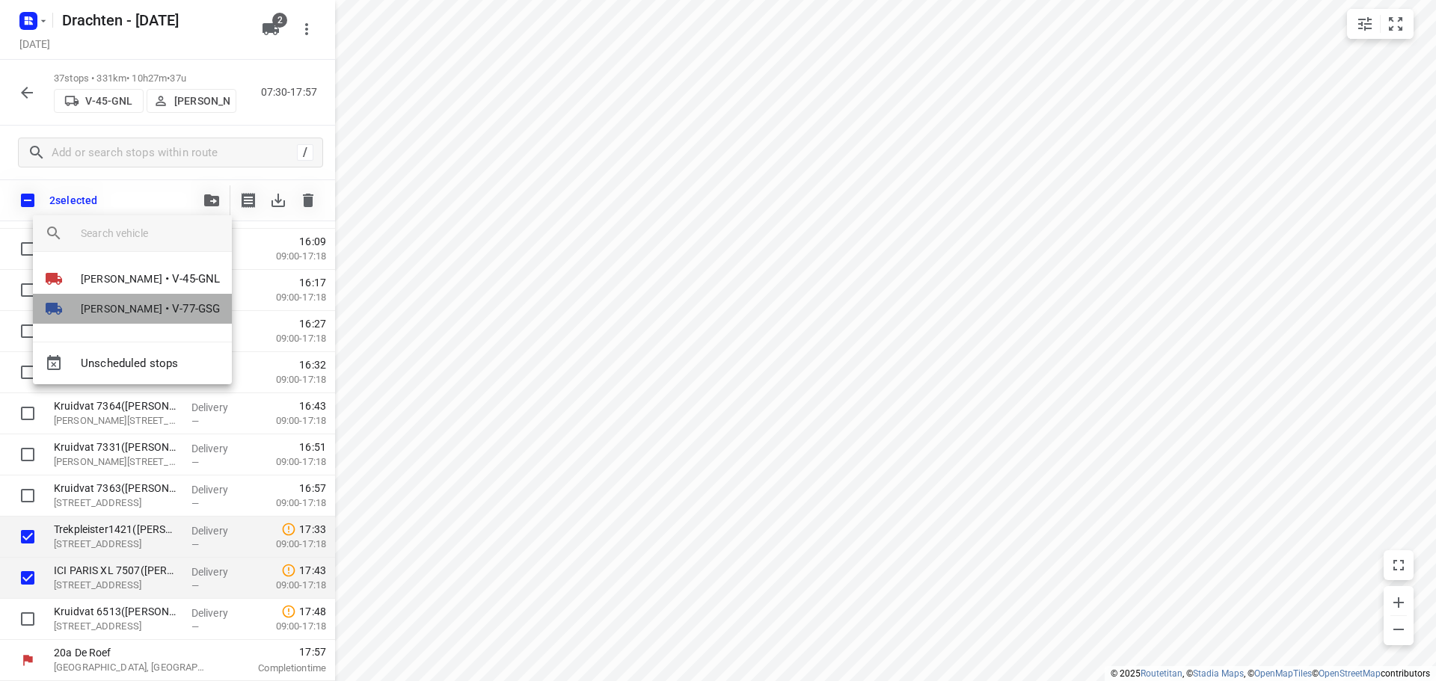
click at [141, 306] on li "Jos Kaspers • V-77-GSG" at bounding box center [132, 309] width 199 height 30
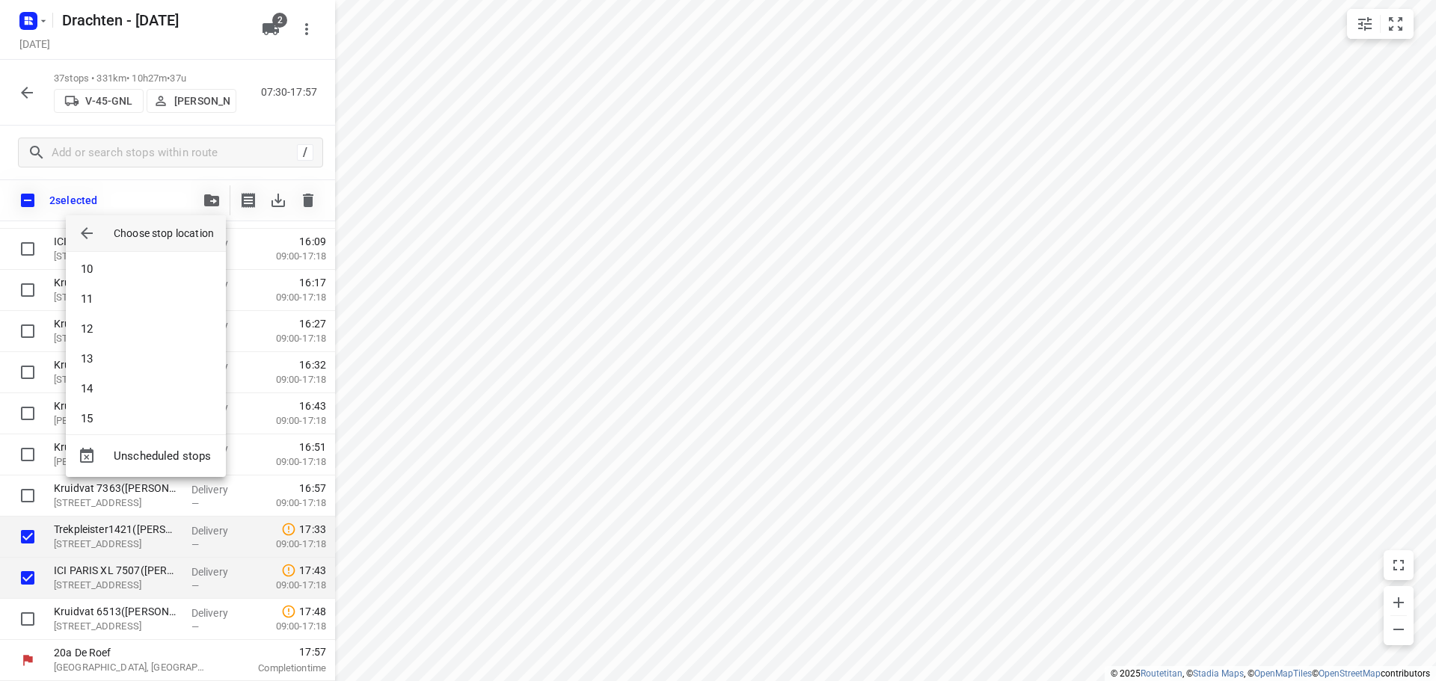
scroll to position [524, 0]
click at [101, 412] on li "23" at bounding box center [146, 408] width 160 height 30
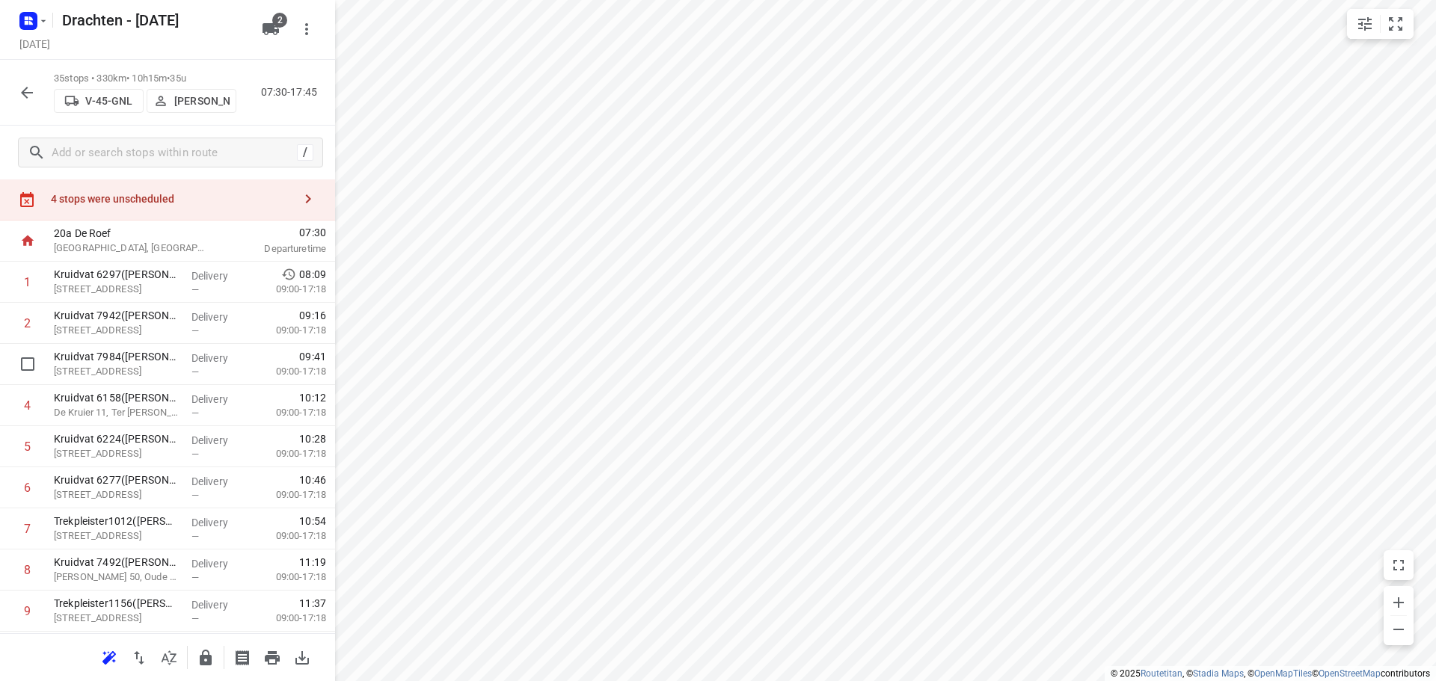
scroll to position [0, 0]
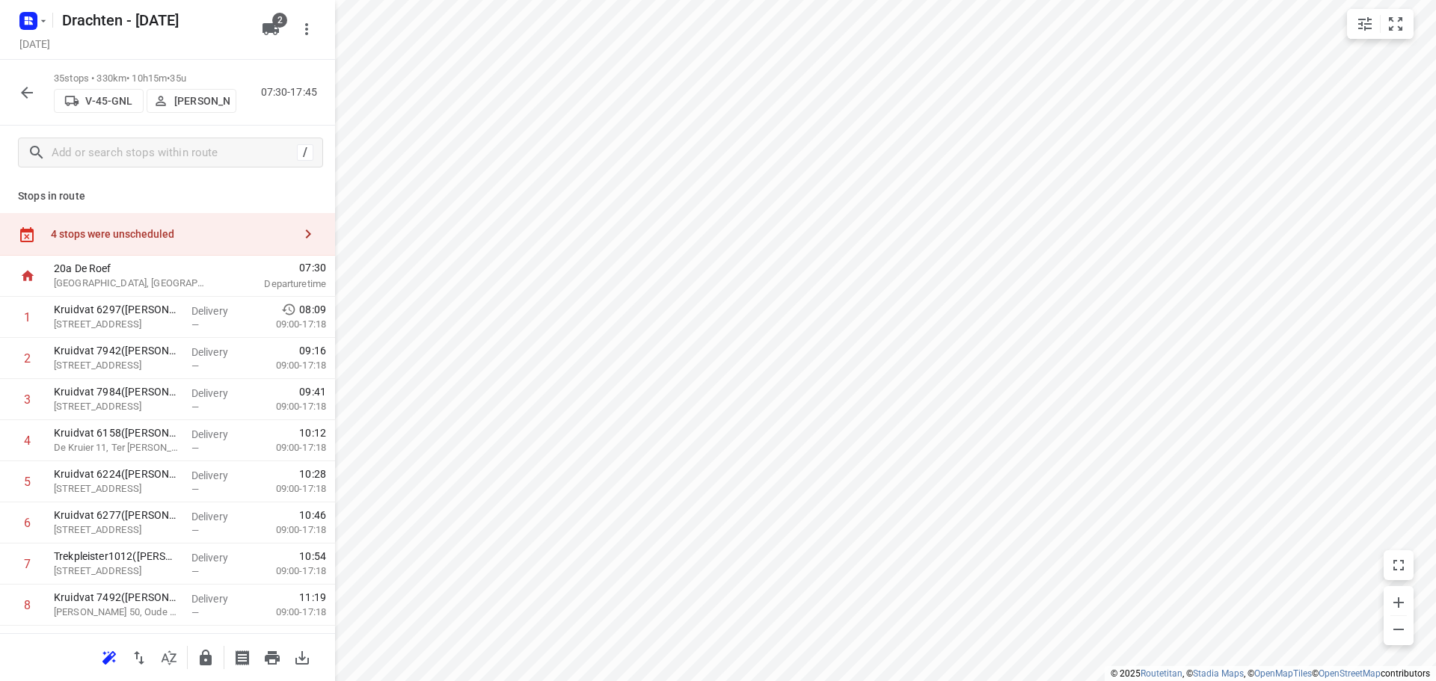
click at [236, 237] on div "4 stops were unscheduled" at bounding box center [172, 234] width 242 height 12
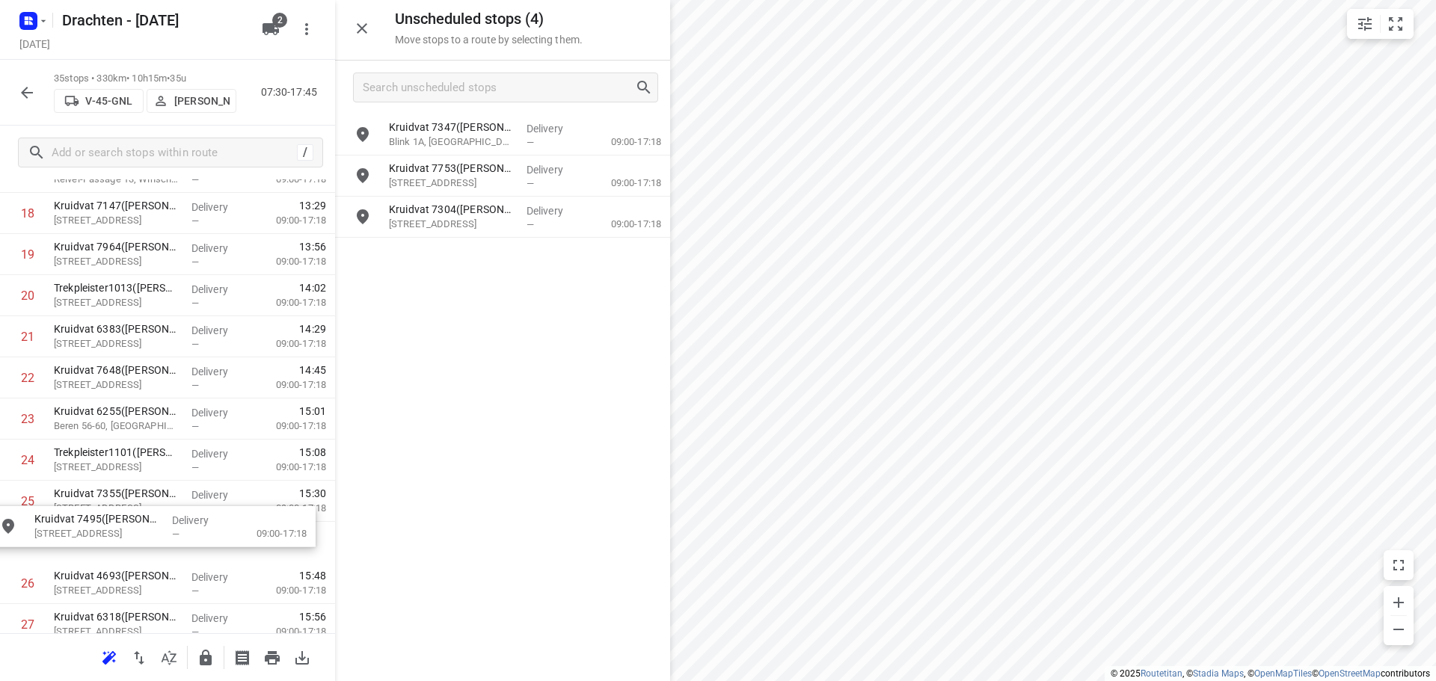
scroll to position [806, 0]
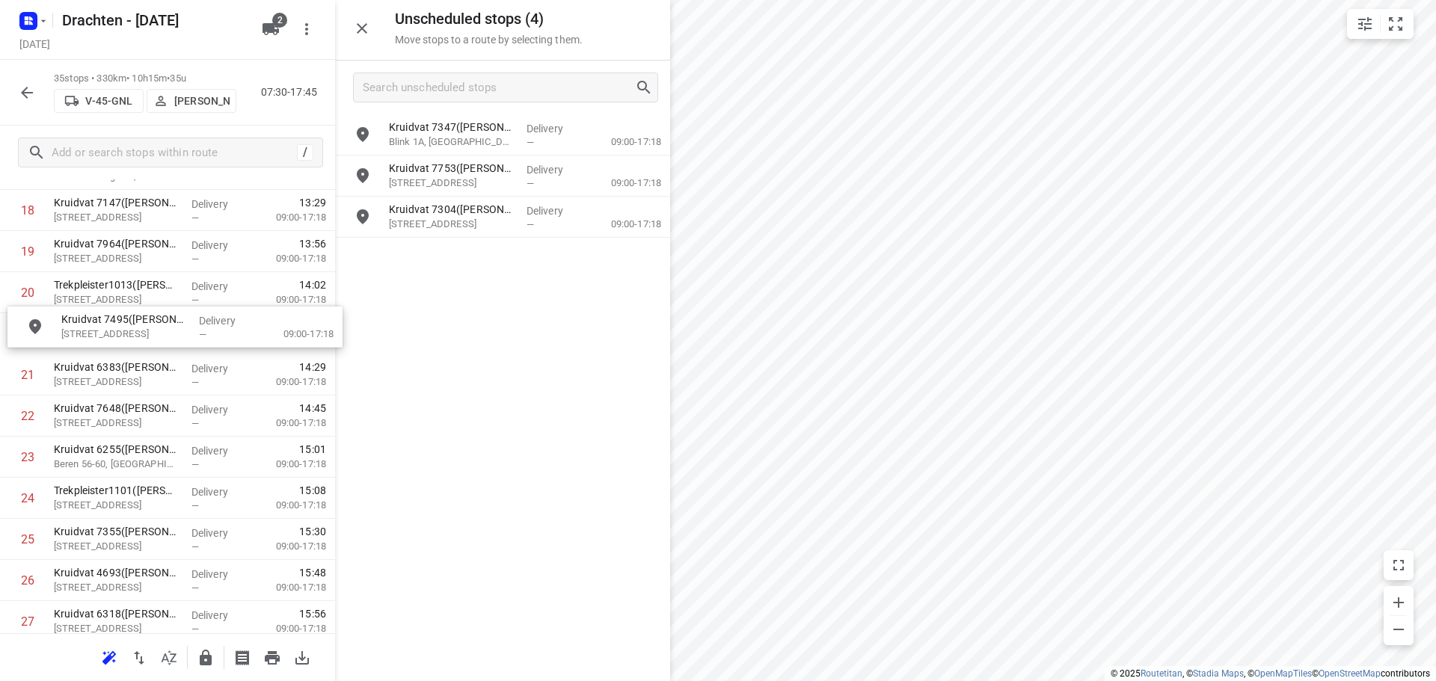
drag, startPoint x: 526, startPoint y: 128, endPoint x: 182, endPoint y: 340, distance: 403.9
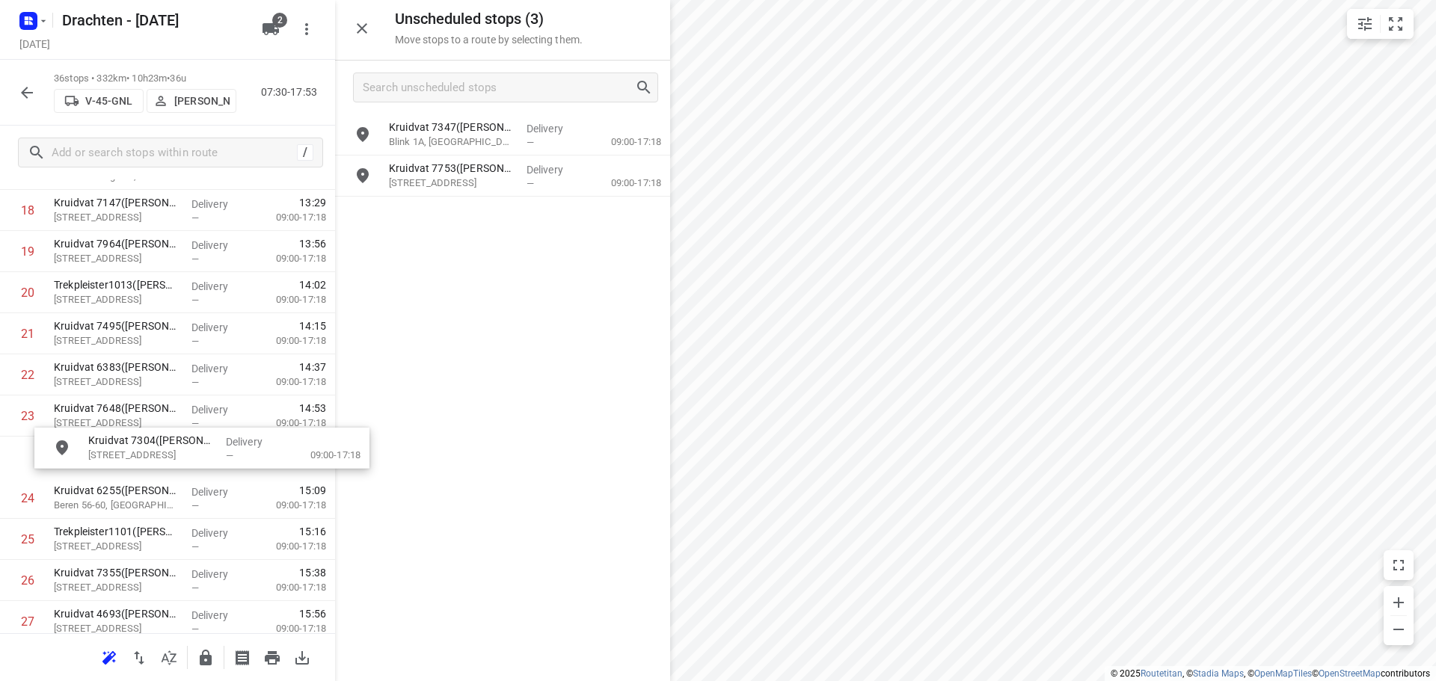
drag, startPoint x: 479, startPoint y: 218, endPoint x: 174, endPoint y: 471, distance: 396.3
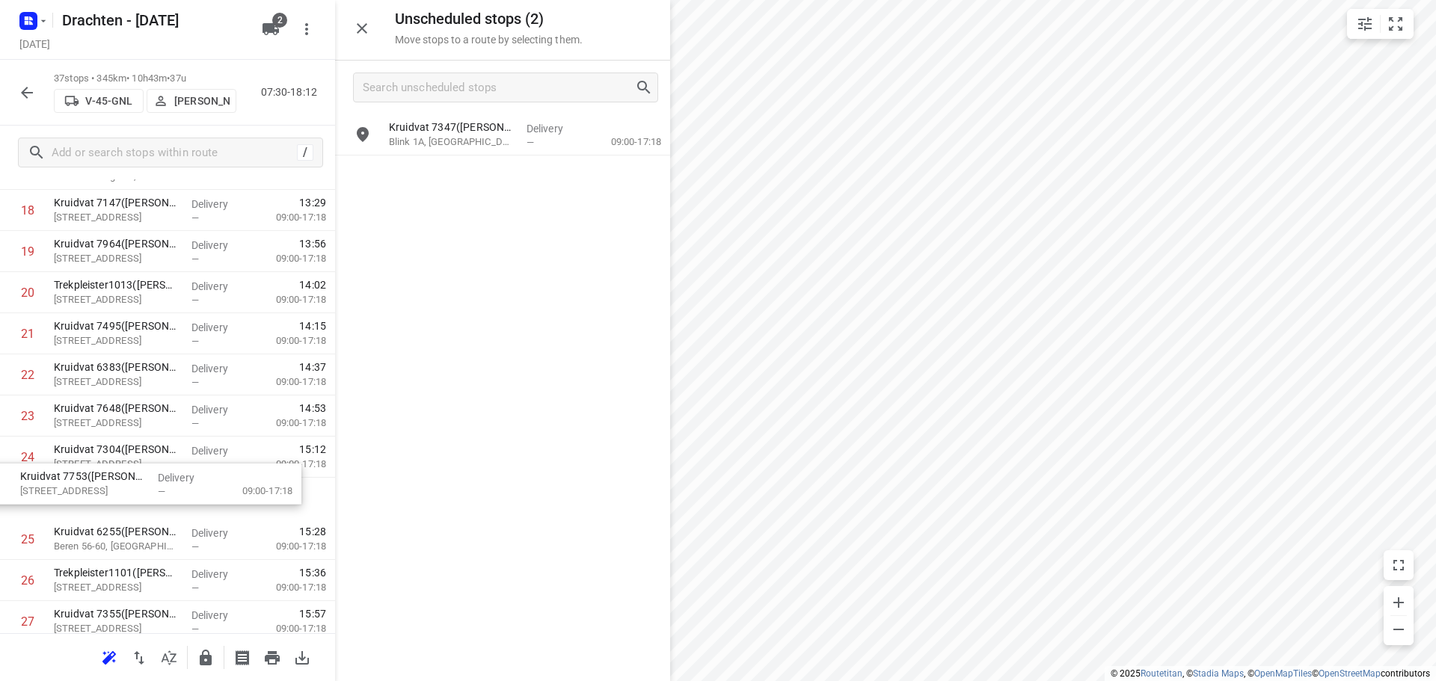
drag, startPoint x: 458, startPoint y: 186, endPoint x: 85, endPoint y: 500, distance: 487.3
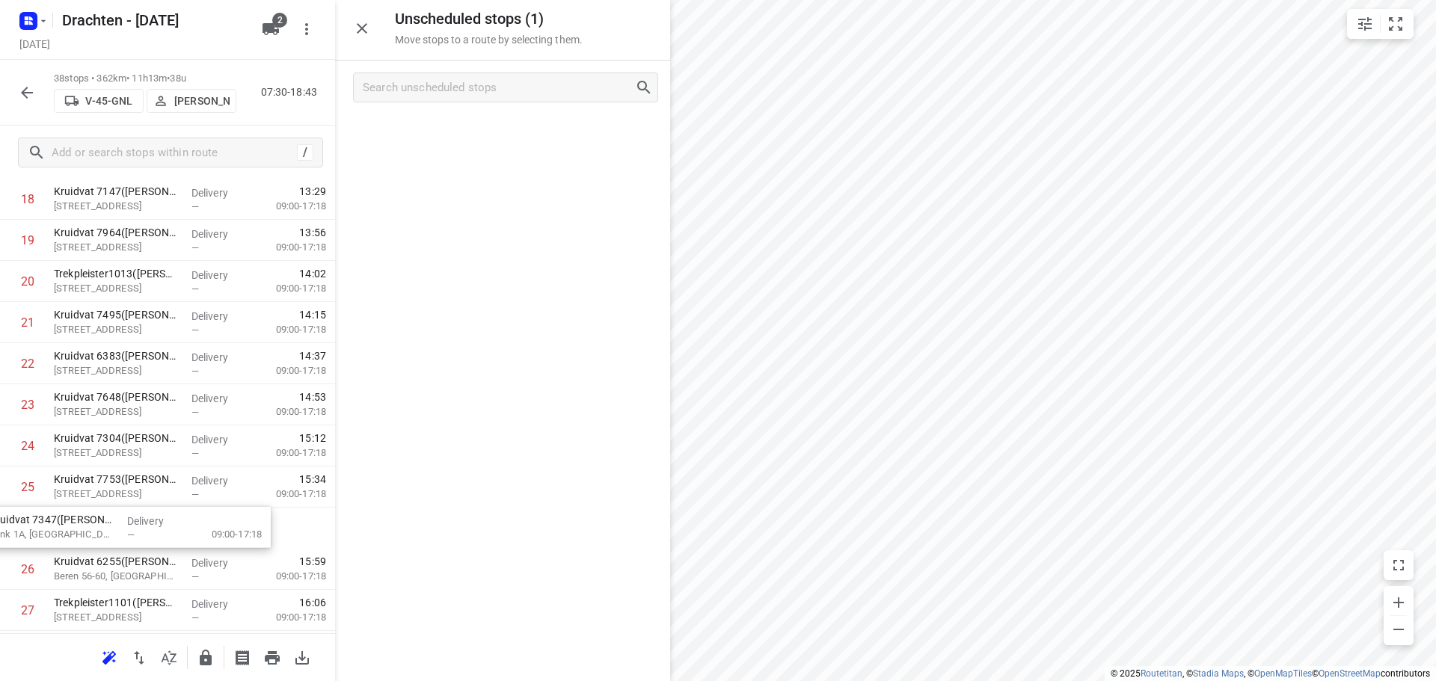
drag, startPoint x: 556, startPoint y: 147, endPoint x: 155, endPoint y: 547, distance: 565.9
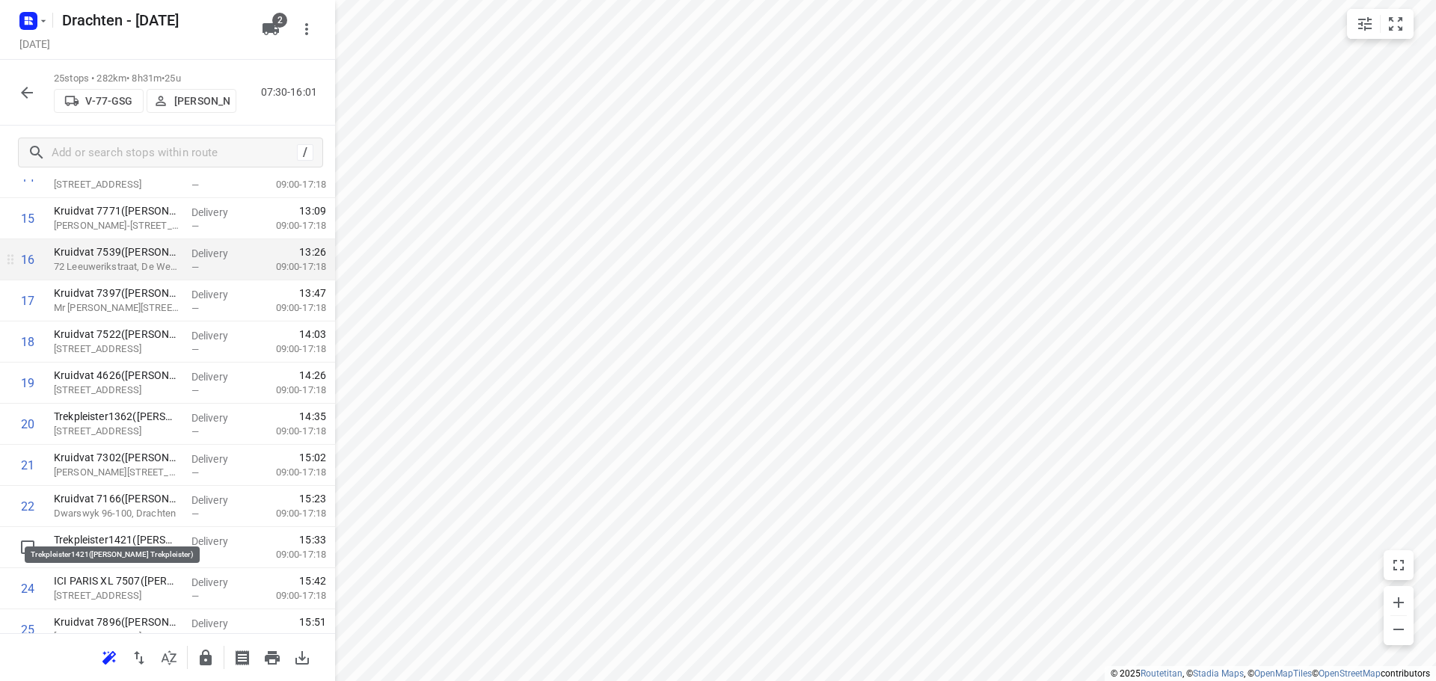
scroll to position [690, 0]
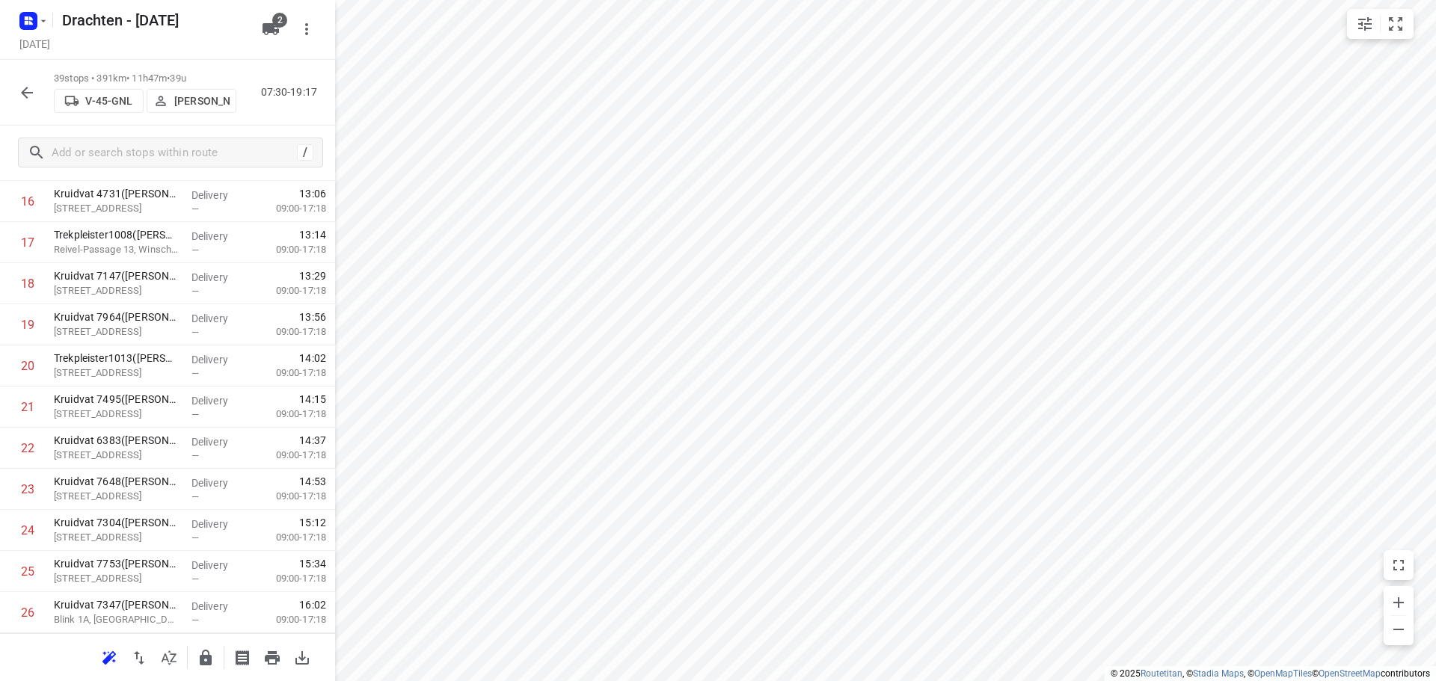
click at [32, 98] on icon "button" at bounding box center [27, 93] width 18 height 18
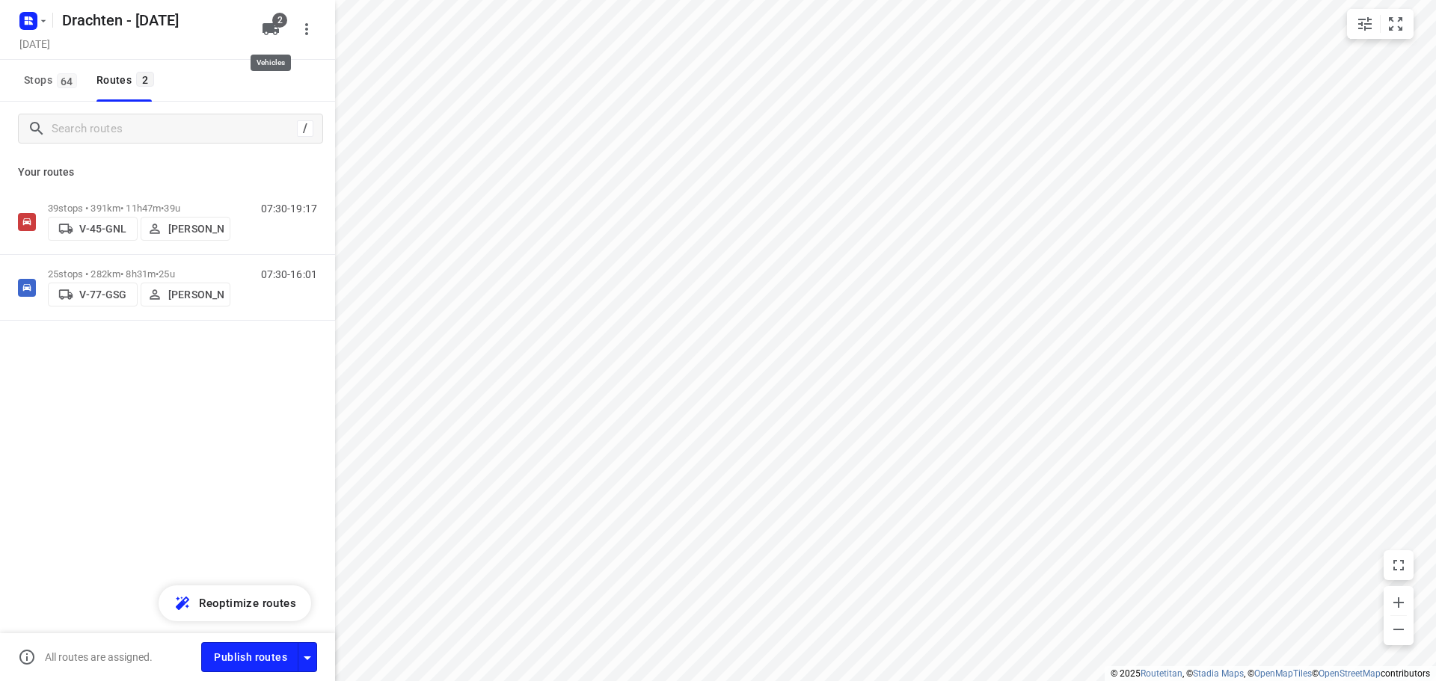
click at [268, 31] on icon "button" at bounding box center [271, 29] width 16 height 12
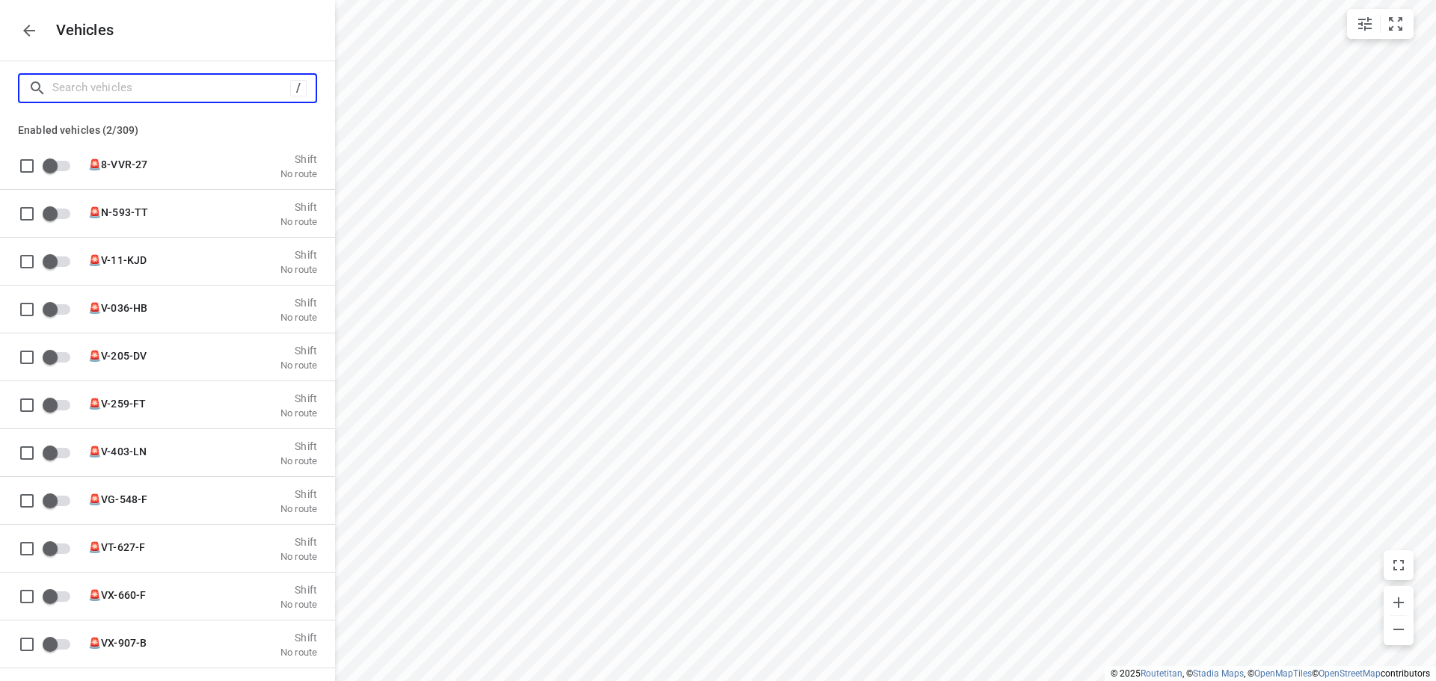
click at [158, 86] on input "Search vehicles" at bounding box center [171, 87] width 238 height 23
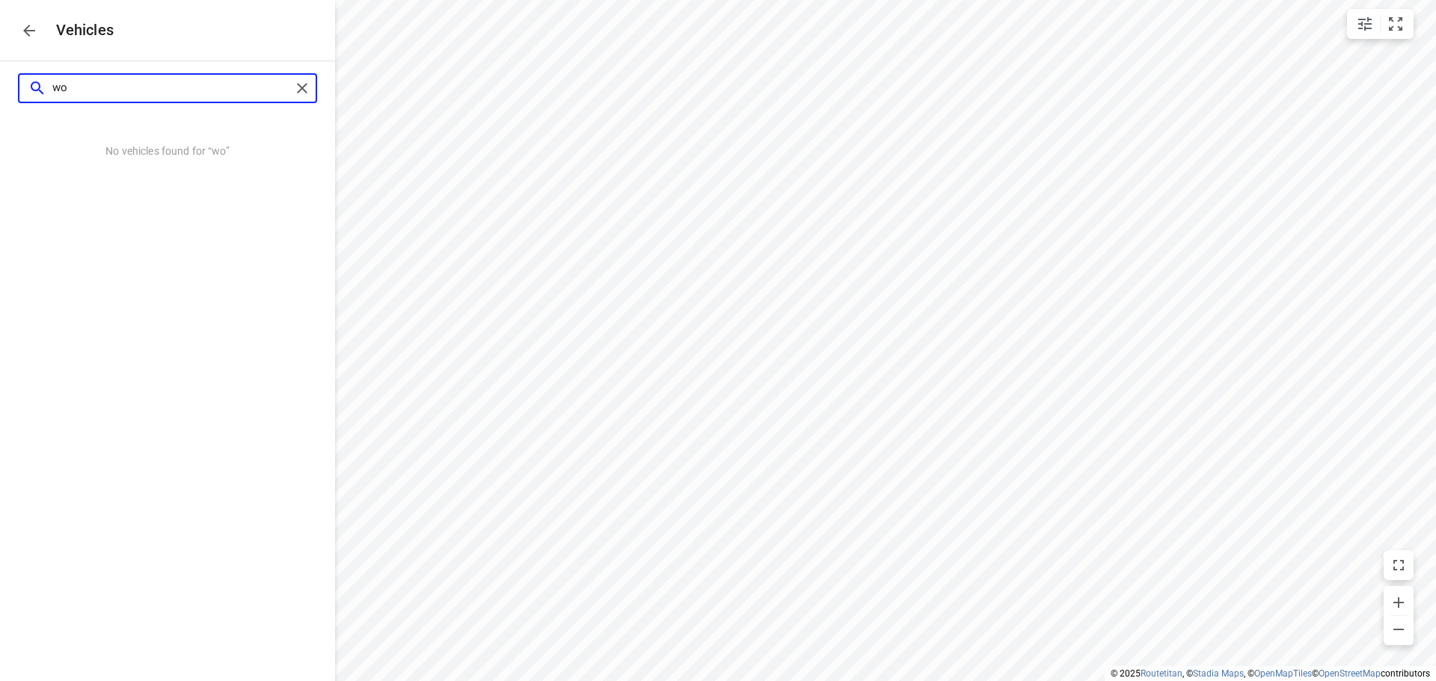
type input "w"
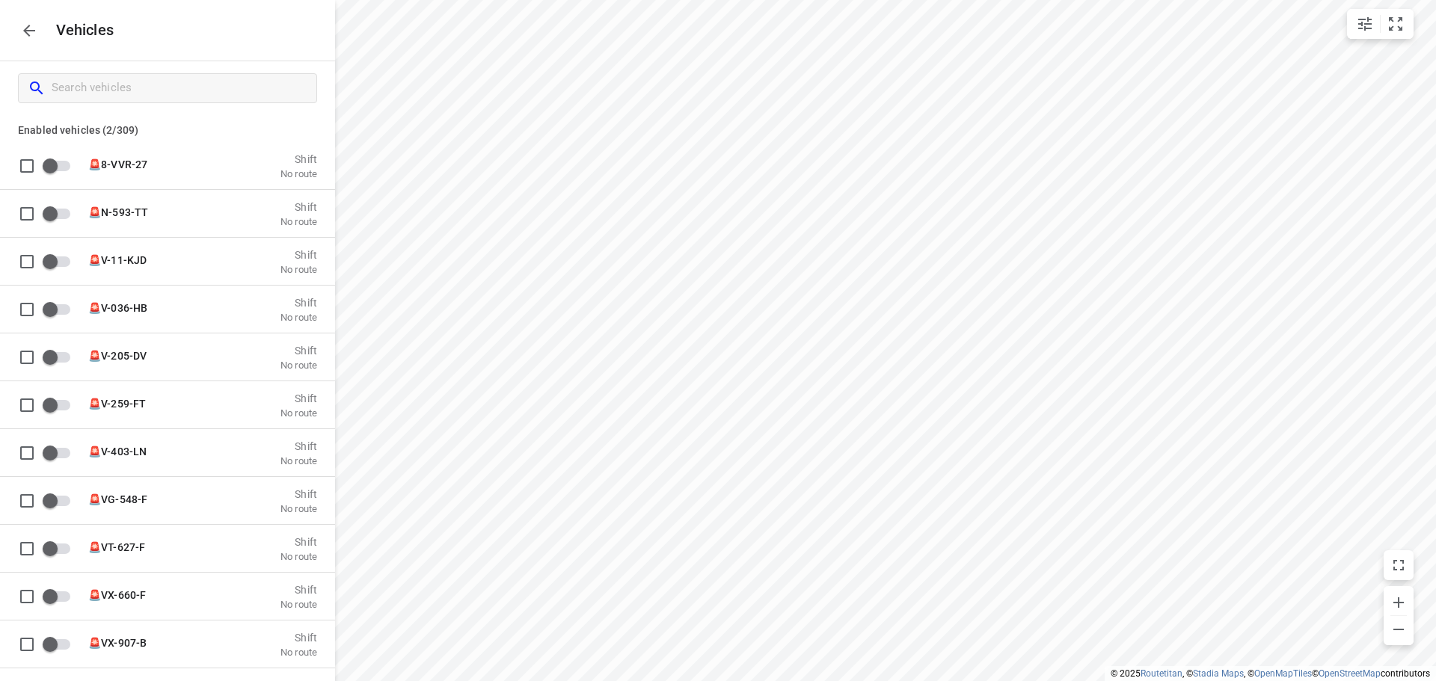
click at [43, 40] on div "Vehicles" at bounding box center [167, 30] width 335 height 61
click at [34, 34] on icon "button" at bounding box center [29, 31] width 18 height 18
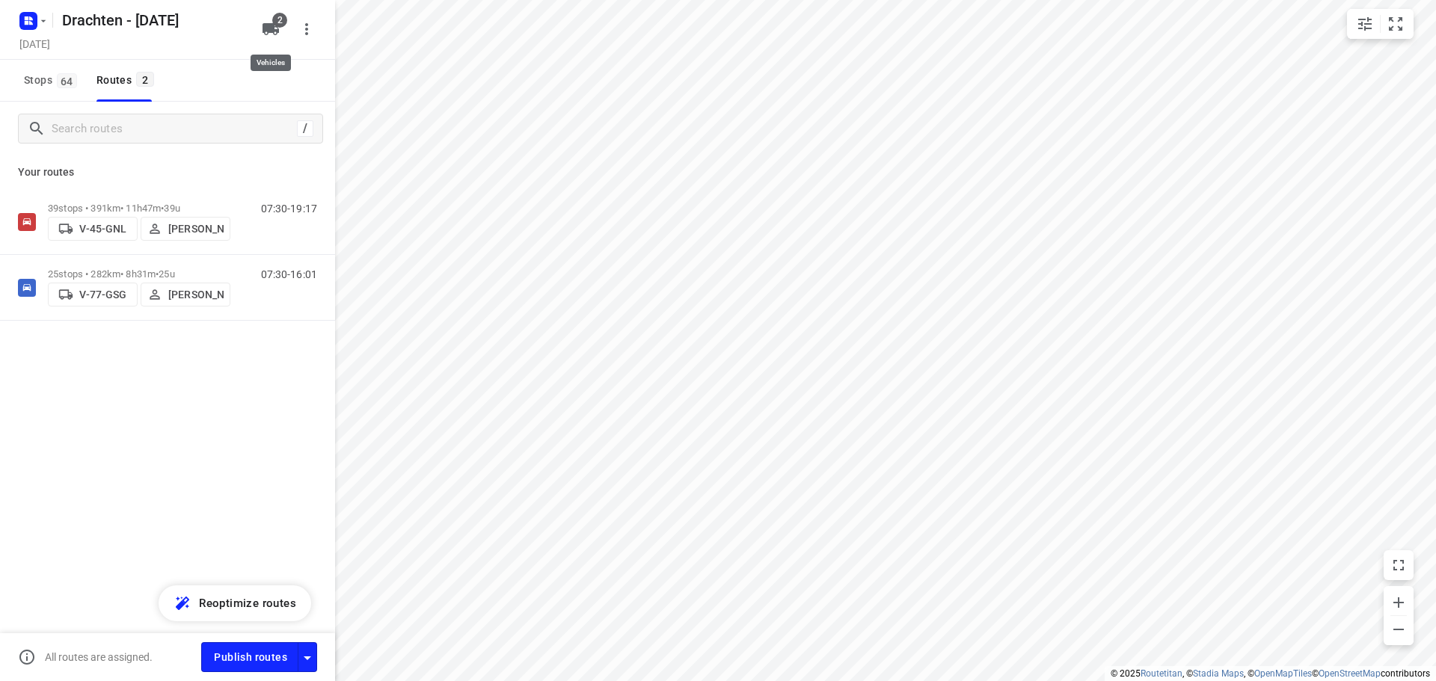
click at [275, 25] on span "2" at bounding box center [279, 20] width 15 height 15
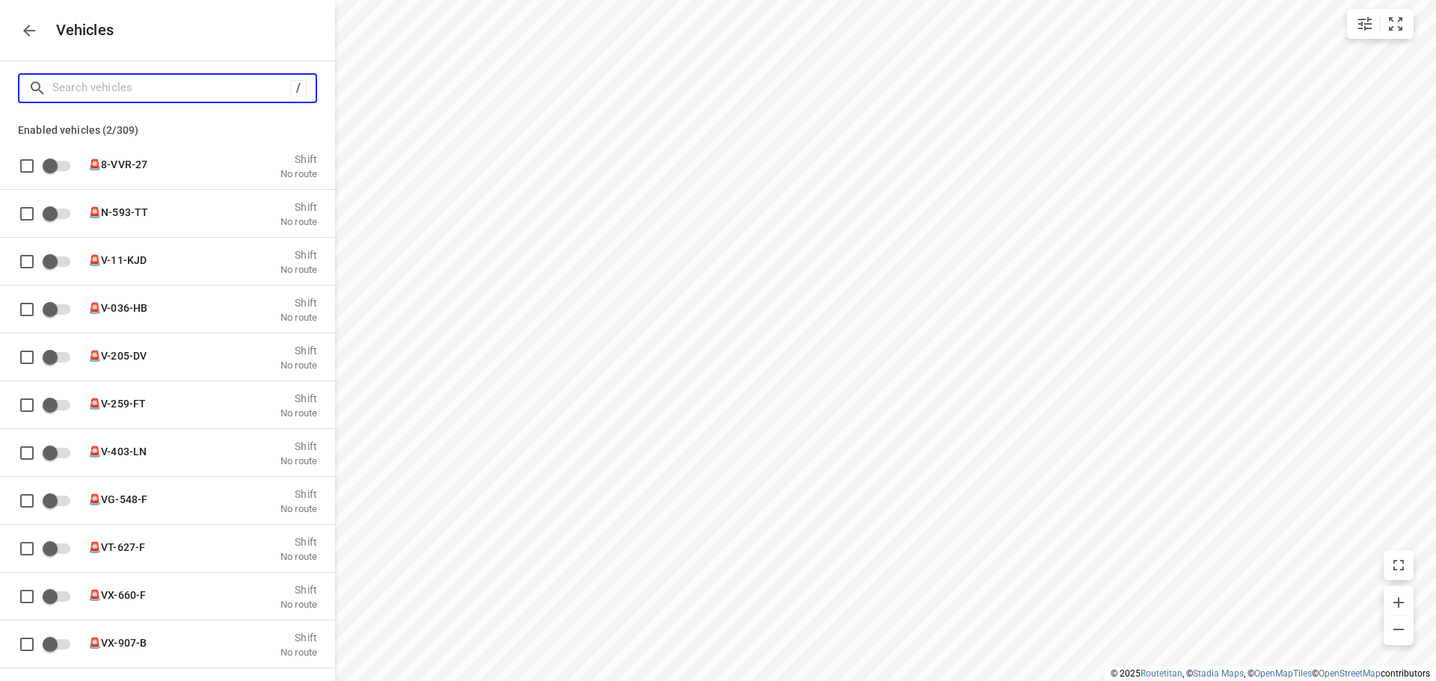
click at [200, 90] on input "Search vehicles" at bounding box center [171, 87] width 238 height 23
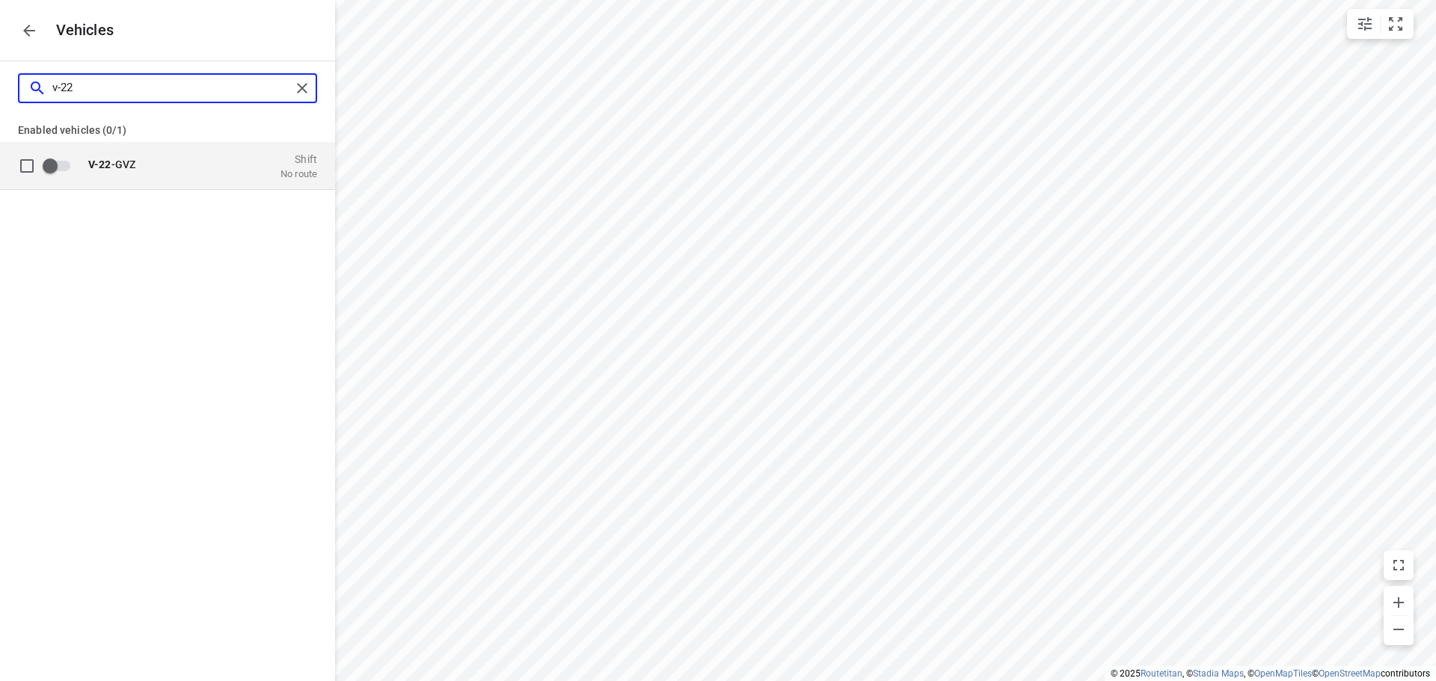
type input "v-22"
click at [108, 163] on b "V-22" at bounding box center [99, 164] width 23 height 12
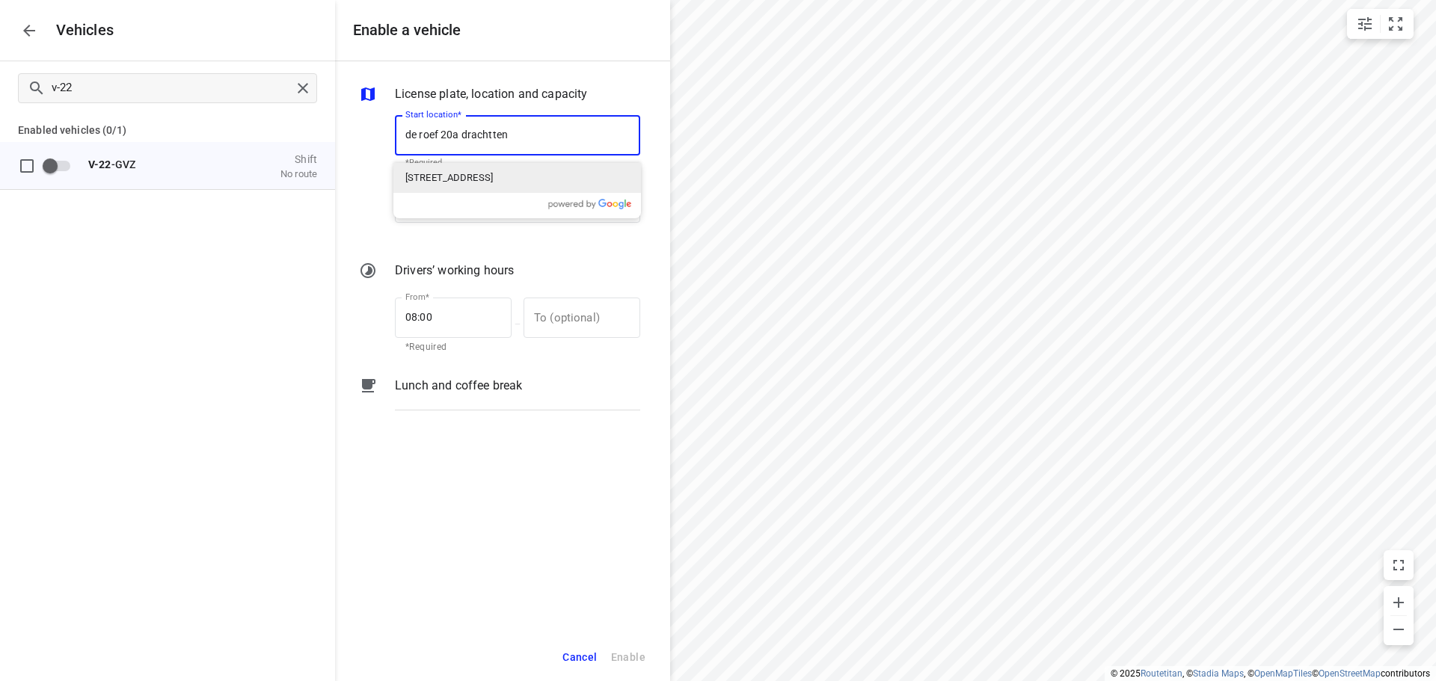
click at [466, 169] on div "De Roef 20a, Drachten, Nederland" at bounding box center [517, 178] width 248 height 30
type input "De Roef 20a, 9206 AK Drachten, Netherlands"
click at [448, 210] on input "End location" at bounding box center [517, 202] width 245 height 40
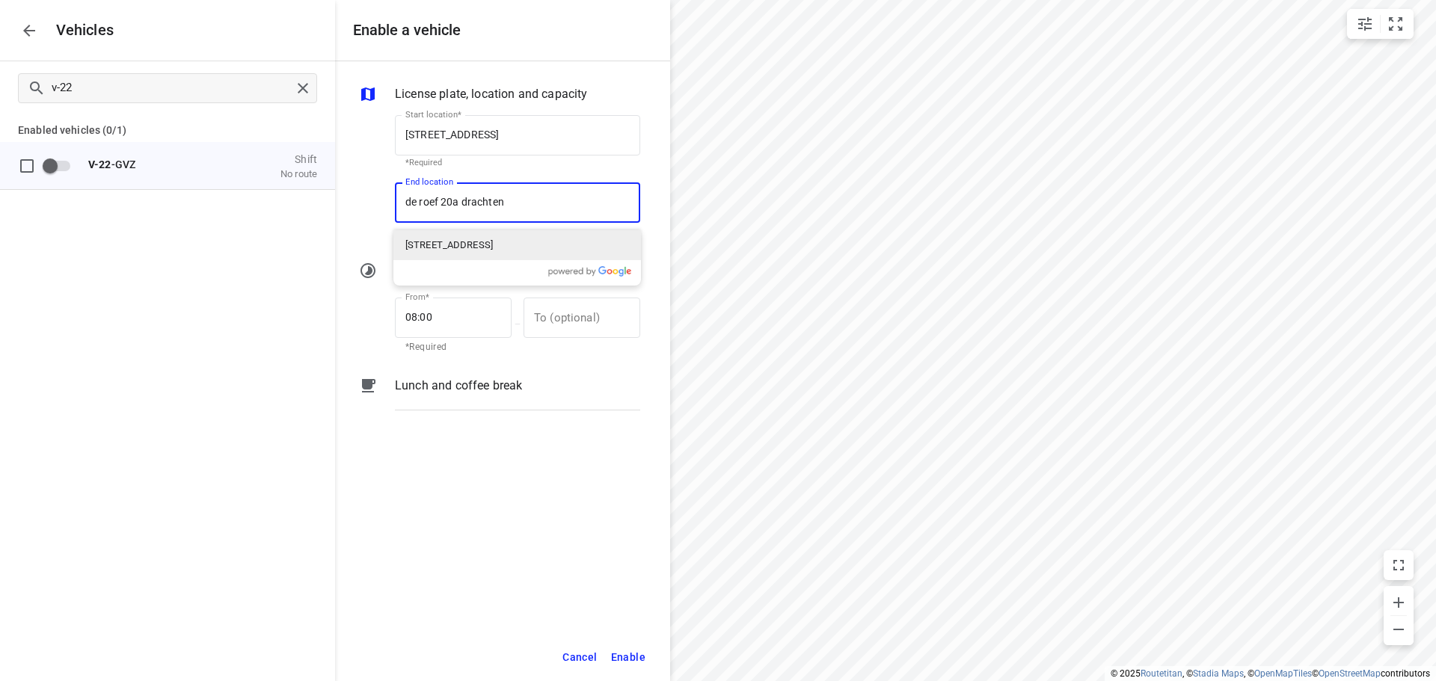
click at [442, 242] on p "De Roef 20a, Drachten, Nederland" at bounding box center [449, 245] width 88 height 15
type input "De Roef 20a, 9206 AK Drachten, Netherlands"
click at [620, 654] on span "Enable" at bounding box center [628, 657] width 34 height 19
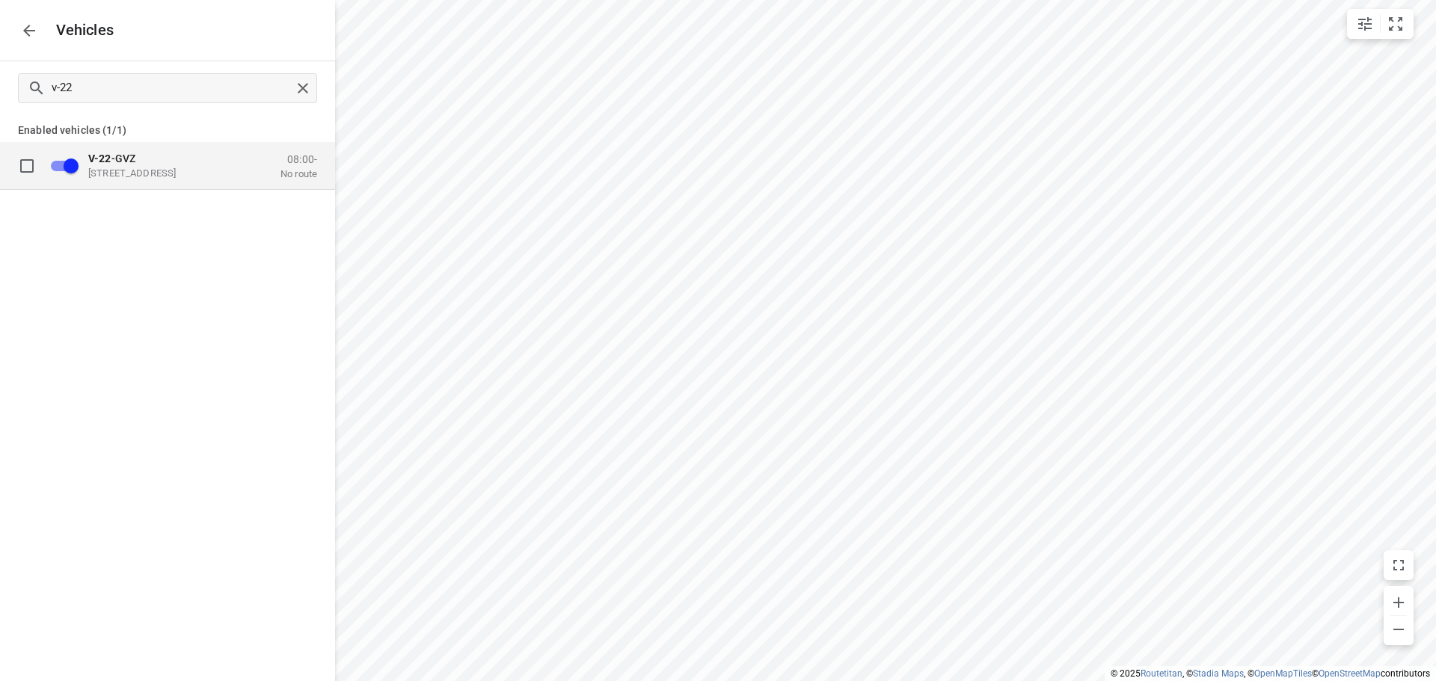
checkbox input "true"
click at [34, 25] on icon "button" at bounding box center [29, 31] width 18 height 18
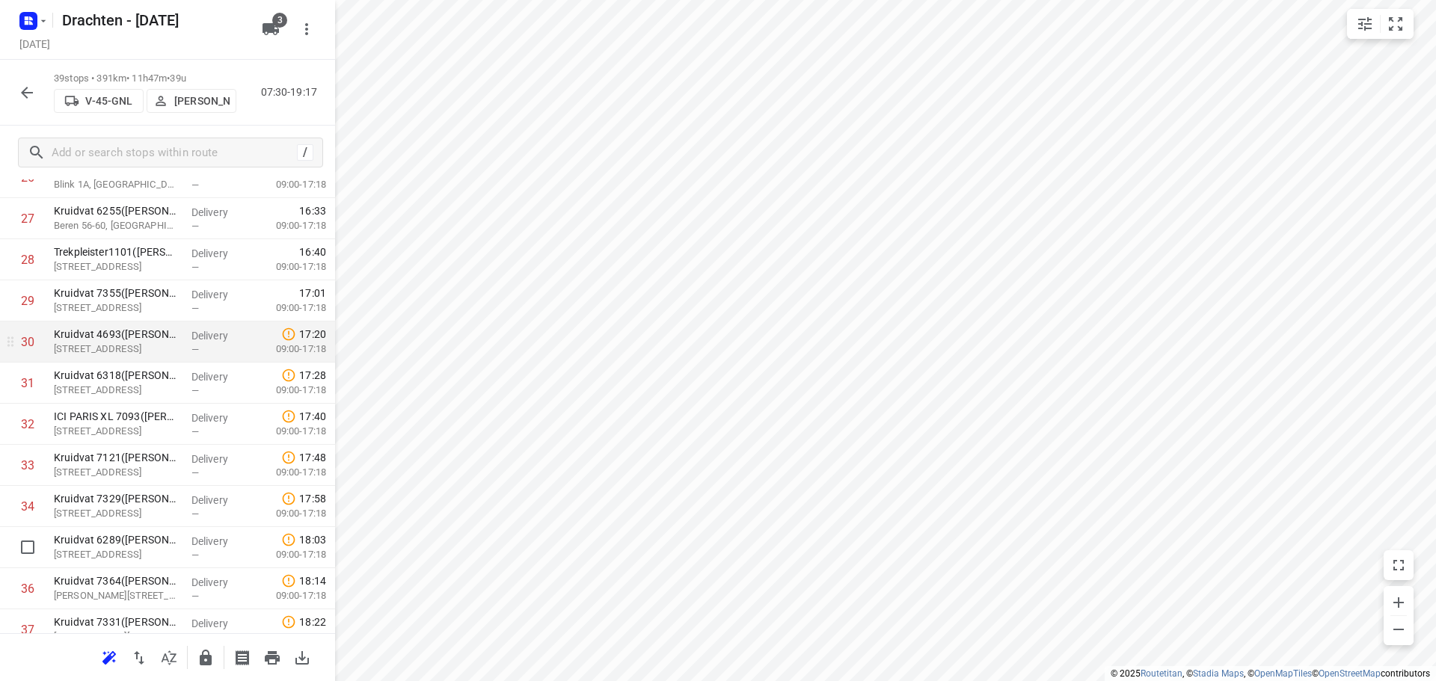
scroll to position [1266, 0]
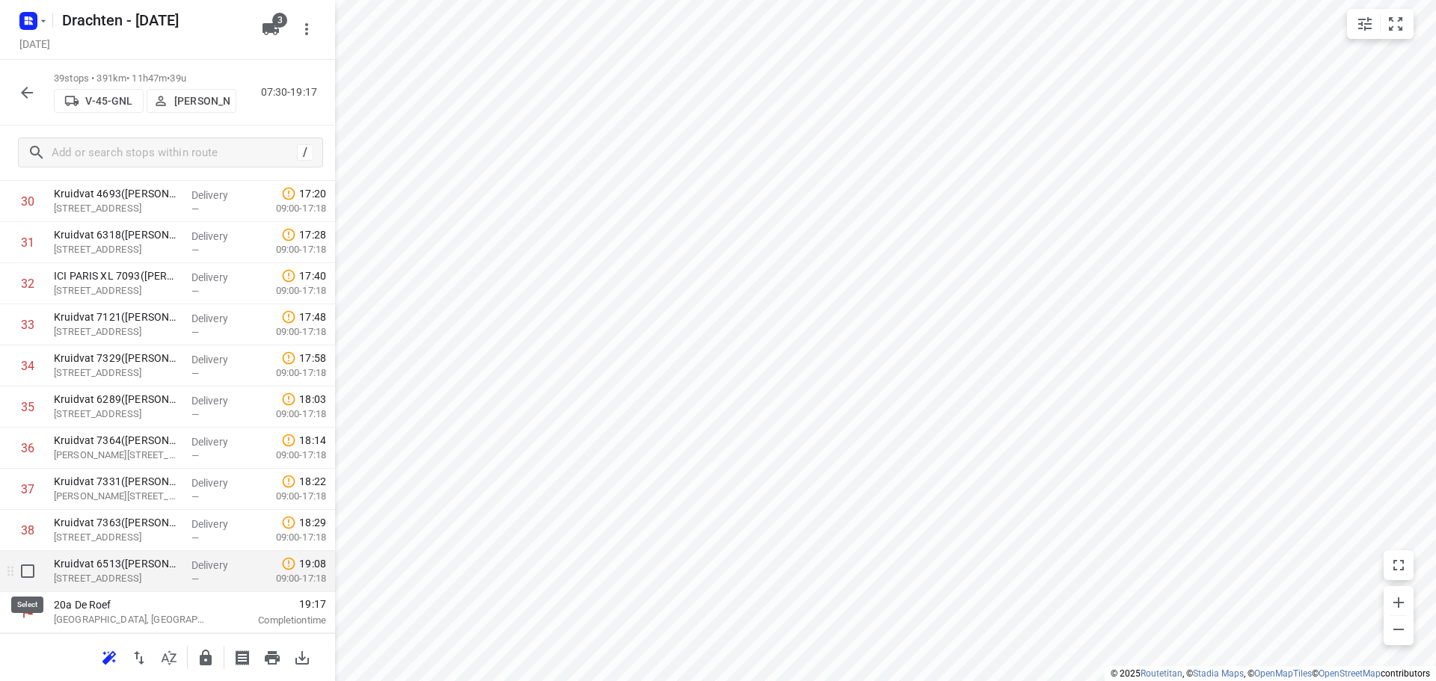
click at [27, 570] on input "checkbox" at bounding box center [28, 571] width 30 height 30
checkbox input "true"
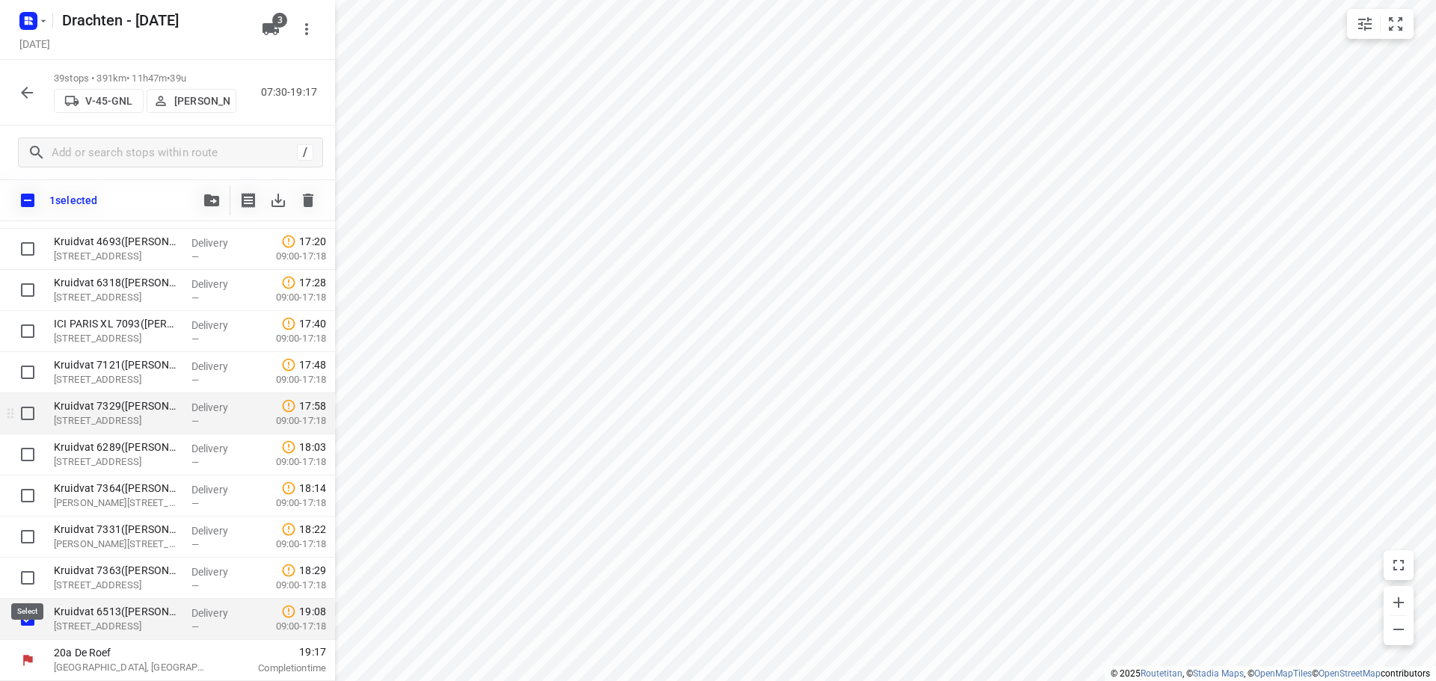
scroll to position [1260, 0]
click at [217, 198] on icon "button" at bounding box center [211, 200] width 15 height 12
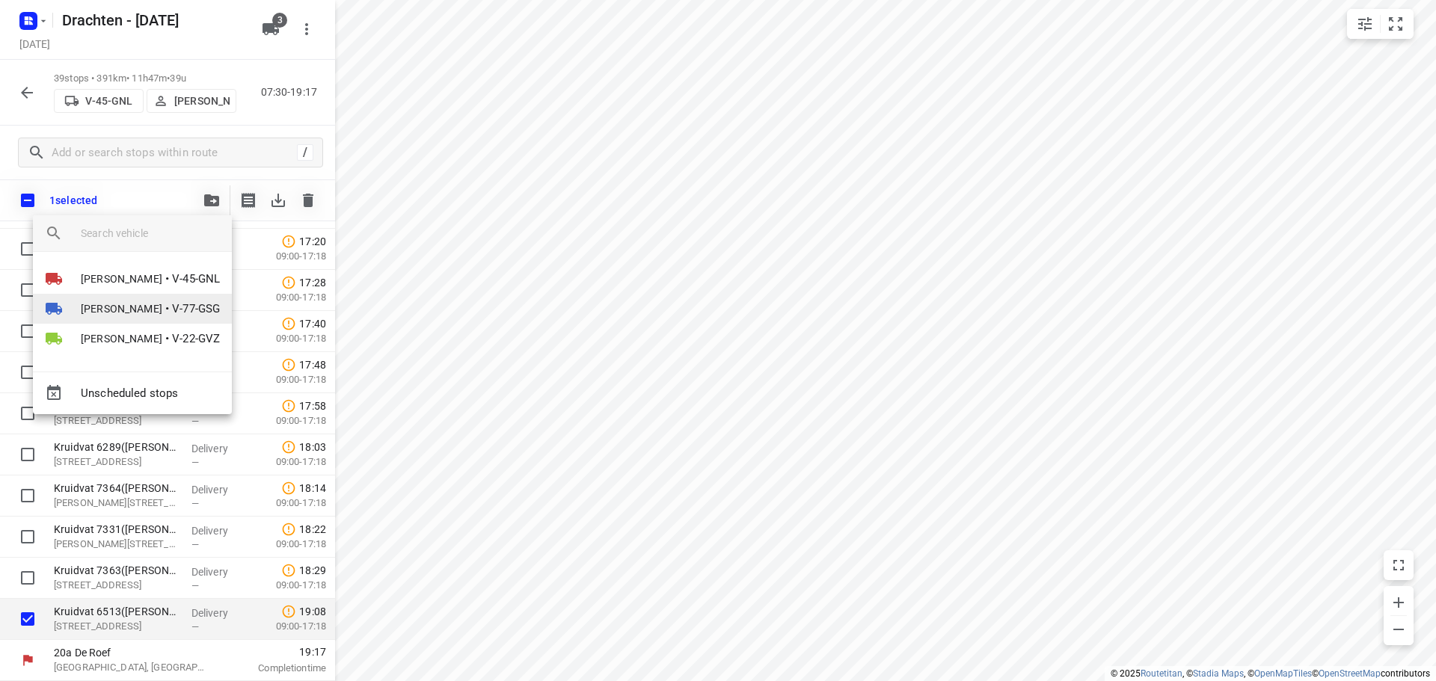
click at [140, 308] on li "Jos Kaspers • V-77-GSG" at bounding box center [132, 309] width 199 height 30
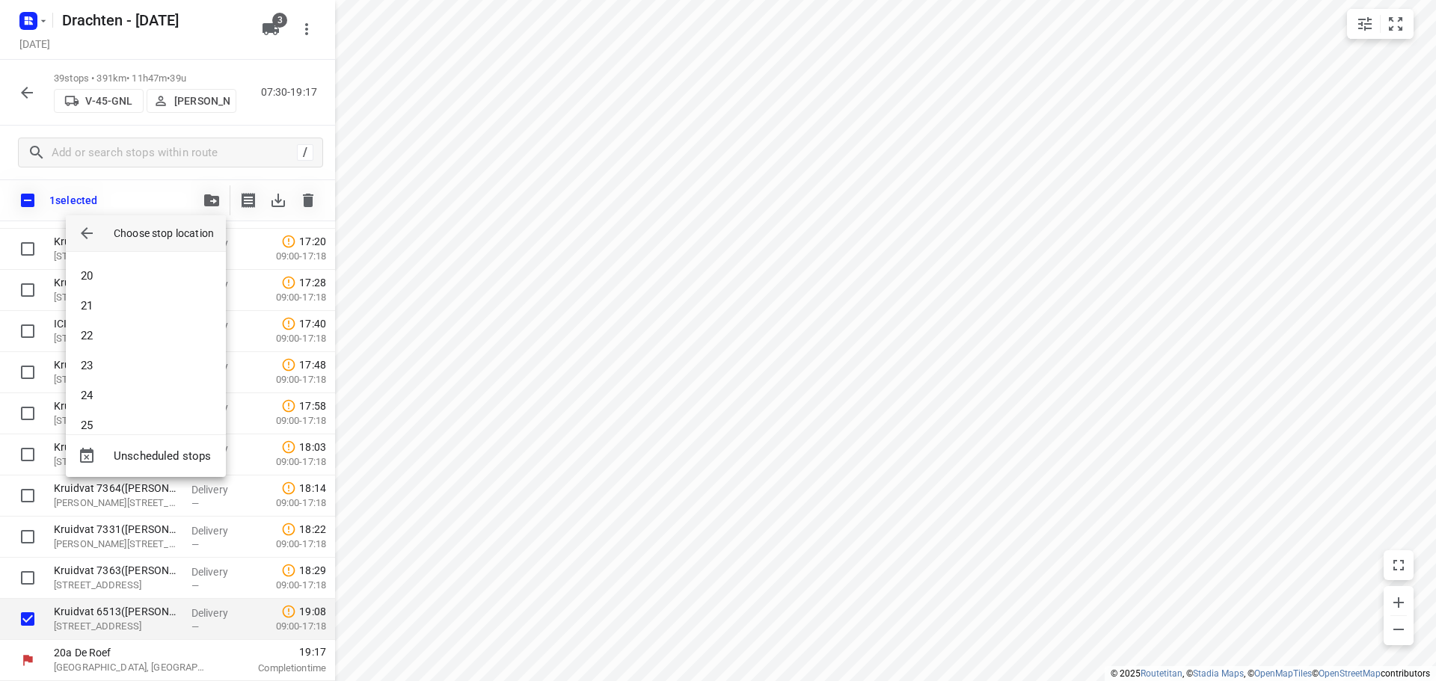
scroll to position [583, 0]
click at [122, 409] on li "25" at bounding box center [146, 408] width 160 height 30
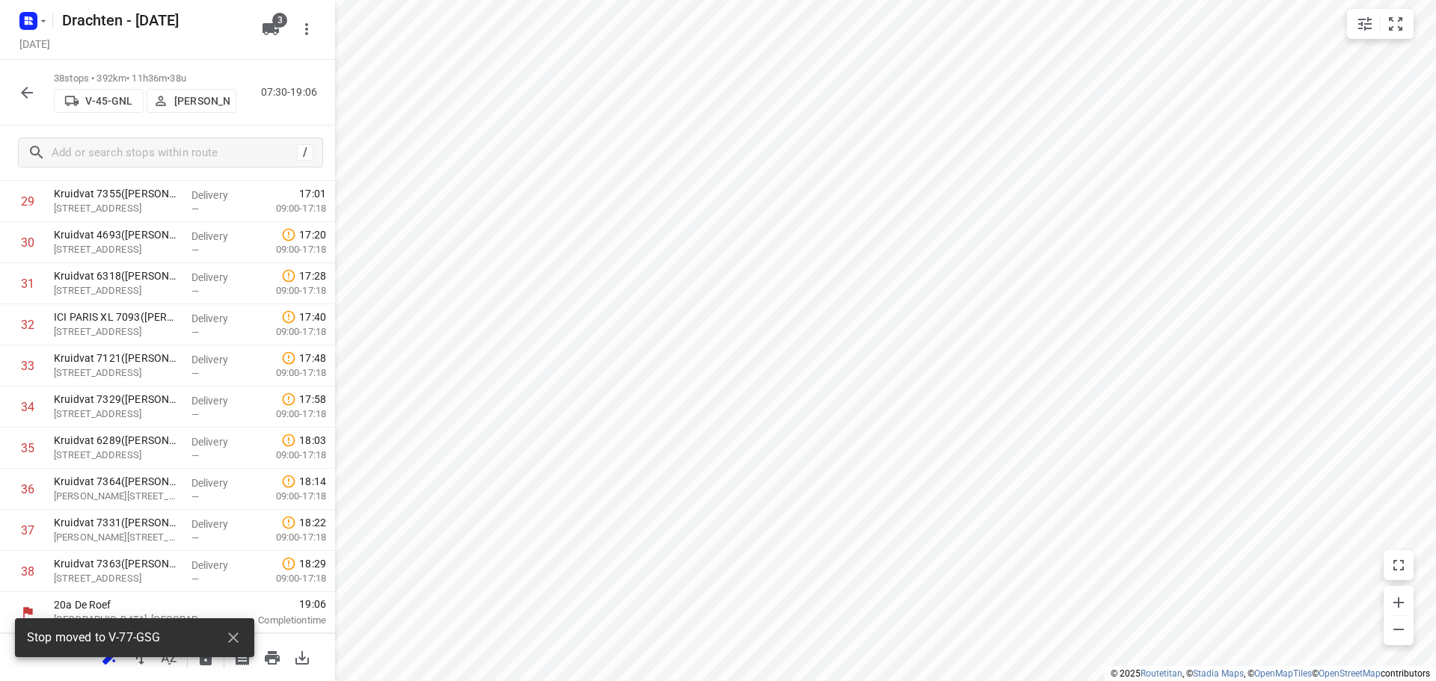
scroll to position [1225, 0]
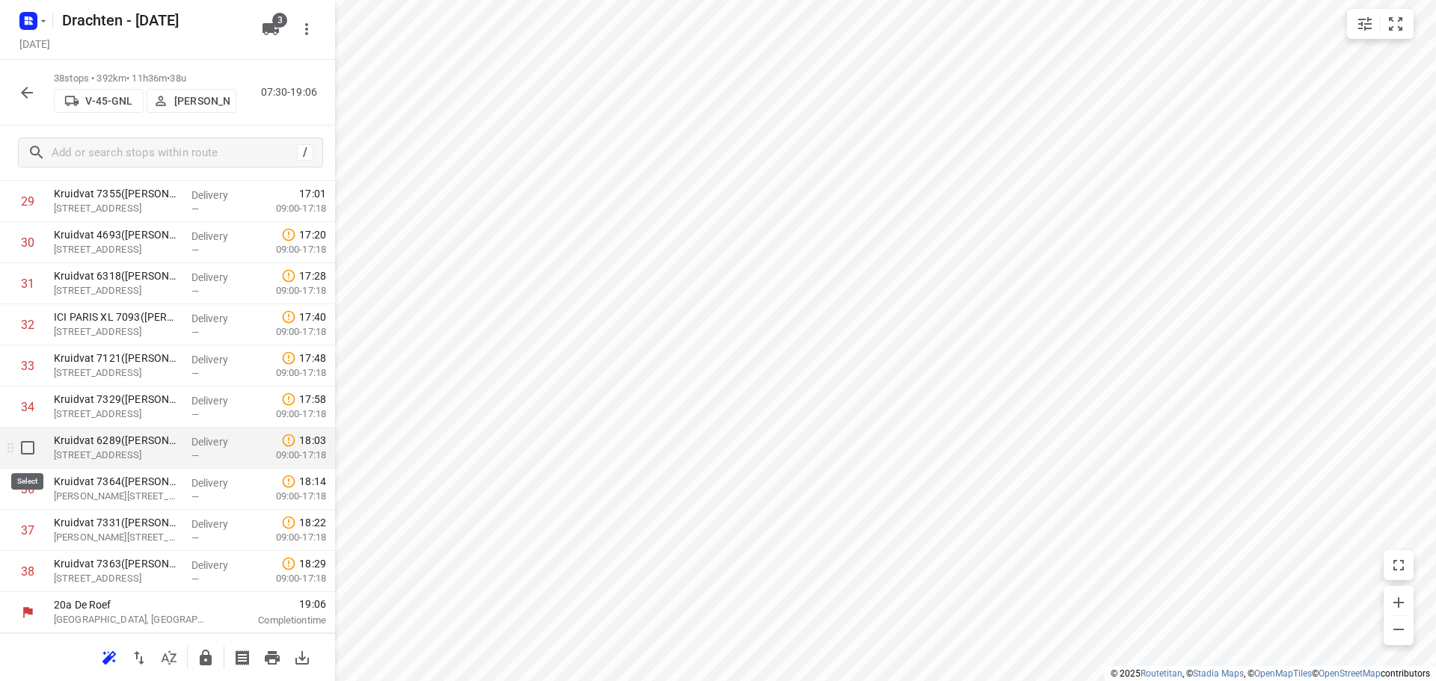
click at [37, 453] on input "checkbox" at bounding box center [28, 448] width 30 height 30
checkbox input "true"
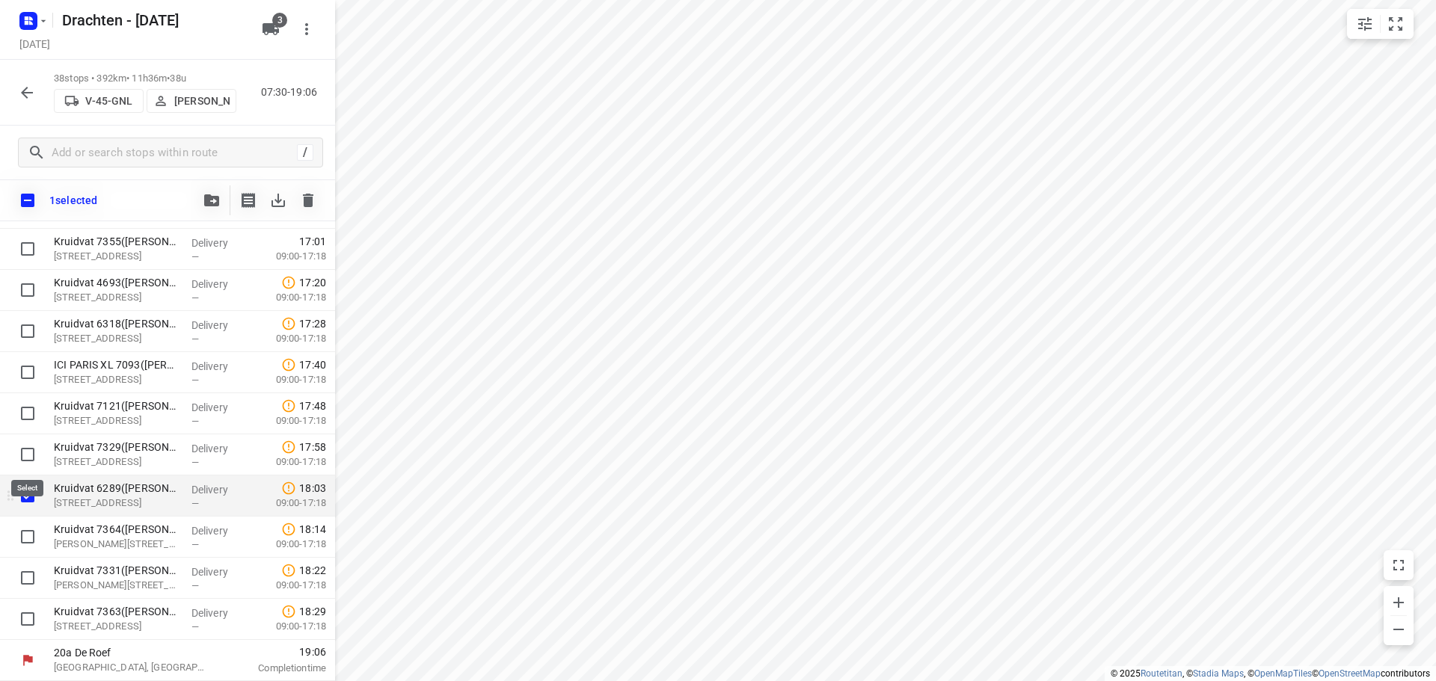
scroll to position [1219, 0]
click at [29, 451] on input "checkbox" at bounding box center [28, 455] width 30 height 30
checkbox input "true"
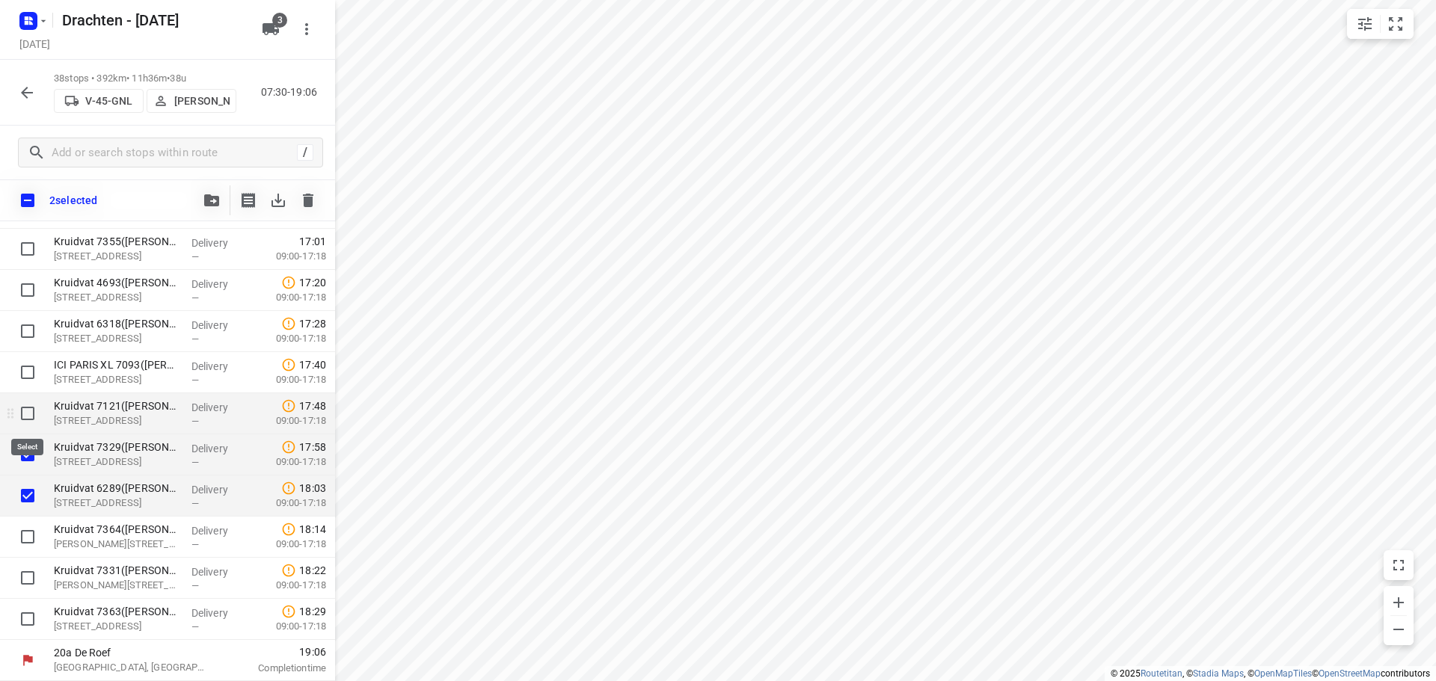
click at [31, 410] on input "checkbox" at bounding box center [28, 414] width 30 height 30
checkbox input "true"
click at [27, 373] on input "checkbox" at bounding box center [28, 373] width 30 height 30
checkbox input "true"
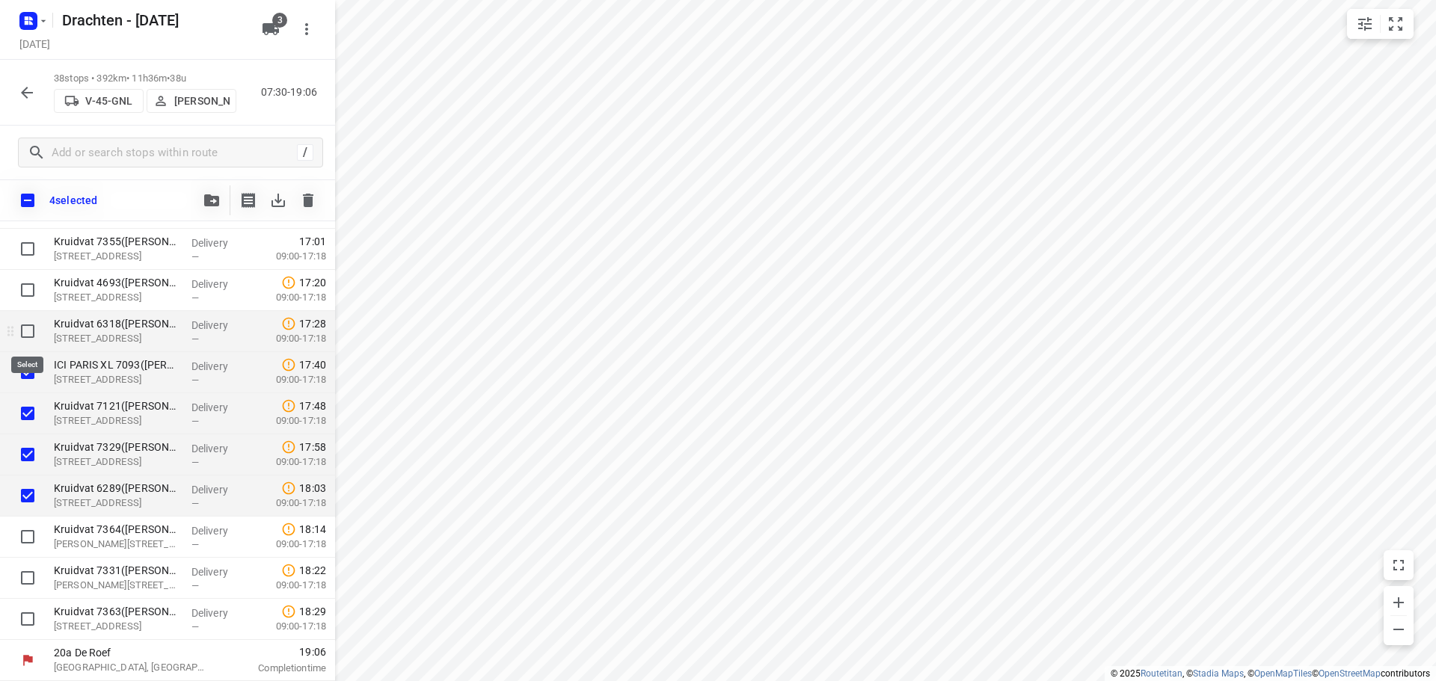
click at [25, 320] on input "checkbox" at bounding box center [28, 331] width 30 height 30
checkbox input "true"
click at [26, 285] on input "checkbox" at bounding box center [28, 290] width 30 height 30
checkbox input "true"
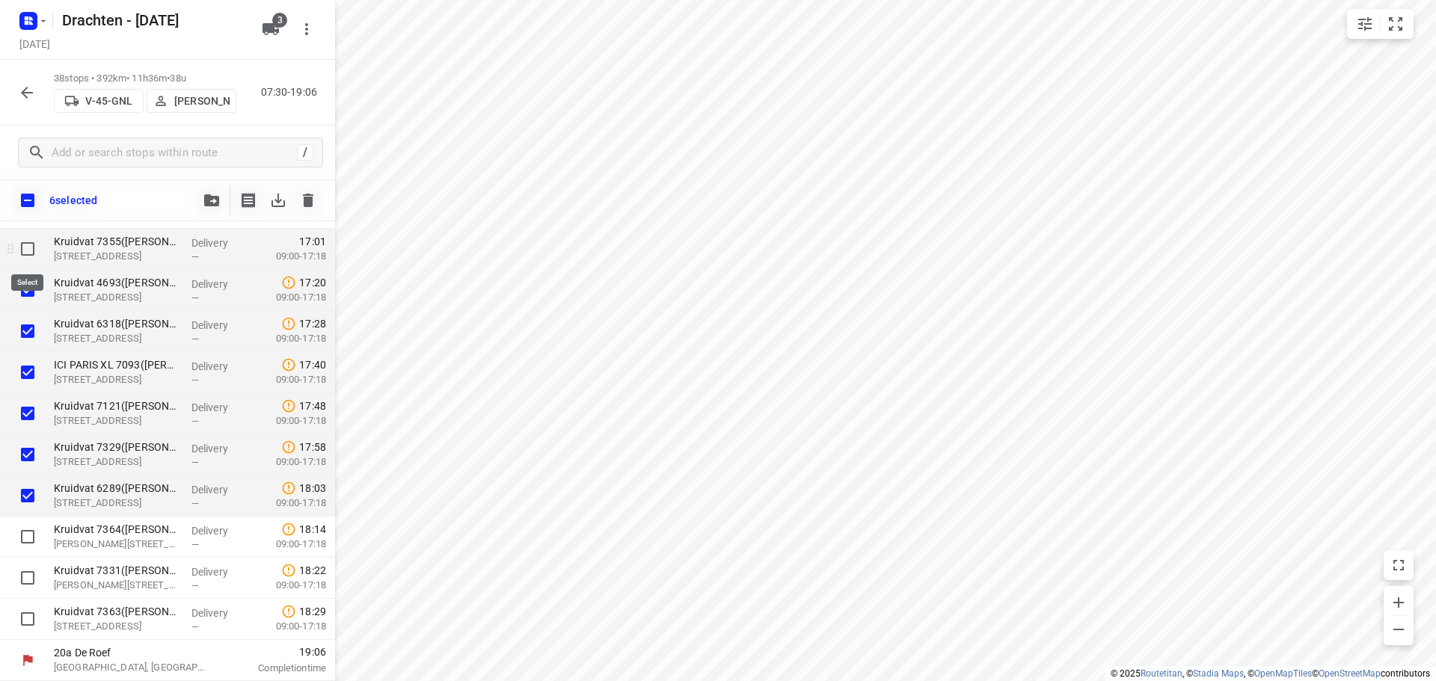
click at [34, 249] on input "checkbox" at bounding box center [28, 249] width 30 height 30
checkbox input "true"
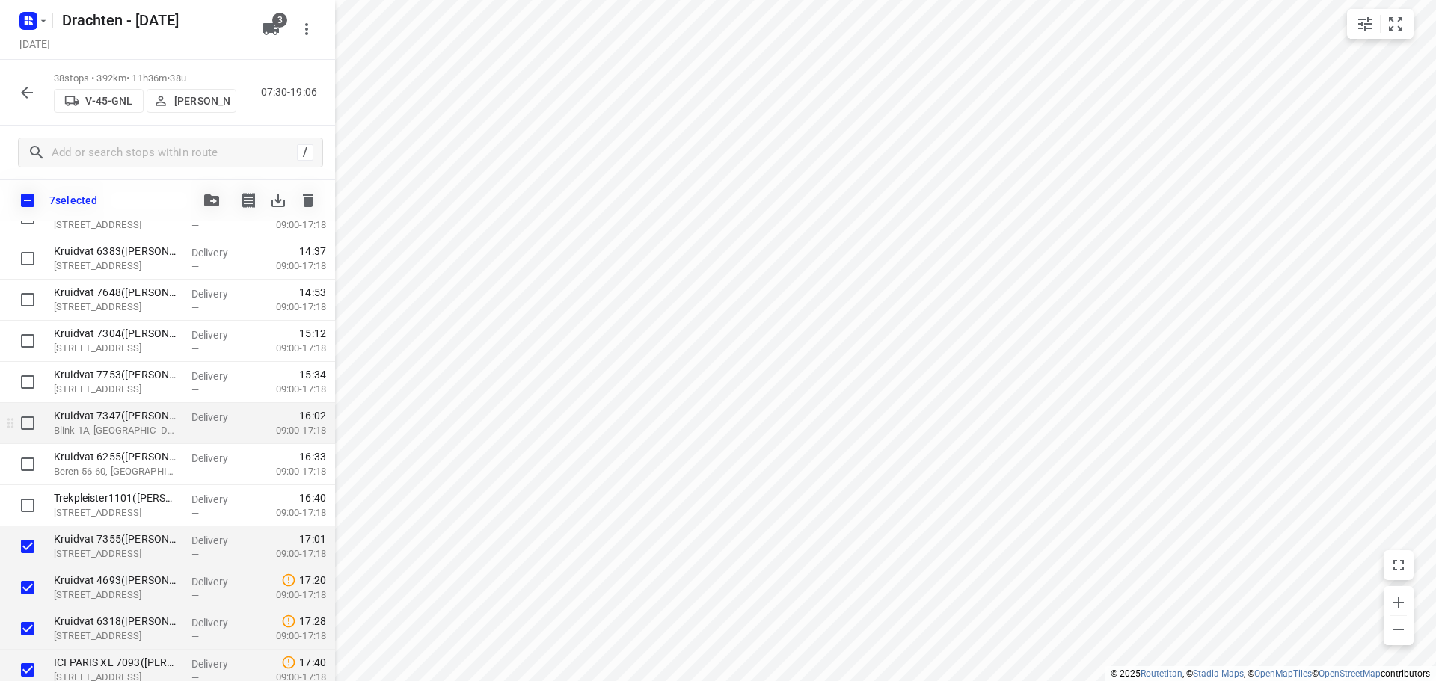
scroll to position [920, 0]
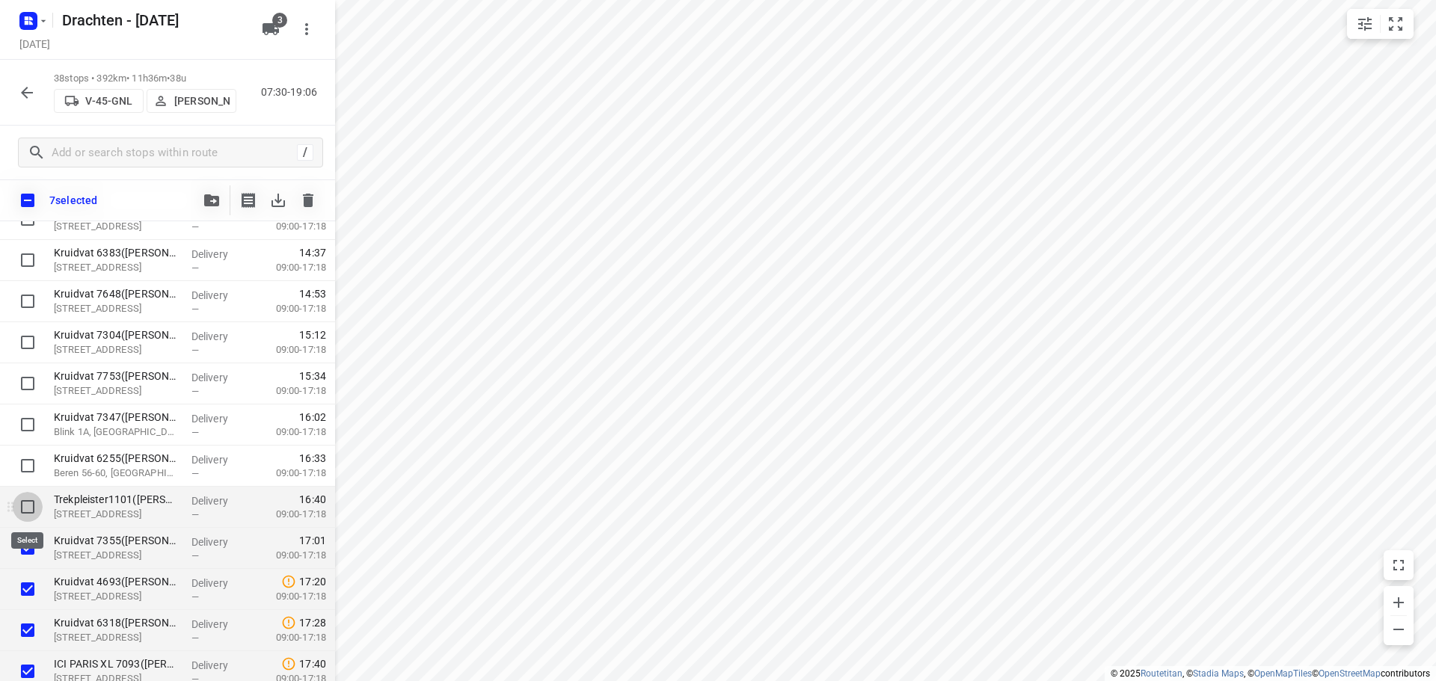
click at [28, 509] on input "checkbox" at bounding box center [28, 507] width 30 height 30
checkbox input "true"
click at [29, 464] on input "checkbox" at bounding box center [28, 466] width 30 height 30
checkbox input "true"
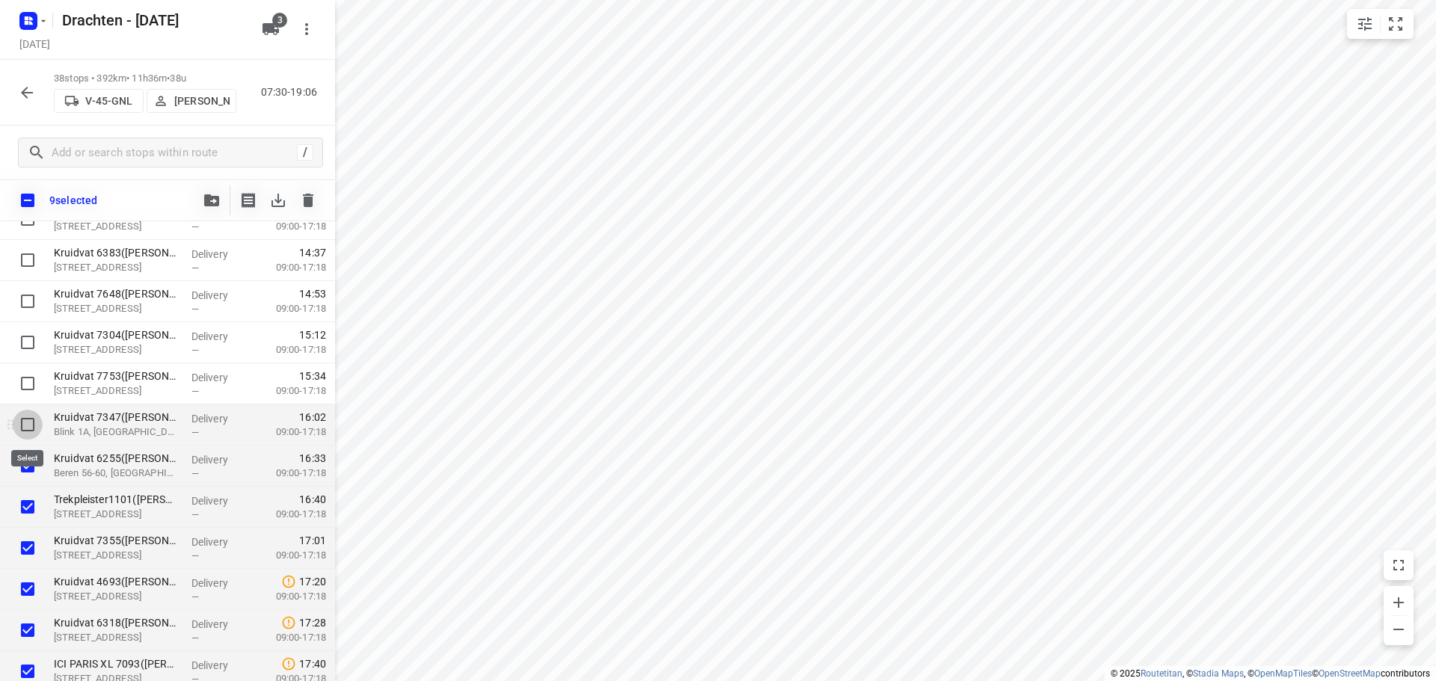
click at [30, 417] on input "checkbox" at bounding box center [28, 425] width 30 height 30
checkbox input "true"
click at [33, 379] on input "checkbox" at bounding box center [28, 384] width 30 height 30
checkbox input "true"
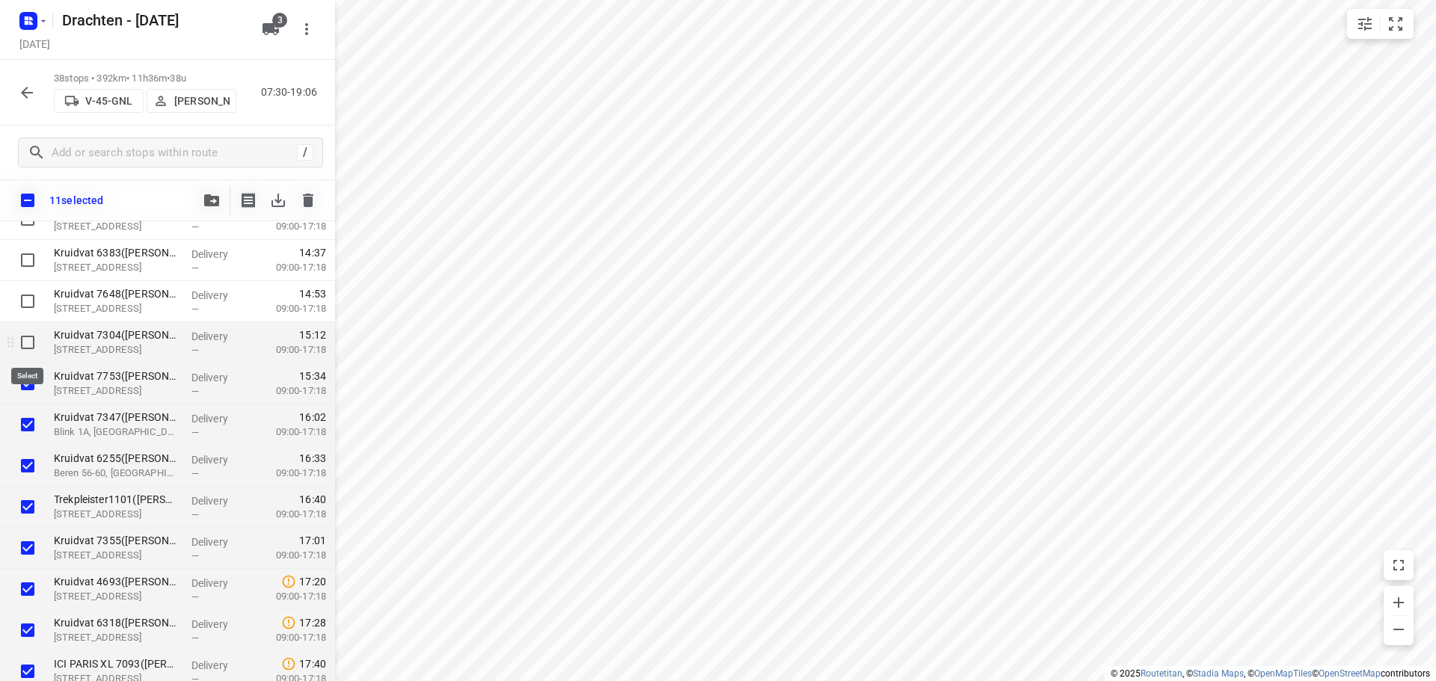
click at [24, 338] on input "checkbox" at bounding box center [28, 343] width 30 height 30
checkbox input "true"
click at [34, 295] on input "checkbox" at bounding box center [28, 301] width 30 height 30
click at [32, 295] on input "checkbox" at bounding box center [28, 301] width 30 height 30
checkbox input "false"
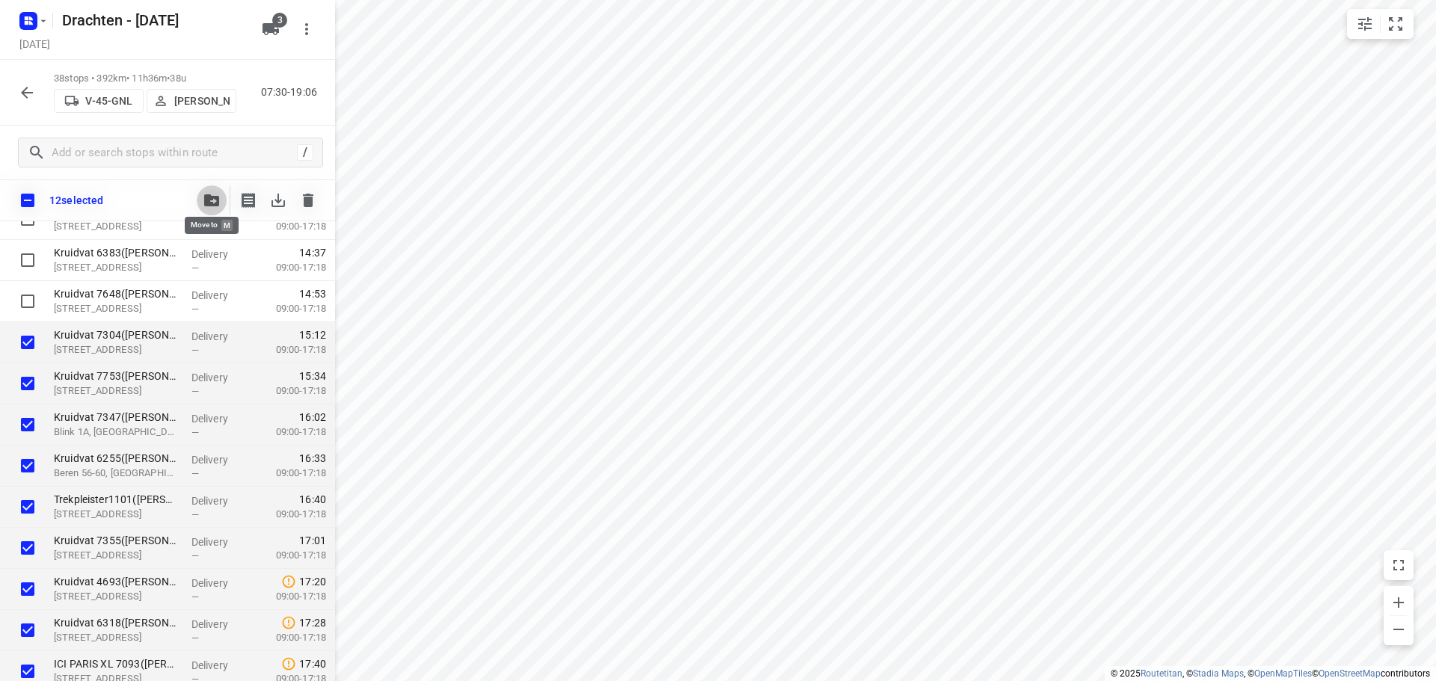
click at [212, 203] on icon "button" at bounding box center [211, 200] width 15 height 12
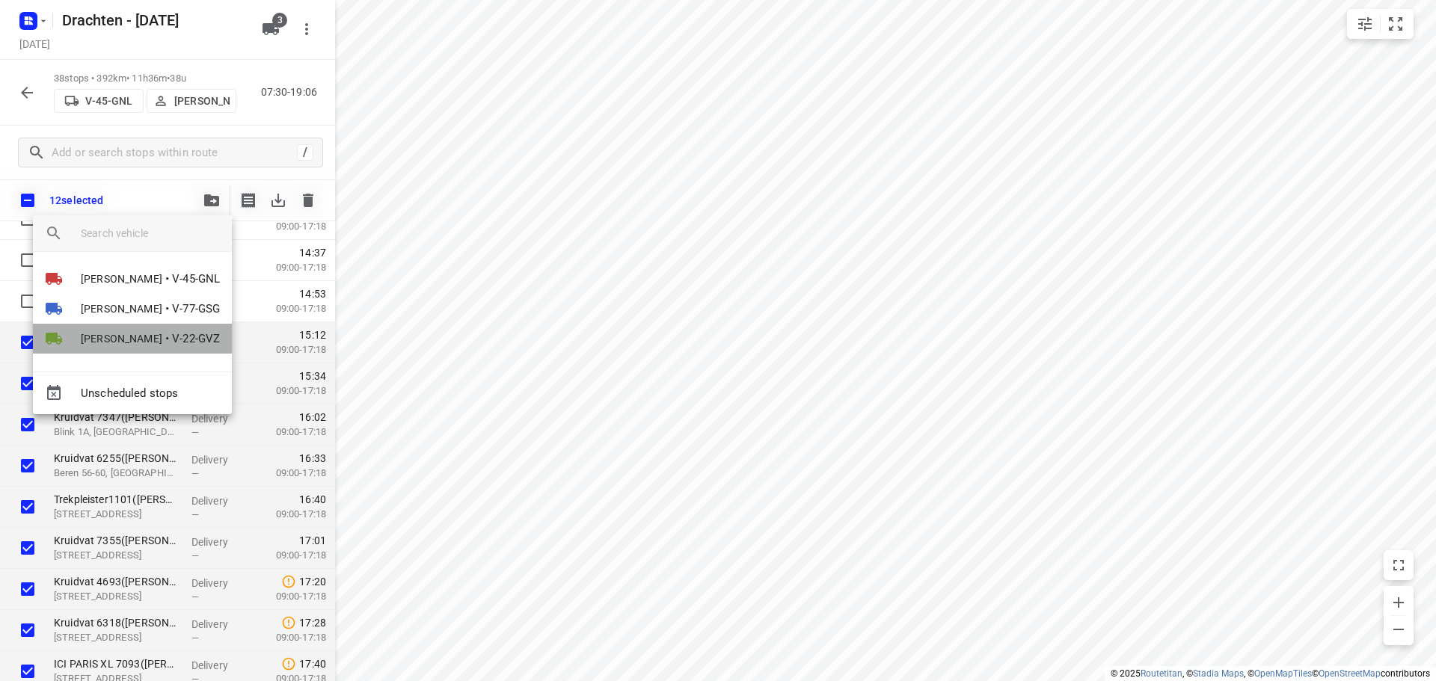
click at [138, 333] on span "[PERSON_NAME]" at bounding box center [122, 338] width 82 height 15
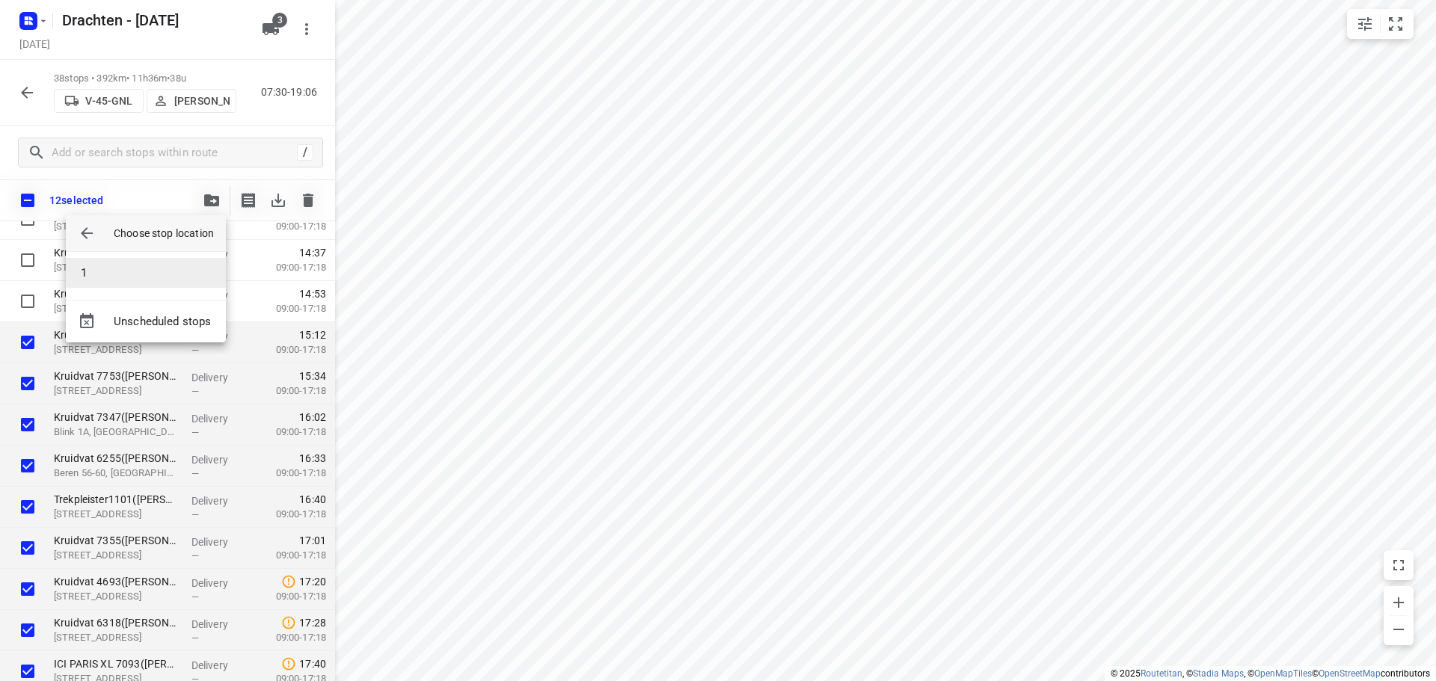
click at [124, 267] on li "1" at bounding box center [146, 273] width 160 height 30
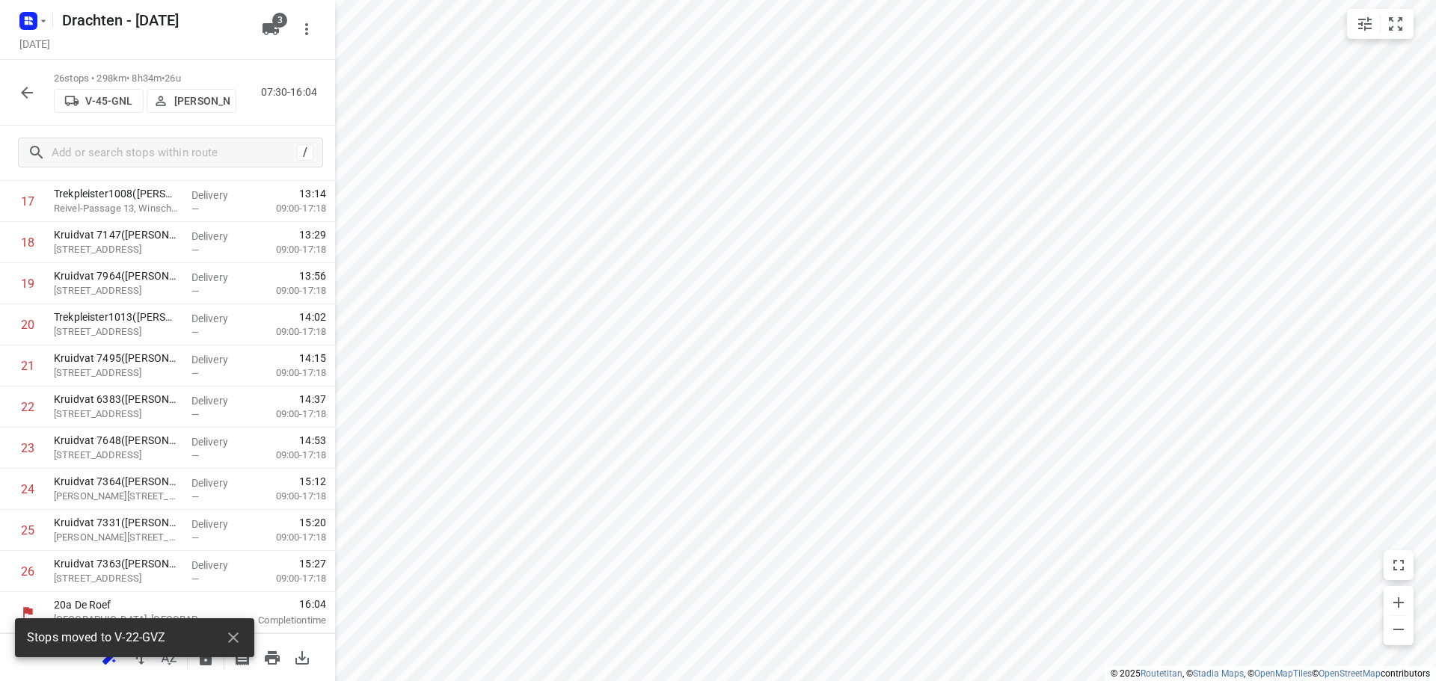
scroll to position [731, 0]
click at [27, 99] on icon "button" at bounding box center [27, 93] width 18 height 18
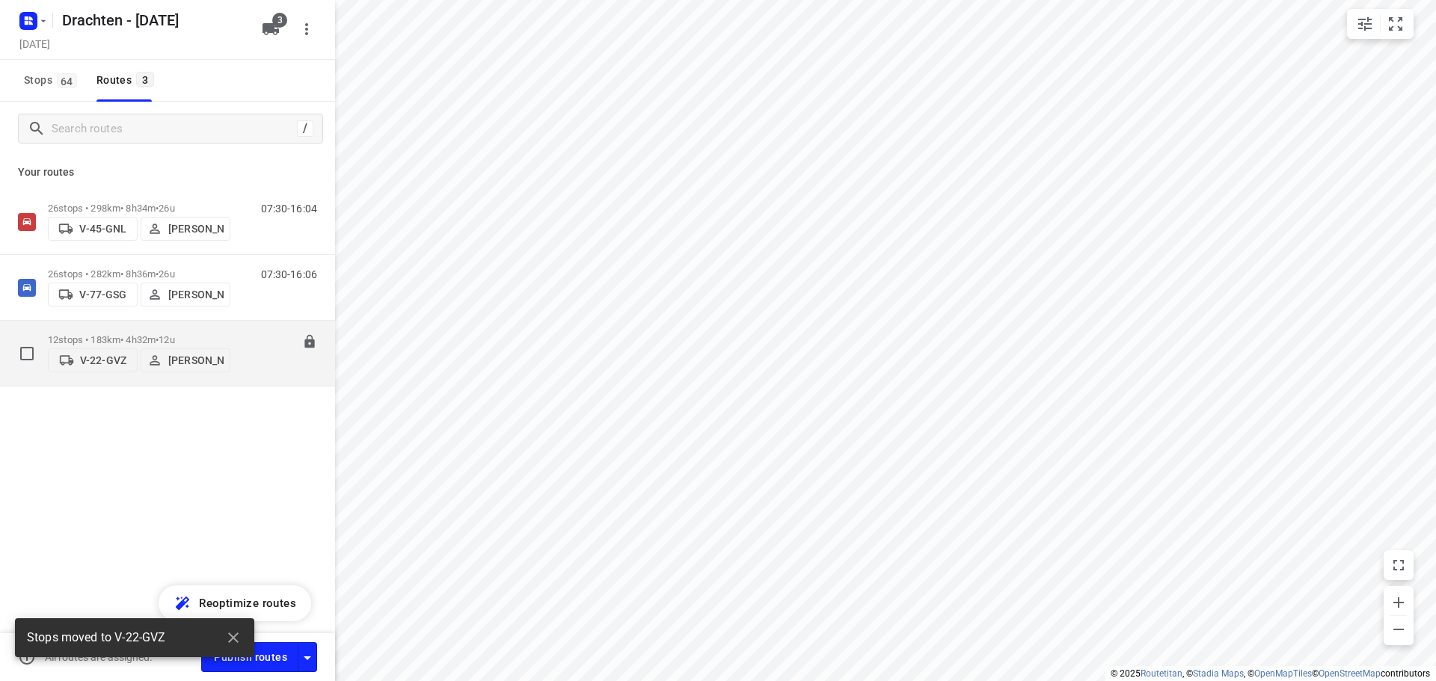
click at [122, 334] on p "12 stops • 183km • 4h32m • 12u" at bounding box center [139, 339] width 182 height 11
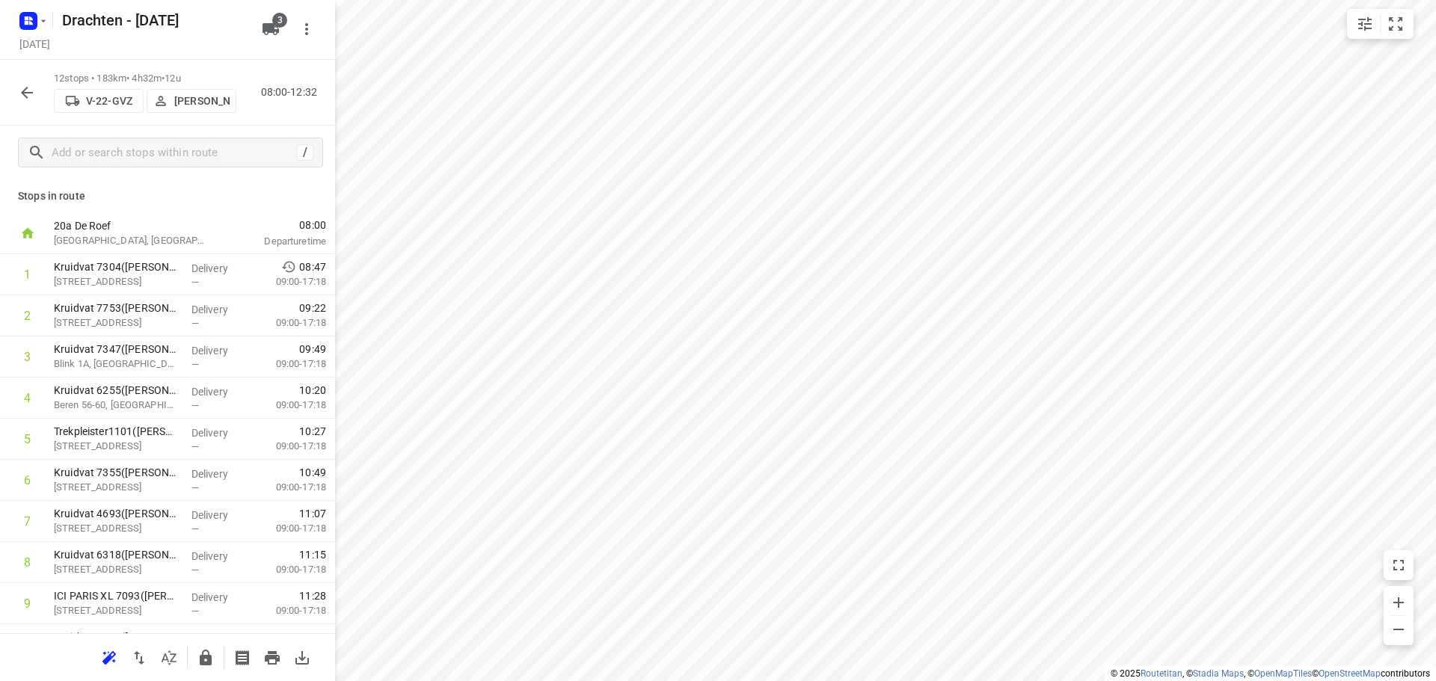
click at [191, 103] on p "[PERSON_NAME]" at bounding box center [201, 101] width 55 height 12
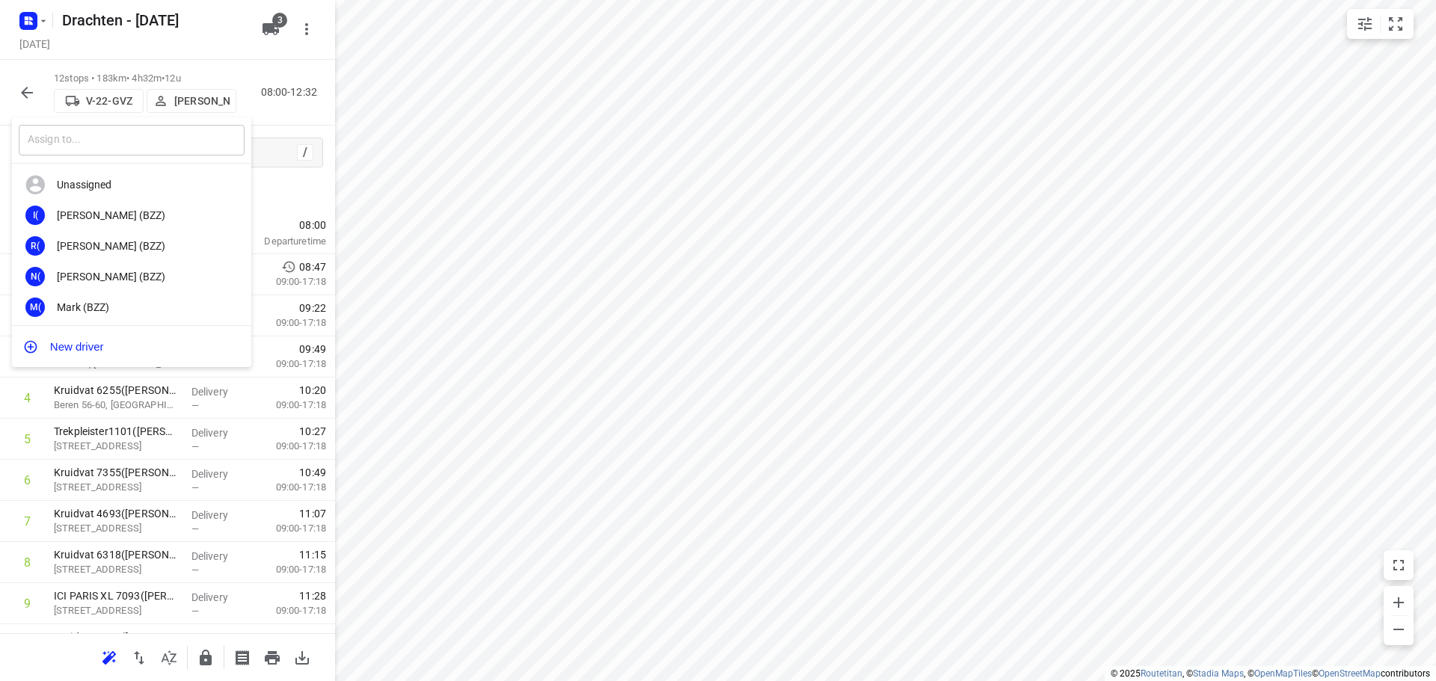
click at [166, 137] on input "text" at bounding box center [132, 140] width 226 height 31
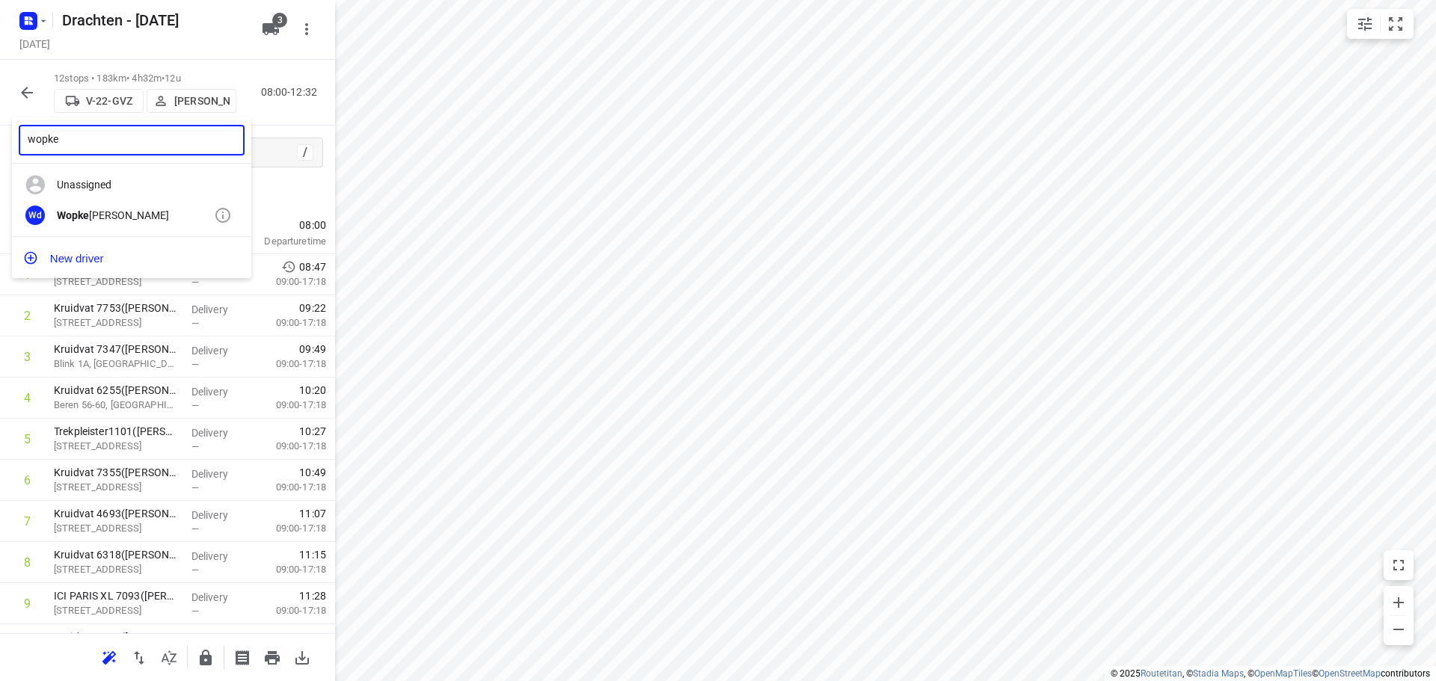
type input "wopke"
click at [88, 217] on b "Wopke" at bounding box center [73, 215] width 32 height 12
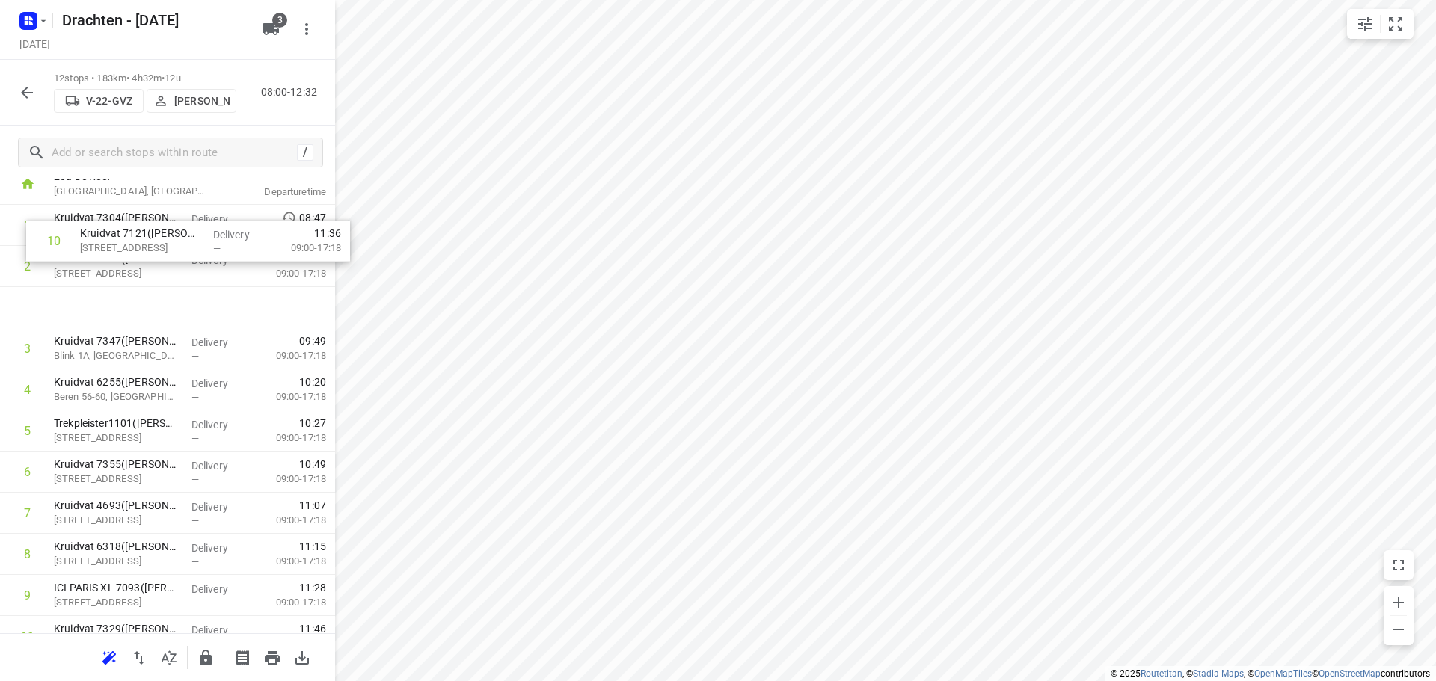
scroll to position [0, 0]
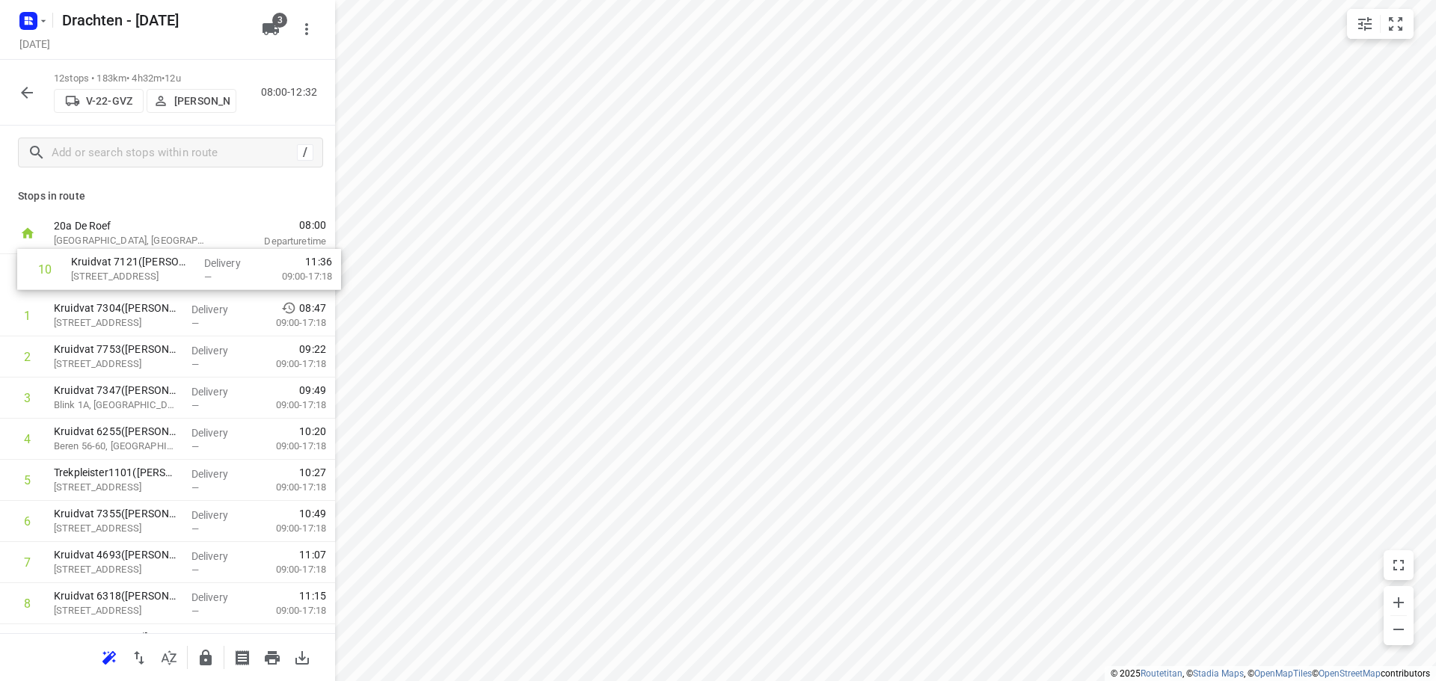
drag, startPoint x: 153, startPoint y: 498, endPoint x: 170, endPoint y: 264, distance: 234.7
click at [170, 264] on div "1 Kruidvat 7304(A.S. Watson - Actie Kruidvat) Noordwolderweg 7, Bedum Delivery …" at bounding box center [167, 501] width 335 height 494
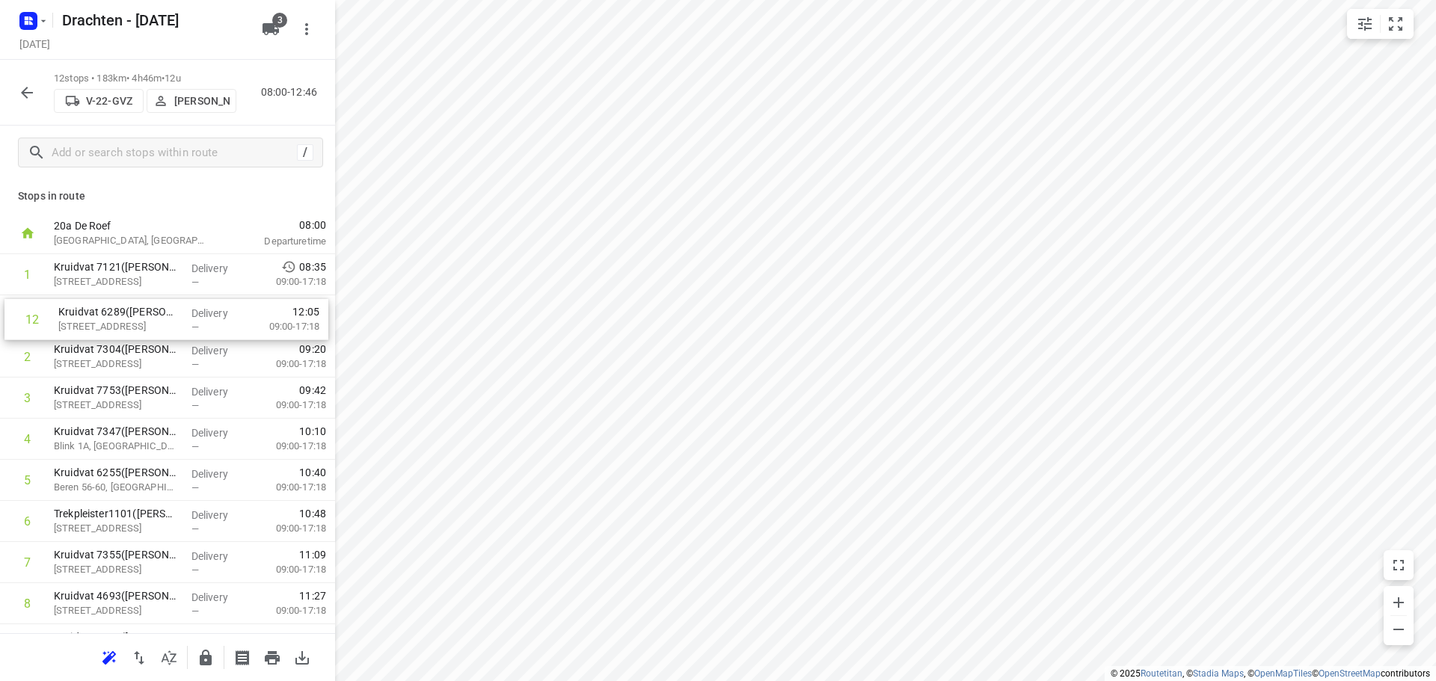
drag, startPoint x: 159, startPoint y: 574, endPoint x: 167, endPoint y: 309, distance: 265.6
click at [167, 309] on div "1 Kruidvat 7121(A.S. Watson - Actie Kruidvat) Westerhaven 70, Groningen Deliver…" at bounding box center [167, 501] width 335 height 494
drag, startPoint x: 142, startPoint y: 580, endPoint x: 147, endPoint y: 358, distance: 222.2
click at [147, 358] on div "1 Kruidvat 7121(A.S. Watson - Actie Kruidvat) Westerhaven 70, Groningen Deliver…" at bounding box center [167, 501] width 335 height 494
drag, startPoint x: 161, startPoint y: 583, endPoint x: 171, endPoint y: 395, distance: 188.8
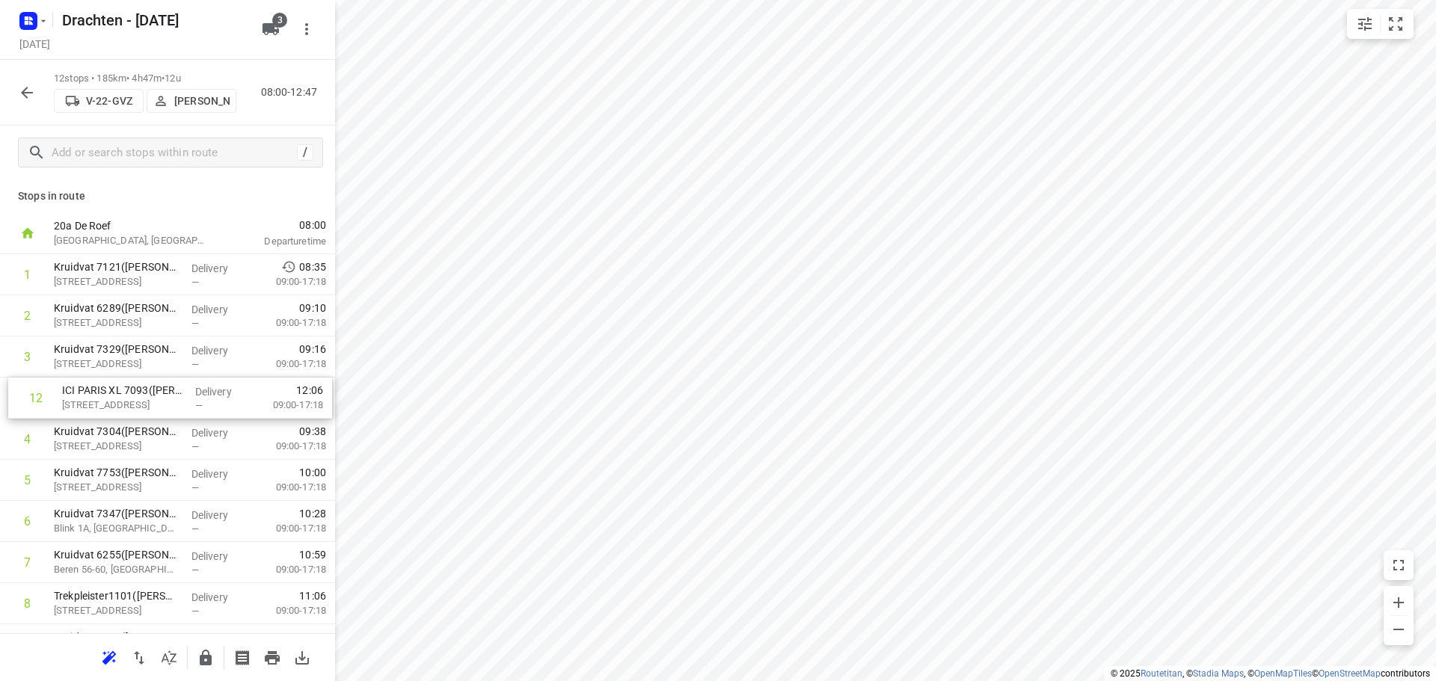
click at [171, 395] on div "1 Kruidvat 7121(A.S. Watson - Actie Kruidvat) Westerhaven 70, Groningen Deliver…" at bounding box center [167, 501] width 335 height 494
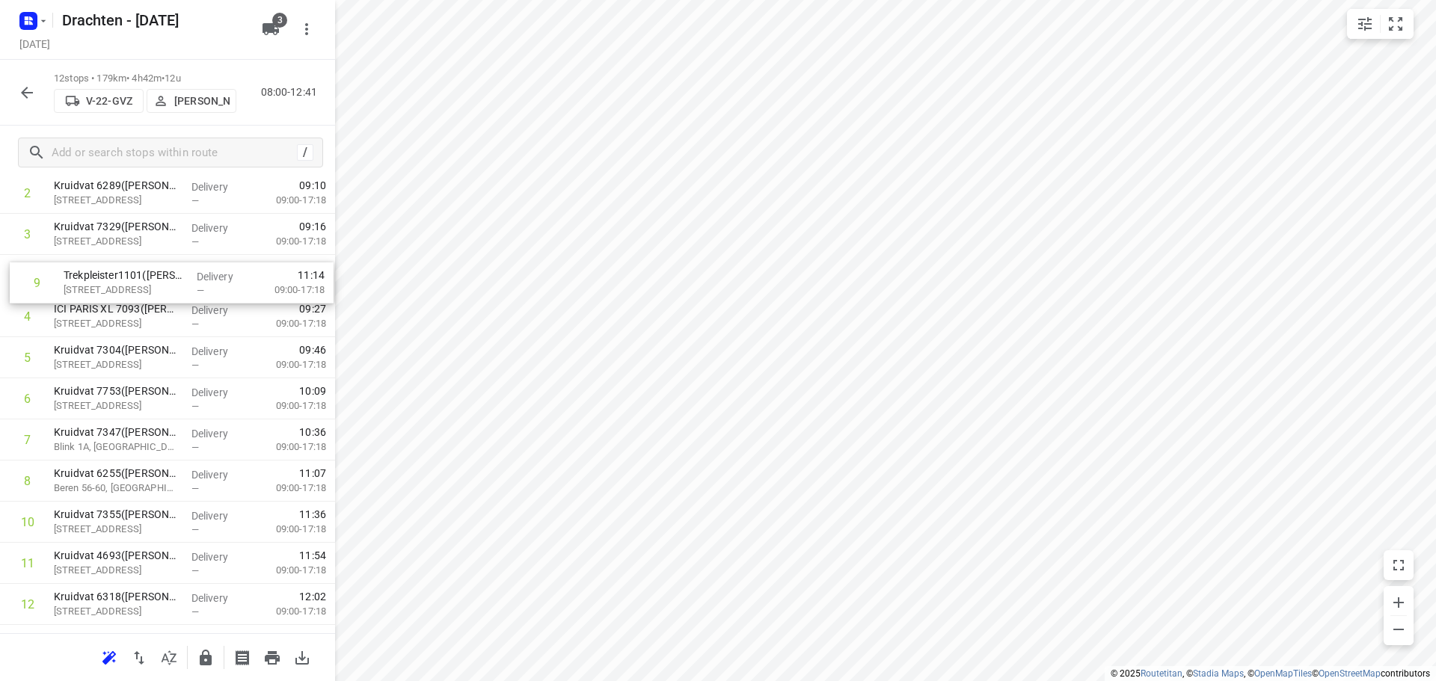
scroll to position [121, 0]
drag, startPoint x: 138, startPoint y: 458, endPoint x: 139, endPoint y: 319, distance: 139.1
click at [139, 319] on div "1 Kruidvat 7121(A.S. Watson - Actie Kruidvat) Westerhaven 70, Groningen Deliver…" at bounding box center [167, 380] width 335 height 494
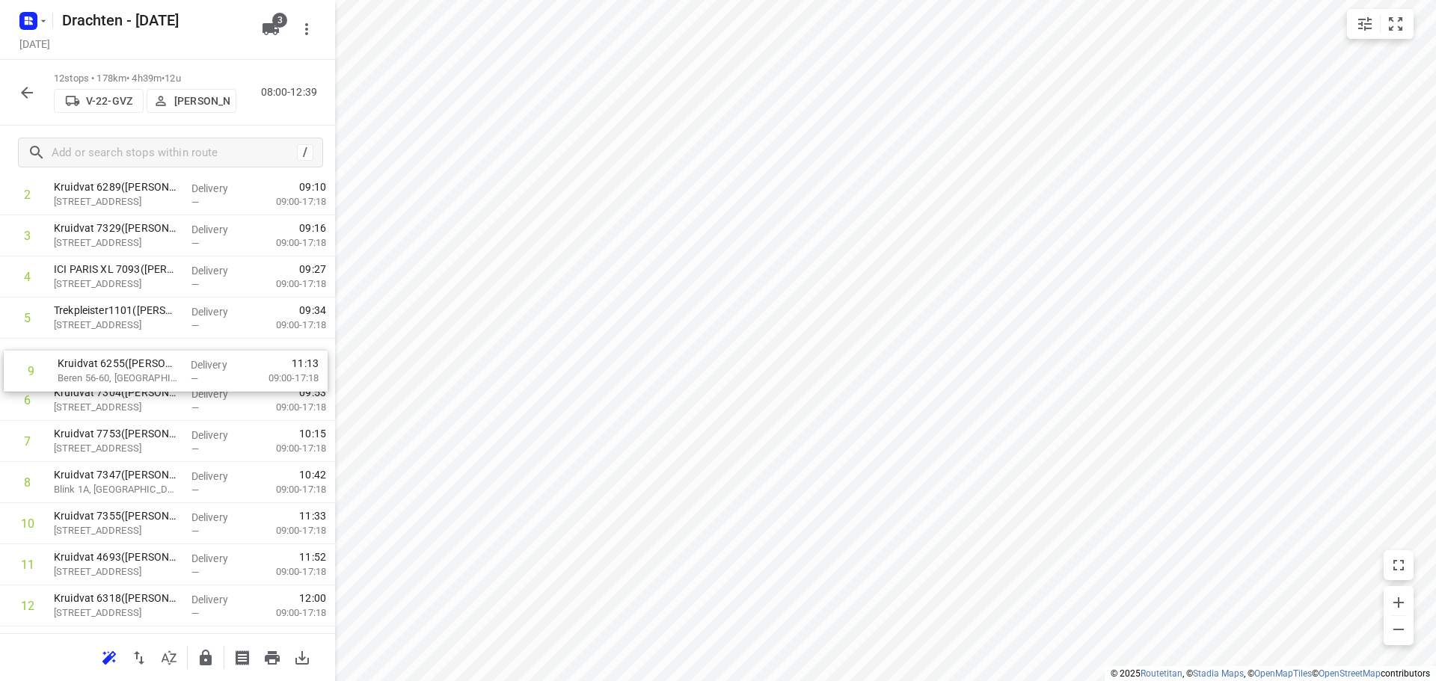
drag, startPoint x: 194, startPoint y: 490, endPoint x: 195, endPoint y: 369, distance: 121.2
click at [195, 369] on div "1 Kruidvat 7121(A.S. Watson - Actie Kruidvat) Westerhaven 70, Groningen Deliver…" at bounding box center [167, 380] width 335 height 494
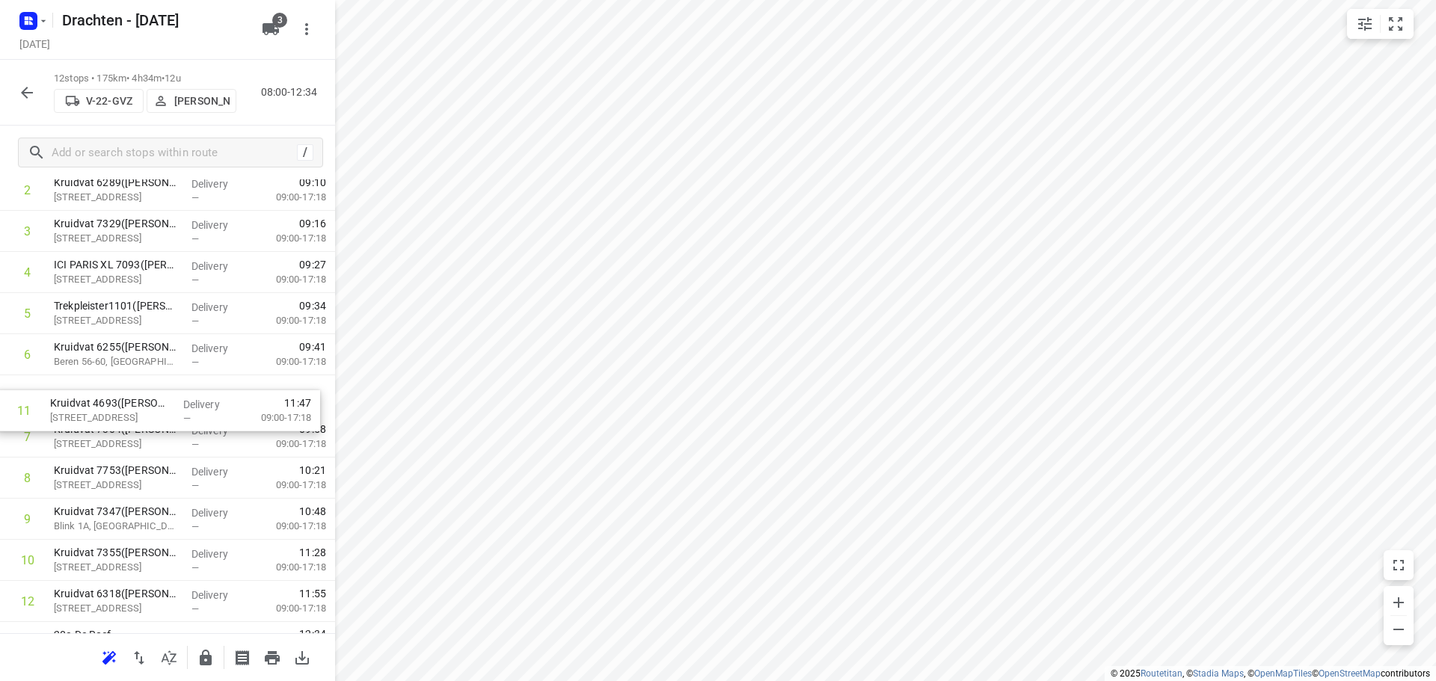
drag, startPoint x: 181, startPoint y: 576, endPoint x: 177, endPoint y: 408, distance: 167.6
click at [177, 408] on div "1 Kruidvat 7121(A.S. Watson - Actie Kruidvat) Westerhaven 70, Groningen Deliver…" at bounding box center [167, 376] width 335 height 494
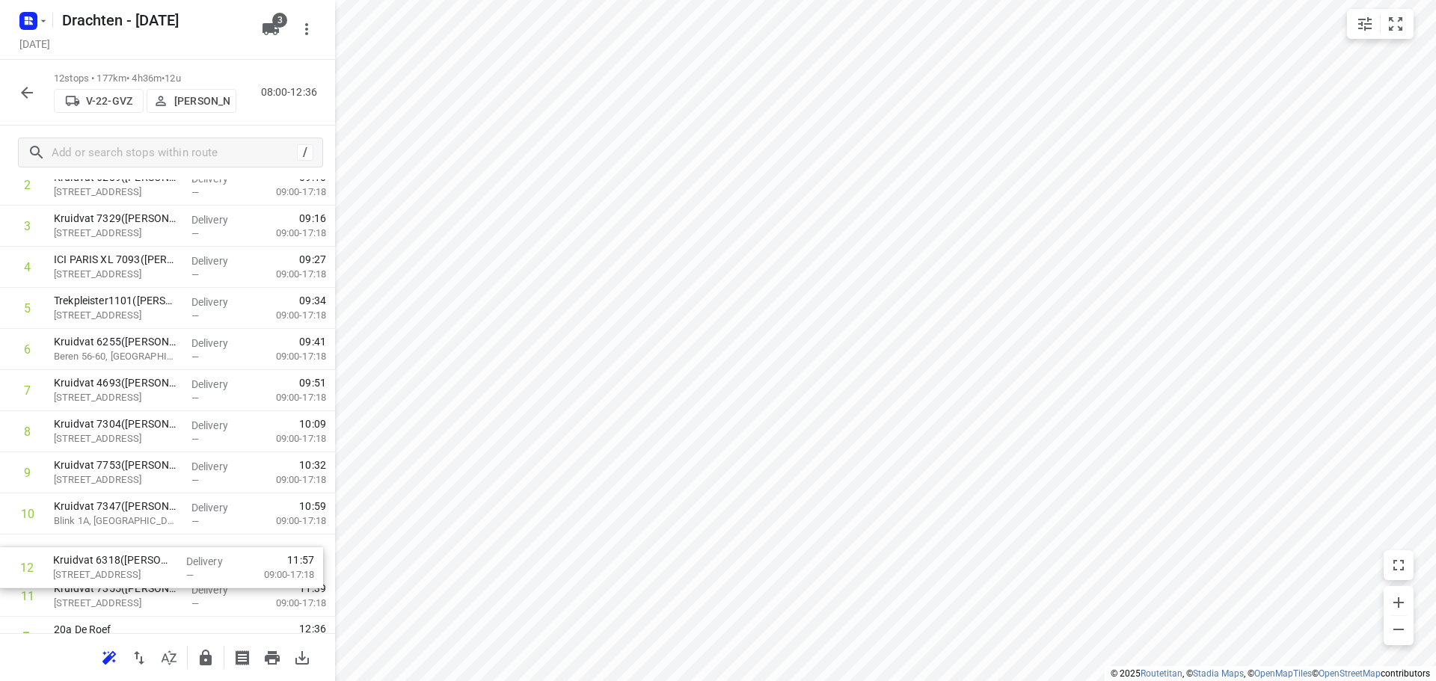
scroll to position [134, 0]
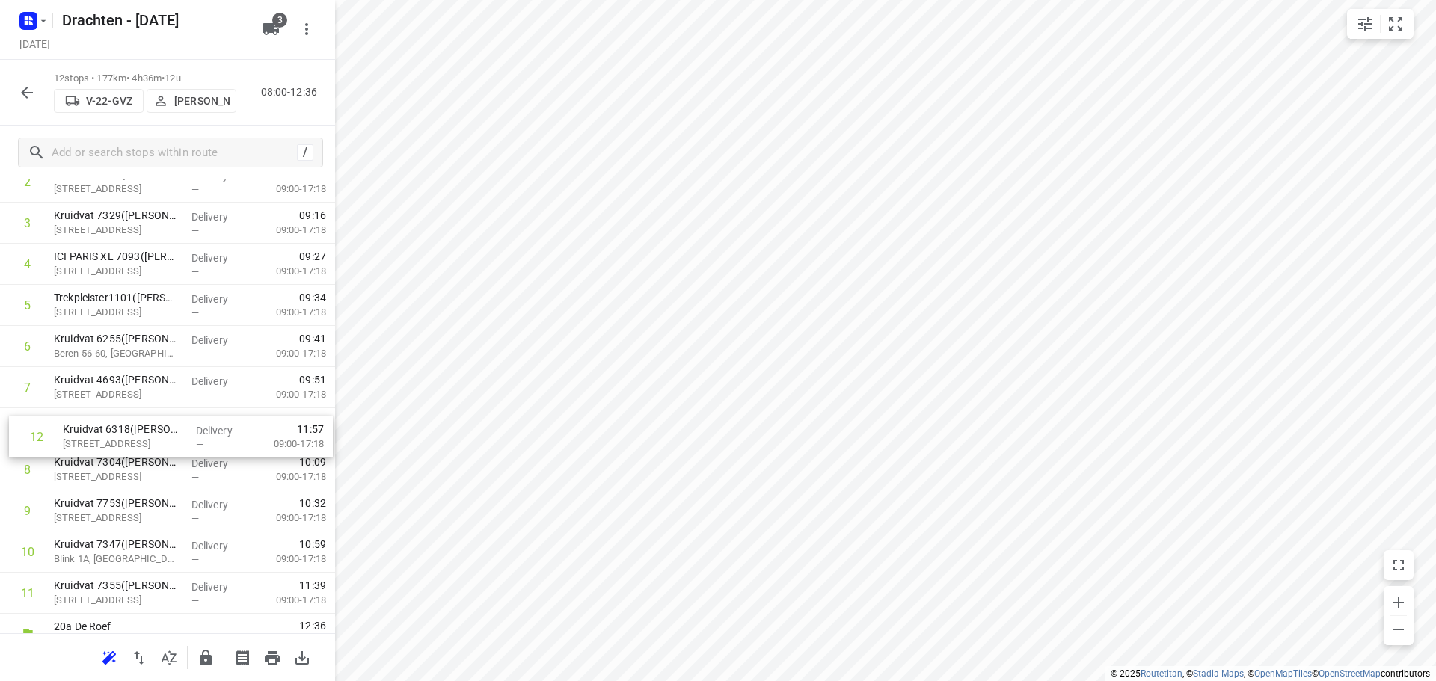
drag, startPoint x: 156, startPoint y: 604, endPoint x: 165, endPoint y: 434, distance: 170.7
click at [165, 434] on div "1 Kruidvat 7121(A.S. Watson - Actie Kruidvat) Westerhaven 70, Groningen Deliver…" at bounding box center [167, 367] width 335 height 494
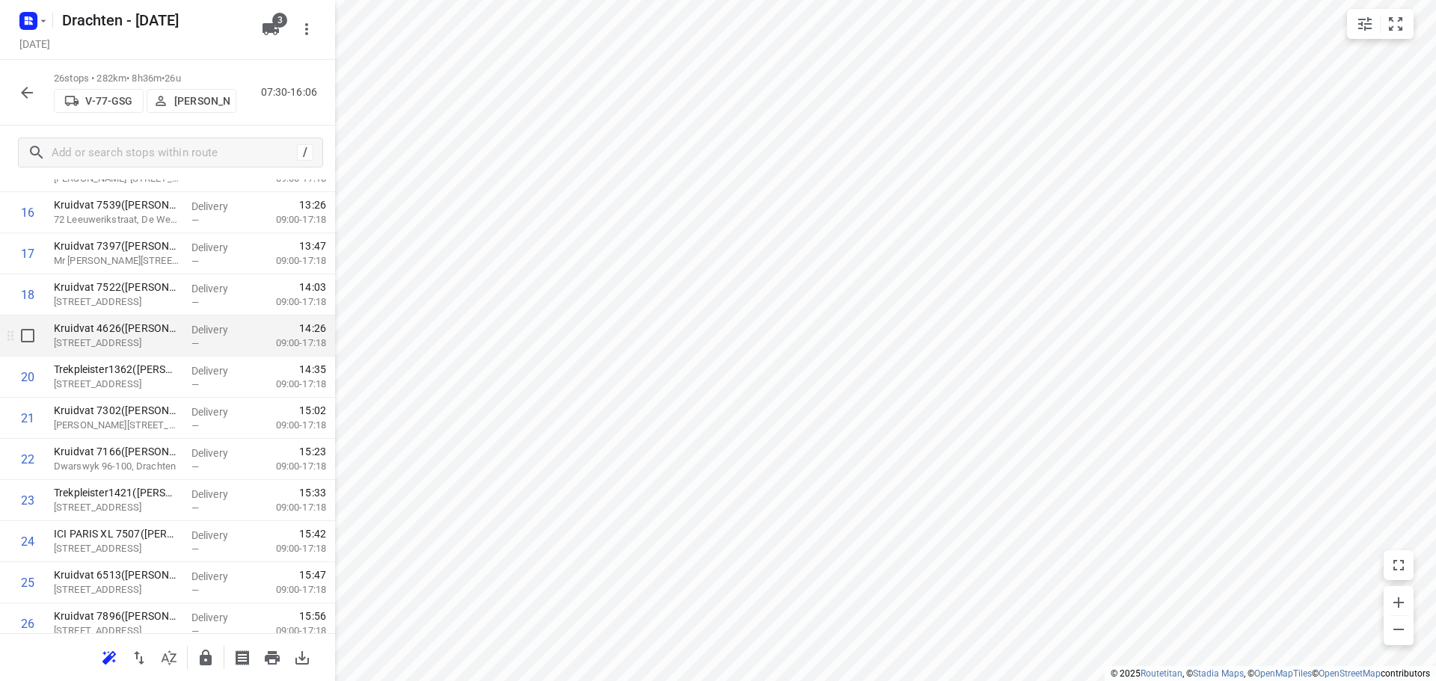
scroll to position [731, 0]
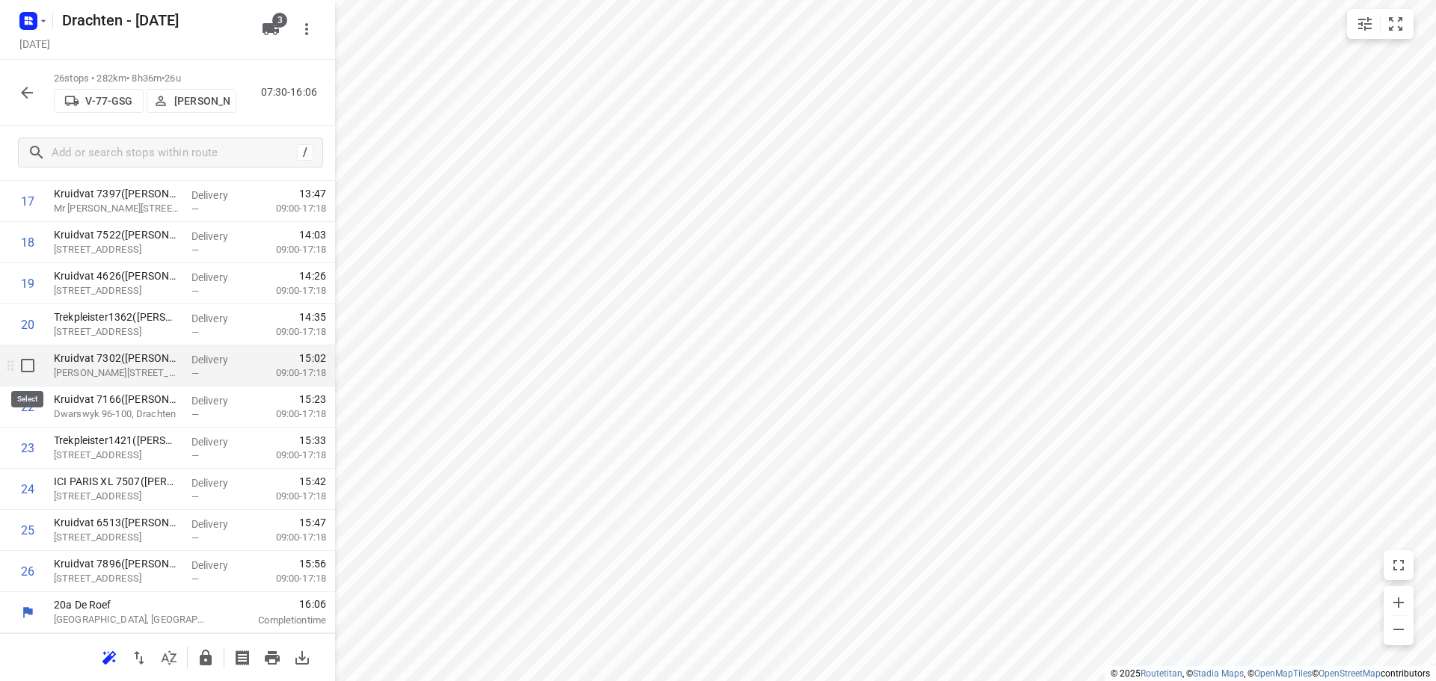
click at [22, 363] on input "checkbox" at bounding box center [28, 366] width 30 height 30
checkbox input "true"
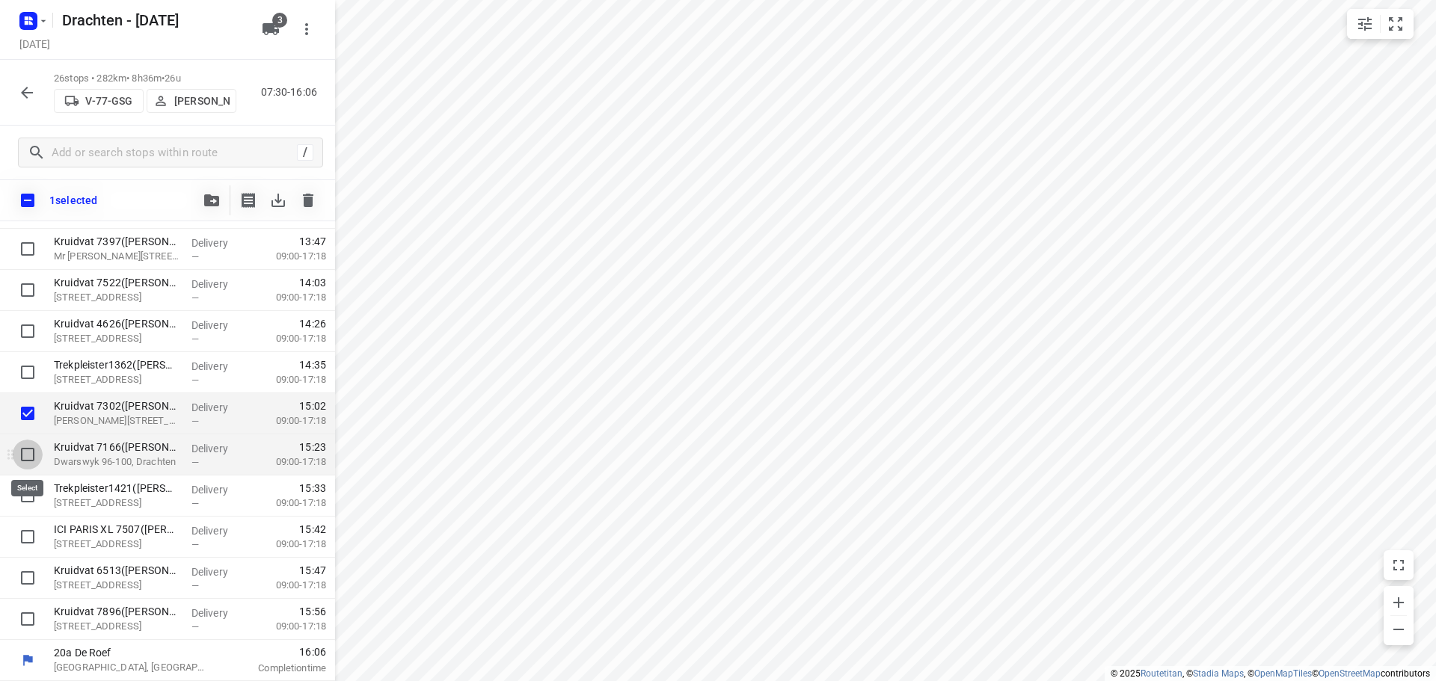
click at [26, 450] on input "checkbox" at bounding box center [28, 455] width 30 height 30
checkbox input "true"
click at [25, 503] on input "checkbox" at bounding box center [28, 496] width 30 height 30
checkbox input "true"
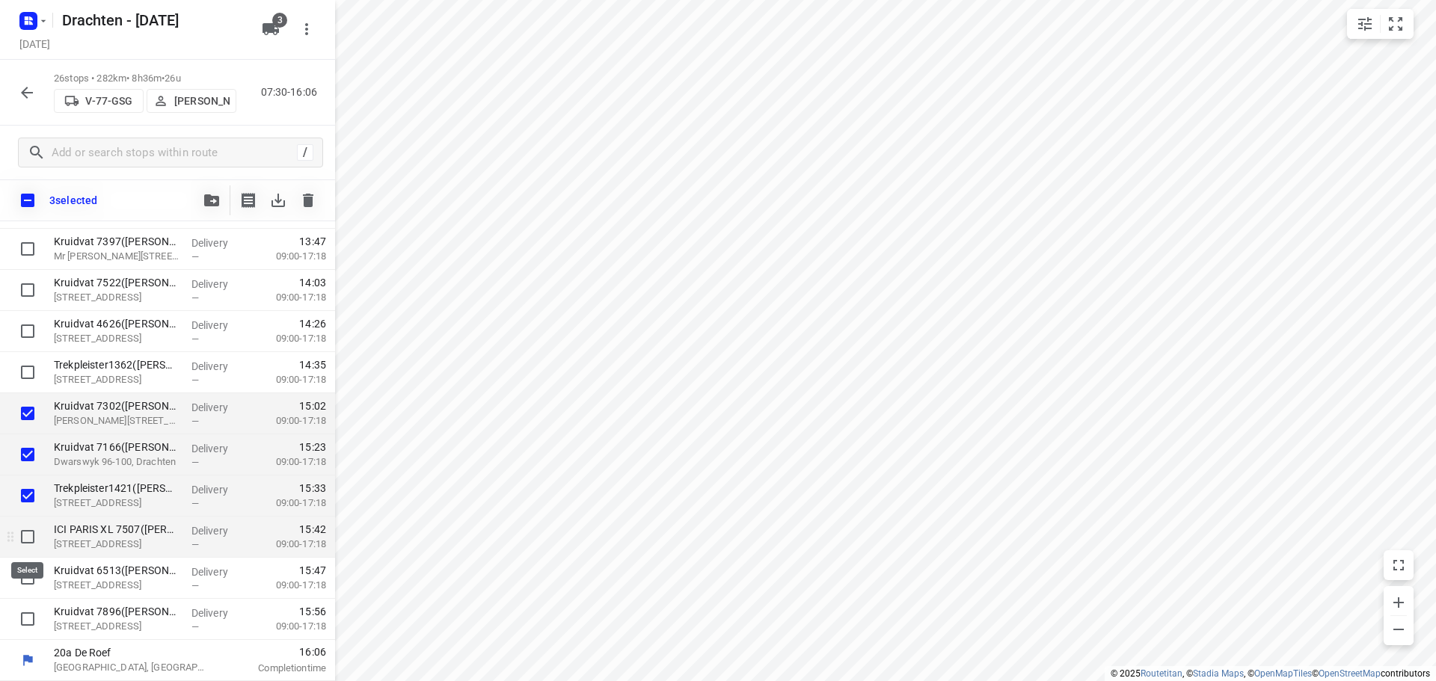
click at [26, 532] on input "checkbox" at bounding box center [28, 537] width 30 height 30
checkbox input "true"
click at [25, 577] on input "checkbox" at bounding box center [28, 578] width 30 height 30
checkbox input "true"
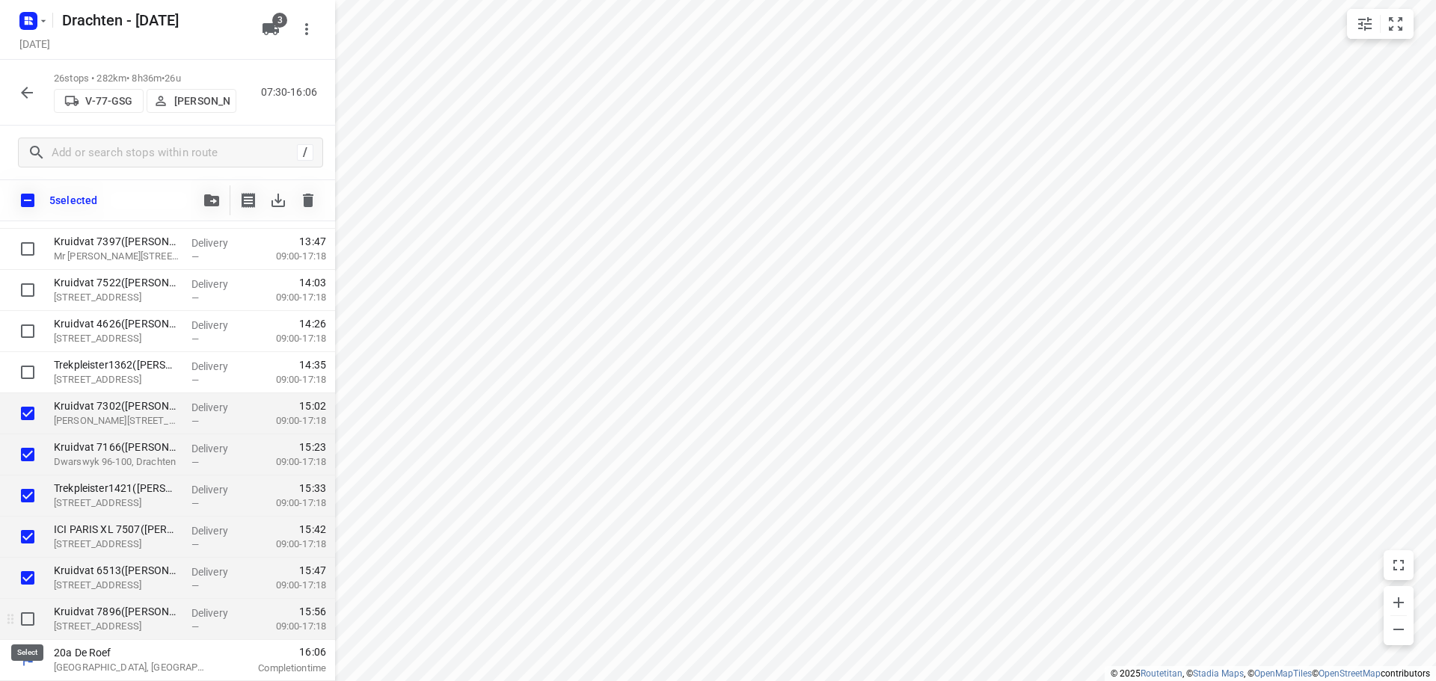
click at [24, 611] on input "checkbox" at bounding box center [28, 619] width 30 height 30
checkbox input "true"
click at [217, 206] on button "button" at bounding box center [212, 200] width 30 height 30
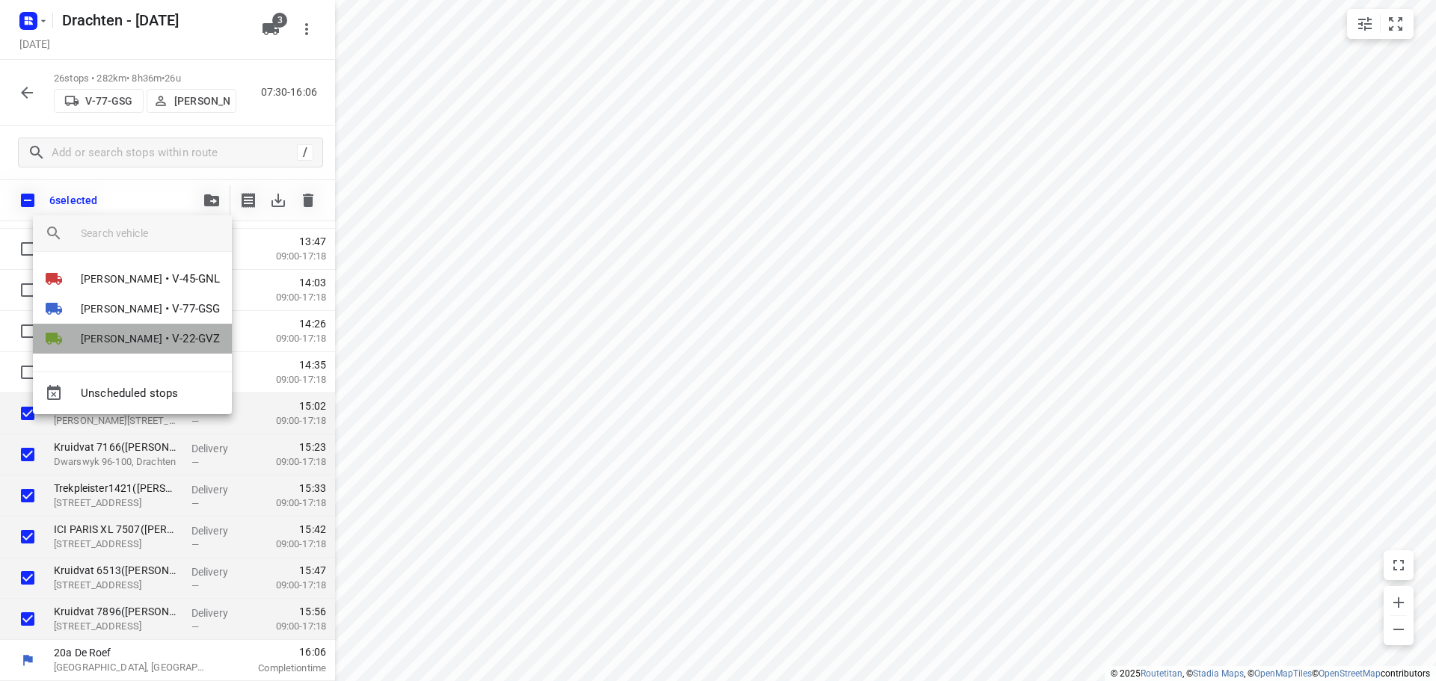
click at [155, 341] on li "Wopke de Vries • V-22-GVZ" at bounding box center [132, 339] width 199 height 30
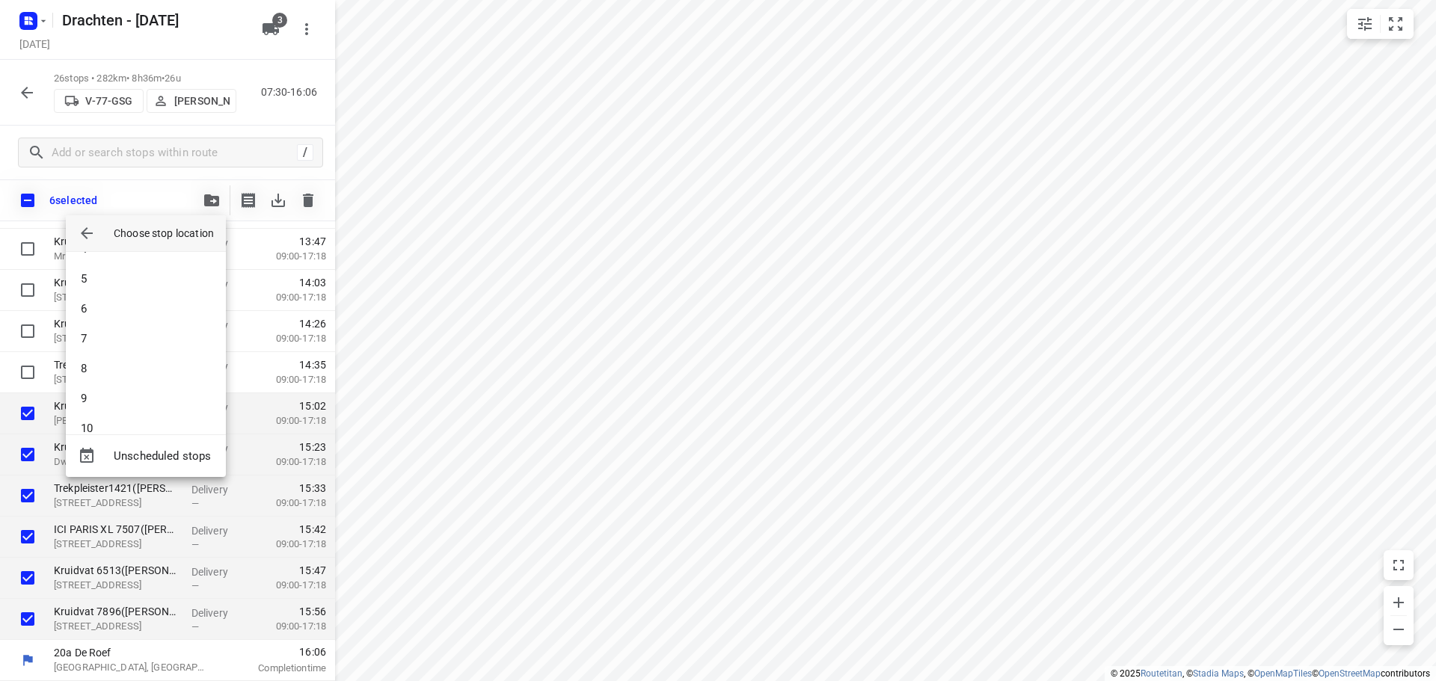
scroll to position [194, 0]
click at [99, 406] on li "12" at bounding box center [146, 408] width 160 height 30
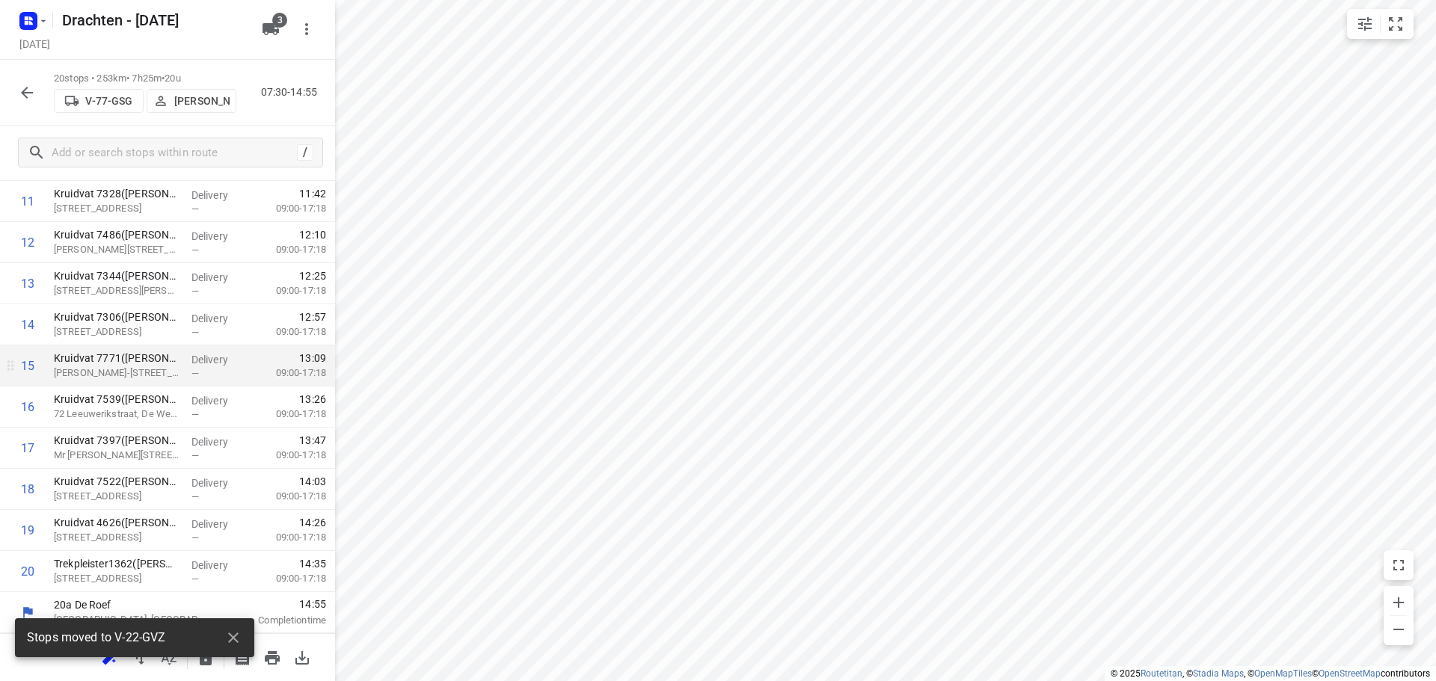
scroll to position [402, 0]
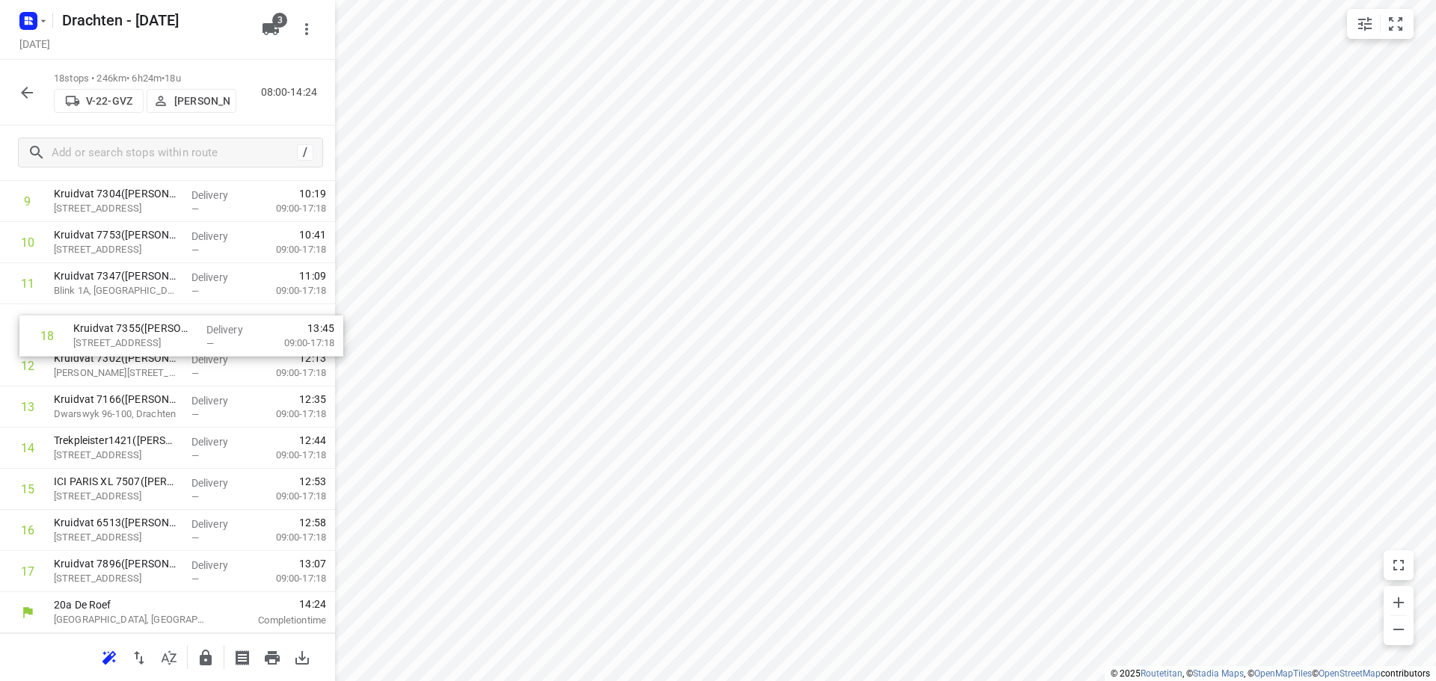
drag, startPoint x: 111, startPoint y: 584, endPoint x: 132, endPoint y: 343, distance: 242.5
click at [132, 343] on div "1 Kruidvat 7121(A.S. Watson - Actie Kruidvat) Westerhaven 70, Groningen Deliver…" at bounding box center [167, 222] width 335 height 740
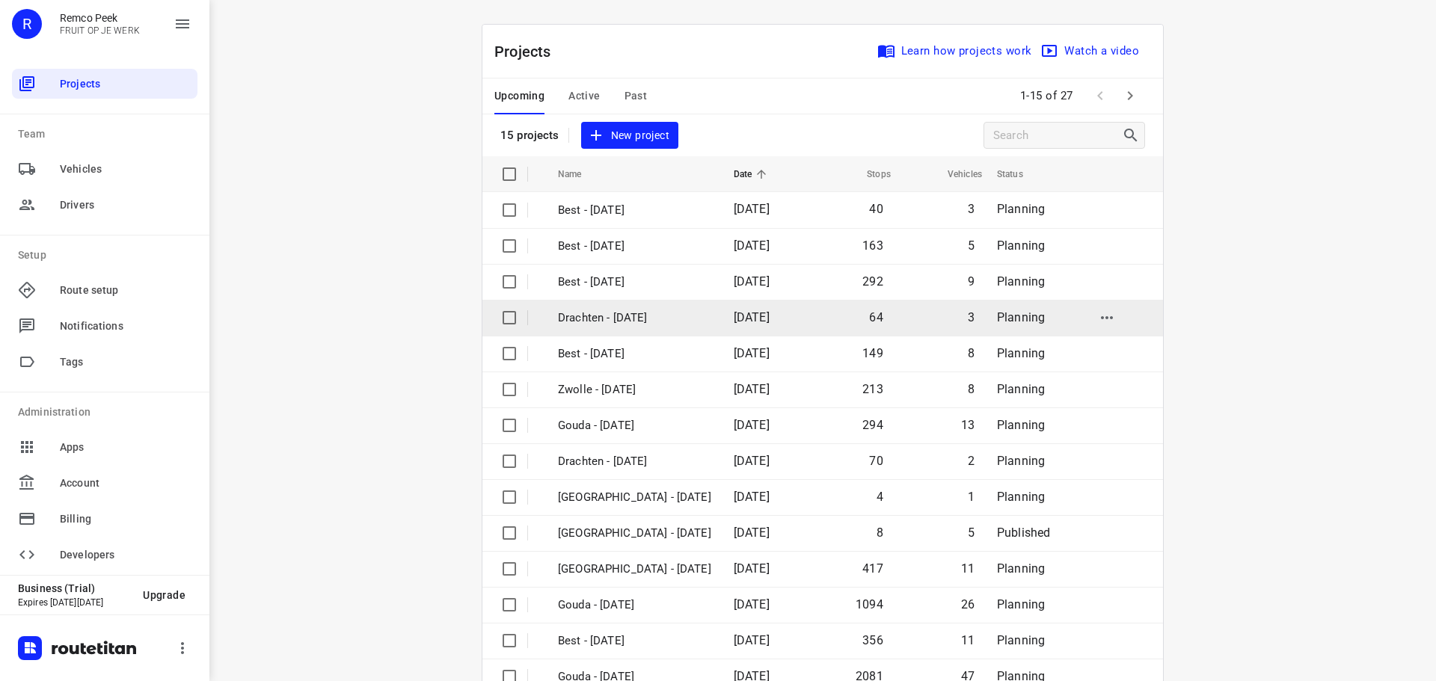
click at [613, 313] on p "Drachten - [DATE]" at bounding box center [634, 318] width 153 height 17
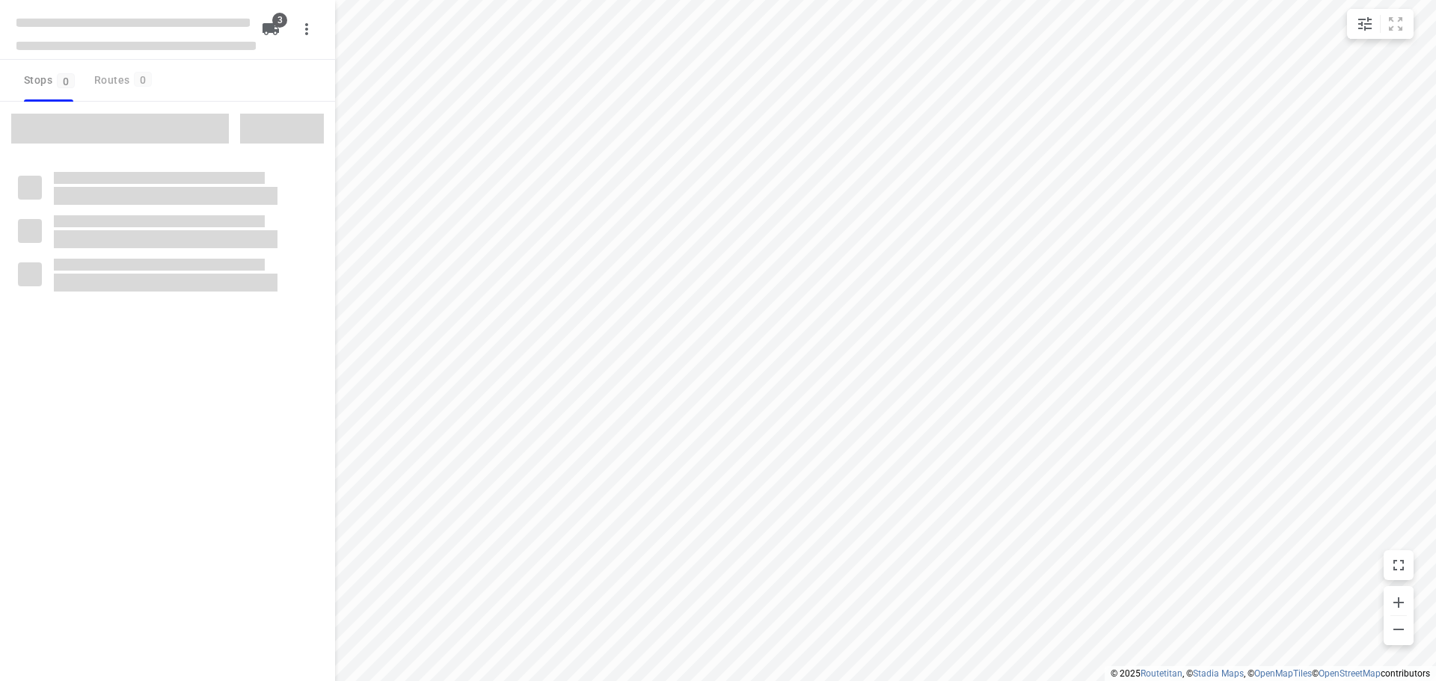
checkbox input "true"
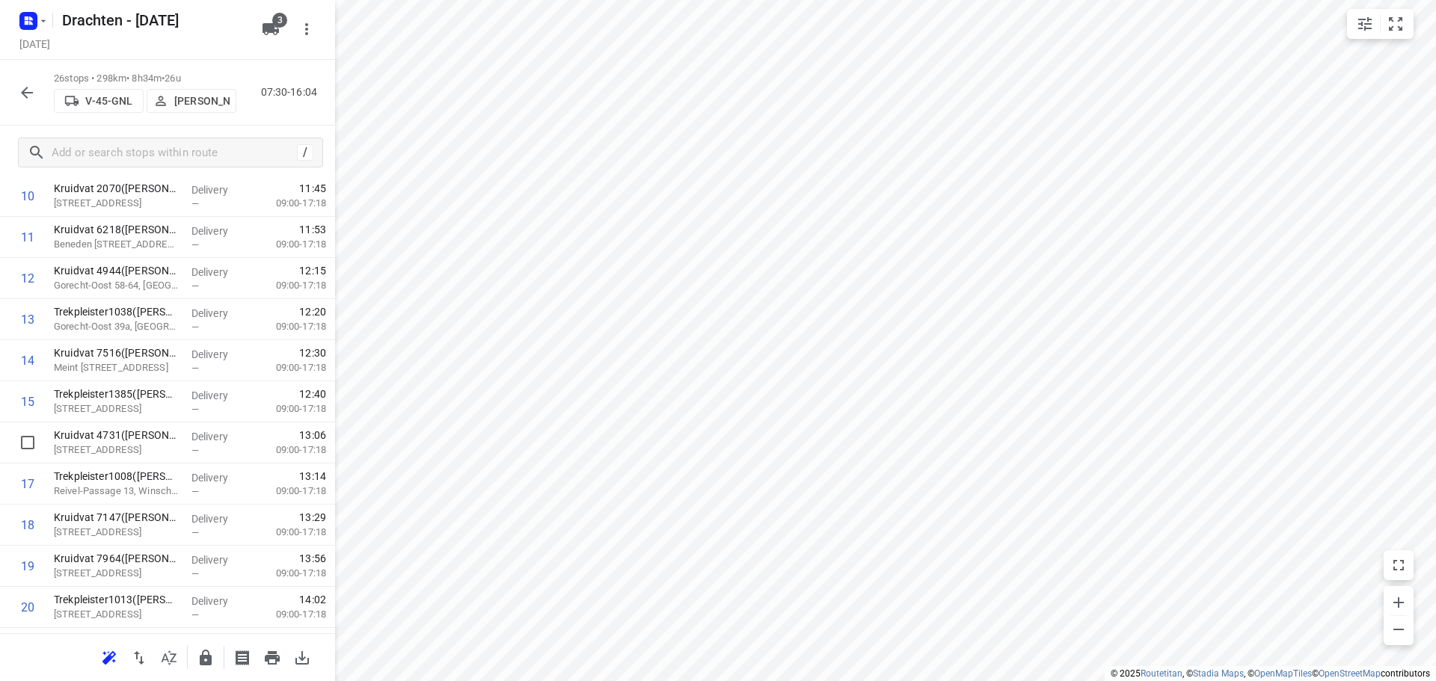
scroll to position [731, 0]
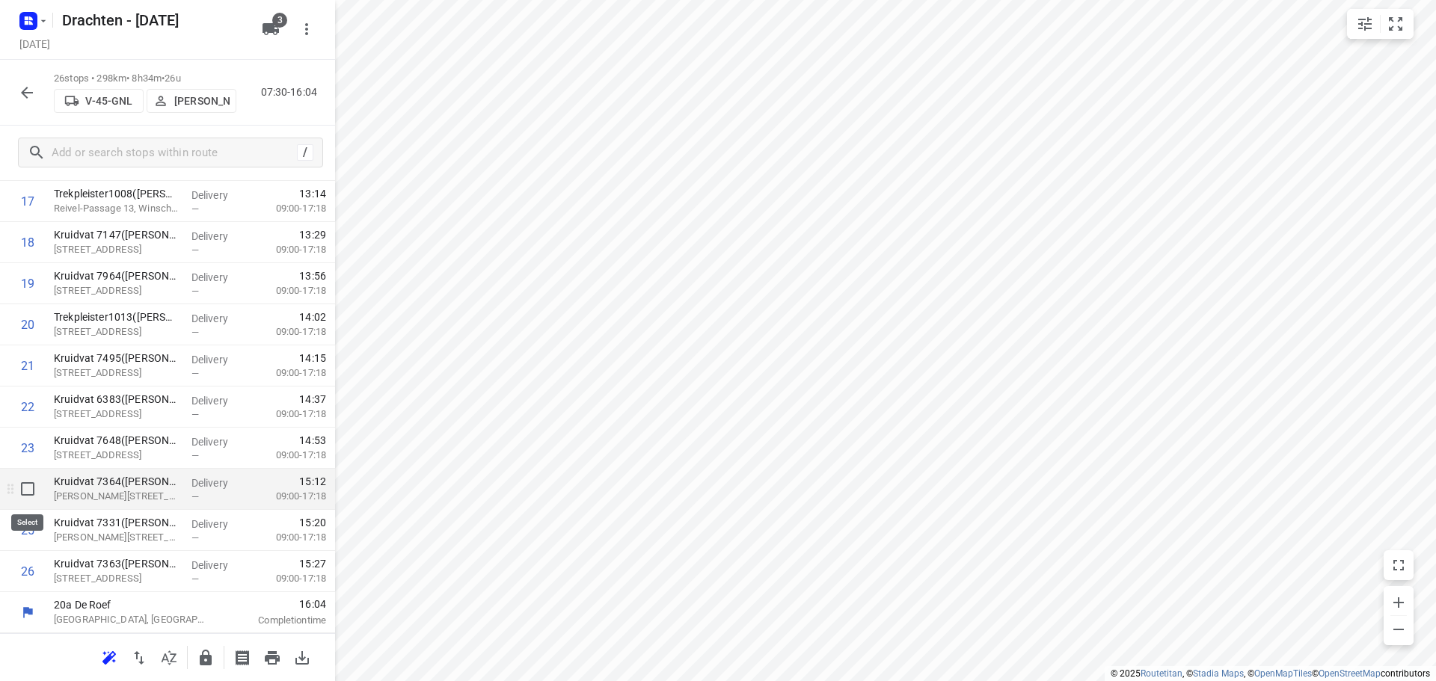
click at [31, 489] on input "checkbox" at bounding box center [28, 489] width 30 height 30
checkbox input "true"
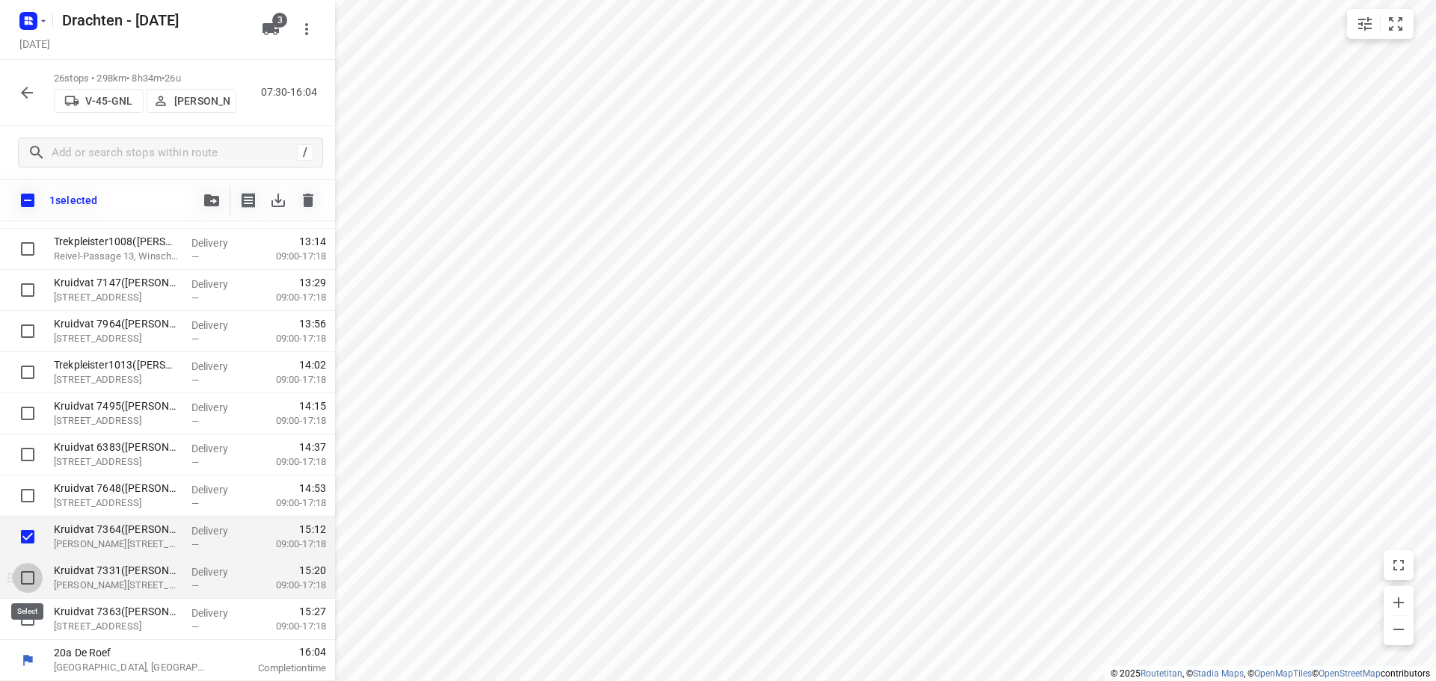
click at [27, 576] on input "checkbox" at bounding box center [28, 578] width 30 height 30
checkbox input "true"
click at [28, 621] on input "checkbox" at bounding box center [28, 619] width 30 height 30
checkbox input "true"
click at [208, 197] on icon "button" at bounding box center [211, 200] width 15 height 12
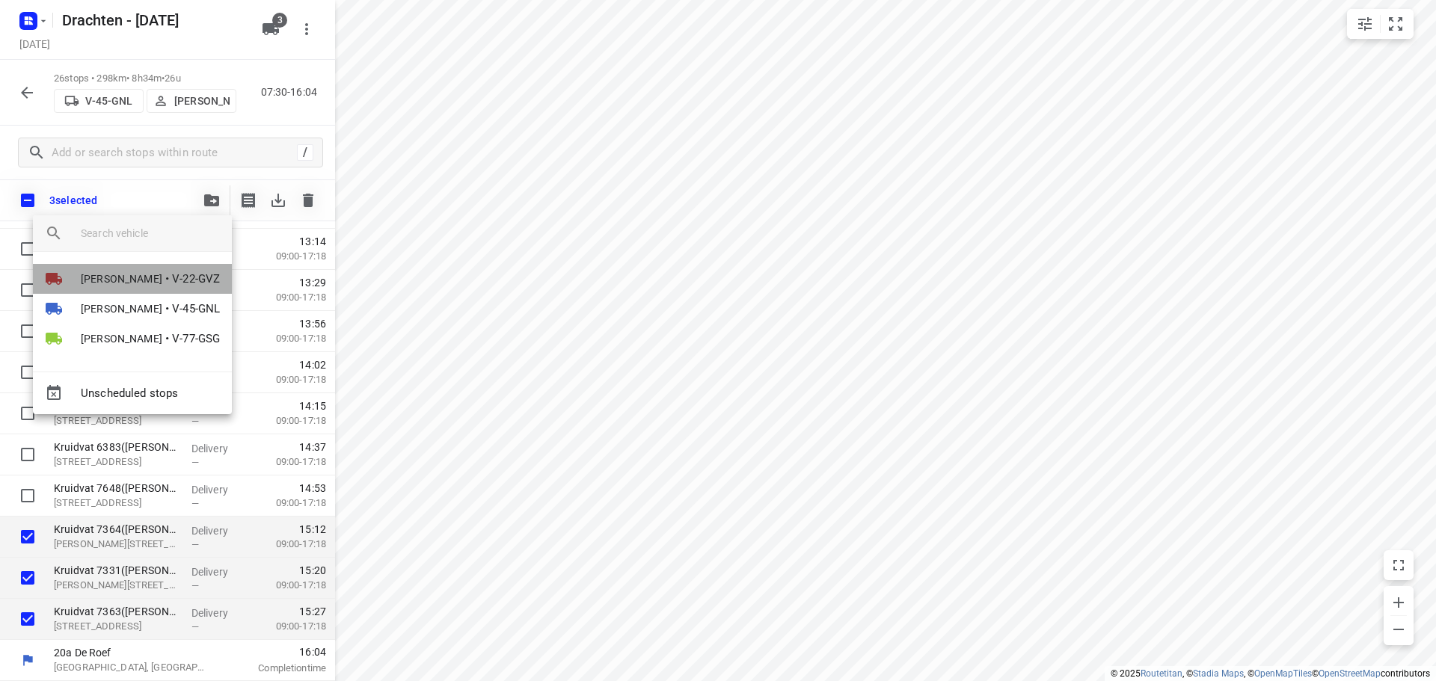
click at [174, 279] on span "V-22-GVZ" at bounding box center [196, 279] width 48 height 17
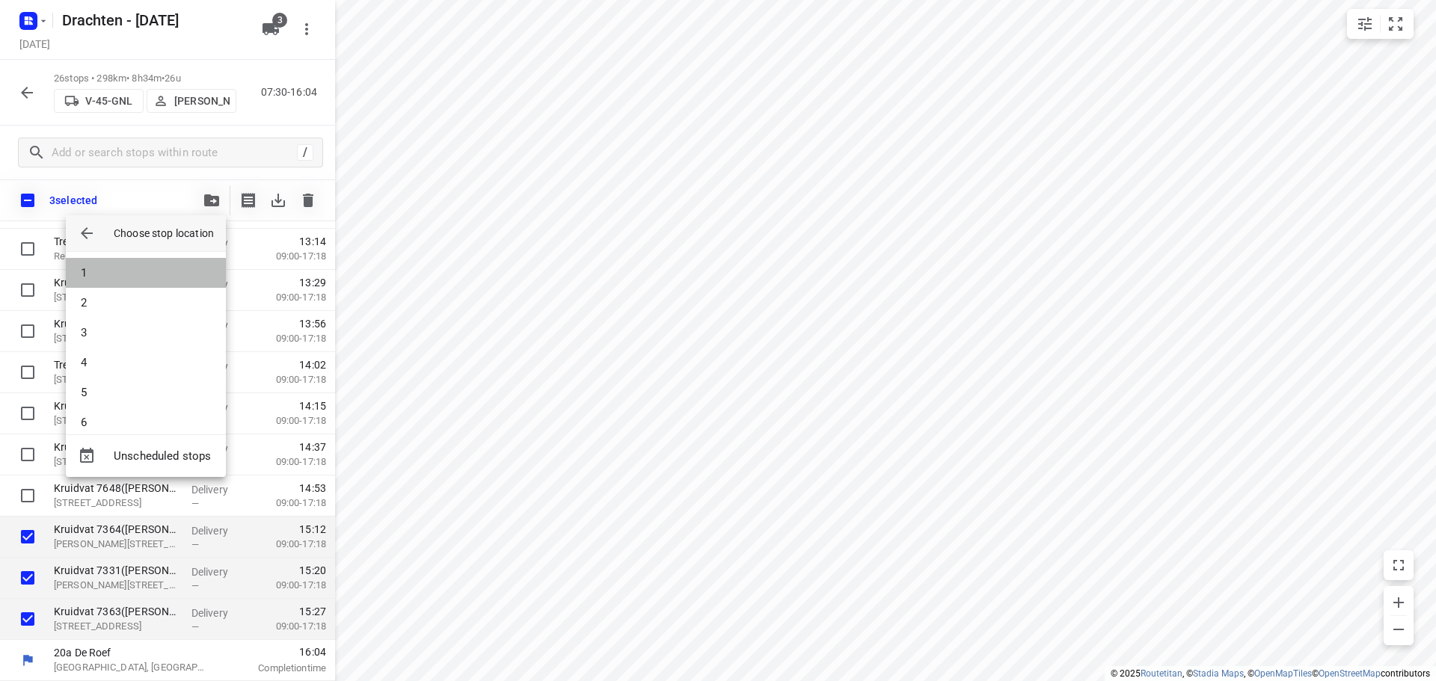
click at [174, 279] on li "1" at bounding box center [146, 273] width 160 height 30
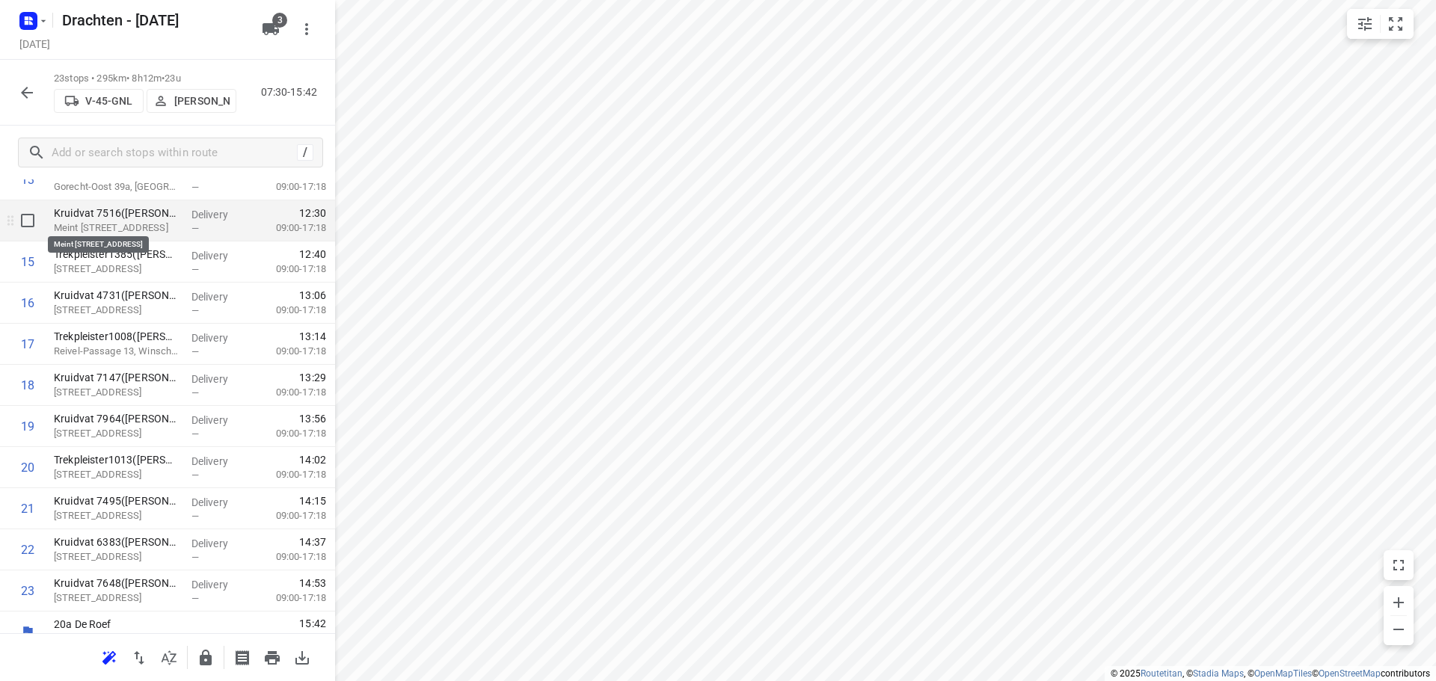
scroll to position [598, 0]
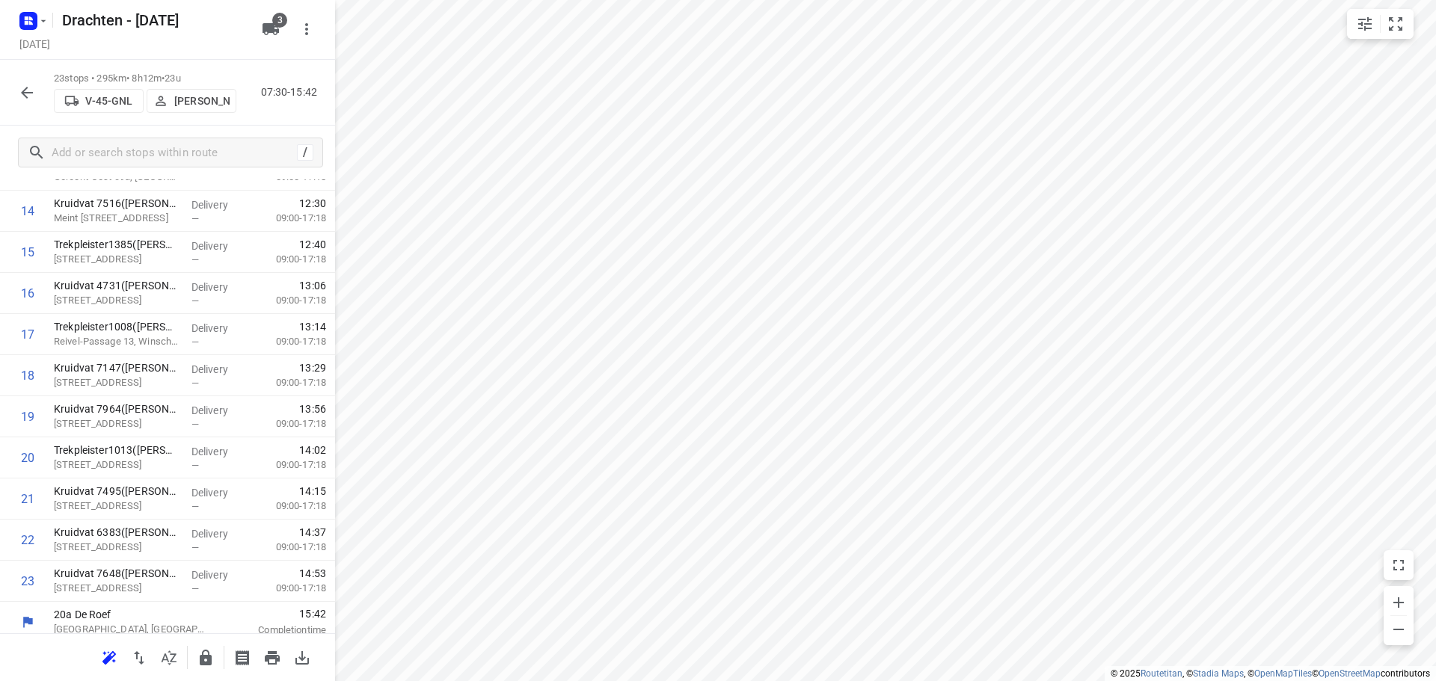
click at [32, 88] on icon "button" at bounding box center [27, 93] width 18 height 18
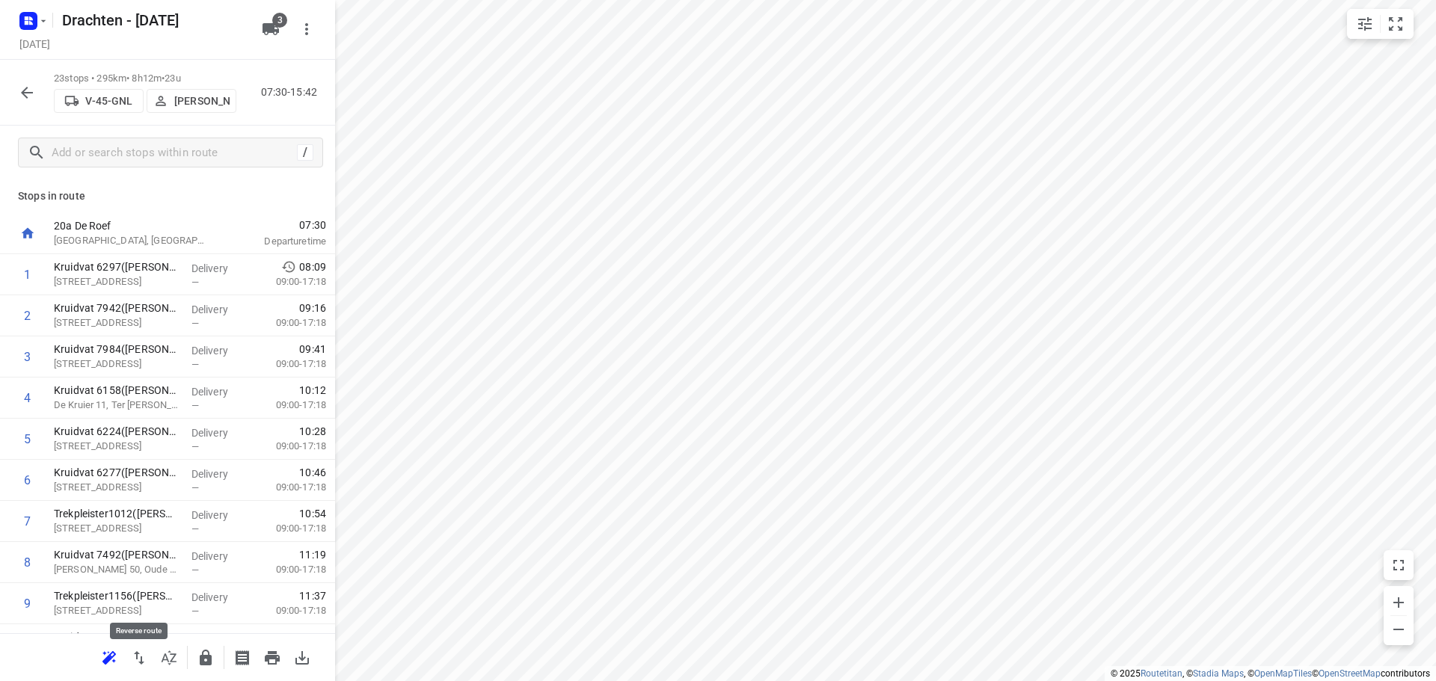
click at [145, 666] on icon "button" at bounding box center [139, 658] width 18 height 18
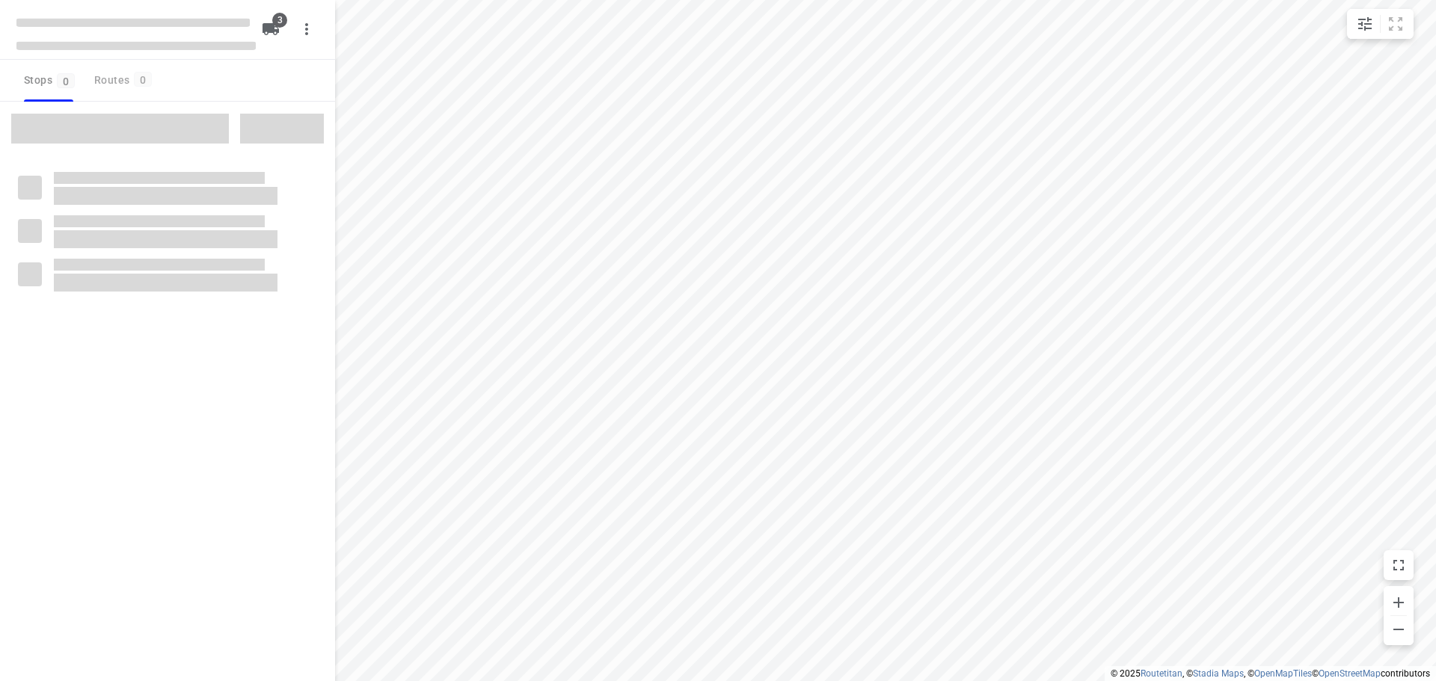
checkbox input "true"
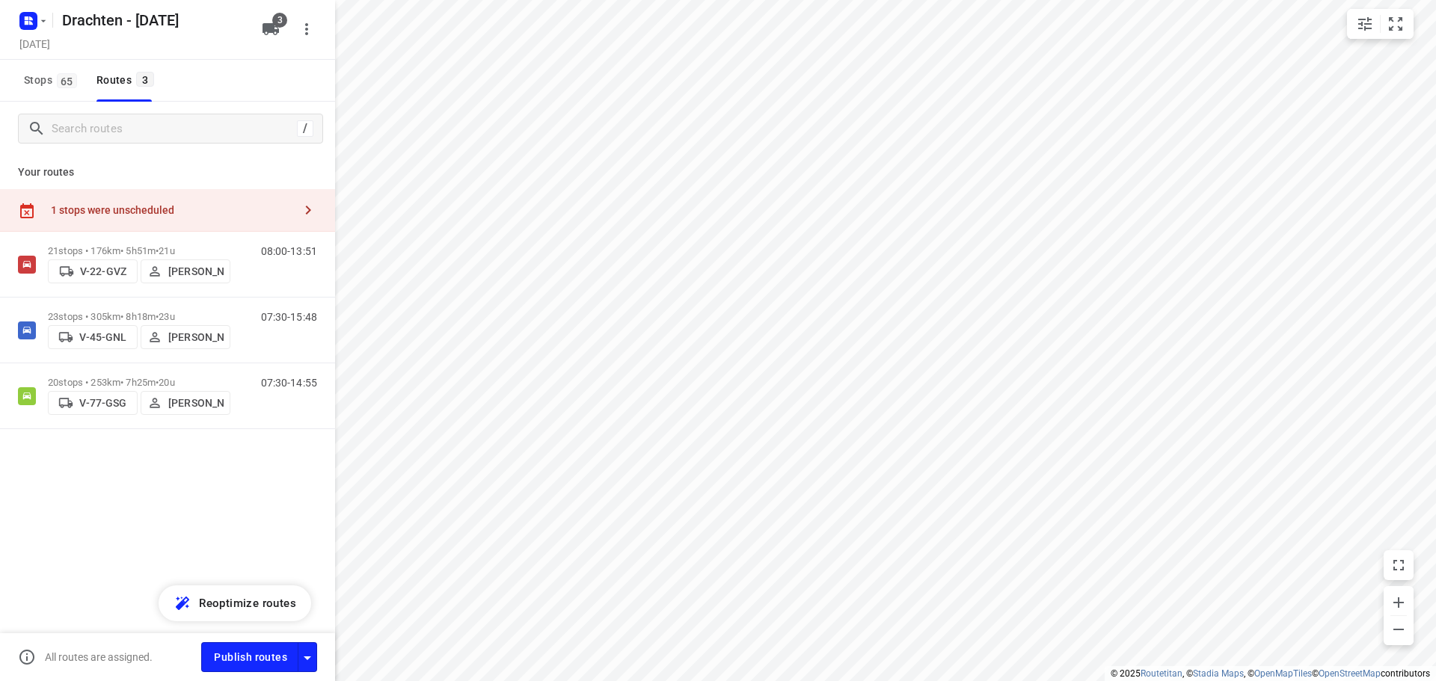
click at [231, 215] on div "1 stops were unscheduled" at bounding box center [172, 210] width 242 height 12
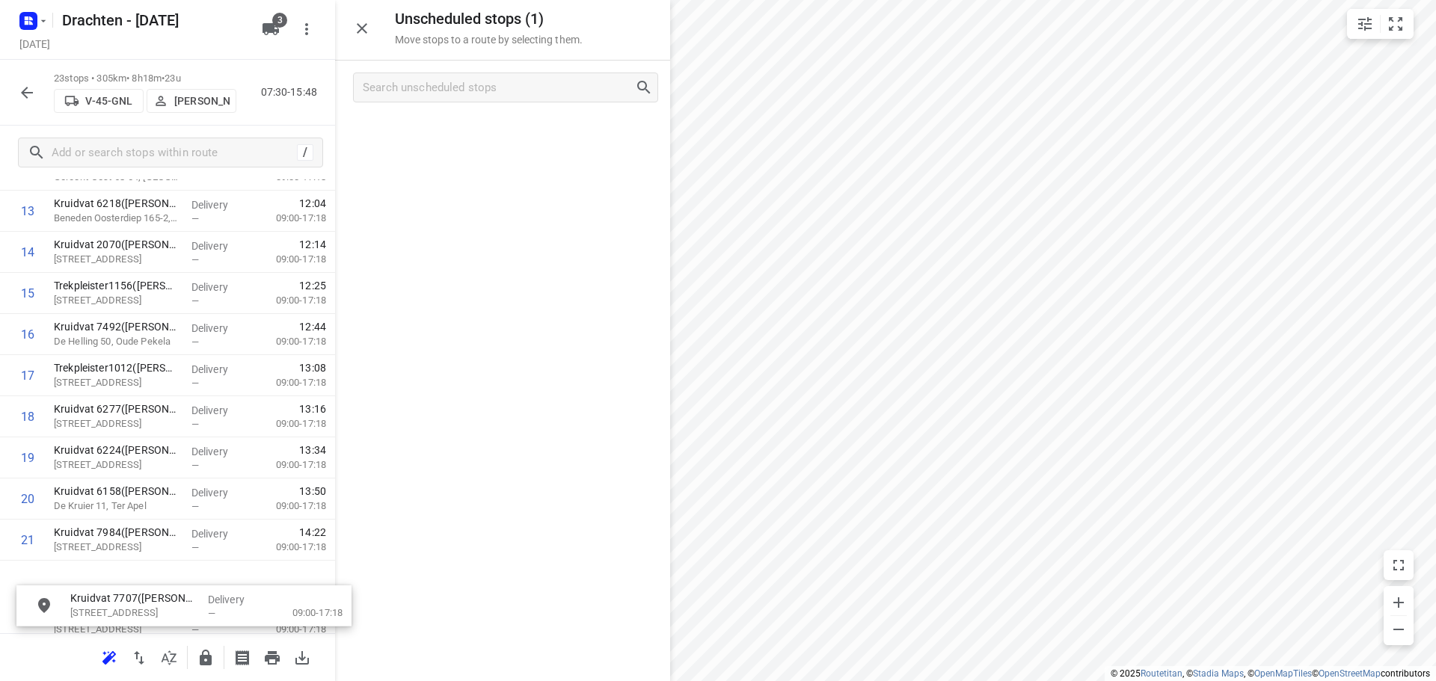
scroll to position [697, 0]
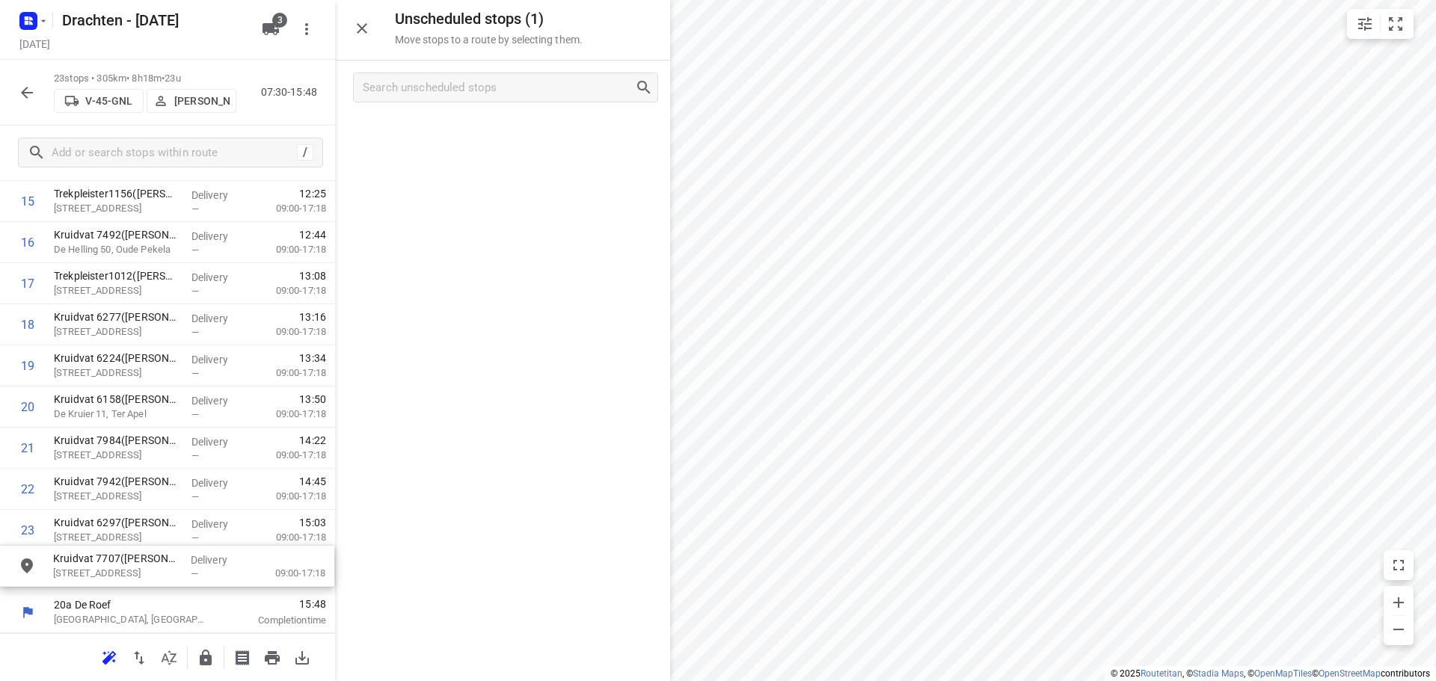
drag, startPoint x: 462, startPoint y: 135, endPoint x: 123, endPoint y: 572, distance: 553.8
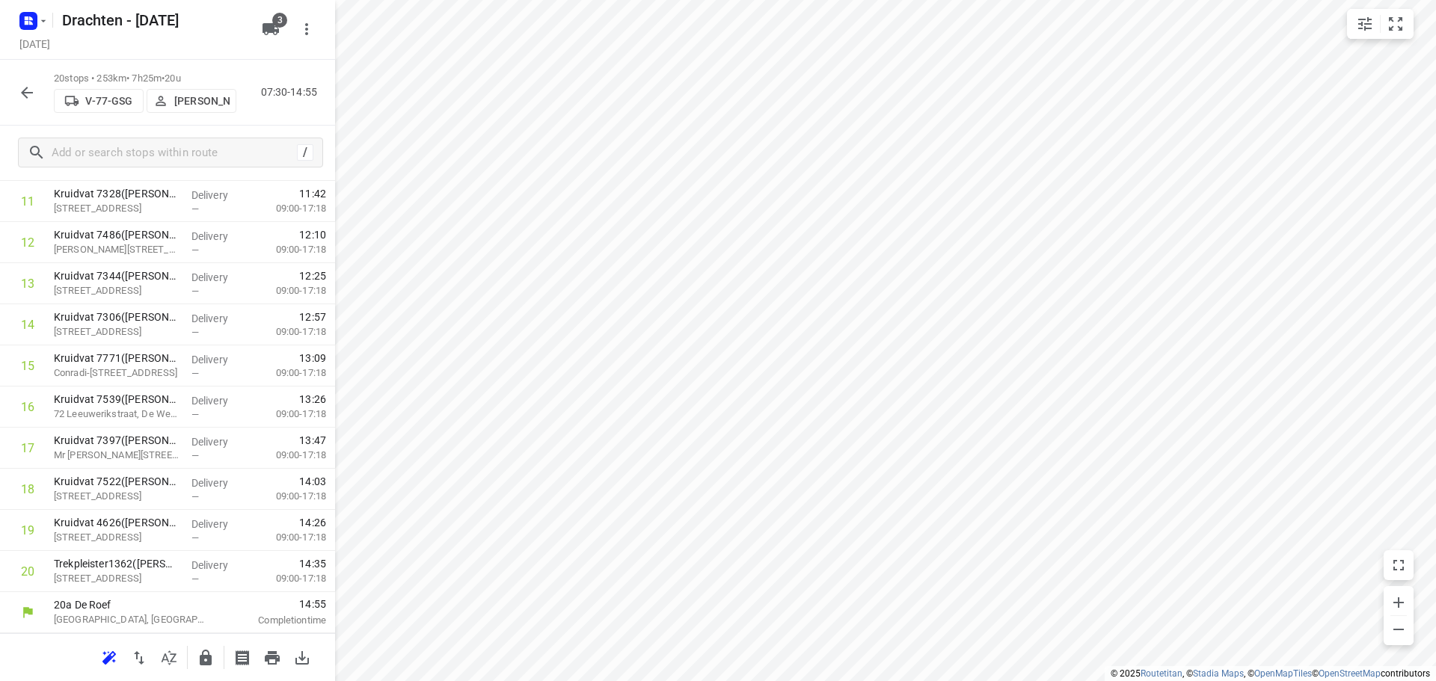
scroll to position [485, 0]
click at [202, 98] on p "[PERSON_NAME]" at bounding box center [201, 101] width 55 height 12
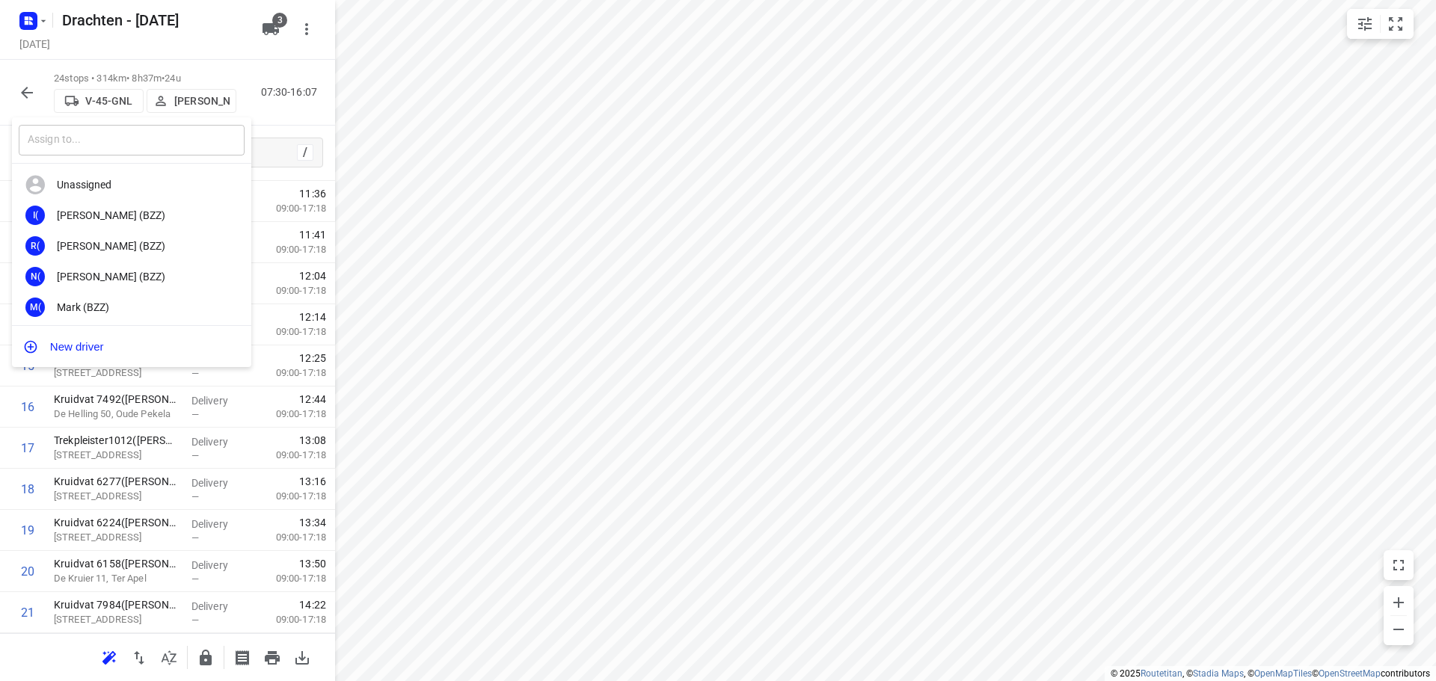
click at [162, 139] on input "text" at bounding box center [132, 140] width 226 height 31
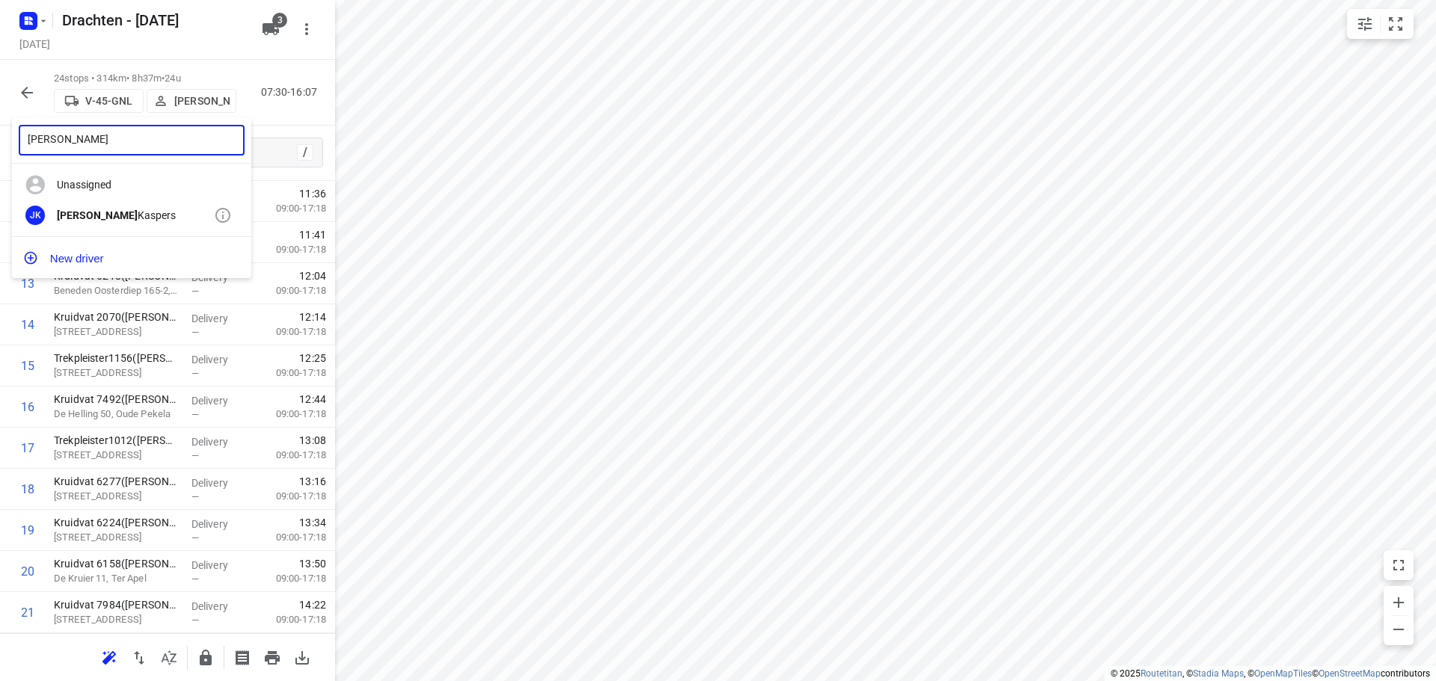
type input "[PERSON_NAME]"
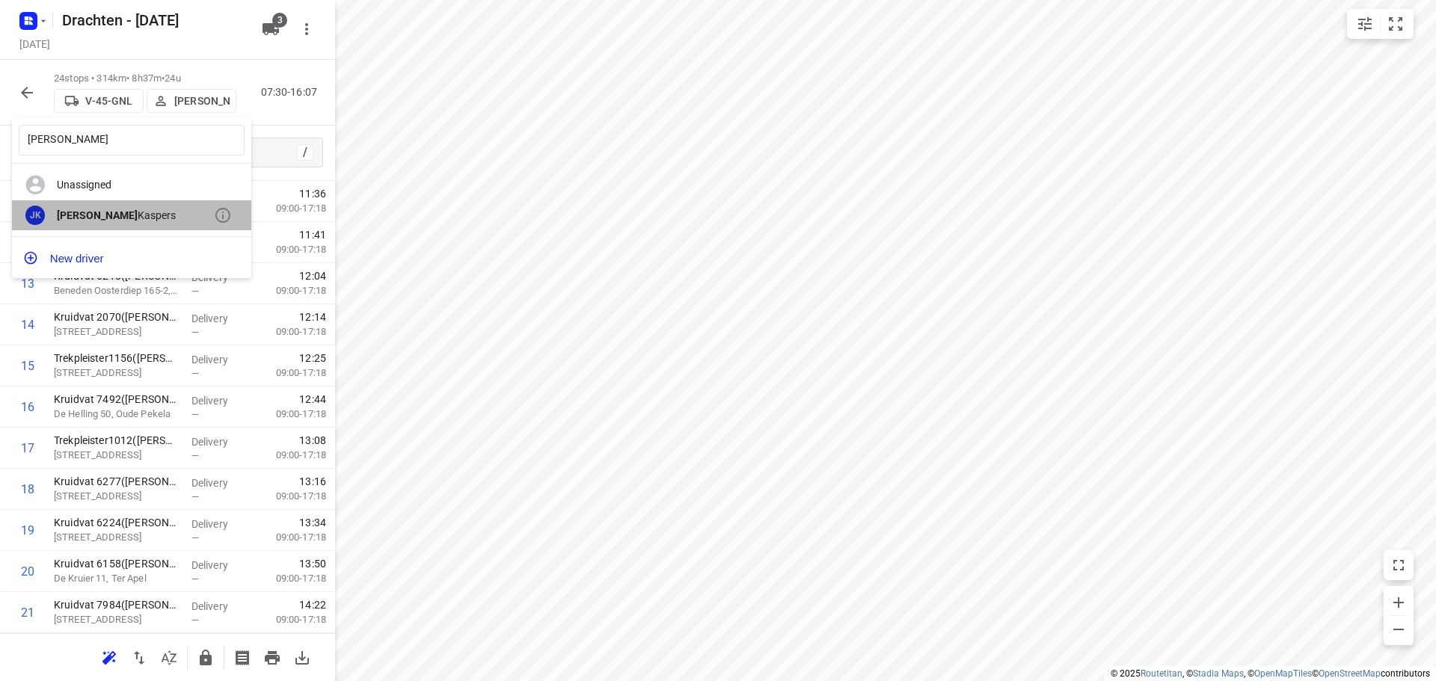
click at [126, 205] on div "JK [PERSON_NAME]" at bounding box center [131, 215] width 239 height 31
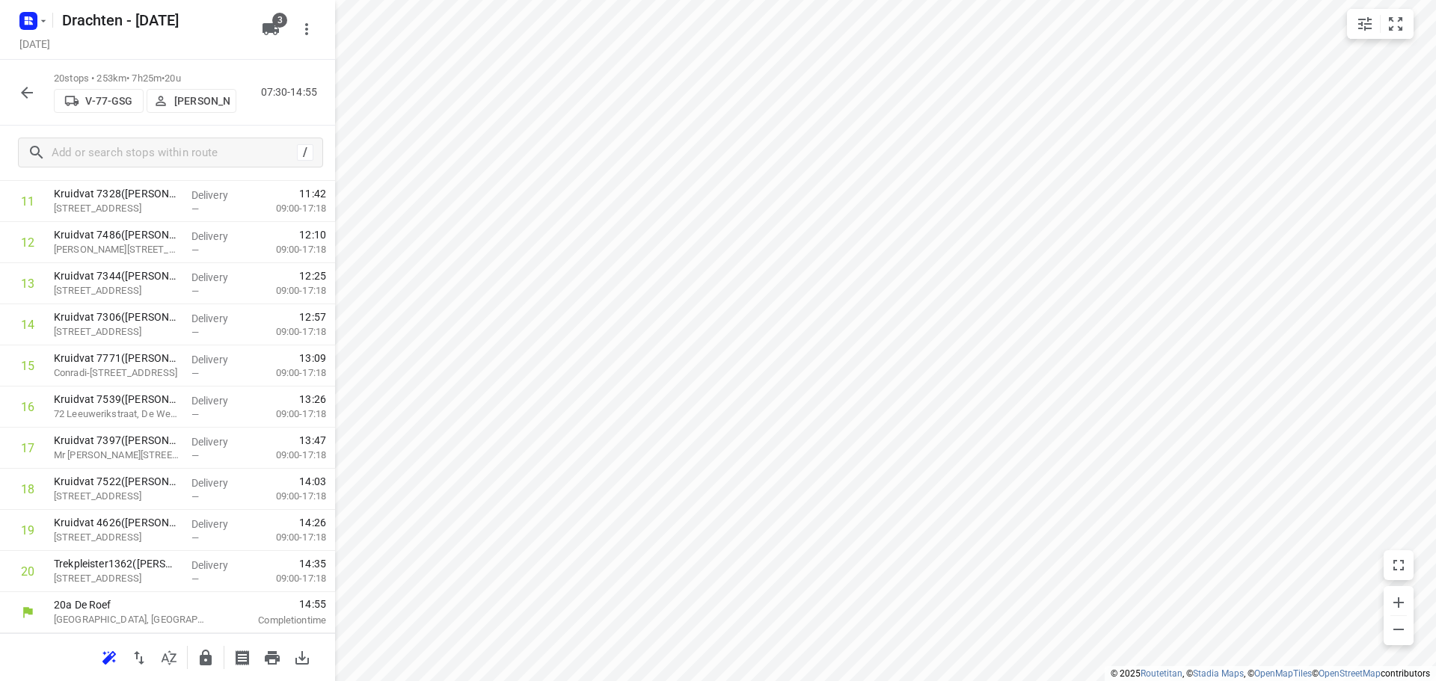
click at [193, 99] on p "[PERSON_NAME]" at bounding box center [201, 101] width 55 height 12
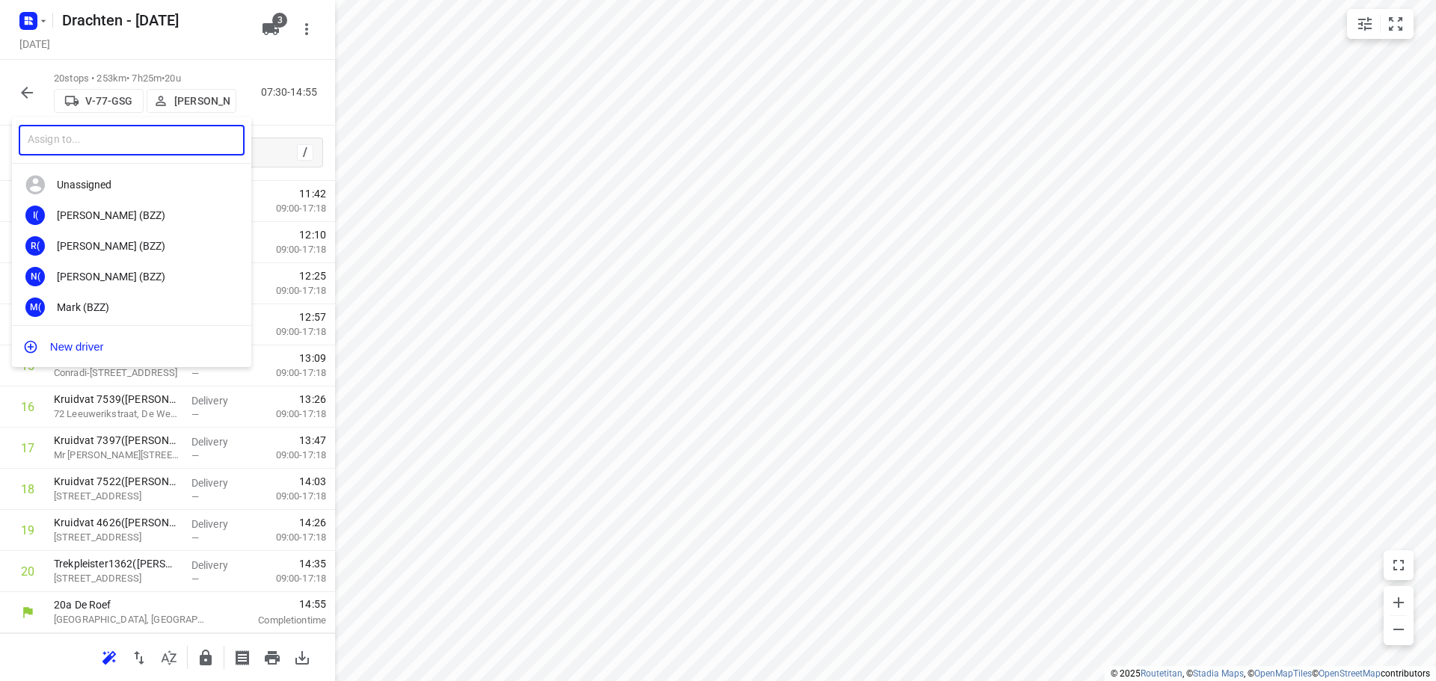
click at [151, 141] on input "text" at bounding box center [132, 140] width 226 height 31
type input "henk"
click at [98, 213] on div "Henk Hooijenga" at bounding box center [135, 215] width 157 height 12
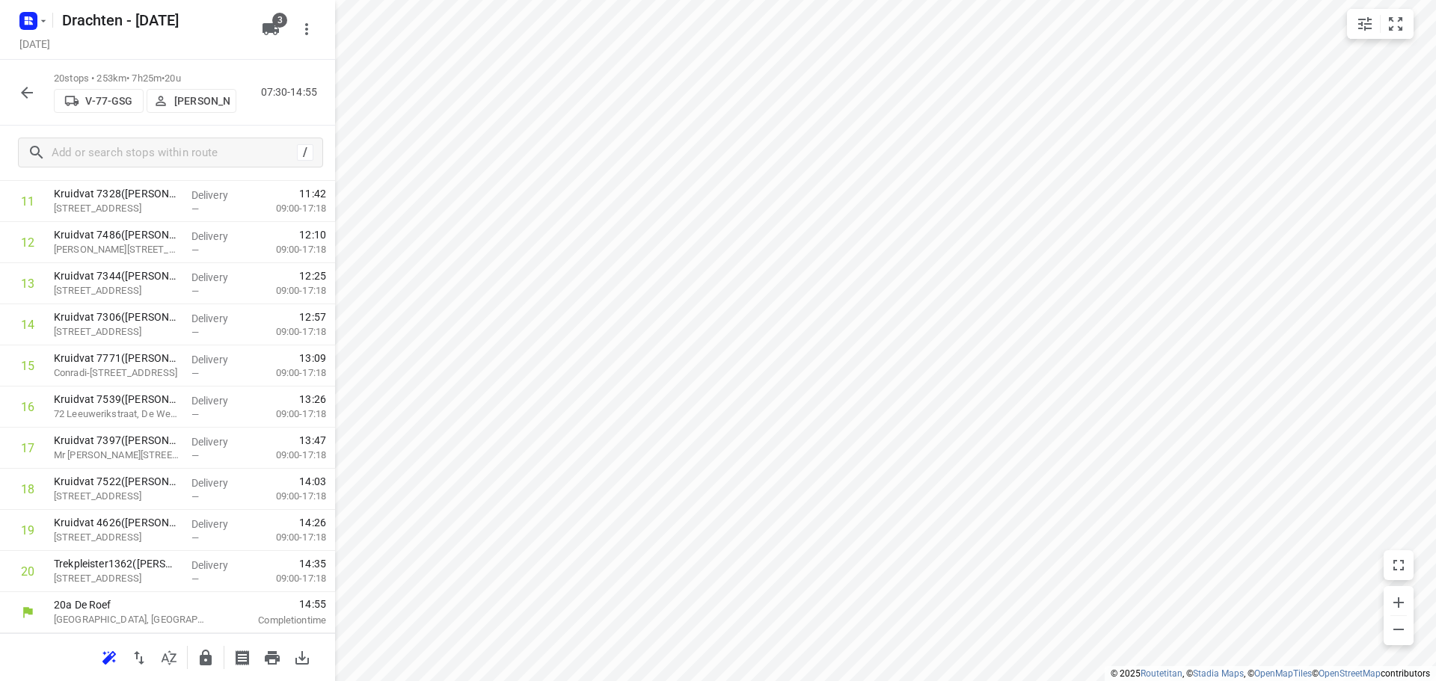
click at [34, 98] on icon "button" at bounding box center [27, 93] width 18 height 18
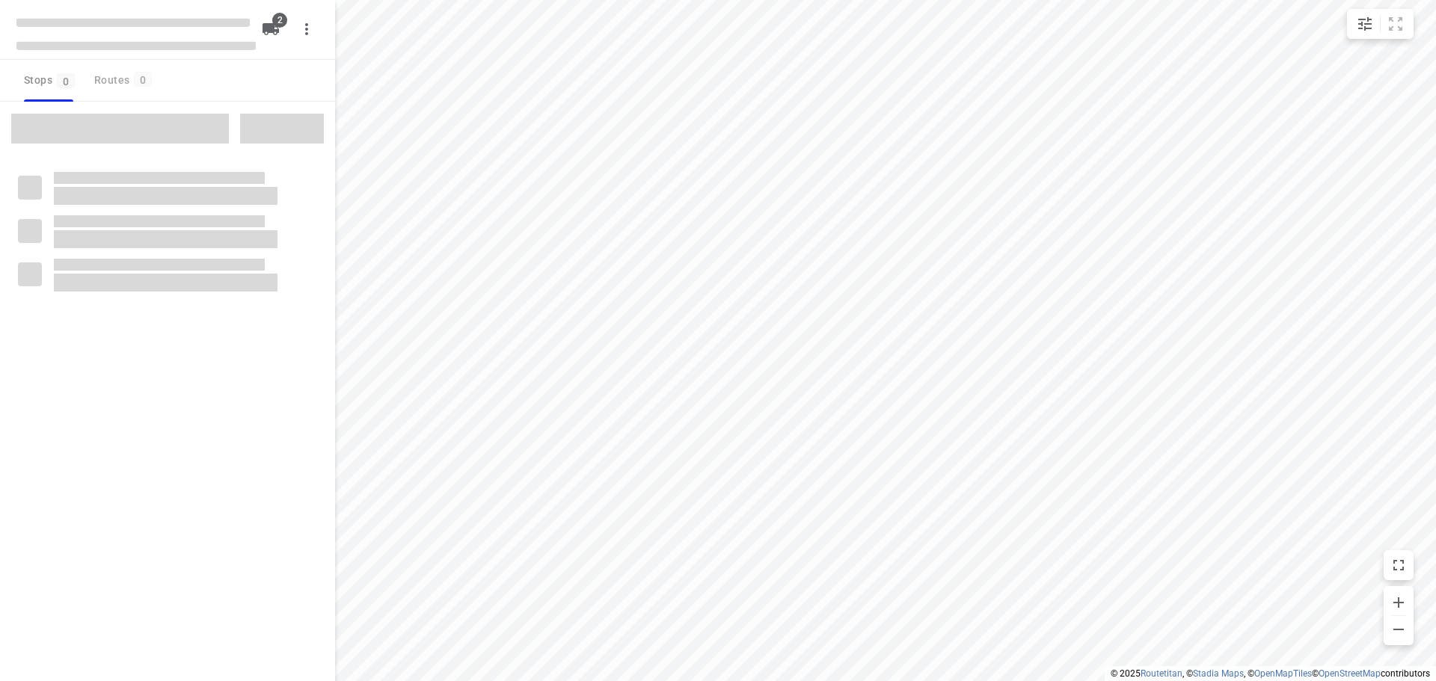
checkbox input "true"
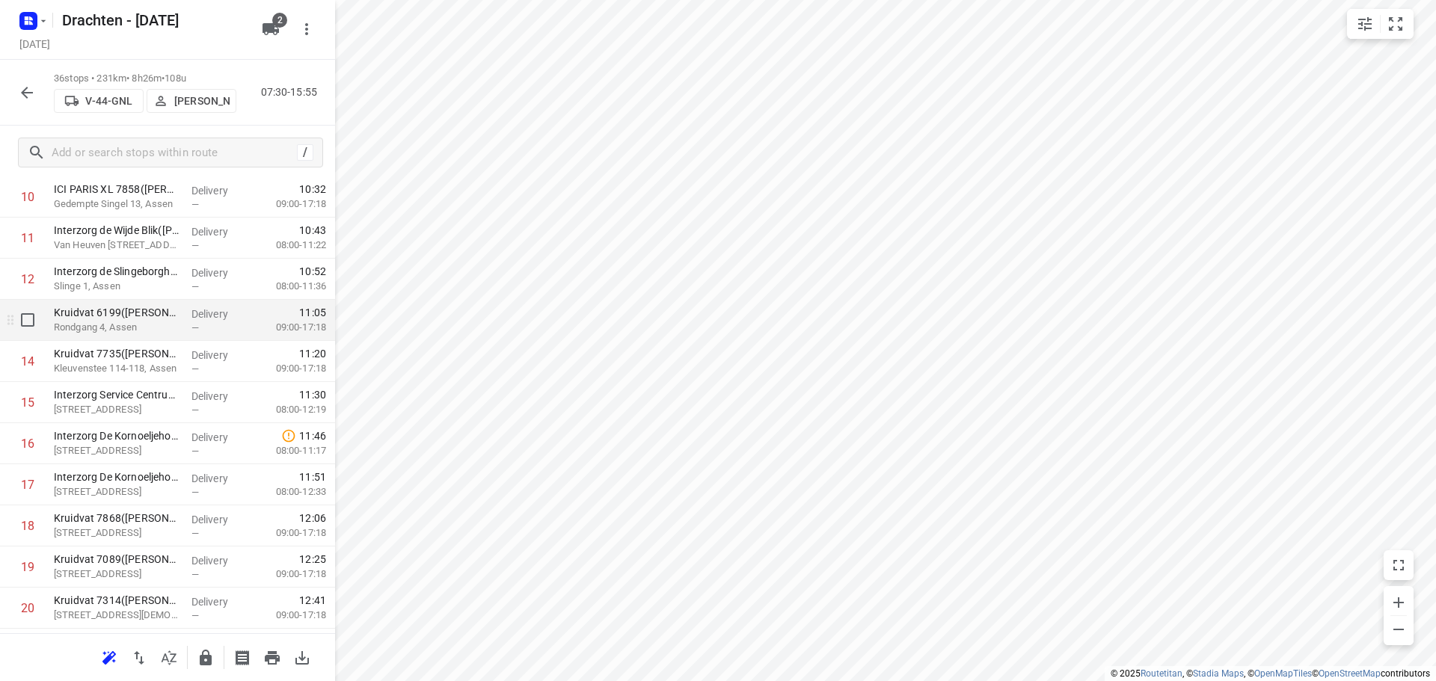
scroll to position [449, 0]
click at [31, 21] on rect "button" at bounding box center [28, 21] width 18 height 18
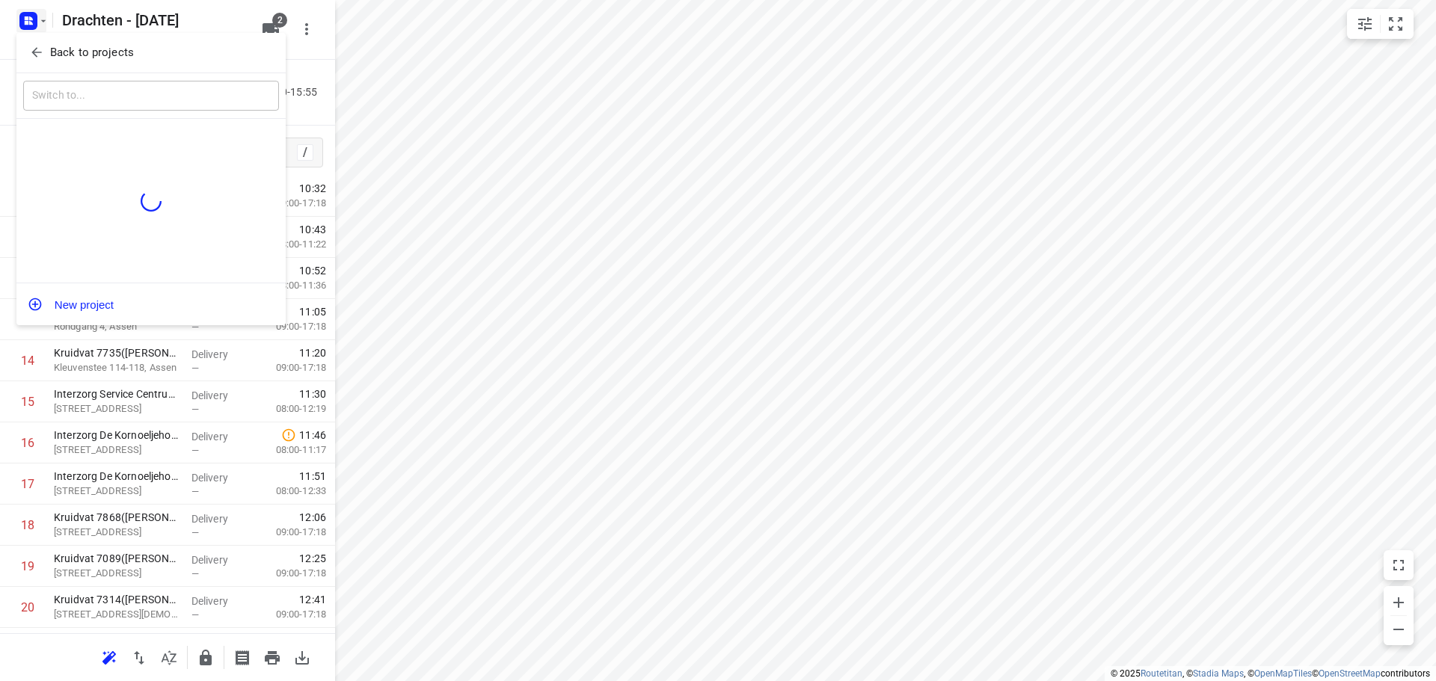
click at [64, 52] on p "Back to projects" at bounding box center [92, 52] width 84 height 17
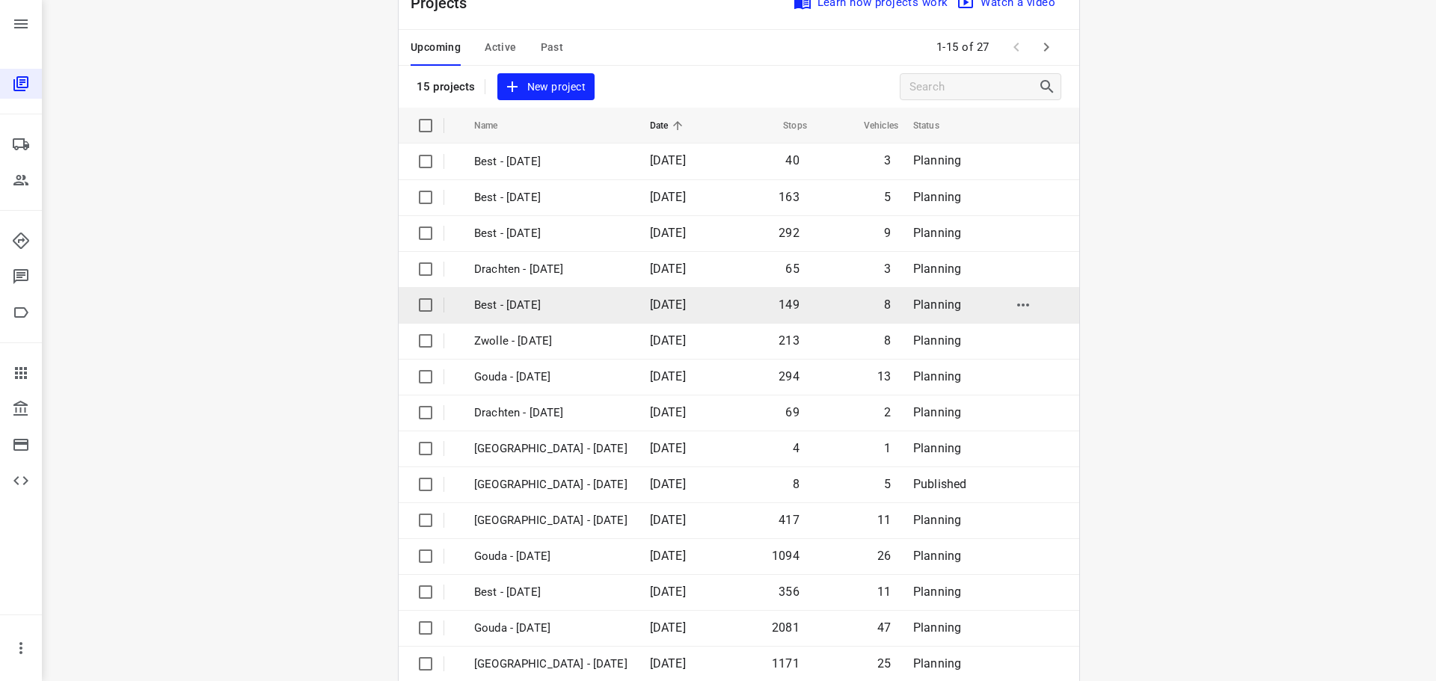
scroll to position [75, 0]
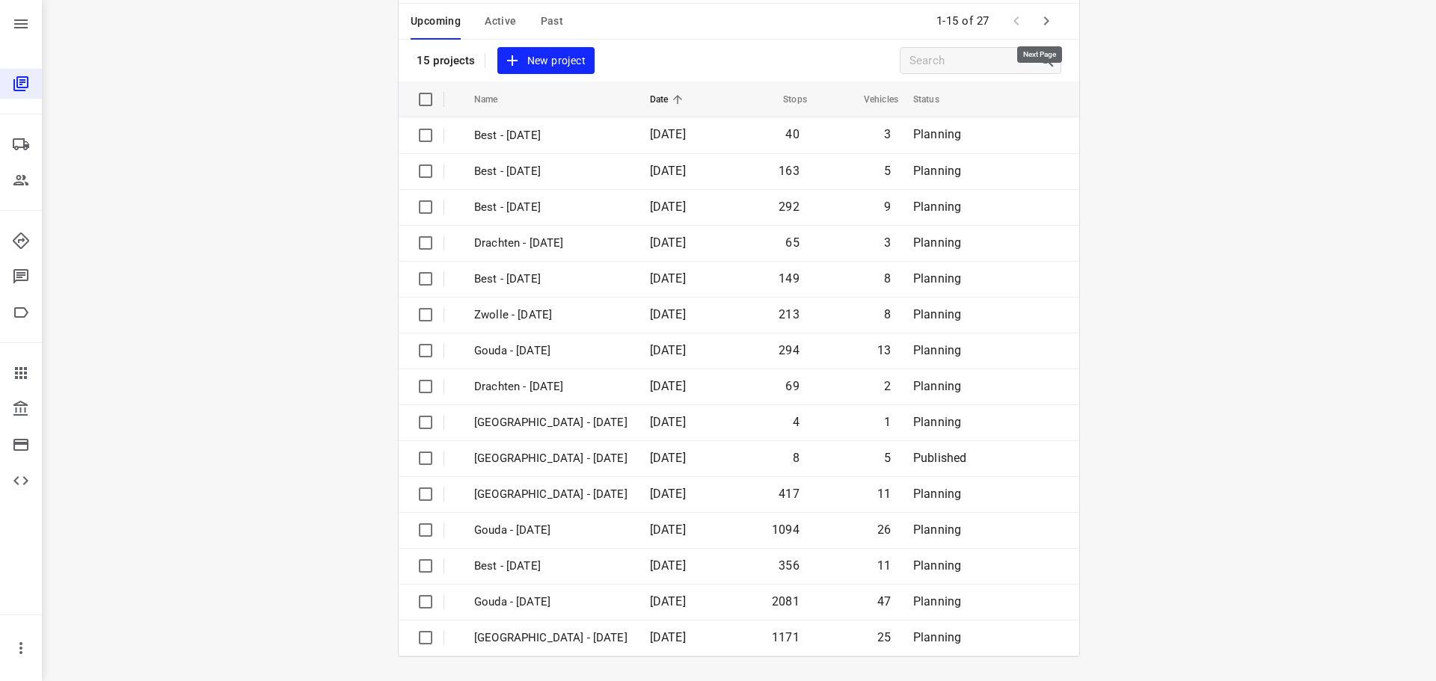
click at [1031, 22] on button "button" at bounding box center [1046, 21] width 30 height 30
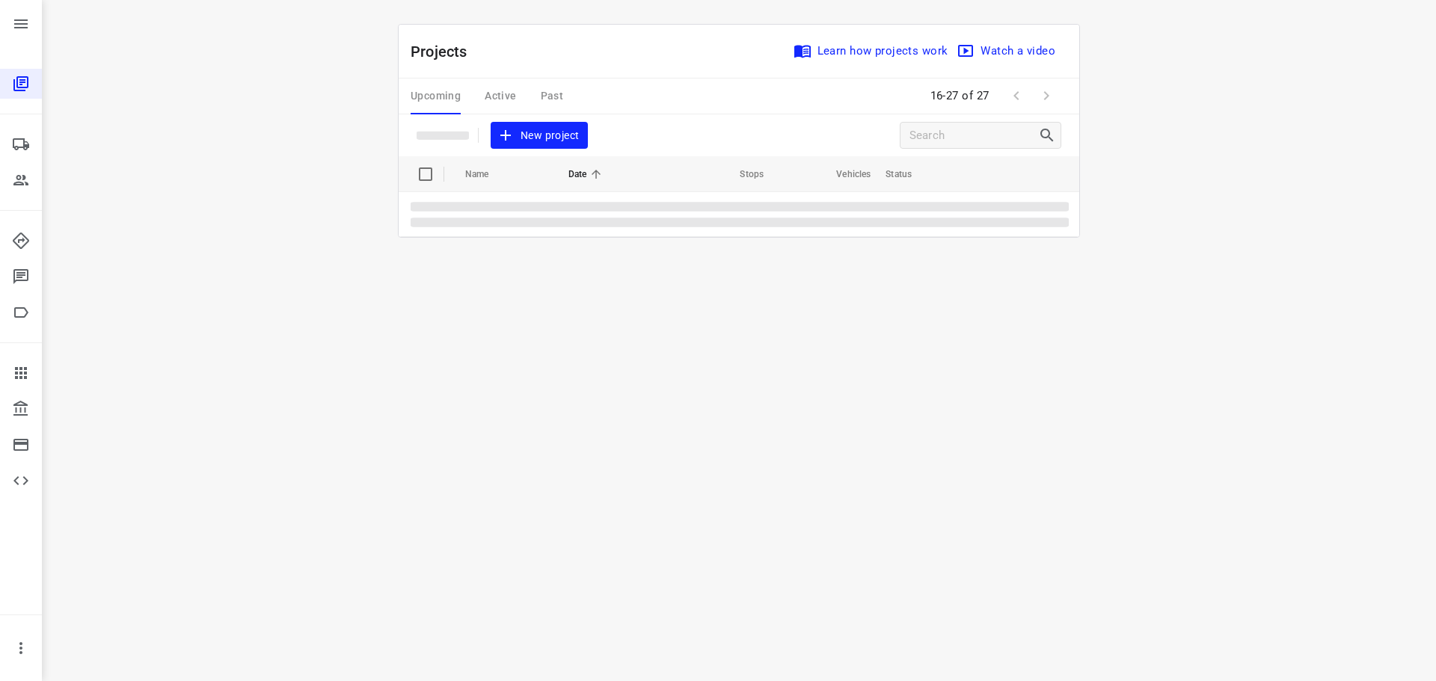
scroll to position [0, 0]
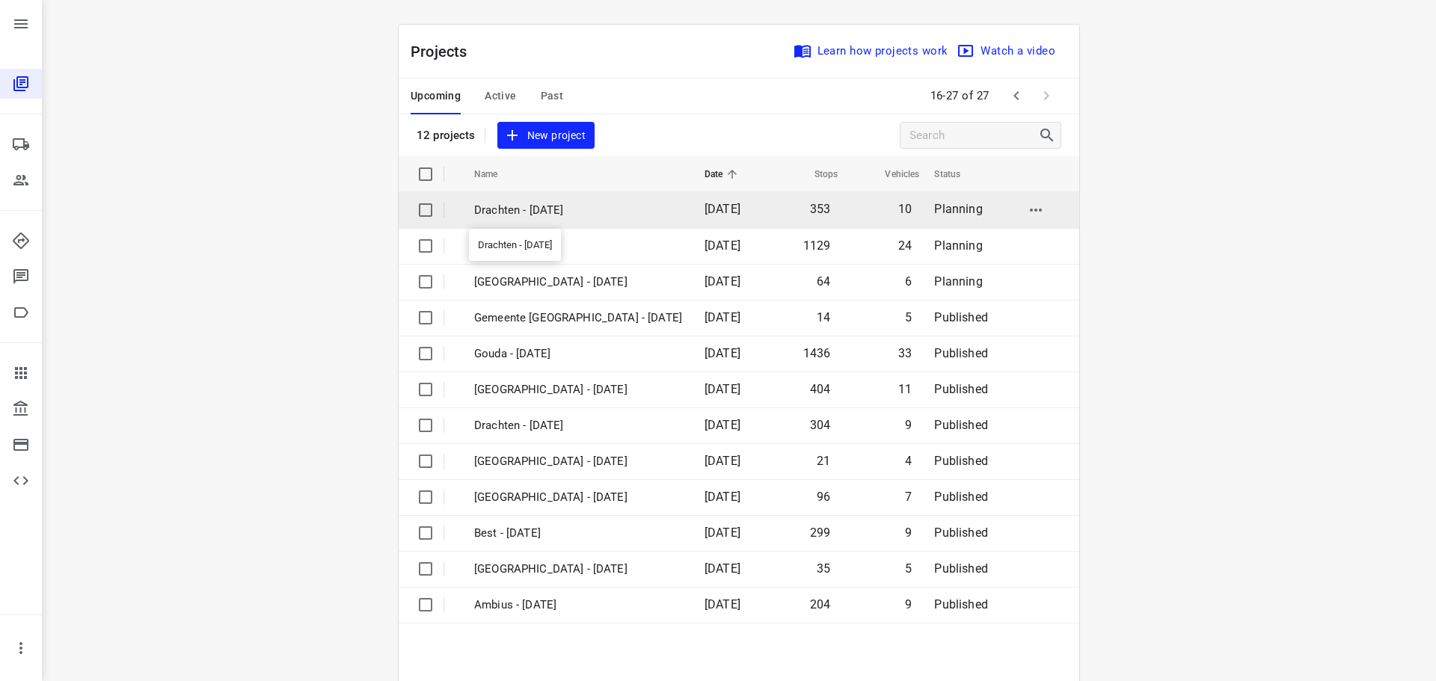
click at [563, 204] on p "Drachten - [DATE]" at bounding box center [578, 210] width 208 height 17
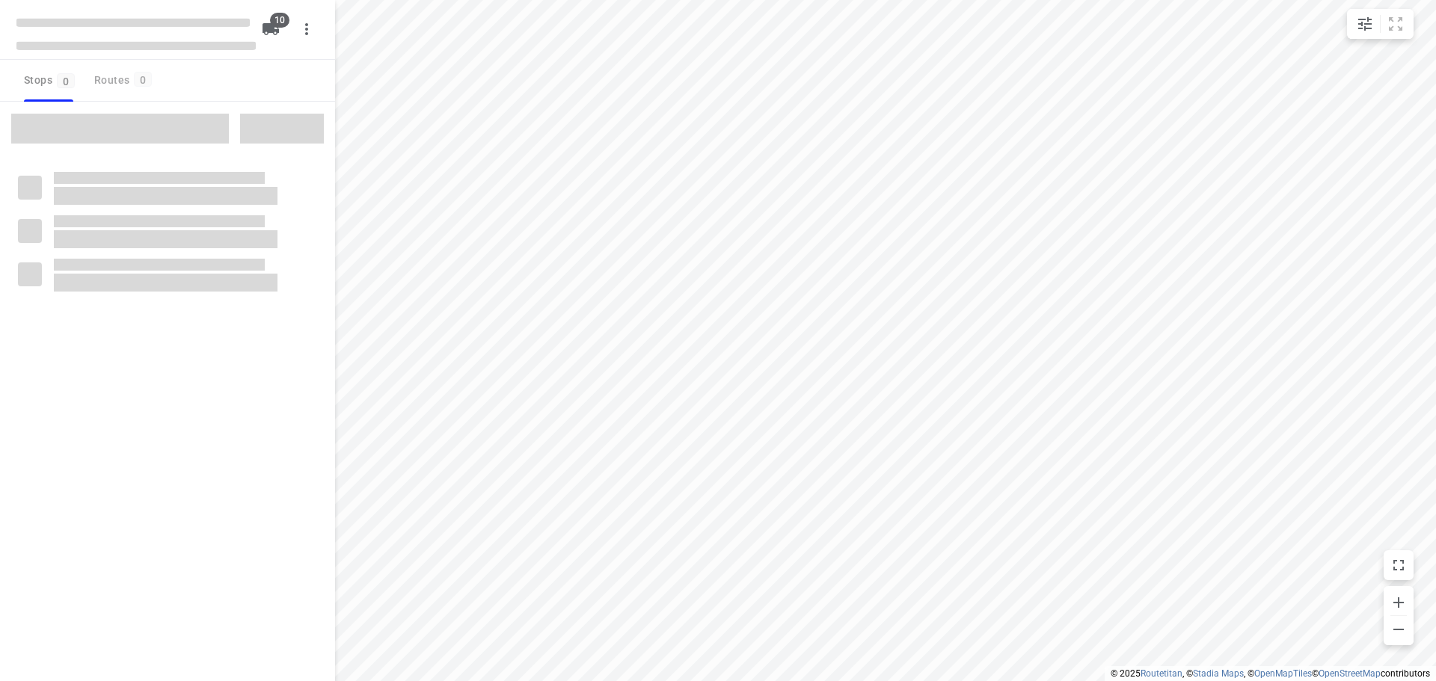
checkbox input "true"
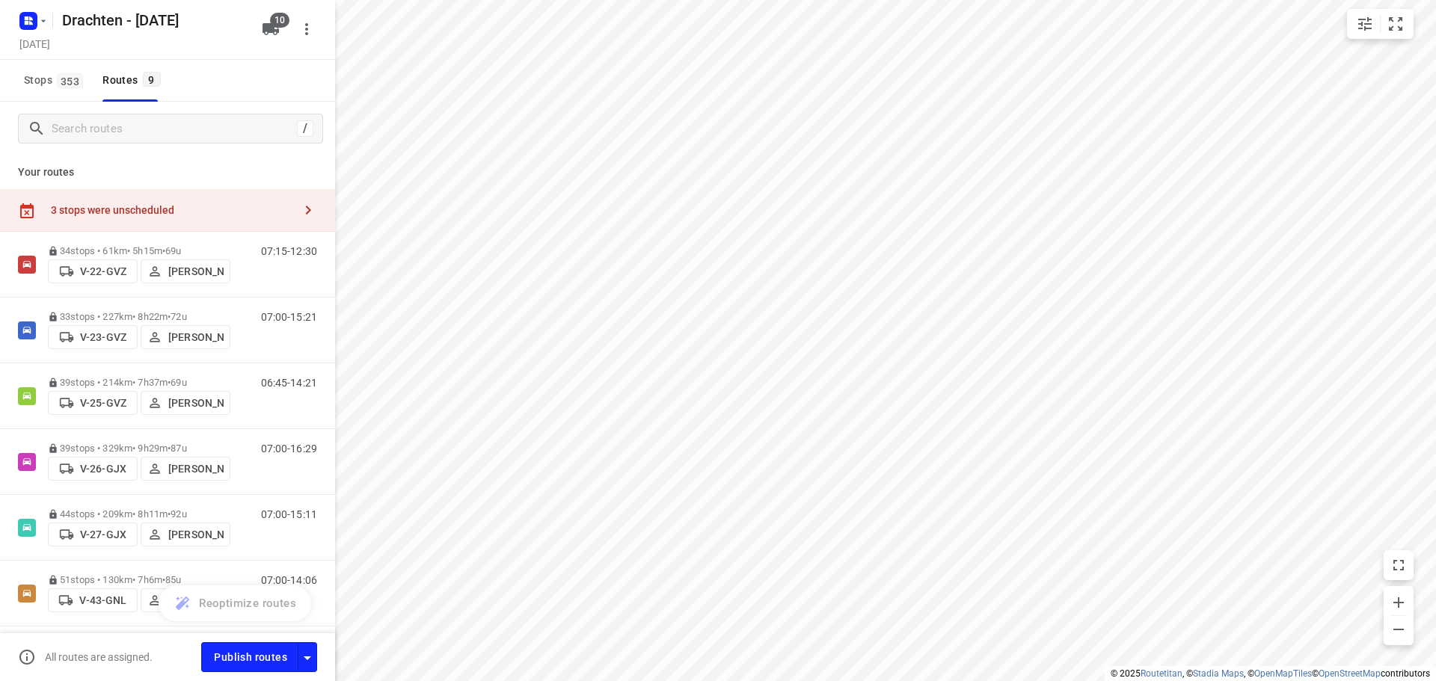
click at [239, 202] on div "3 stops were unscheduled" at bounding box center [167, 210] width 335 height 43
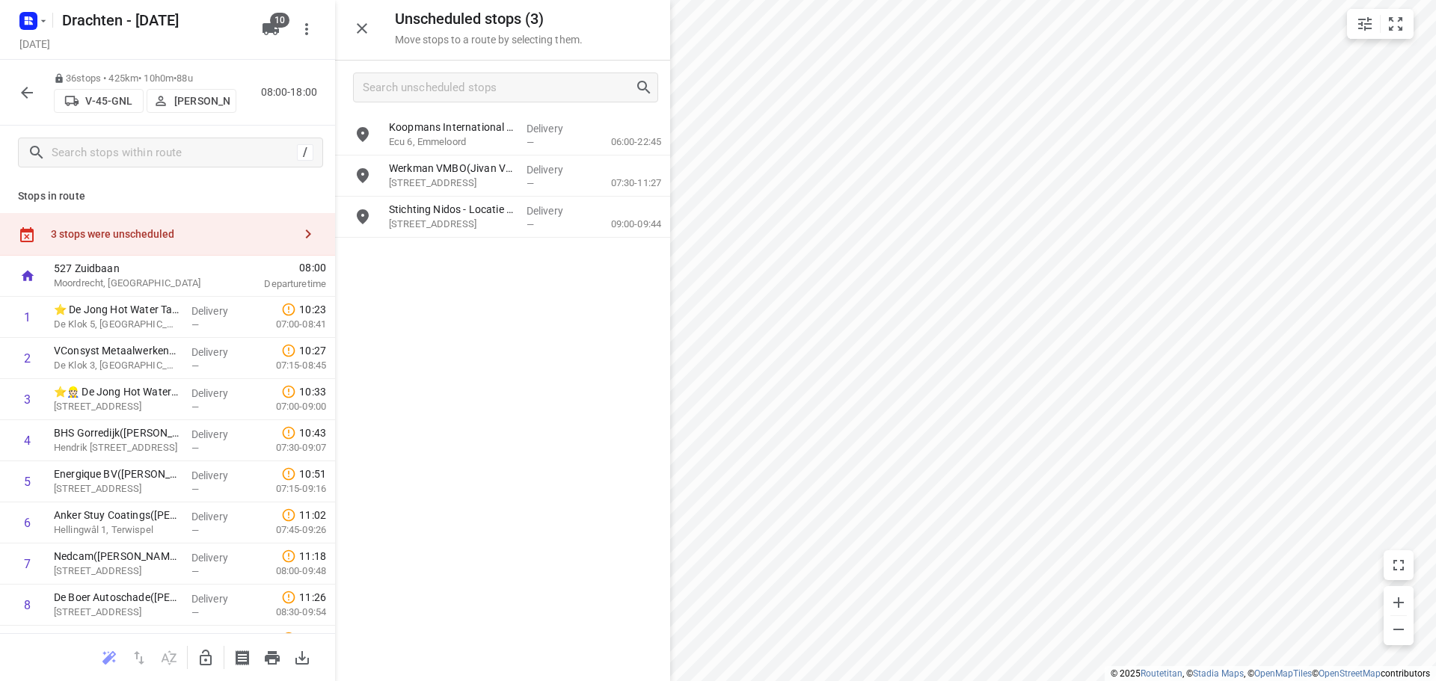
click at [158, 280] on p "Moordrecht, [GEOGRAPHIC_DATA]" at bounding box center [132, 283] width 156 height 15
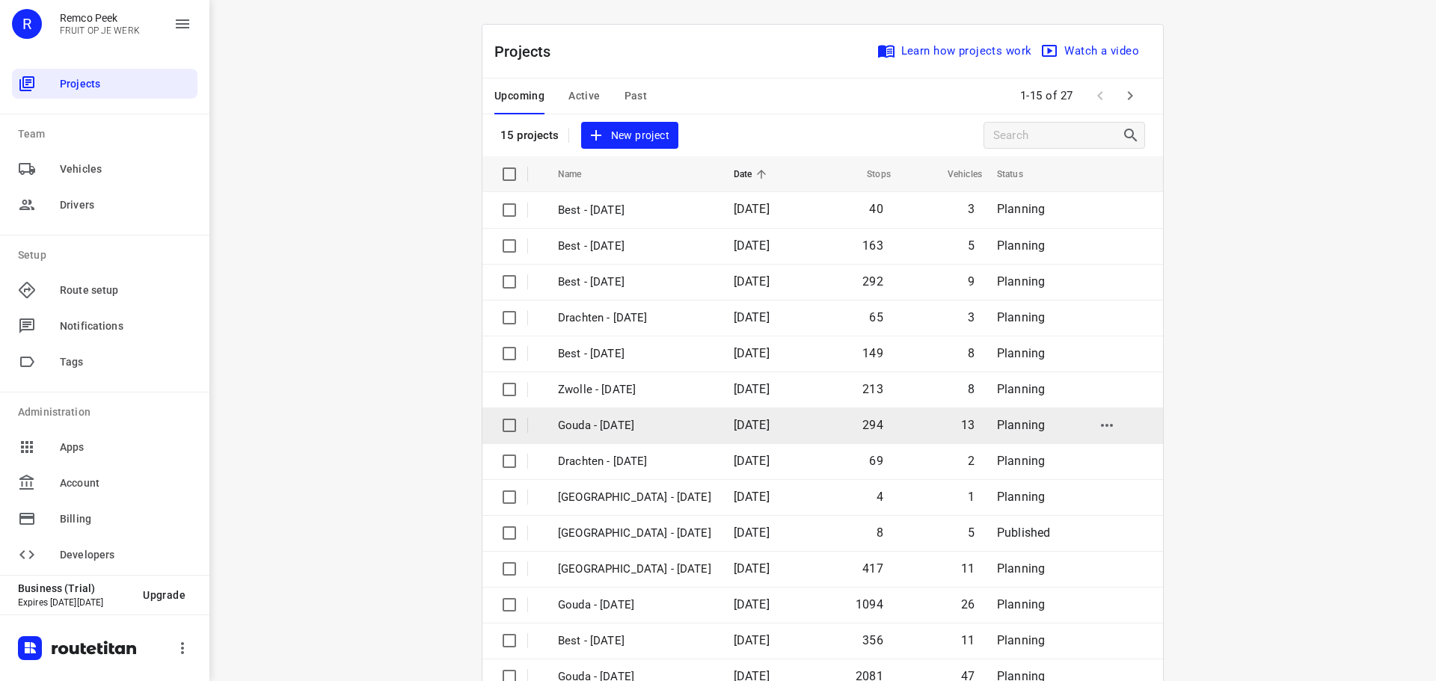
scroll to position [75, 0]
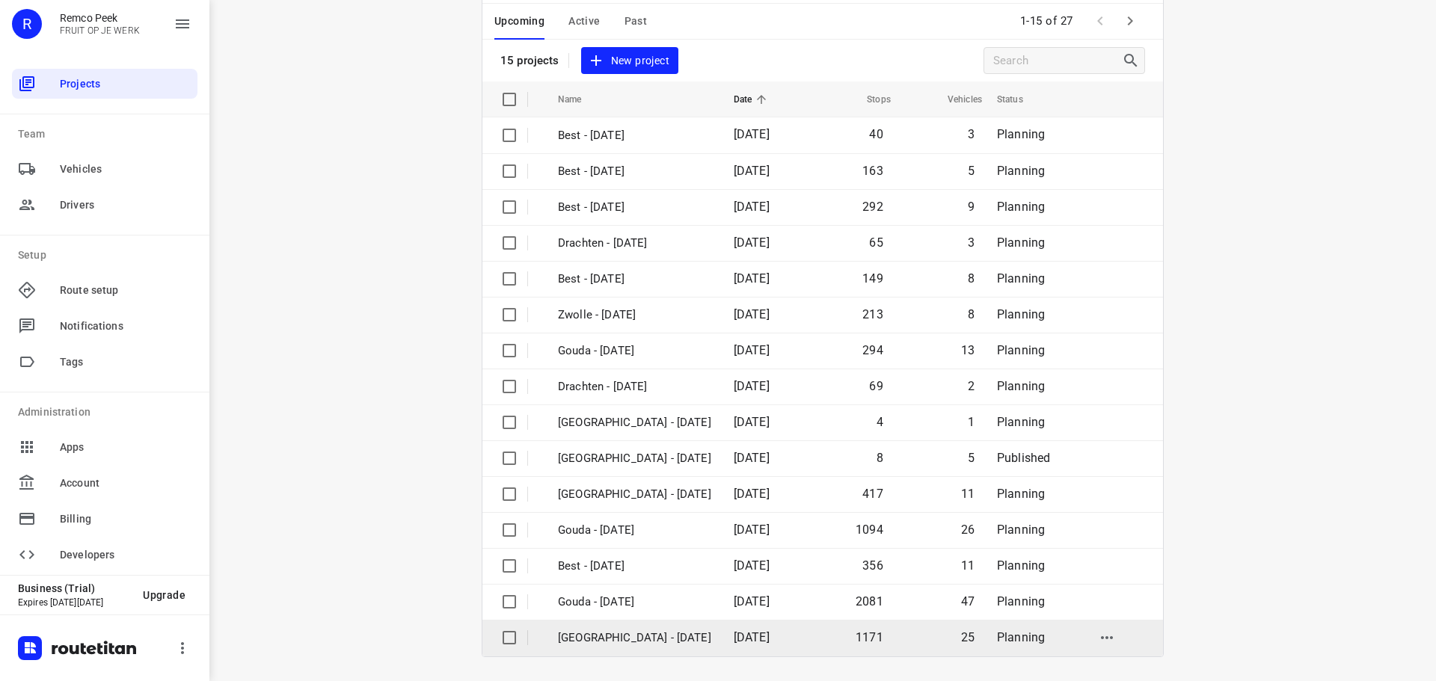
click at [637, 642] on p "[GEOGRAPHIC_DATA] - [DATE]" at bounding box center [634, 638] width 153 height 17
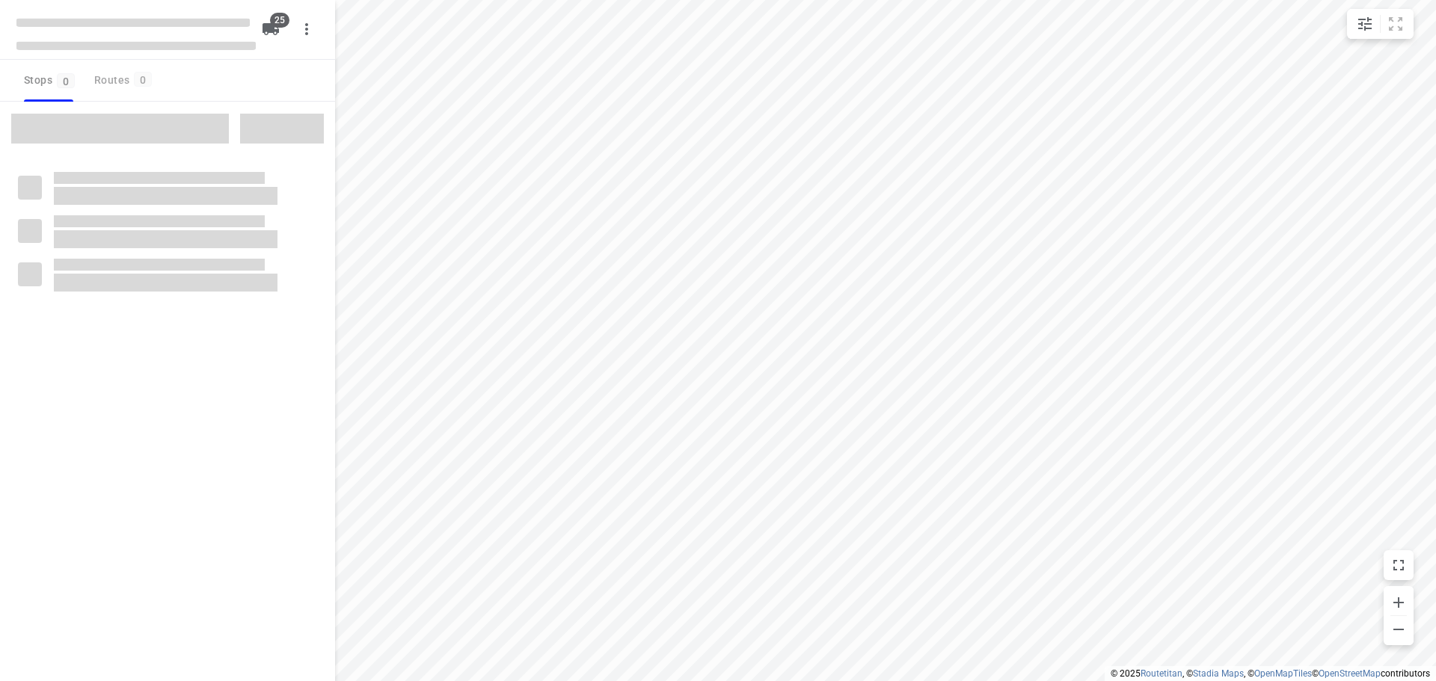
checkbox input "true"
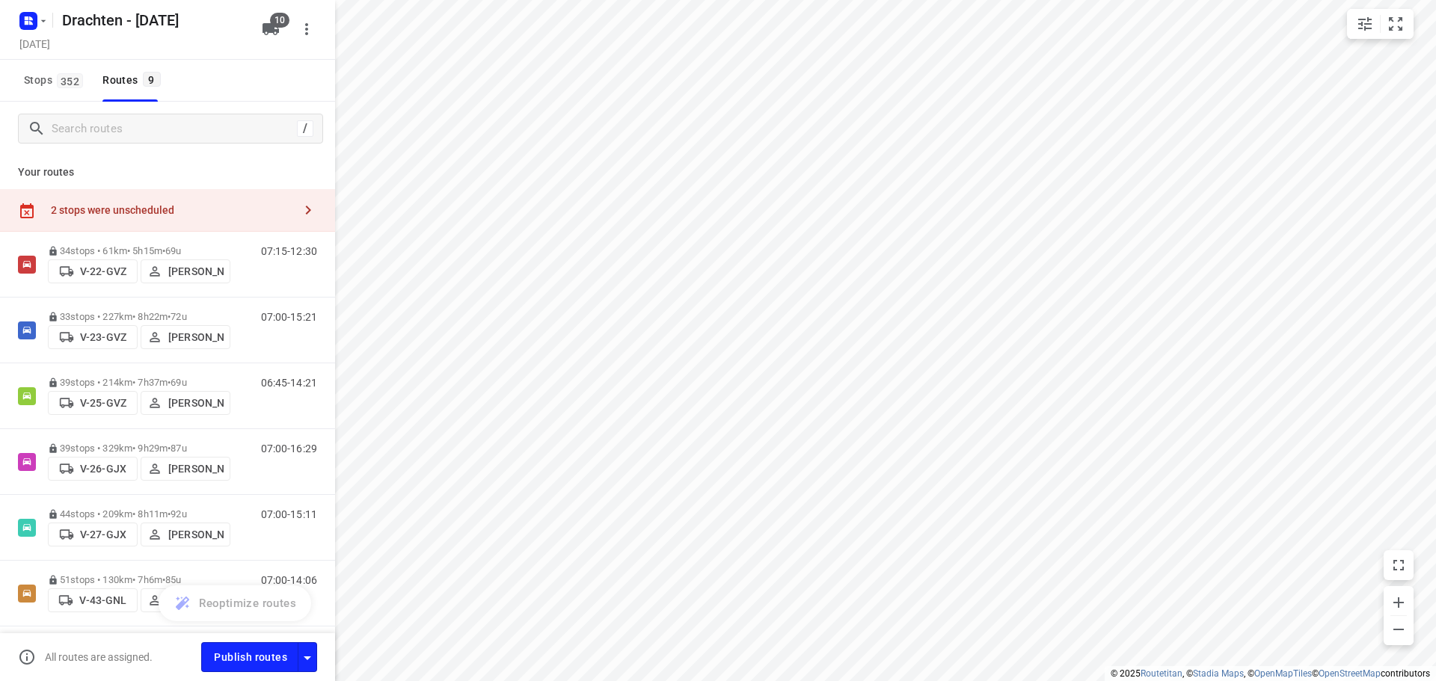
click at [259, 210] on div "2 stops were unscheduled" at bounding box center [172, 210] width 242 height 12
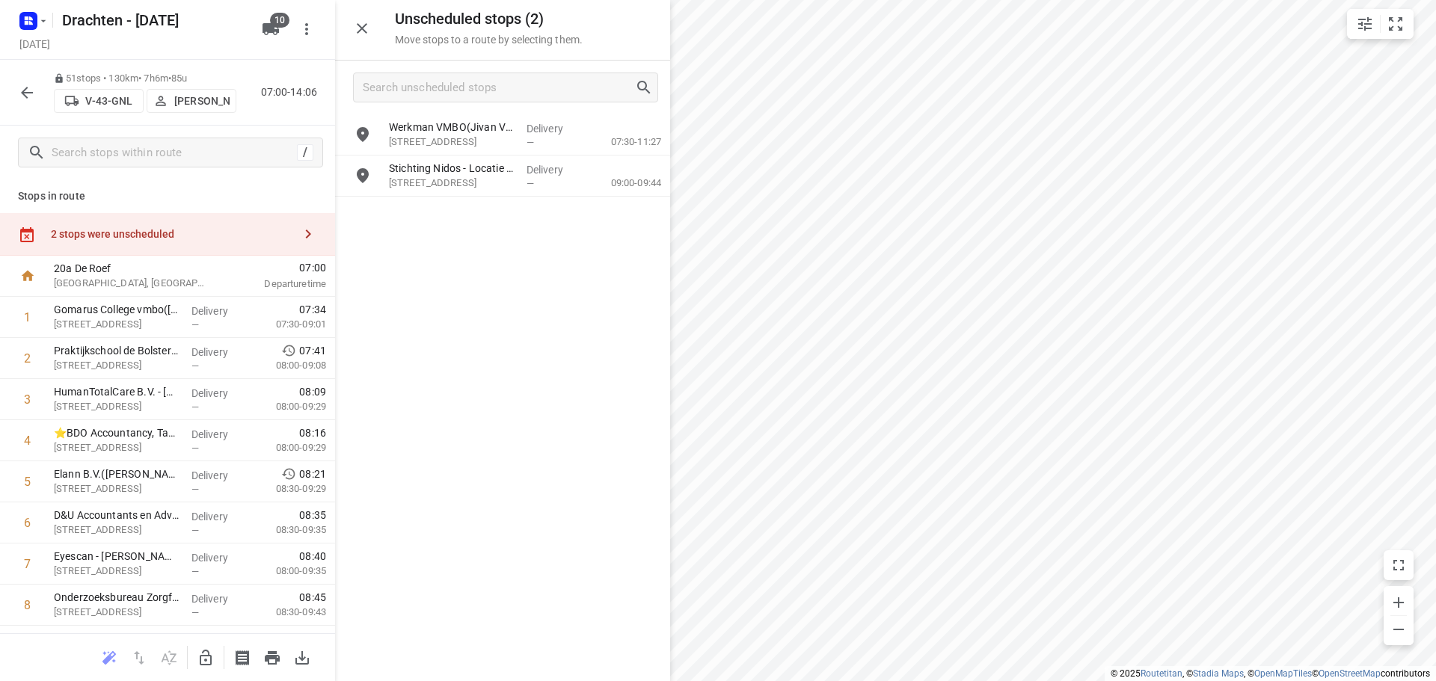
click at [205, 665] on icon "button" at bounding box center [206, 658] width 12 height 16
drag, startPoint x: 503, startPoint y: 168, endPoint x: 168, endPoint y: 503, distance: 474.4
click at [207, 661] on icon "button" at bounding box center [206, 658] width 12 height 16
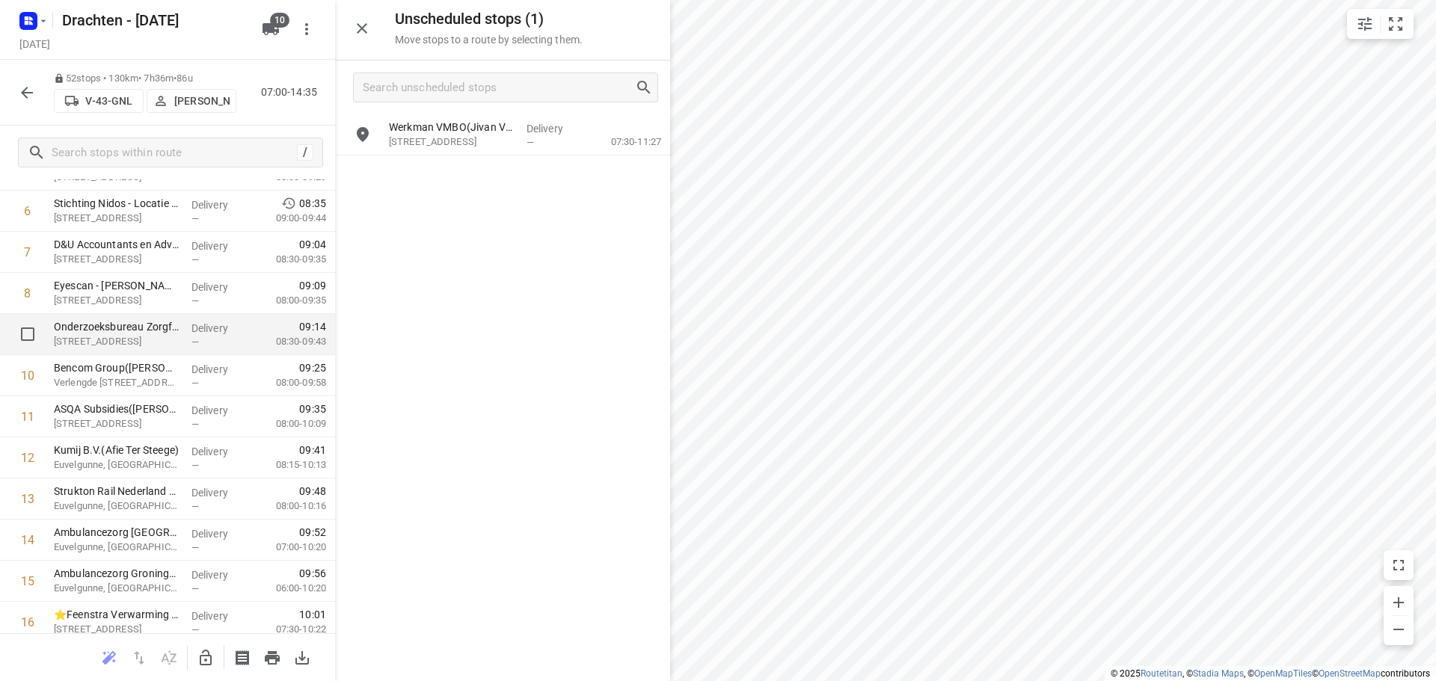
scroll to position [374, 0]
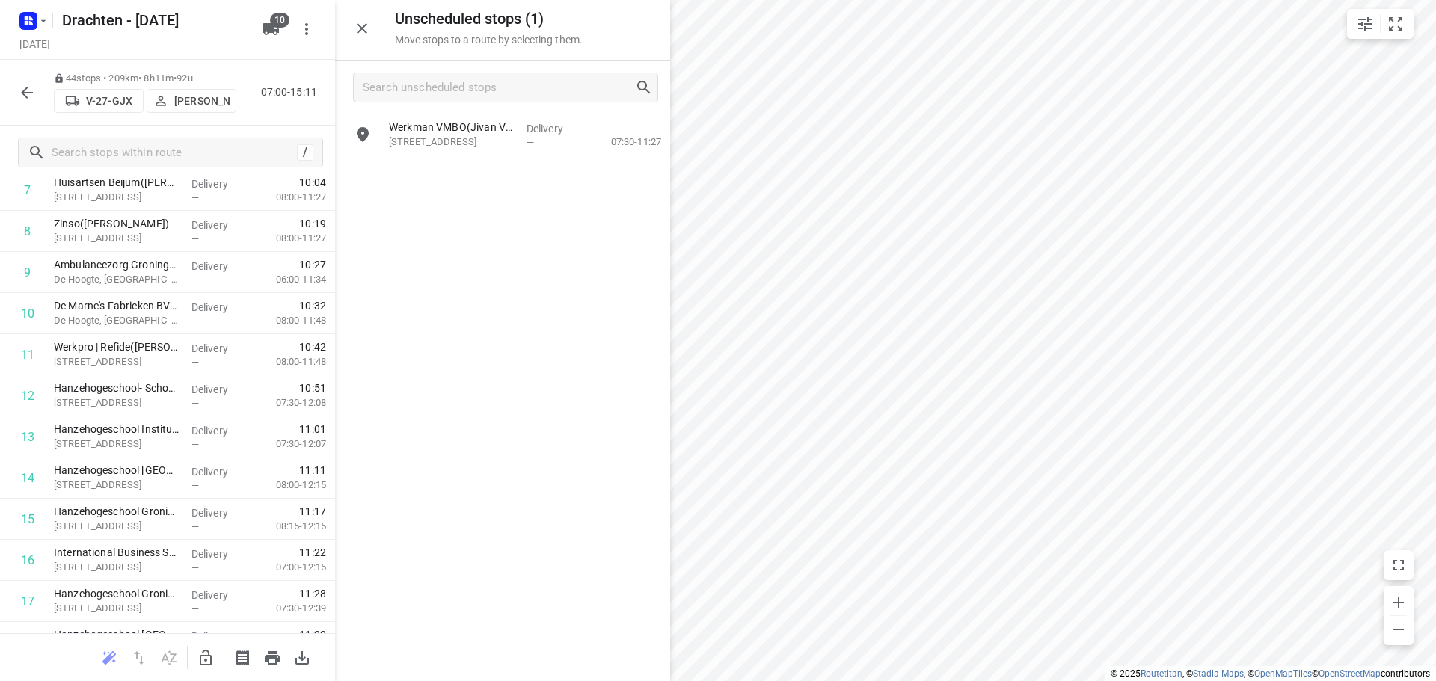
click at [212, 666] on icon "button" at bounding box center [206, 658] width 18 height 18
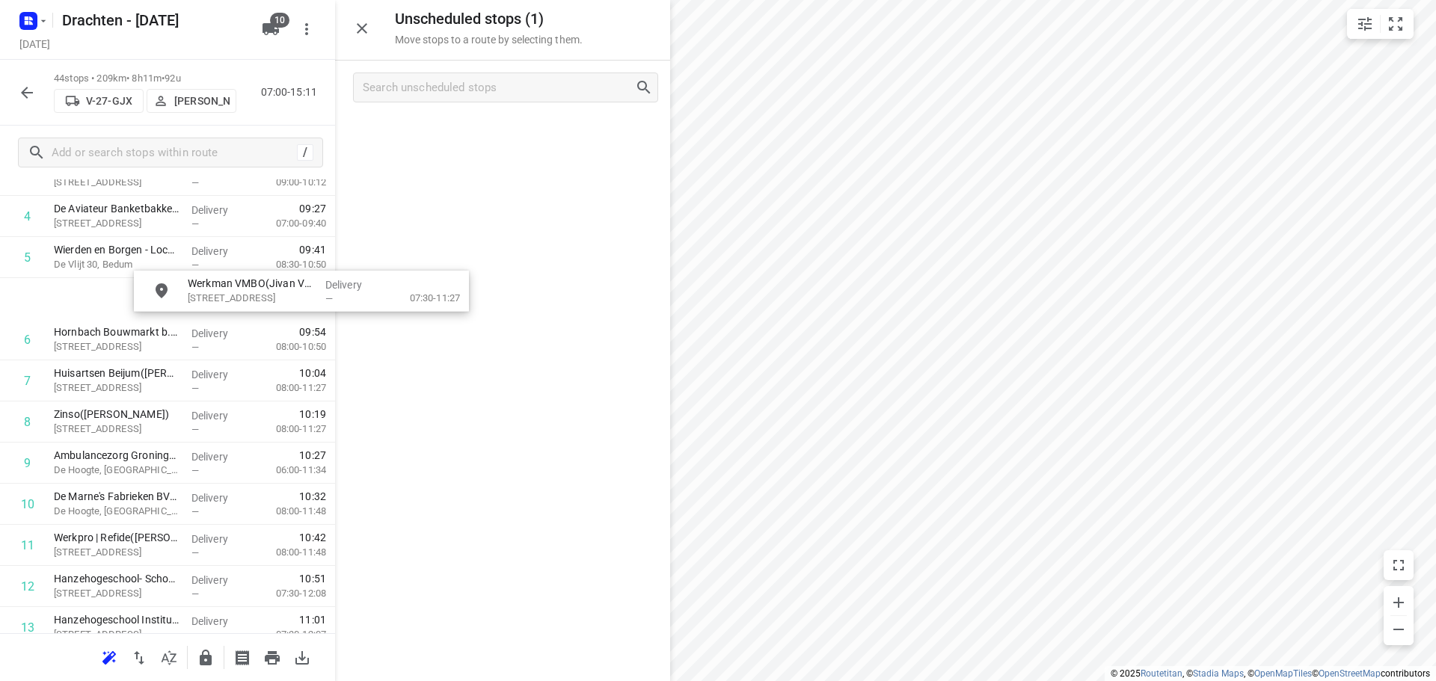
scroll to position [222, 0]
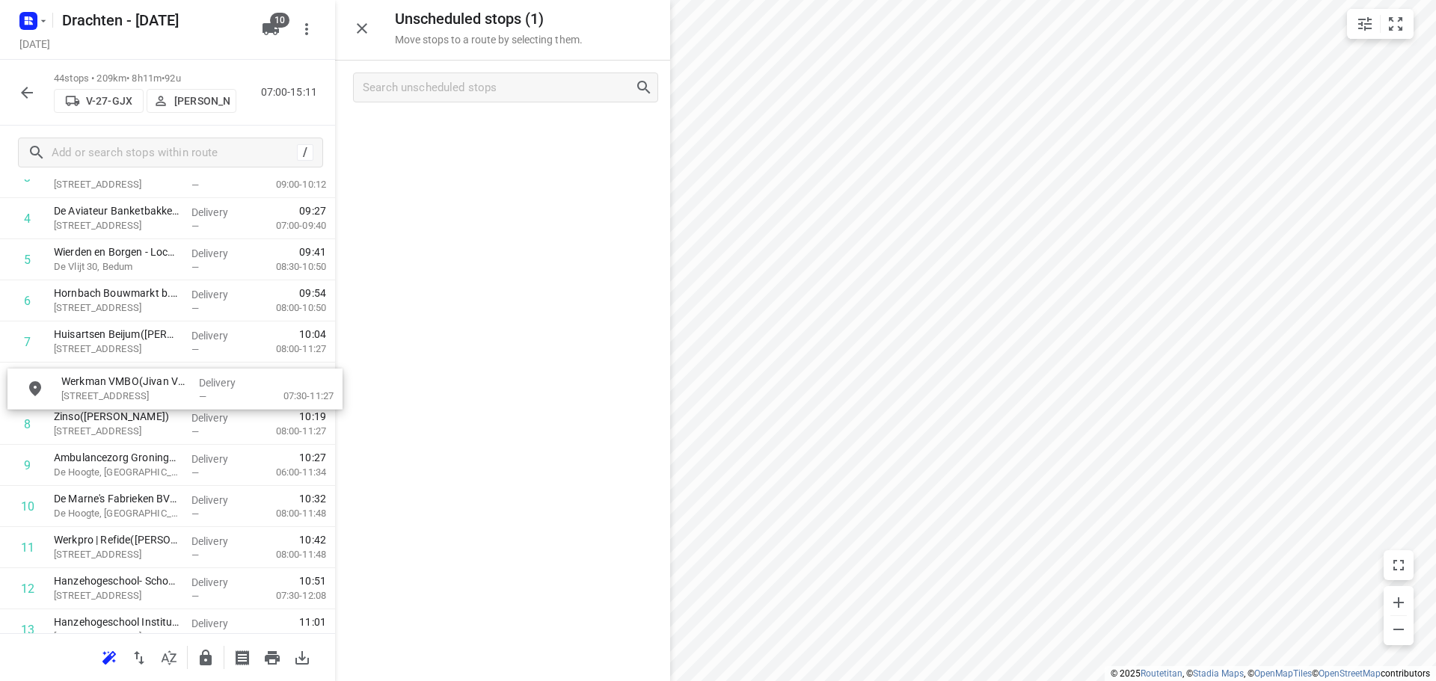
drag, startPoint x: 539, startPoint y: 138, endPoint x: 212, endPoint y: 396, distance: 417.0
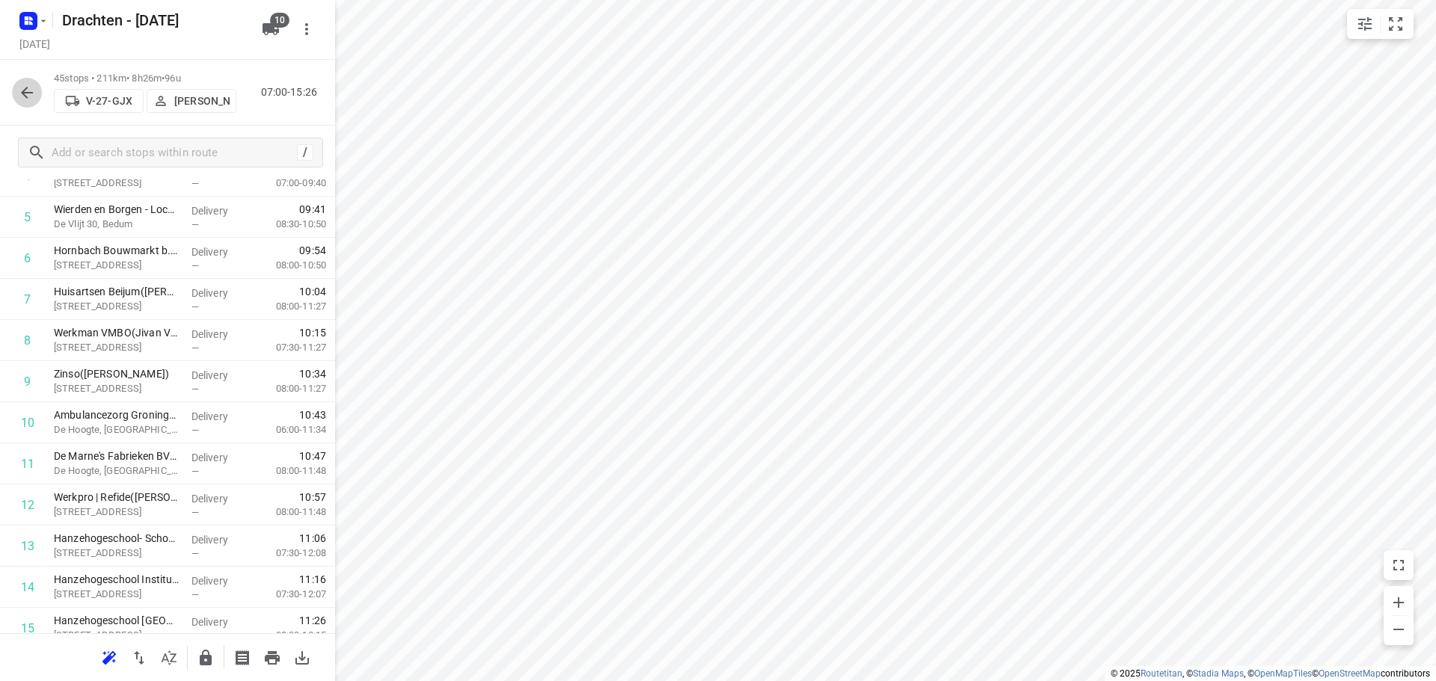
click at [32, 91] on icon "button" at bounding box center [27, 93] width 18 height 18
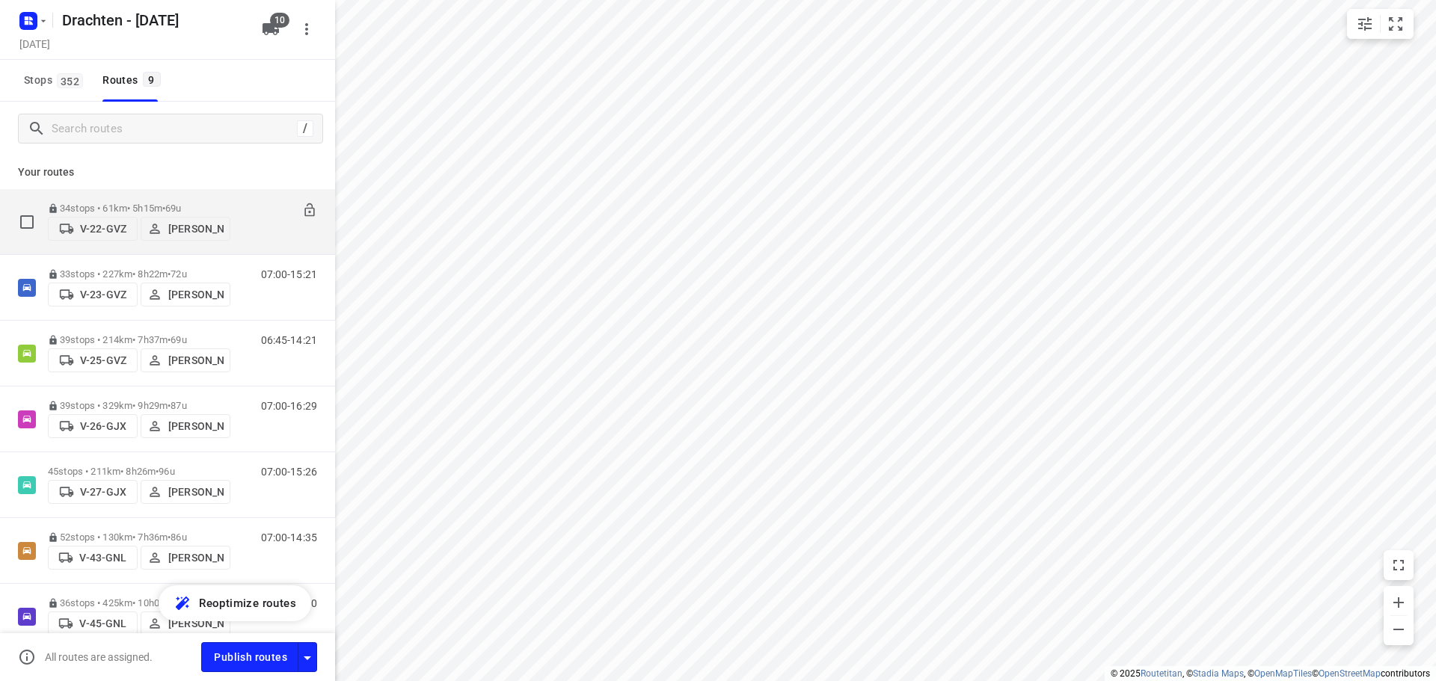
click at [177, 195] on div "34 stops • 61km • 5h15m • 69u V-22-GVZ Janneke Zuur" at bounding box center [139, 221] width 182 height 53
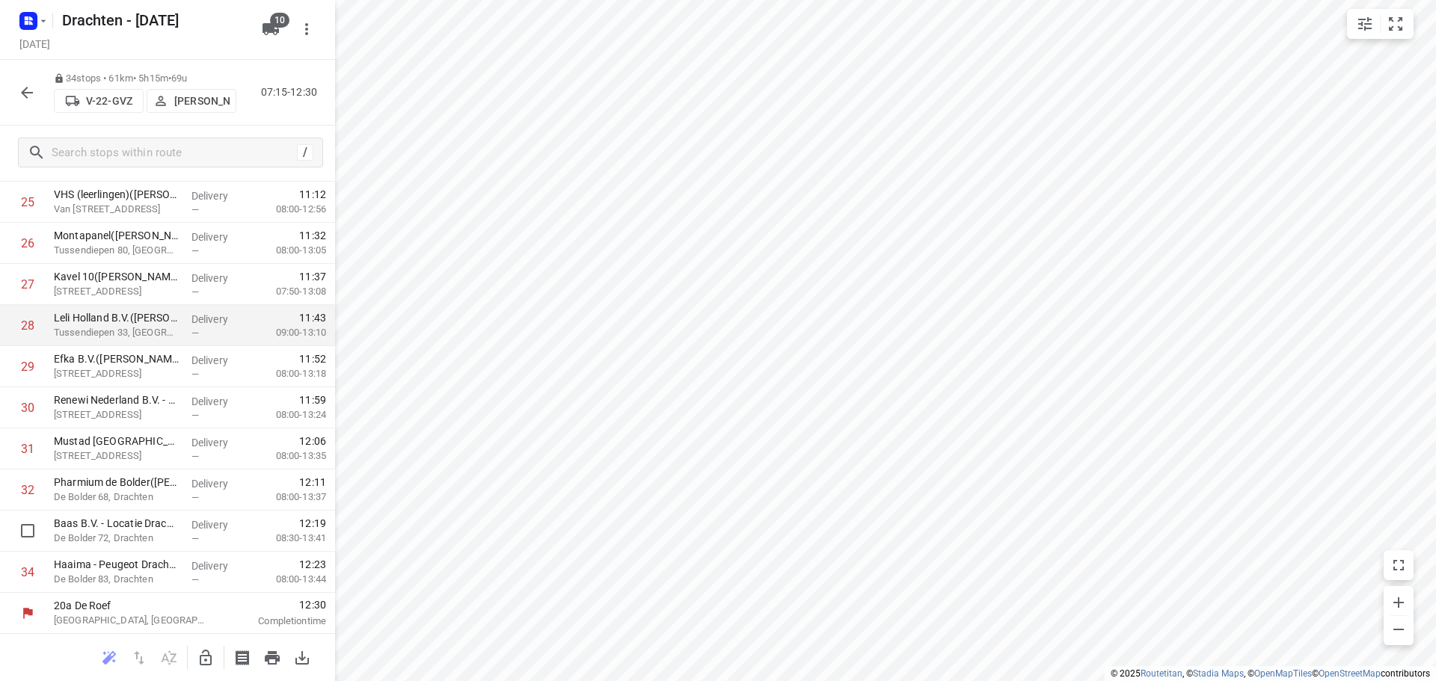
scroll to position [1061, 0]
click at [31, 99] on icon "button" at bounding box center [27, 93] width 18 height 18
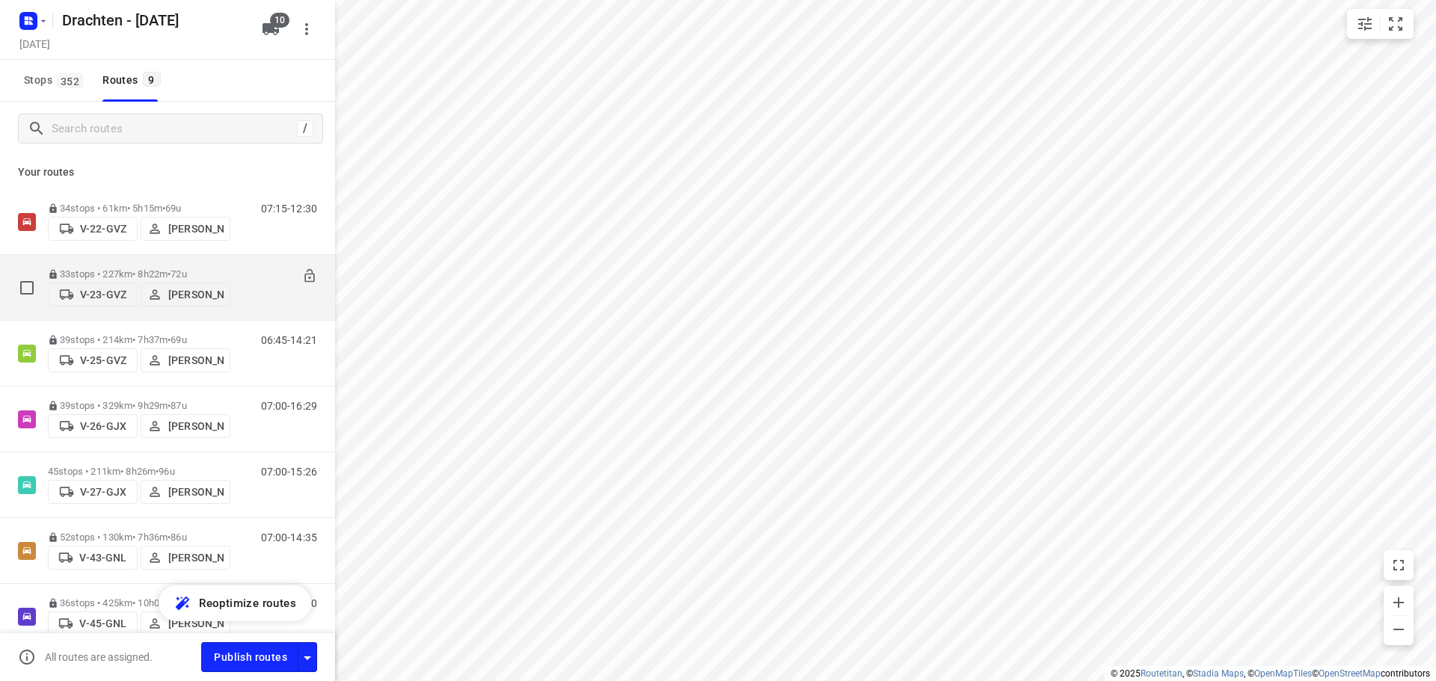
click at [158, 269] on p "33 stops • 227km • 8h22m • 72u" at bounding box center [139, 274] width 182 height 11
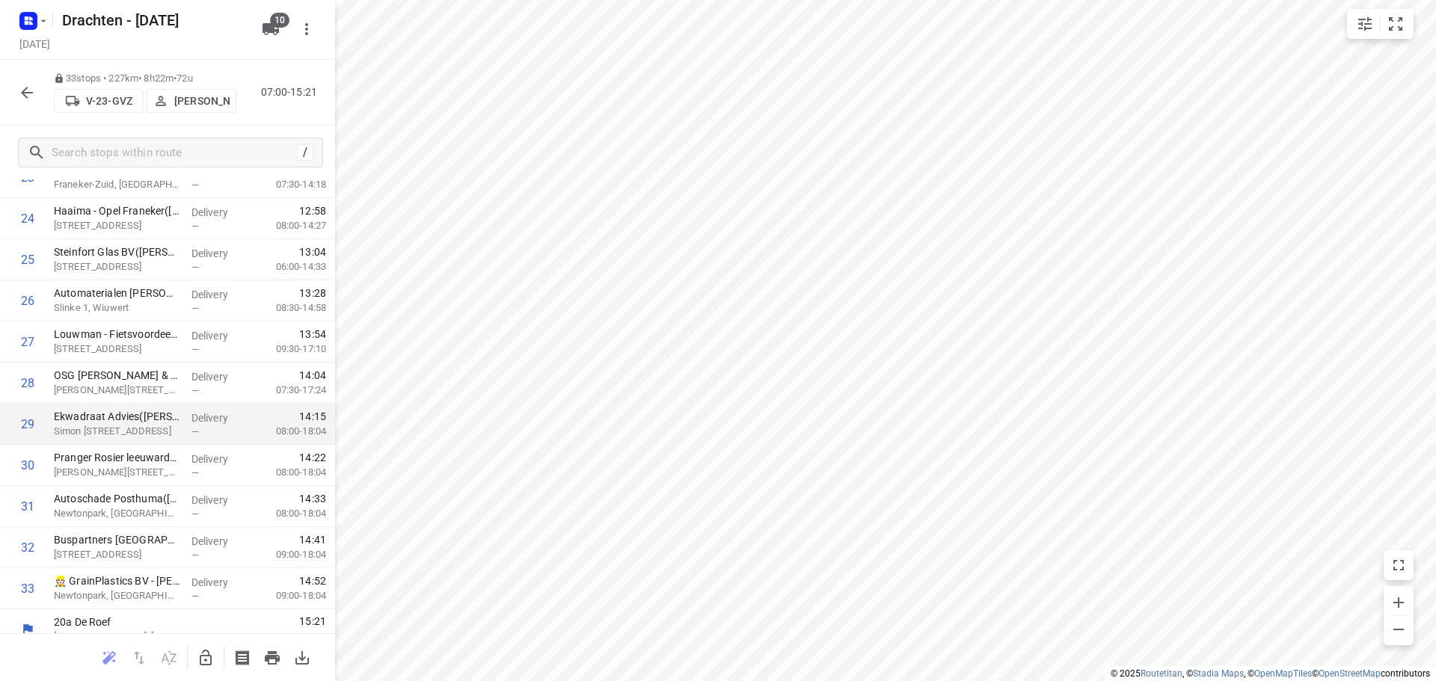
scroll to position [1019, 0]
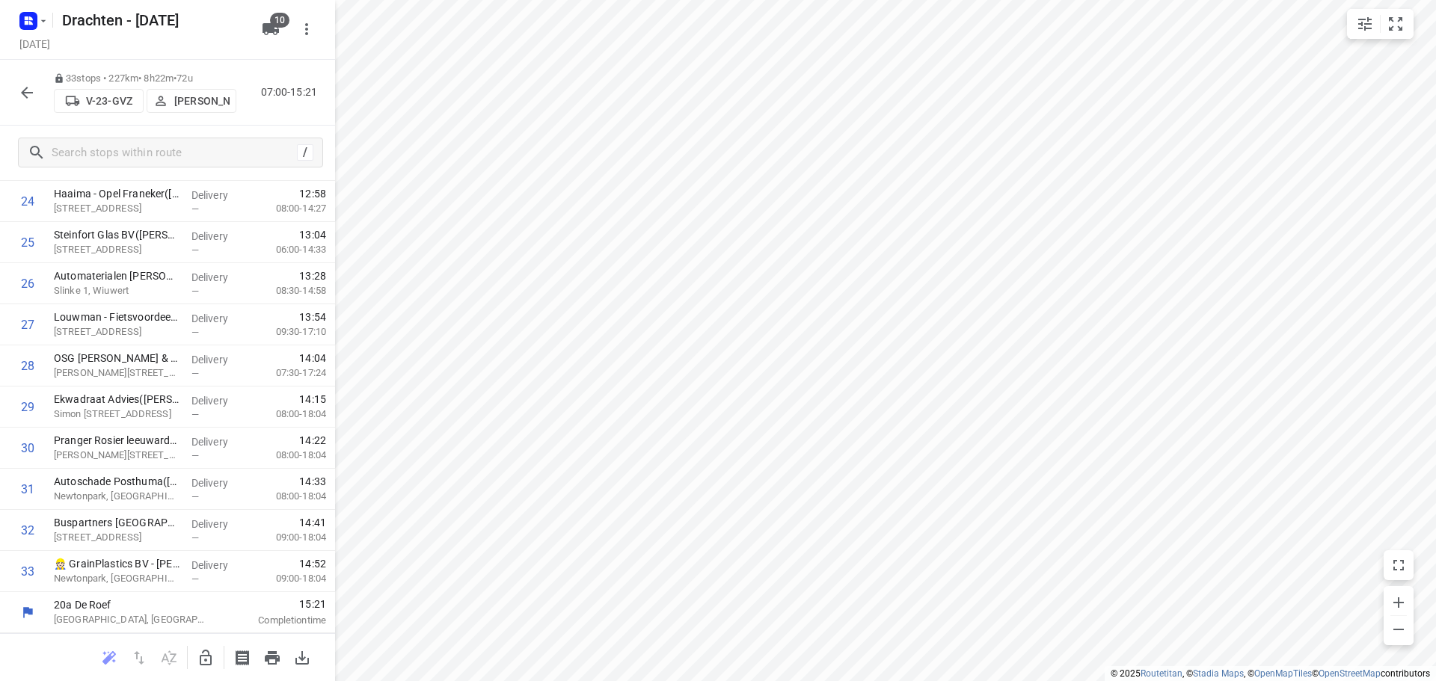
click at [27, 86] on icon "button" at bounding box center [27, 93] width 18 height 18
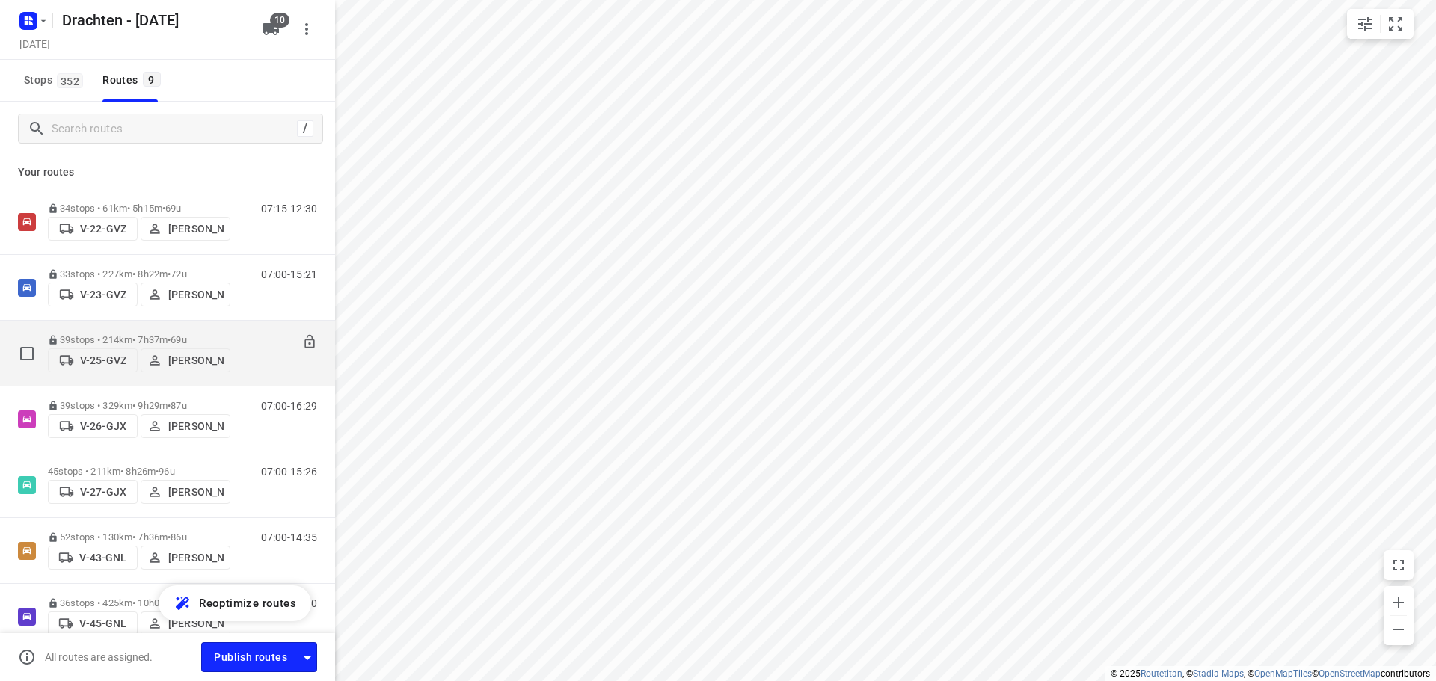
click at [143, 334] on p "39 stops • 214km • 7h37m • 69u" at bounding box center [139, 339] width 182 height 11
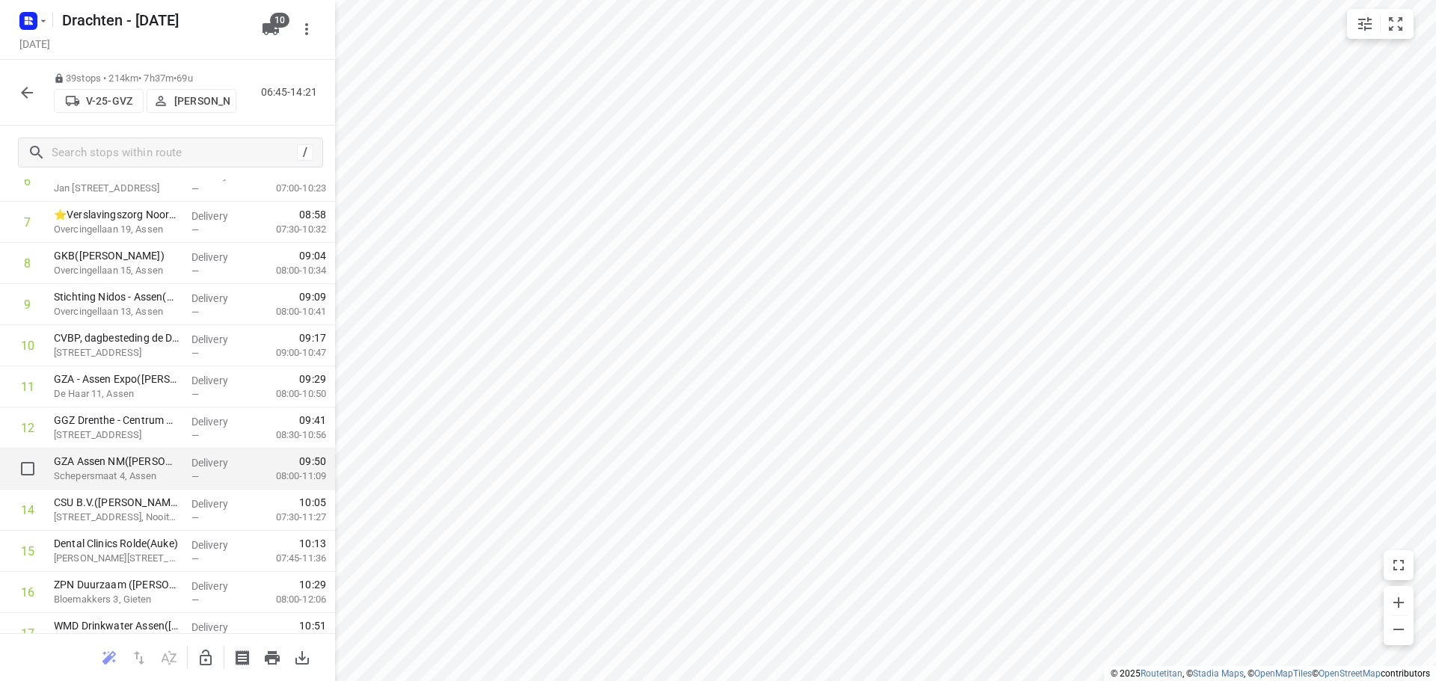
scroll to position [374, 0]
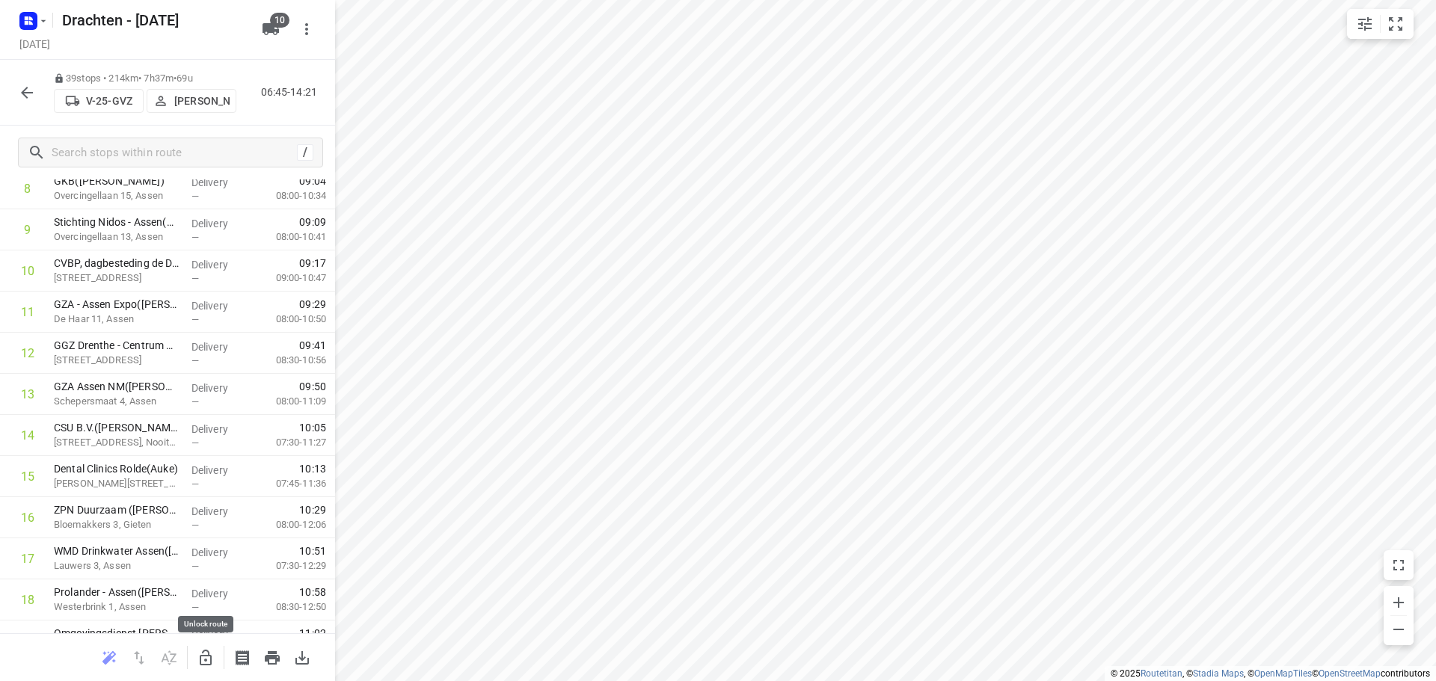
click at [200, 663] on icon "button" at bounding box center [206, 658] width 12 height 16
drag, startPoint x: 138, startPoint y: 319, endPoint x: 134, endPoint y: 408, distance: 89.1
click at [134, 408] on div "1 SIGHT Landscaping - Eelde(Lourens Vels) Burgemeester J.G. Legroweg 116, Eelde…" at bounding box center [167, 682] width 335 height 1604
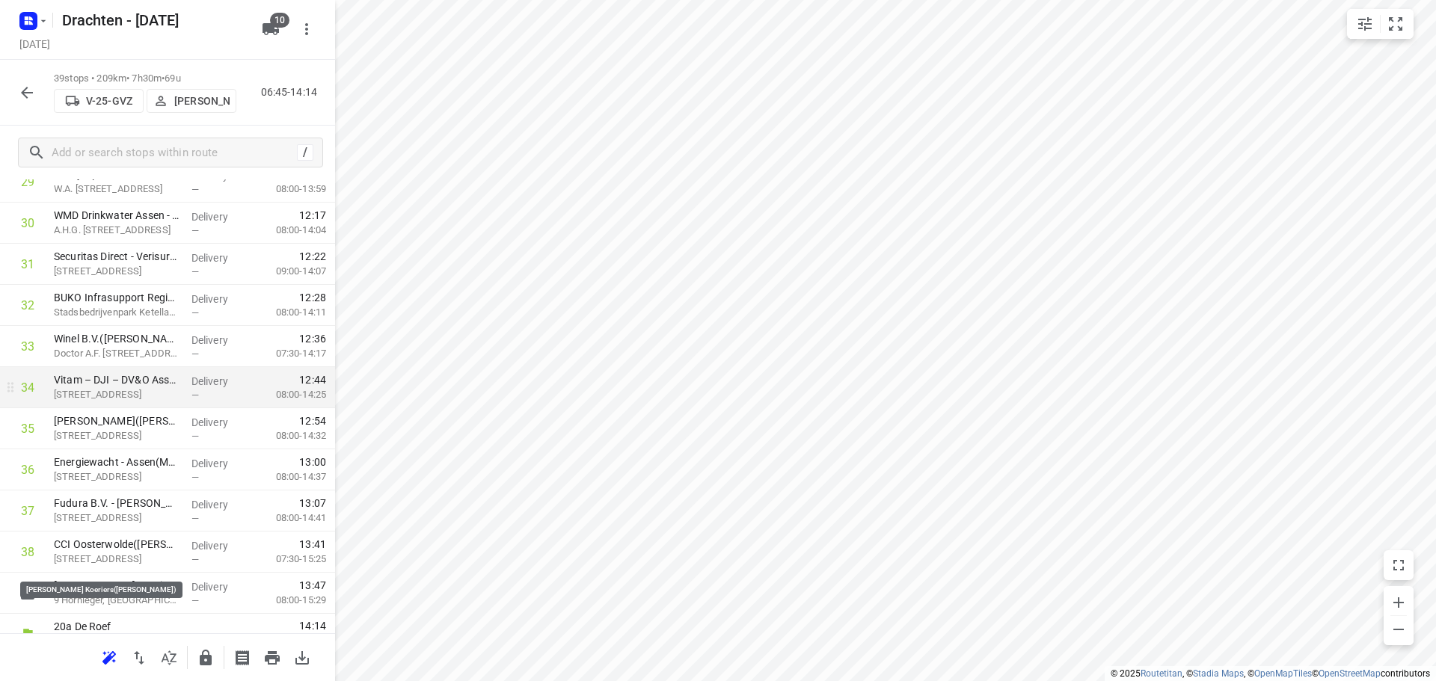
scroll to position [1266, 0]
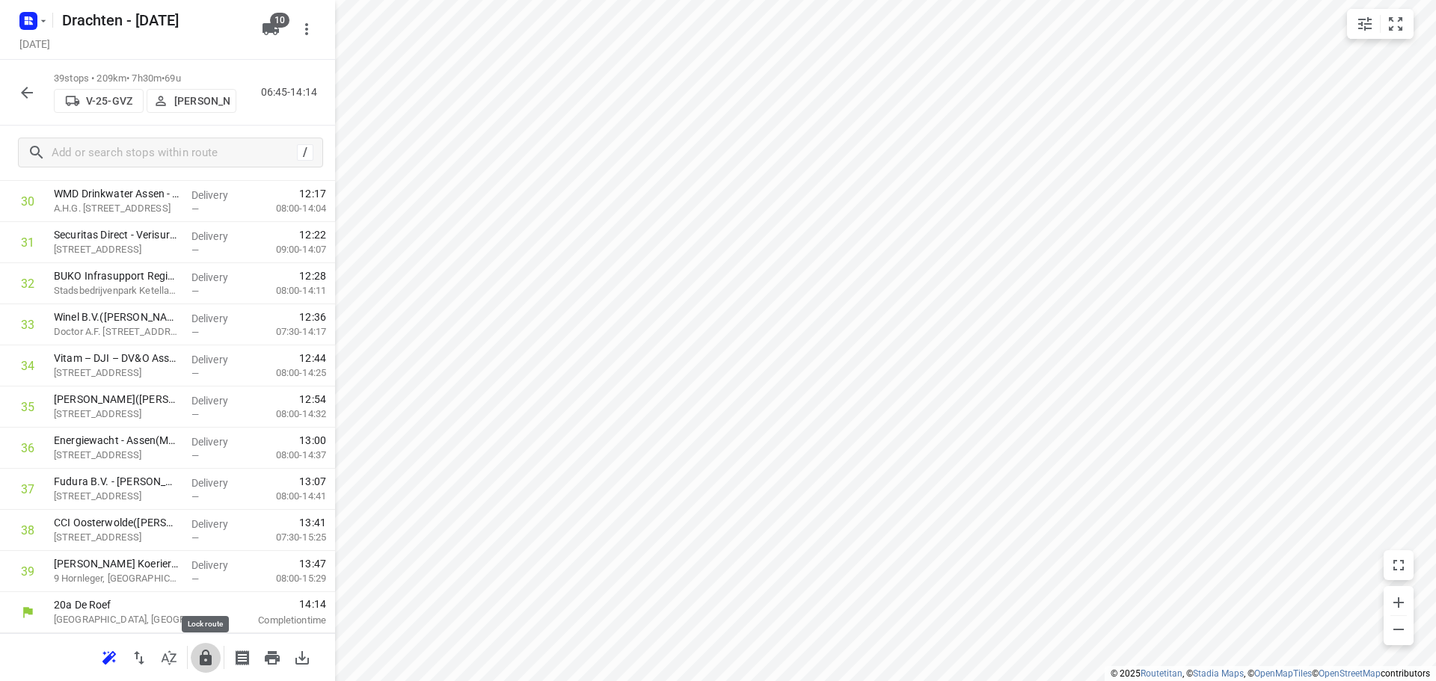
click at [208, 667] on button "button" at bounding box center [206, 658] width 30 height 30
click at [22, 94] on icon "button" at bounding box center [27, 93] width 18 height 18
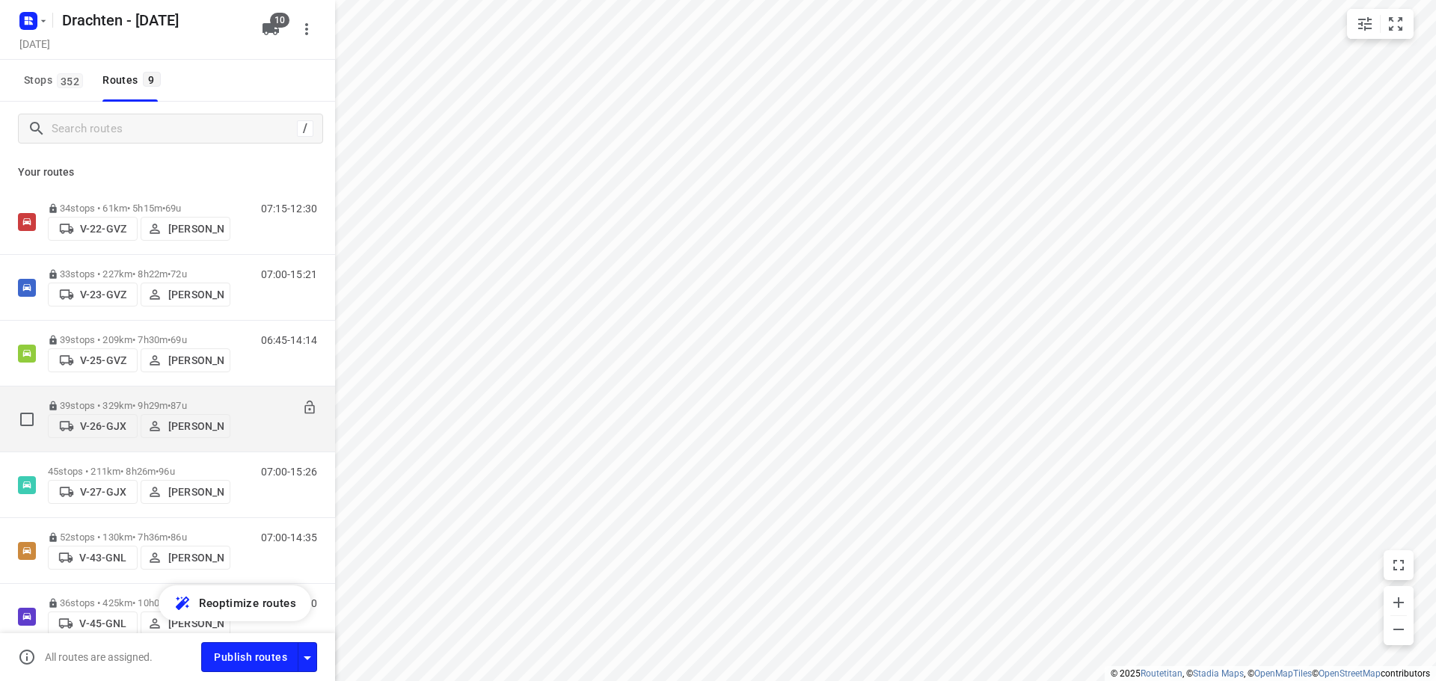
click at [186, 400] on span "87u" at bounding box center [179, 405] width 16 height 11
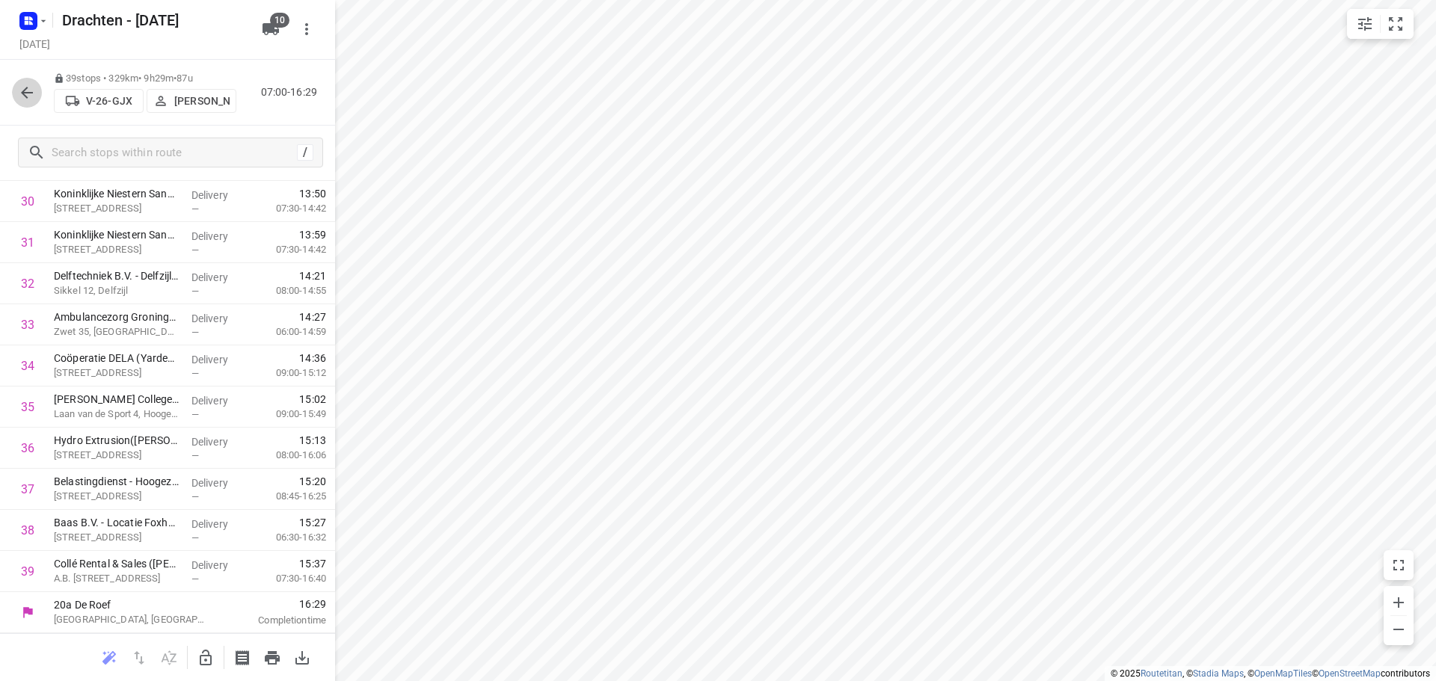
click at [28, 95] on icon "button" at bounding box center [27, 93] width 18 height 18
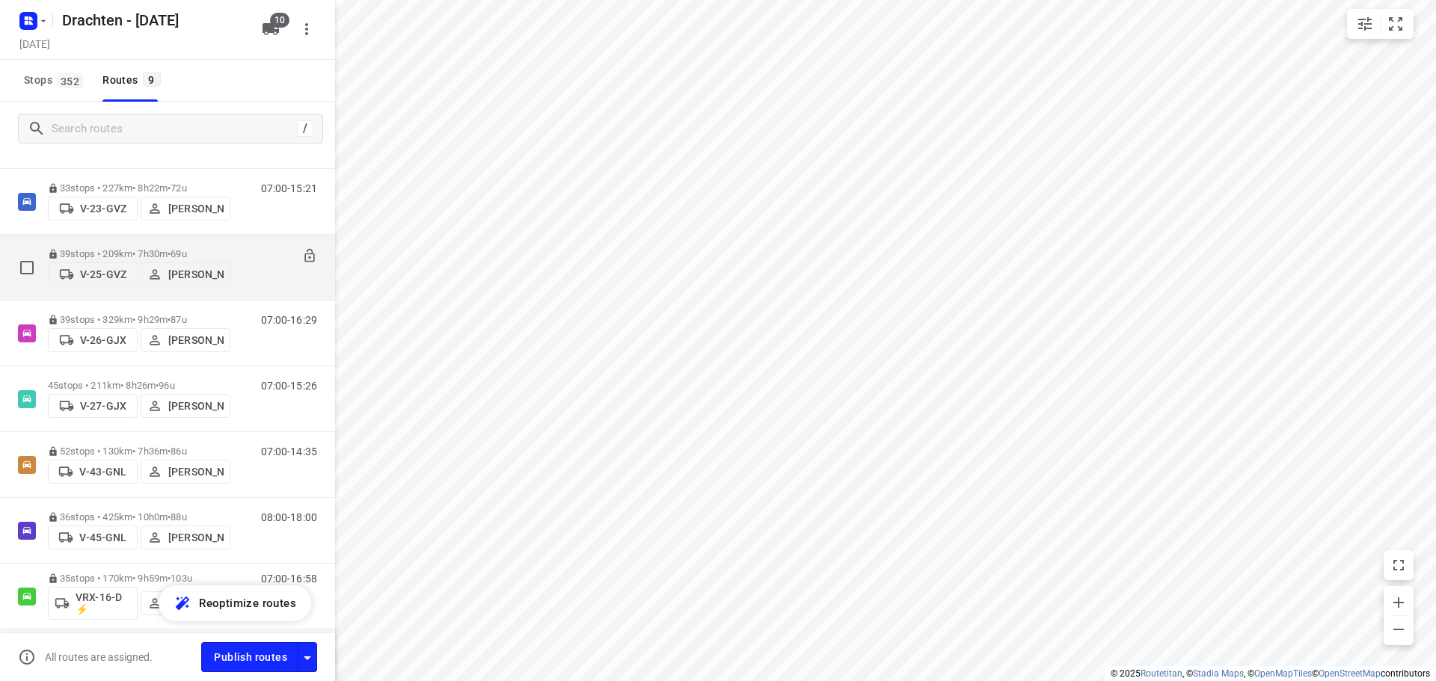
scroll to position [208, 0]
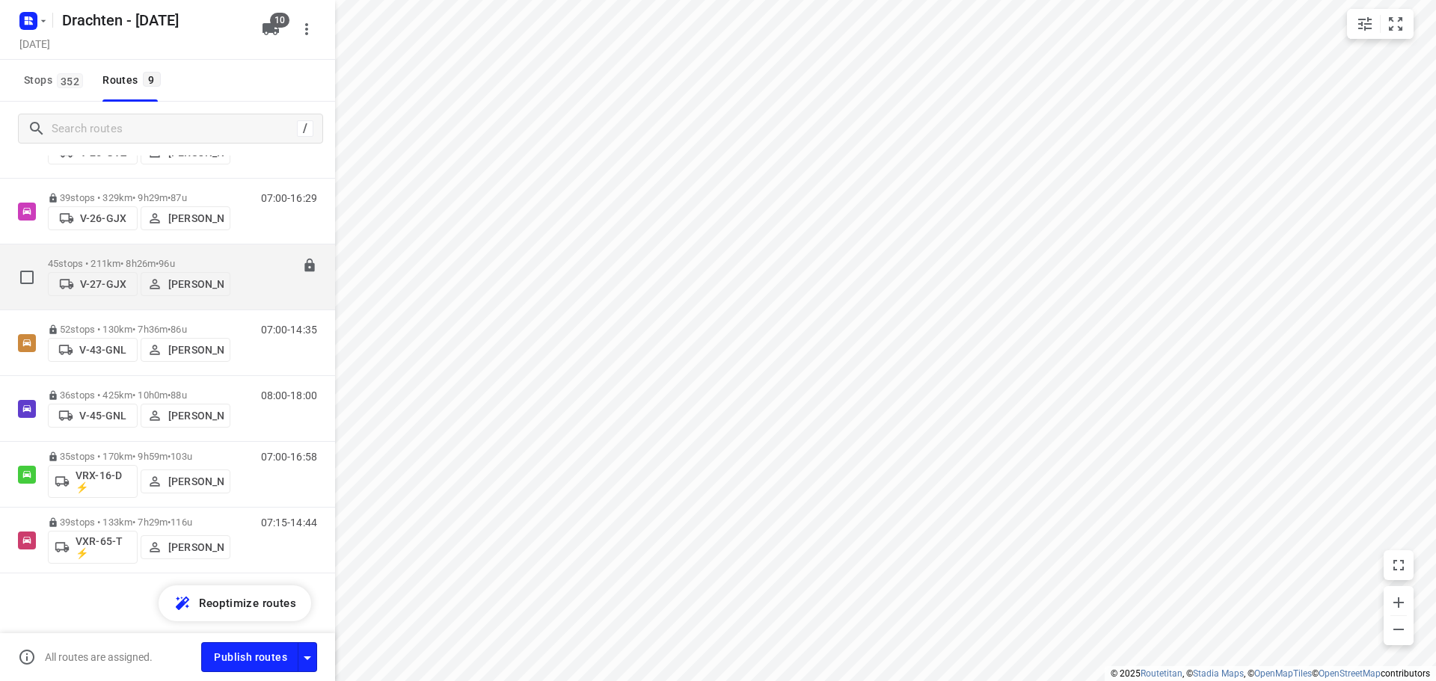
click at [174, 258] on span "96u" at bounding box center [167, 263] width 16 height 11
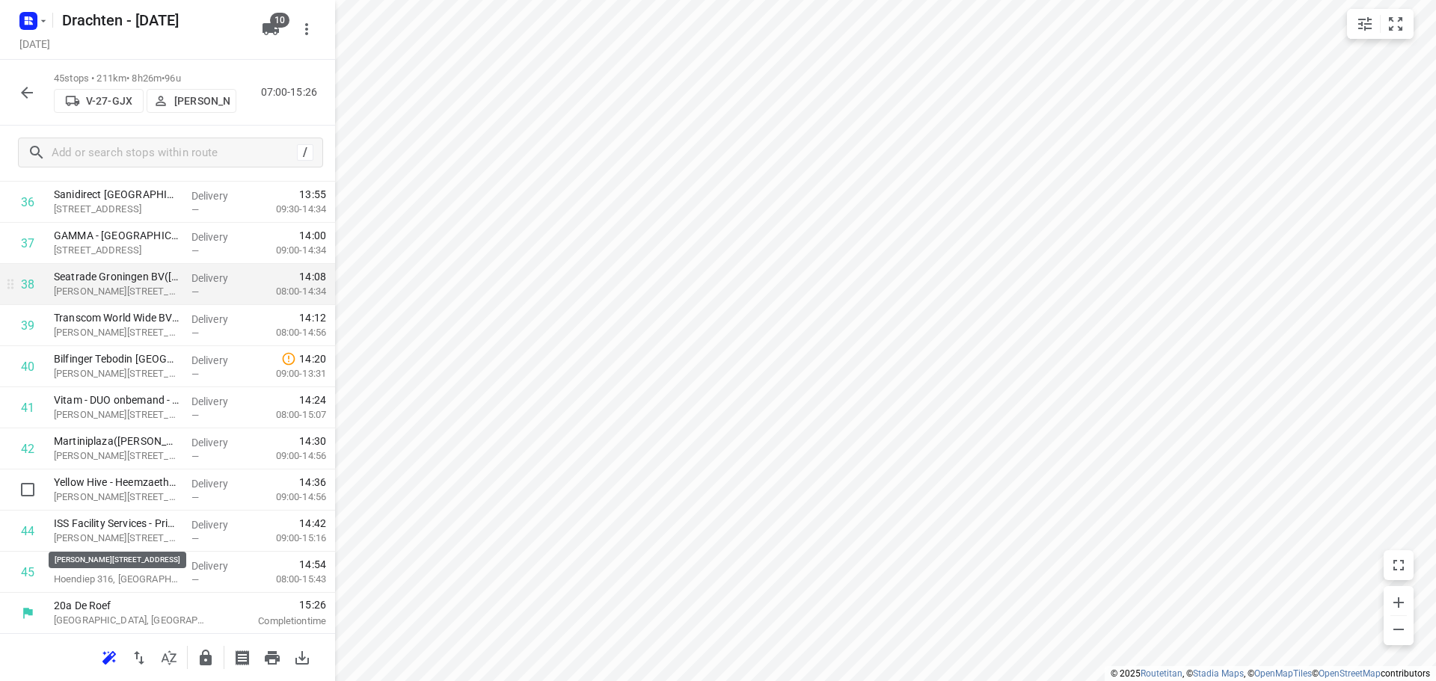
scroll to position [1513, 0]
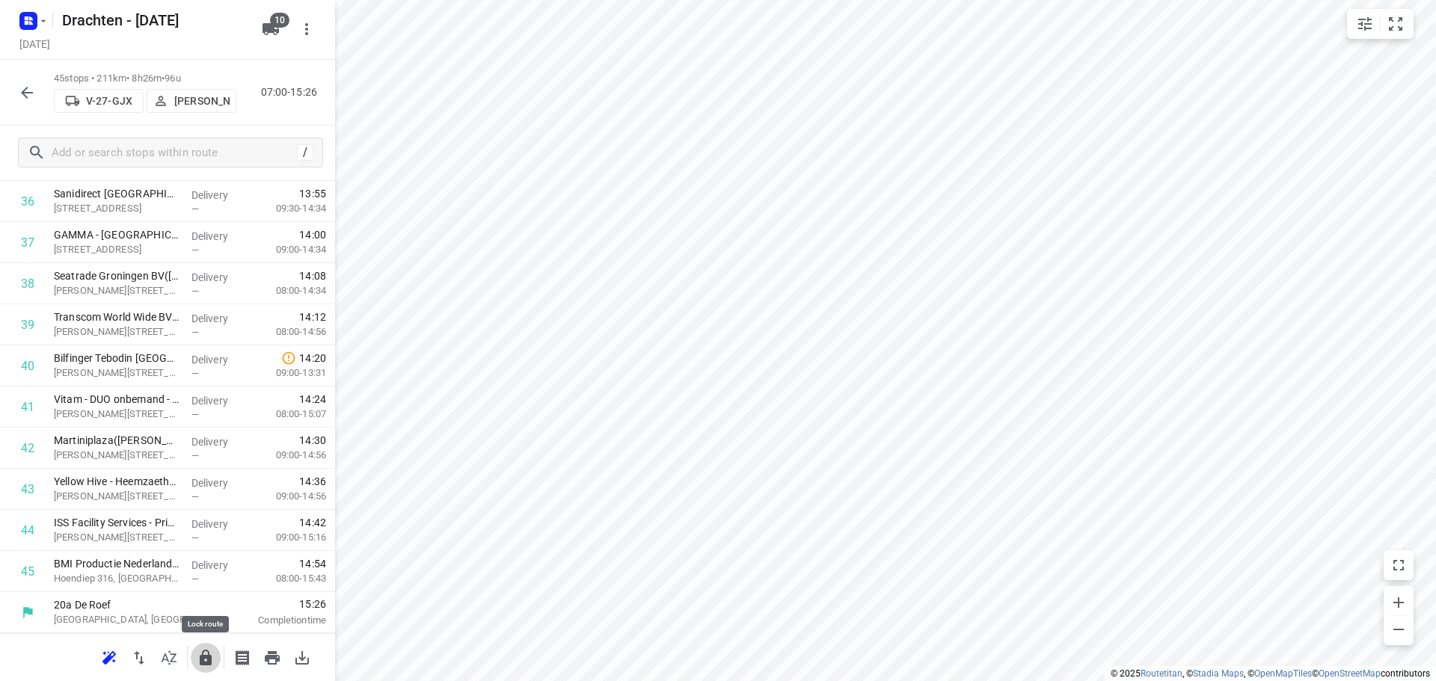
click at [211, 662] on icon "button" at bounding box center [206, 658] width 12 height 16
click at [9, 90] on div "45 stops • 211km • 8h26m • 96u V-27-GJX Benny van der Woude 07:00-15:26" at bounding box center [167, 93] width 335 height 66
click at [23, 93] on icon "button" at bounding box center [27, 93] width 12 height 12
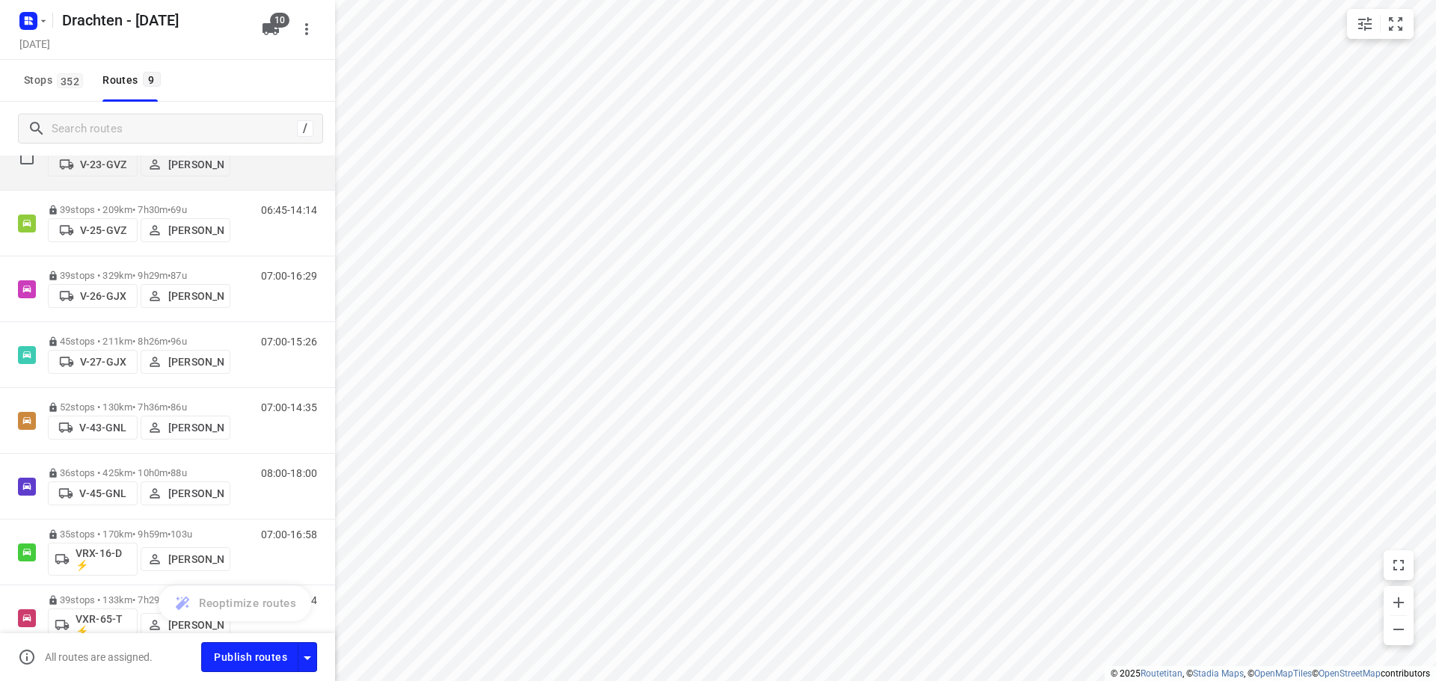
scroll to position [150, 0]
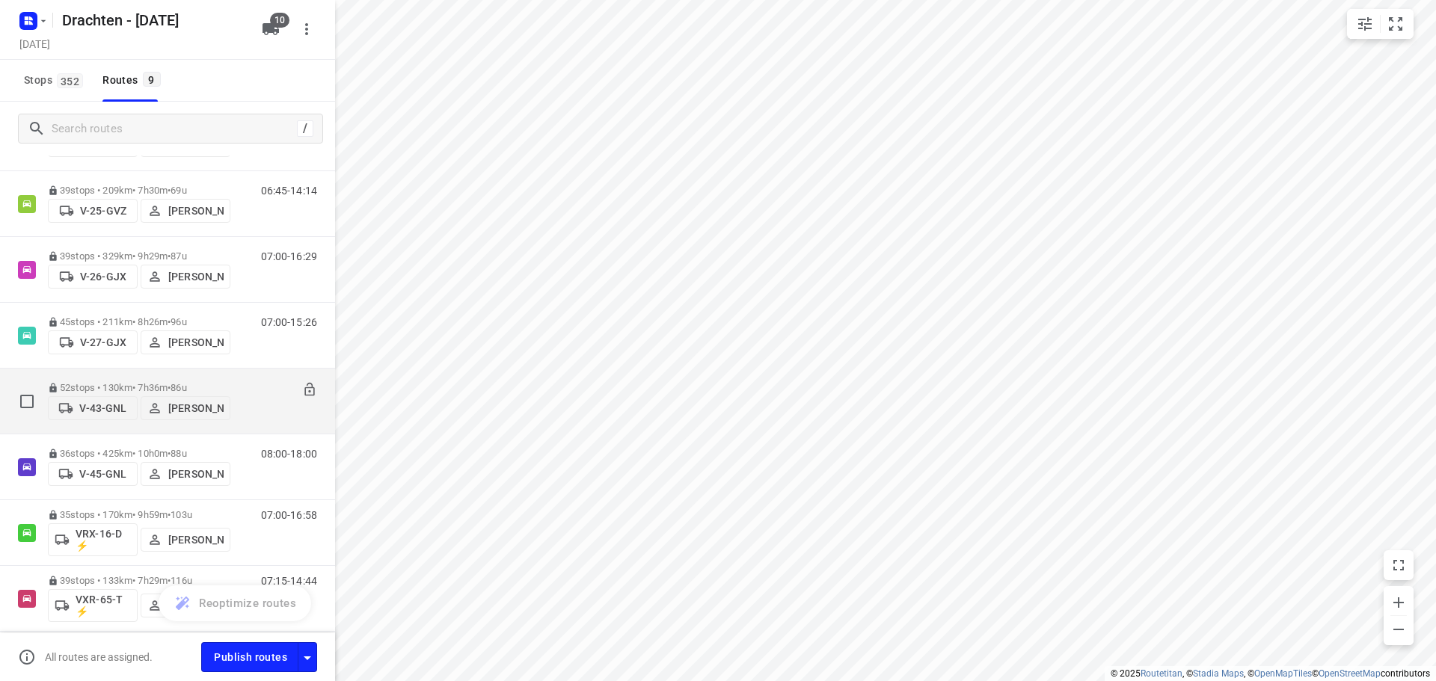
click at [165, 378] on div "52 stops • 130km • 7h36m • 86u V-43-GNL Joran Smit" at bounding box center [139, 401] width 182 height 53
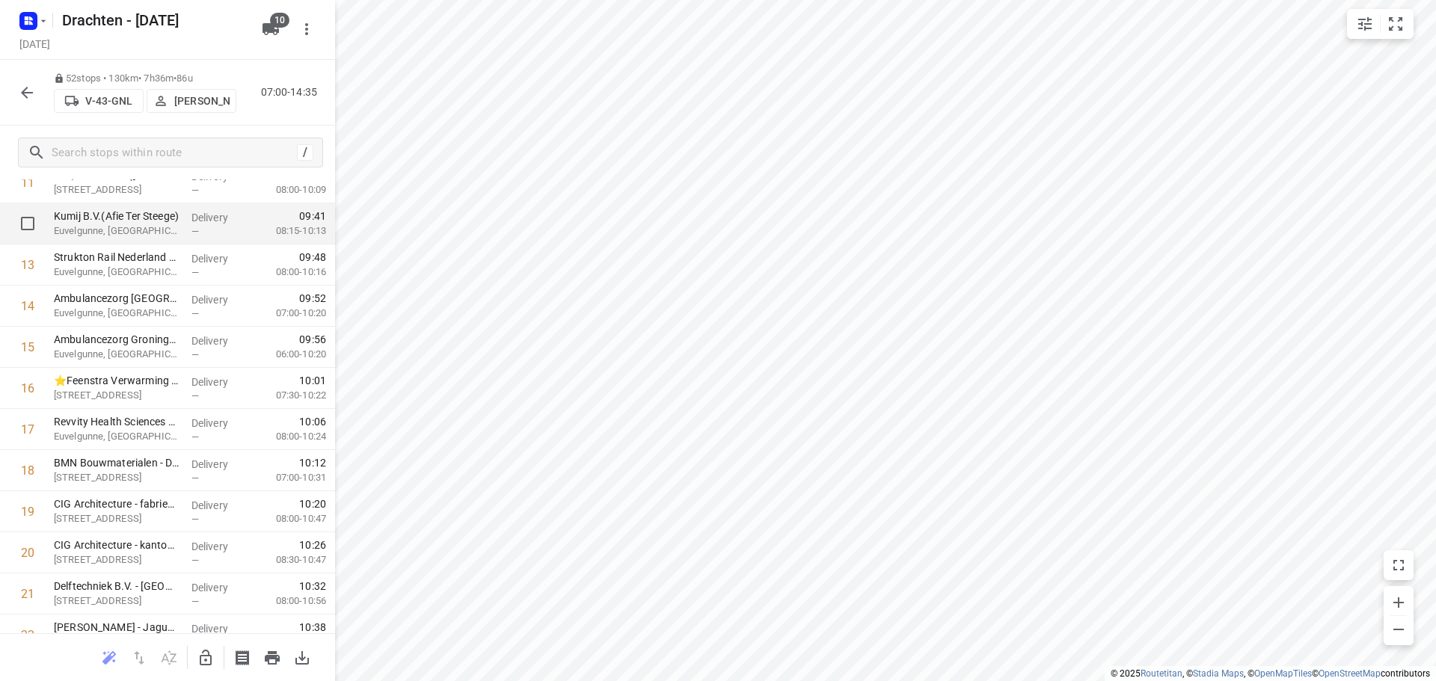
scroll to position [524, 0]
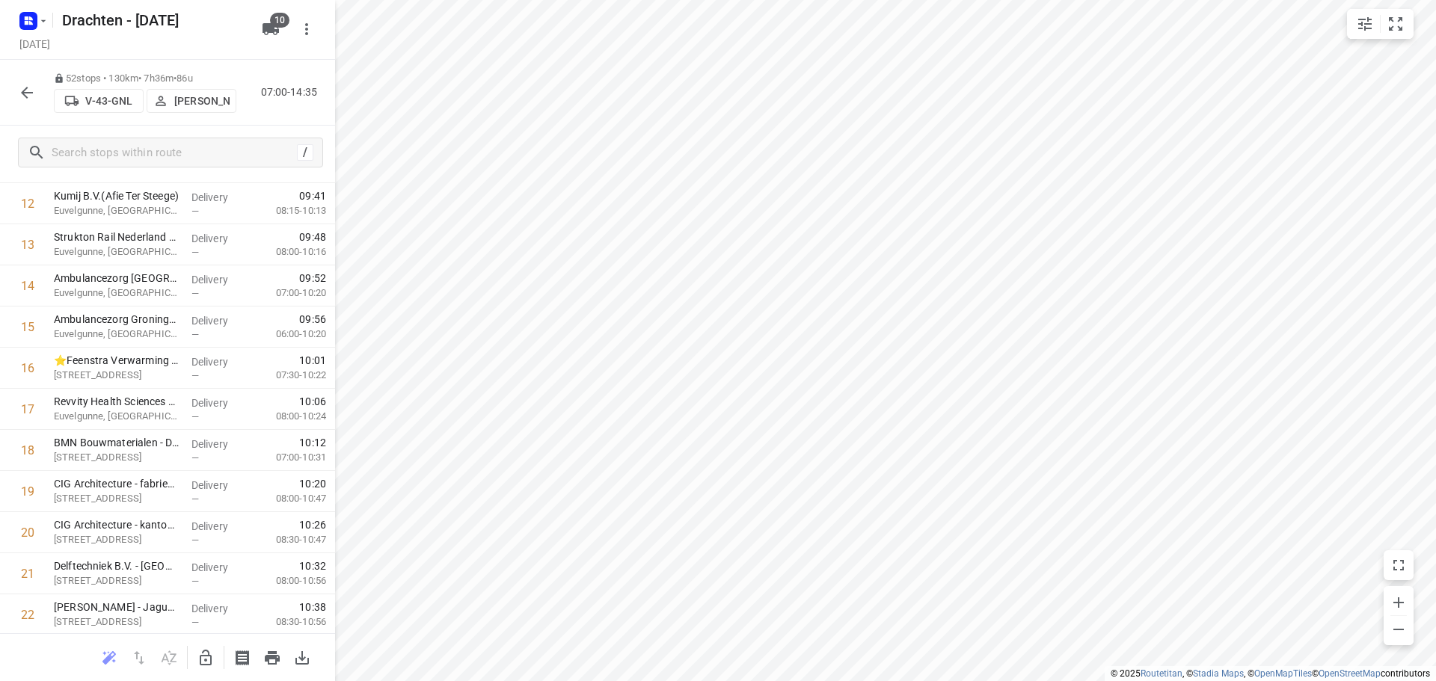
click at [198, 654] on icon "button" at bounding box center [206, 658] width 18 height 18
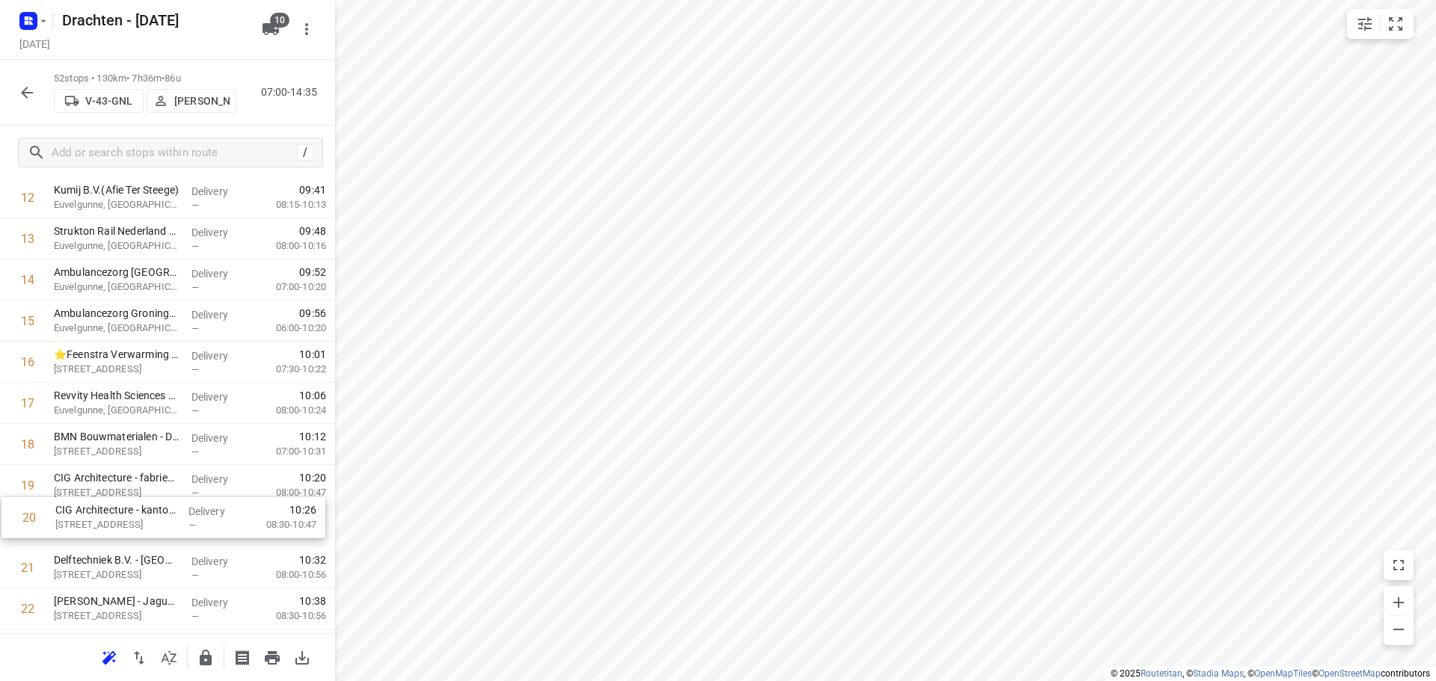
scroll to position [533, 0]
drag, startPoint x: 133, startPoint y: 541, endPoint x: 135, endPoint y: 488, distance: 52.4
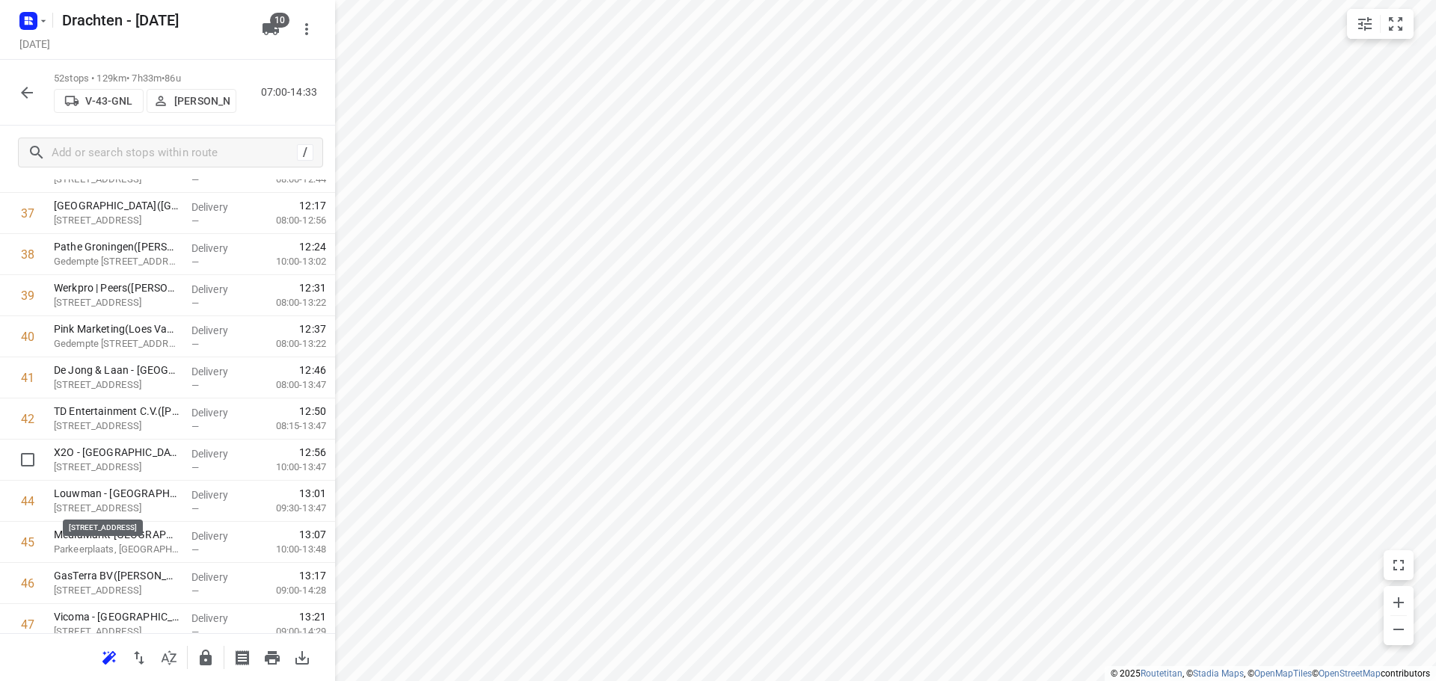
scroll to position [1502, 0]
click at [203, 678] on div at bounding box center [167, 657] width 335 height 48
click at [206, 666] on icon "button" at bounding box center [206, 658] width 18 height 18
click at [19, 93] on icon "button" at bounding box center [27, 93] width 18 height 18
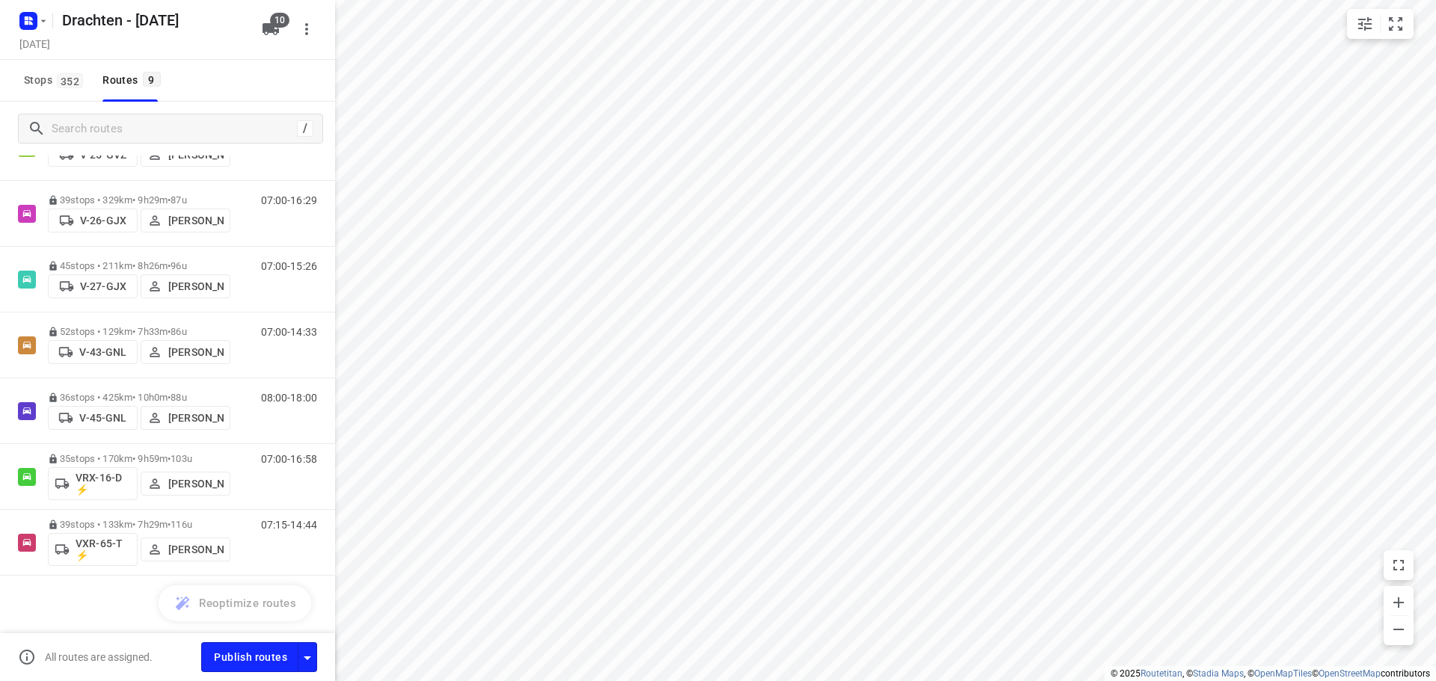
scroll to position [208, 0]
click at [171, 390] on span "•" at bounding box center [169, 395] width 3 height 11
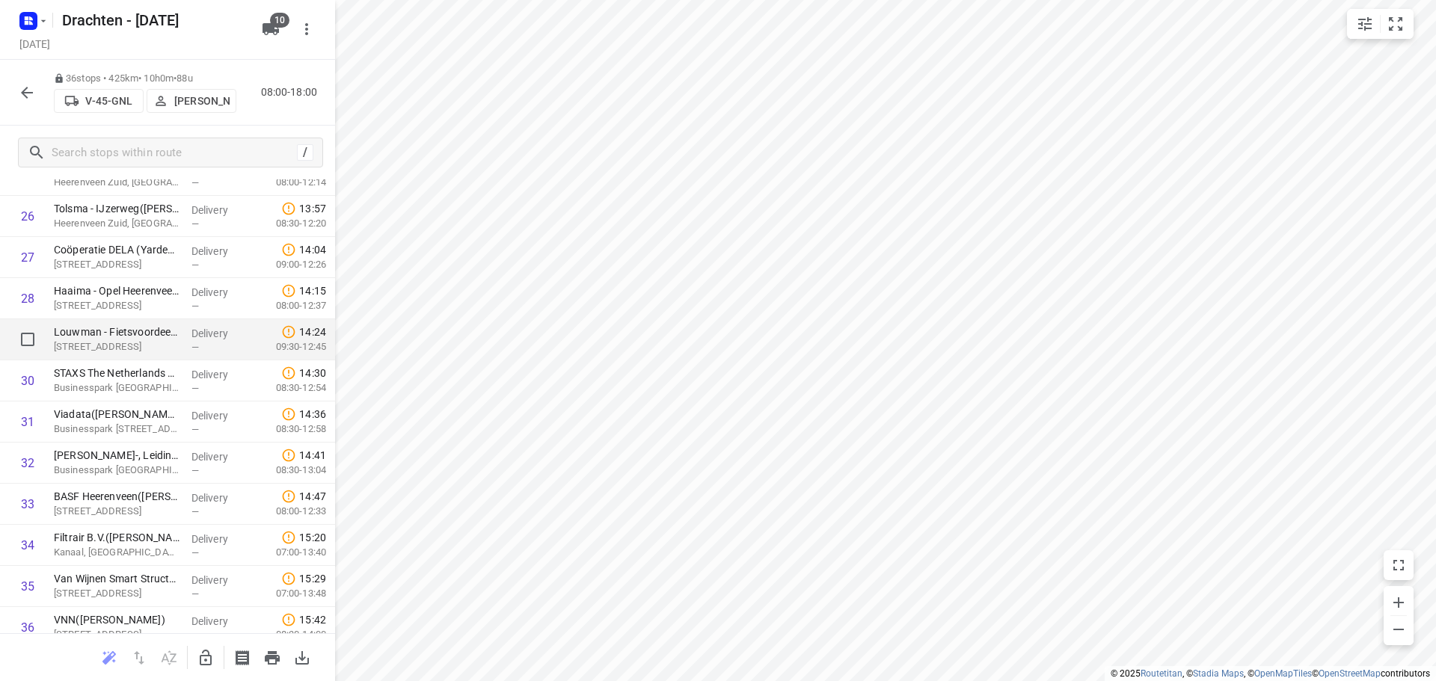
scroll to position [1143, 0]
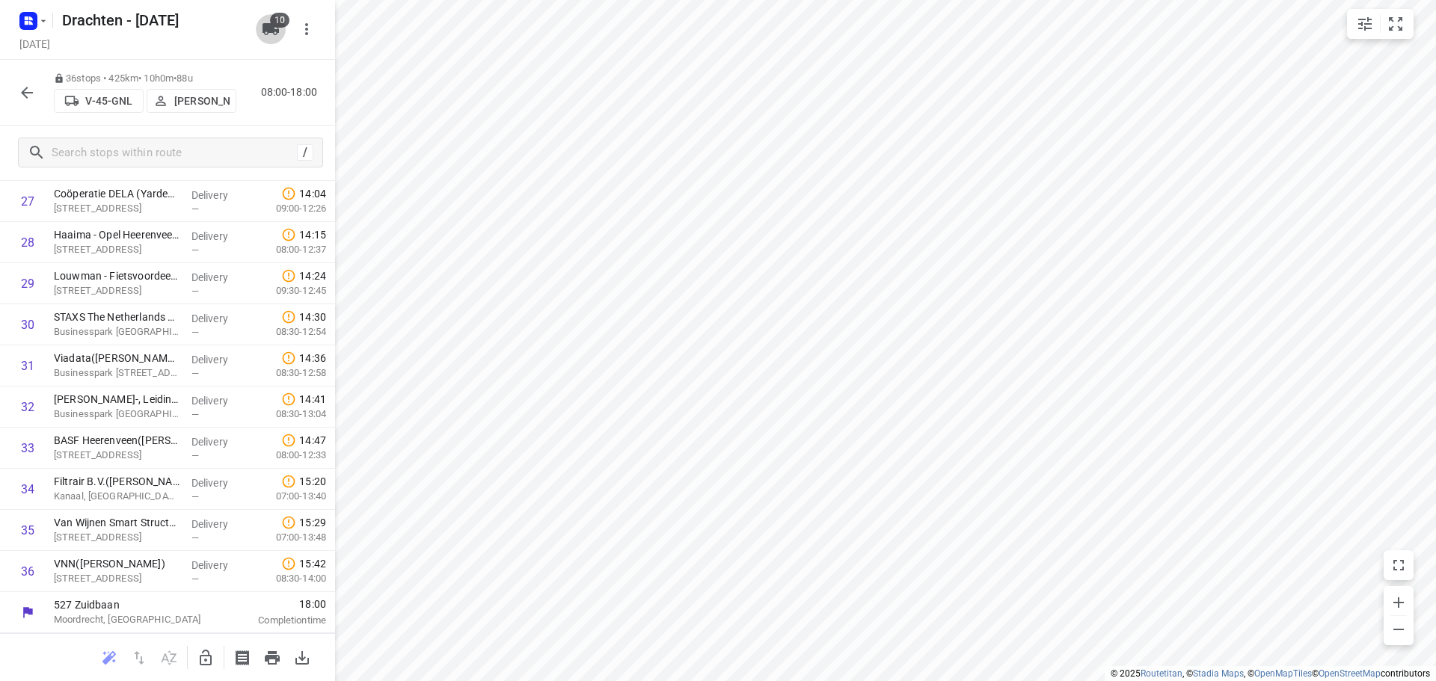
click at [258, 33] on button "10" at bounding box center [271, 29] width 30 height 30
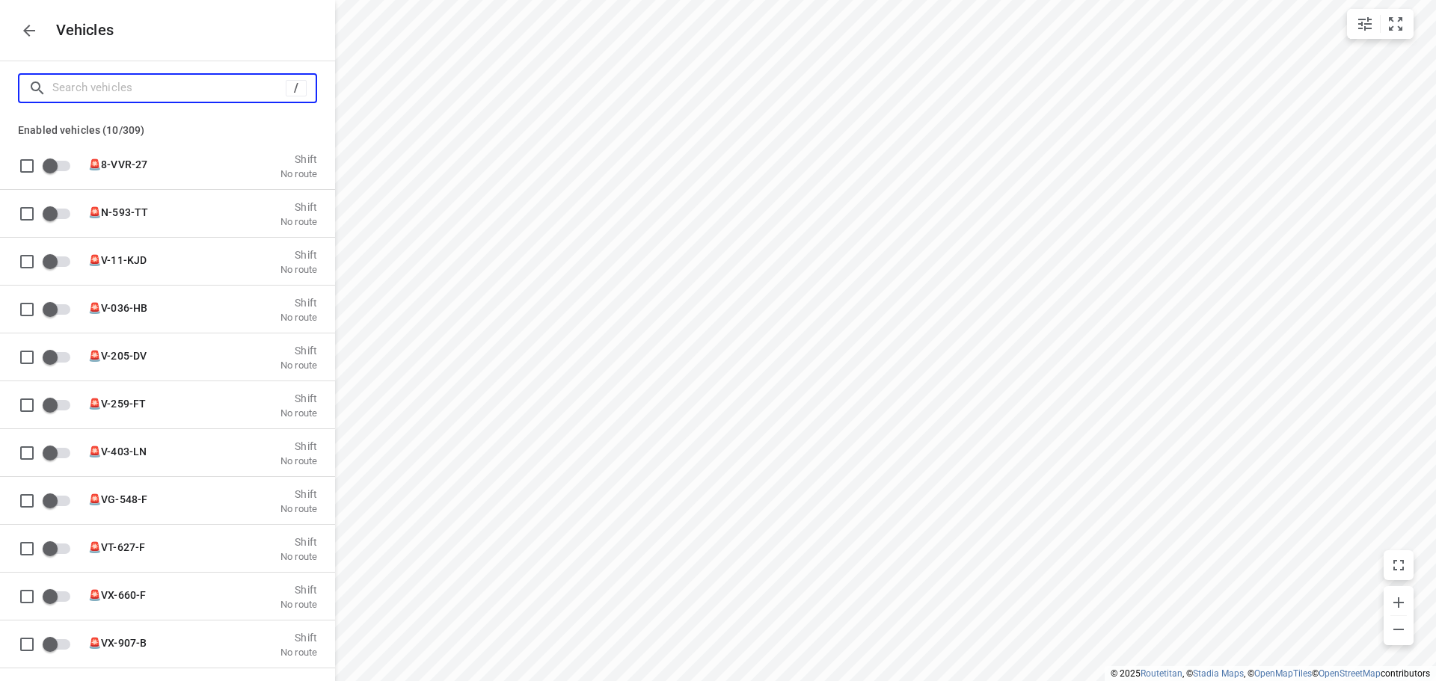
click at [196, 85] on input "Search vehicles" at bounding box center [168, 87] width 233 height 23
type input "4"
checkbox input "true"
type input "45"
checkbox input "true"
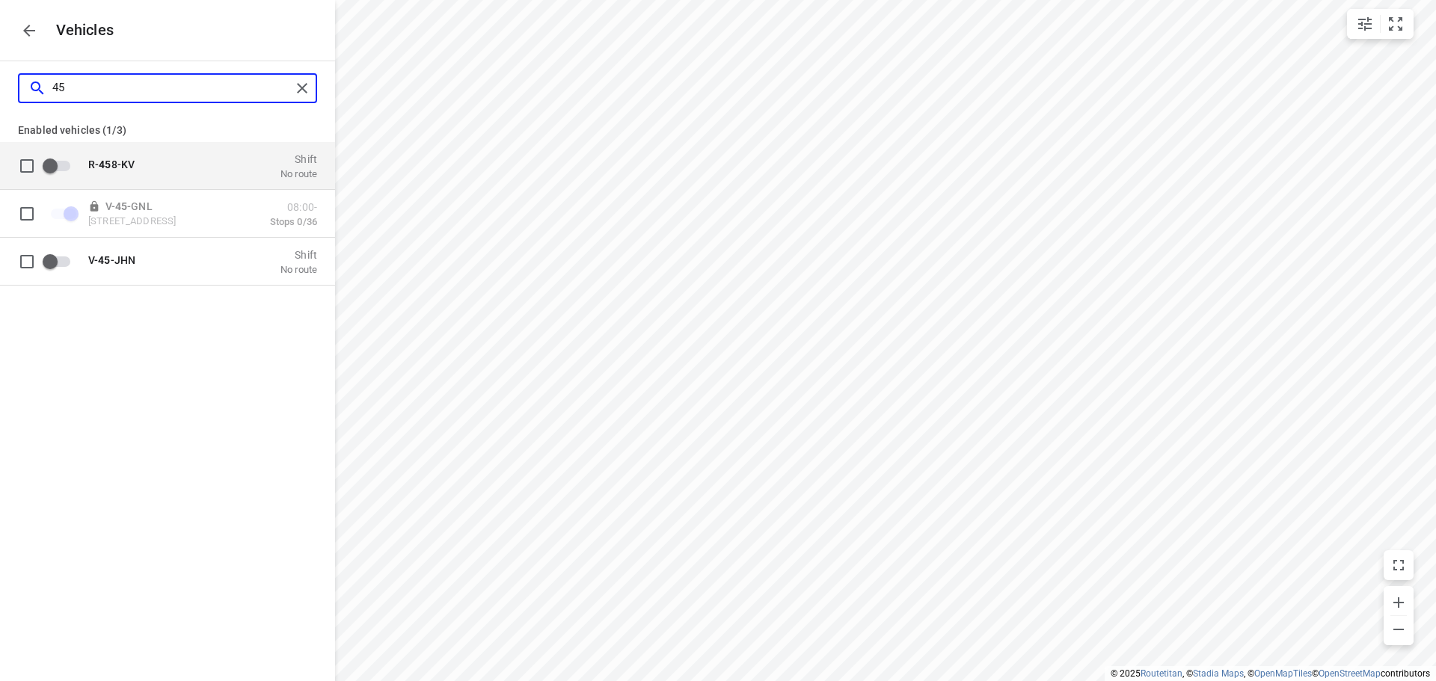
type input "45-"
checkbox input "true"
checkbox input "false"
type input "45-"
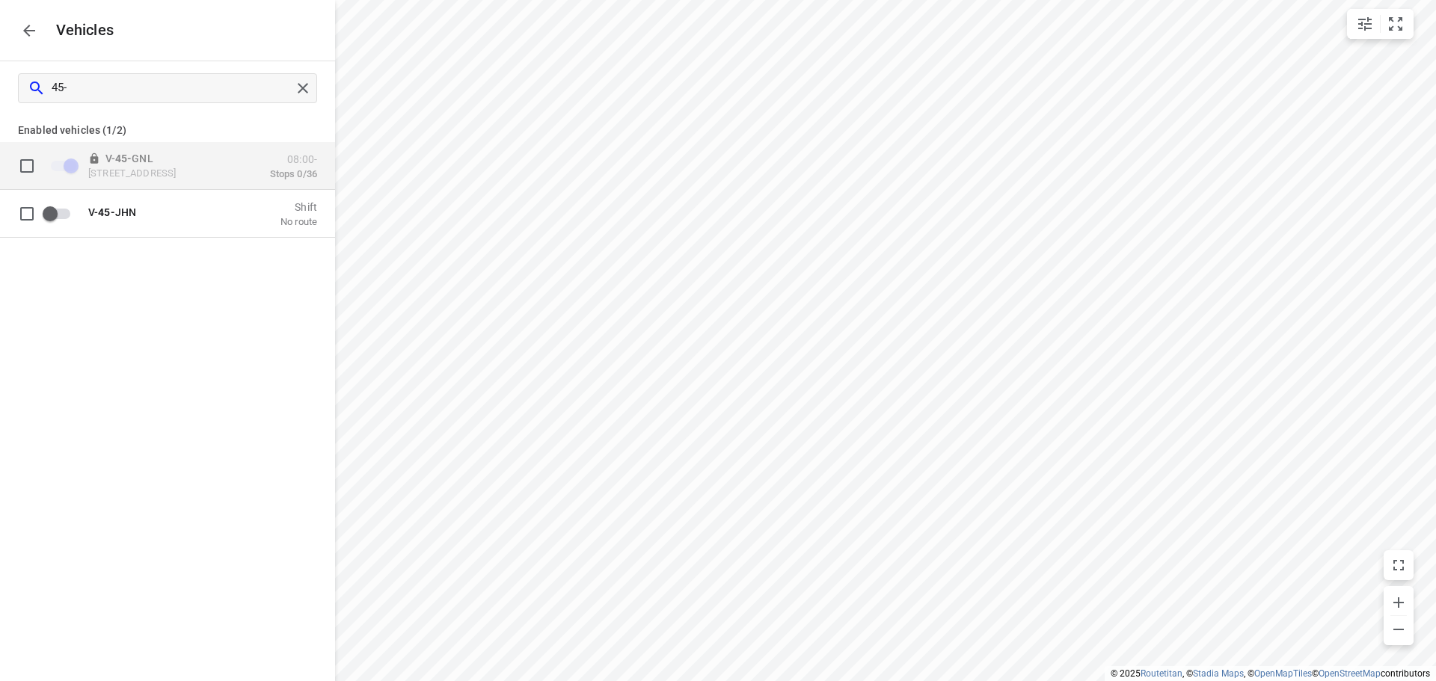
click at [169, 159] on p "V- 45- GNL" at bounding box center [163, 158] width 150 height 12
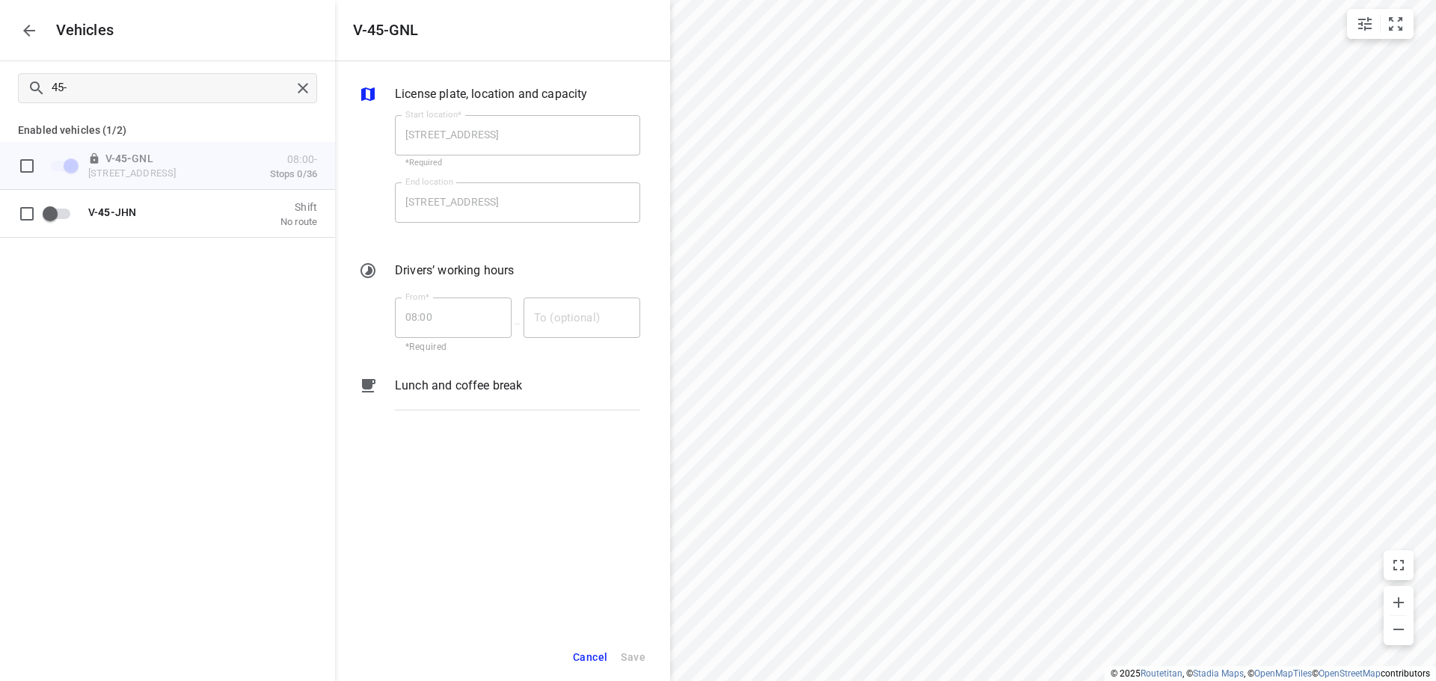
click at [36, 24] on icon "button" at bounding box center [29, 31] width 18 height 18
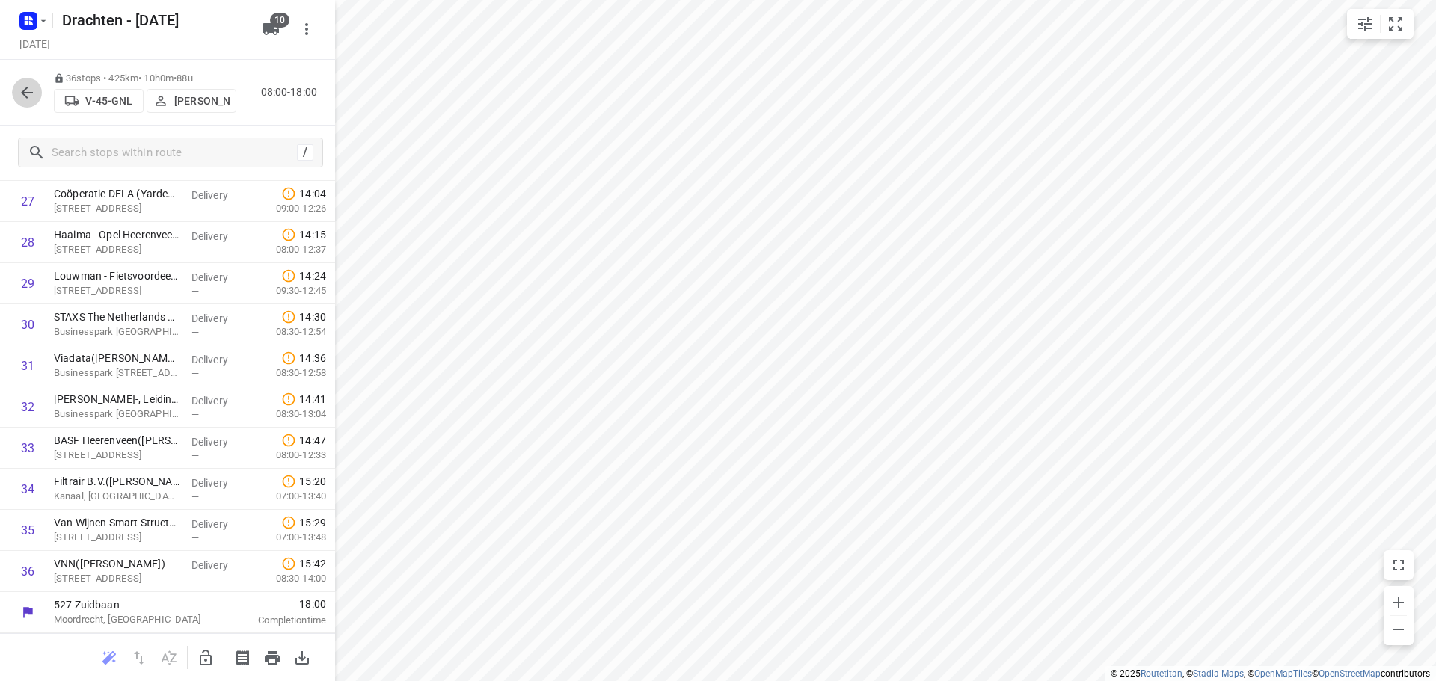
click at [40, 93] on button "button" at bounding box center [27, 93] width 30 height 30
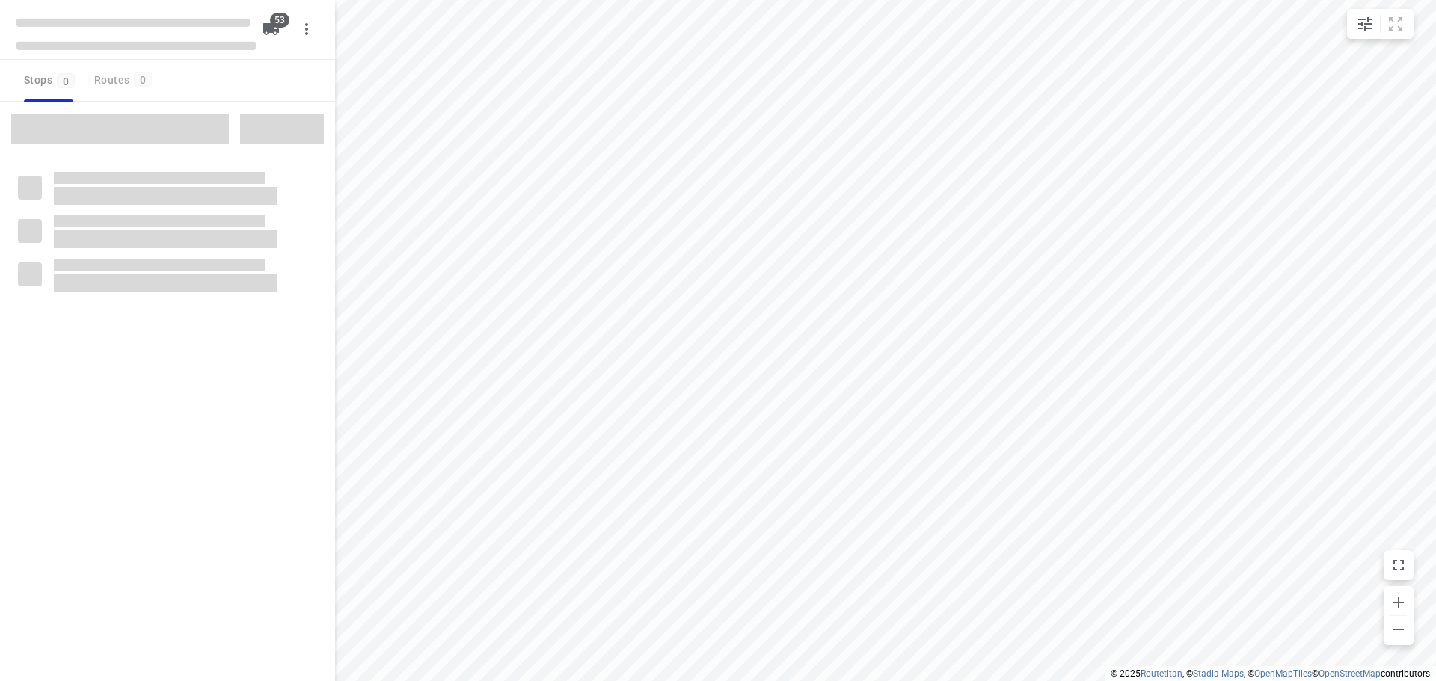
checkbox input "true"
